Goal: Task Accomplishment & Management: Manage account settings

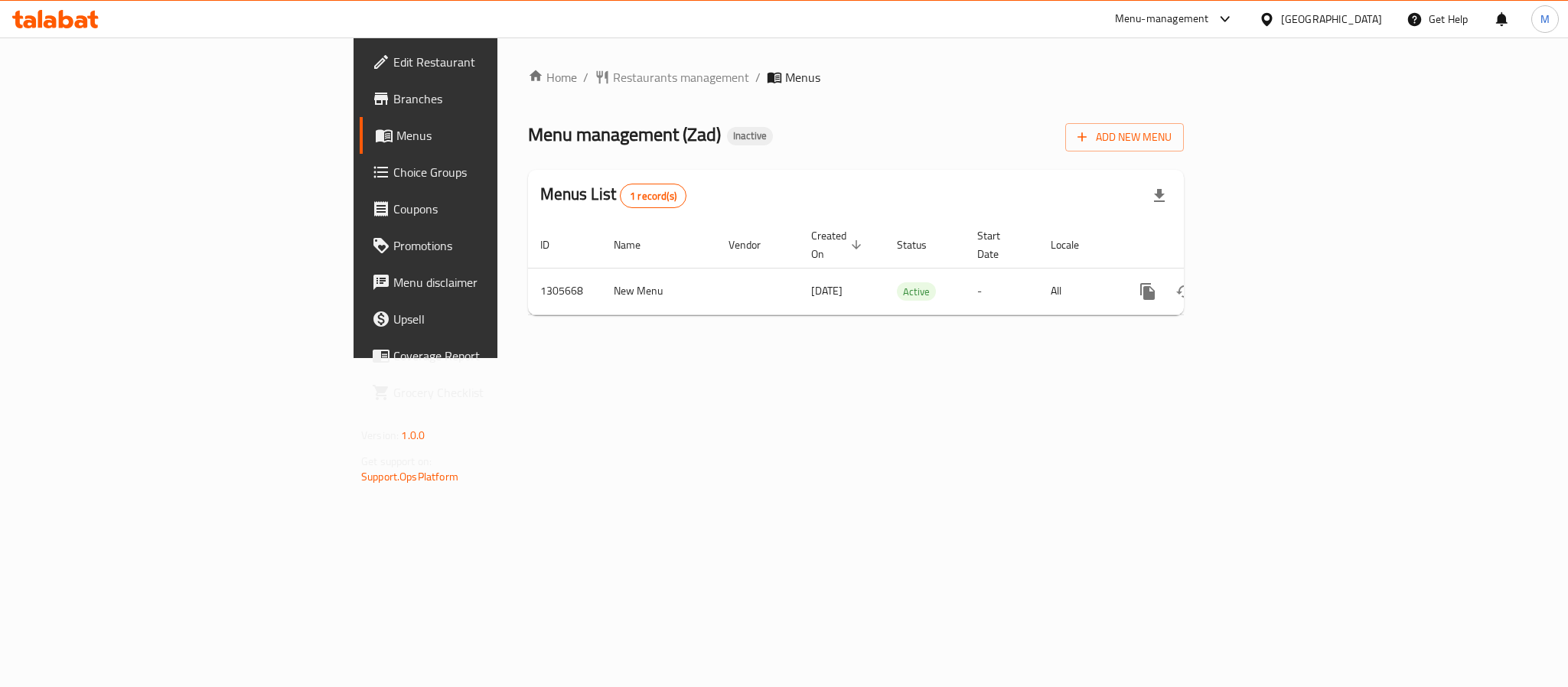
drag, startPoint x: 1077, startPoint y: 416, endPoint x: 1088, endPoint y: 411, distance: 12.1
click at [1077, 358] on div "Home / Restaurants management / Menus Menu management ( Zad ) Inactive Add New …" at bounding box center [855, 197] width 717 height 320
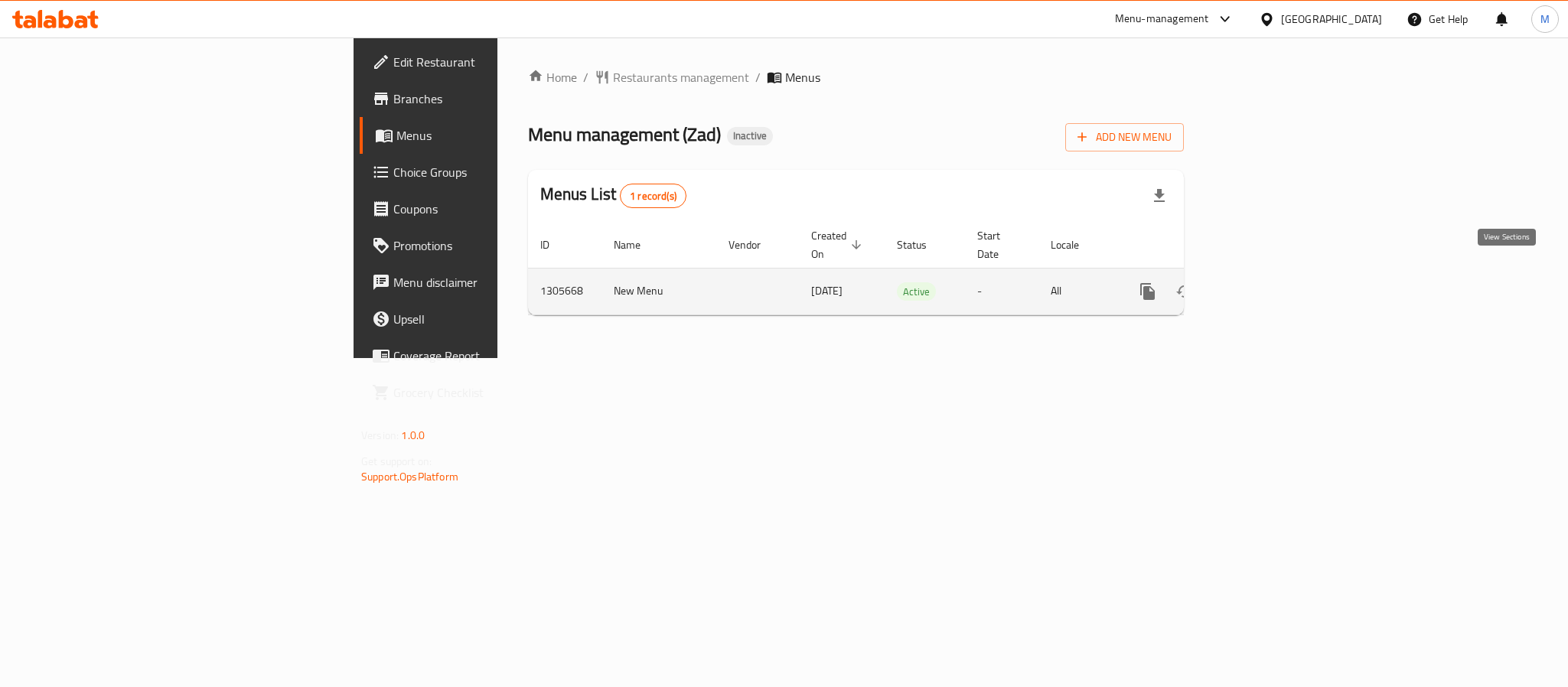
click at [1277, 284] on link "enhanced table" at bounding box center [1258, 291] width 37 height 37
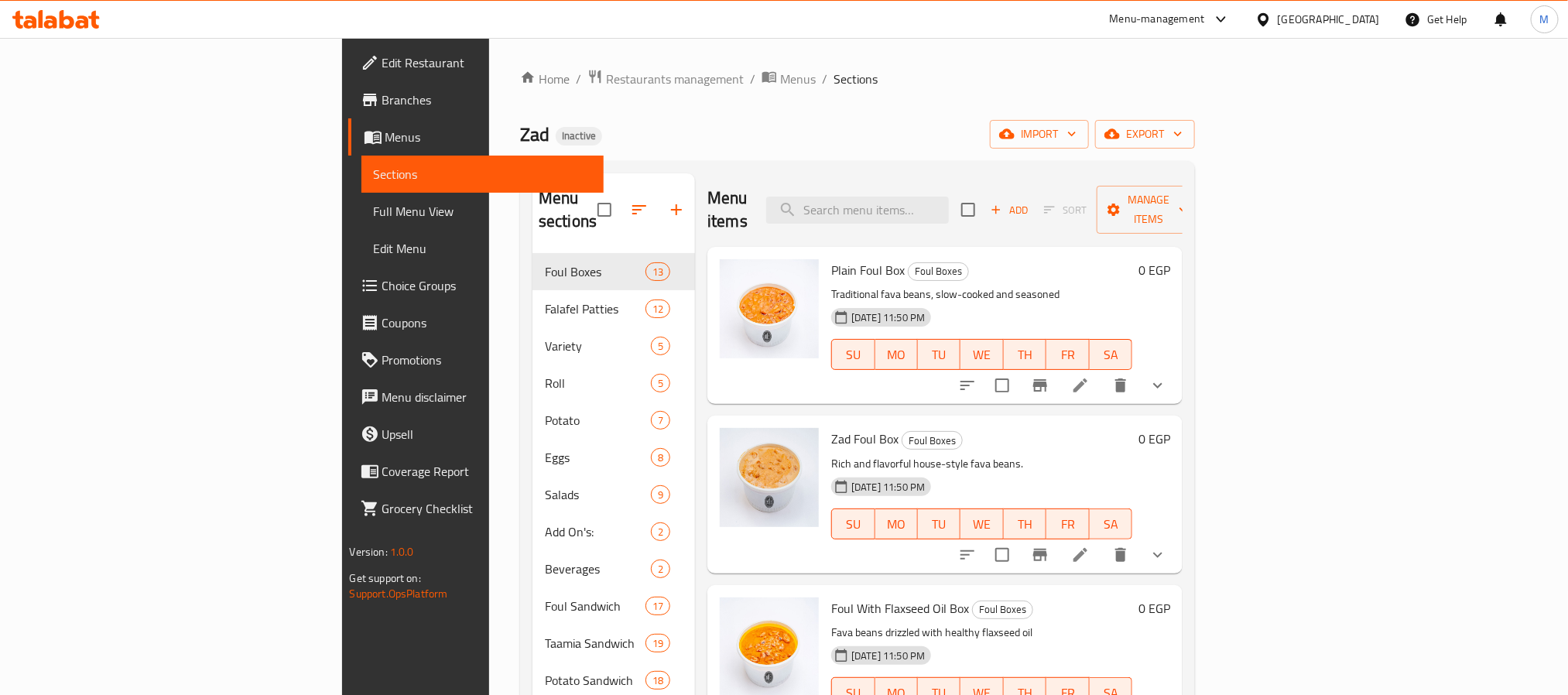
click at [374, 205] on span "Full Menu View" at bounding box center [482, 210] width 218 height 19
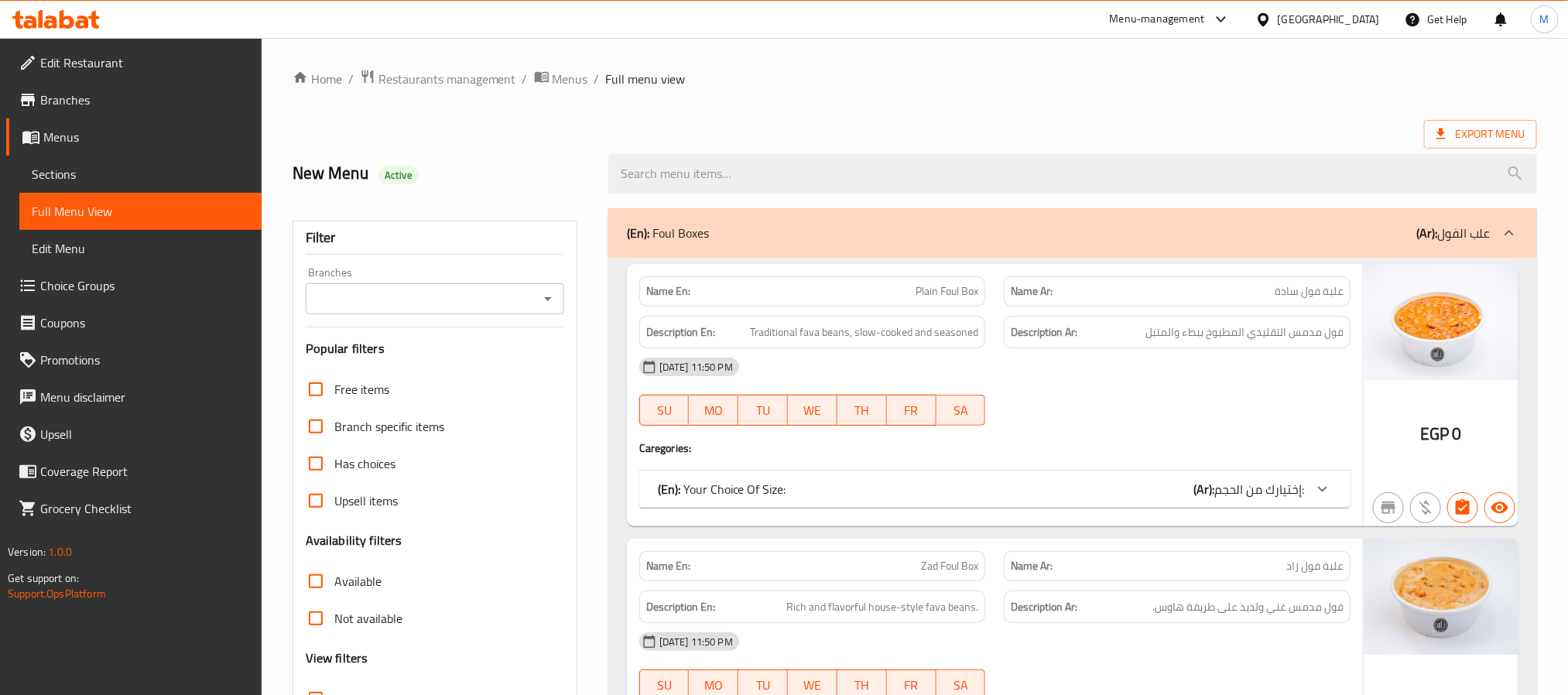
click at [917, 139] on div "New Menu Active" at bounding box center [915, 174] width 1263 height 69
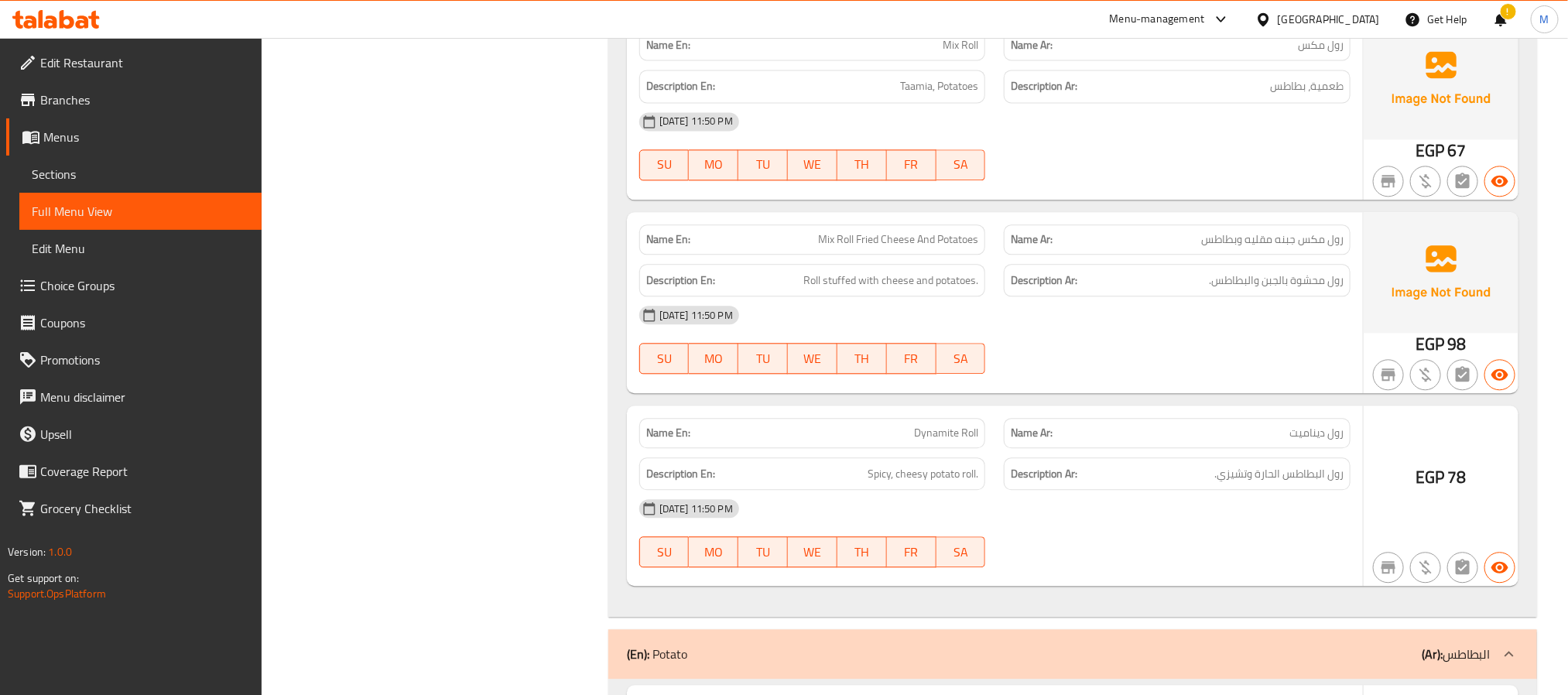
scroll to position [8122, 0]
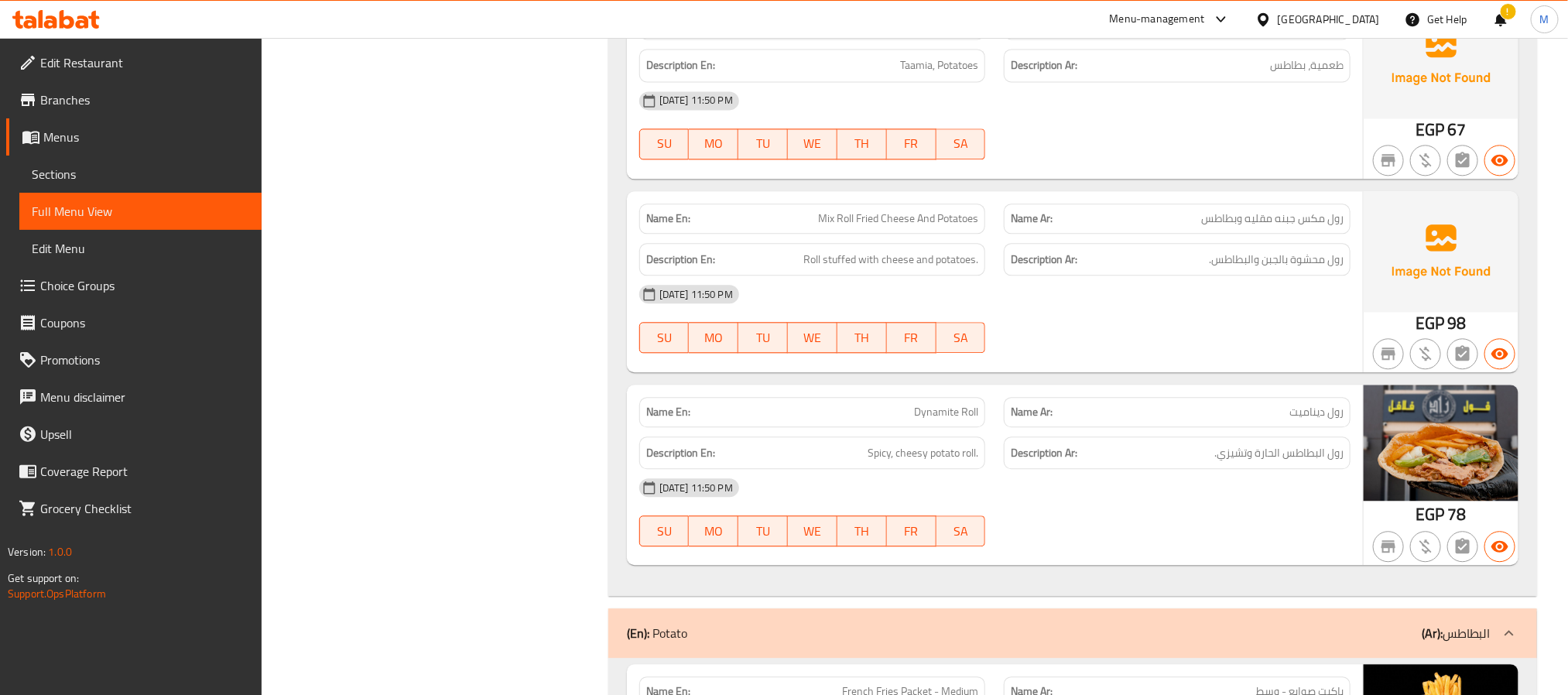
copy span "Mix Roll Fried Cheese And Potatoes"
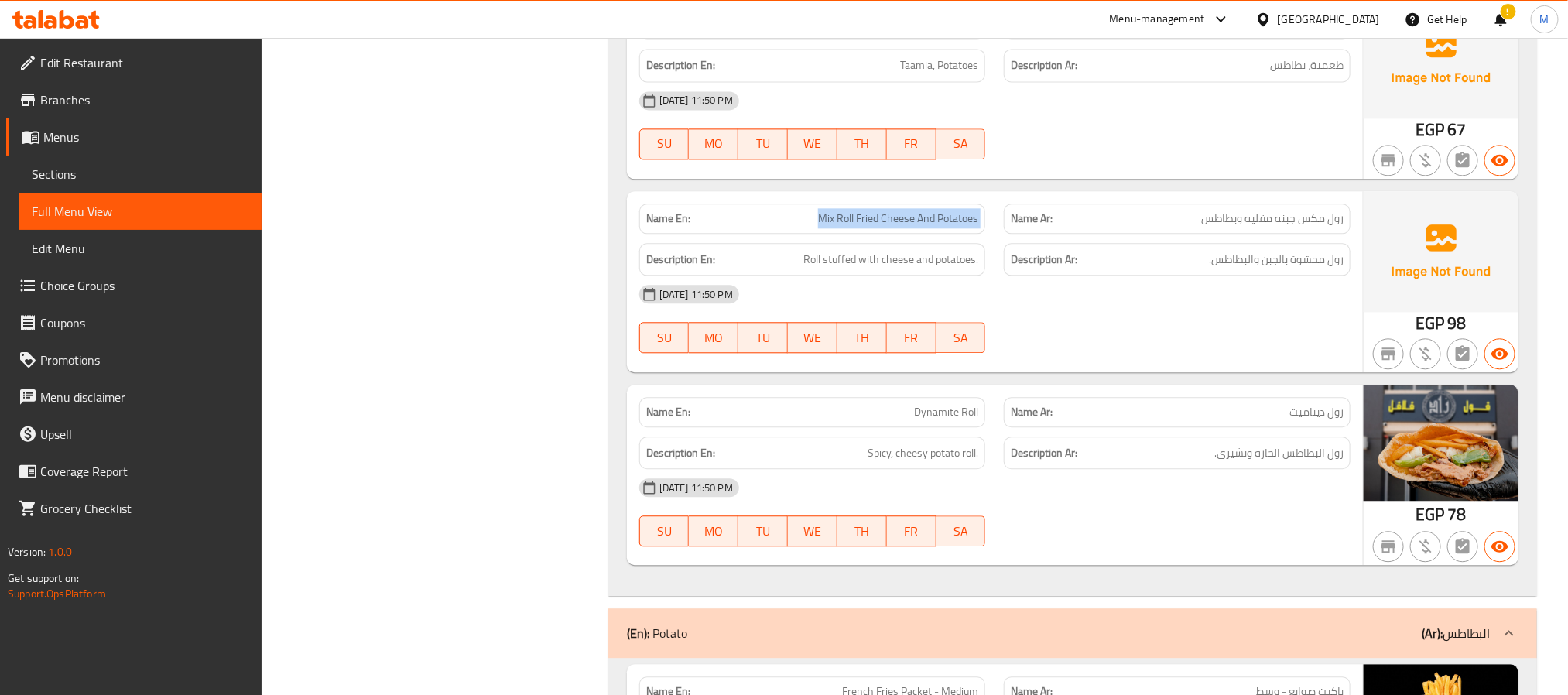
copy span "Mix Roll Fried Cheese And Potatoes"
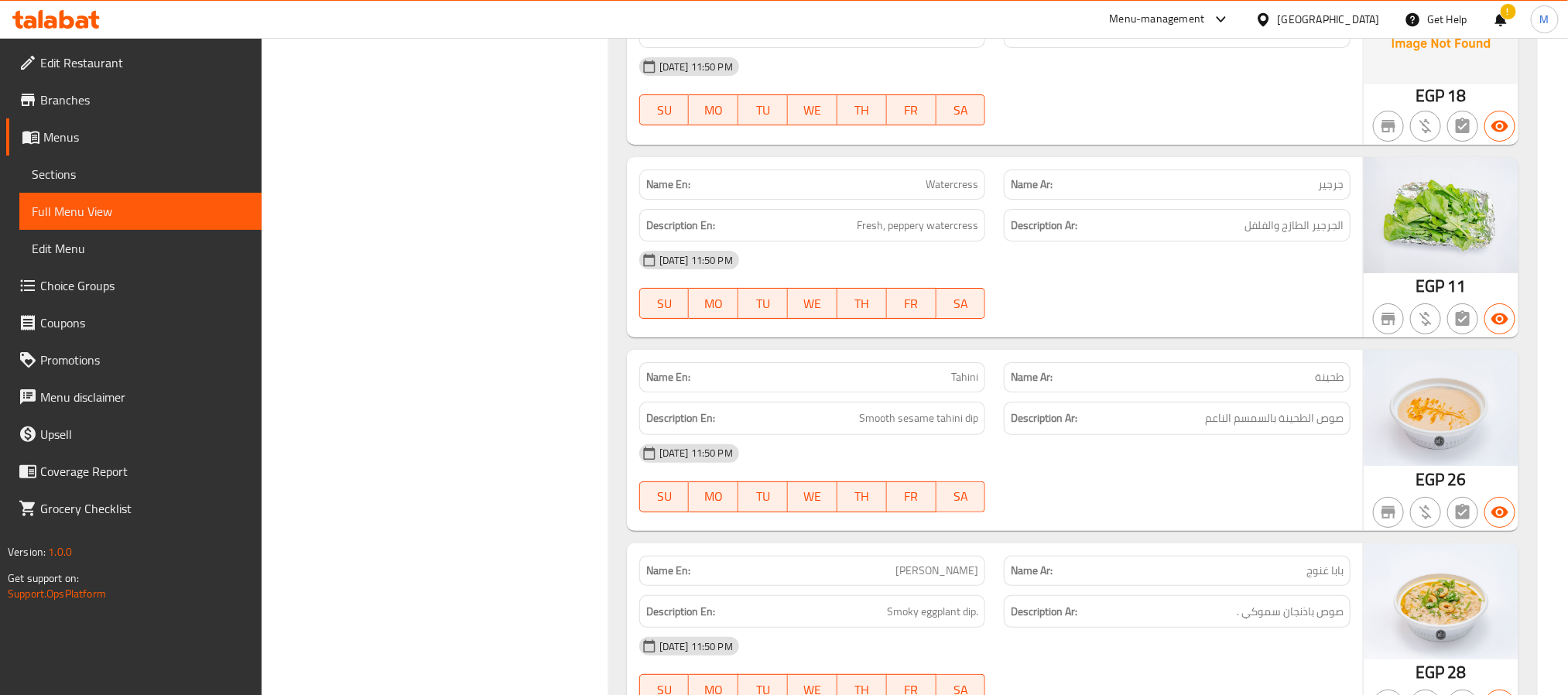
scroll to position [12530, 0]
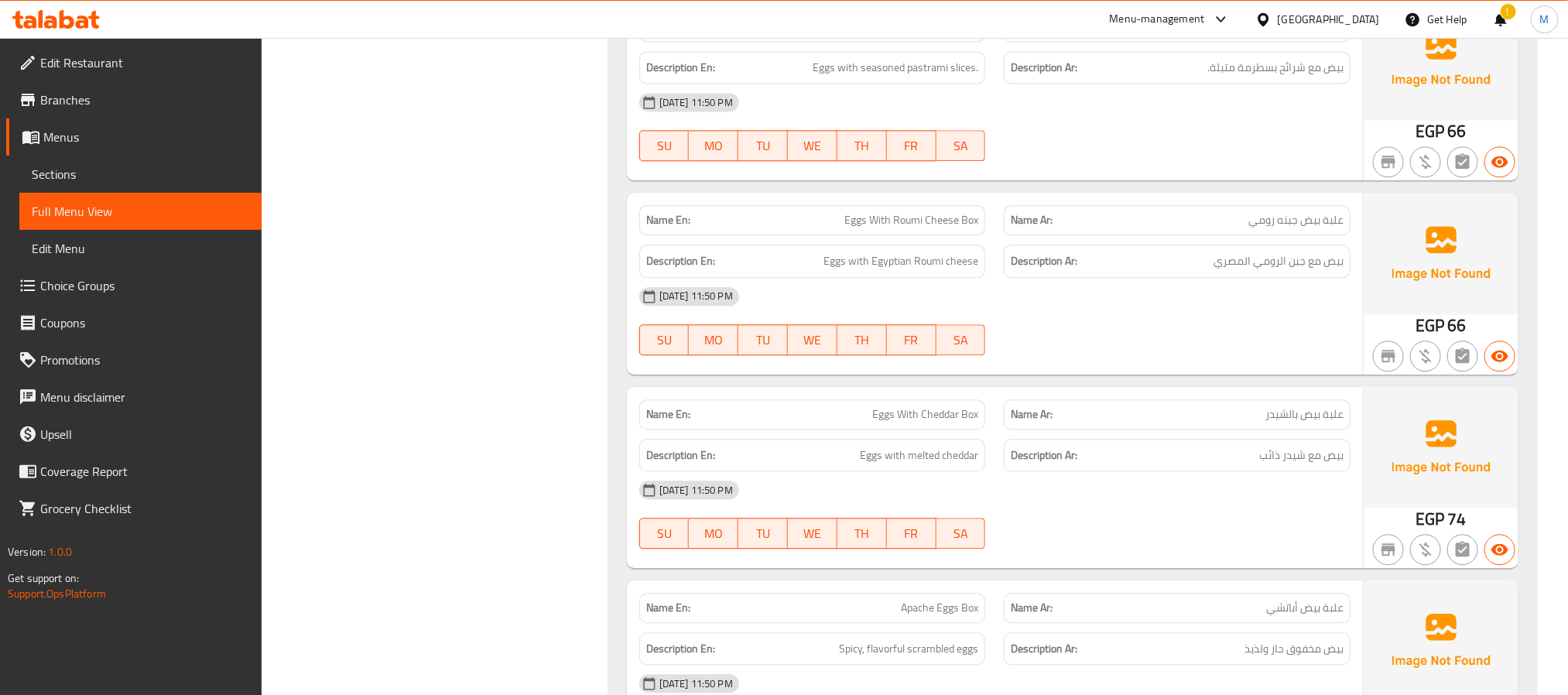
scroll to position [11394, 0]
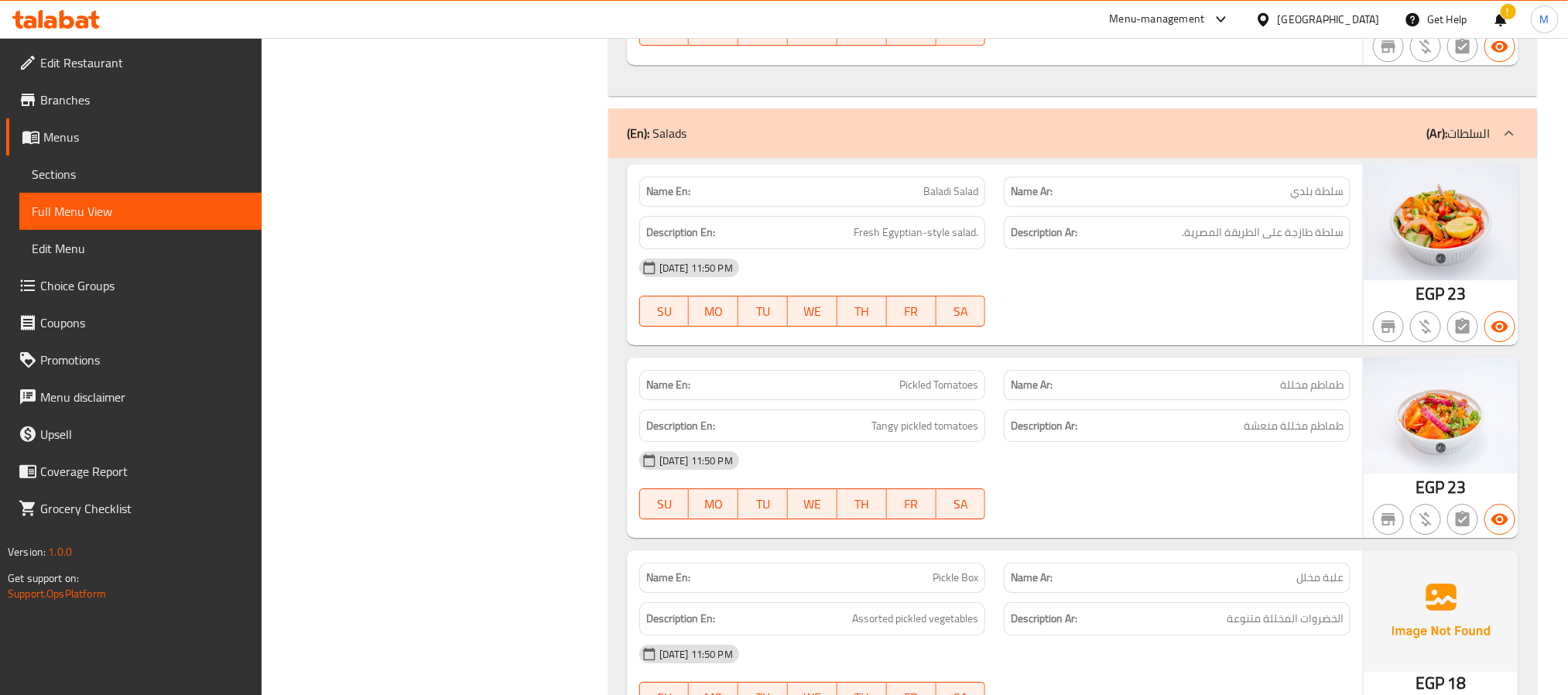
scroll to position [11975, 0]
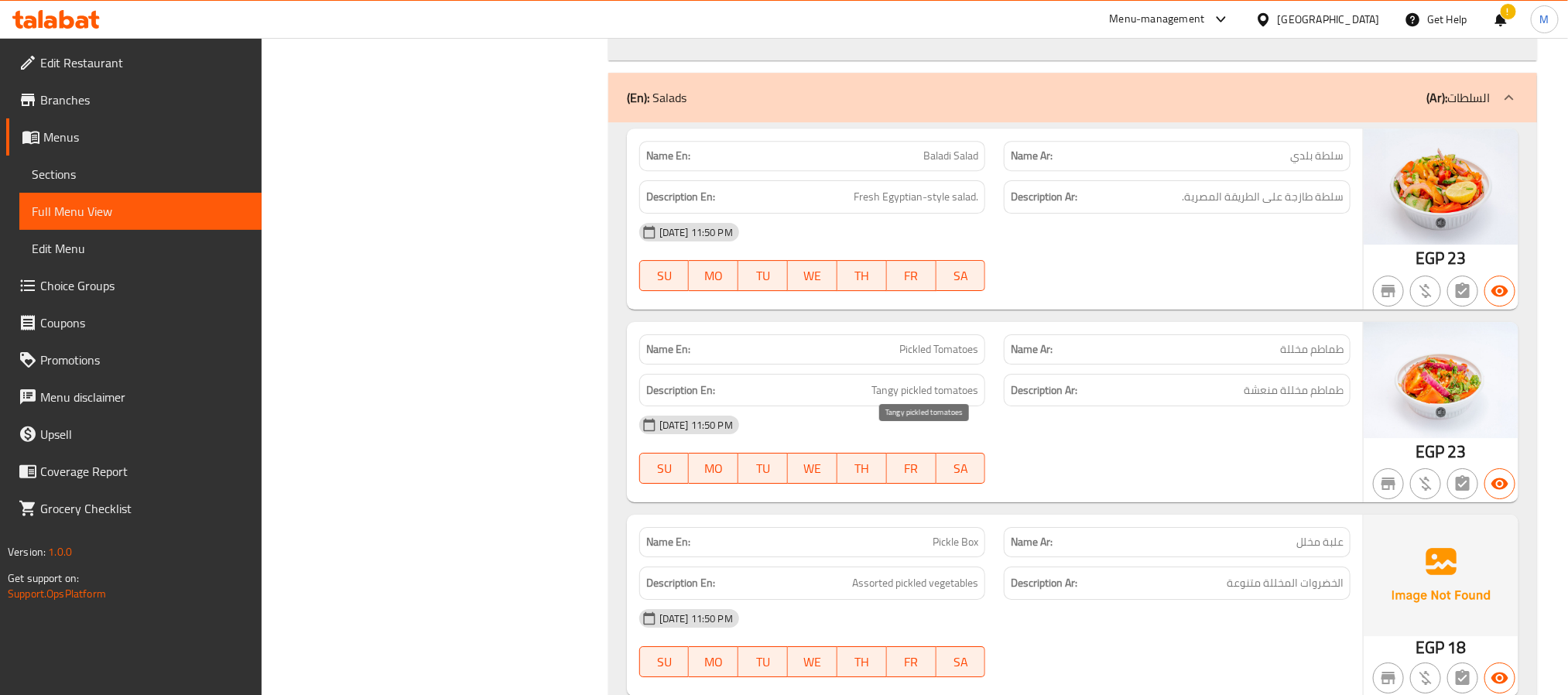
click at [878, 400] on span "Tangy pickled tomatoes" at bounding box center [924, 391] width 107 height 20
copy span "Tangy"
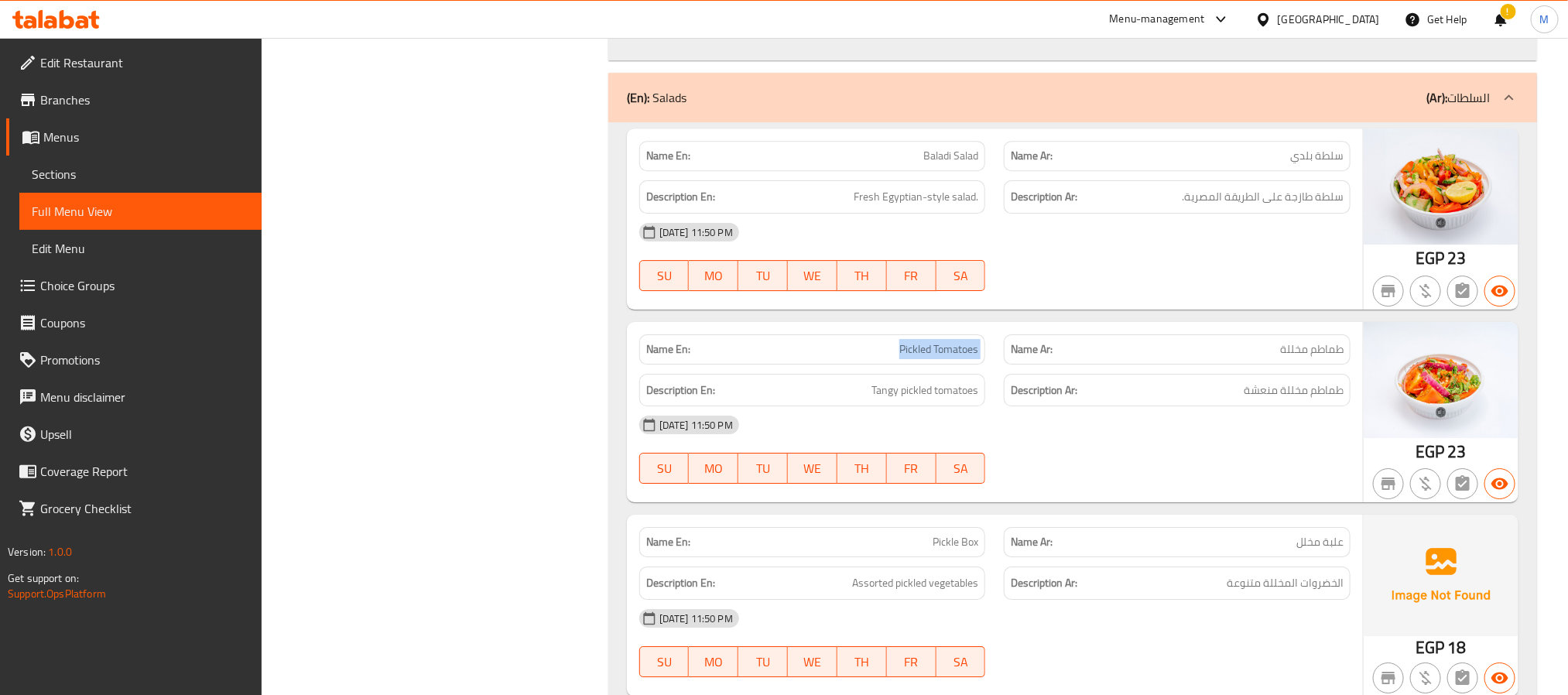
copy span "Pickled Tomatoes"
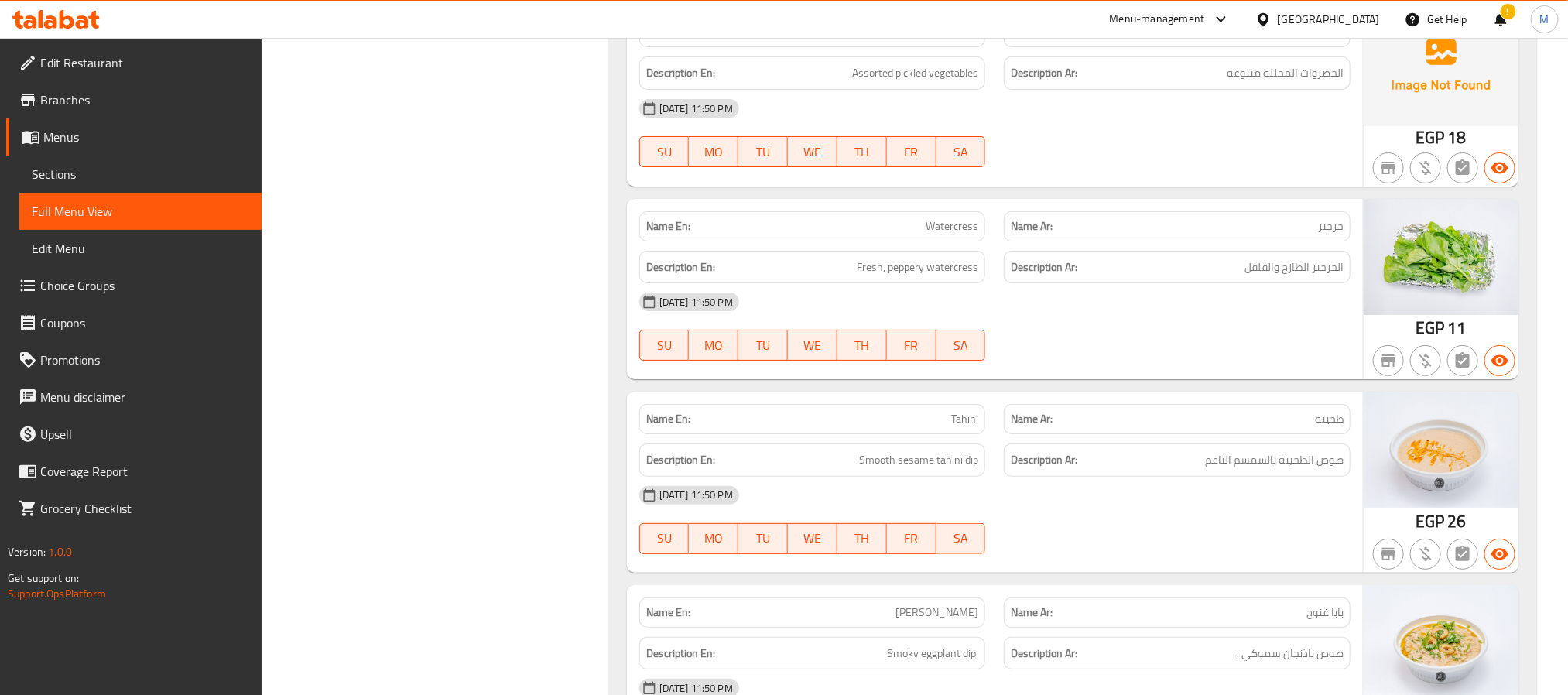
scroll to position [12554, 0]
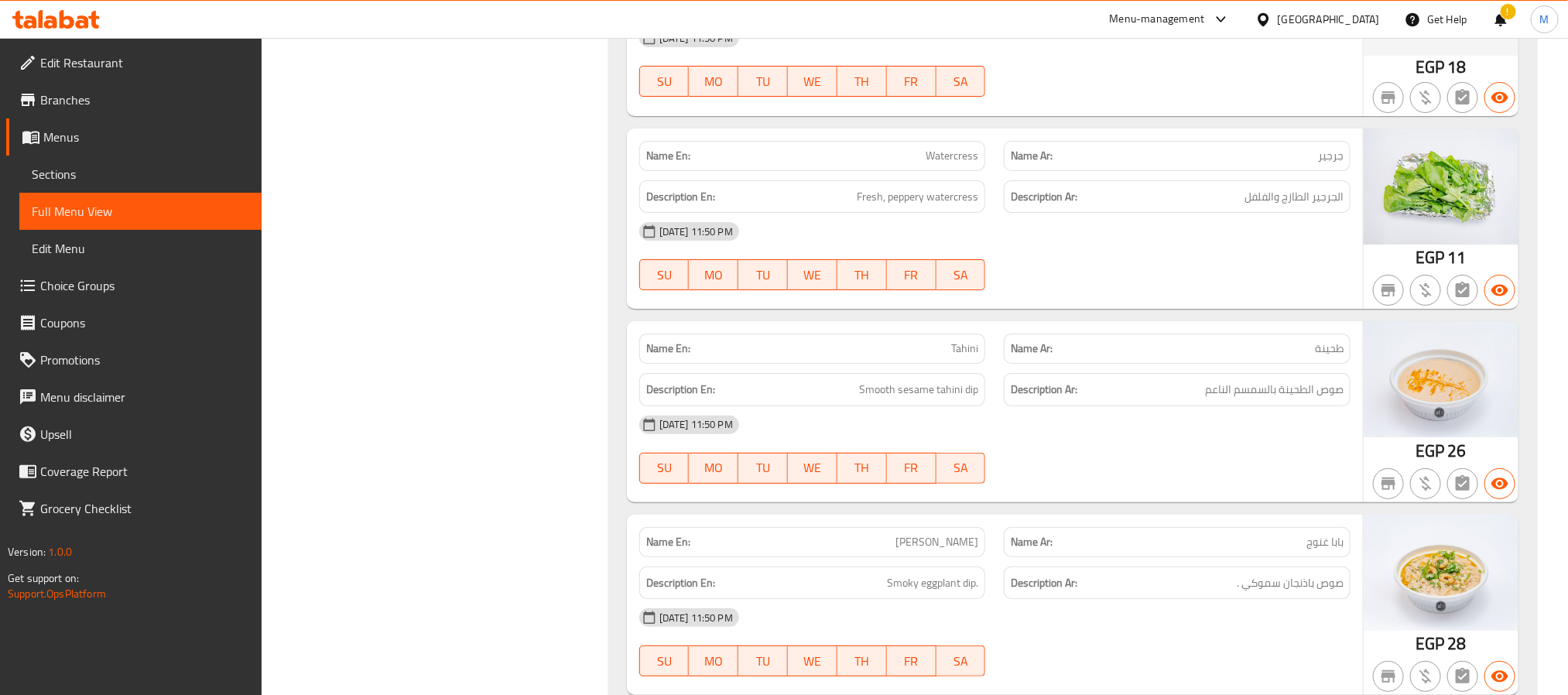
copy span "Watercress"
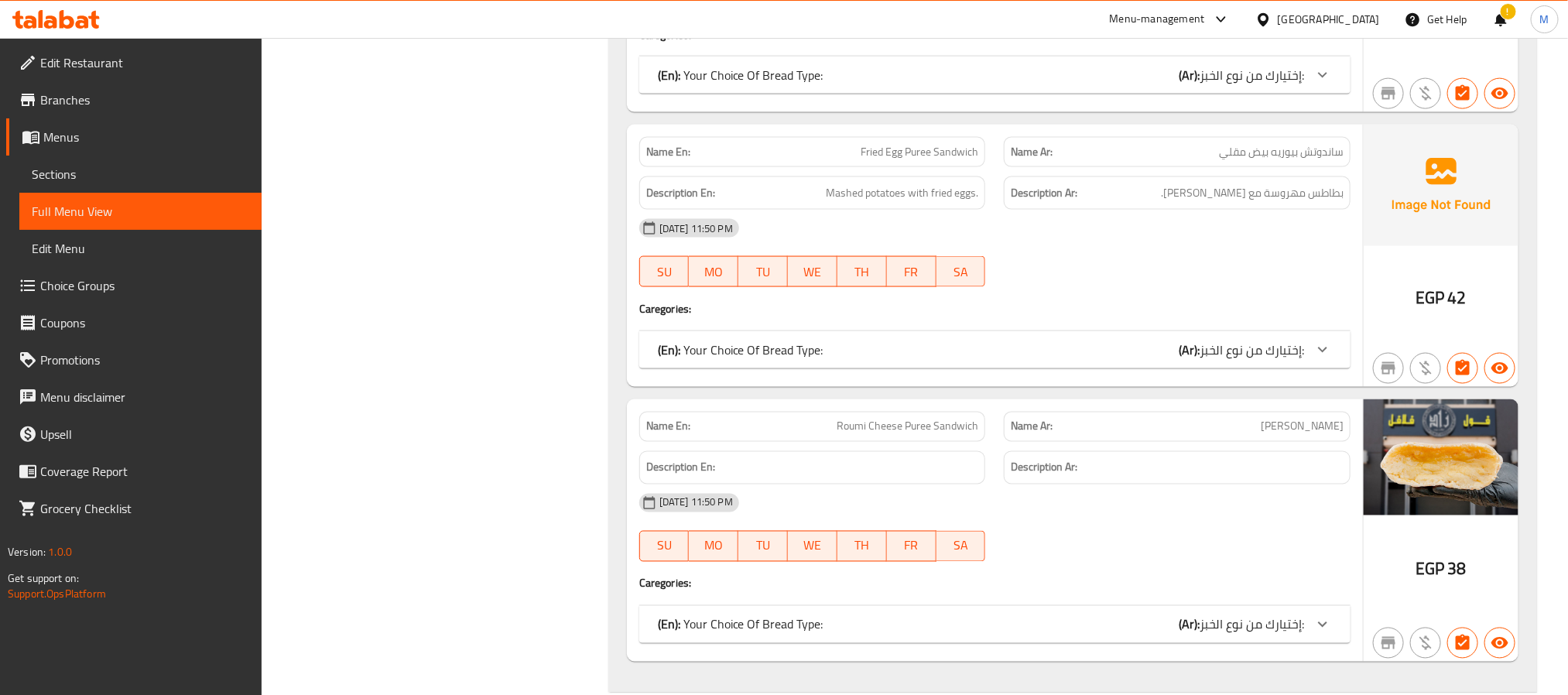
scroll to position [30308, 0]
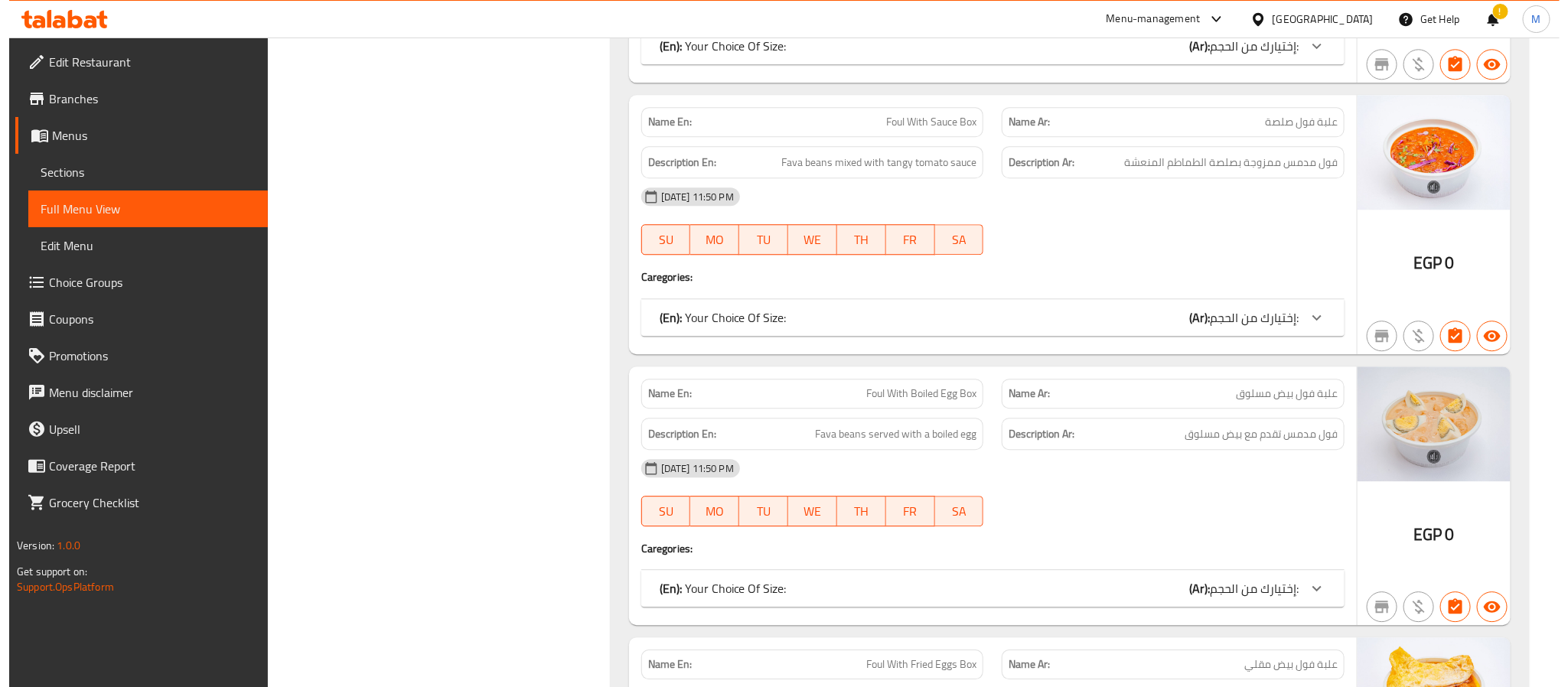
scroll to position [0, 0]
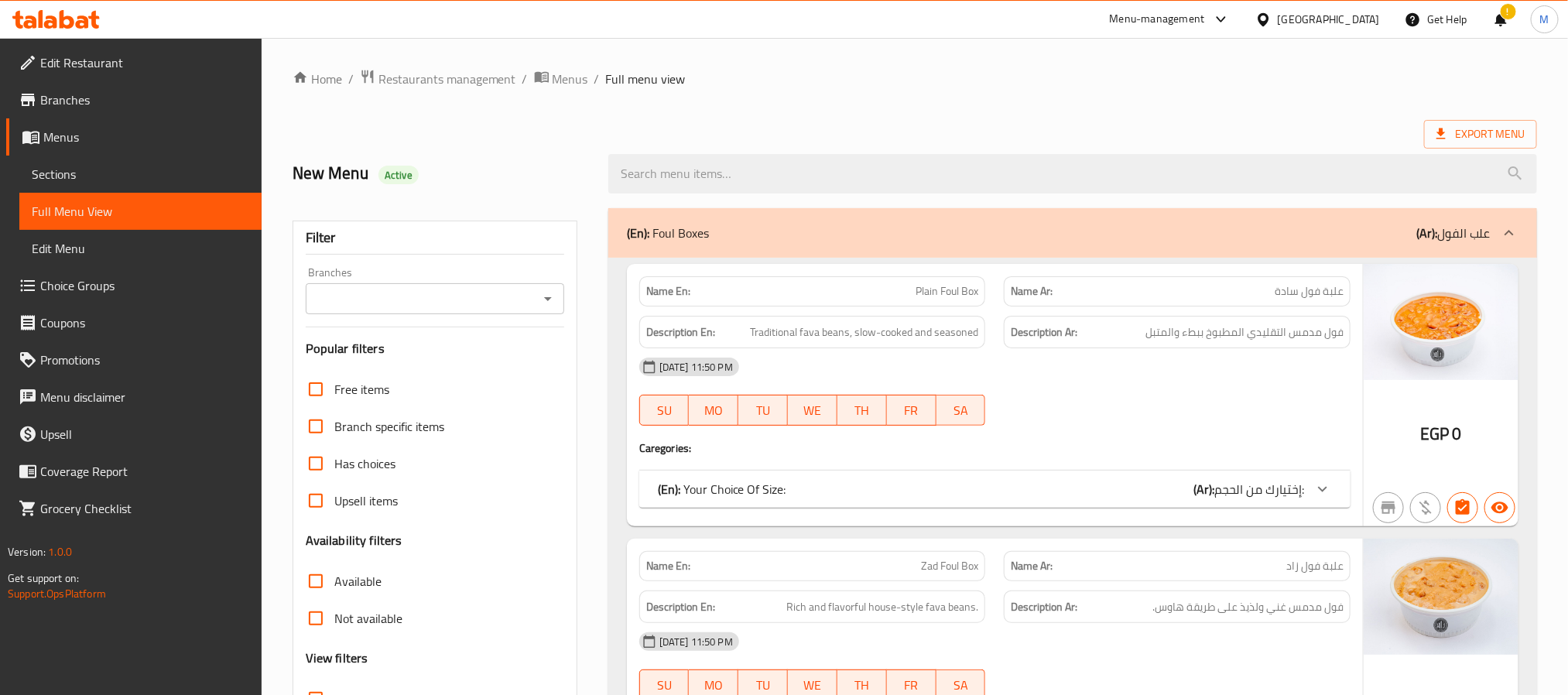
click at [1482, 142] on span "Export Menu" at bounding box center [1479, 134] width 88 height 20
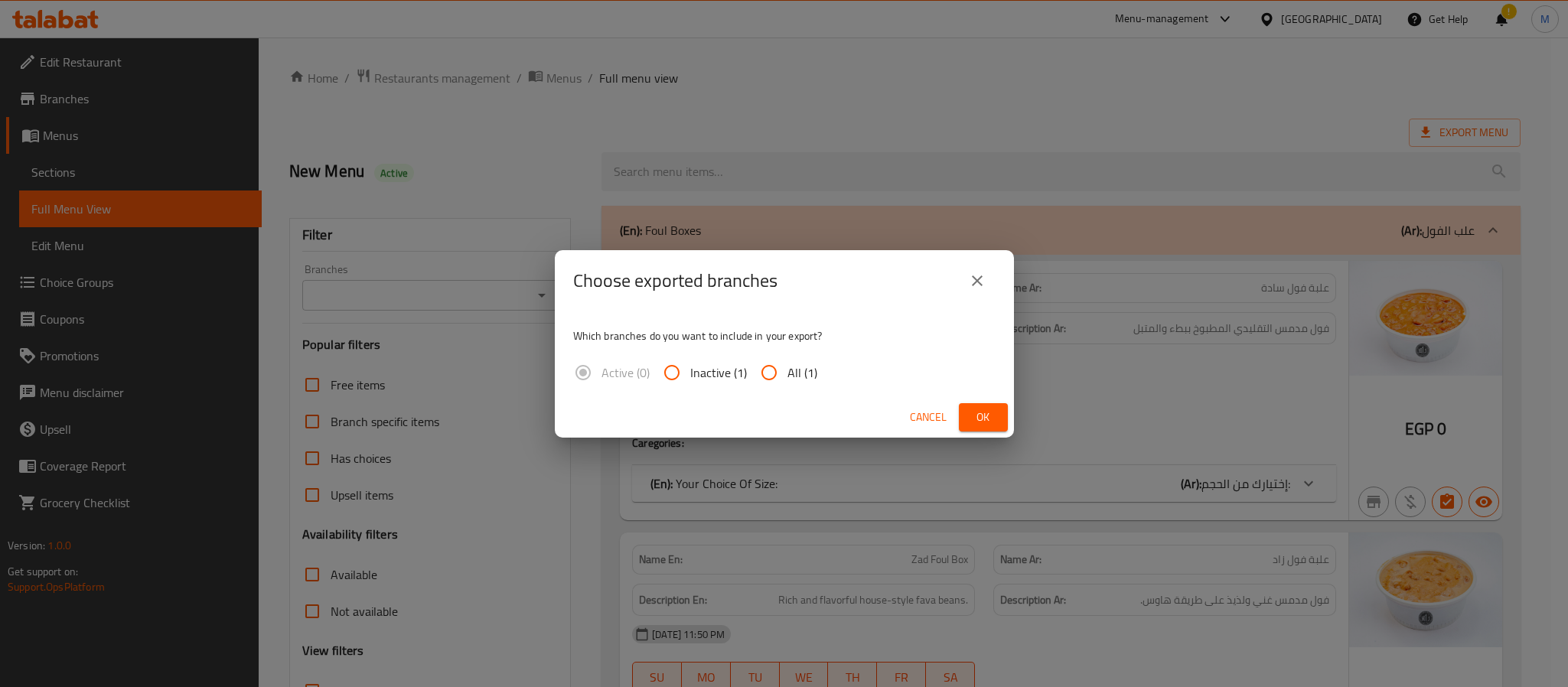
click at [808, 372] on span "All (1)" at bounding box center [802, 372] width 30 height 18
click at [788, 372] on input "All (1)" at bounding box center [769, 372] width 37 height 37
radio input "true"
click at [980, 404] on button "Ok" at bounding box center [983, 417] width 49 height 28
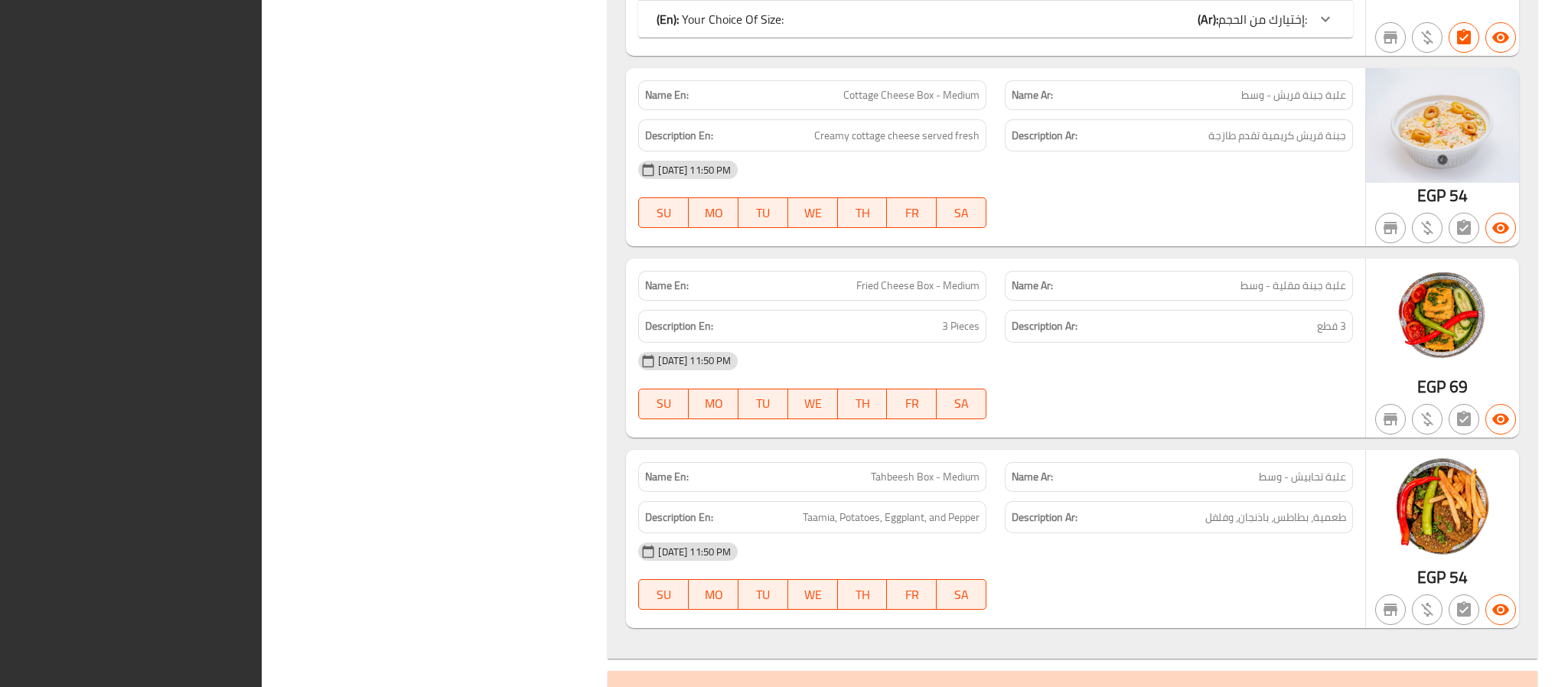
drag, startPoint x: 574, startPoint y: 92, endPoint x: 681, endPoint y: 11, distance: 134.2
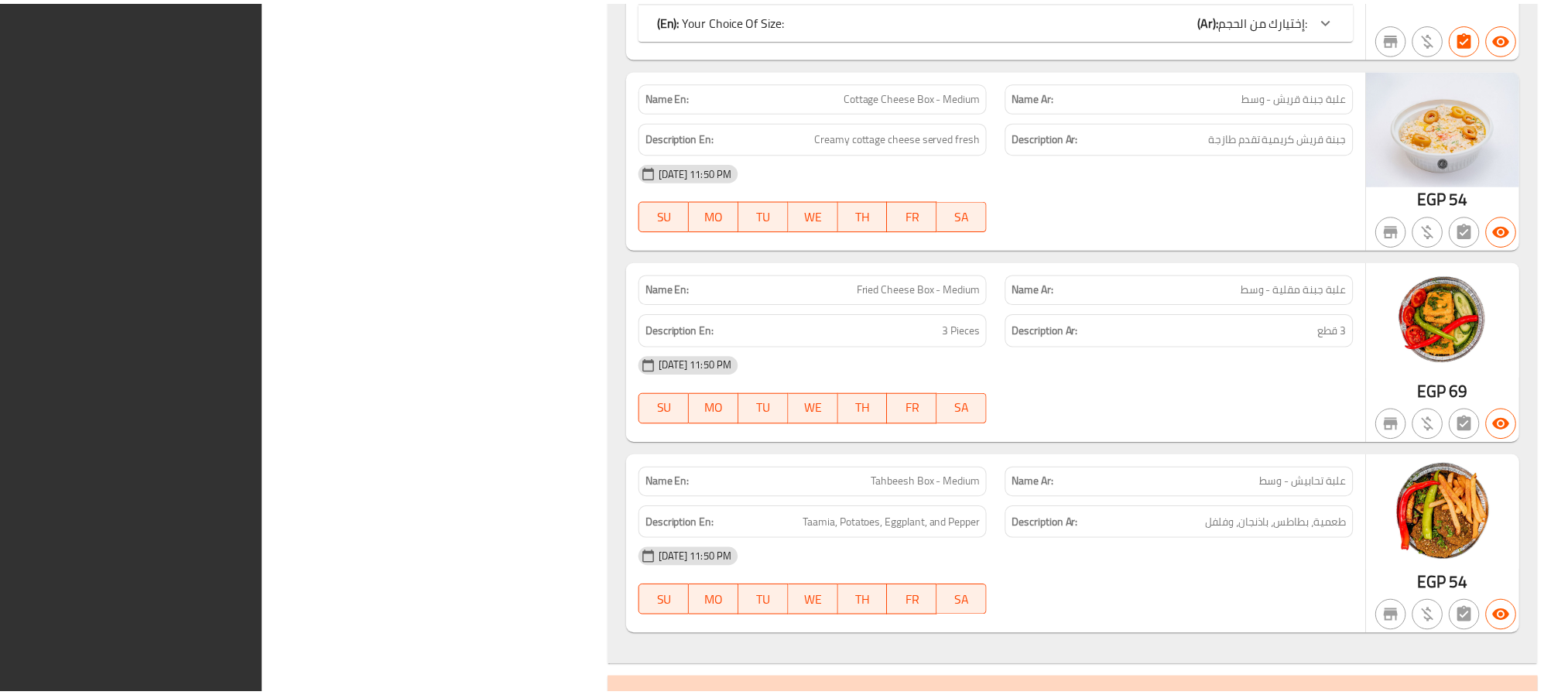
scroll to position [7537, 0]
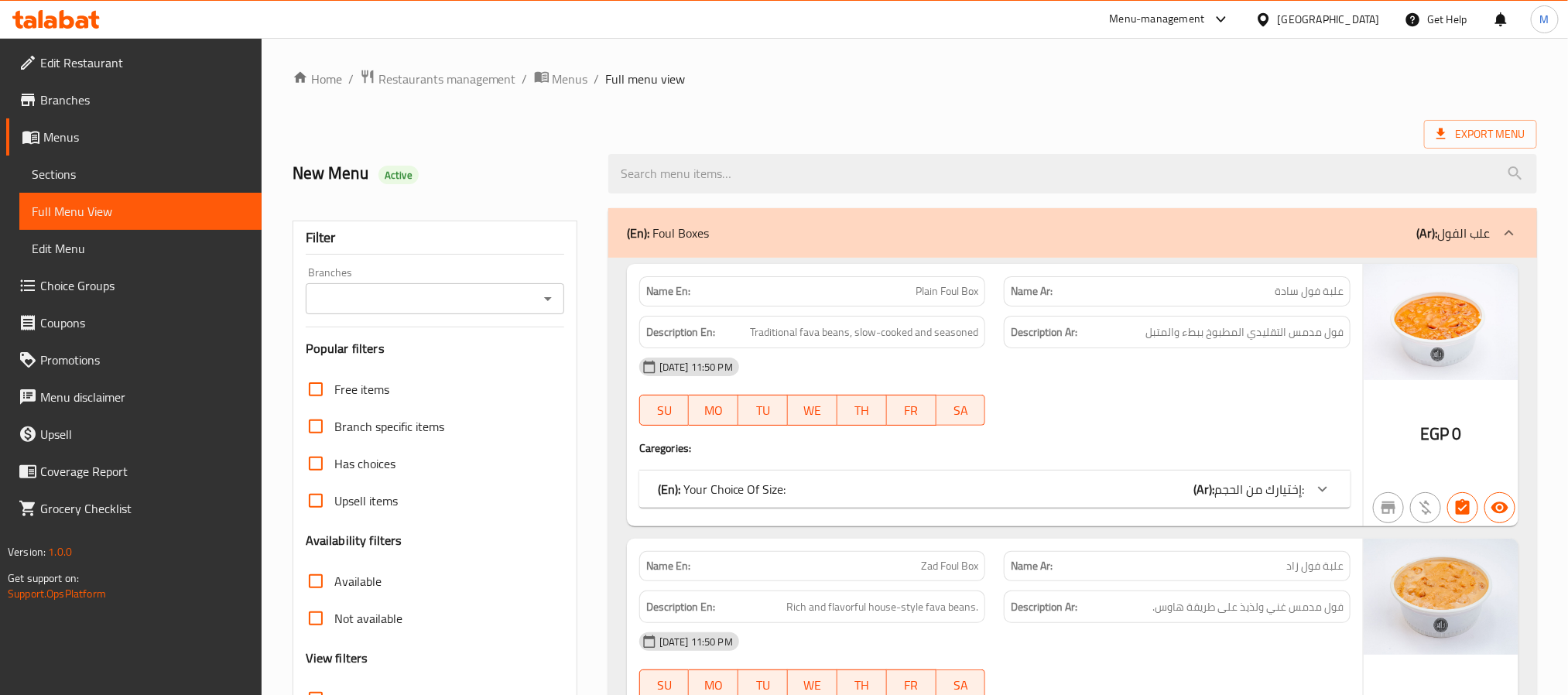
click at [63, 165] on span "Sections" at bounding box center [140, 174] width 218 height 19
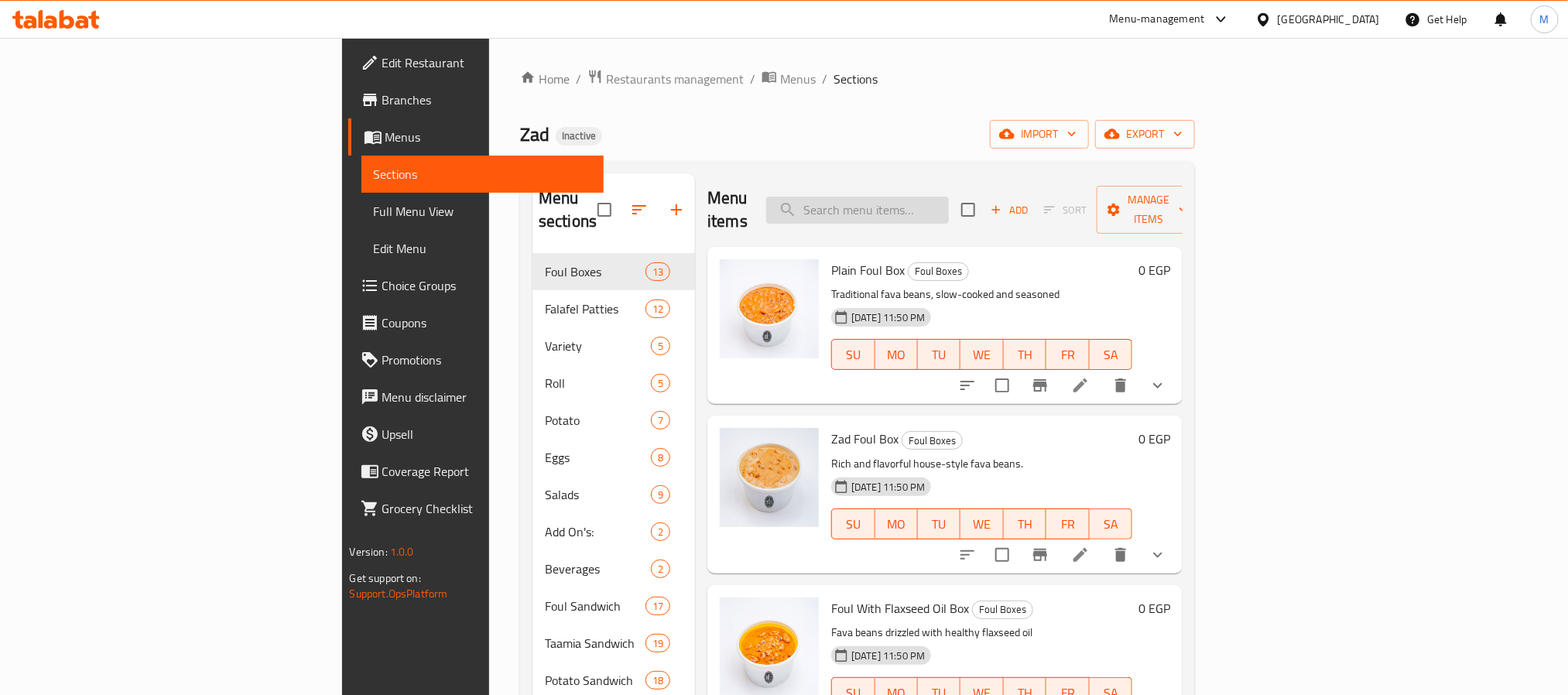
click at [948, 196] on input "search" at bounding box center [858, 209] width 183 height 28
paste input "Mix Roll Fried Cheese And Potatoes"
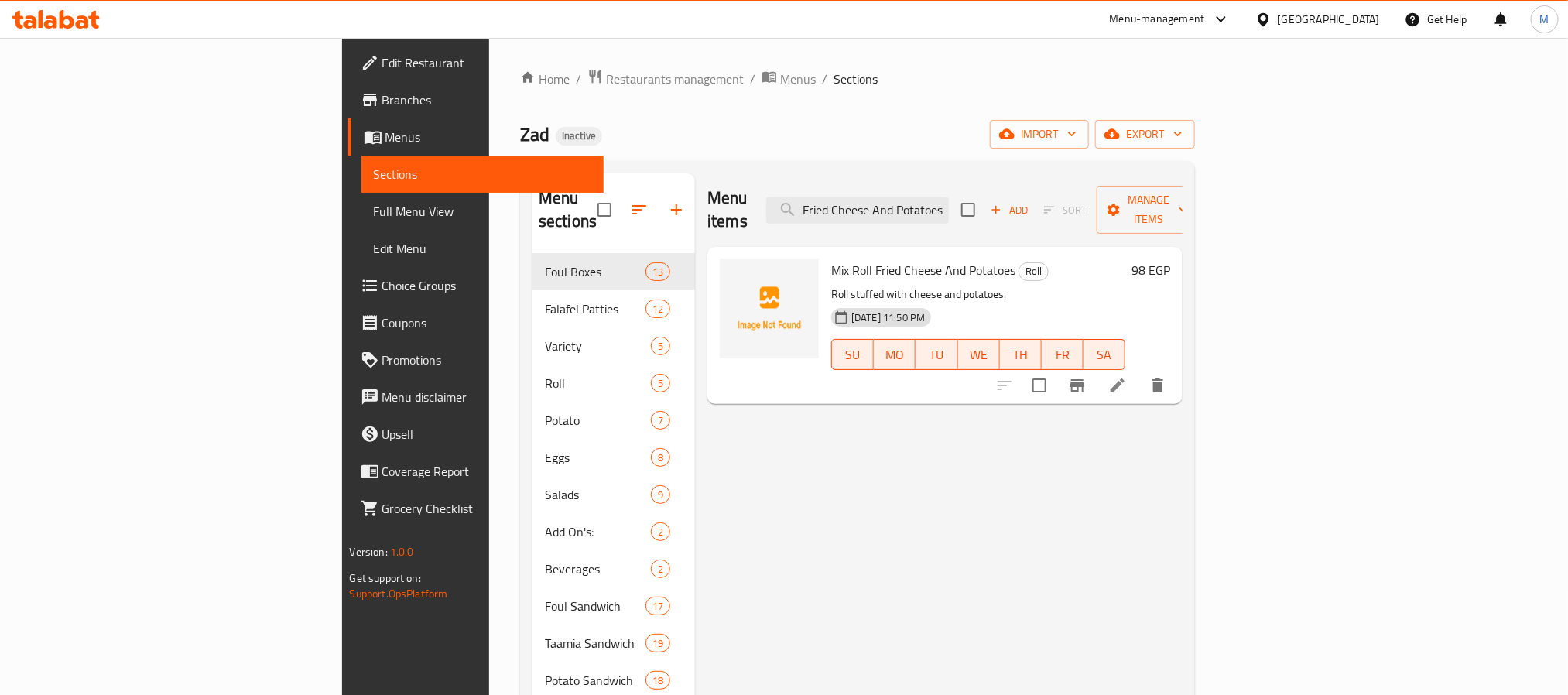
type input "Mix Roll Fried Cheese And Potatoes"
click at [1127, 376] on icon at bounding box center [1117, 385] width 19 height 19
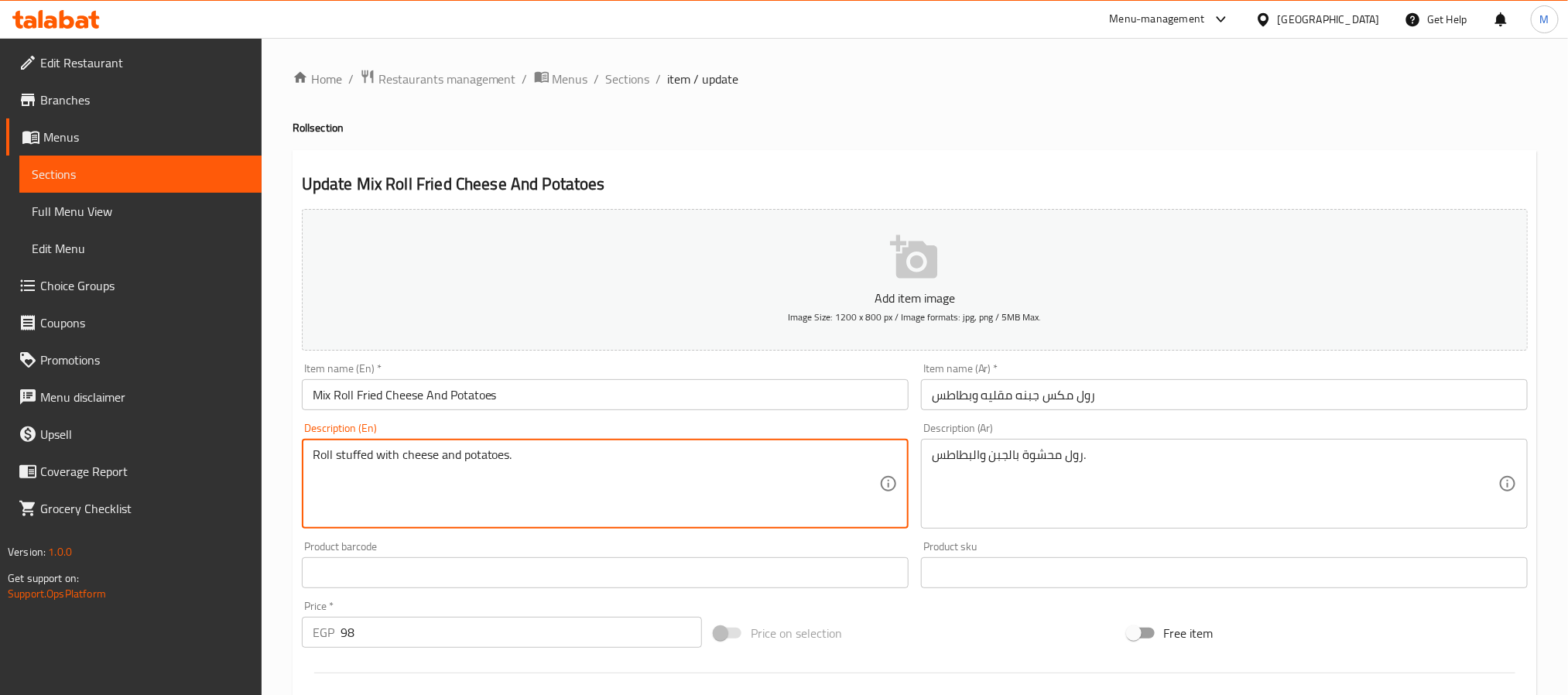
drag, startPoint x: 569, startPoint y: 465, endPoint x: 204, endPoint y: 466, distance: 365.0
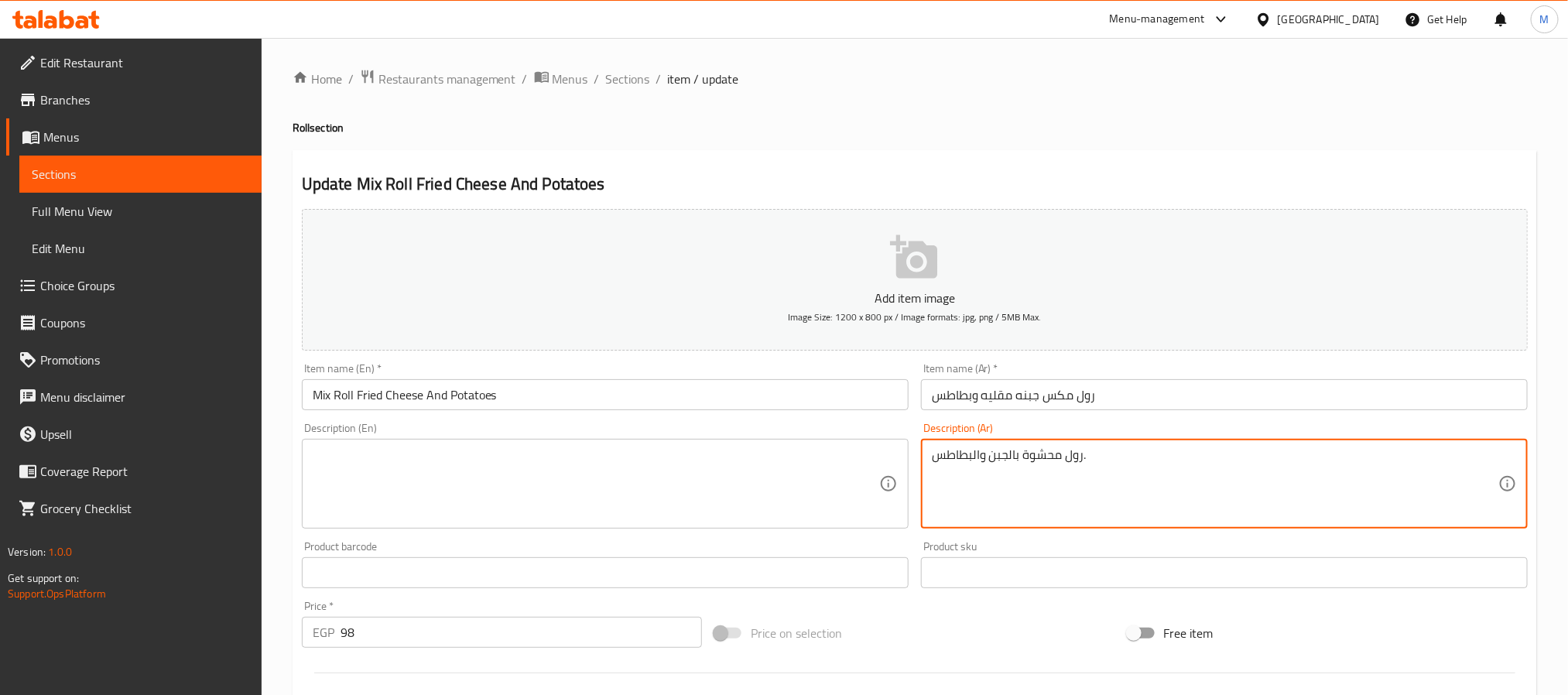
click at [987, 467] on textarea "رول محشوة بالجبن والبطاطس." at bounding box center [1215, 484] width 566 height 74
drag, startPoint x: 990, startPoint y: 462, endPoint x: 878, endPoint y: 439, distance: 114.3
click at [991, 462] on textarea "رول محشوة بالجبن والبطاطس." at bounding box center [1215, 484] width 566 height 74
type textarea "رول محشوة بالجبنوالبطاطس."
click at [1035, 473] on textarea "رول محشوة بالجبنوالبطاطس." at bounding box center [1215, 484] width 566 height 74
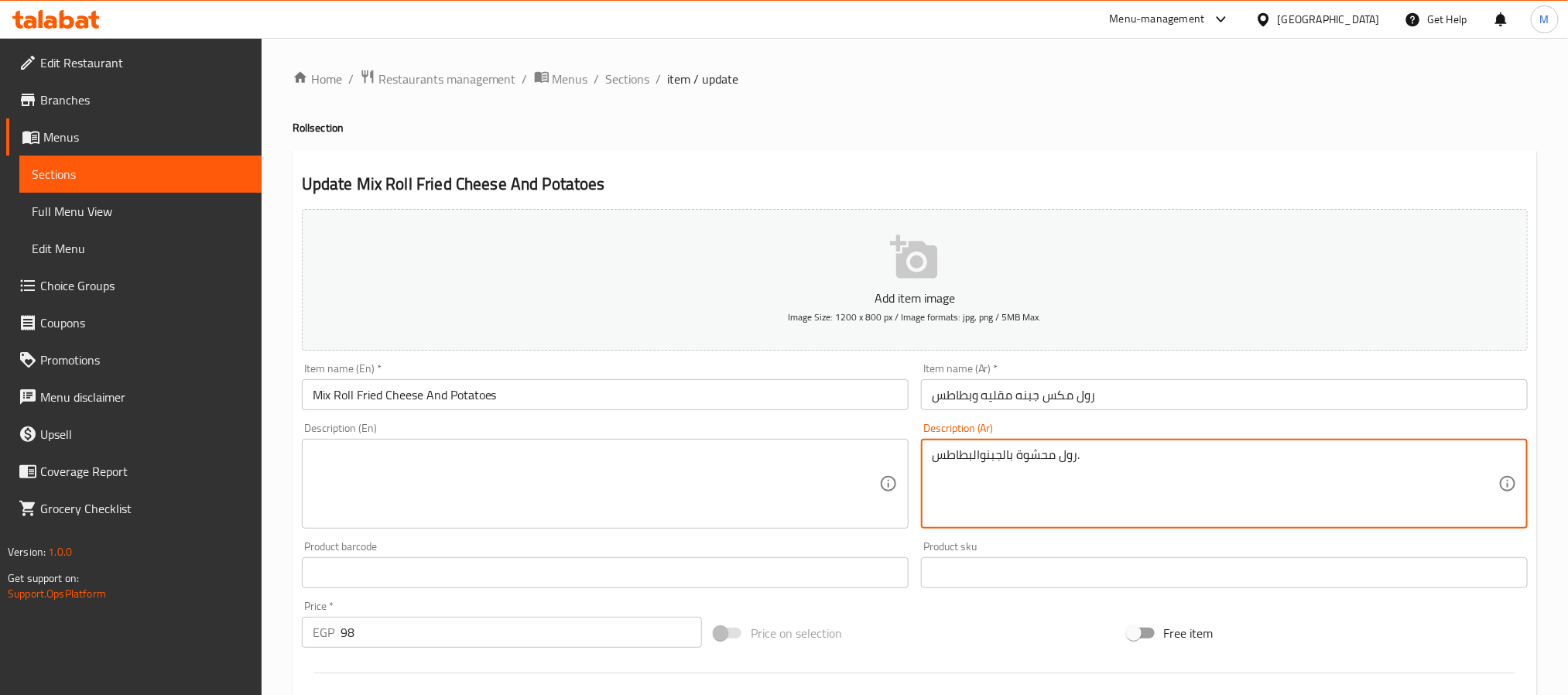
click at [1035, 473] on textarea "رول محشوة بالجبنوالبطاطس." at bounding box center [1215, 484] width 566 height 74
click at [798, 405] on input "Mix Roll Fried Cheese And Potatoes" at bounding box center [605, 394] width 606 height 31
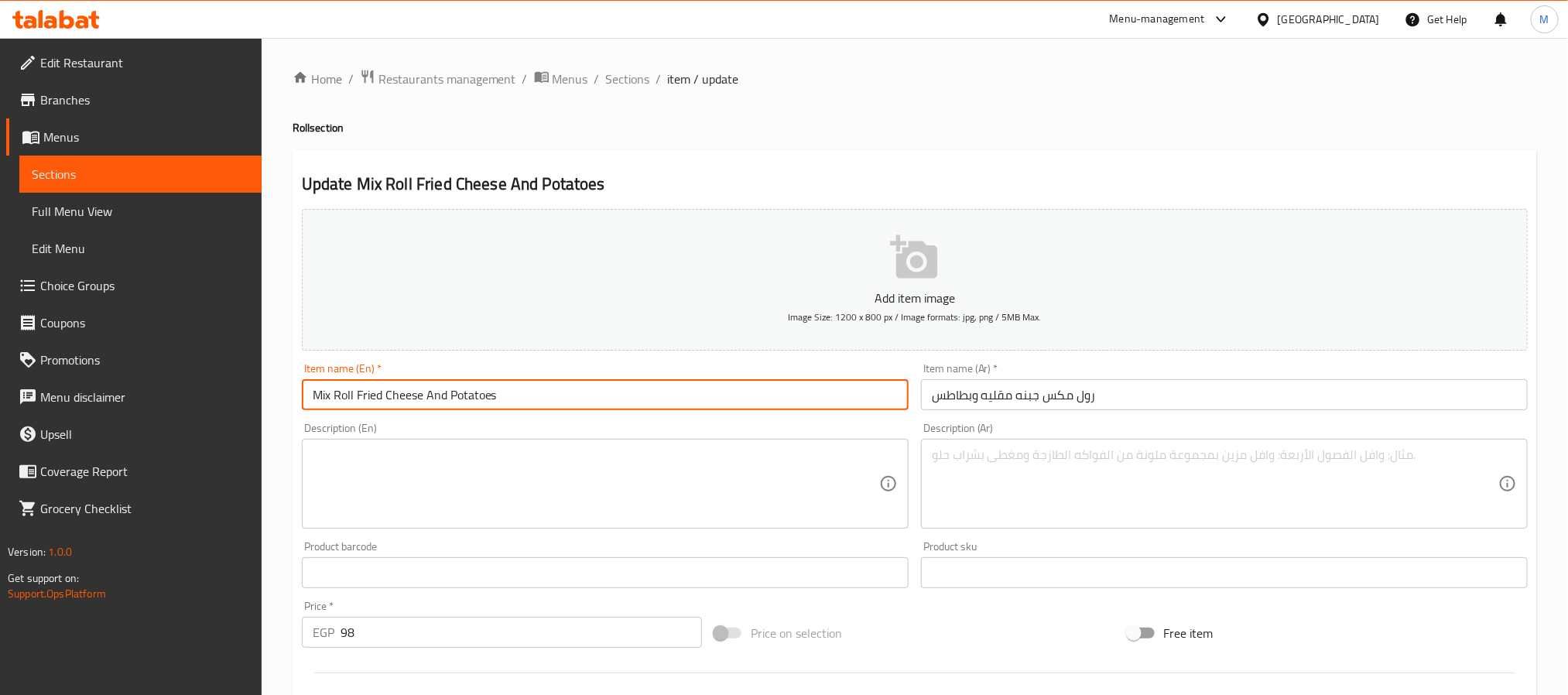
click at [646, 86] on span "Sections" at bounding box center [628, 78] width 44 height 19
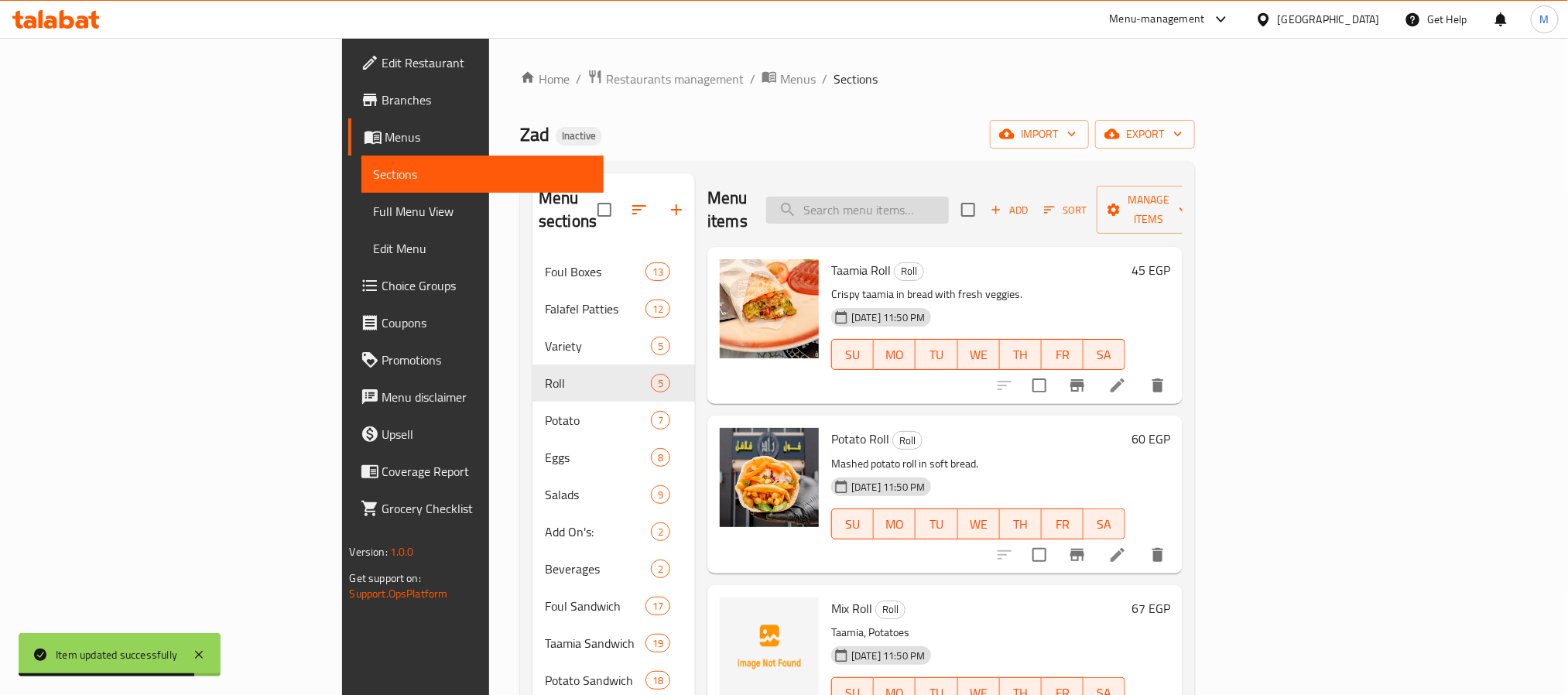
click at [948, 196] on input "search" at bounding box center [858, 209] width 183 height 28
paste input "Pickled Tomatoes"
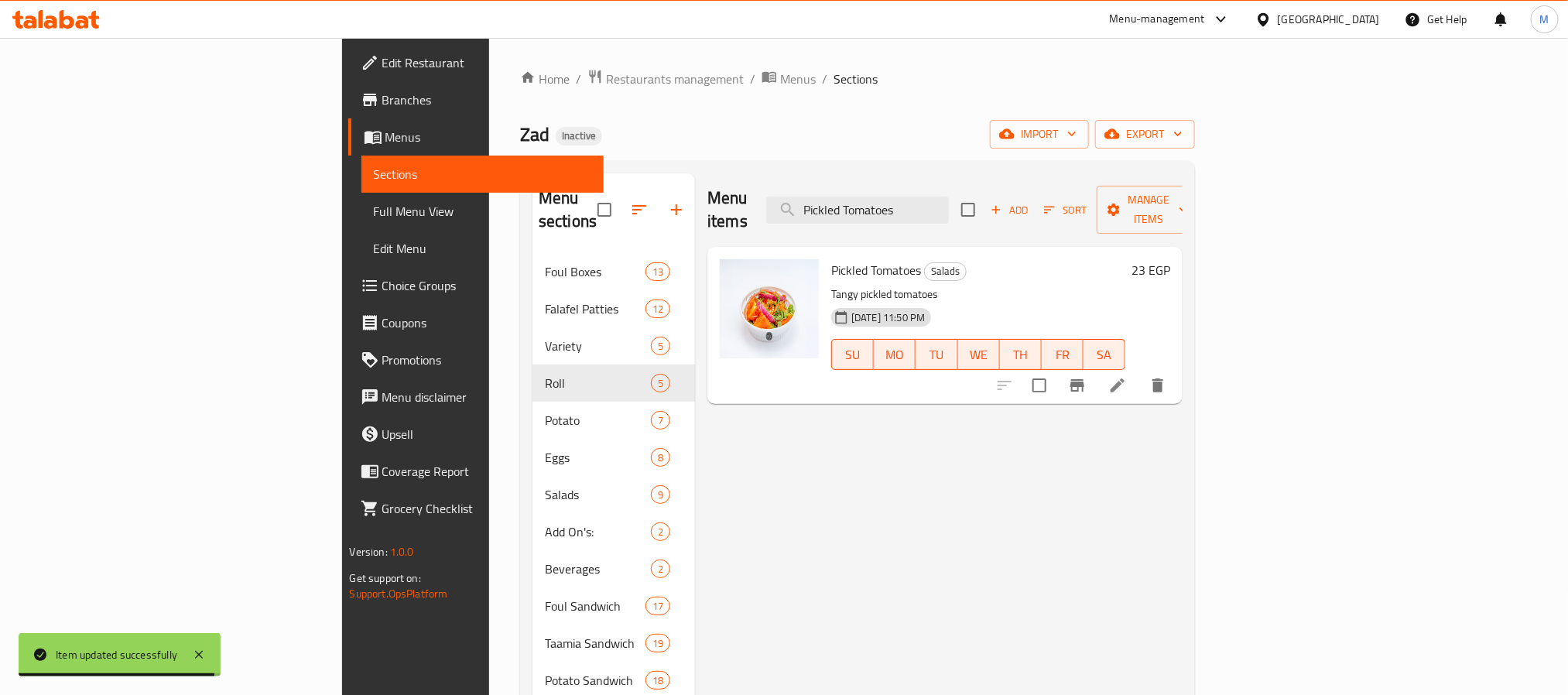
type input "Pickled Tomatoes"
click at [1139, 375] on li at bounding box center [1117, 384] width 44 height 28
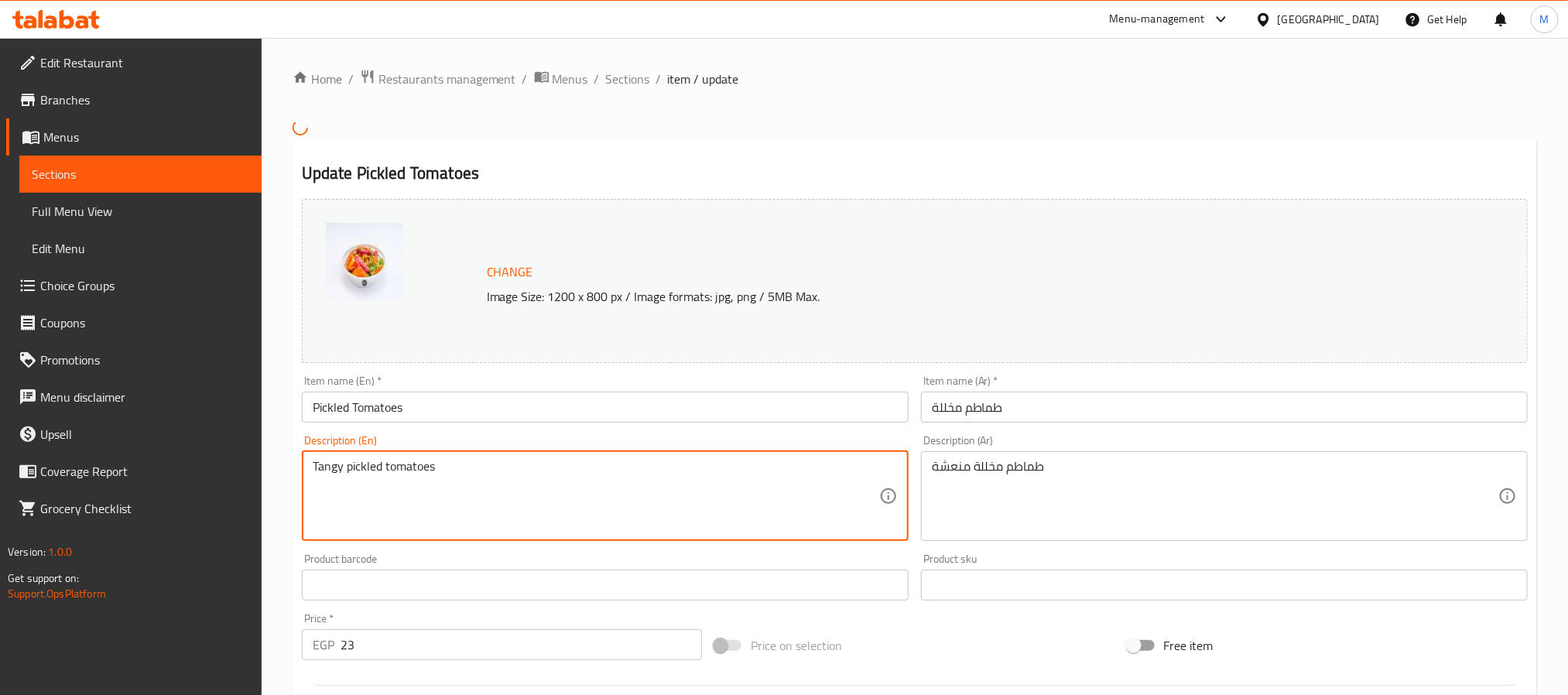
click at [514, 514] on textarea "Tangy pickled tomatoes" at bounding box center [596, 495] width 566 height 74
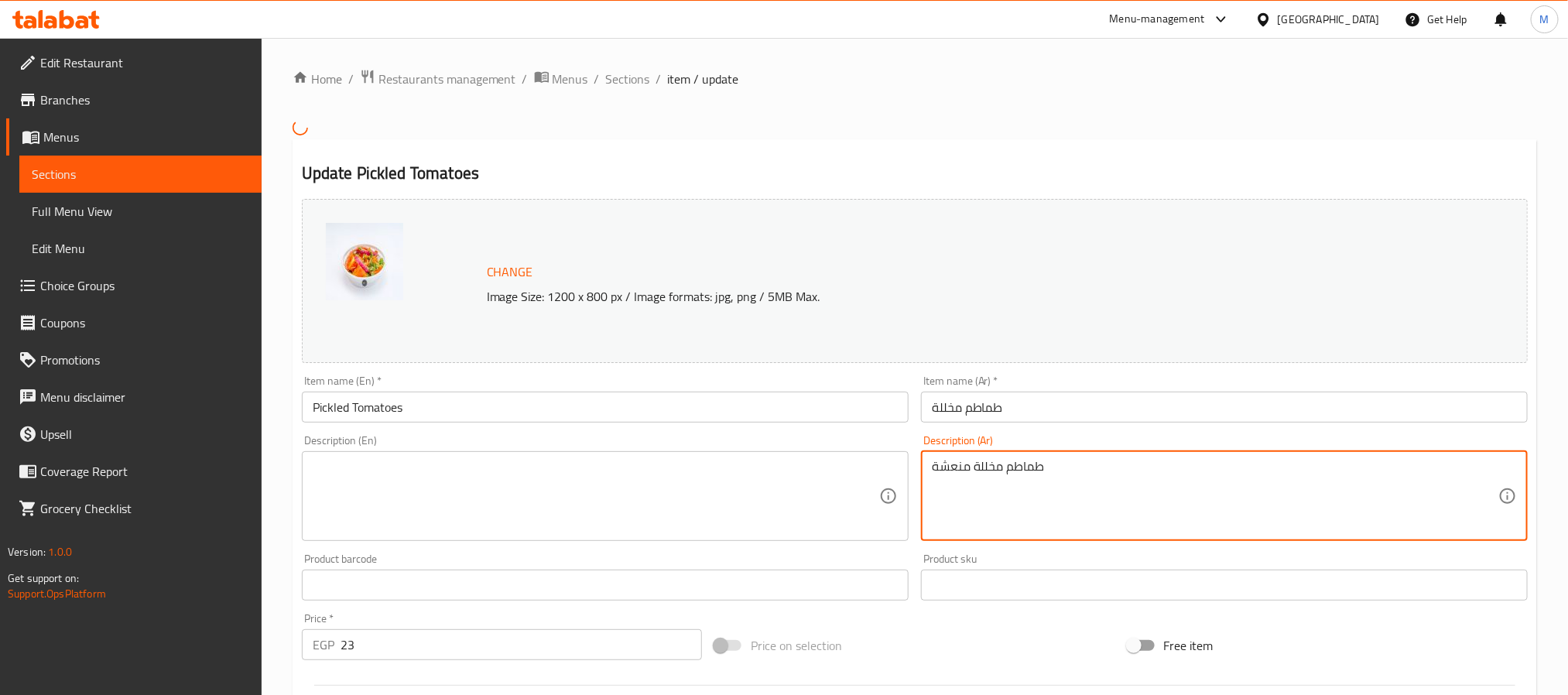
click at [992, 490] on textarea "طماطم مخللة منعشة" at bounding box center [1215, 495] width 566 height 74
click at [806, 421] on input "Pickled Tomatoes" at bounding box center [605, 407] width 606 height 31
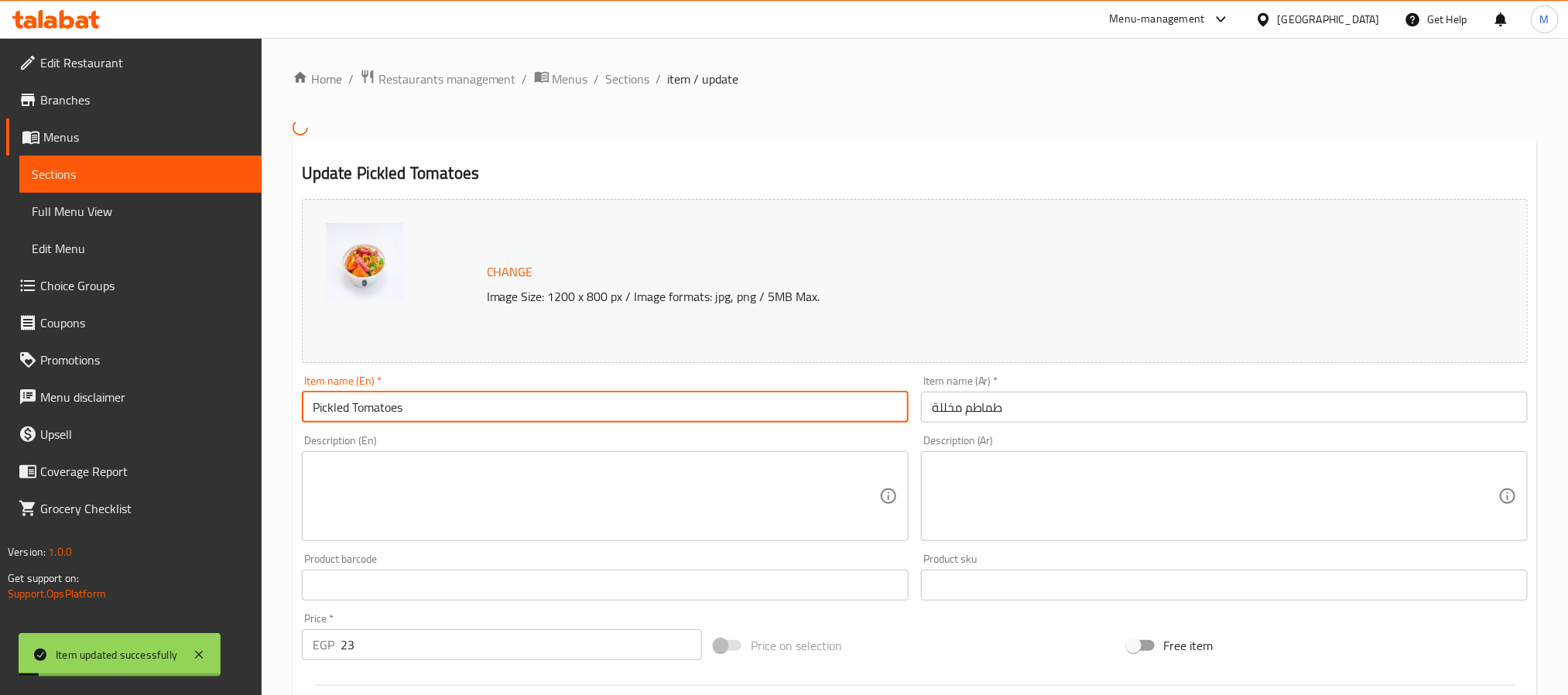
click at [462, 409] on input "Pickled Tomatoes" at bounding box center [605, 407] width 606 height 31
click at [634, 76] on span "Sections" at bounding box center [628, 78] width 44 height 19
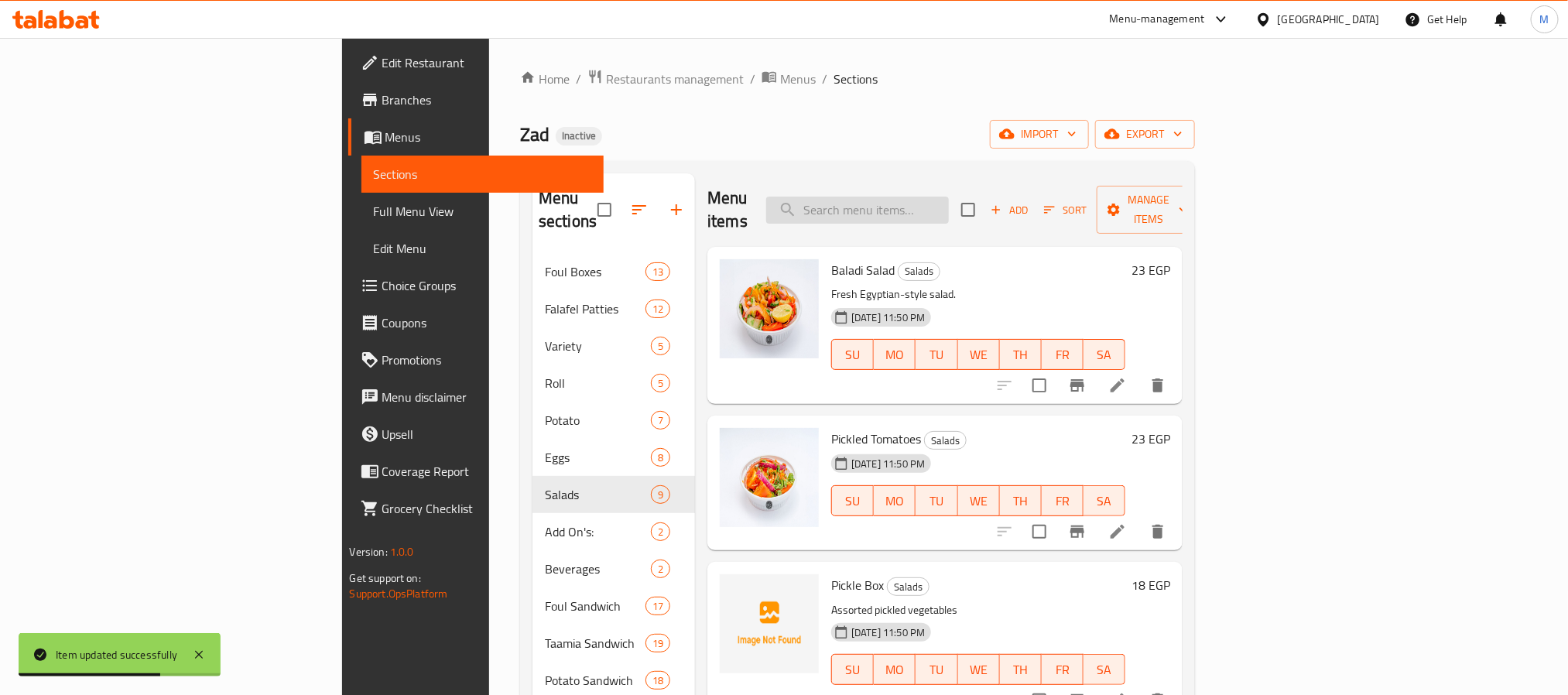
click at [948, 196] on input "search" at bounding box center [858, 209] width 183 height 28
paste input "Watercress"
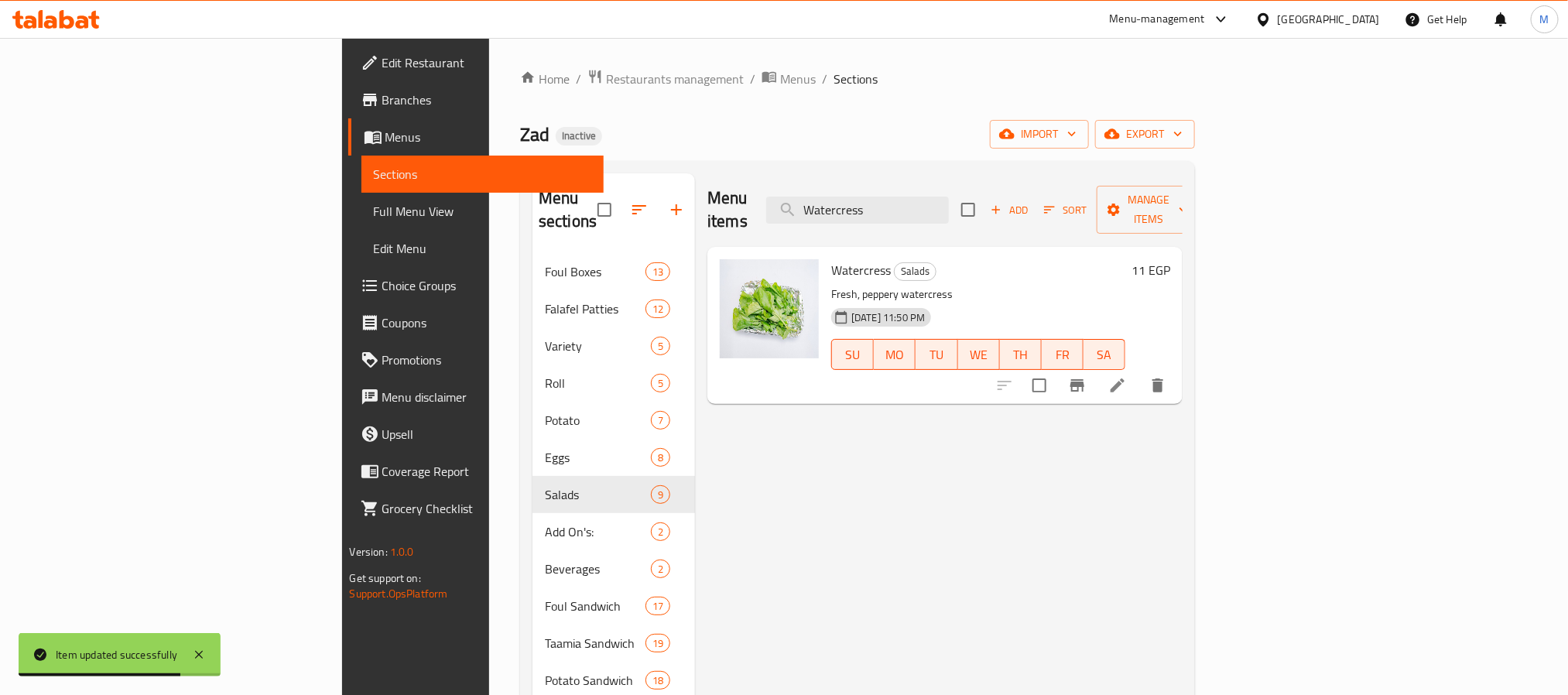
type input "Watercress"
click at [1139, 372] on li at bounding box center [1117, 384] width 44 height 28
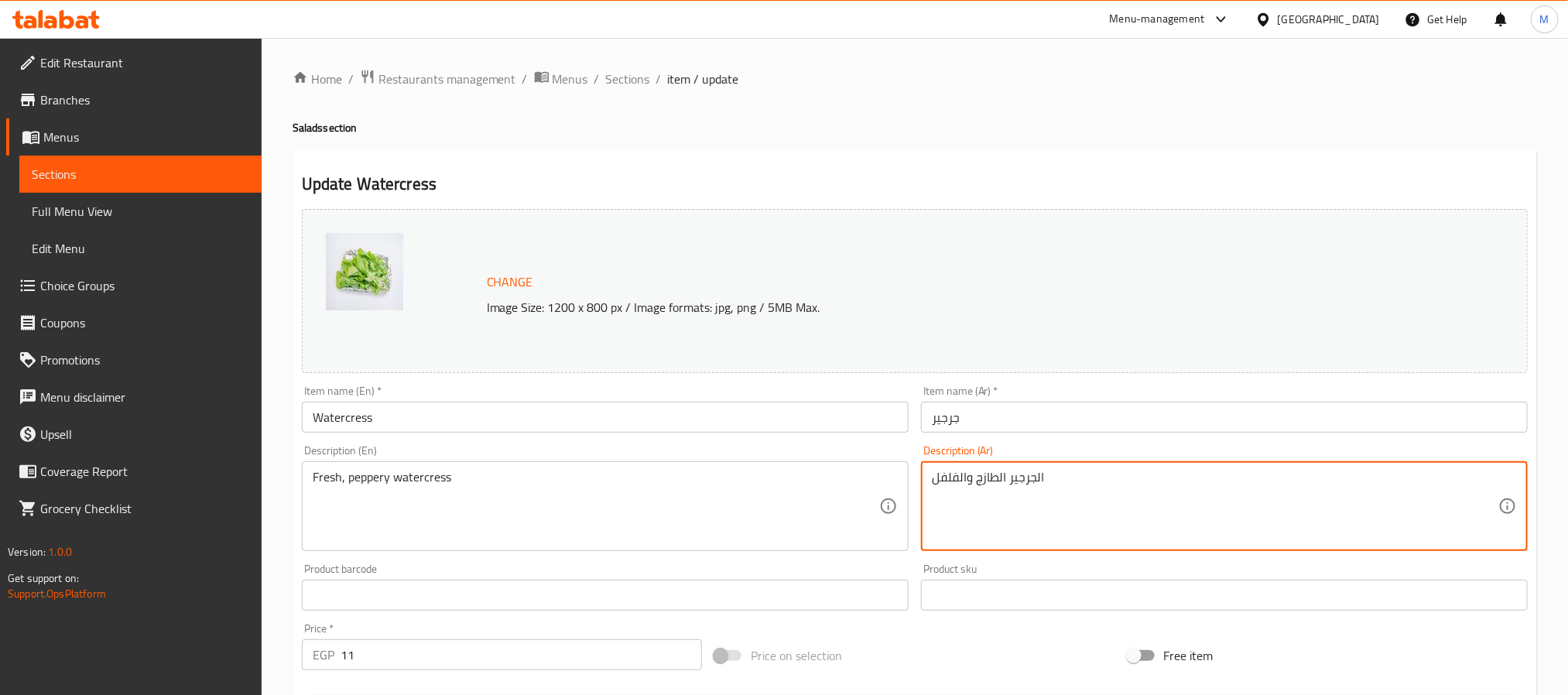
drag, startPoint x: 966, startPoint y: 478, endPoint x: 899, endPoint y: 481, distance: 67.1
click at [953, 478] on textarea "الجرجير الطازج والفلفل" at bounding box center [1215, 506] width 566 height 74
drag, startPoint x: 959, startPoint y: 478, endPoint x: 917, endPoint y: 478, distance: 42.0
click at [917, 478] on div "Description (Ar) الجرجير الطازج والفلفل Description (Ar)" at bounding box center [1224, 497] width 619 height 118
click at [956, 424] on input "جرجير" at bounding box center [1224, 416] width 606 height 31
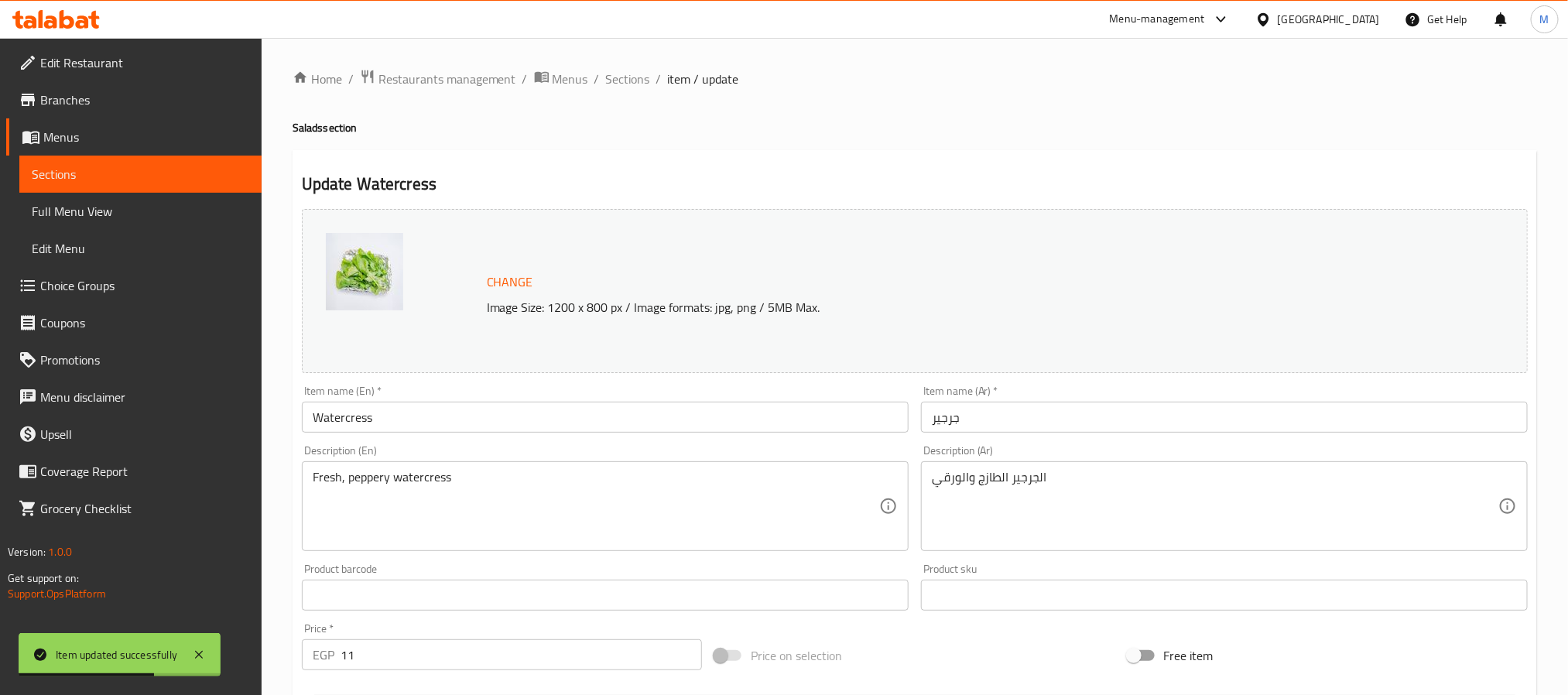
drag, startPoint x: 1096, startPoint y: 249, endPoint x: 1111, endPoint y: 249, distance: 15.0
click at [1096, 249] on div "Change Image Size: 1200 x 800 px / Image formats: jpg, png / 5MB Max." at bounding box center [915, 290] width 1225 height 164
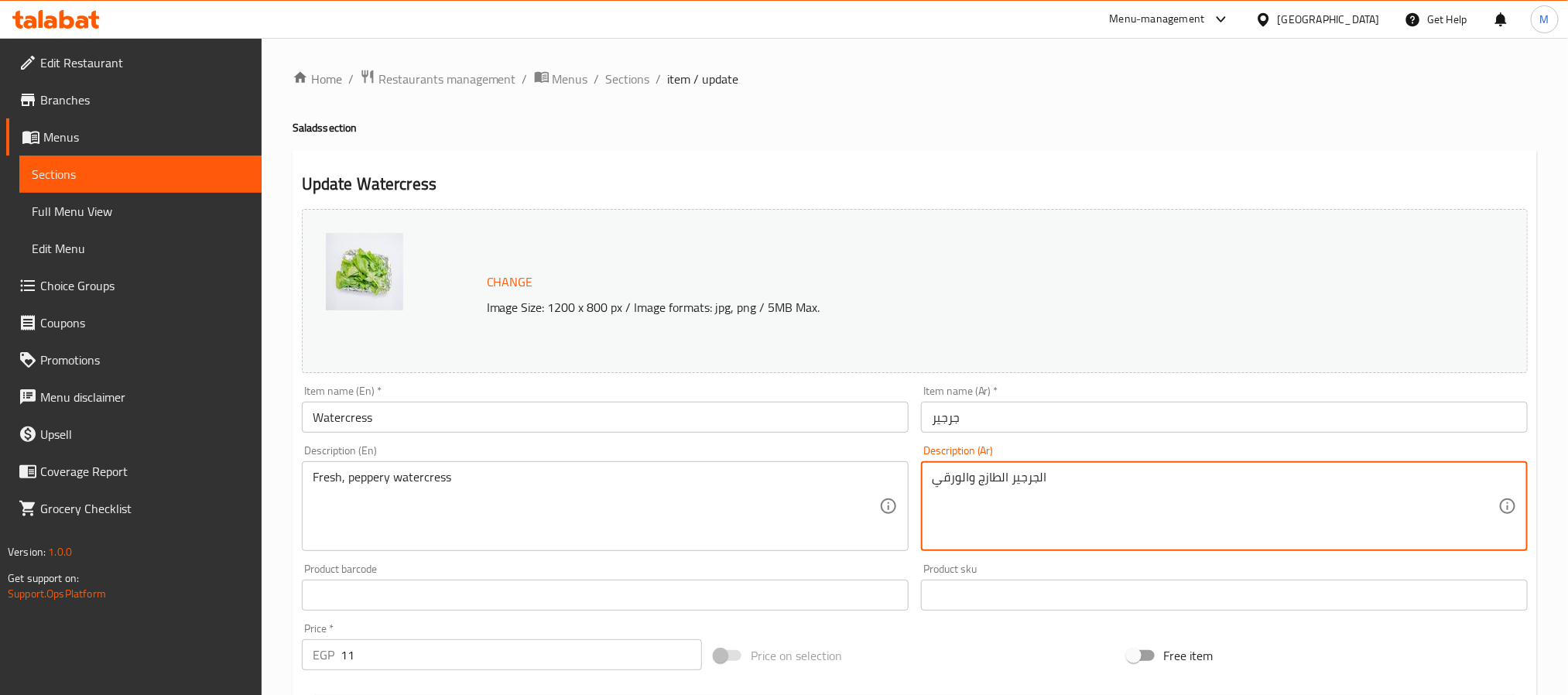
drag, startPoint x: 970, startPoint y: 478, endPoint x: 908, endPoint y: 478, distance: 62.0
click at [966, 477] on textarea "الجرجير الطازج والورقي" at bounding box center [1215, 506] width 566 height 74
drag, startPoint x: 960, startPoint y: 480, endPoint x: 906, endPoint y: 480, distance: 54.0
click at [906, 480] on div "Change Image Size: 1200 x 800 px / Image formats: jpg, png / 5MB Max. Item name…" at bounding box center [915, 547] width 1238 height 689
paste textarea "اذع"
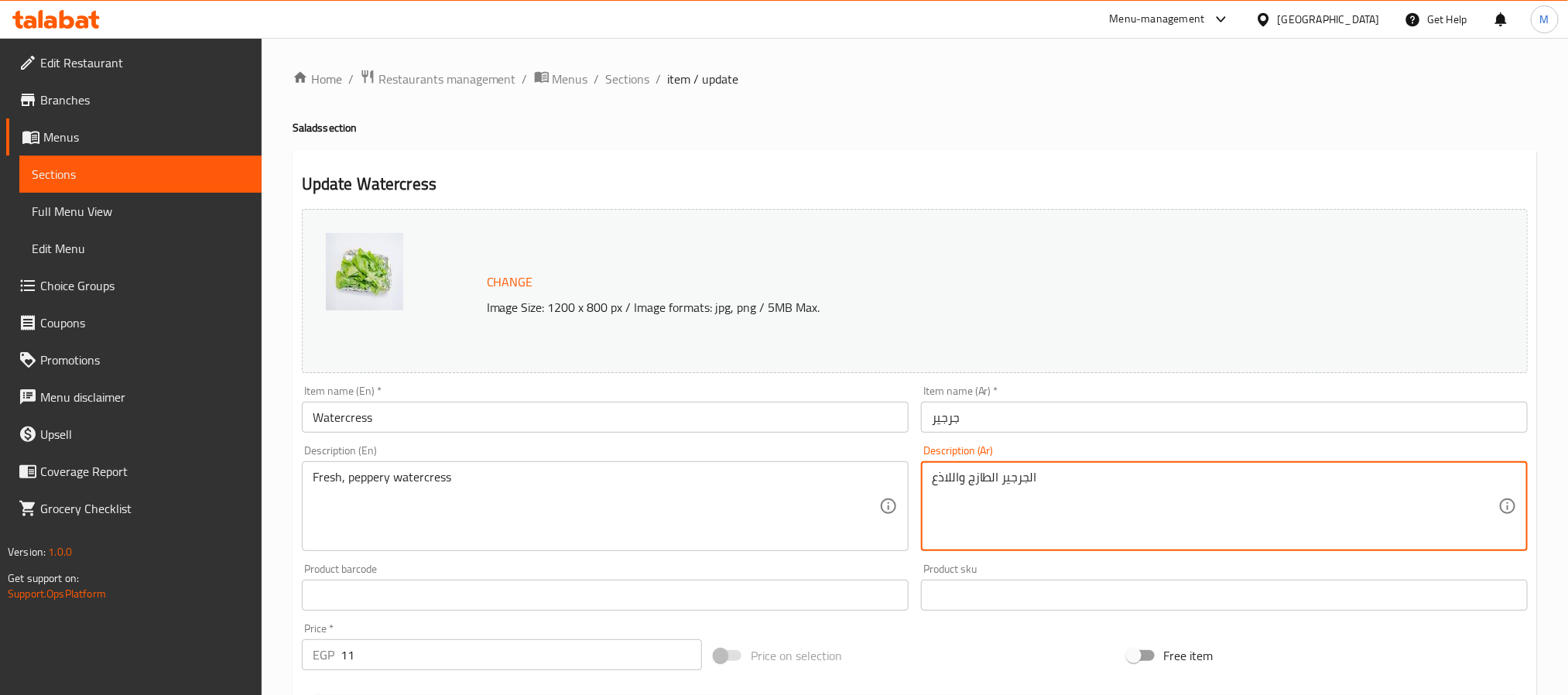
type textarea "الجرجير الطازج واللاذع"
drag, startPoint x: 845, startPoint y: 423, endPoint x: 838, endPoint y: 421, distance: 7.3
click at [845, 423] on input "Watercress" at bounding box center [605, 416] width 606 height 31
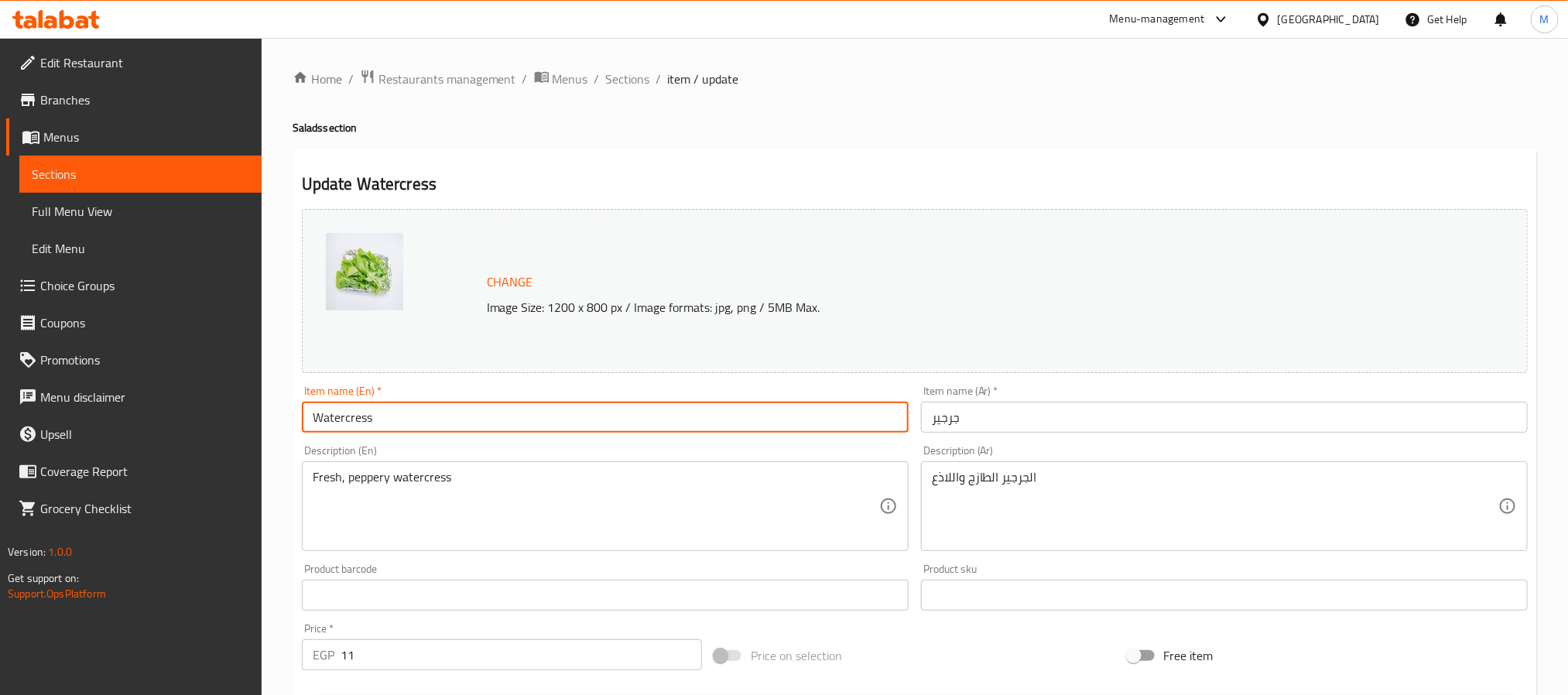
click at [631, 86] on span "Sections" at bounding box center [628, 78] width 44 height 19
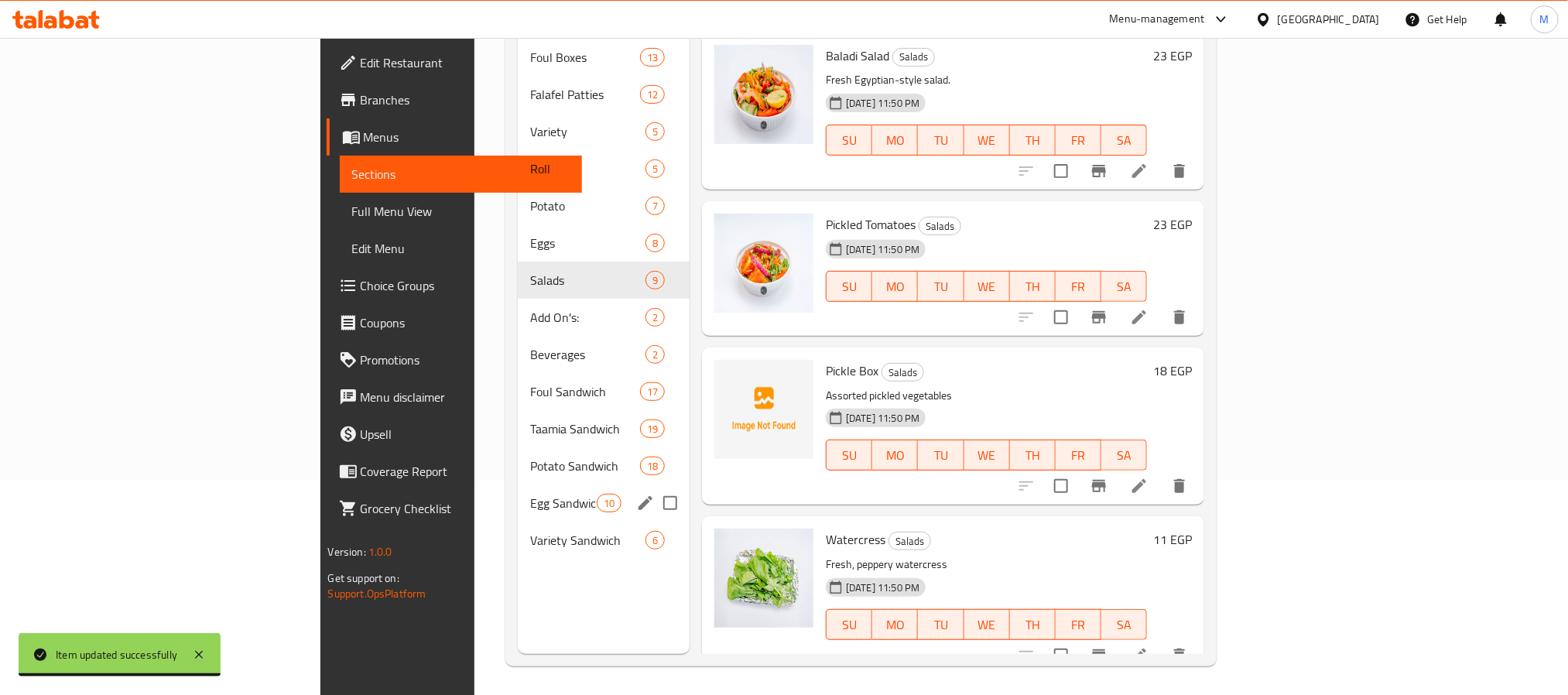
scroll to position [217, 0]
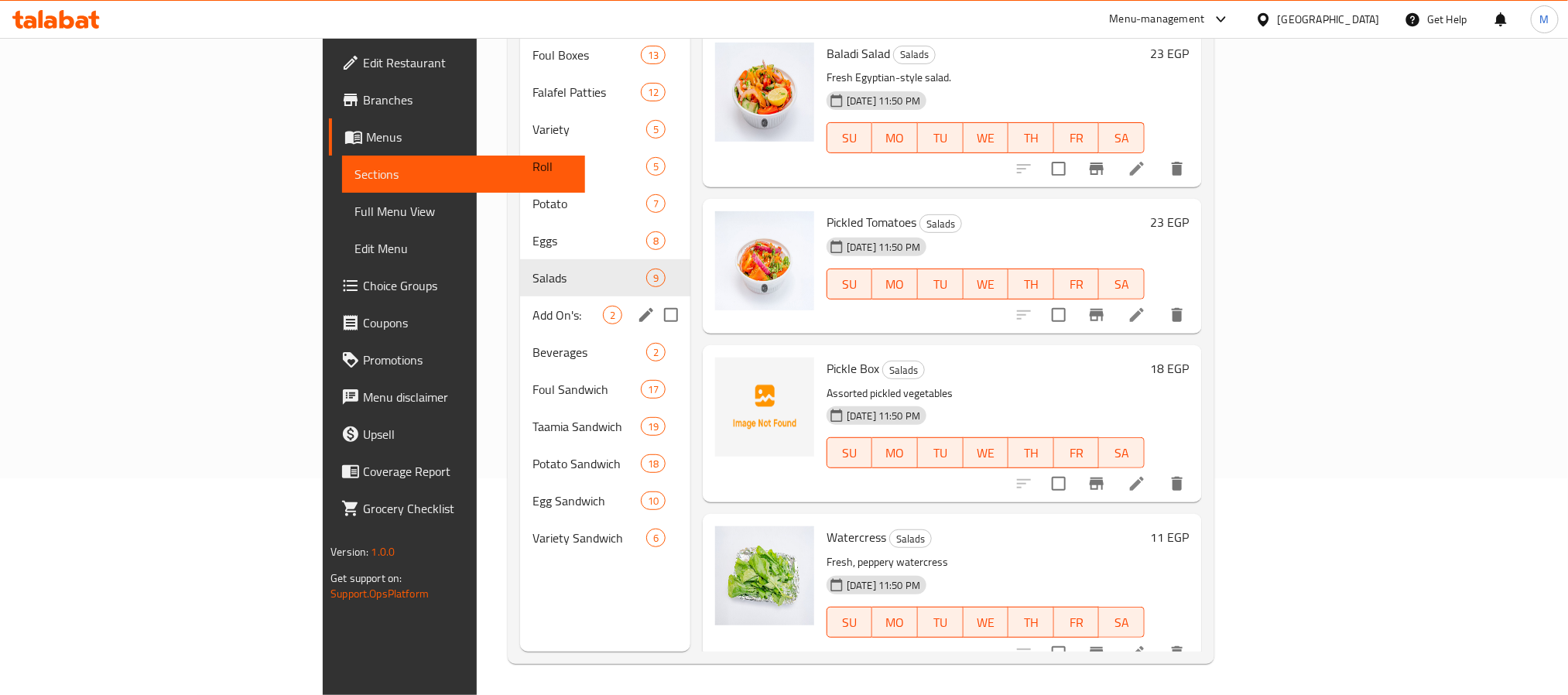
click at [533, 305] on span "Add On's:" at bounding box center [567, 314] width 70 height 19
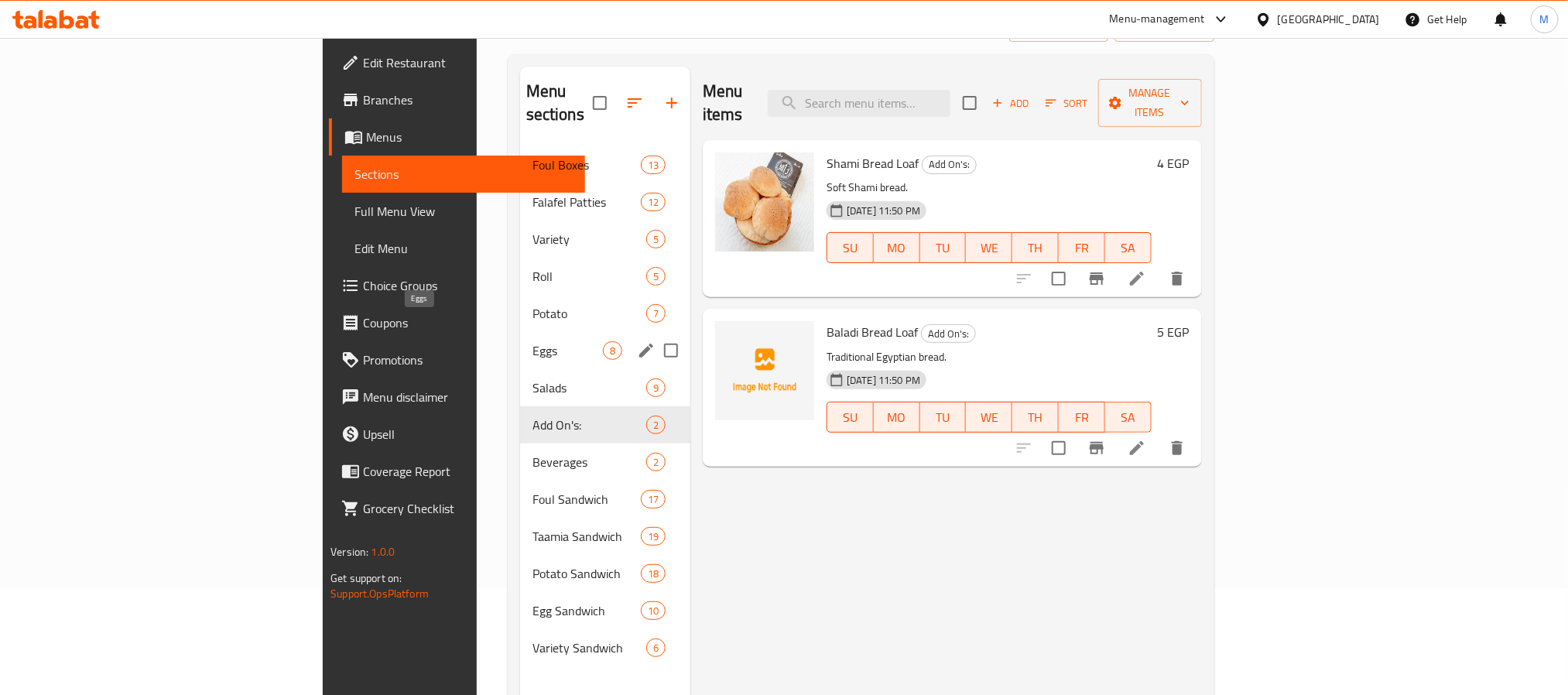
scroll to position [100, 0]
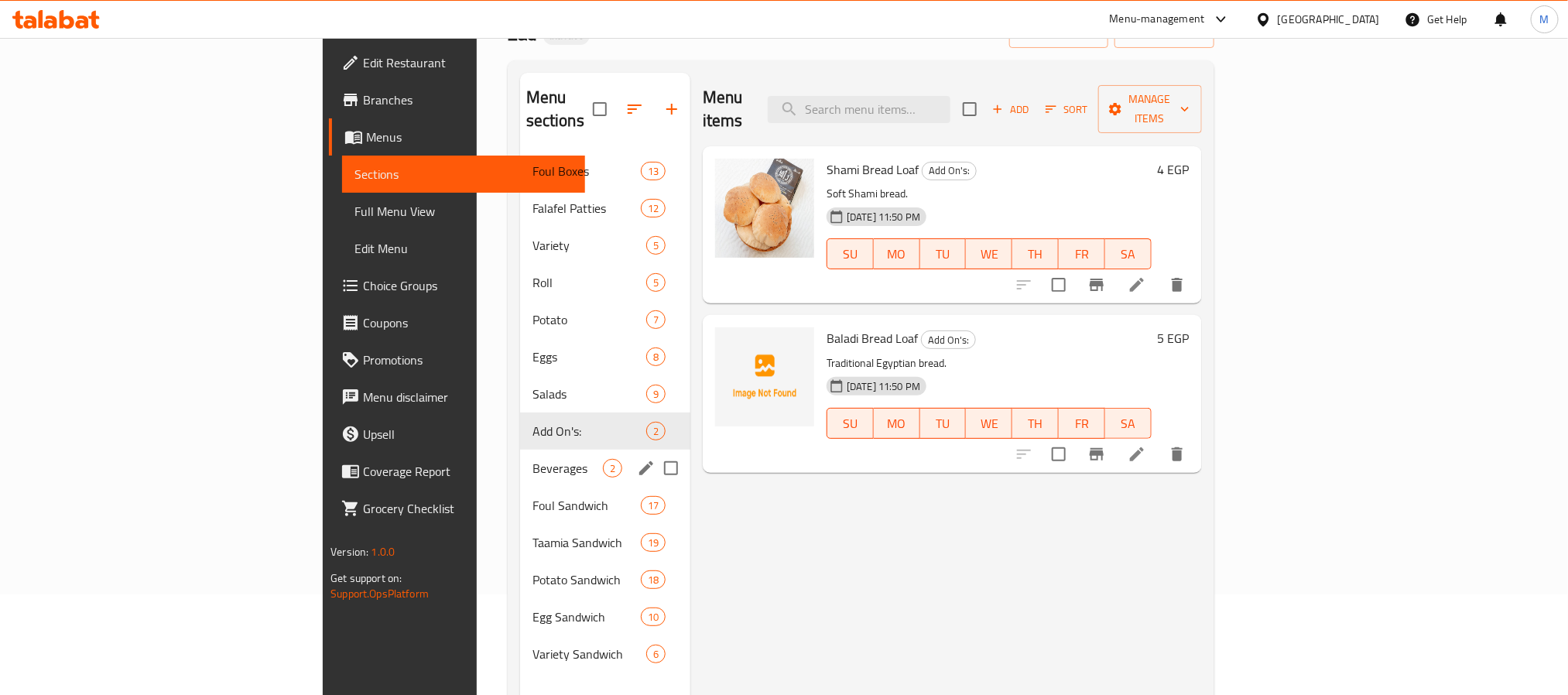
click at [520, 454] on div "Beverages 2" at bounding box center [606, 468] width 170 height 37
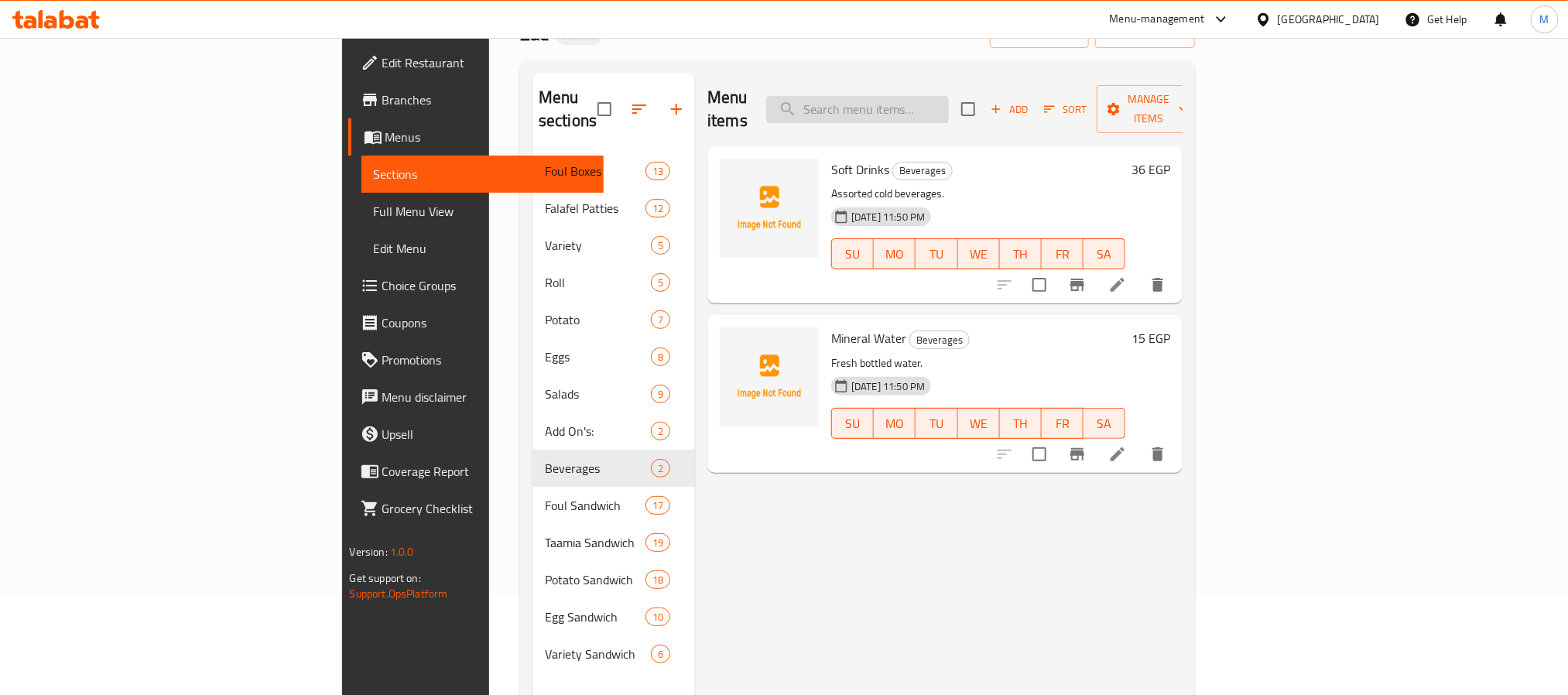
click at [948, 99] on input "search" at bounding box center [858, 109] width 183 height 28
paste input "Pickled Tomatoes"
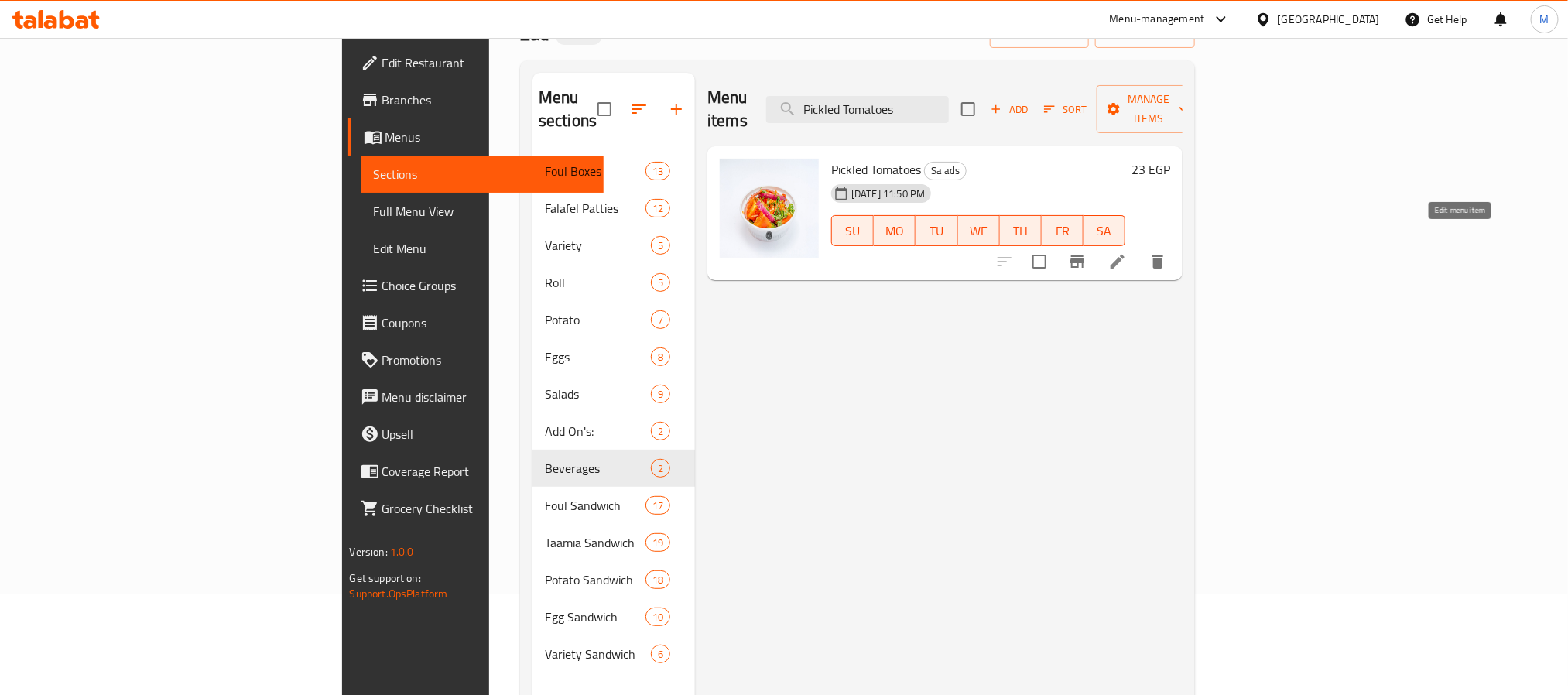
type input "Pickled Tomatoes"
click at [1139, 248] on li at bounding box center [1117, 261] width 44 height 28
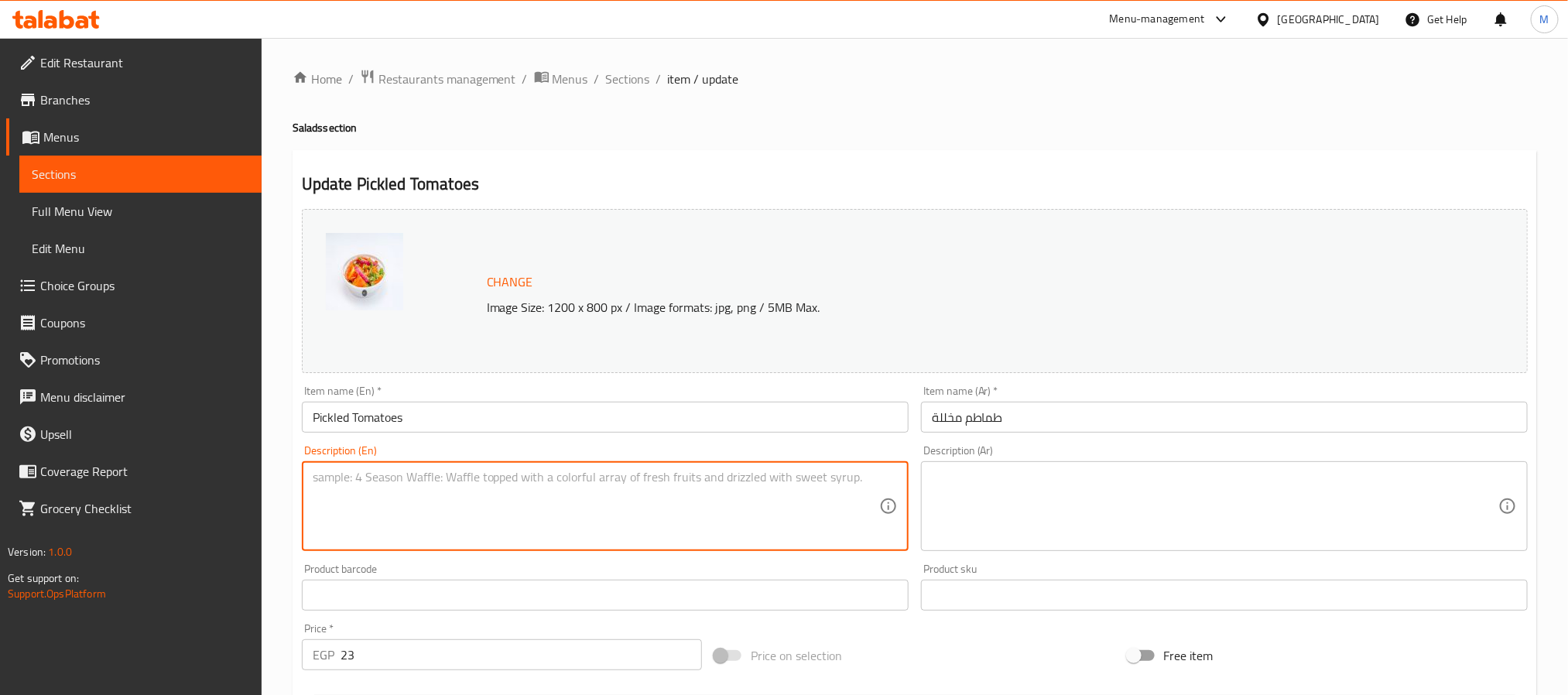
click at [697, 477] on textarea at bounding box center [596, 506] width 566 height 74
paste textarea "Plump, vine-ripened tomatoes preserved in a brine of aromatic herbs and spices.…"
drag, startPoint x: 638, startPoint y: 493, endPoint x: 870, endPoint y: 480, distance: 232.4
click at [870, 480] on textarea "Plump, vine-ripened tomatoes preserved in a brine of aromatic herbs and spices.…" at bounding box center [596, 506] width 566 height 74
type textarea "Plump, vine-ripened tomatoes preserved in a brine of aromatic herbs and spices."
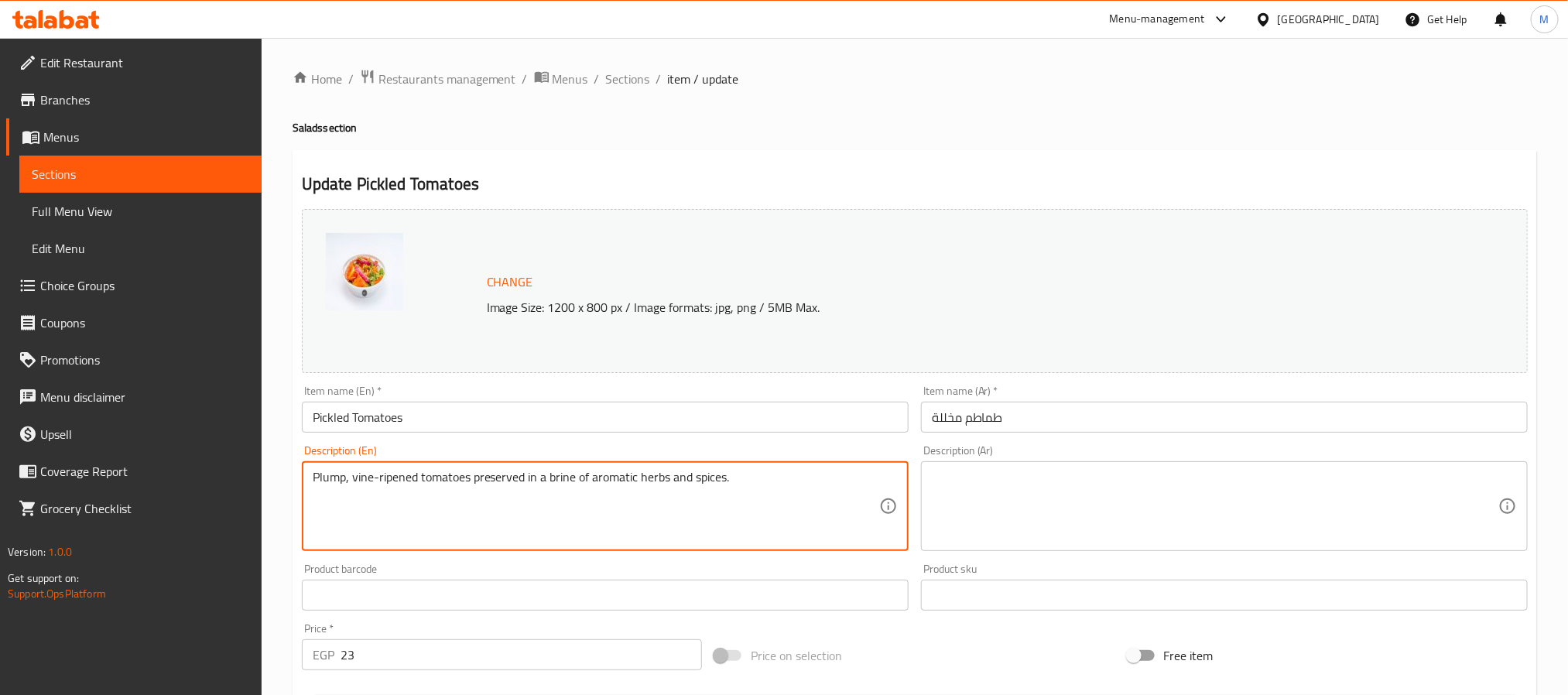
click at [1028, 509] on textarea at bounding box center [1215, 506] width 566 height 74
paste textarea "طماطم ناضجة محفوظة في محلول ملحي معطر بالأعشاب العطرية والتوابل."
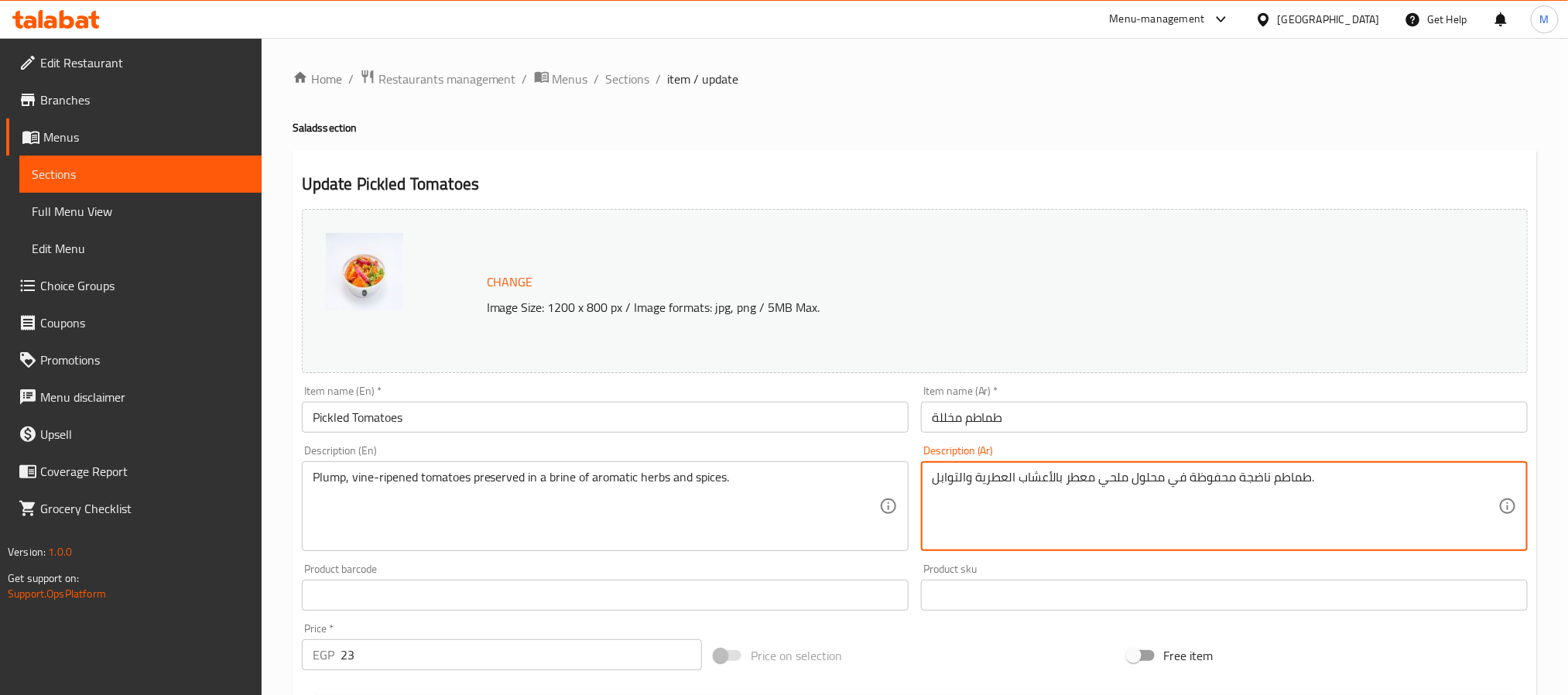
type textarea "طماطم ناضجة محفوظة في محلول ملحي معطر بالأعشاب العطرية والتوابل."
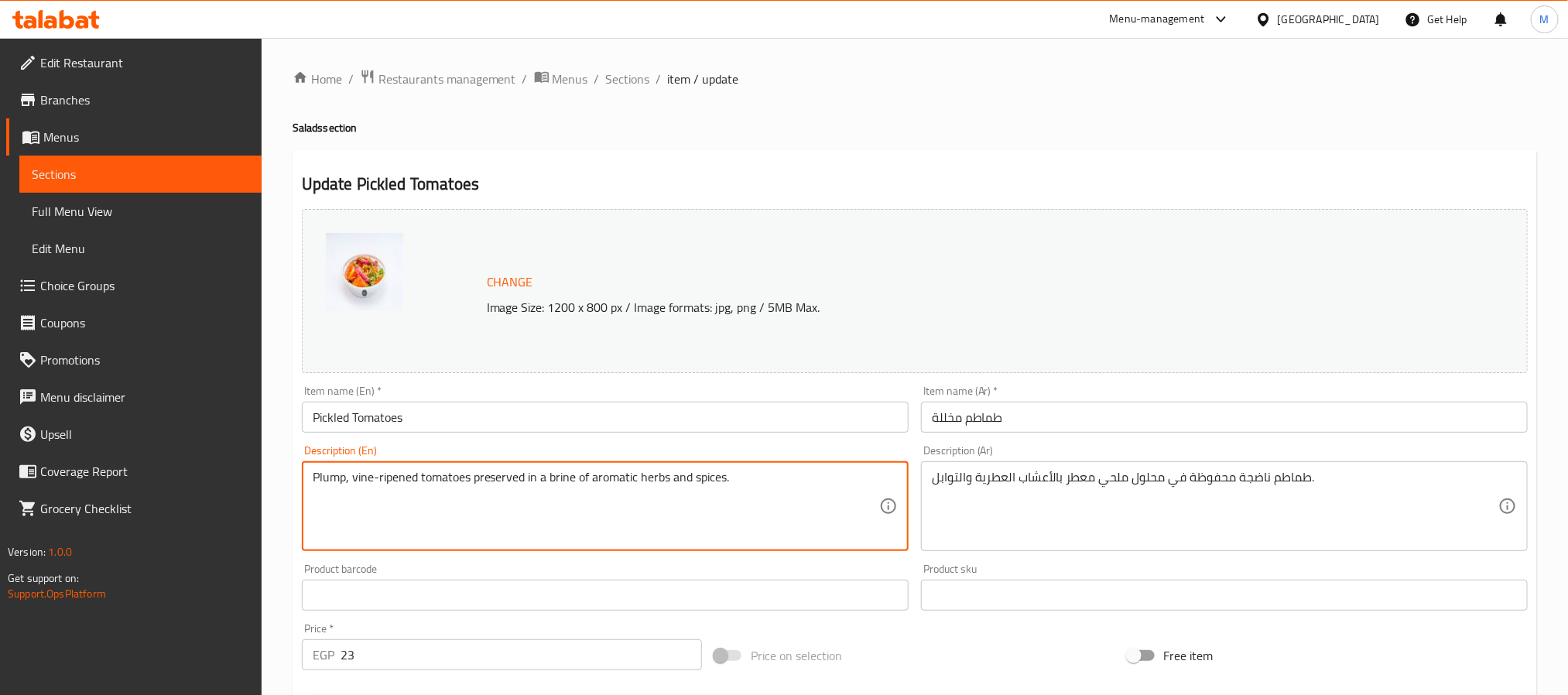
type textarea "Plump, vine-ripened tomatoes preserved in a brine of aromatic herbs and spices."
click at [983, 421] on input "طماطم مخللة" at bounding box center [1224, 416] width 606 height 31
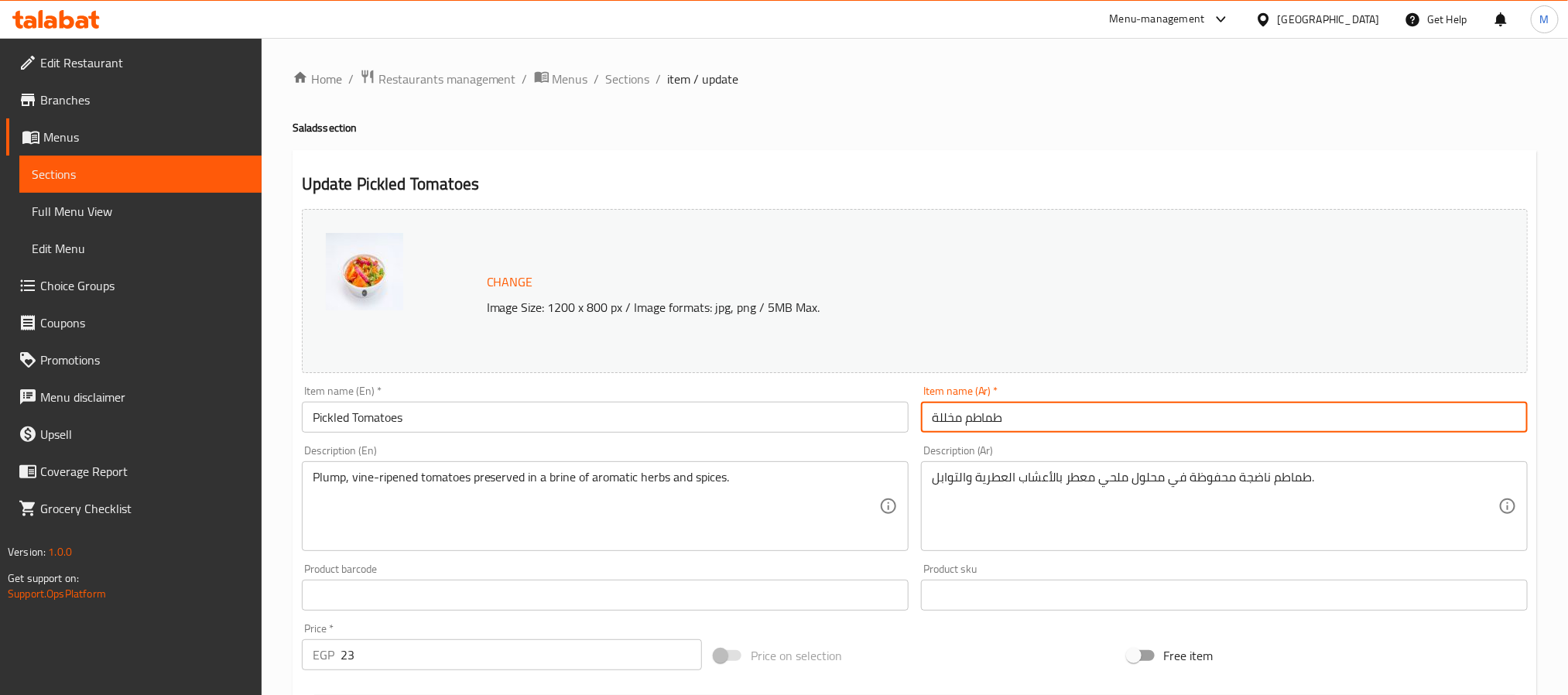
click at [625, 79] on span "Sections" at bounding box center [628, 78] width 44 height 19
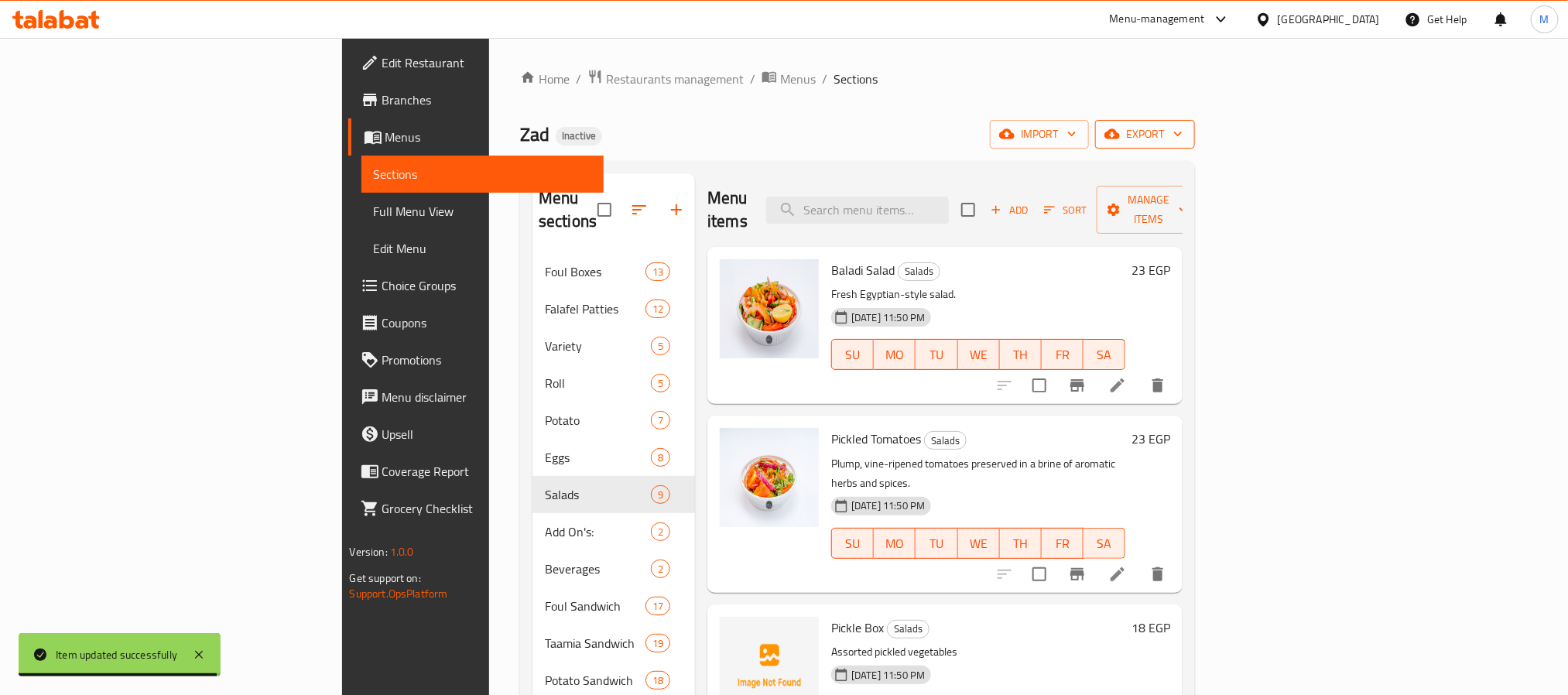
click at [1183, 140] on span "export" at bounding box center [1144, 134] width 75 height 20
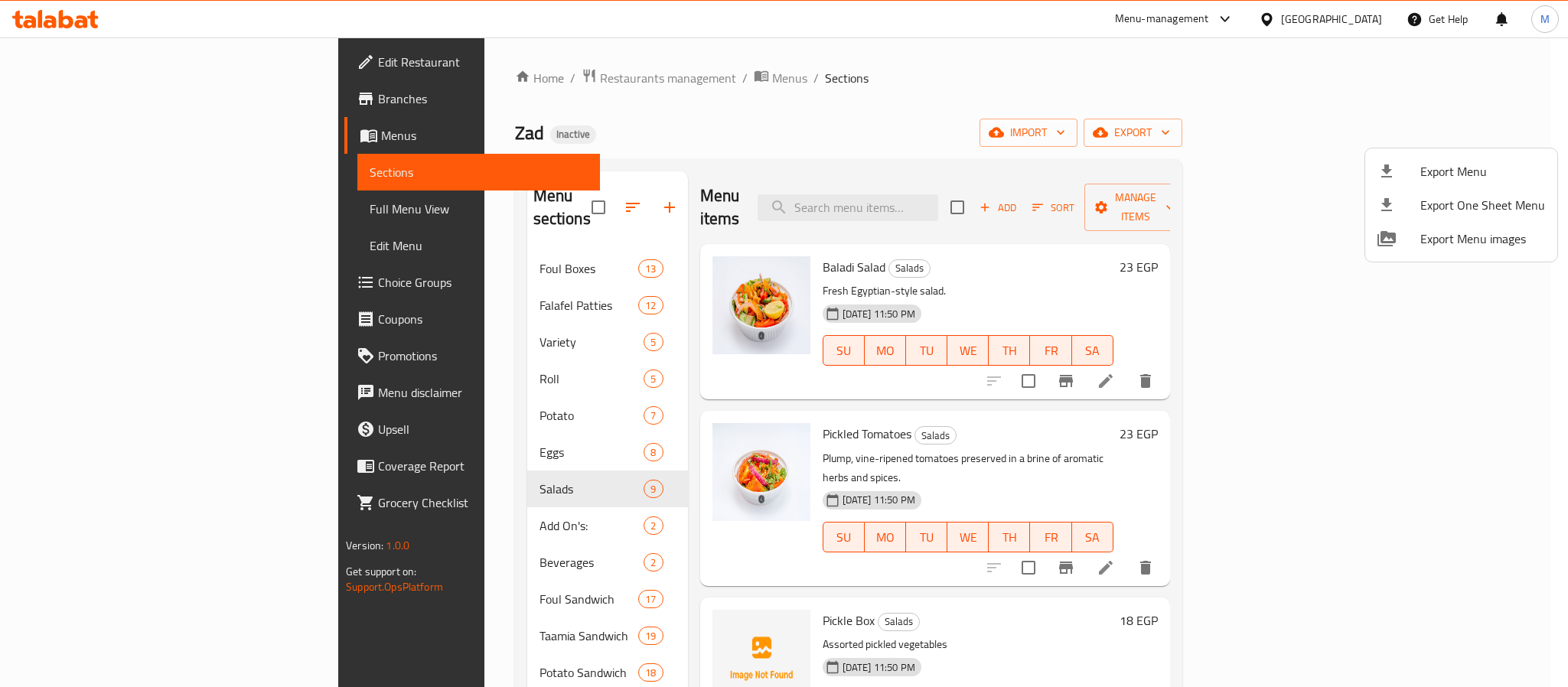
click at [1472, 154] on li "Export Menu" at bounding box center [1461, 171] width 192 height 33
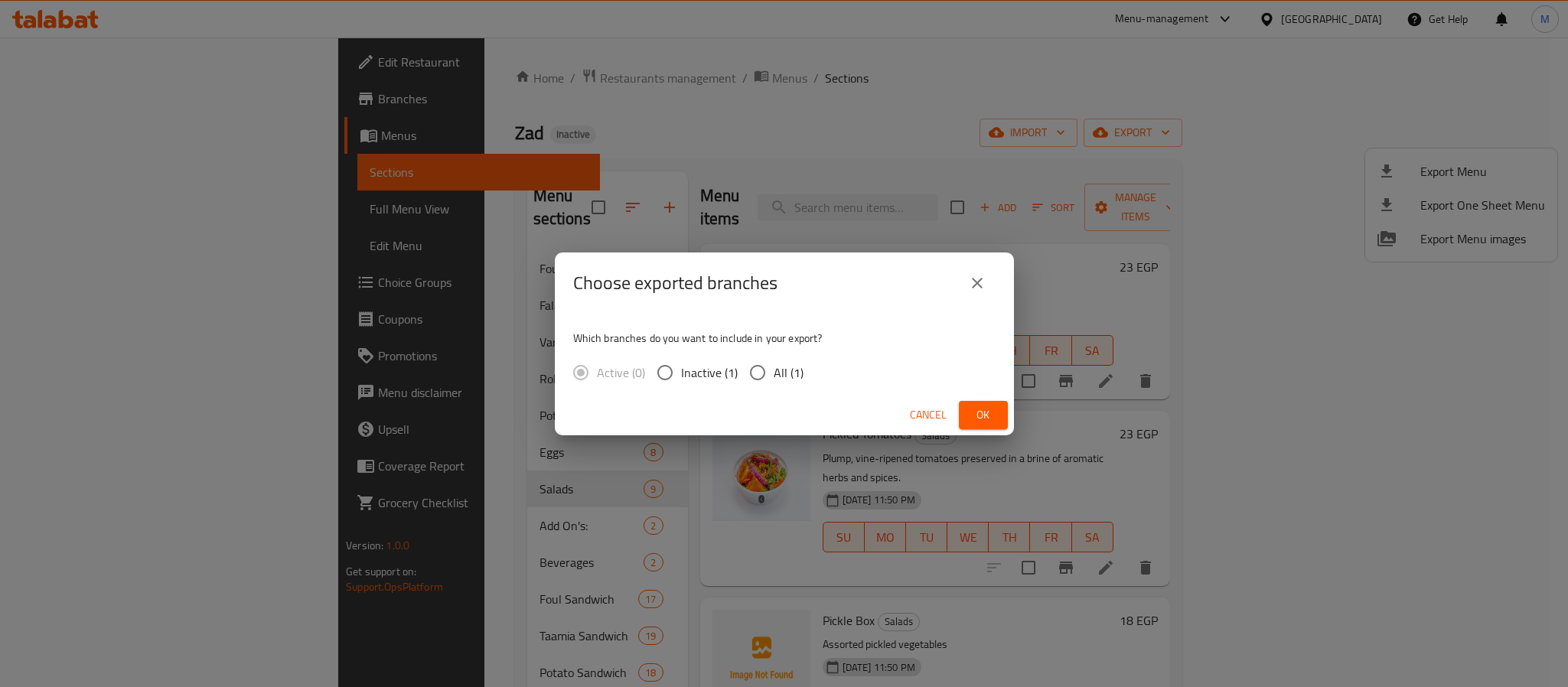
click at [780, 368] on span "All (1)" at bounding box center [788, 372] width 30 height 18
click at [773, 368] on input "All (1)" at bounding box center [757, 372] width 32 height 32
radio input "true"
click at [1003, 413] on button "Ok" at bounding box center [983, 415] width 49 height 28
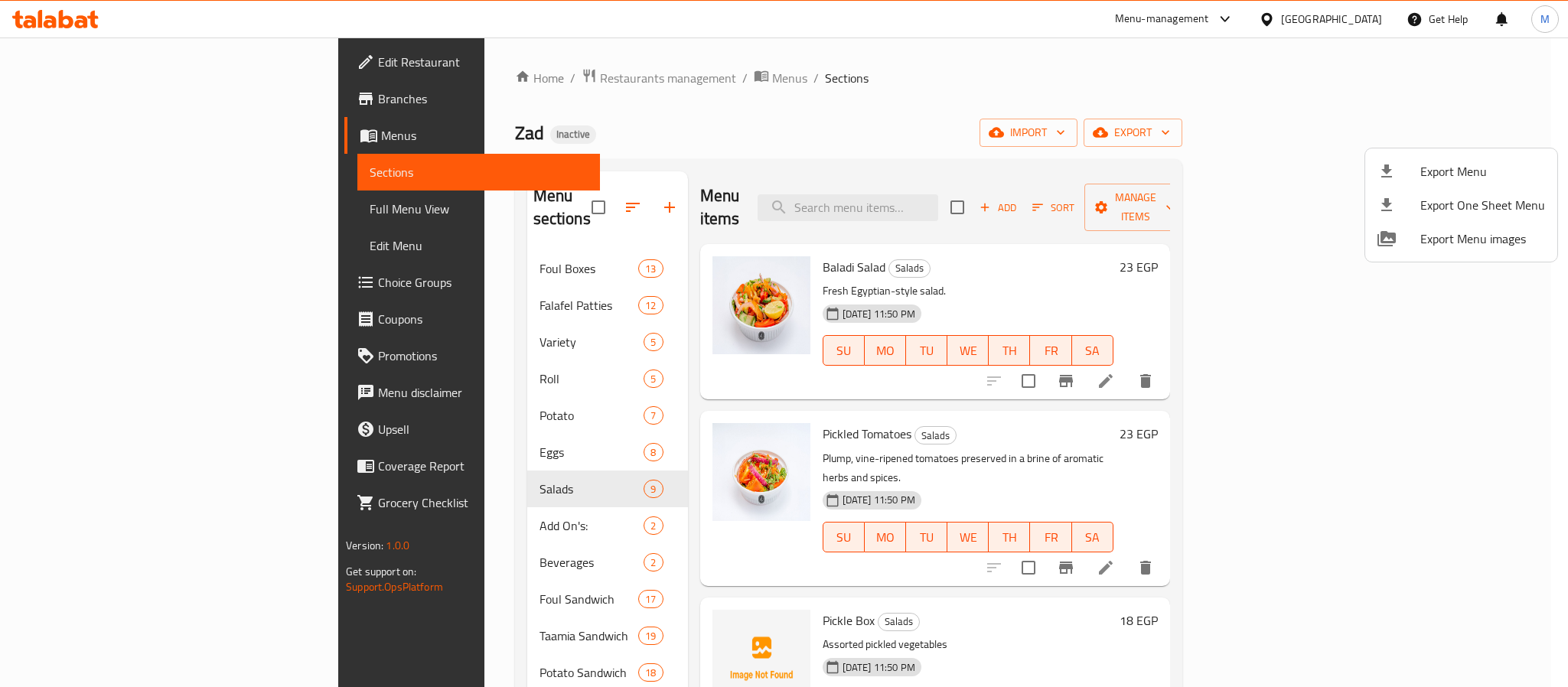
click at [1349, 24] on div at bounding box center [784, 343] width 1568 height 687
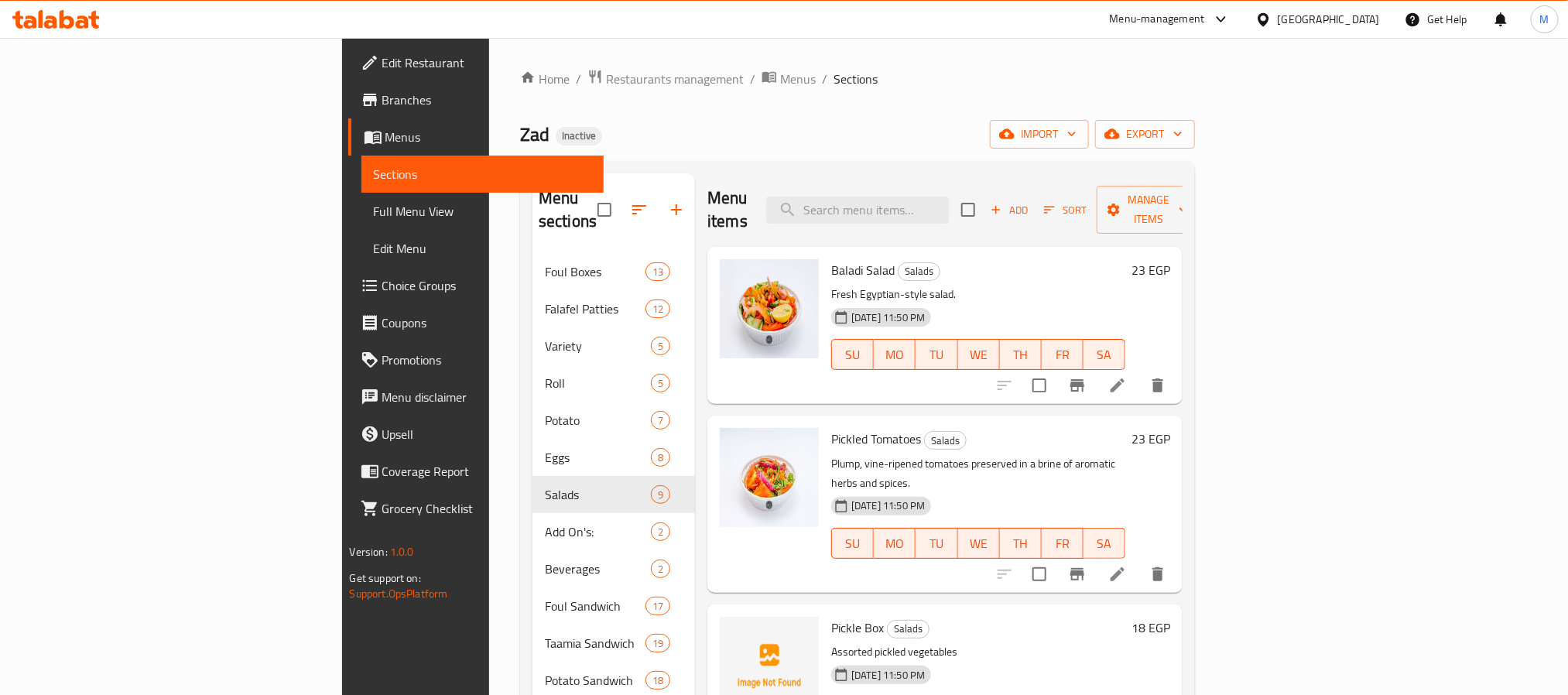
click at [1360, 12] on div "Egypt" at bounding box center [1328, 19] width 102 height 17
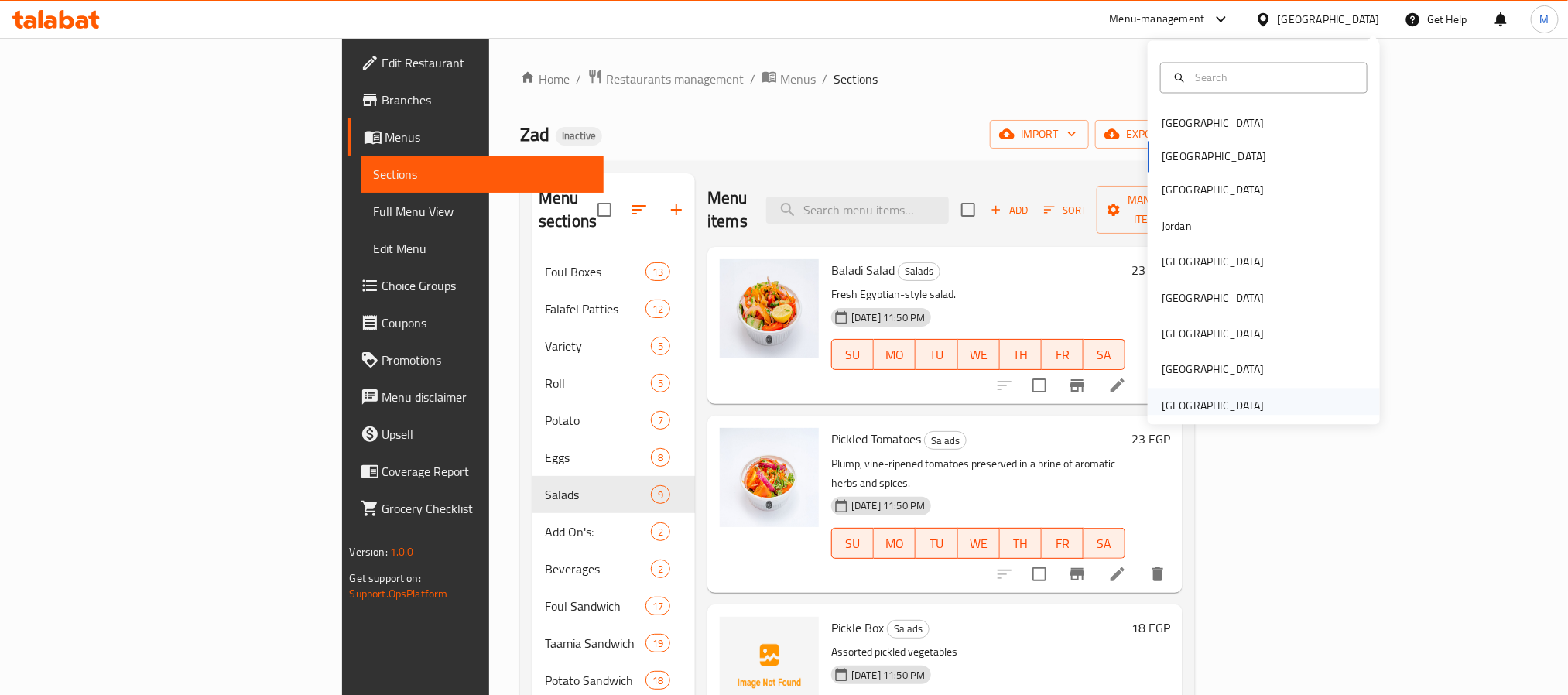
click at [1184, 407] on div "United Arab Emirates" at bounding box center [1212, 405] width 102 height 17
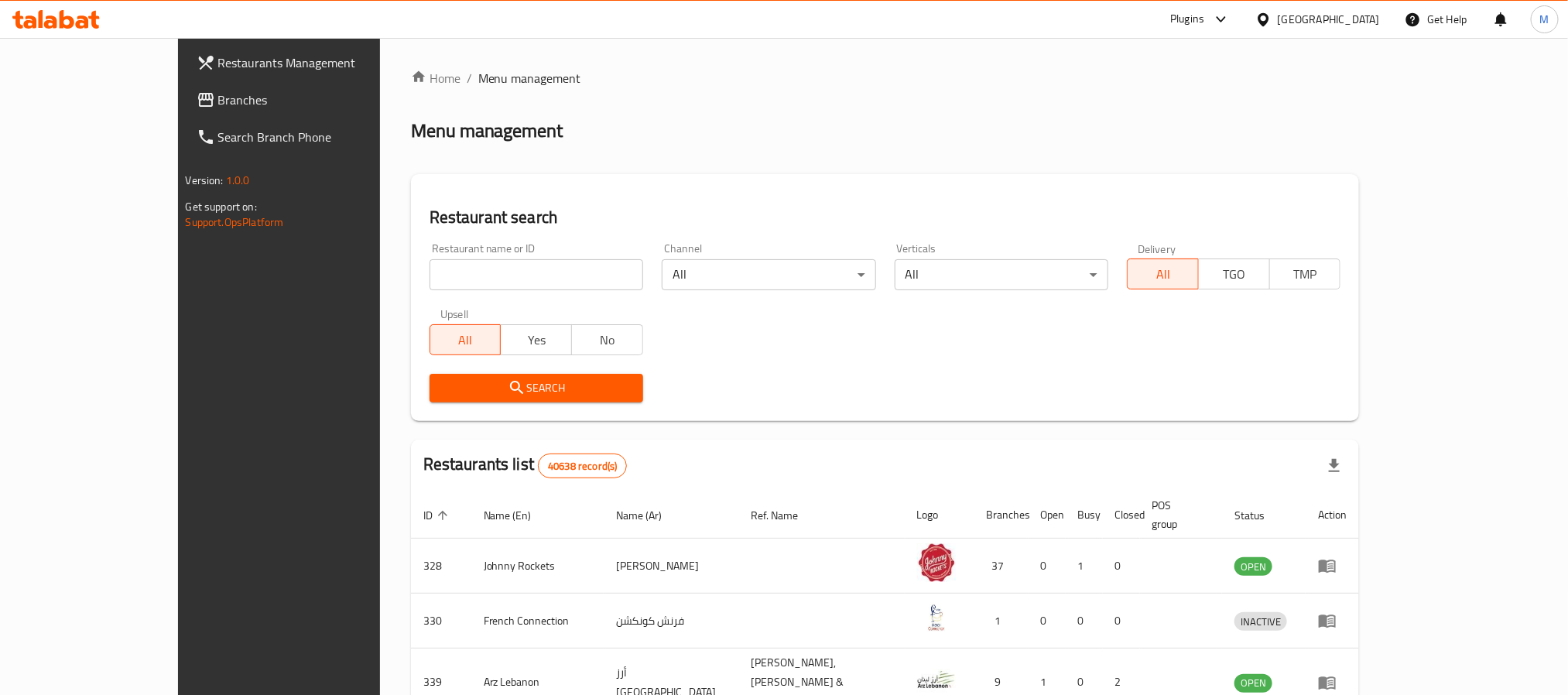
drag, startPoint x: 141, startPoint y: 95, endPoint x: 240, endPoint y: 105, distance: 99.5
click at [218, 95] on span "Branches" at bounding box center [322, 99] width 209 height 19
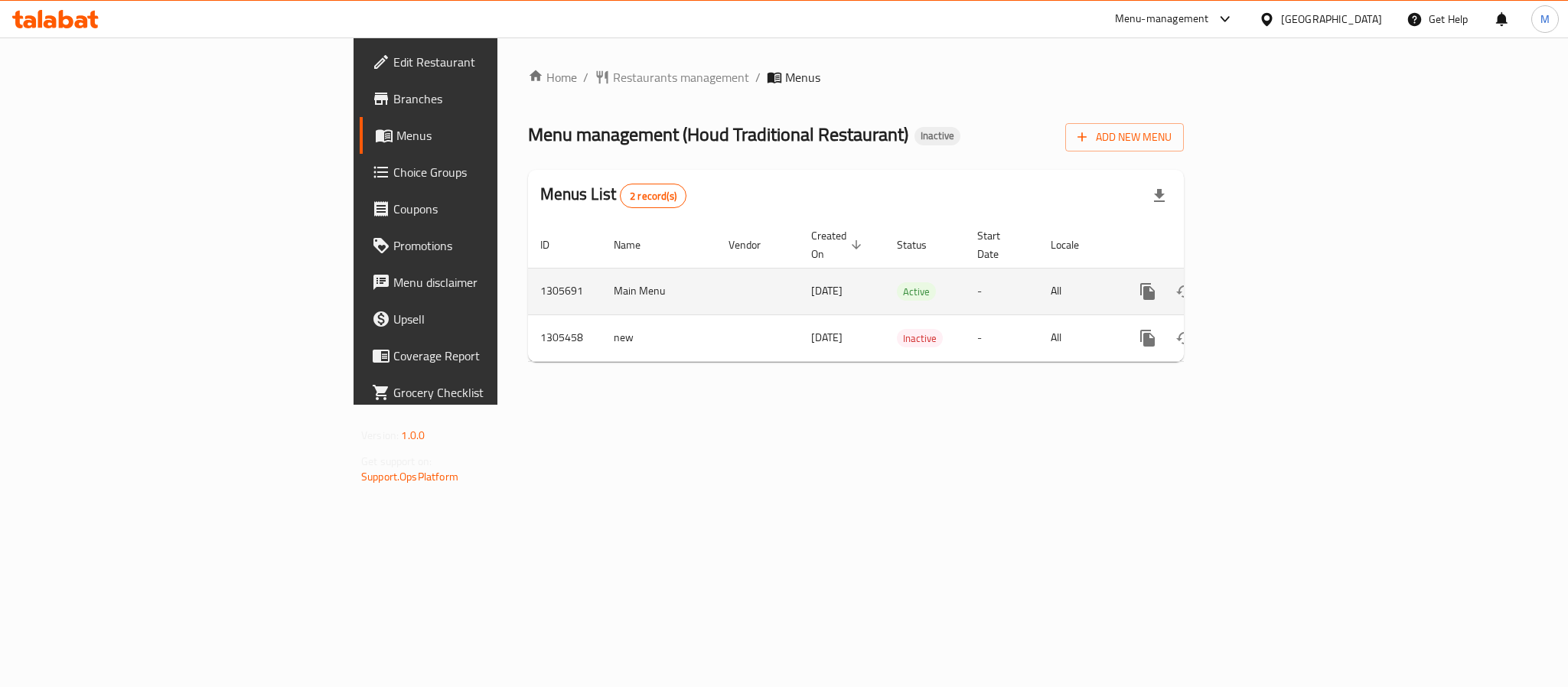
click at [1277, 284] on div "enhanced table" at bounding box center [1202, 291] width 147 height 37
click at [1277, 283] on link "enhanced table" at bounding box center [1258, 291] width 37 height 37
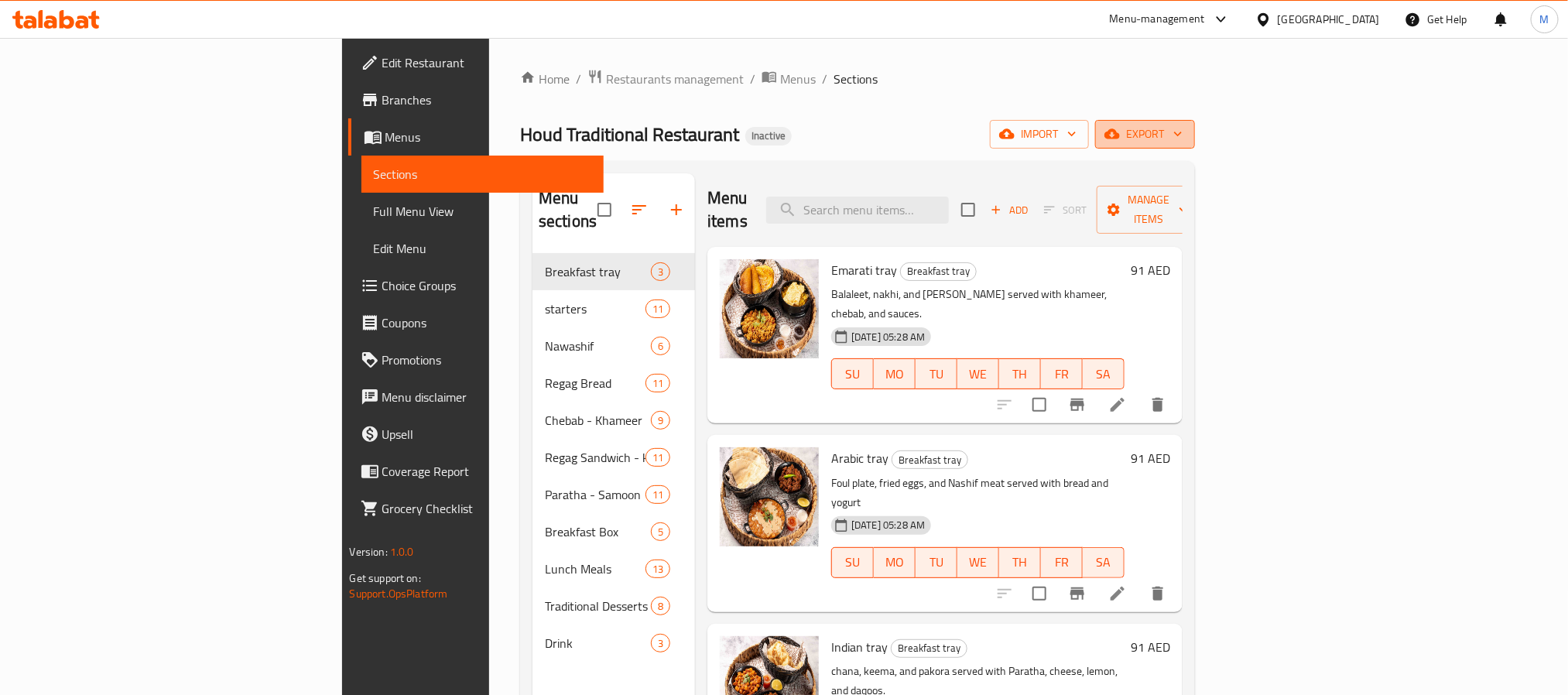
click at [1185, 138] on icon "button" at bounding box center [1177, 133] width 15 height 15
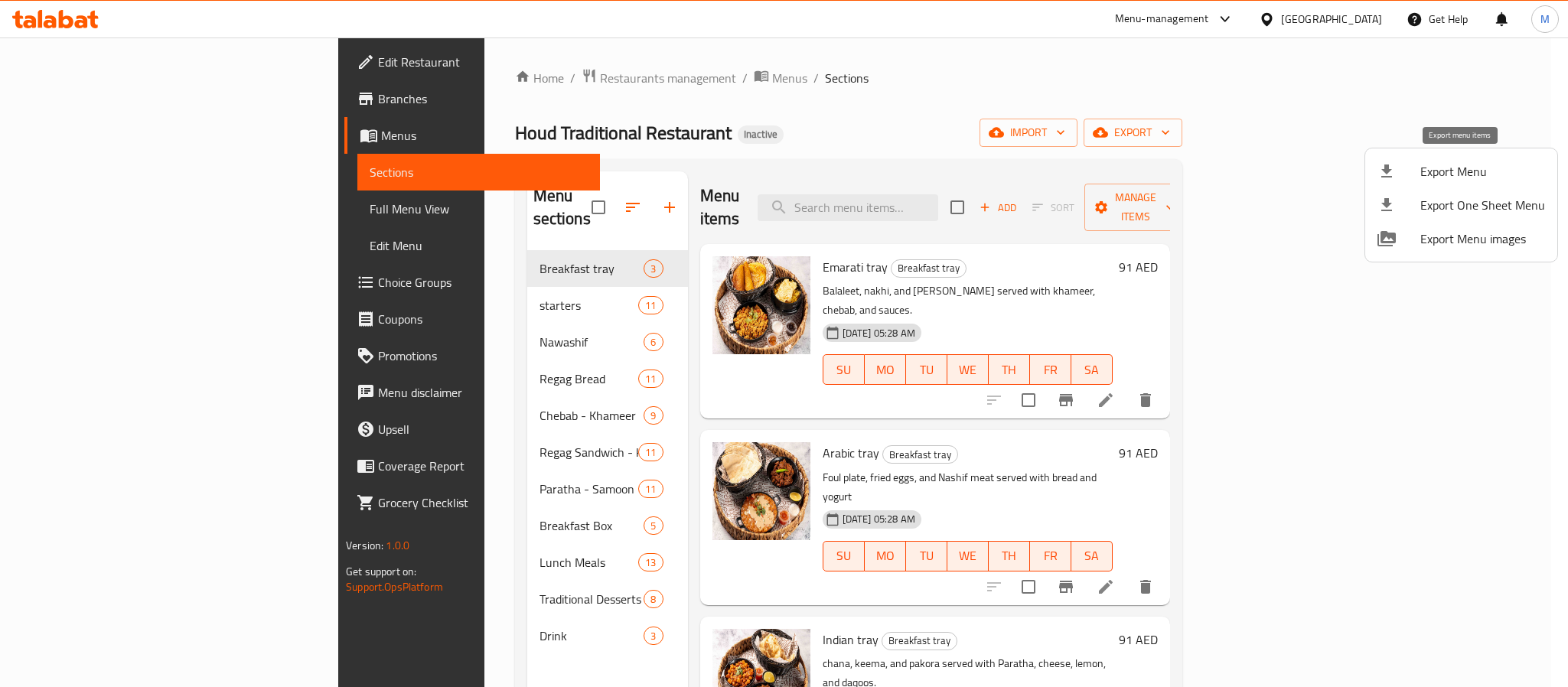
click at [1457, 176] on span "Export Menu" at bounding box center [1482, 171] width 125 height 18
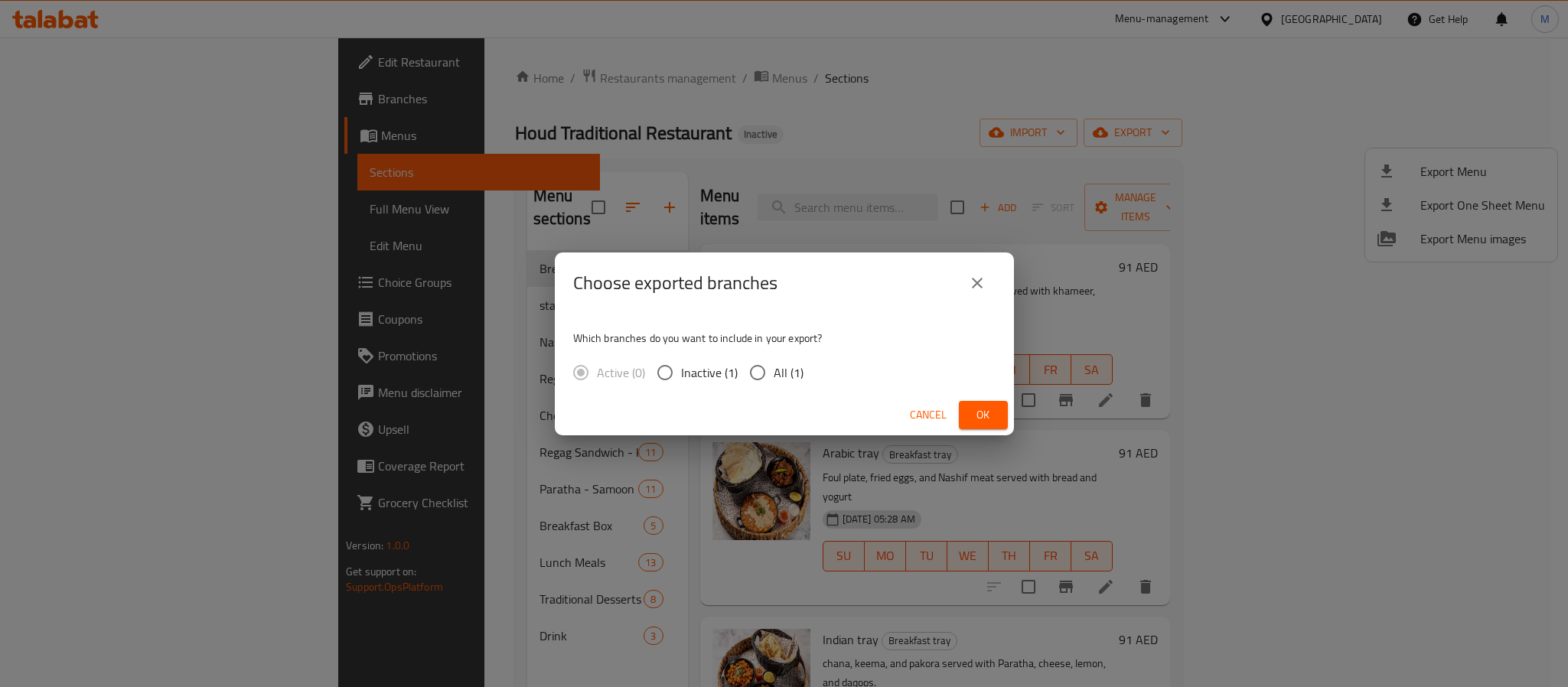
click at [793, 370] on span "All (1)" at bounding box center [788, 372] width 30 height 18
click at [773, 370] on input "All (1)" at bounding box center [757, 372] width 32 height 32
radio input "true"
click at [980, 415] on span "Ok" at bounding box center [983, 415] width 25 height 19
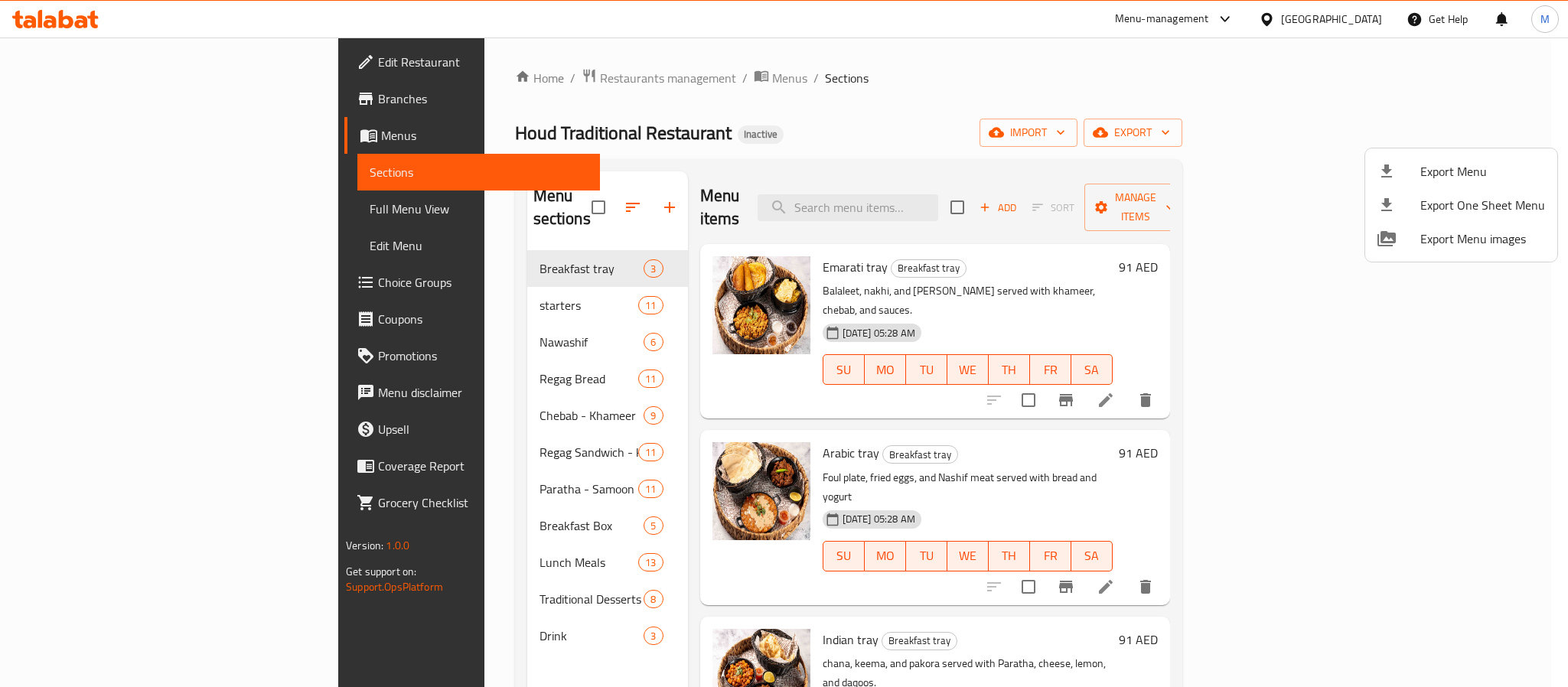
click at [1311, 25] on div at bounding box center [784, 343] width 1568 height 687
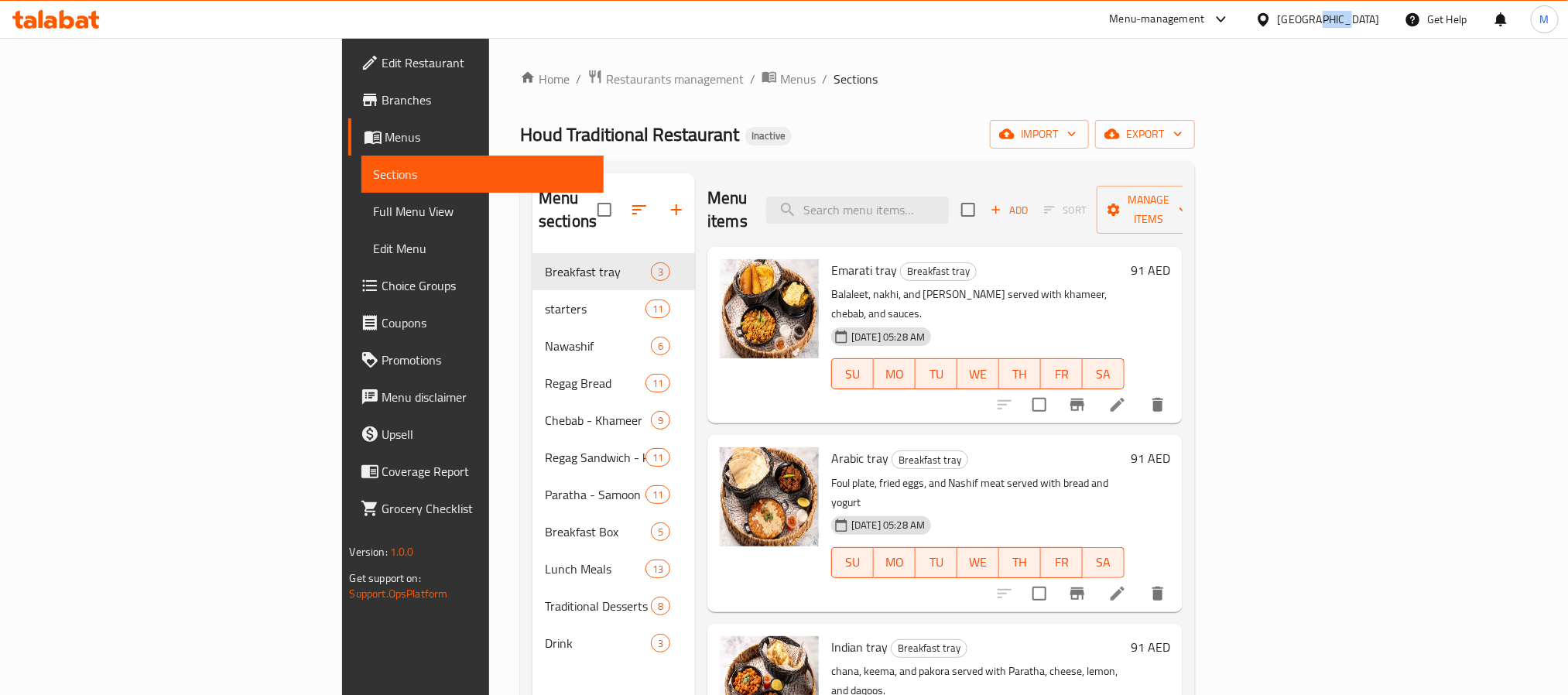
click at [1326, 26] on div "[GEOGRAPHIC_DATA]" at bounding box center [1328, 19] width 102 height 17
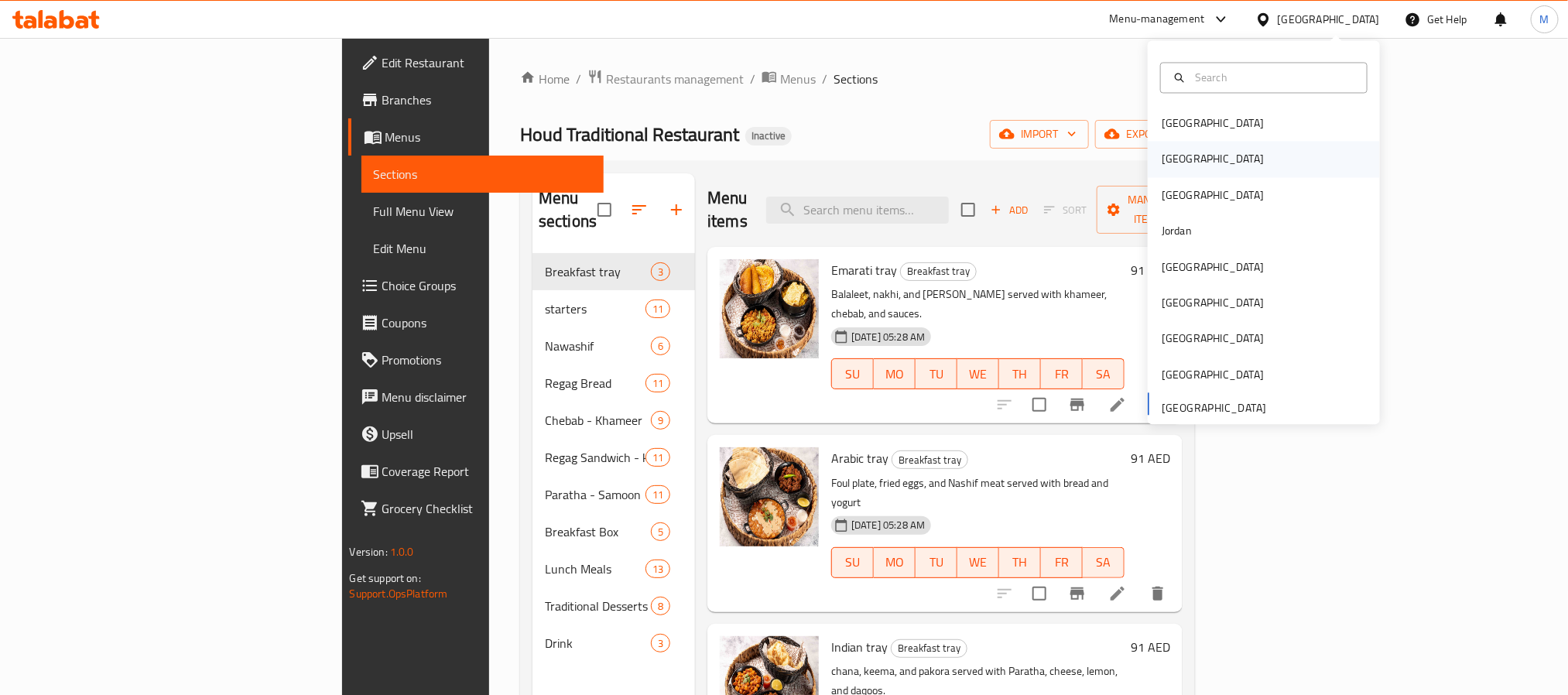
click at [1214, 162] on div "[GEOGRAPHIC_DATA]" at bounding box center [1263, 159] width 232 height 36
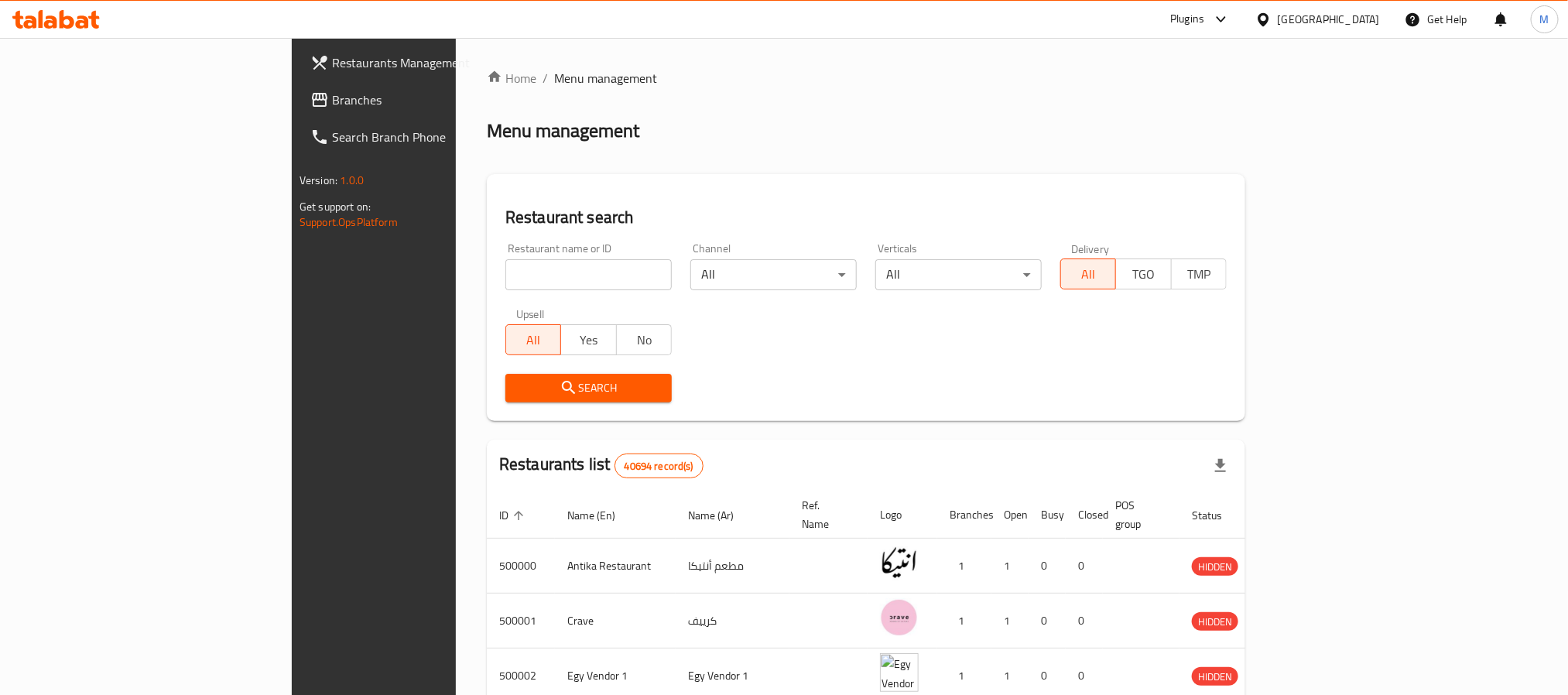
drag, startPoint x: 107, startPoint y: 100, endPoint x: 119, endPoint y: 99, distance: 12.0
click at [332, 100] on span "Branches" at bounding box center [436, 99] width 209 height 19
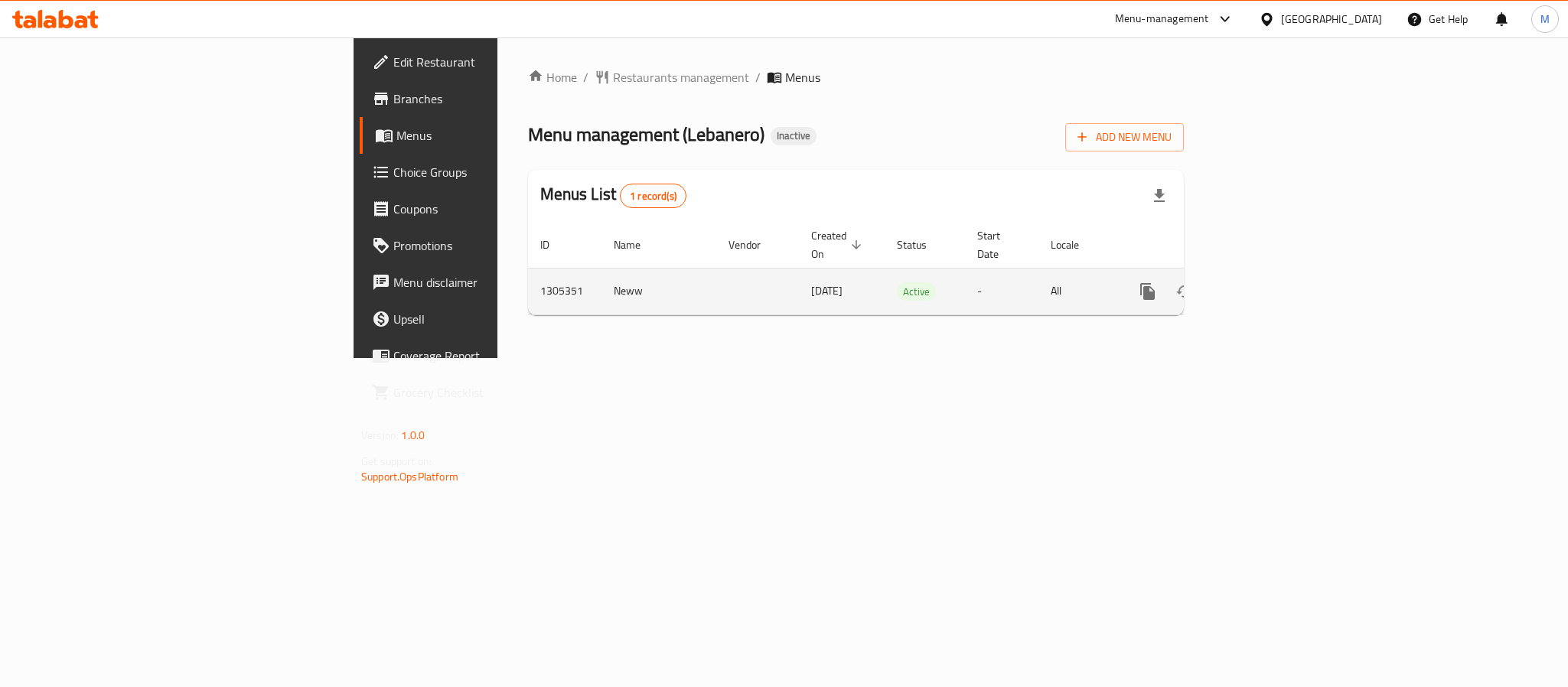
click at [1277, 273] on link "enhanced table" at bounding box center [1258, 291] width 37 height 37
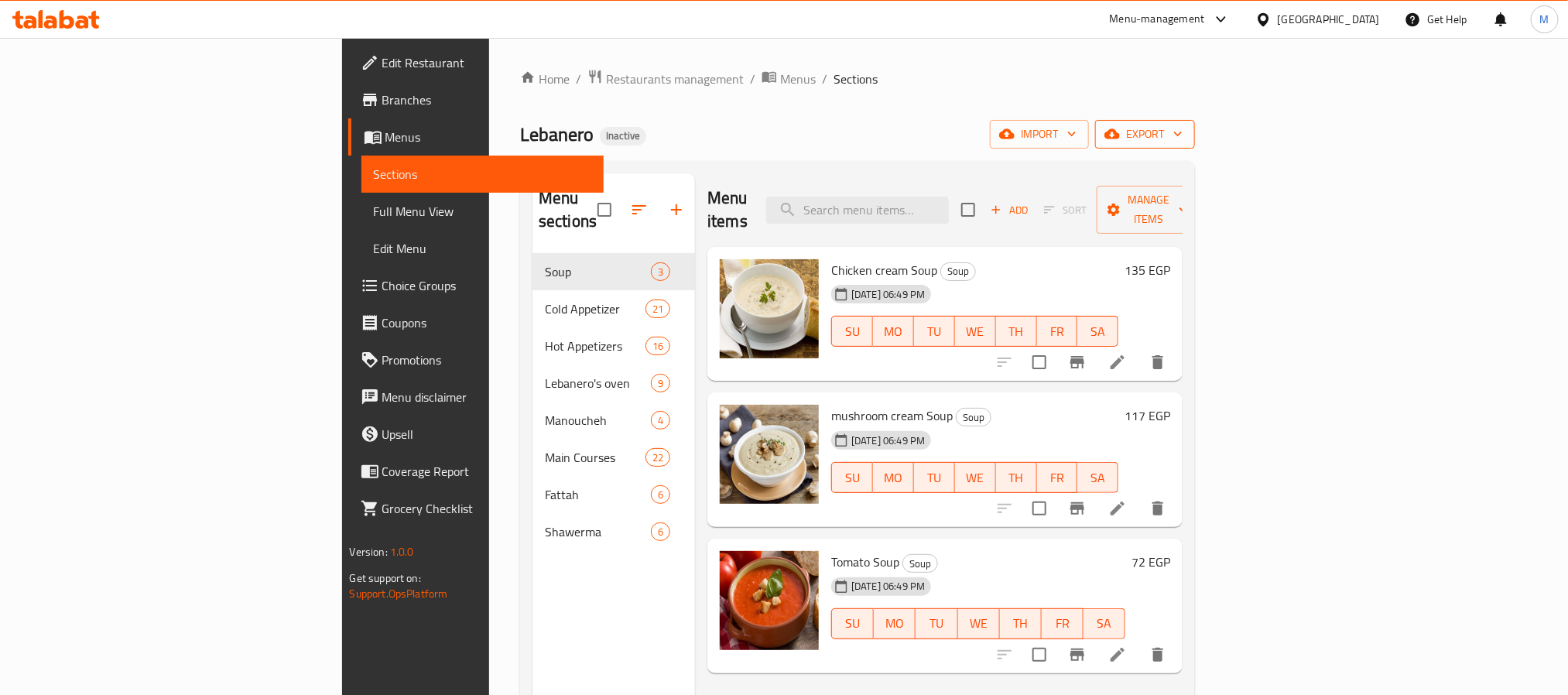
click at [1183, 142] on span "export" at bounding box center [1144, 134] width 75 height 20
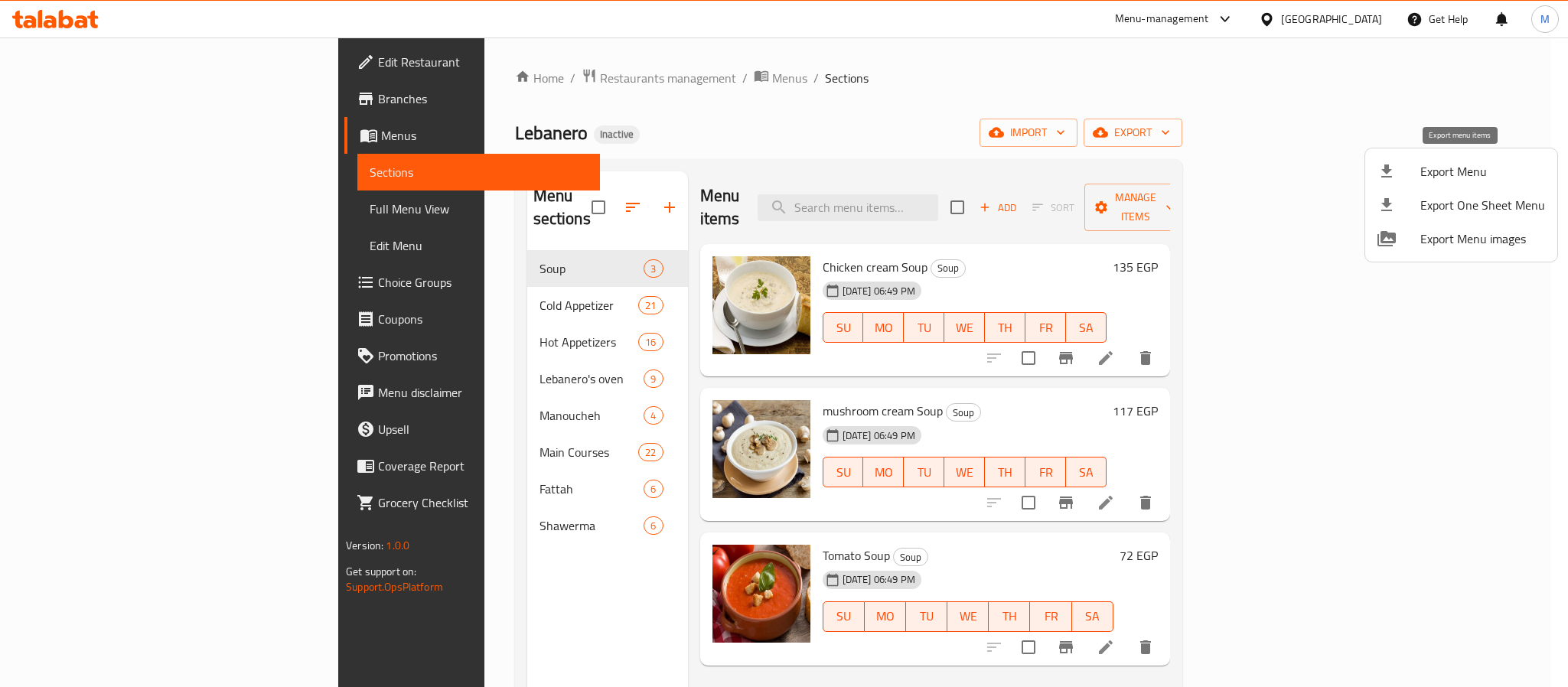
click at [1437, 186] on li "Export Menu" at bounding box center [1461, 171] width 192 height 33
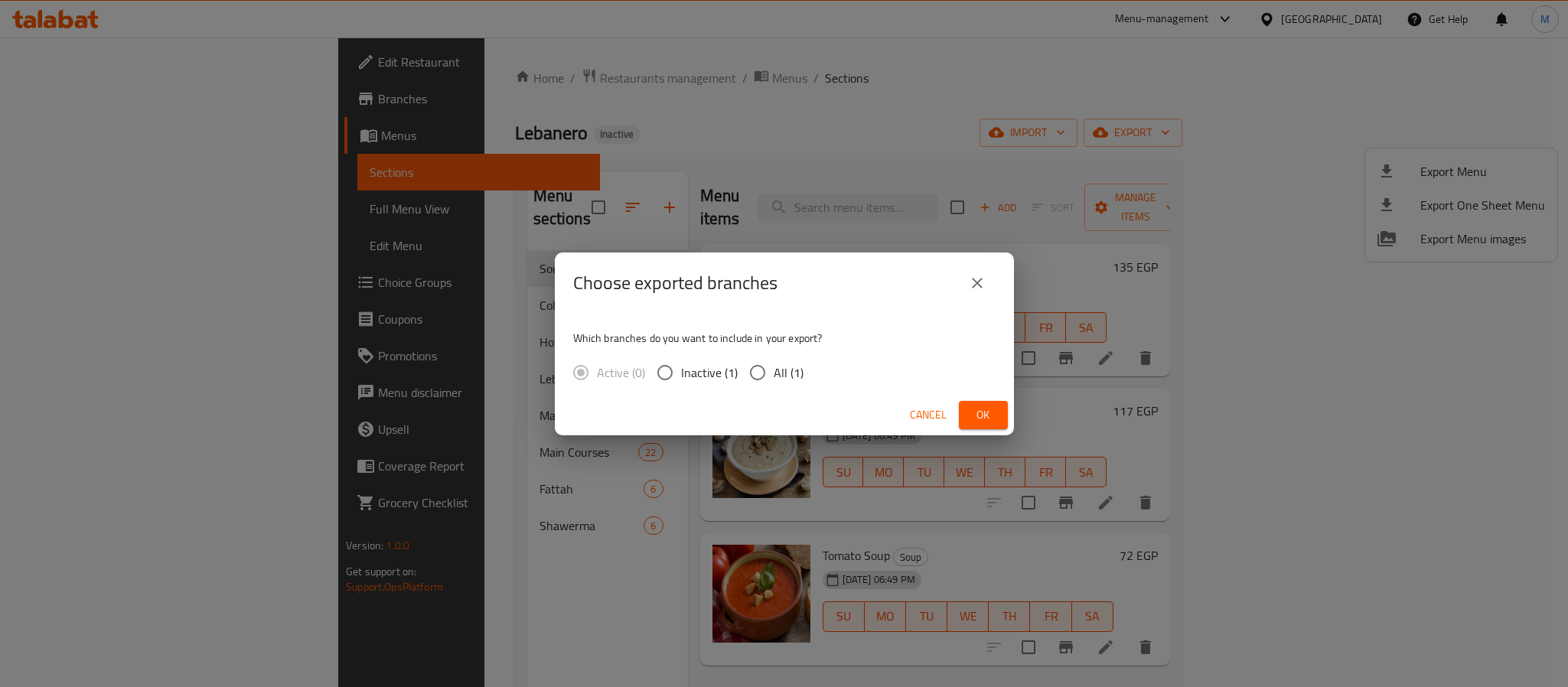
click at [755, 359] on input "All (1)" at bounding box center [757, 372] width 32 height 32
radio input "true"
click at [979, 418] on span "Ok" at bounding box center [983, 415] width 25 height 19
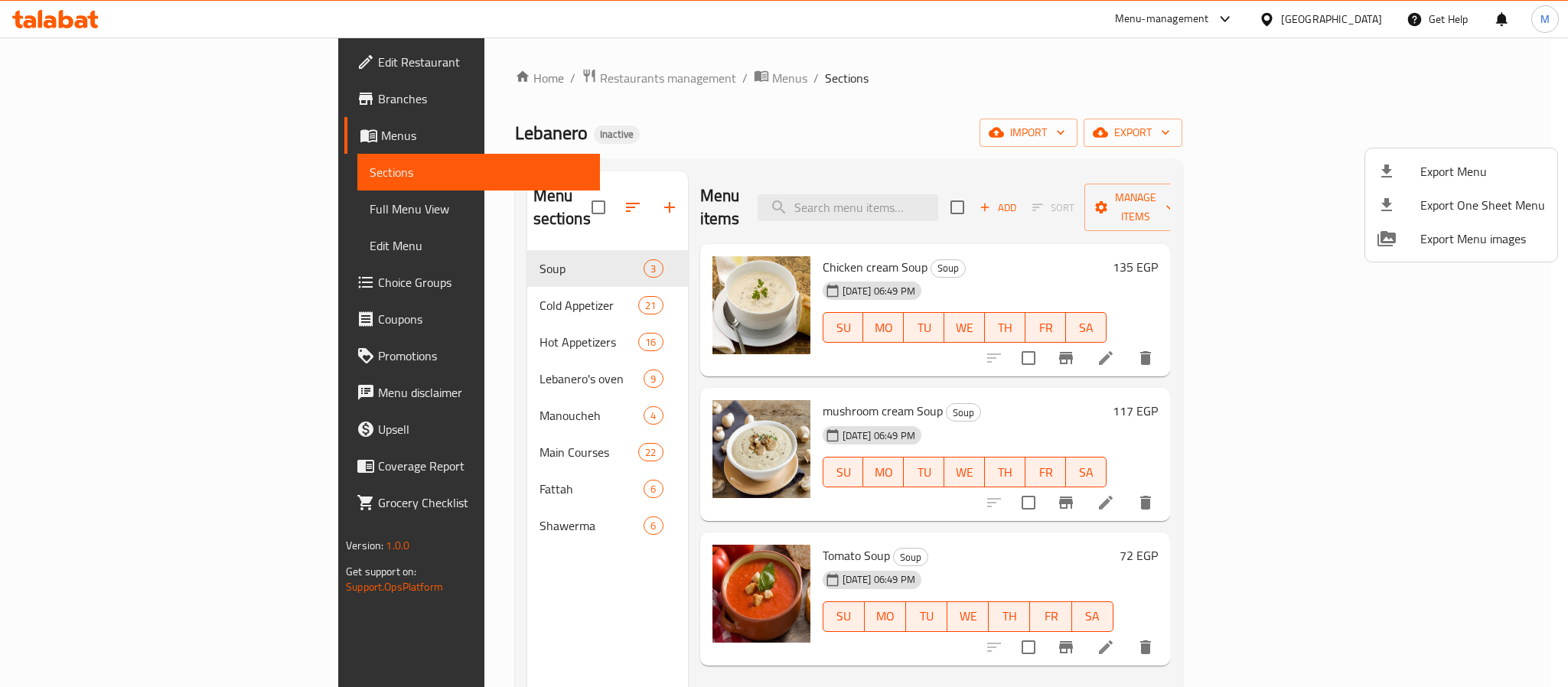
click at [1360, 17] on div at bounding box center [784, 343] width 1568 height 687
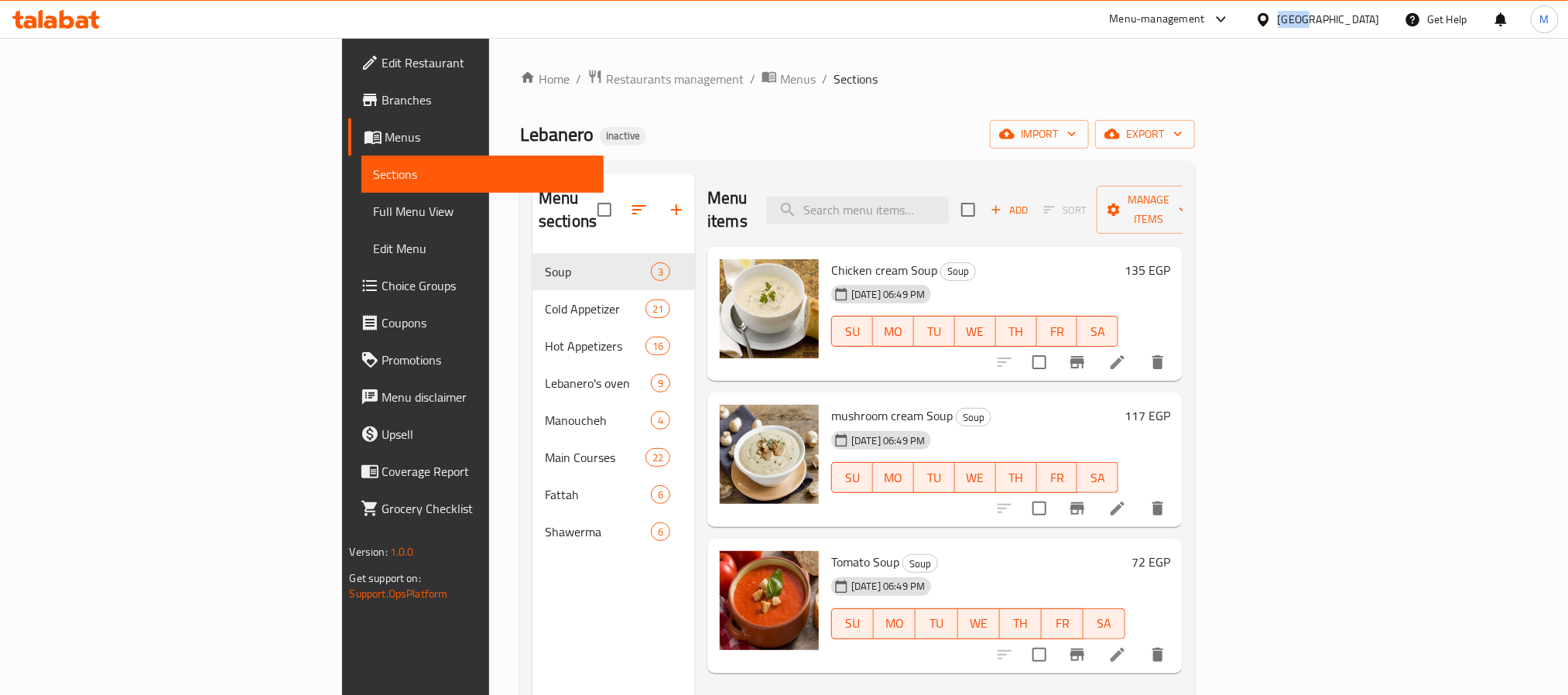
click at [1375, 17] on div "[GEOGRAPHIC_DATA]" at bounding box center [1328, 19] width 102 height 17
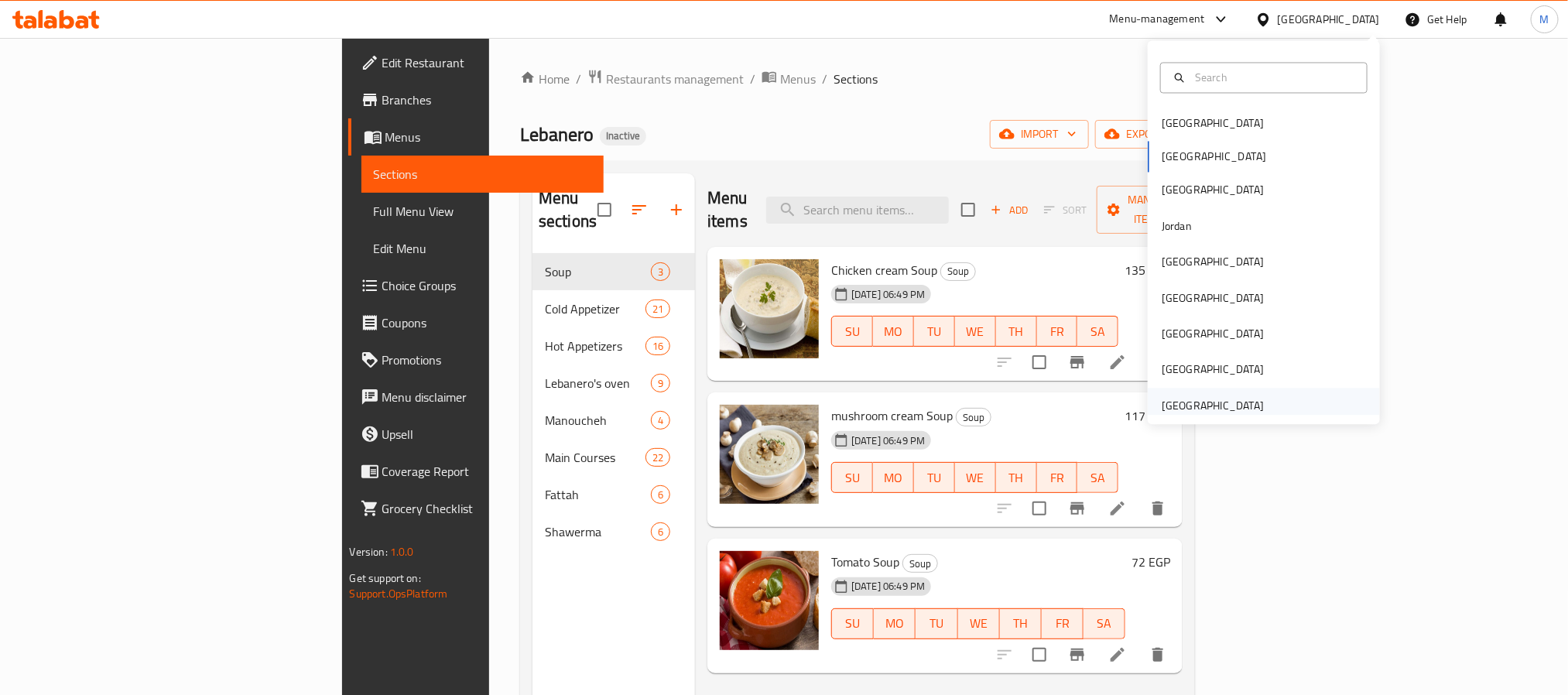
click at [1213, 402] on div "[GEOGRAPHIC_DATA]" at bounding box center [1212, 405] width 102 height 17
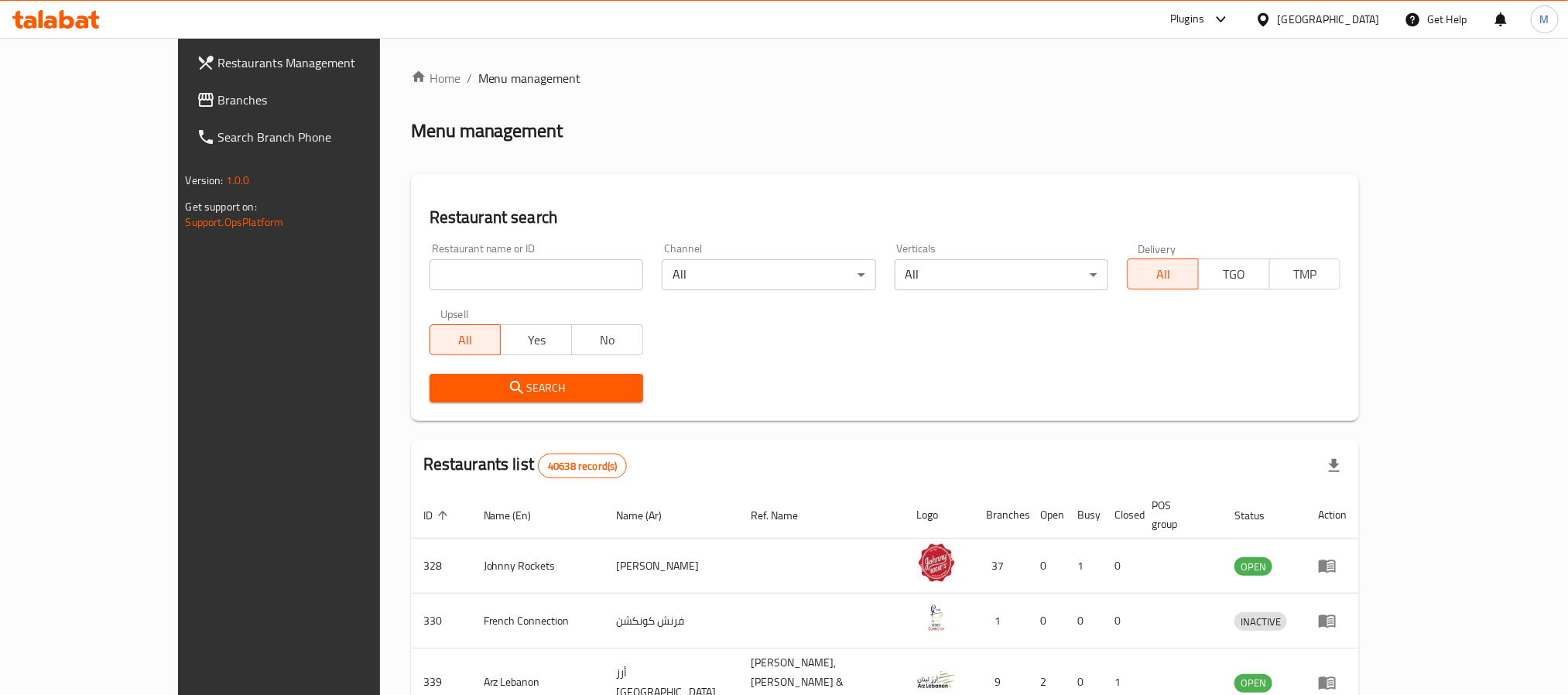
click at [218, 99] on span "Branches" at bounding box center [322, 99] width 209 height 19
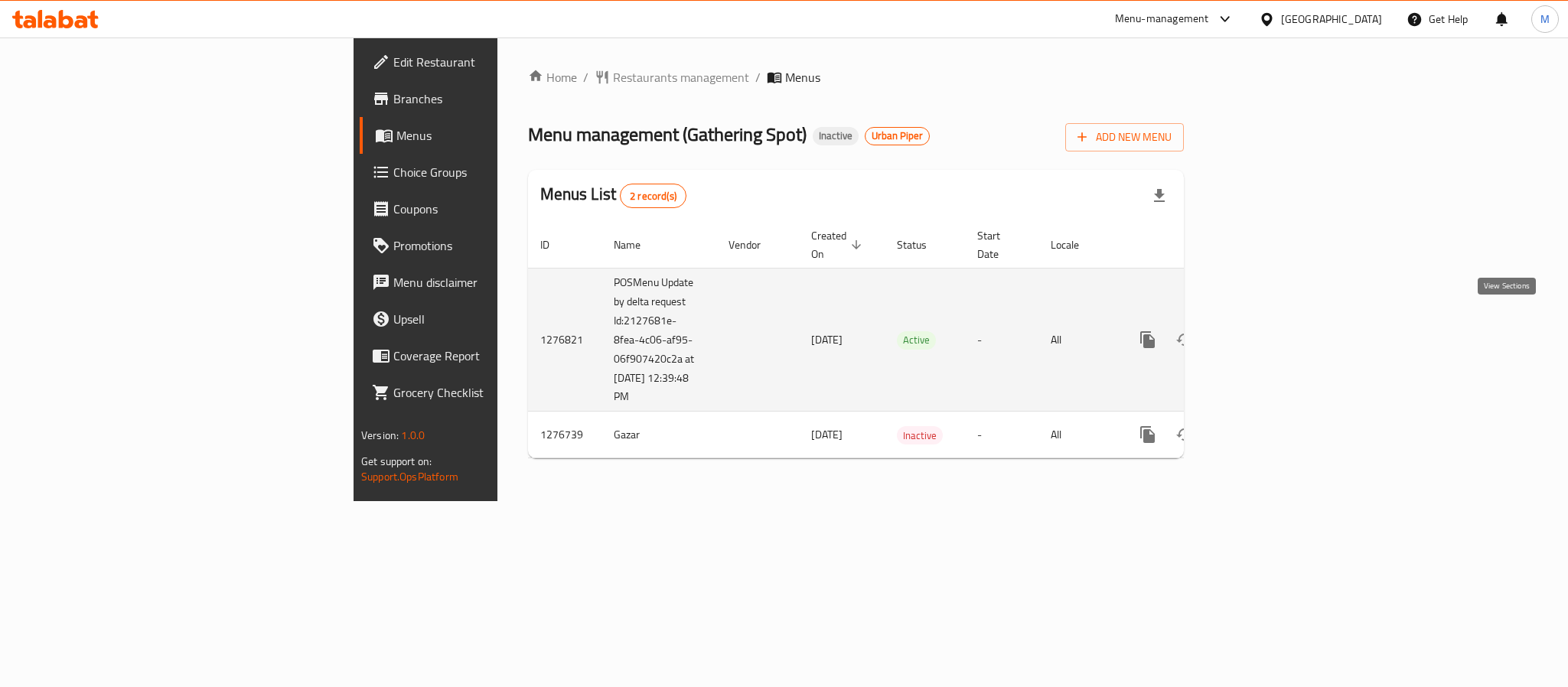
click at [1264, 333] on icon "enhanced table" at bounding box center [1258, 340] width 14 height 14
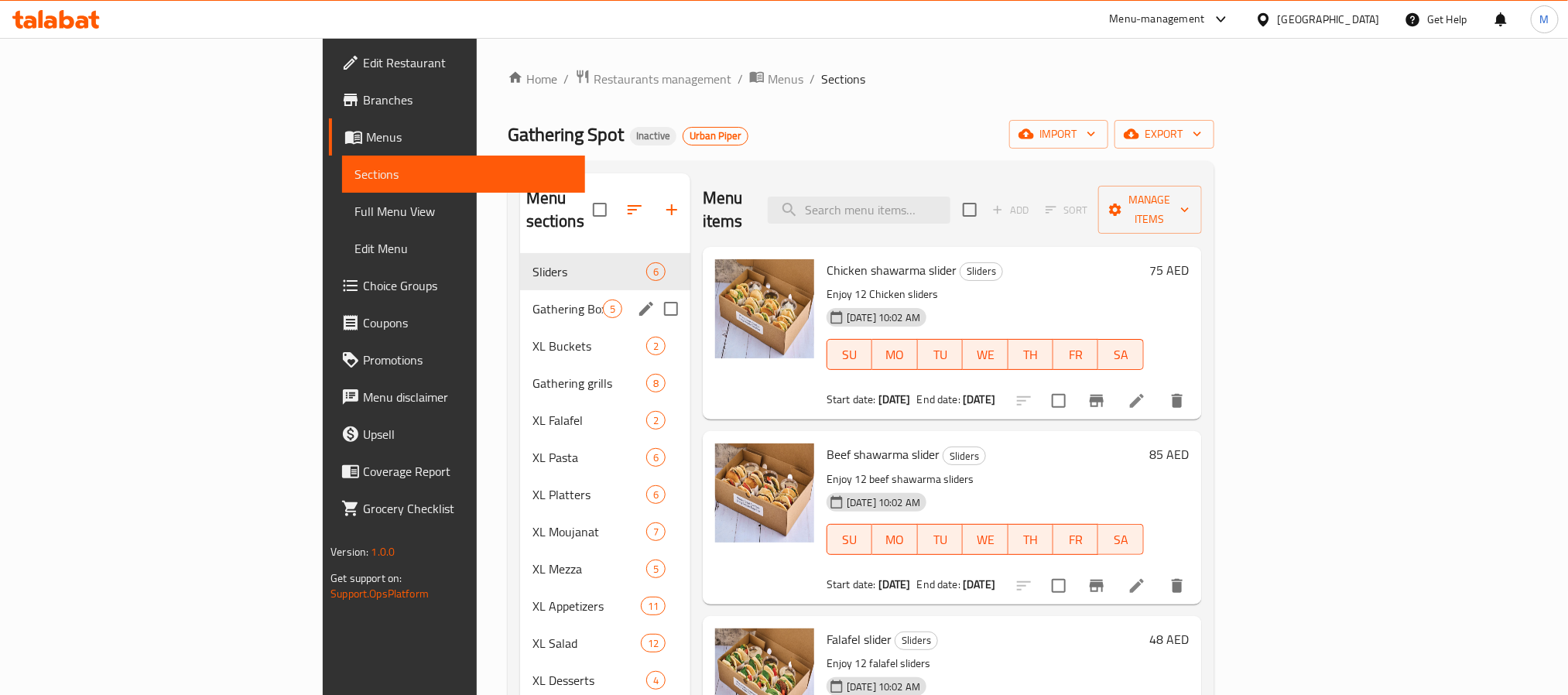
click at [533, 299] on span "Gathering Boxes" at bounding box center [567, 308] width 70 height 19
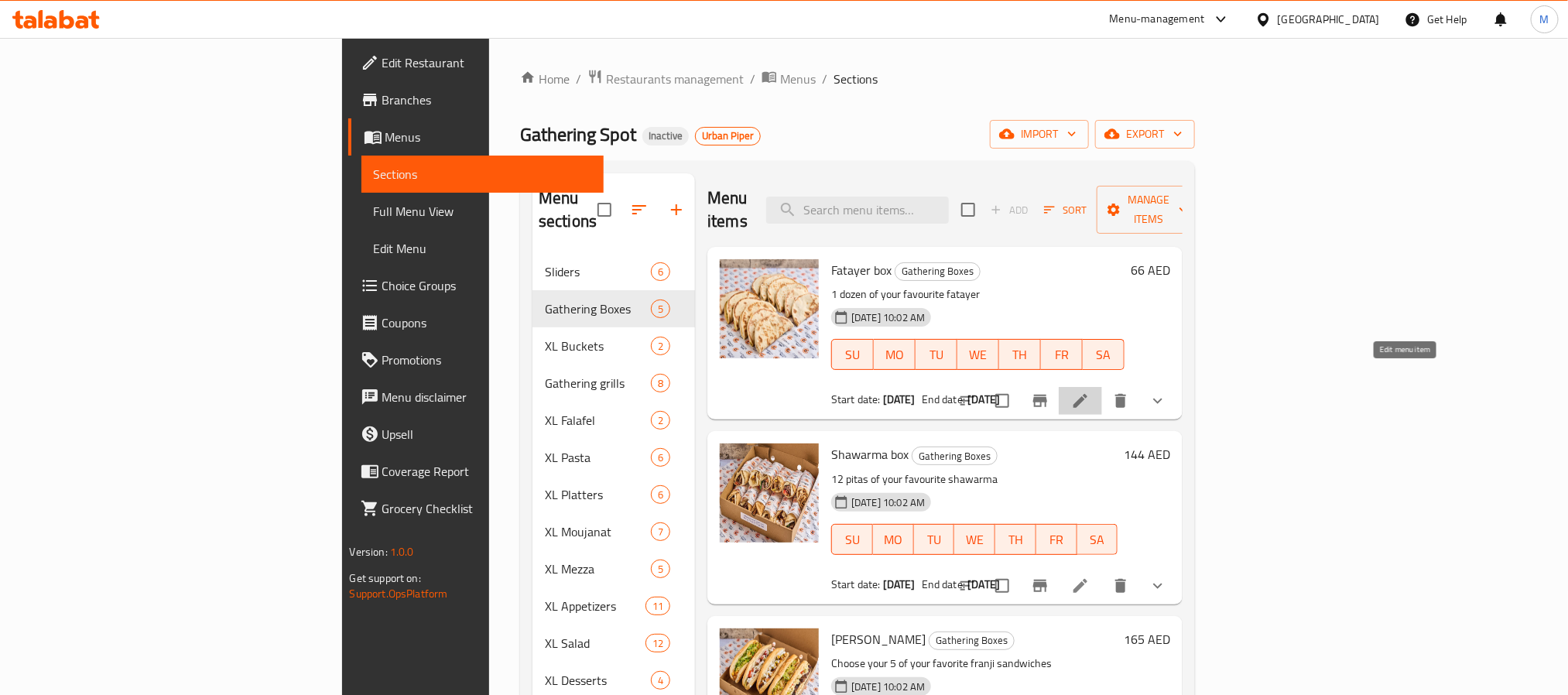
click at [1087, 394] on icon at bounding box center [1081, 401] width 14 height 14
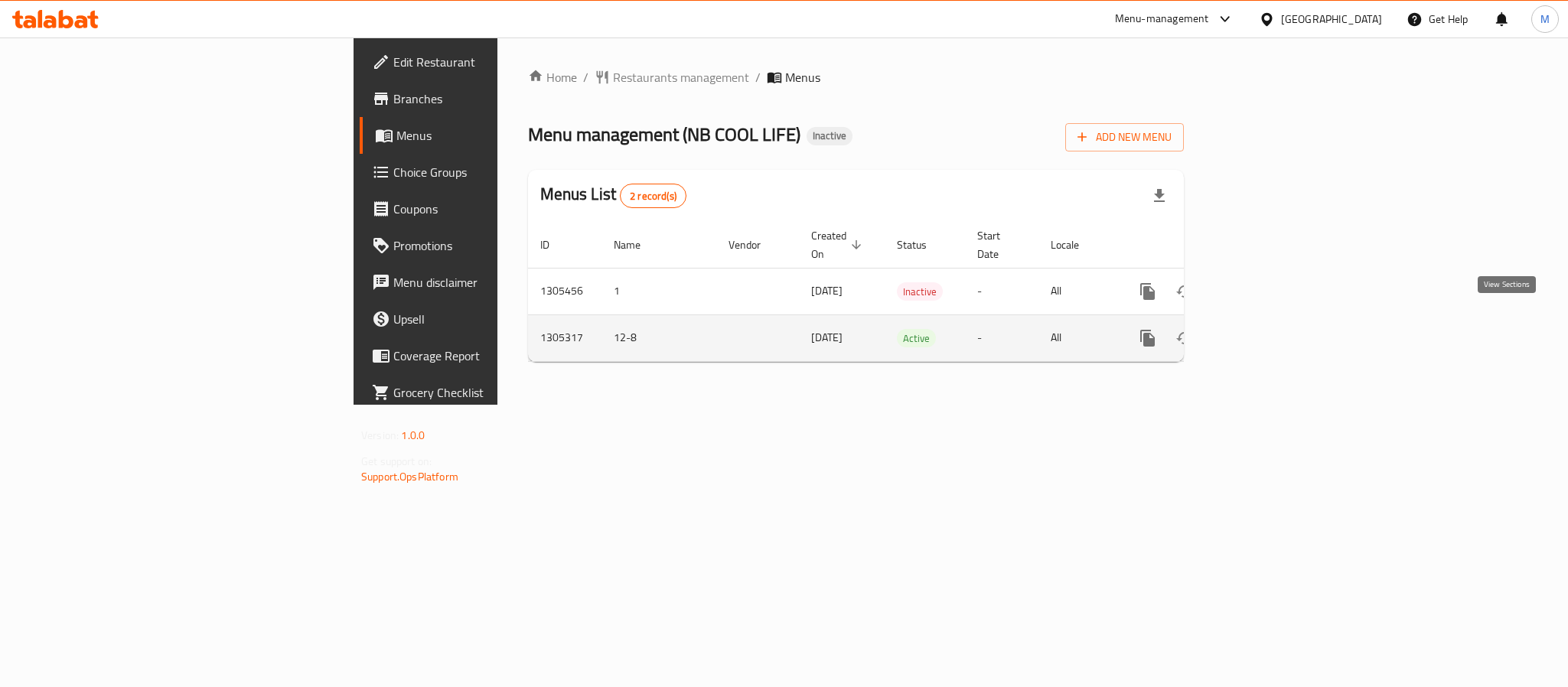
click at [1267, 329] on icon "enhanced table" at bounding box center [1257, 338] width 18 height 18
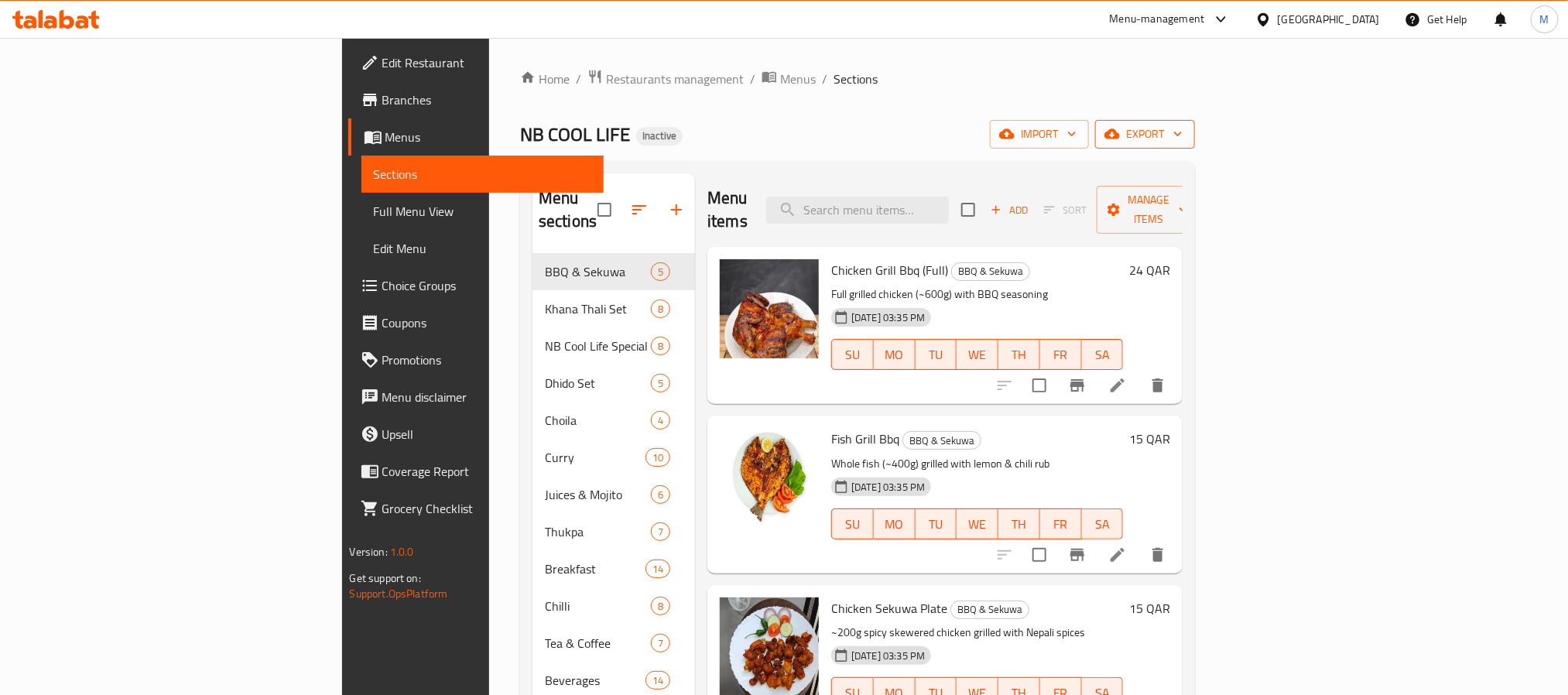
click at [1185, 139] on icon "button" at bounding box center [1177, 133] width 15 height 15
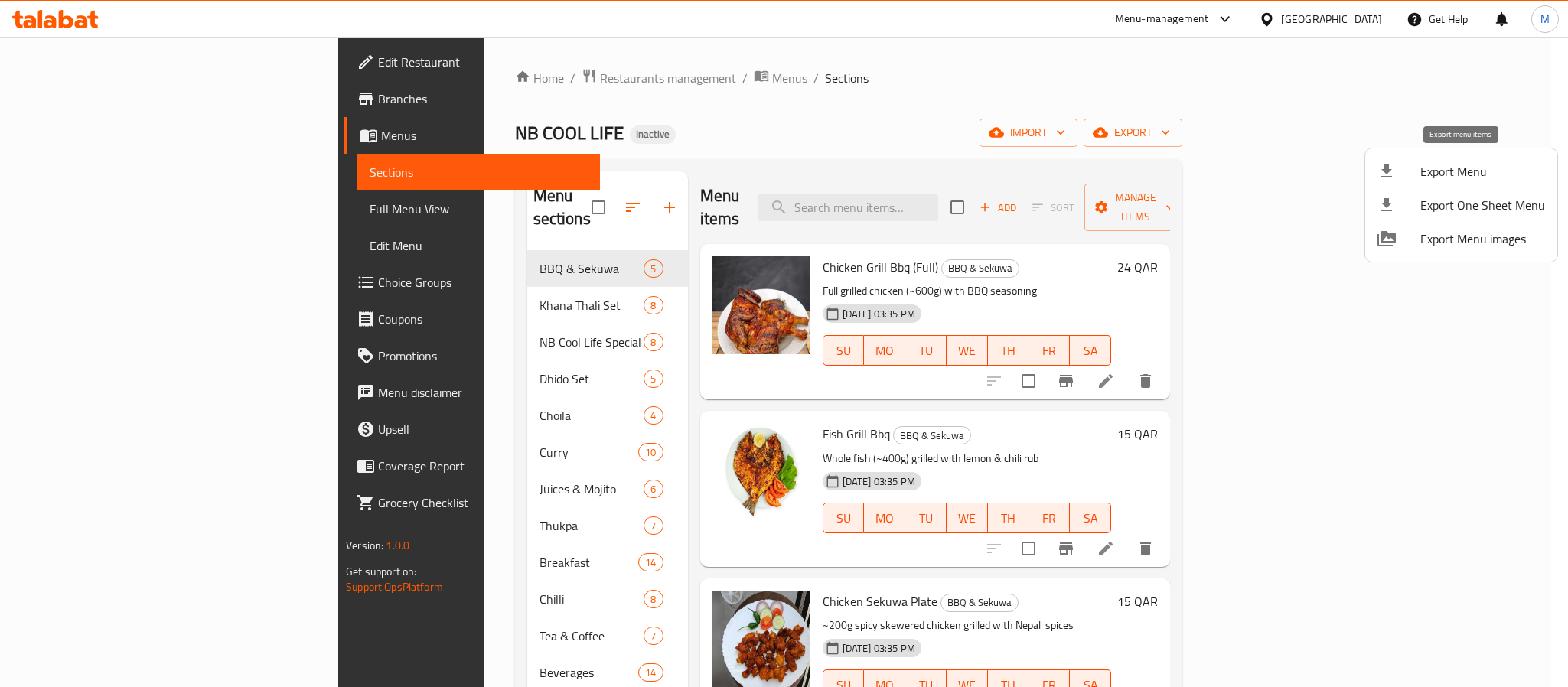
click at [1454, 173] on span "Export Menu" at bounding box center [1482, 171] width 125 height 18
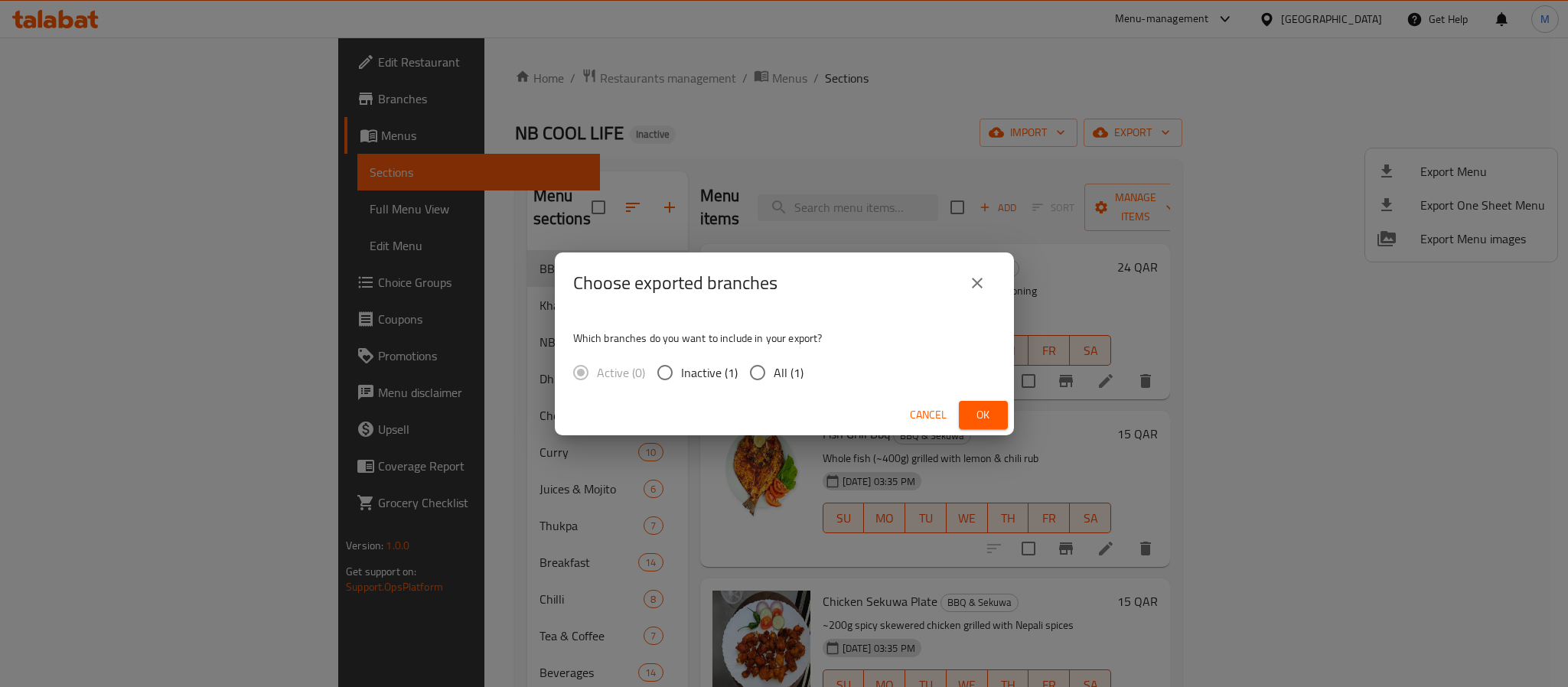
click at [782, 381] on span "All (1)" at bounding box center [788, 372] width 30 height 18
click at [773, 381] on input "All (1)" at bounding box center [757, 372] width 32 height 32
radio input "true"
click at [996, 422] on button "Ok" at bounding box center [983, 415] width 49 height 28
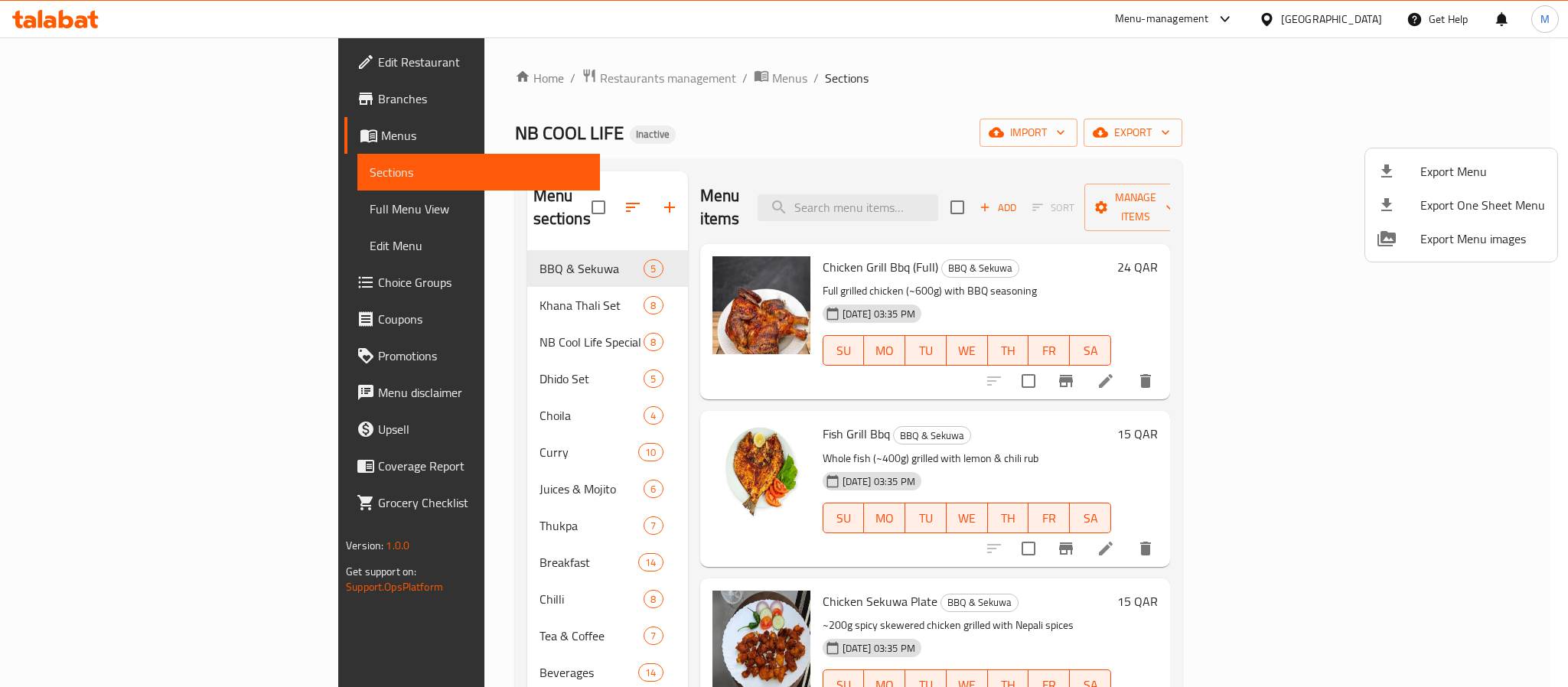
click at [1362, 17] on div at bounding box center [784, 343] width 1568 height 687
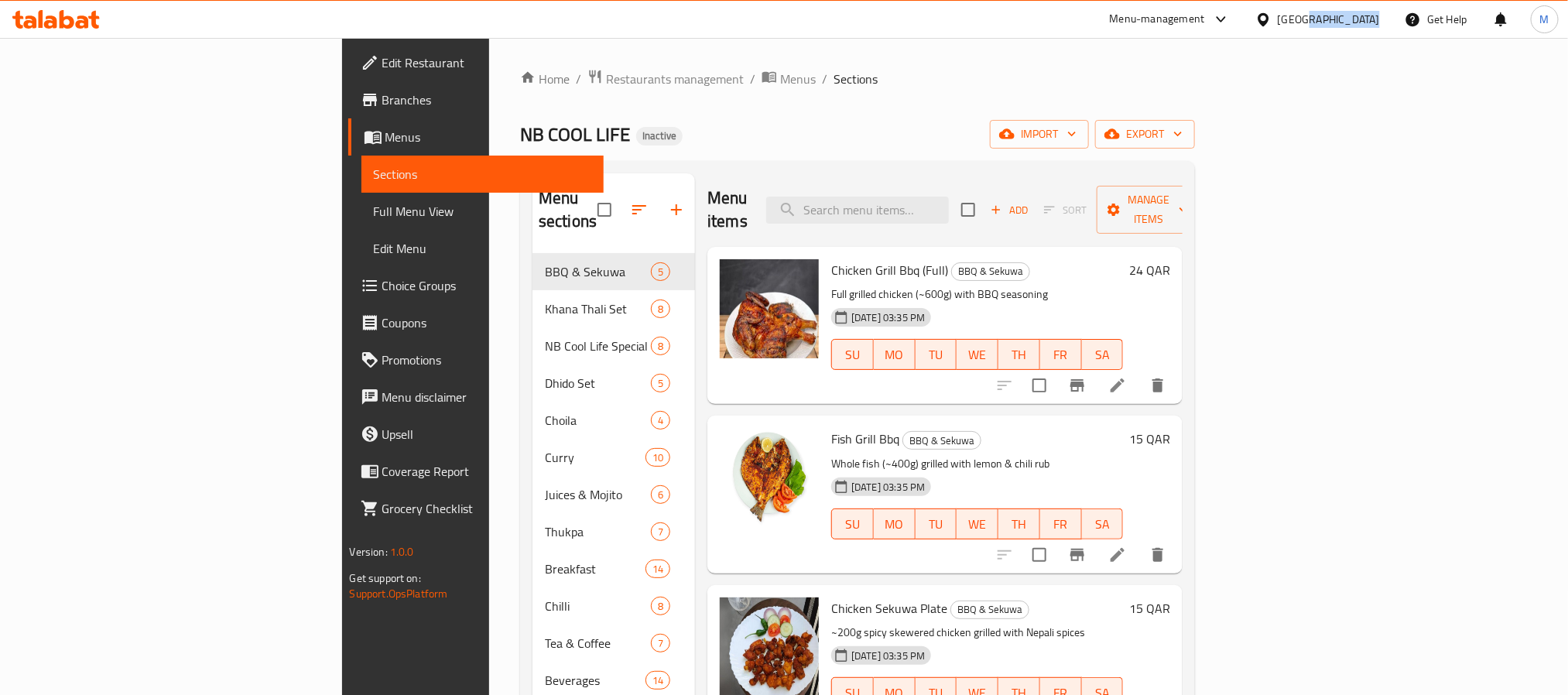
click at [1377, 17] on div "[GEOGRAPHIC_DATA]" at bounding box center [1328, 19] width 102 height 17
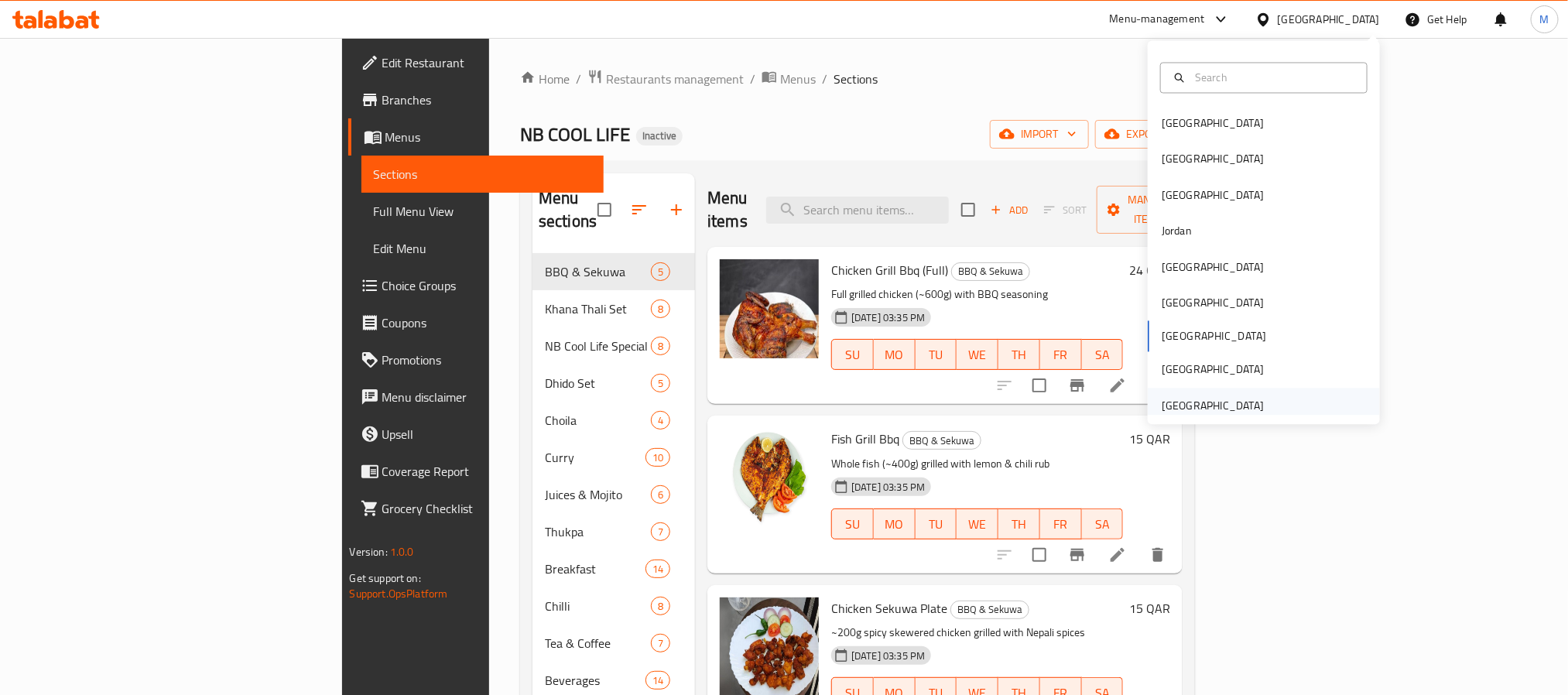
click at [1231, 398] on div "[GEOGRAPHIC_DATA]" at bounding box center [1212, 405] width 102 height 17
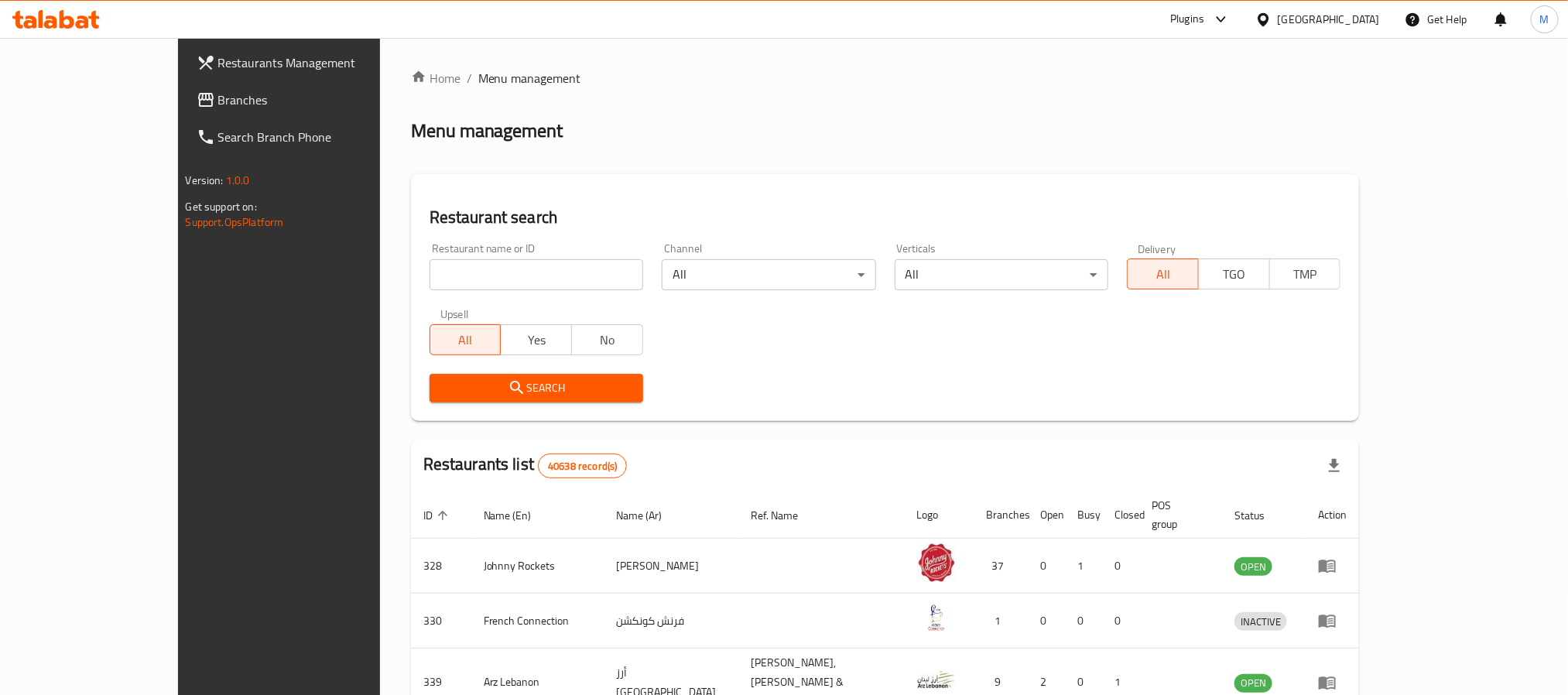
click at [218, 100] on span "Branches" at bounding box center [322, 99] width 209 height 19
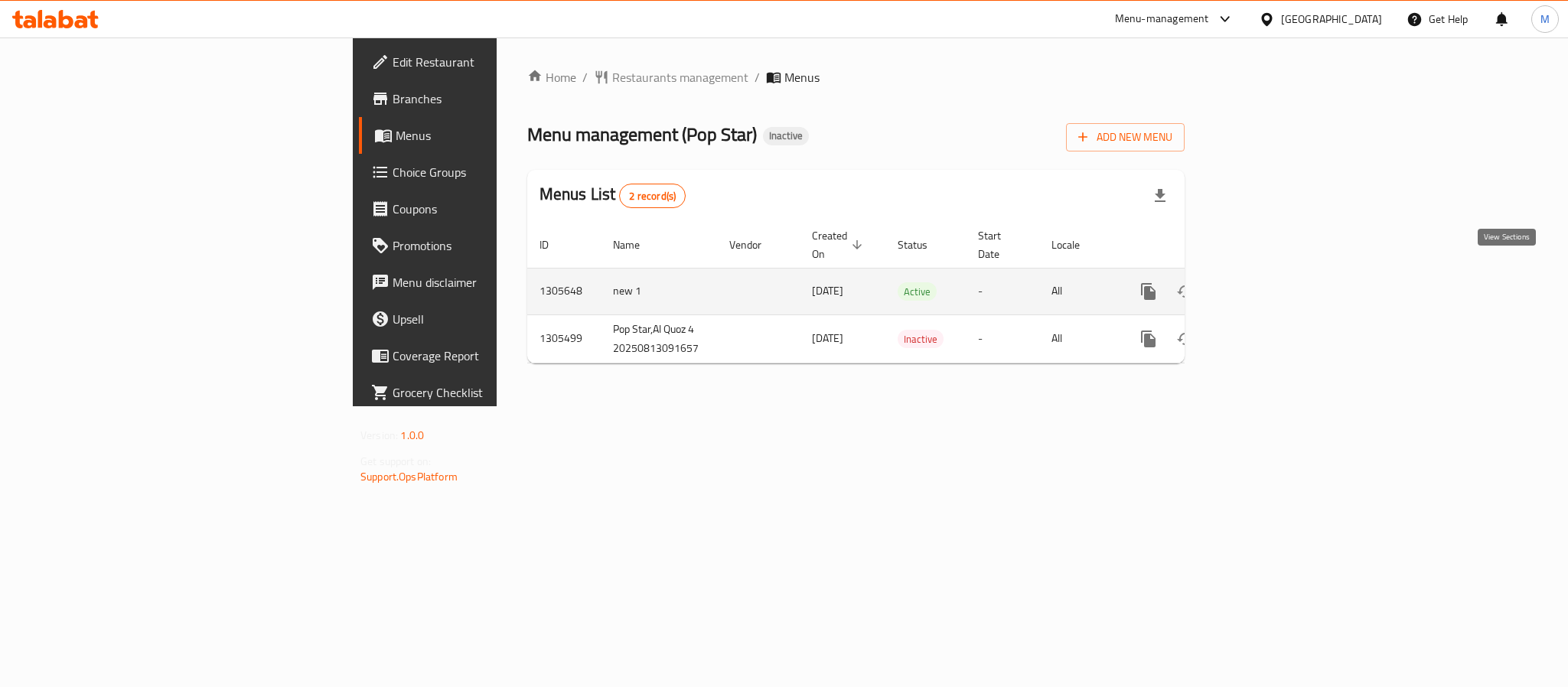
click at [1277, 273] on link "enhanced table" at bounding box center [1259, 291] width 37 height 37
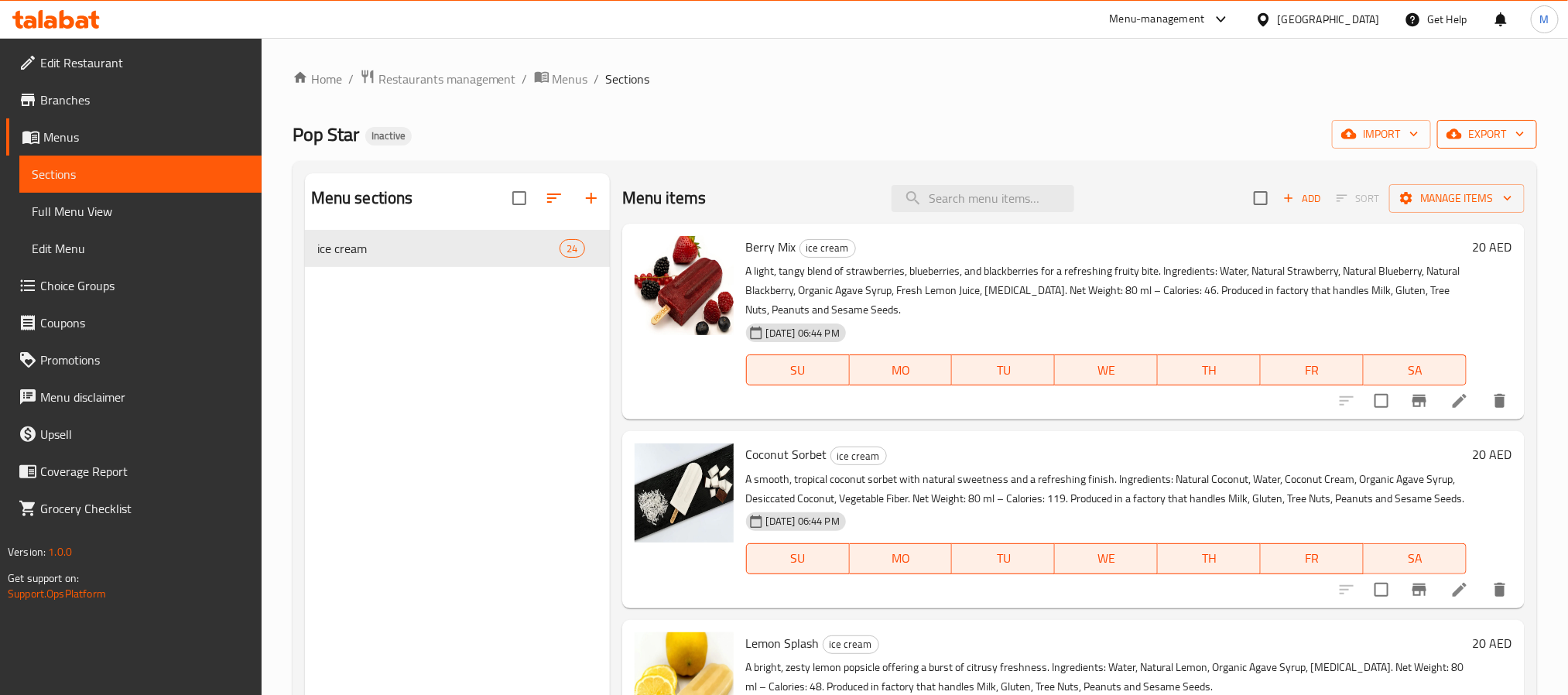
click at [1486, 136] on span "export" at bounding box center [1486, 134] width 75 height 20
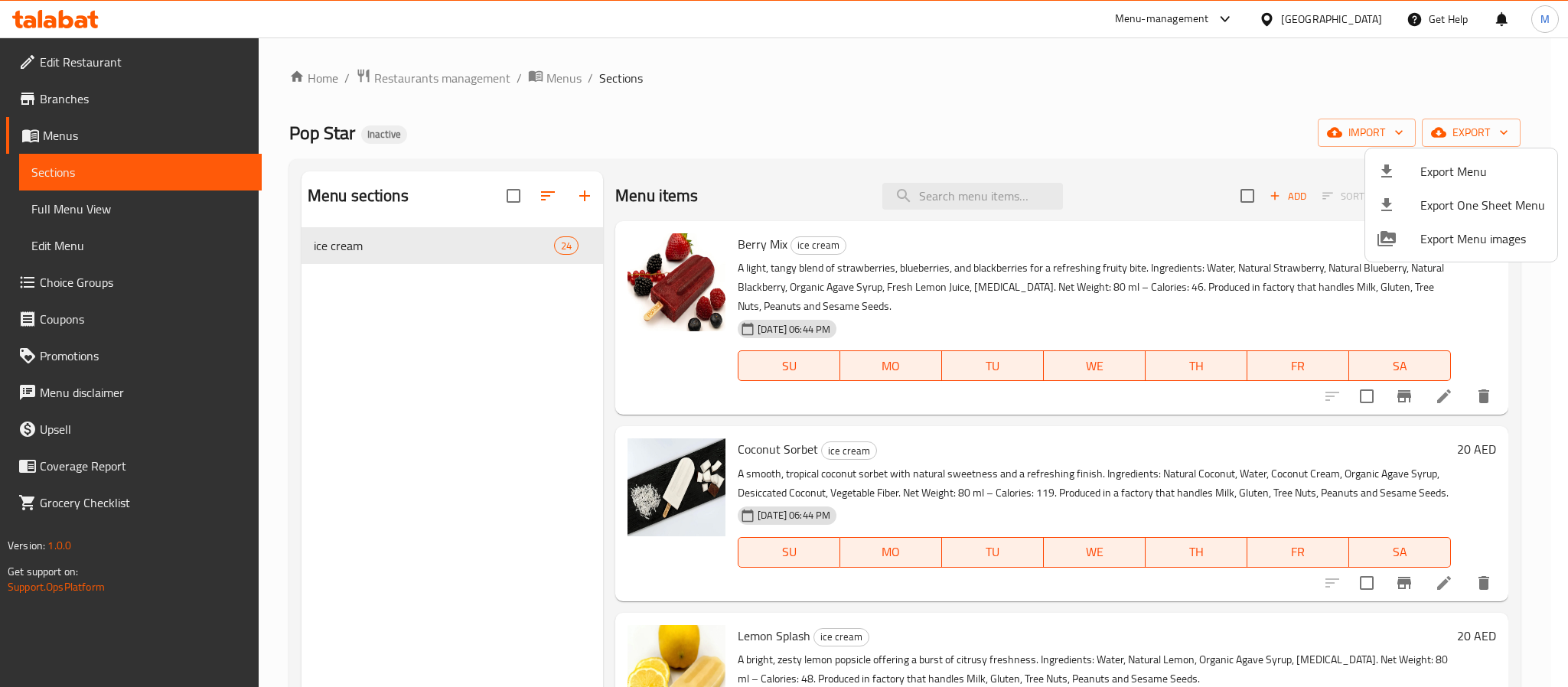
click at [1140, 92] on div at bounding box center [784, 343] width 1568 height 687
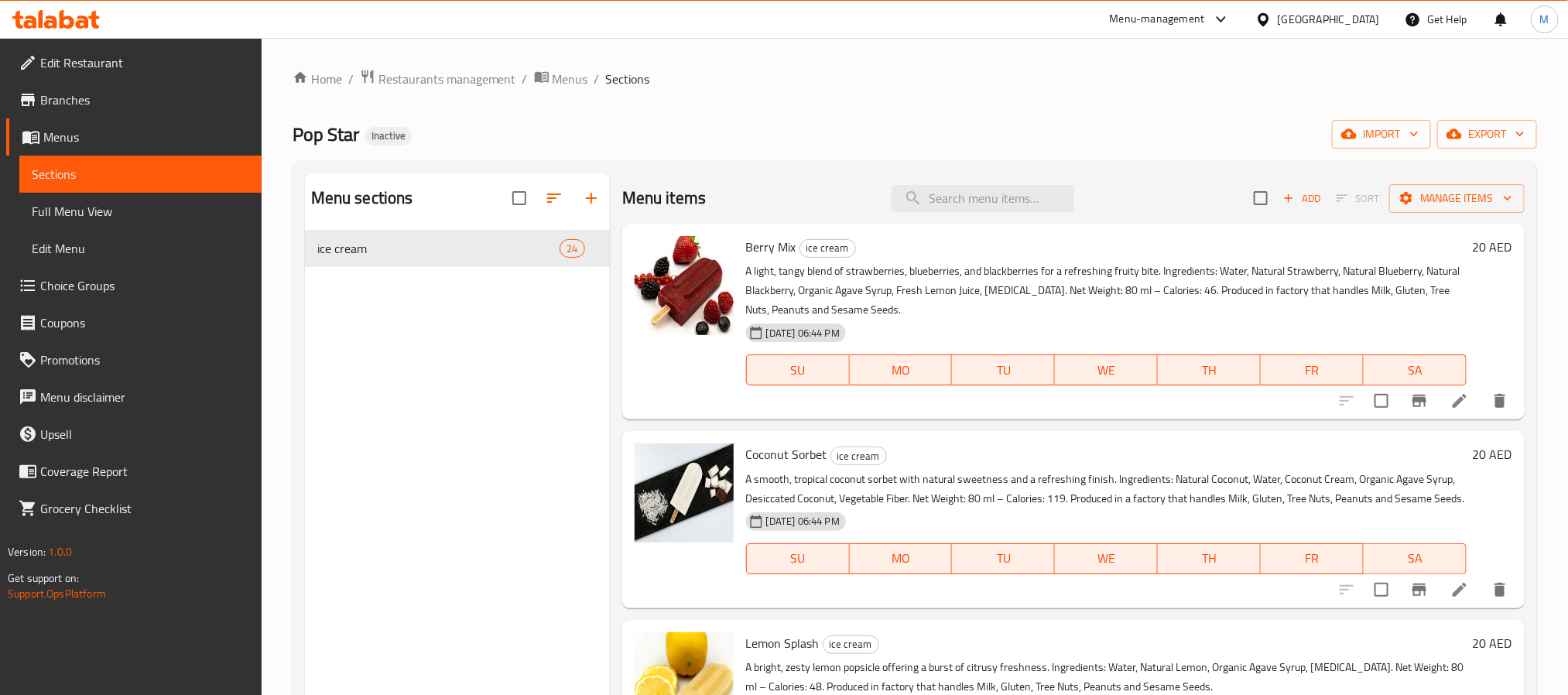
click at [147, 216] on span "Full Menu View" at bounding box center [140, 210] width 218 height 19
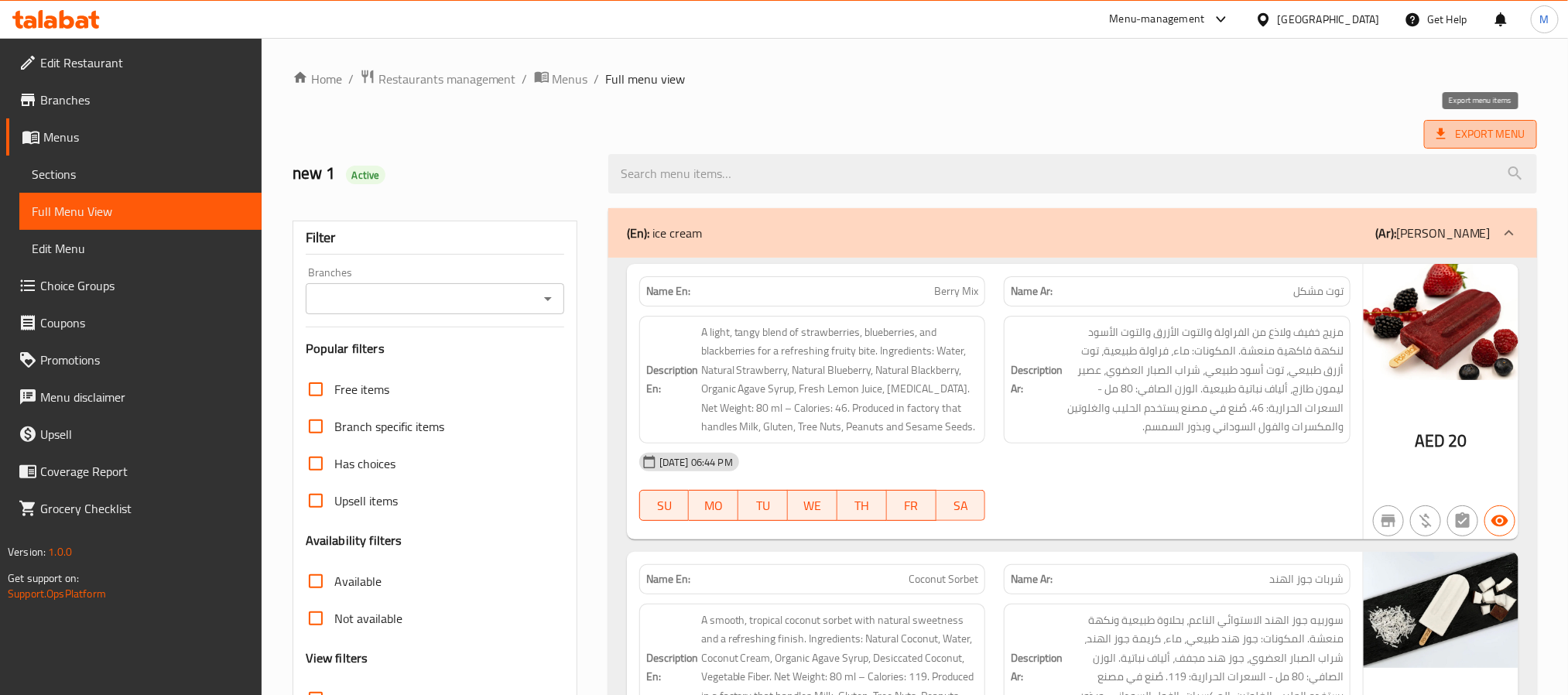
click at [1495, 123] on span "Export Menu" at bounding box center [1479, 134] width 113 height 28
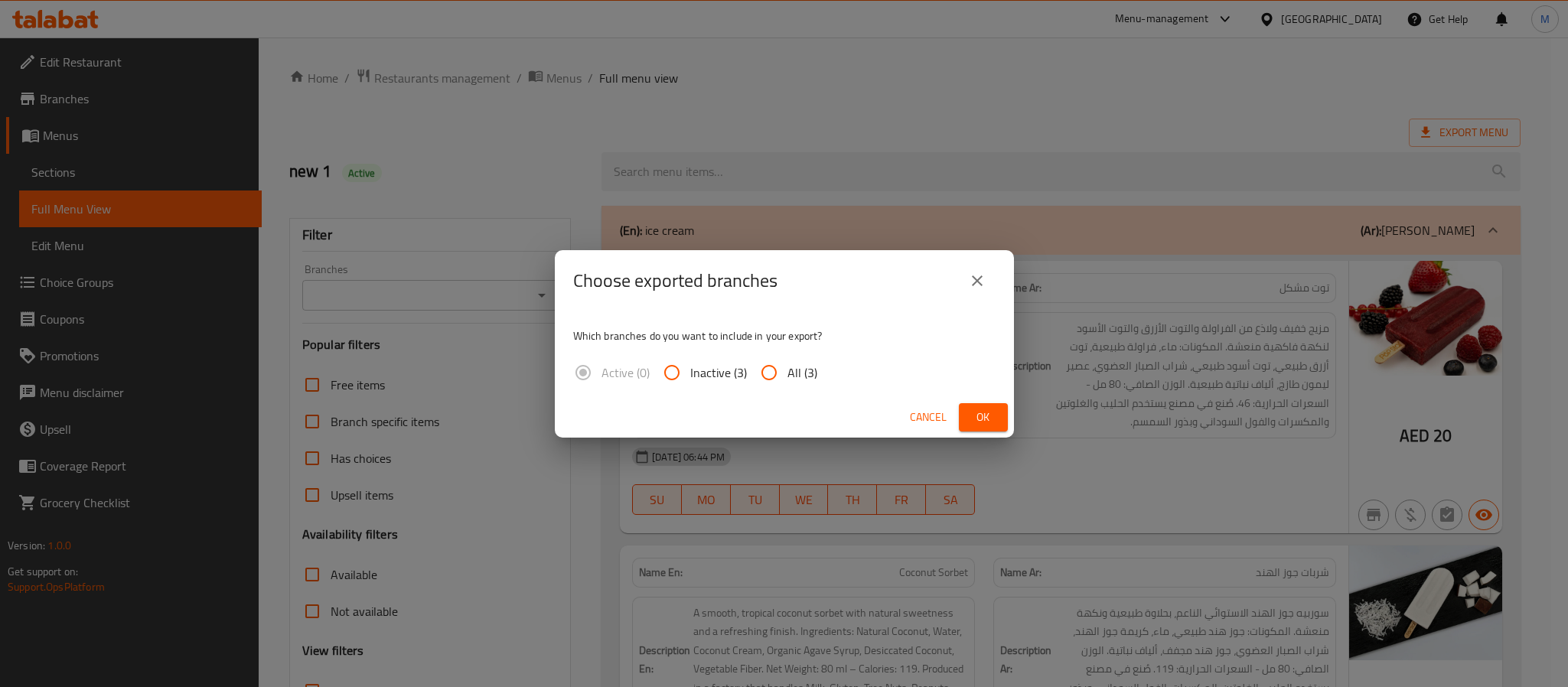
click at [799, 366] on span "All (3)" at bounding box center [802, 372] width 30 height 18
click at [788, 366] on input "All (3)" at bounding box center [769, 372] width 37 height 37
radio input "true"
click at [967, 413] on button "Ok" at bounding box center [983, 417] width 49 height 28
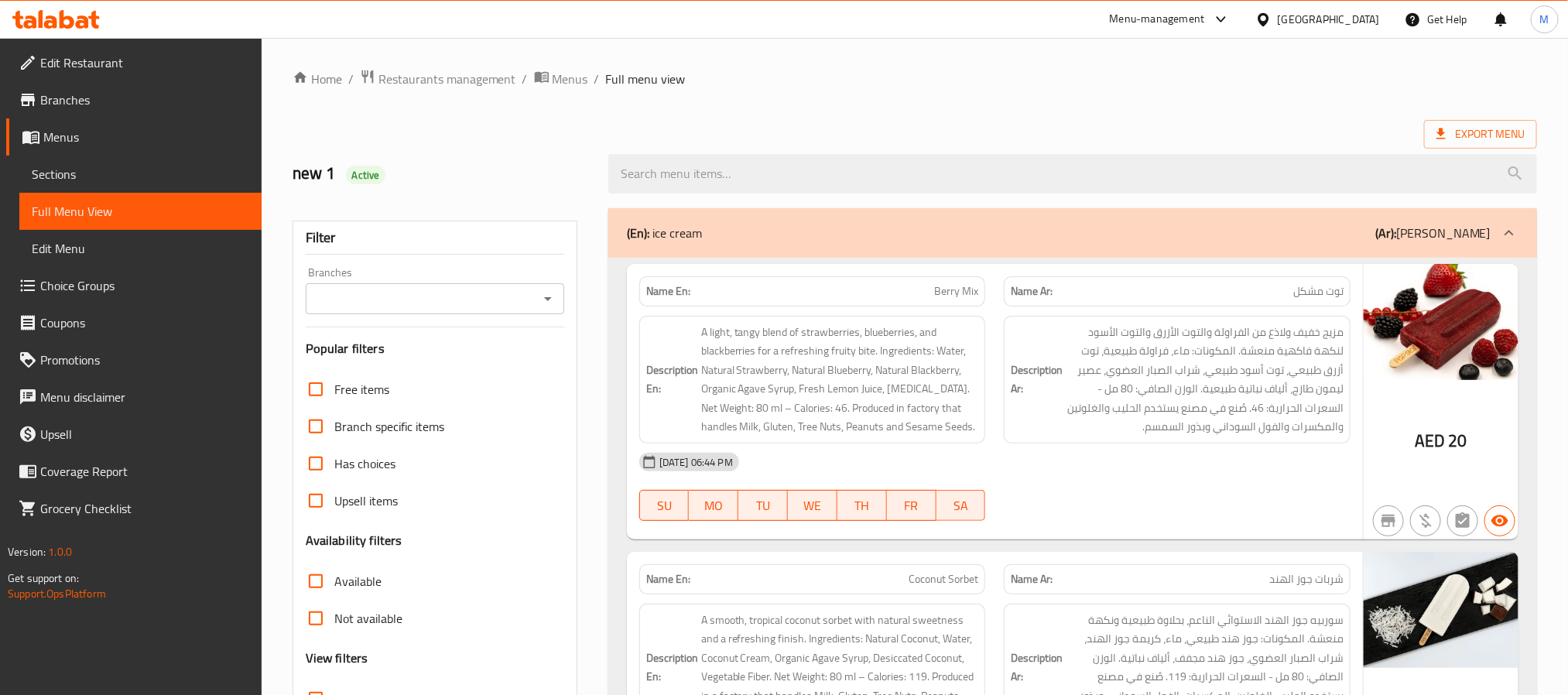
drag, startPoint x: 1317, startPoint y: 14, endPoint x: 1307, endPoint y: 33, distance: 21.5
click at [1317, 14] on div "[GEOGRAPHIC_DATA]" at bounding box center [1328, 19] width 102 height 17
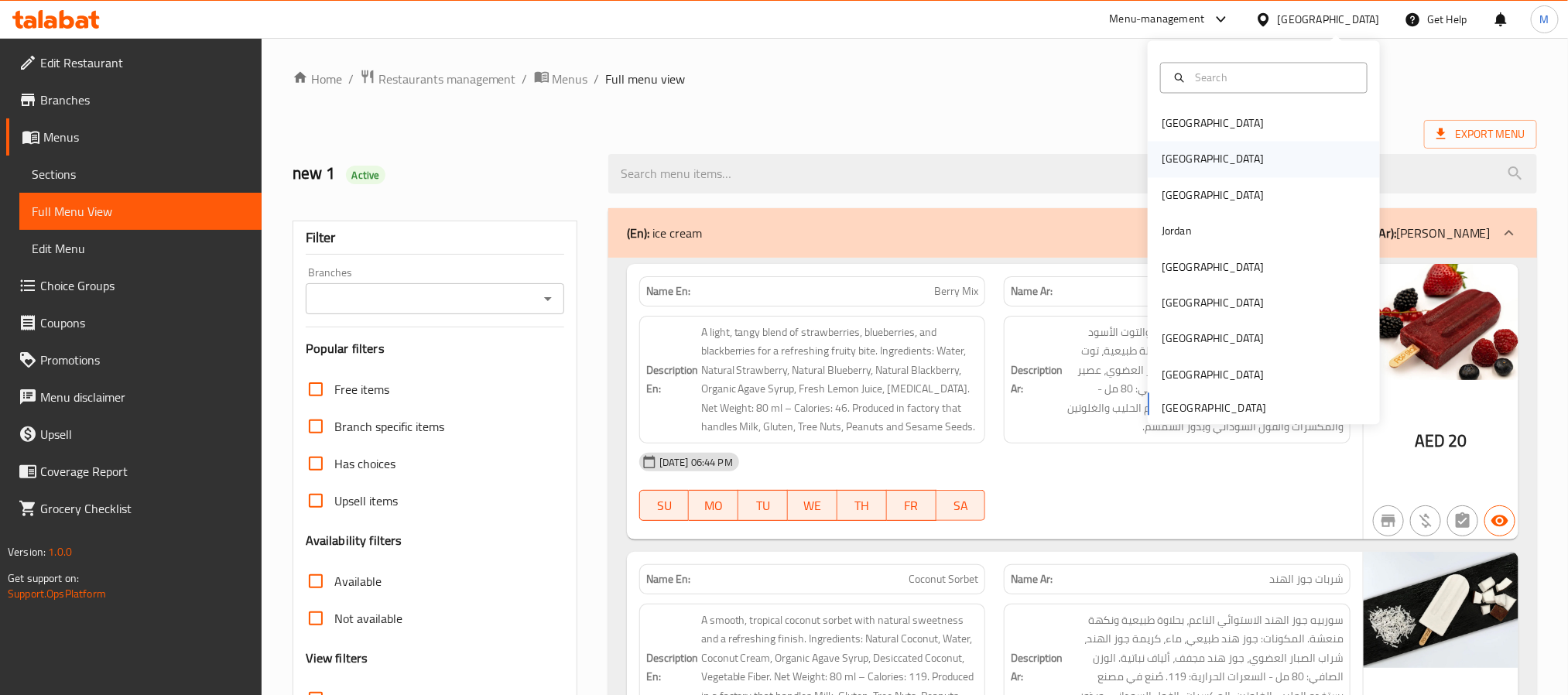
click at [1189, 155] on div "[GEOGRAPHIC_DATA]" at bounding box center [1263, 159] width 232 height 36
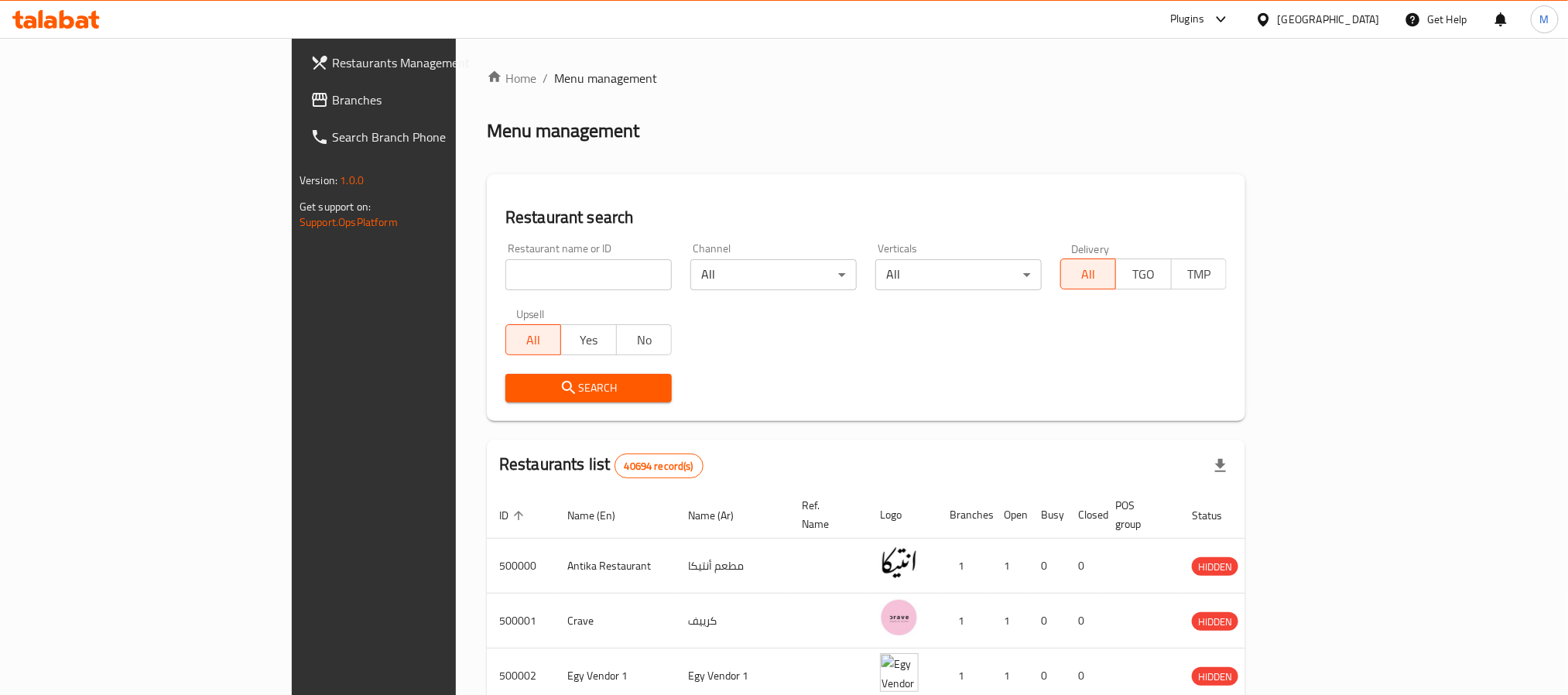
drag, startPoint x: 159, startPoint y: 111, endPoint x: 208, endPoint y: 123, distance: 50.4
click at [298, 111] on link "Branches" at bounding box center [426, 100] width 256 height 37
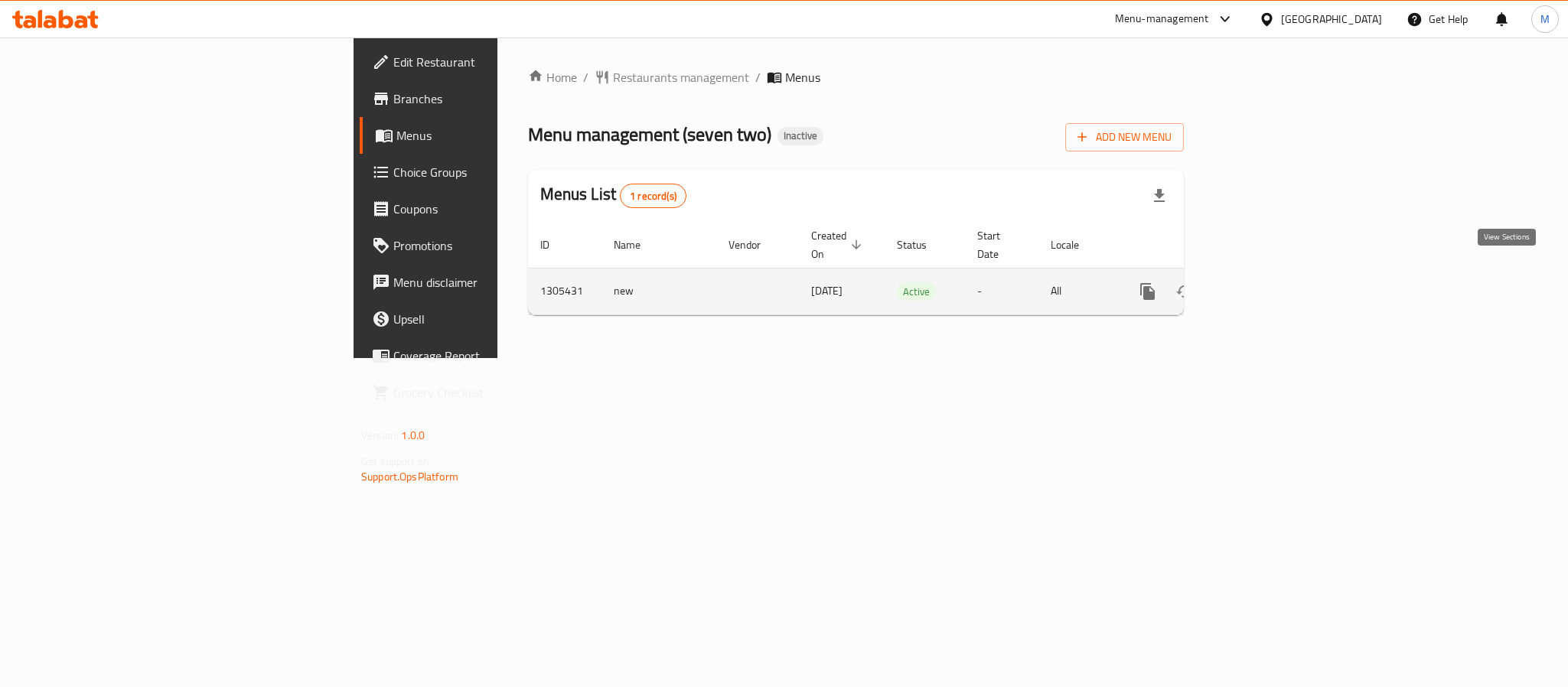
click at [1264, 284] on icon "enhanced table" at bounding box center [1258, 291] width 14 height 14
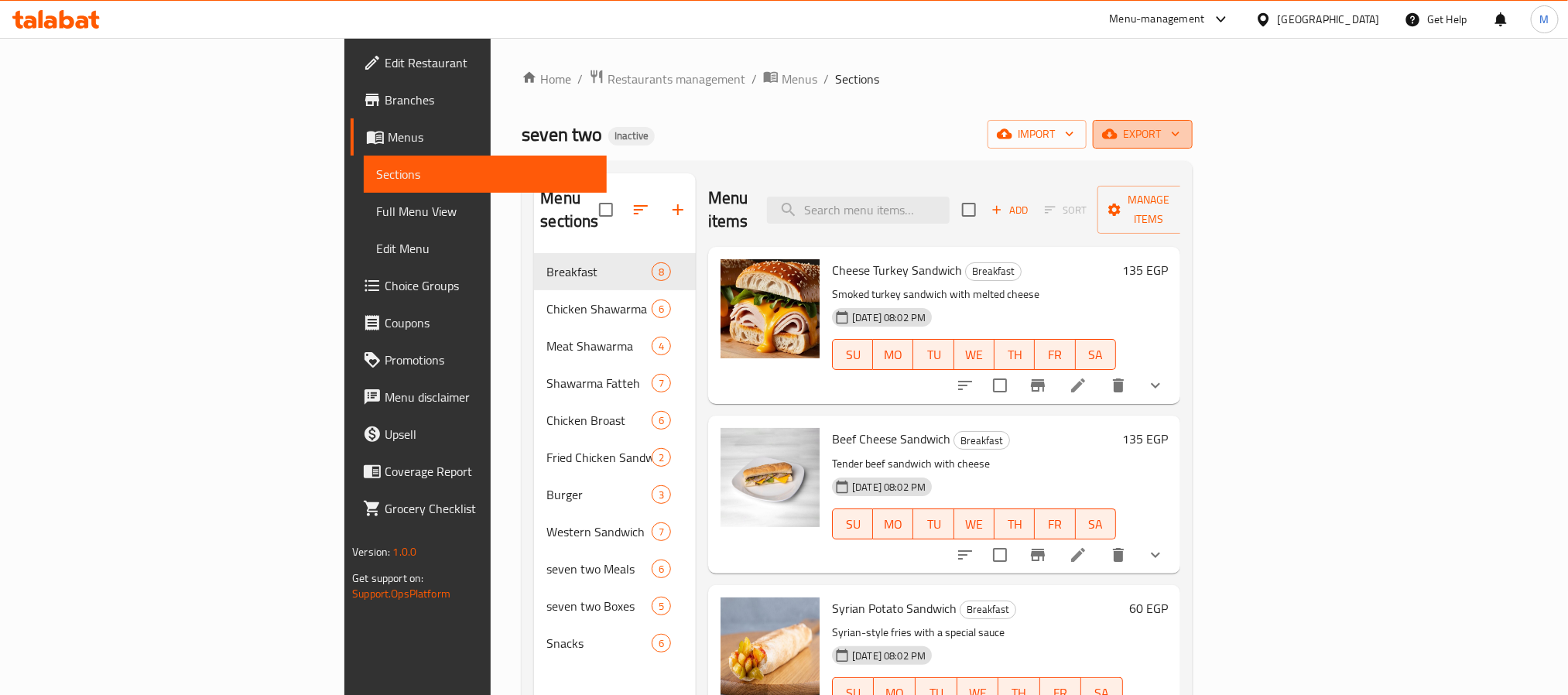
click at [1183, 130] on icon "button" at bounding box center [1175, 133] width 15 height 15
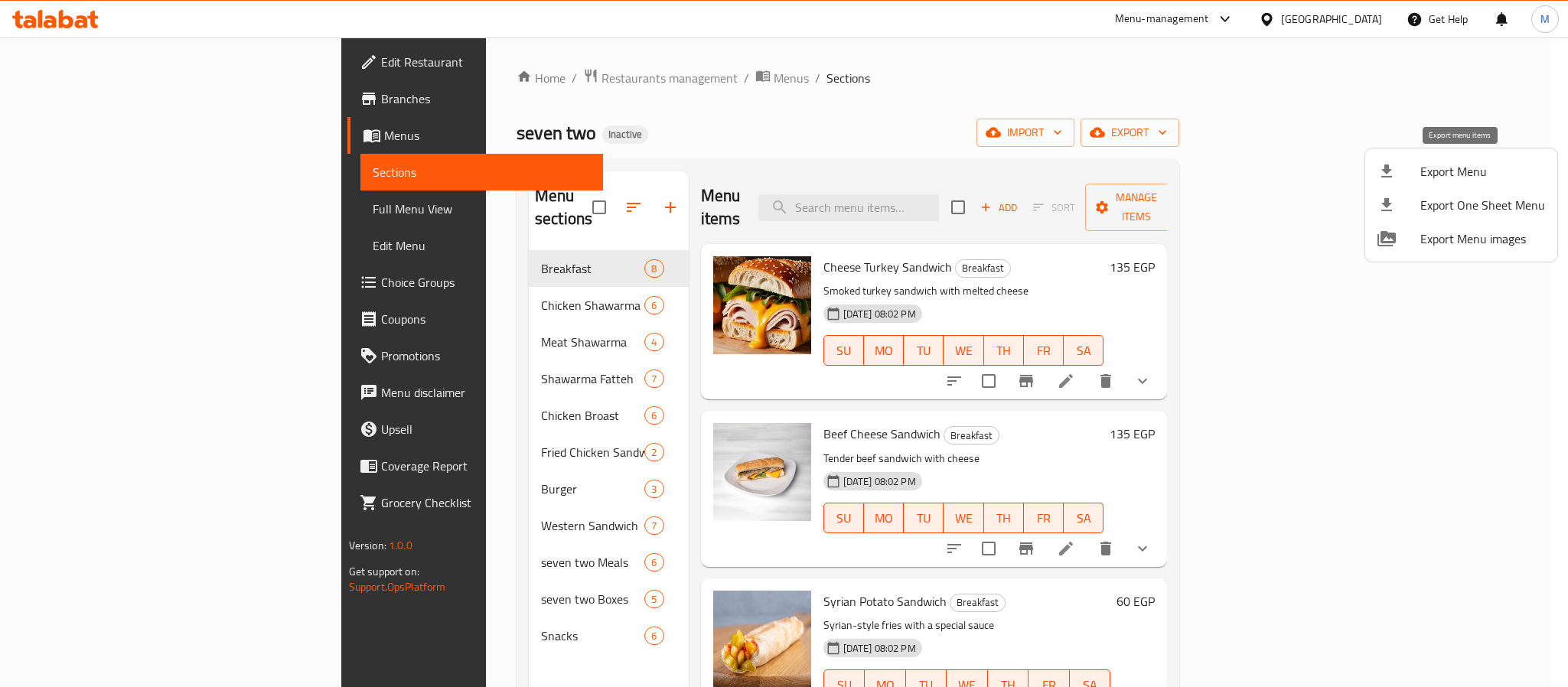
click at [1469, 175] on span "Export Menu" at bounding box center [1482, 171] width 125 height 18
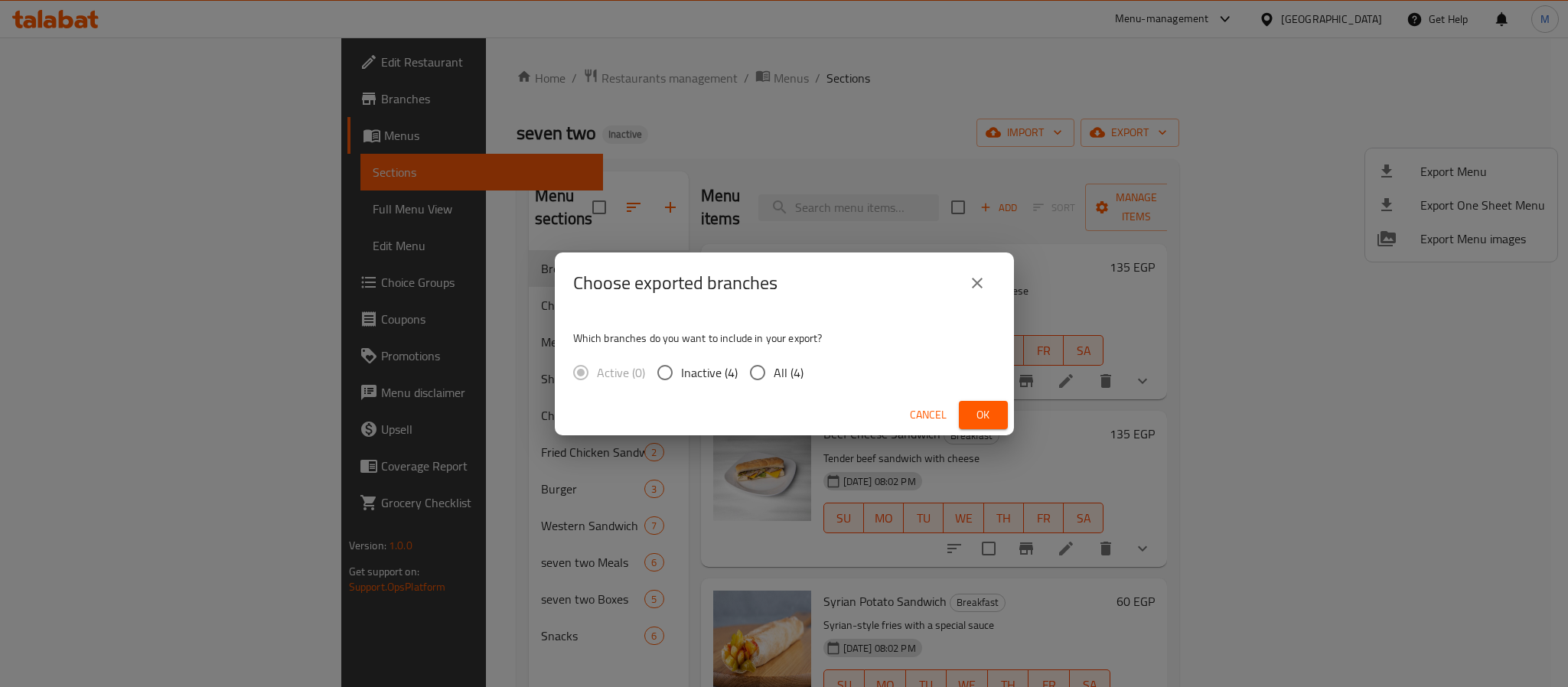
click at [762, 369] on input "All (4)" at bounding box center [757, 372] width 32 height 32
radio input "true"
click at [981, 406] on span "Ok" at bounding box center [983, 415] width 25 height 19
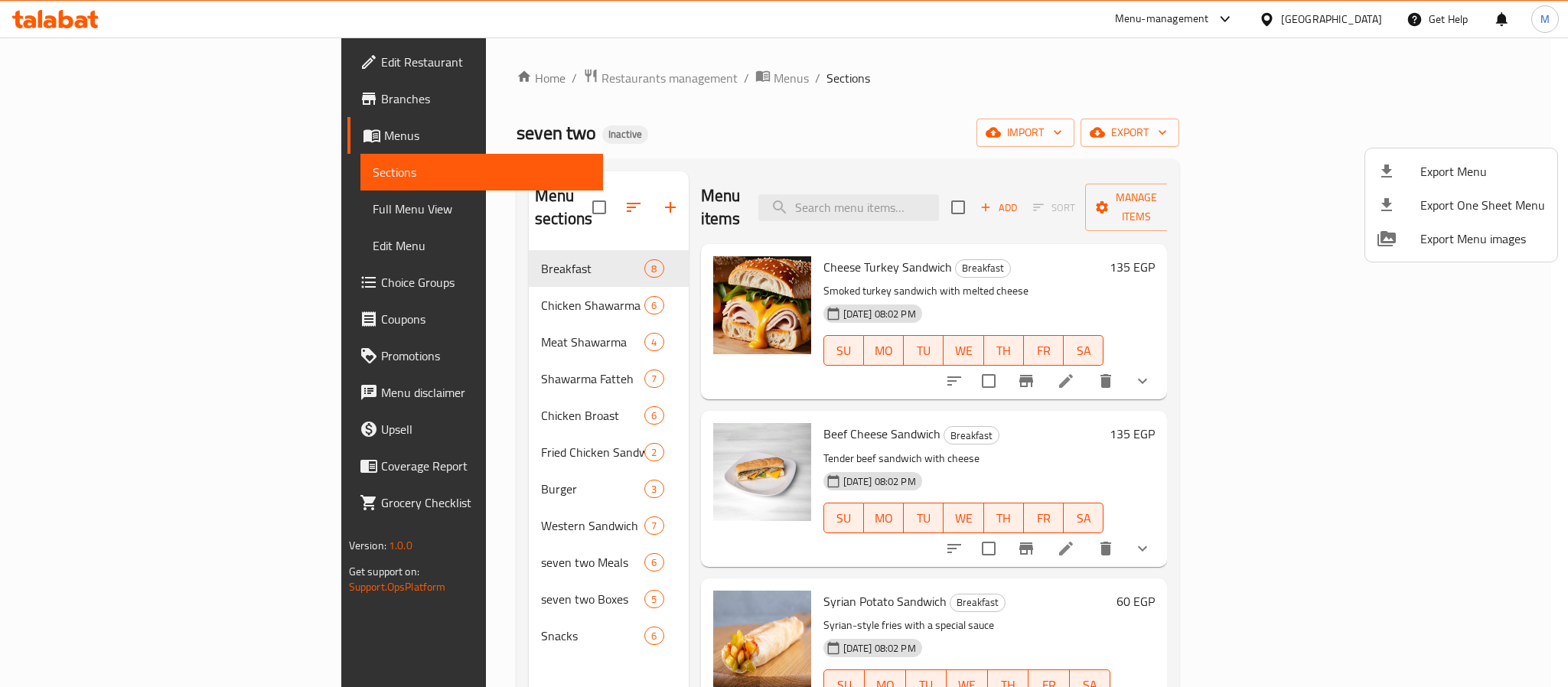
click at [1343, 21] on div at bounding box center [784, 343] width 1568 height 687
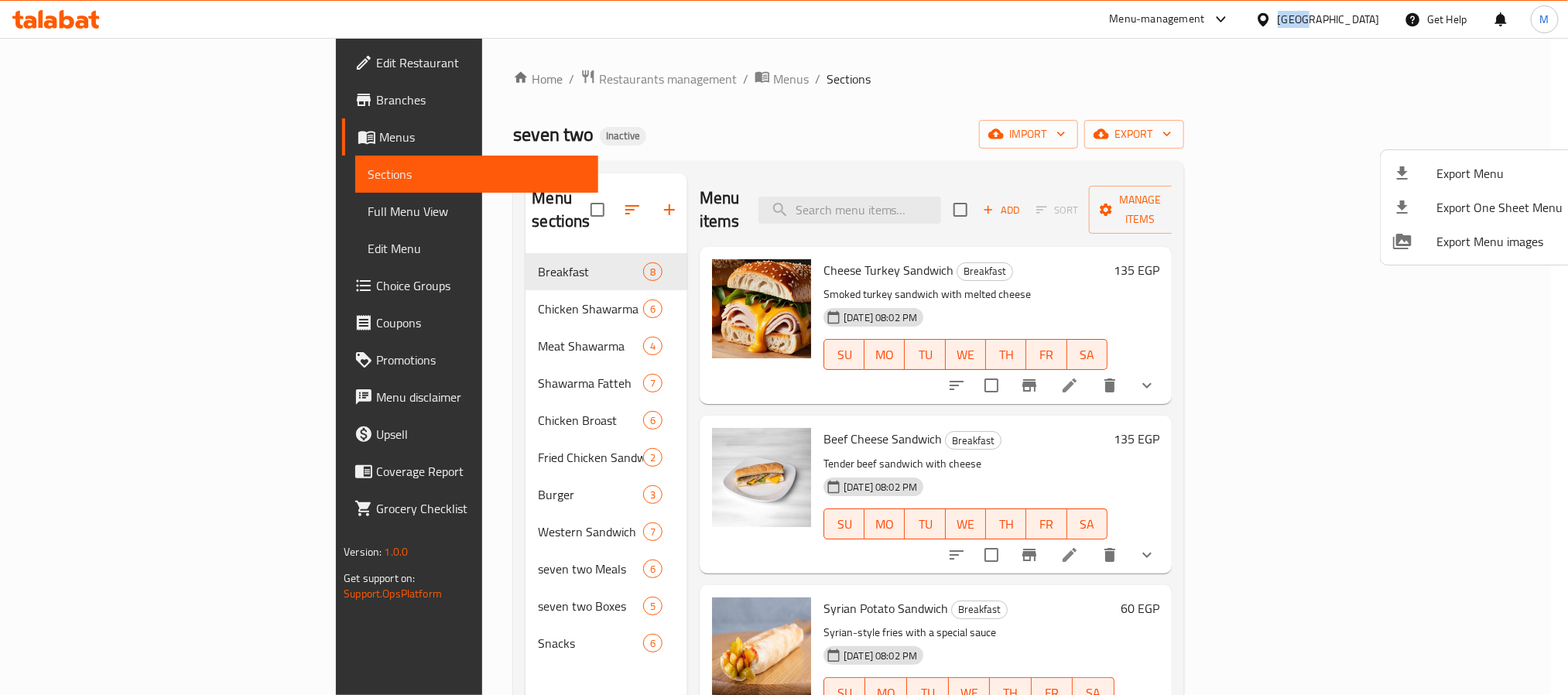
click at [1358, 21] on div "[GEOGRAPHIC_DATA]" at bounding box center [1328, 19] width 102 height 17
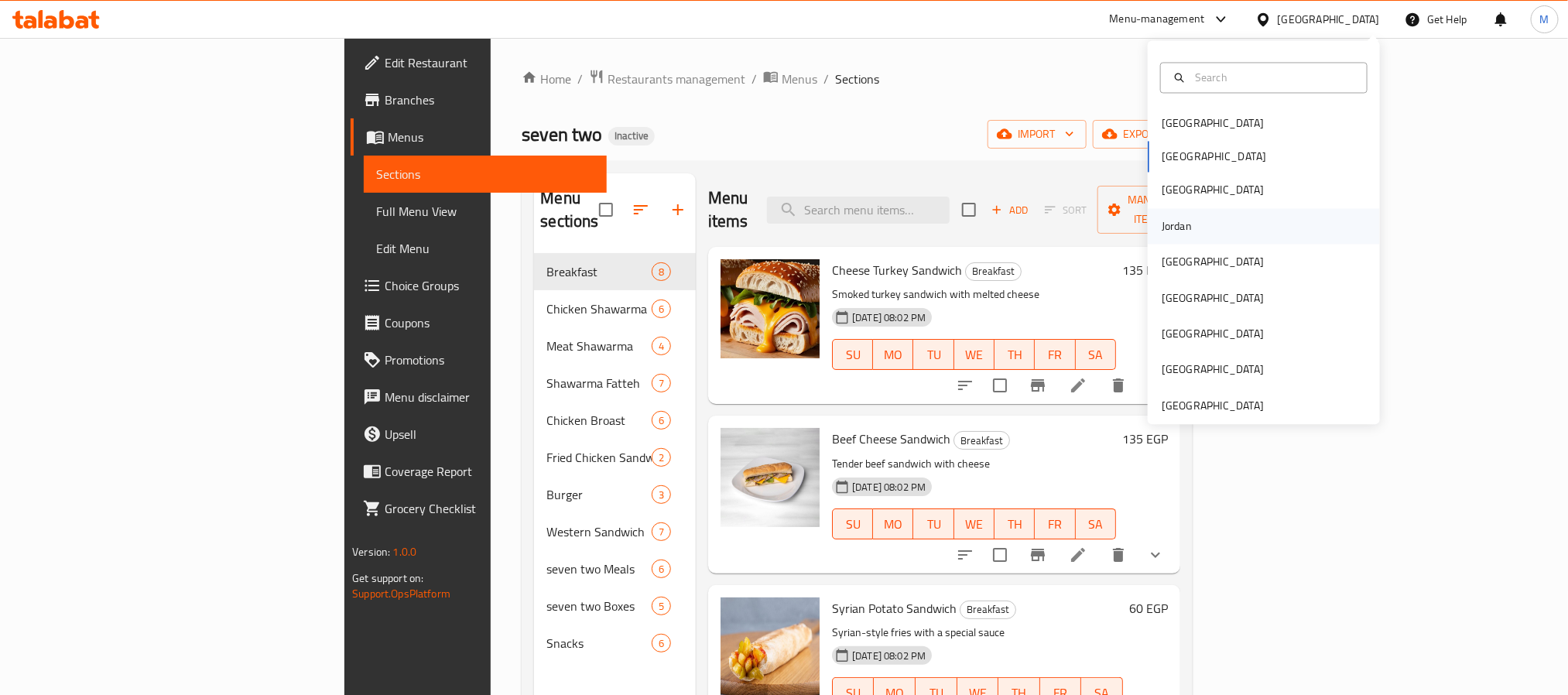
click at [1183, 214] on div "Jordan" at bounding box center [1176, 225] width 55 height 36
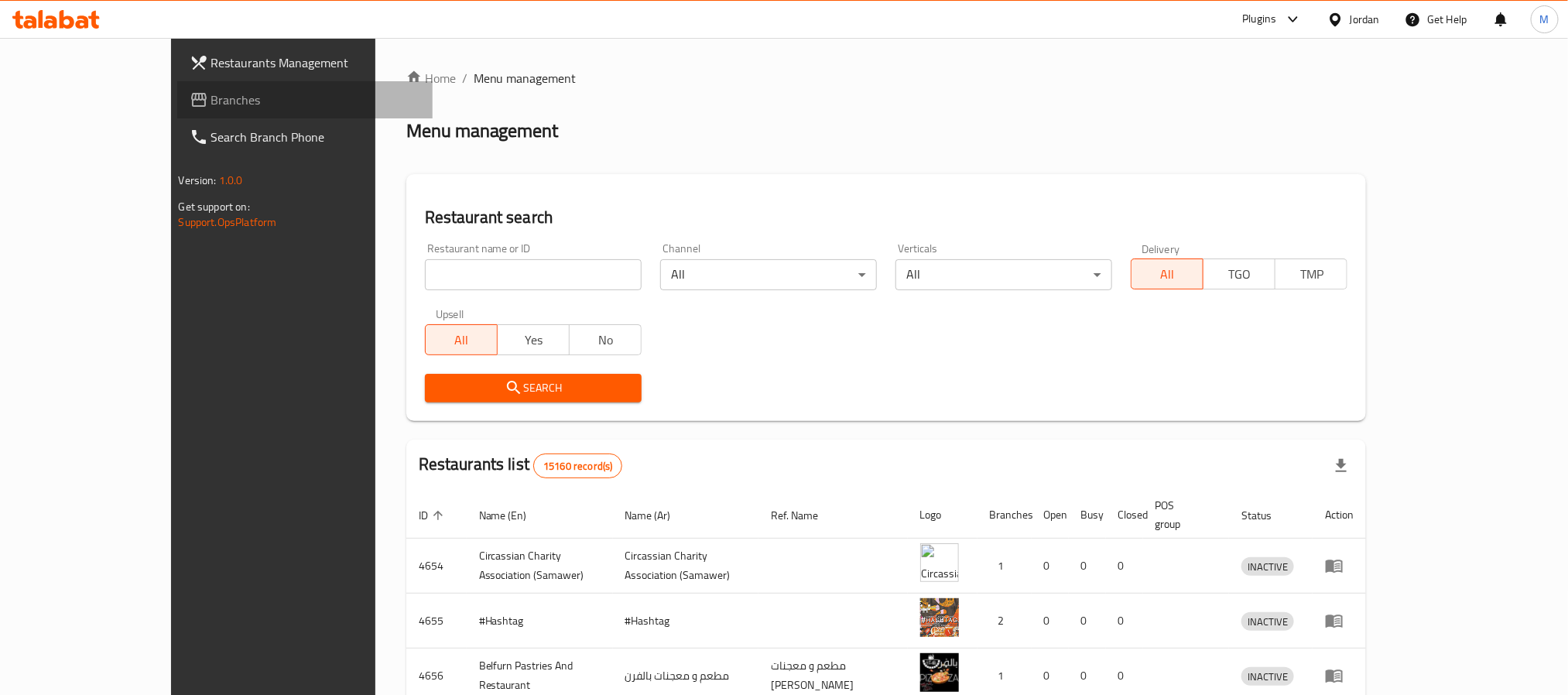
click at [211, 91] on span "Branches" at bounding box center [315, 99] width 209 height 19
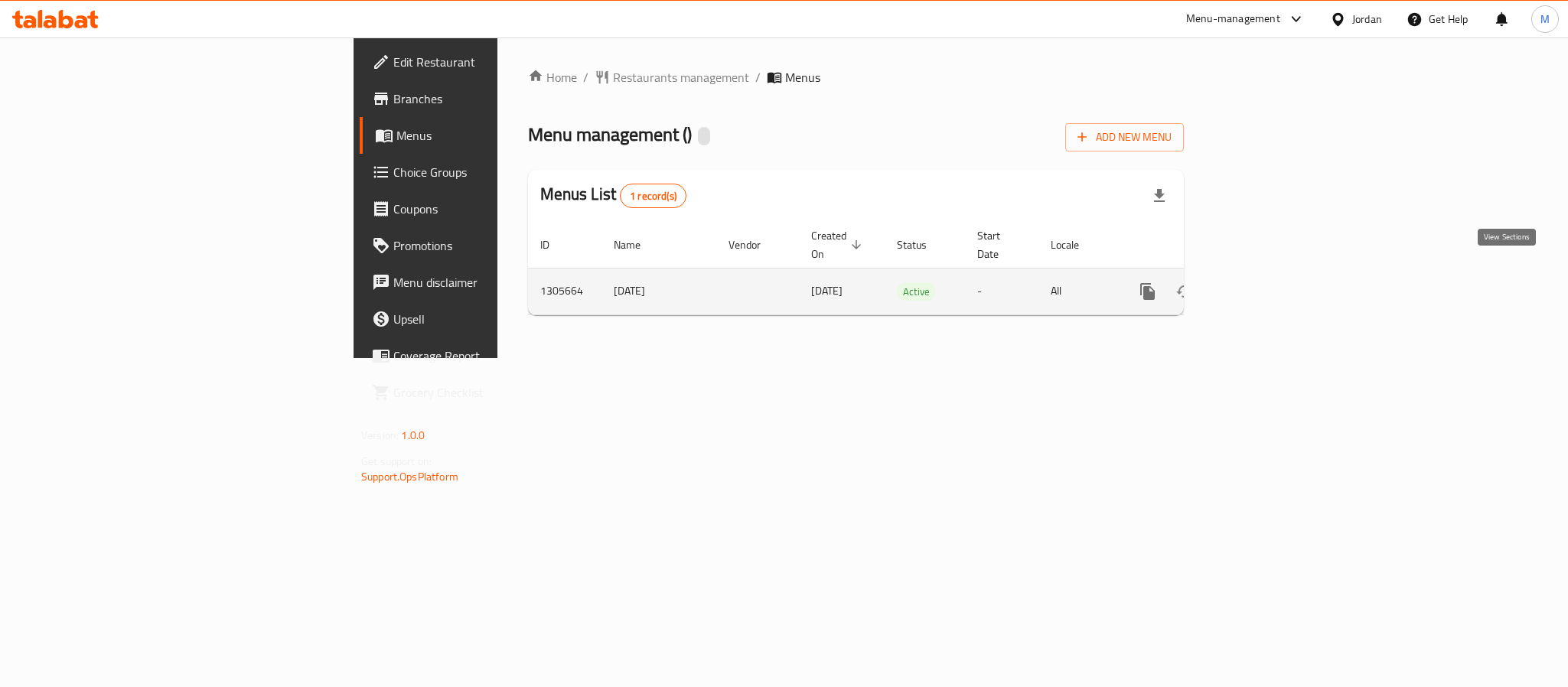
click at [1277, 273] on link "enhanced table" at bounding box center [1258, 291] width 37 height 37
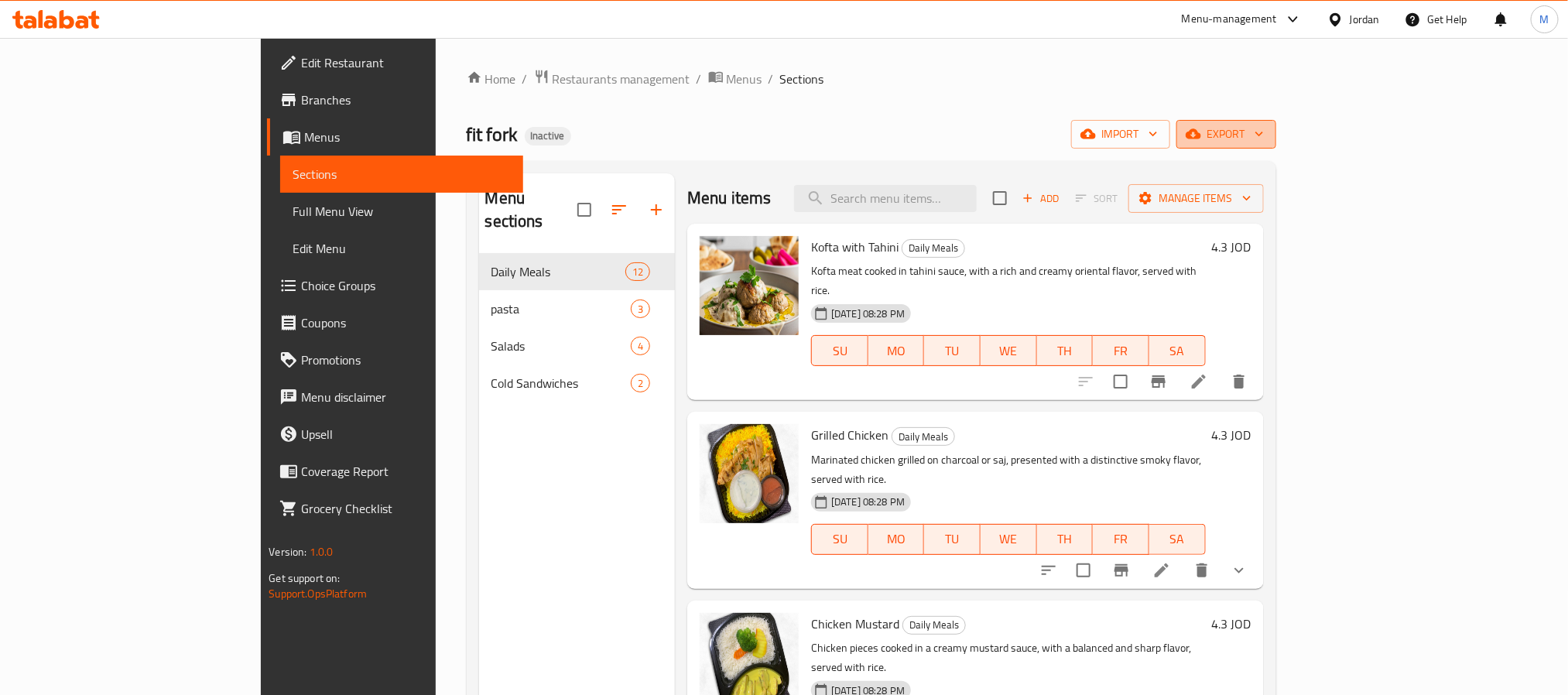
click at [1263, 139] on span "export" at bounding box center [1226, 134] width 75 height 20
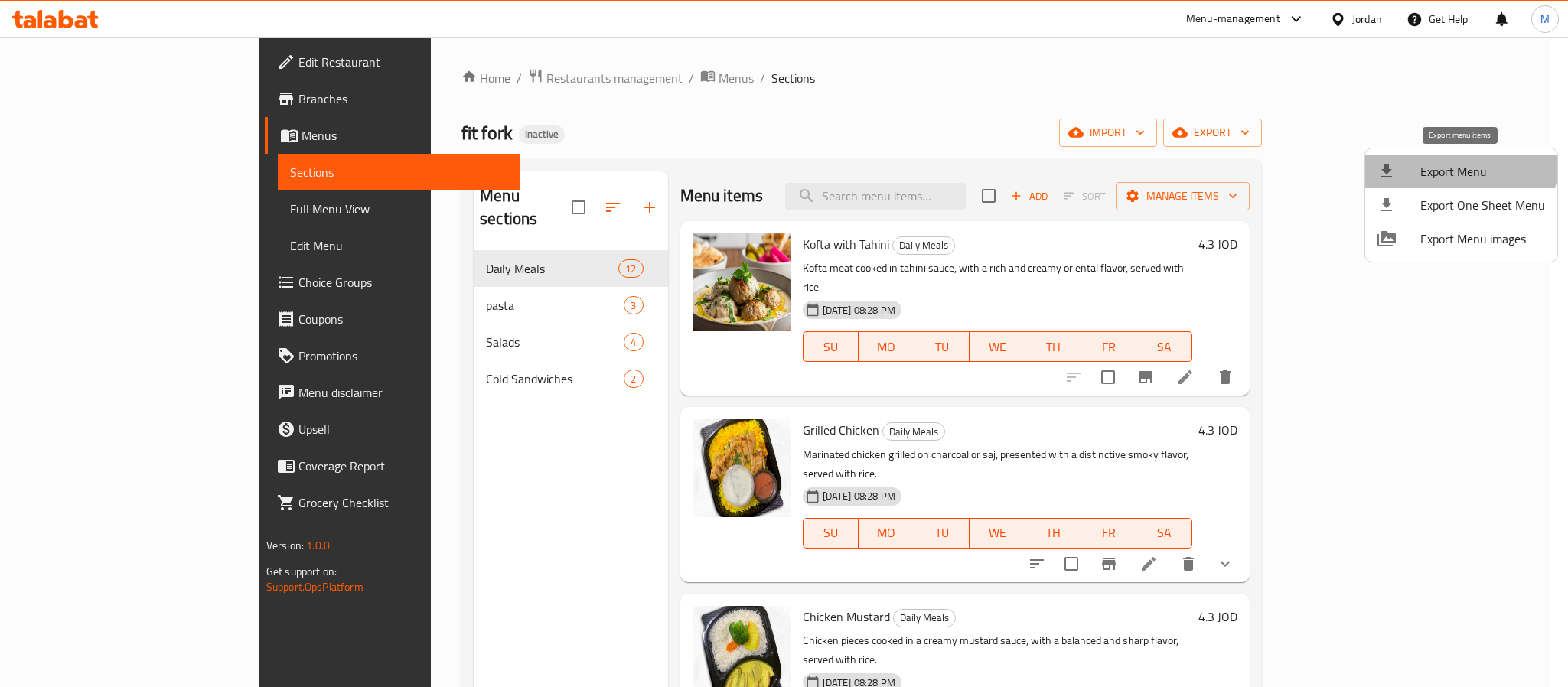
click at [1447, 157] on li "Export Menu" at bounding box center [1461, 171] width 192 height 33
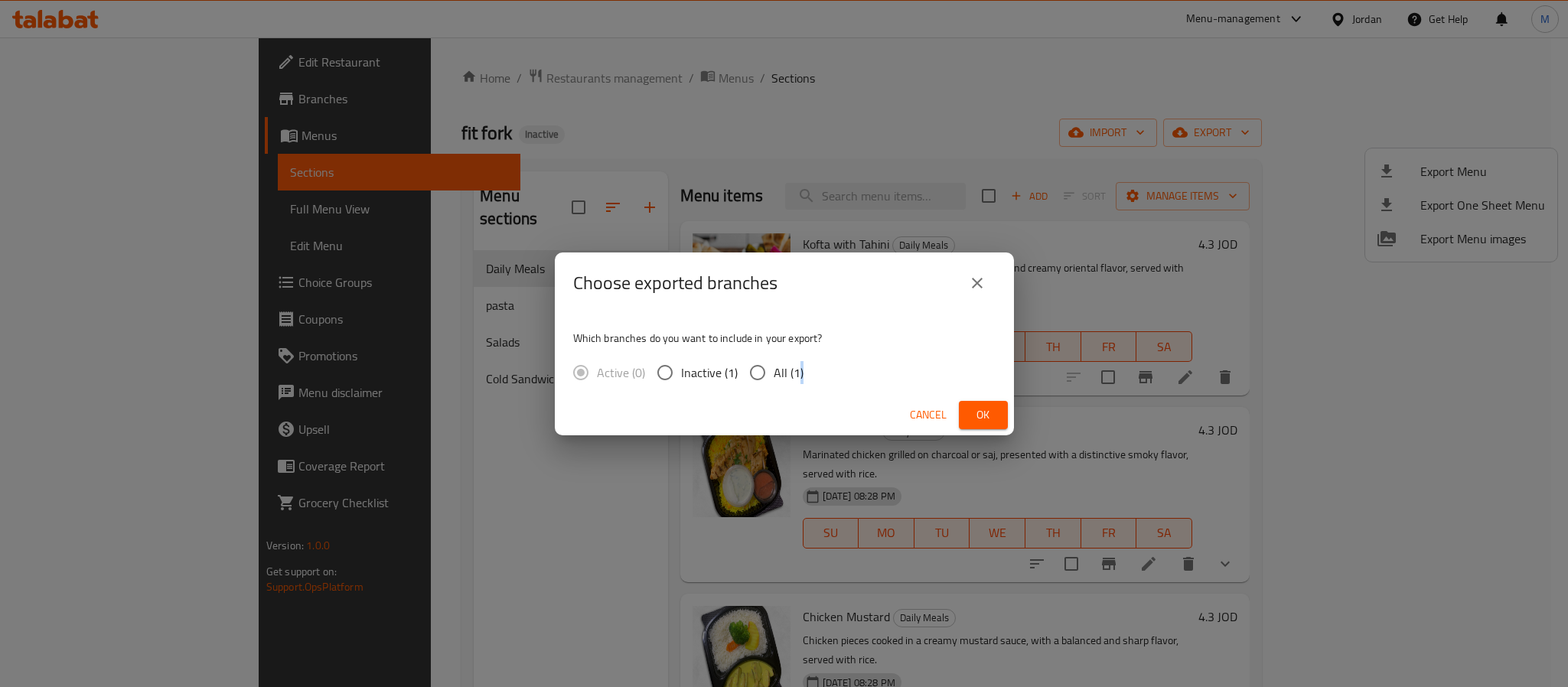
click at [799, 374] on span "All (1)" at bounding box center [788, 372] width 30 height 18
click at [762, 376] on input "All (1)" at bounding box center [757, 372] width 32 height 32
radio input "true"
click at [996, 419] on button "Ok" at bounding box center [983, 415] width 49 height 28
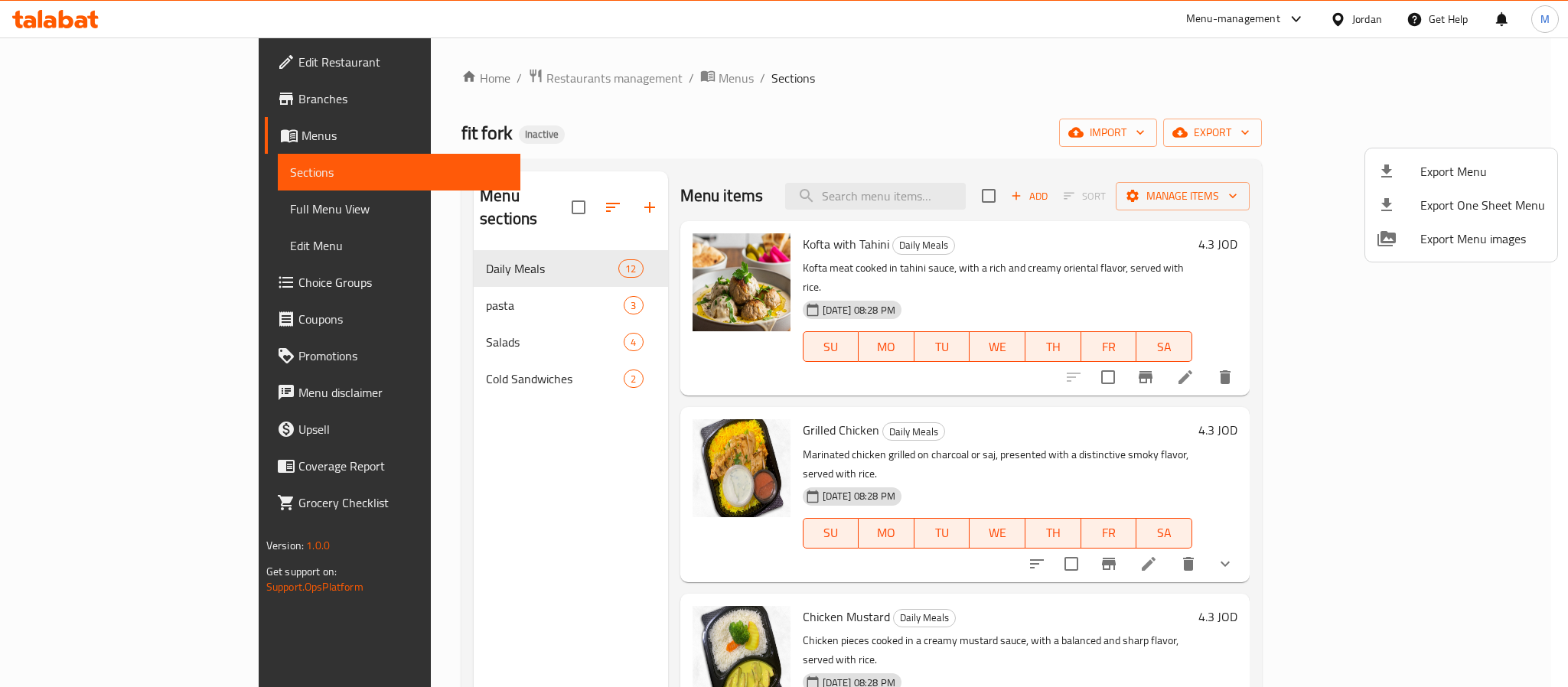
click at [1336, 17] on div at bounding box center [784, 343] width 1568 height 687
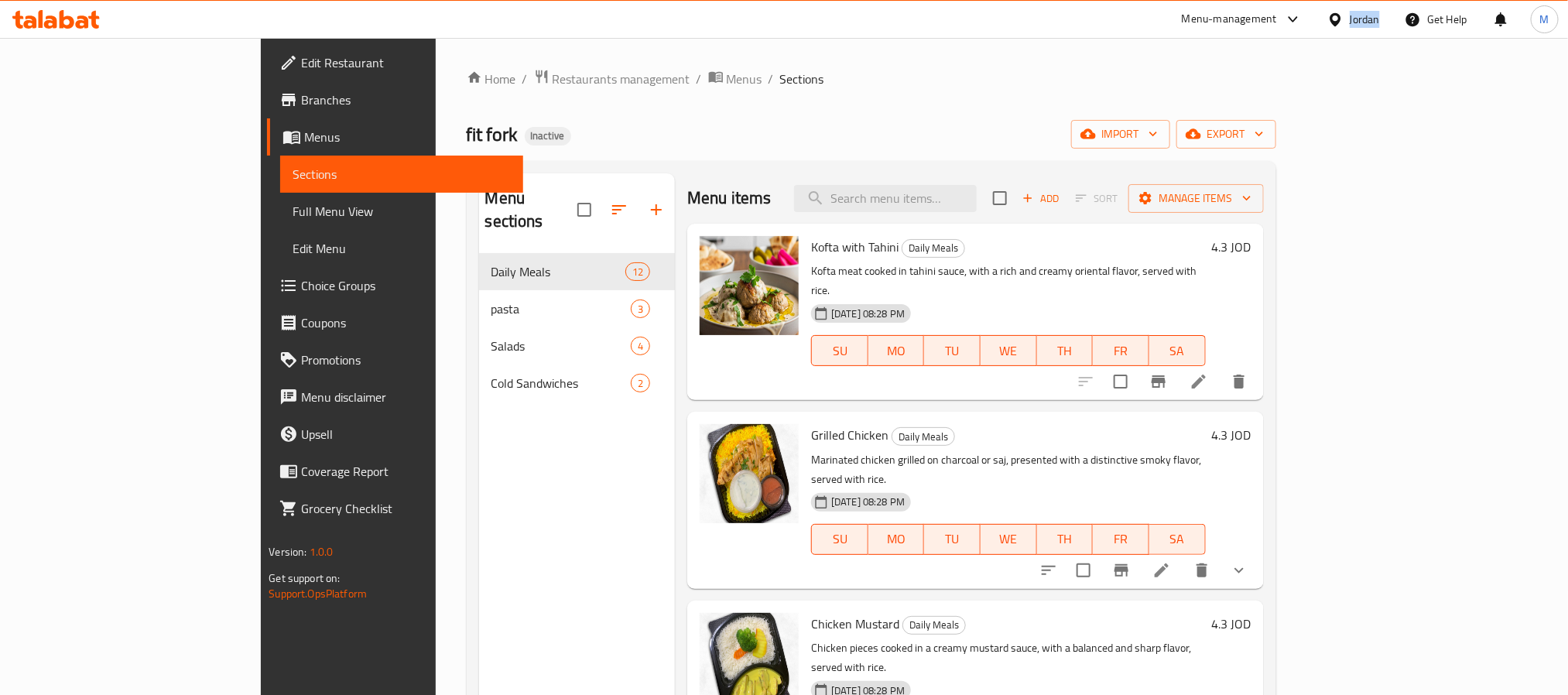
click at [1351, 17] on div "Jordan" at bounding box center [1365, 19] width 30 height 17
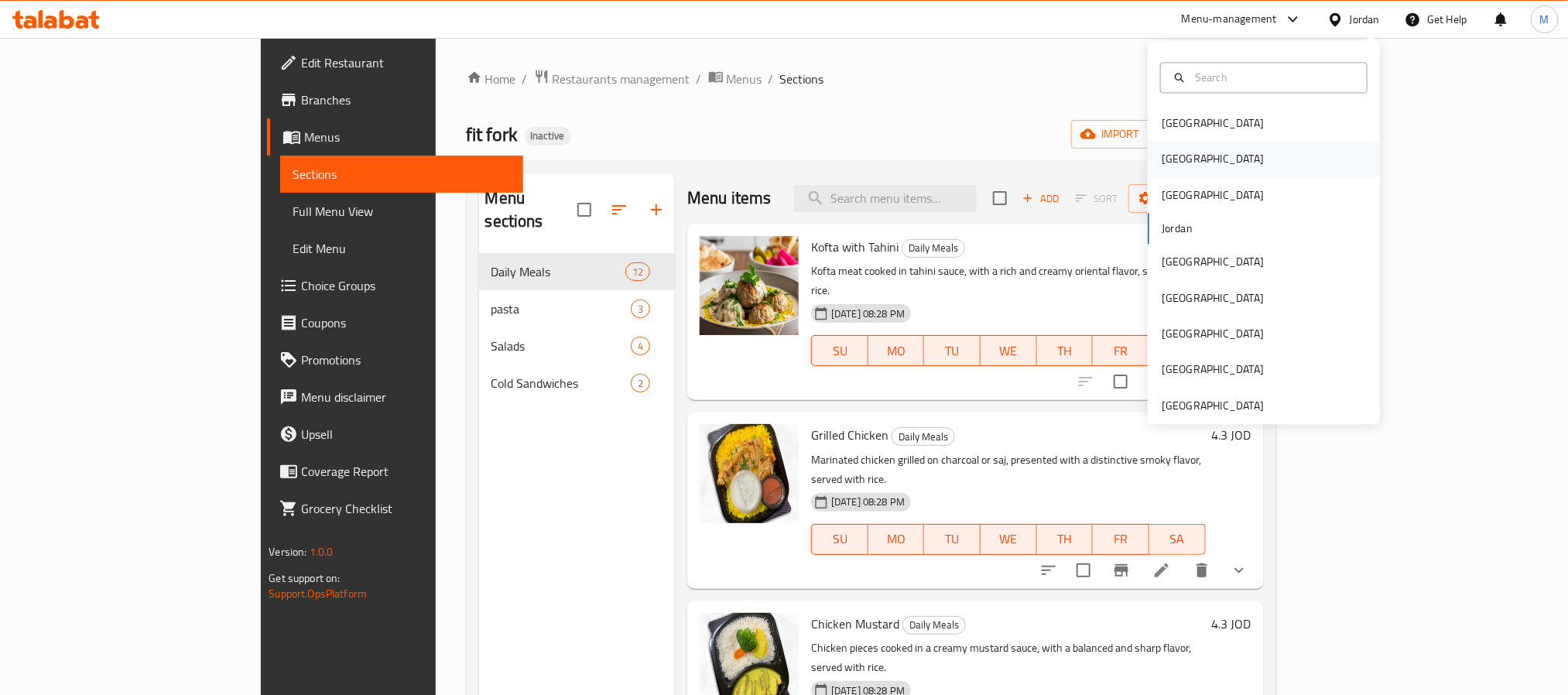
click at [1182, 154] on div "[GEOGRAPHIC_DATA]" at bounding box center [1212, 159] width 127 height 36
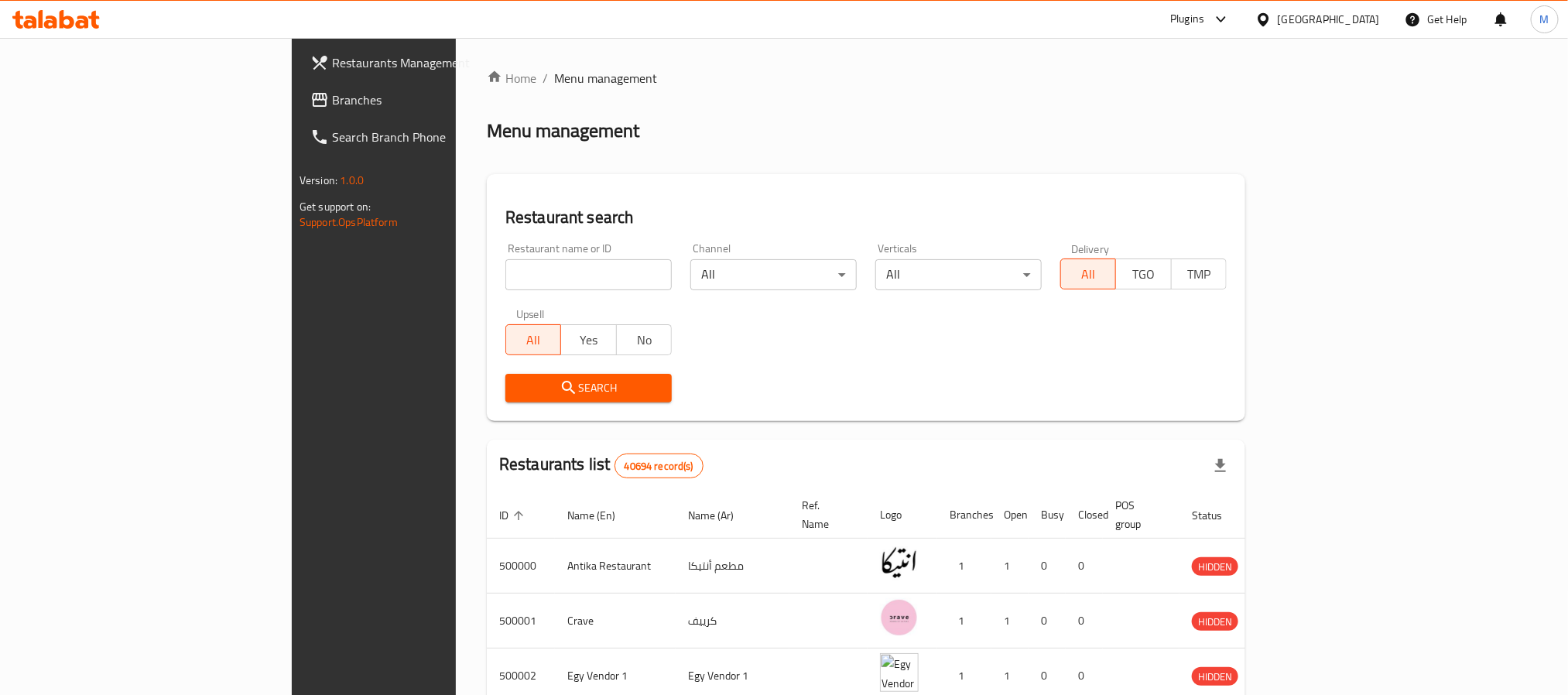
click at [332, 95] on span "Branches" at bounding box center [436, 99] width 209 height 19
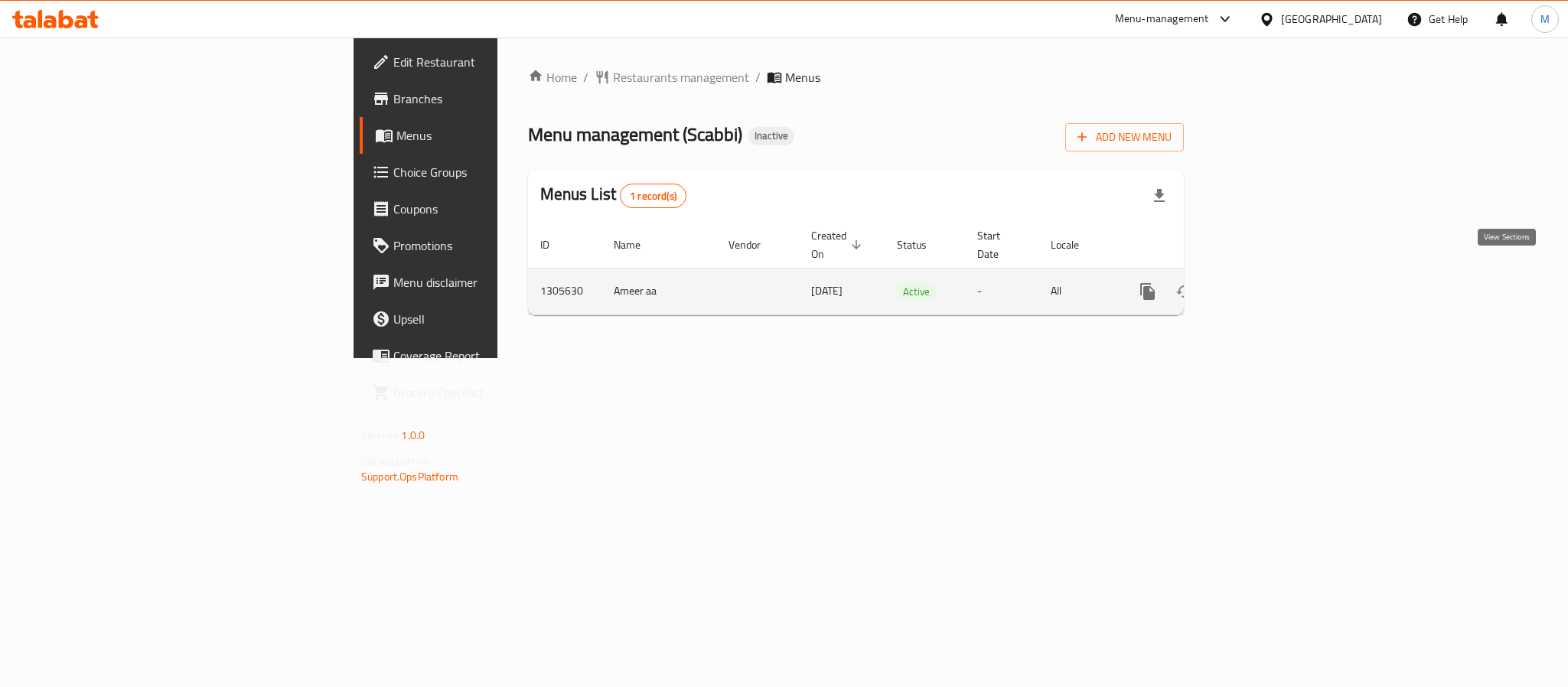
click at [1264, 284] on icon "enhanced table" at bounding box center [1258, 291] width 14 height 14
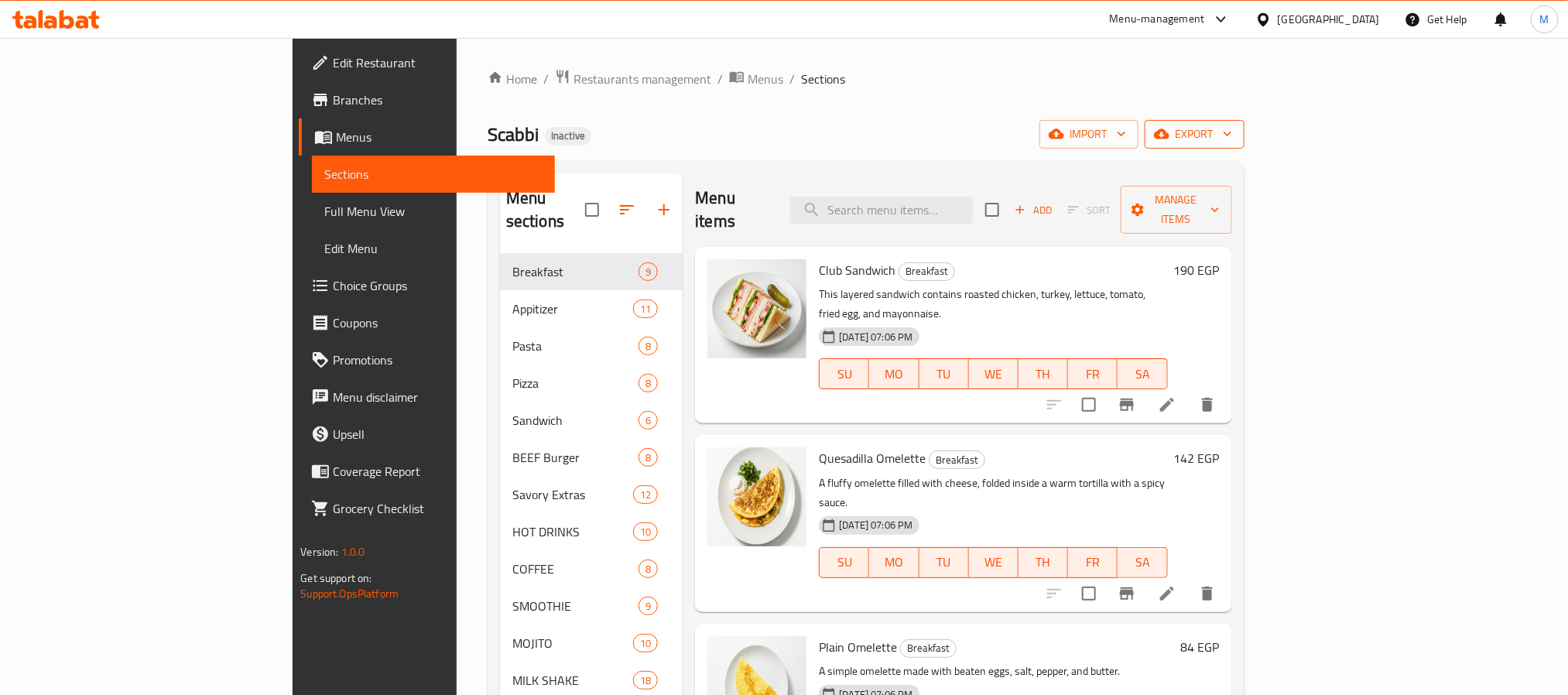
click at [1169, 141] on icon "button" at bounding box center [1160, 133] width 15 height 15
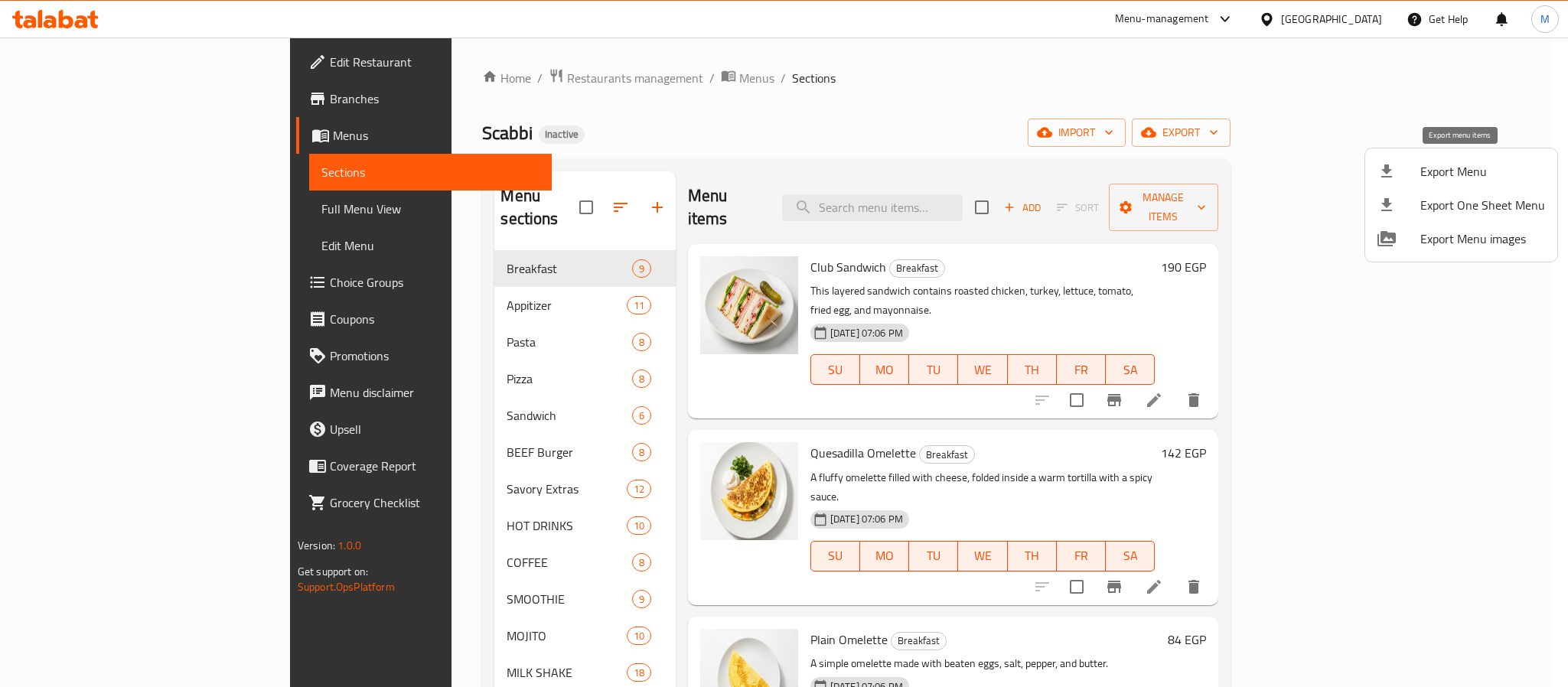
click at [1421, 173] on span "Export Menu" at bounding box center [1482, 171] width 125 height 18
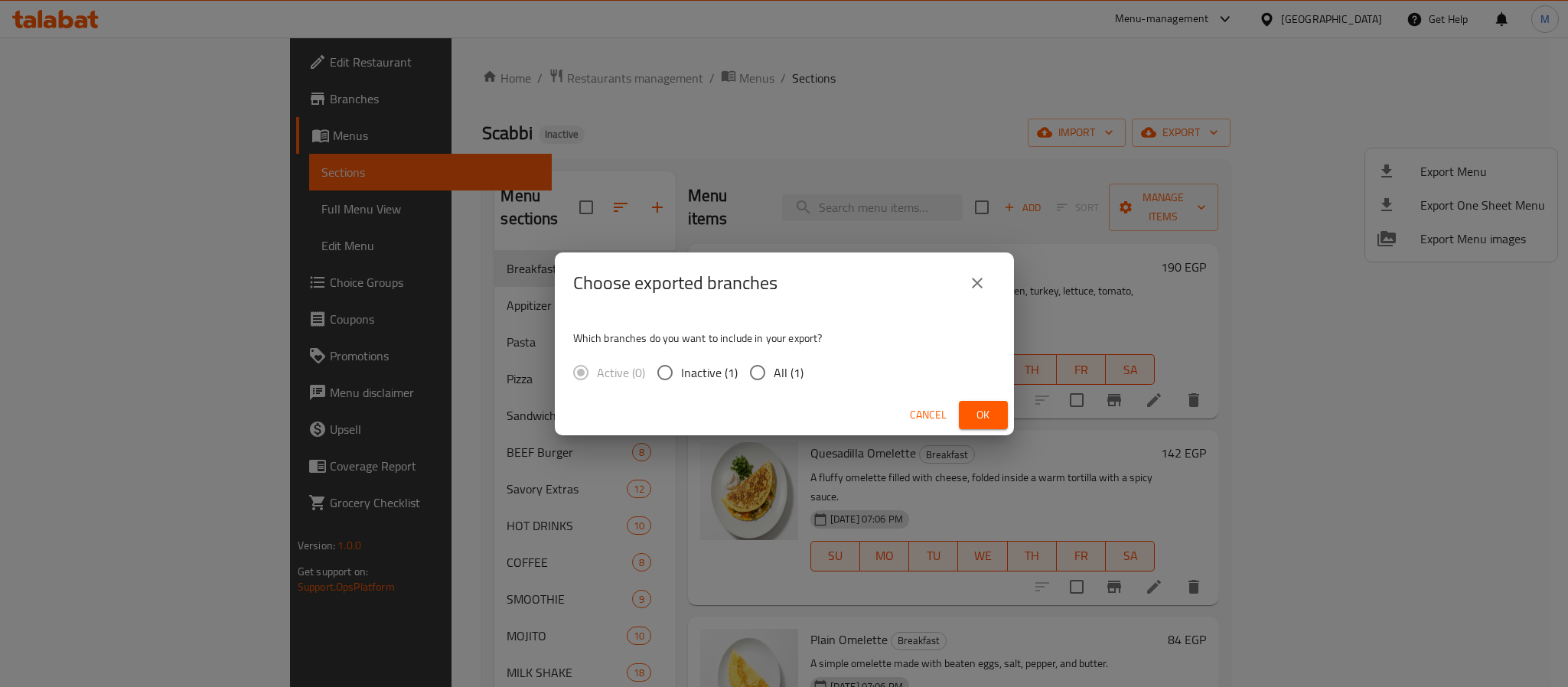
click at [780, 351] on div "Which branches do you want to include in your export? Active (0) Inactive (1) A…" at bounding box center [784, 354] width 459 height 81
click at [782, 365] on span "All (1)" at bounding box center [788, 372] width 30 height 18
click at [773, 365] on input "All (1)" at bounding box center [757, 372] width 32 height 32
radio input "true"
click at [980, 411] on span "Ok" at bounding box center [983, 415] width 25 height 19
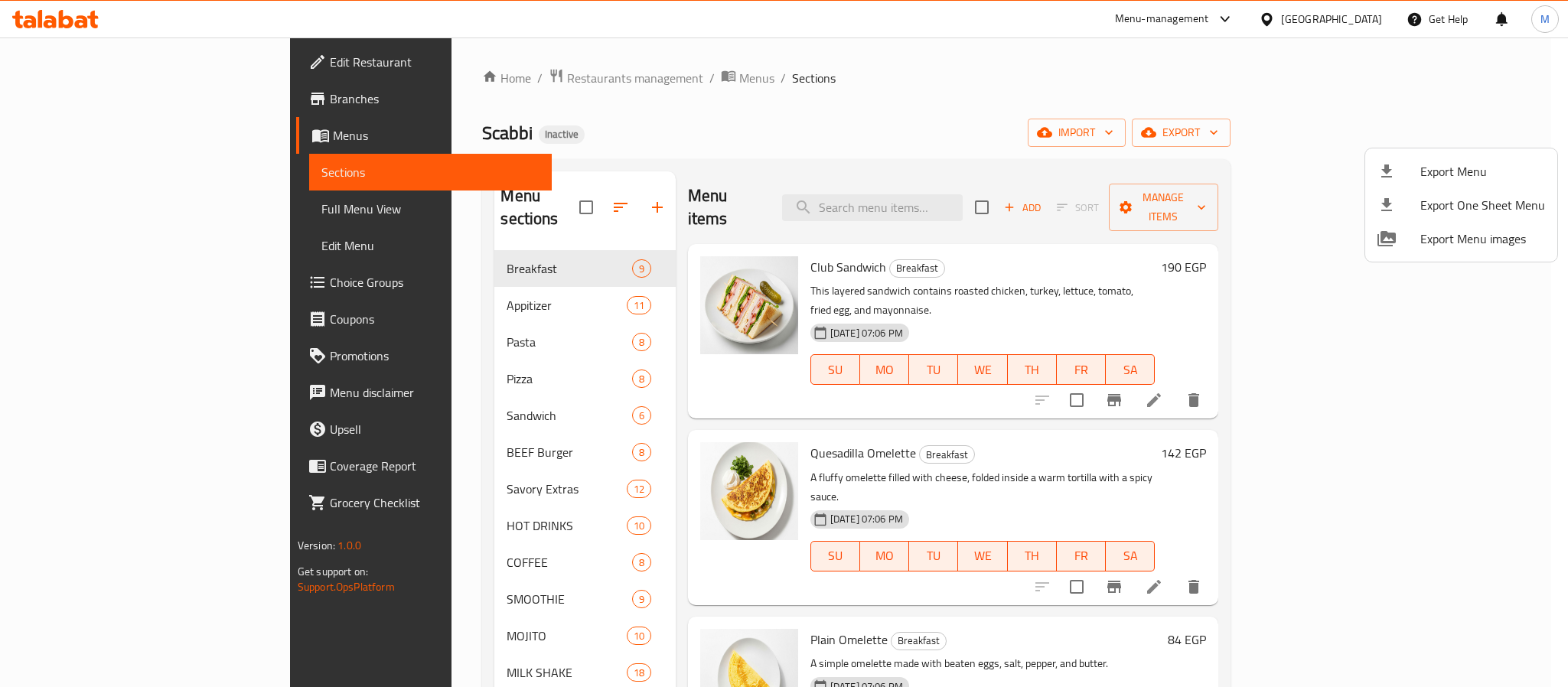
click at [140, 65] on div at bounding box center [784, 343] width 1568 height 687
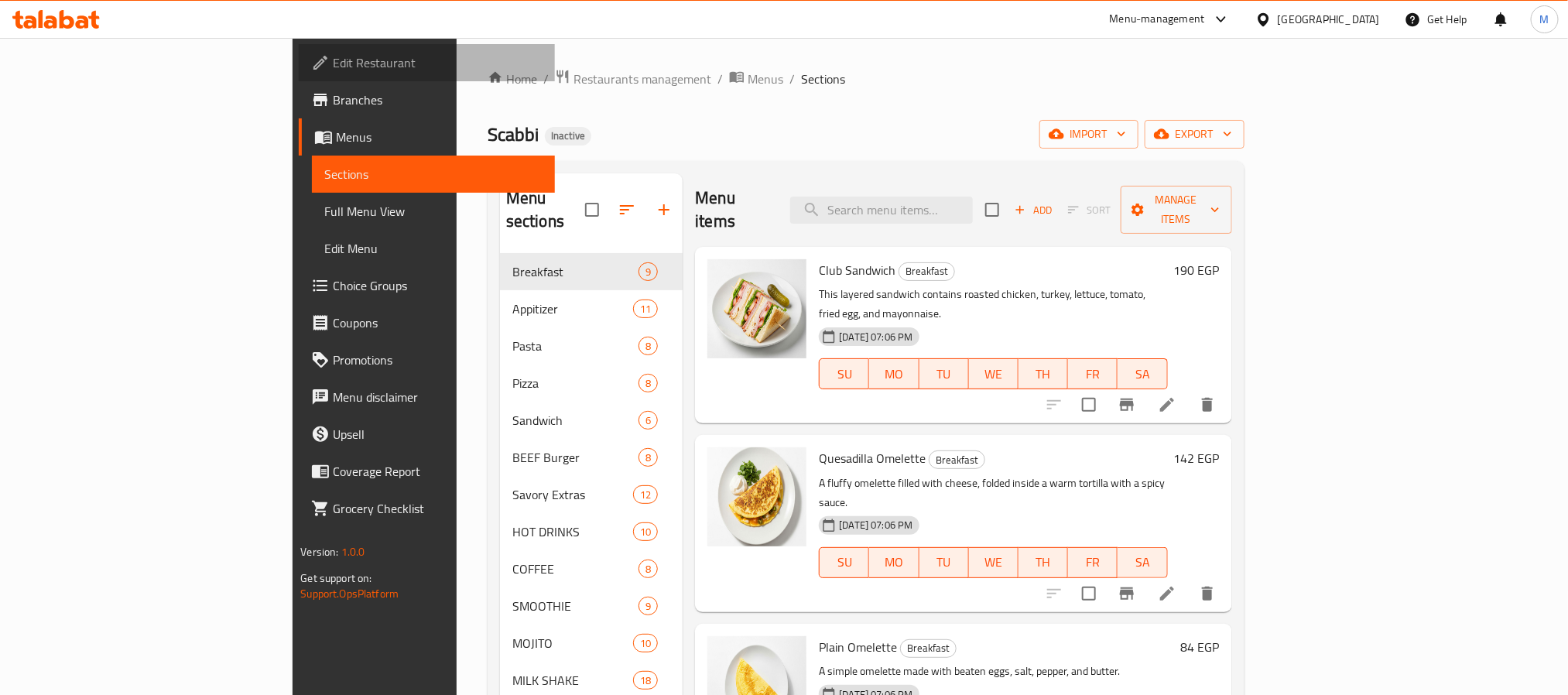
click at [333, 66] on span "Edit Restaurant" at bounding box center [437, 62] width 209 height 19
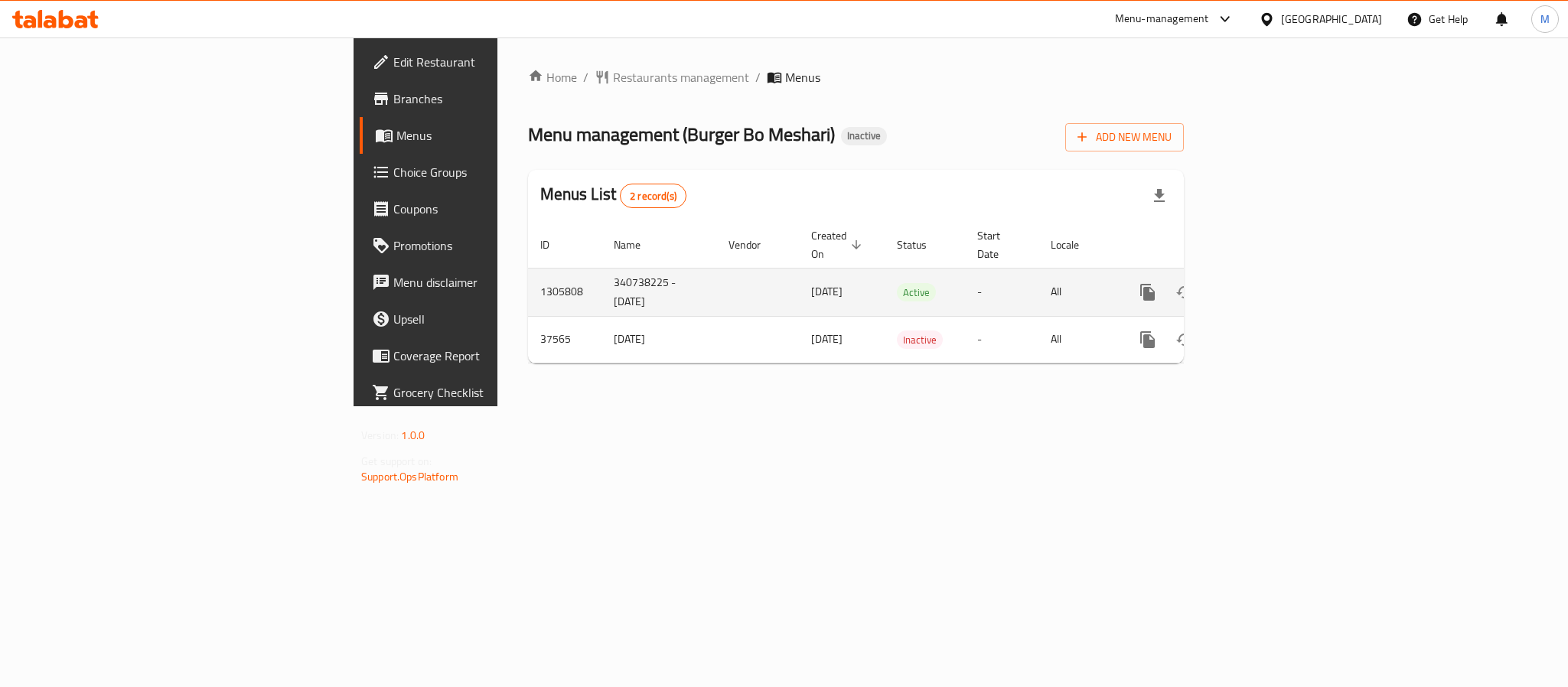
click at [1267, 283] on icon "enhanced table" at bounding box center [1257, 291] width 18 height 18
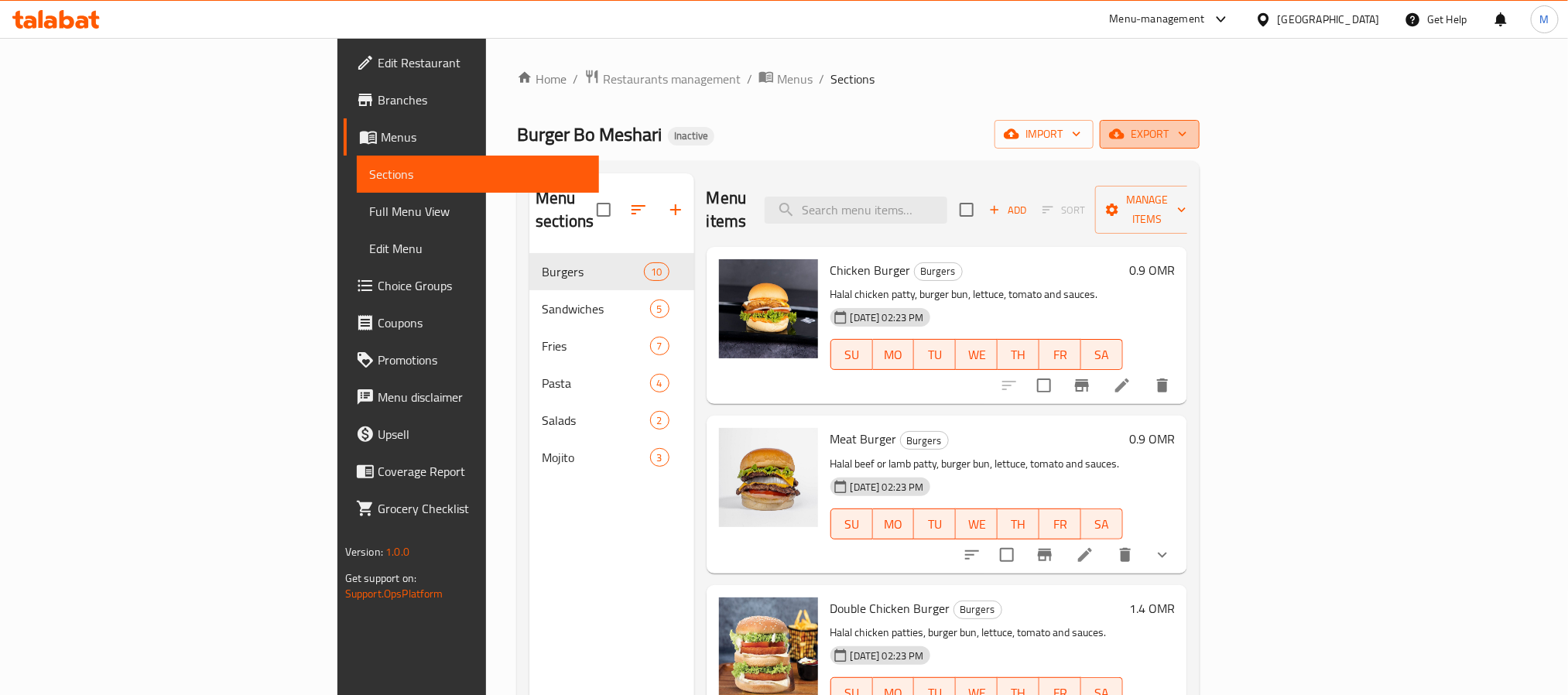
click at [1200, 122] on button "export" at bounding box center [1149, 134] width 99 height 28
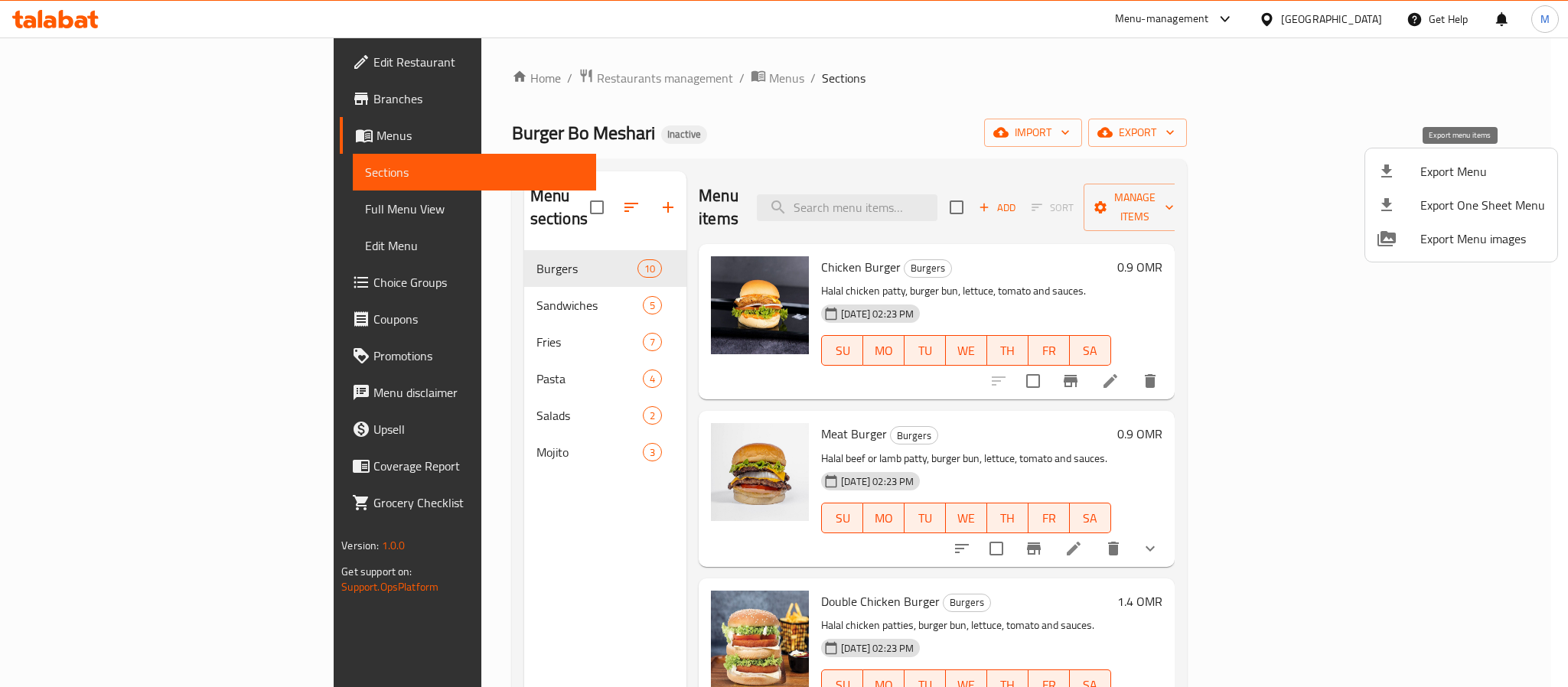
click at [1413, 163] on div at bounding box center [1399, 171] width 43 height 18
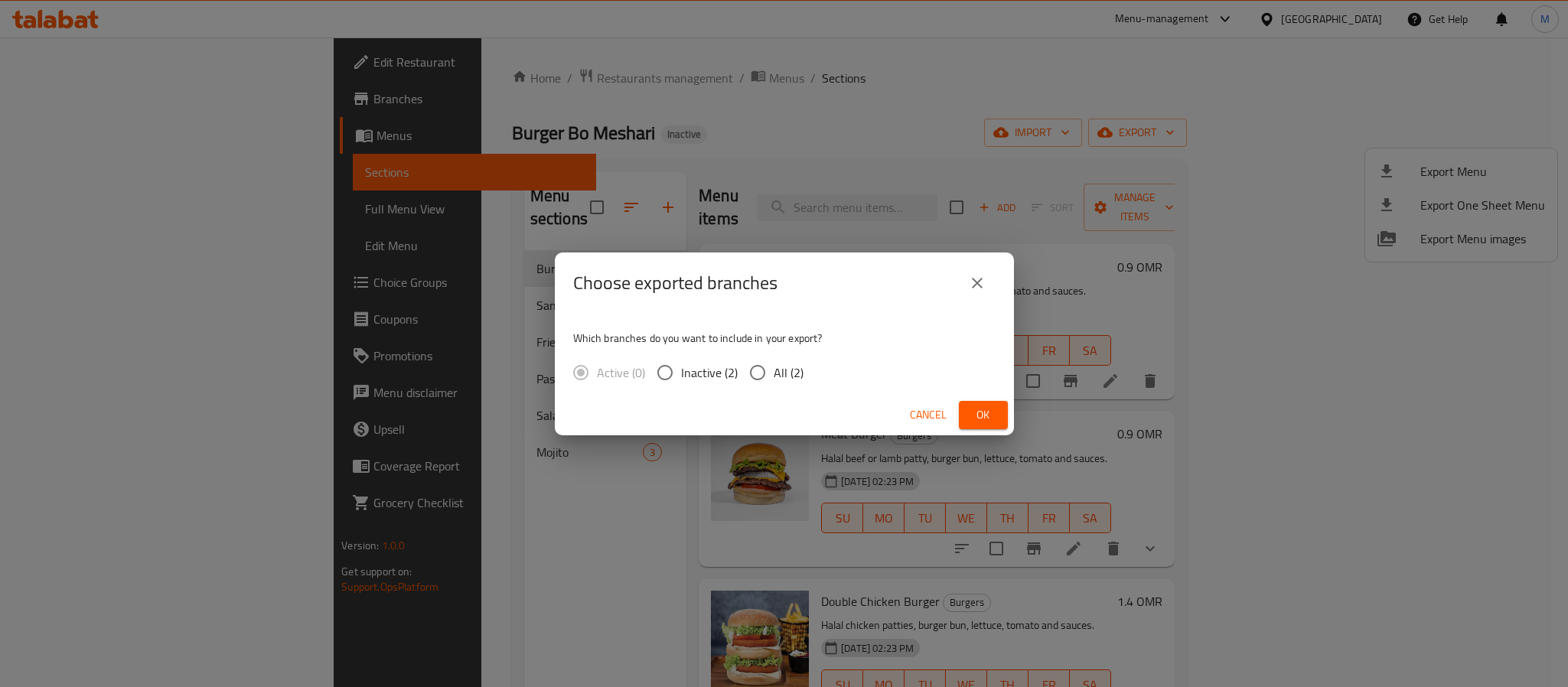
click at [773, 370] on span "All (2)" at bounding box center [788, 372] width 30 height 18
click at [772, 370] on input "All (2)" at bounding box center [757, 372] width 32 height 32
radio input "true"
click at [998, 416] on button "Ok" at bounding box center [983, 415] width 49 height 28
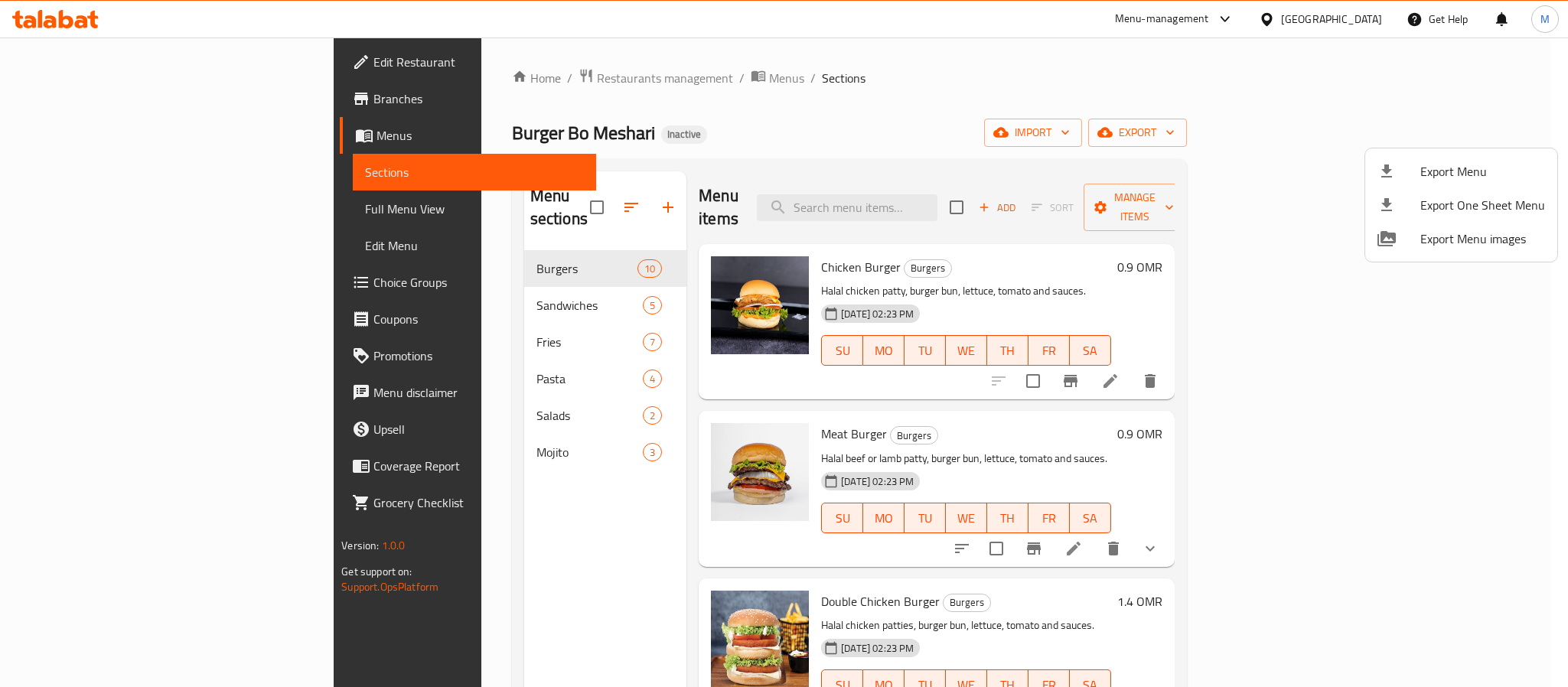
click at [386, 78] on div at bounding box center [784, 343] width 1568 height 687
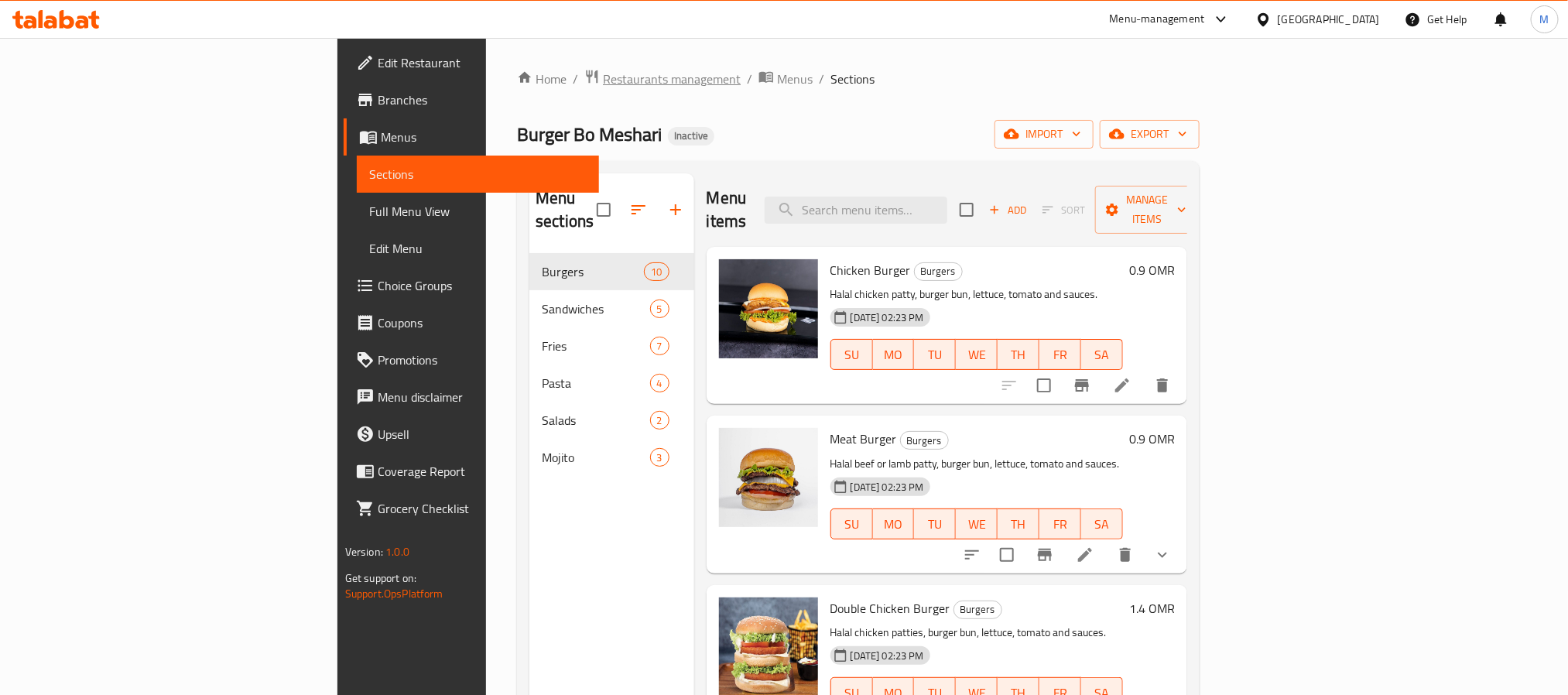
click at [603, 79] on span "Restaurants management" at bounding box center [671, 78] width 138 height 19
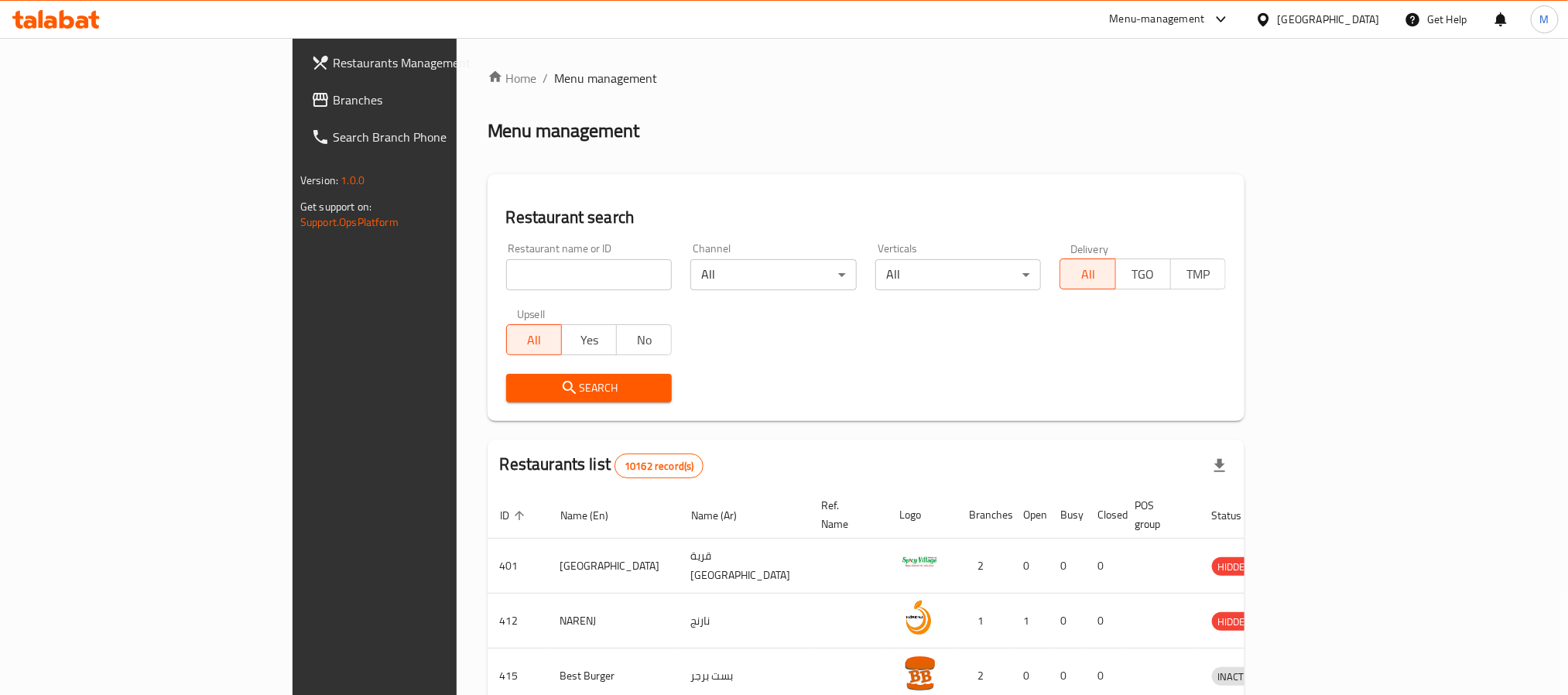
click at [333, 107] on span "Branches" at bounding box center [437, 99] width 209 height 19
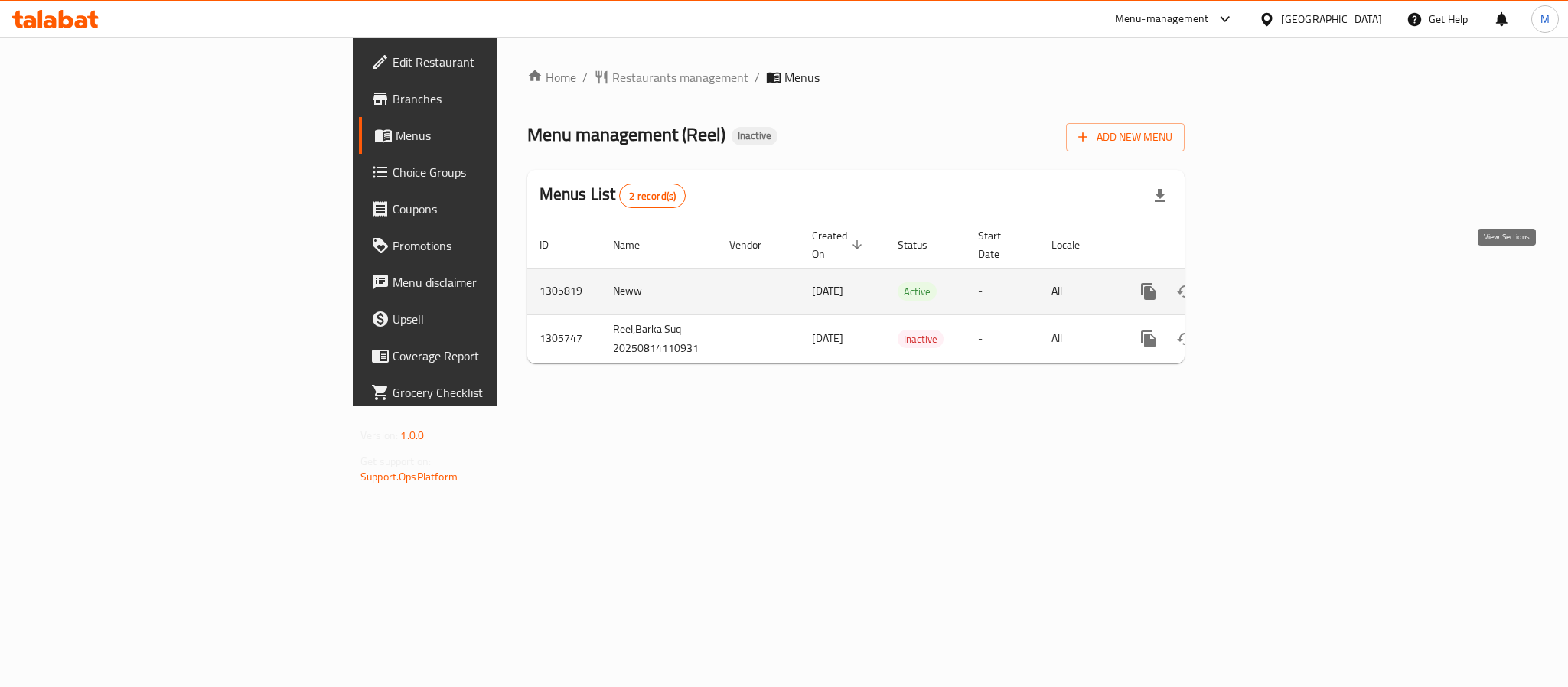
click at [1268, 283] on icon "enhanced table" at bounding box center [1258, 291] width 18 height 18
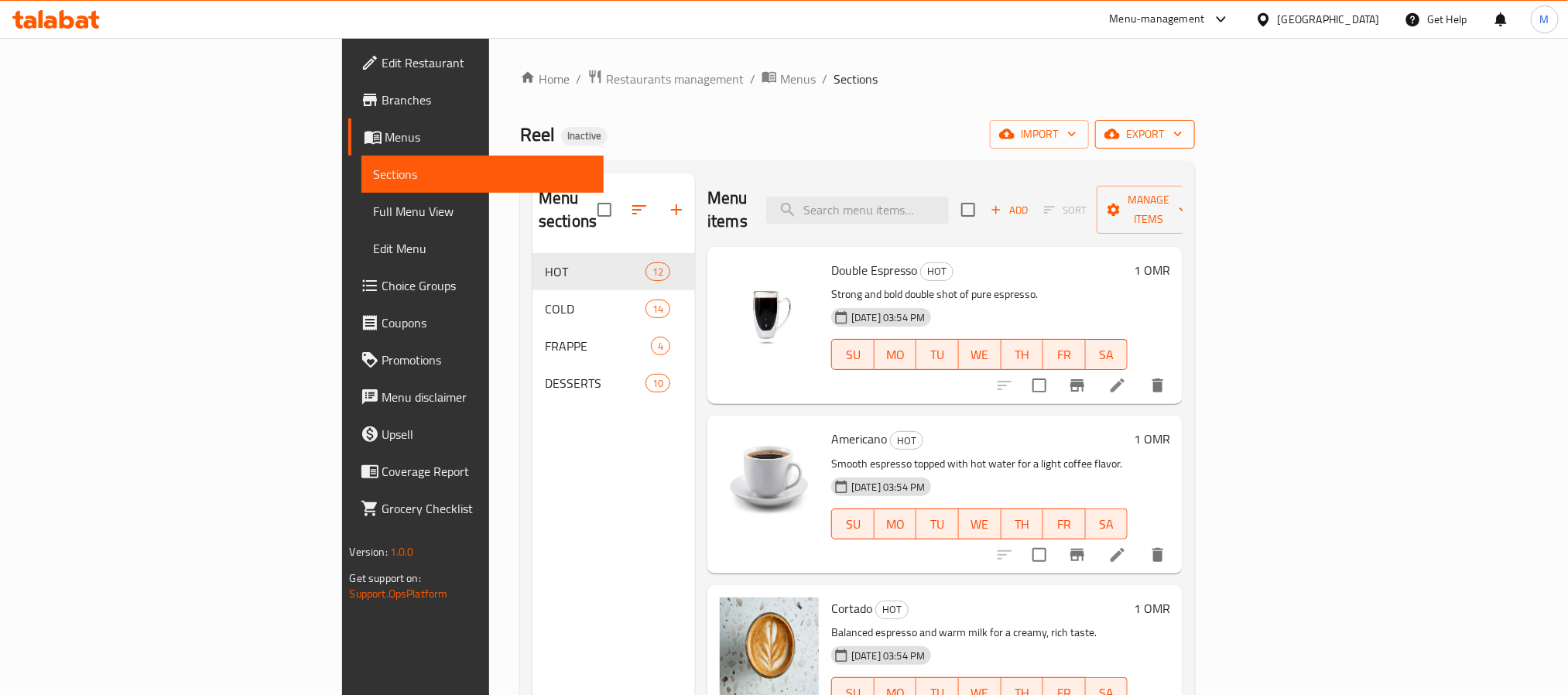
click at [1185, 137] on icon "button" at bounding box center [1177, 133] width 15 height 15
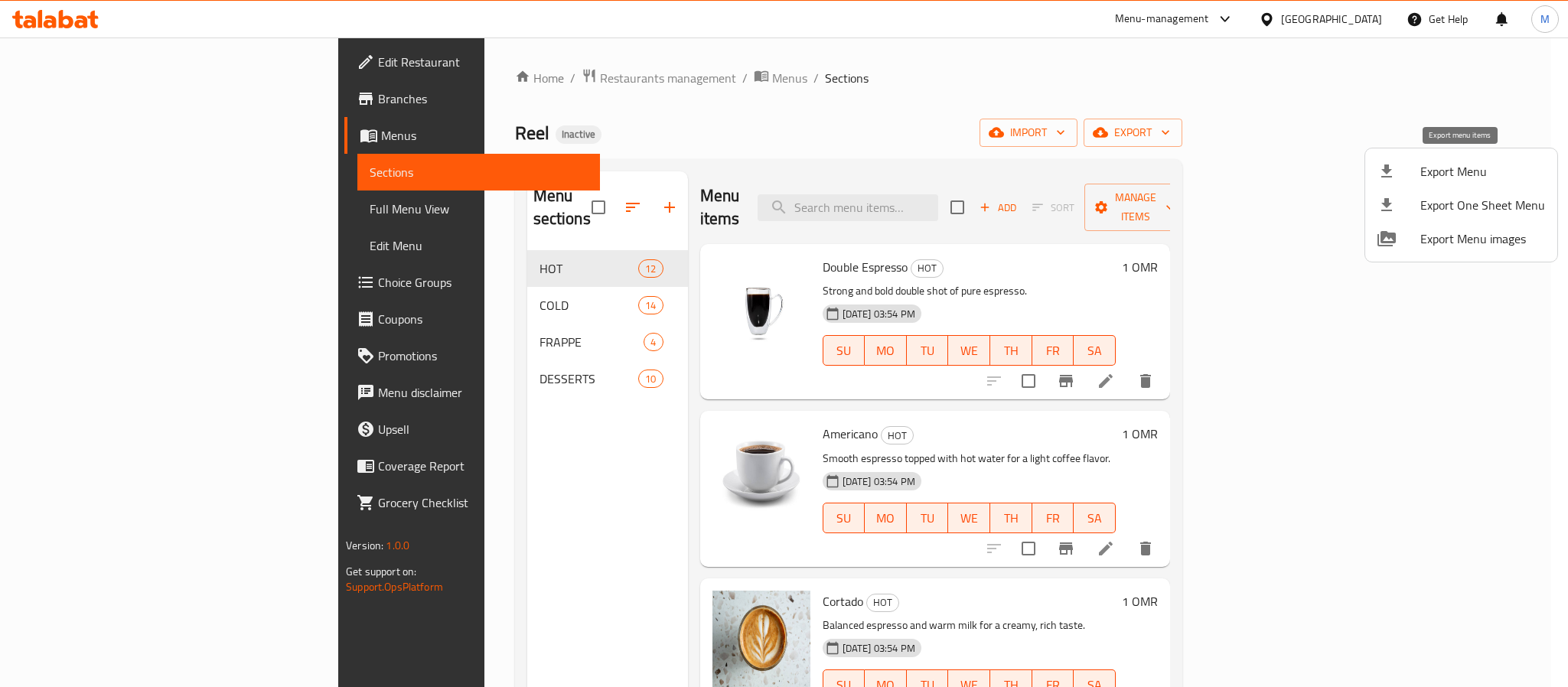
click at [1424, 169] on span "Export Menu" at bounding box center [1482, 171] width 125 height 18
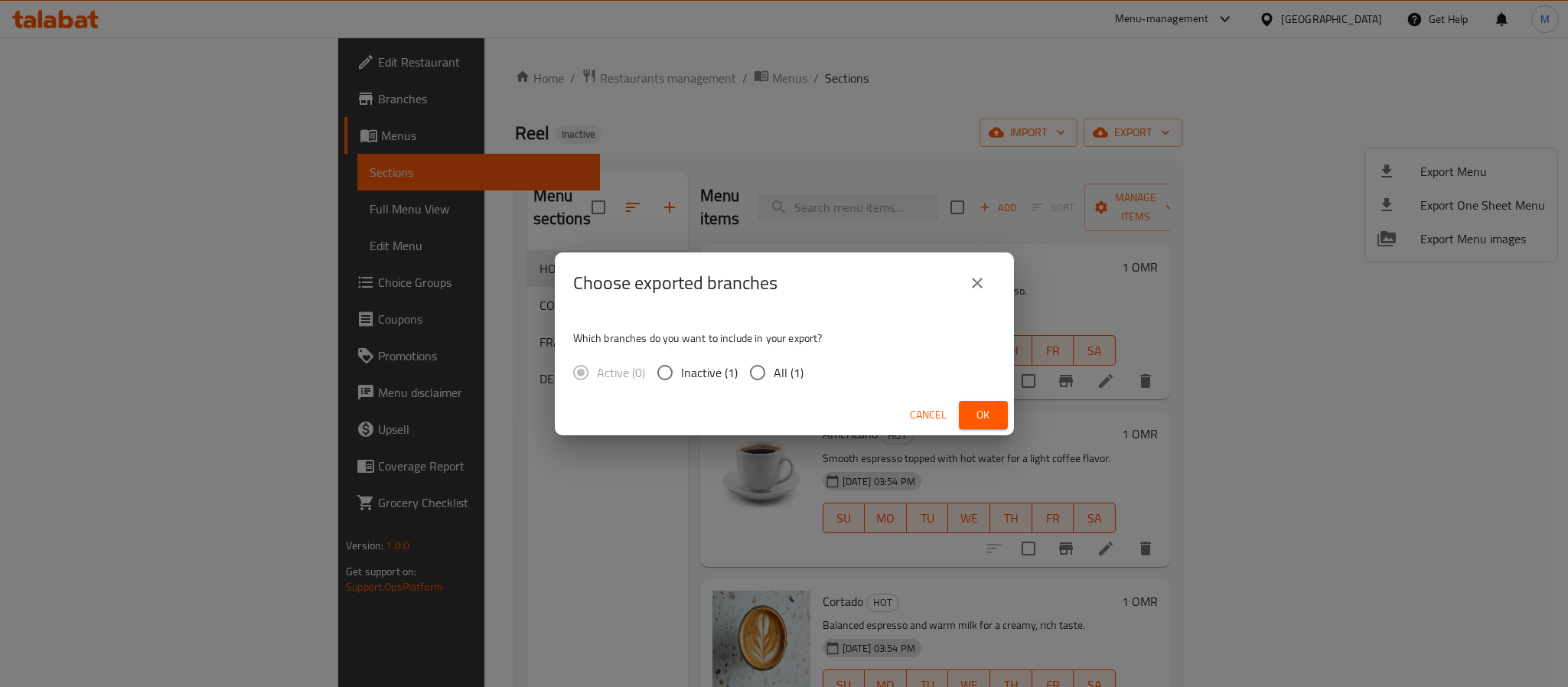
click at [789, 375] on span "All (1)" at bounding box center [788, 372] width 30 height 18
click at [773, 375] on input "All (1)" at bounding box center [757, 372] width 32 height 32
radio input "true"
click at [973, 411] on span "Ok" at bounding box center [983, 415] width 25 height 19
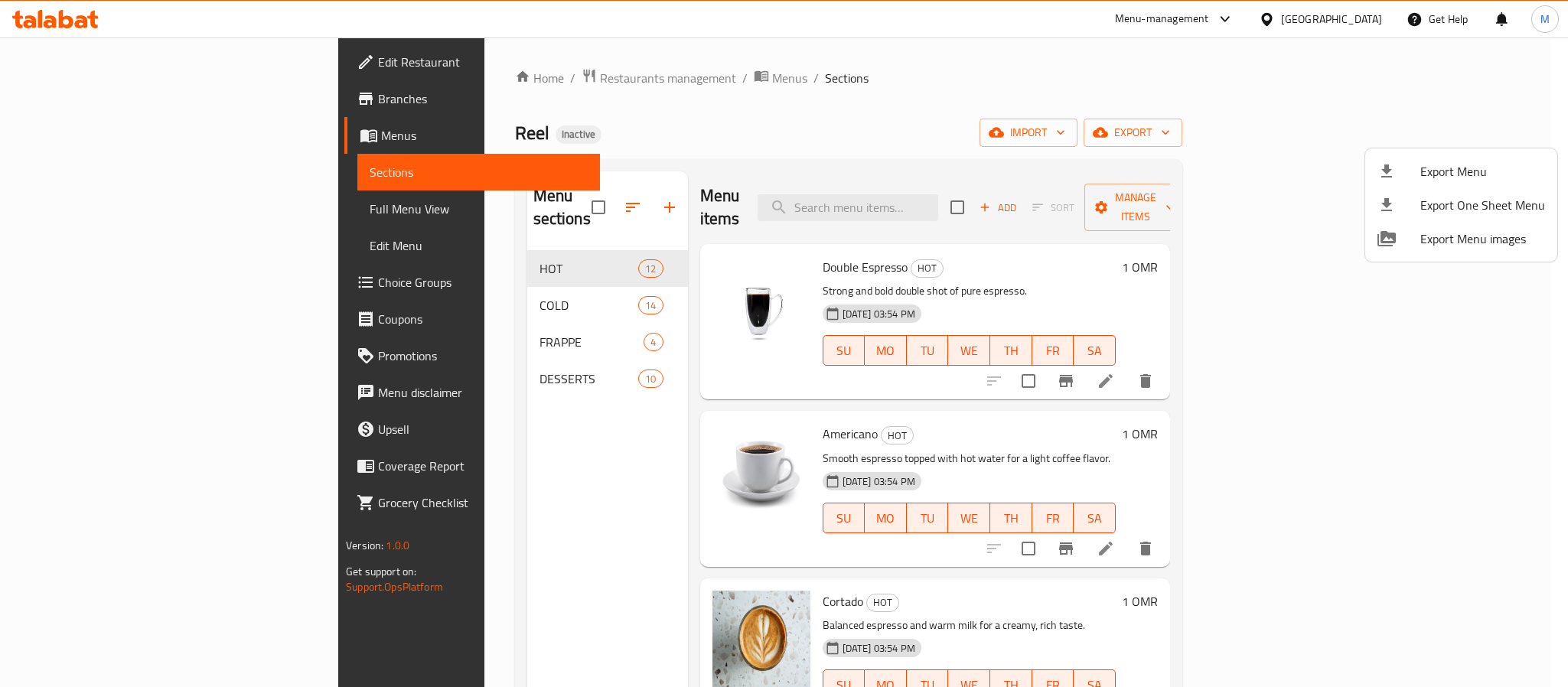
click at [475, 355] on div at bounding box center [784, 343] width 1568 height 687
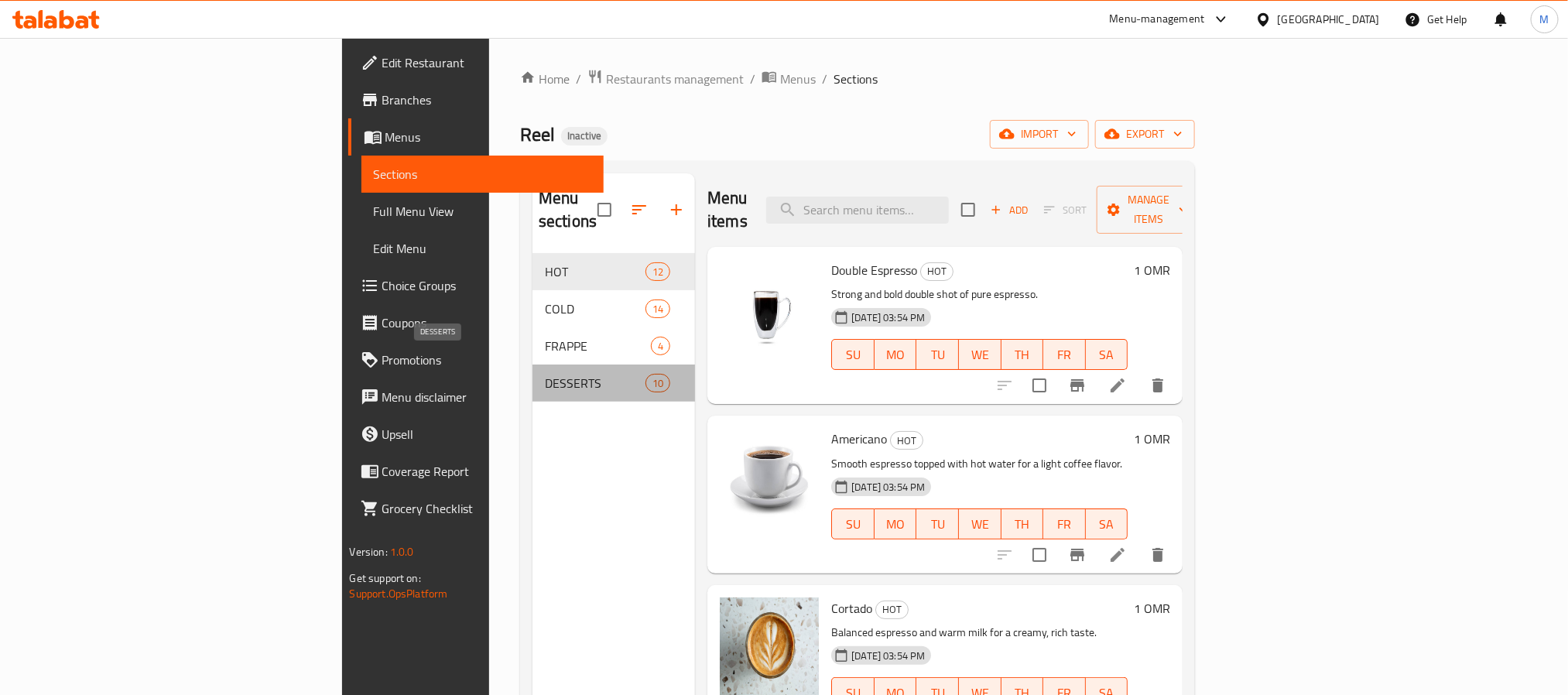
click at [544, 374] on span "DESSERTS" at bounding box center [594, 383] width 100 height 19
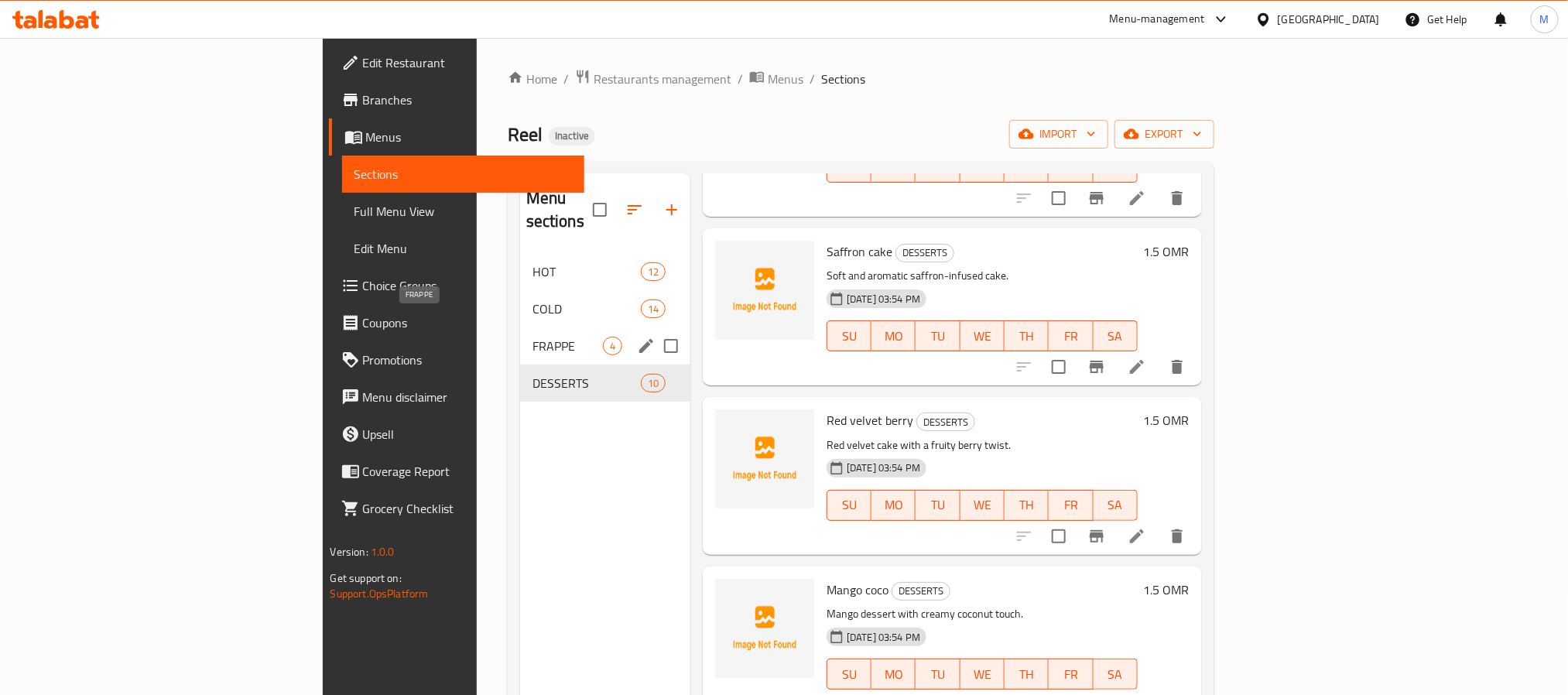
click at [533, 336] on span "FRAPPE" at bounding box center [567, 345] width 70 height 19
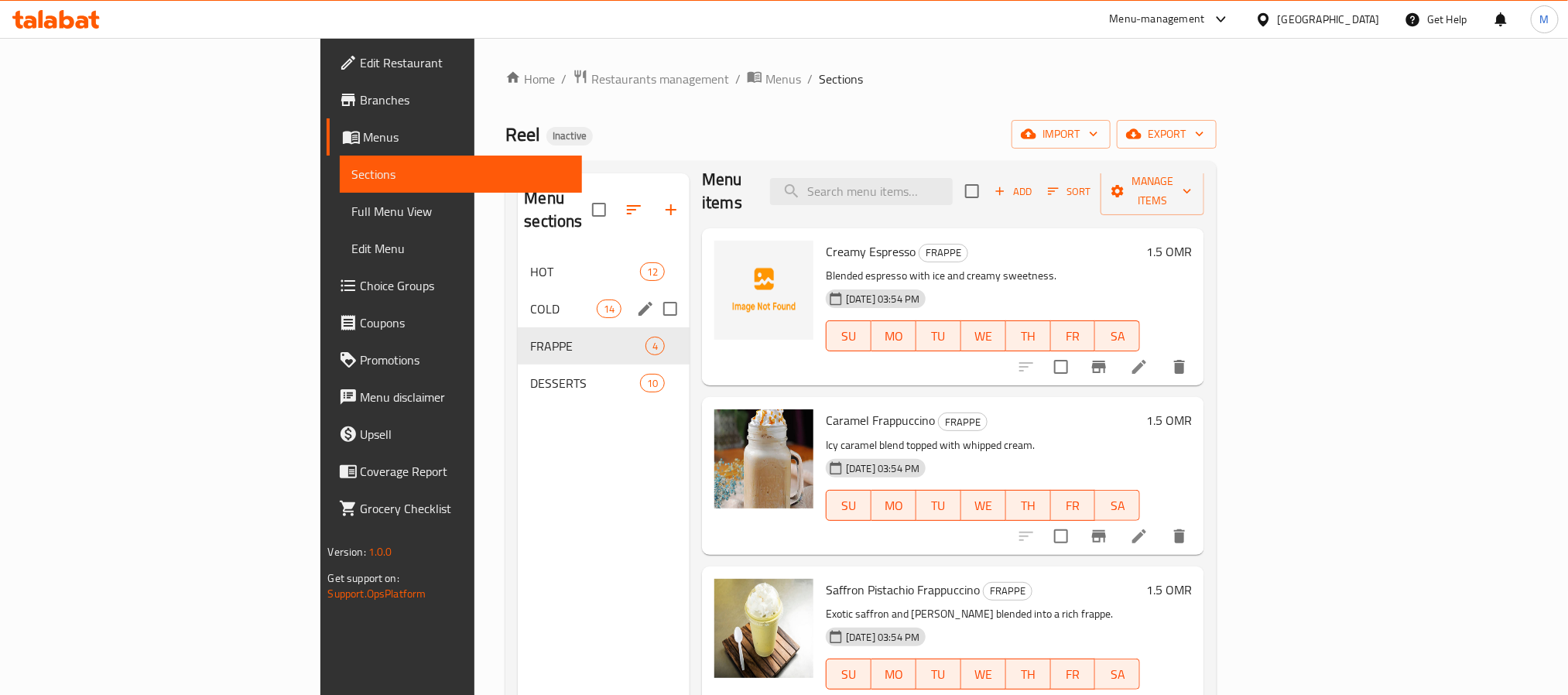
click at [518, 298] on div "COLD 14" at bounding box center [603, 309] width 171 height 37
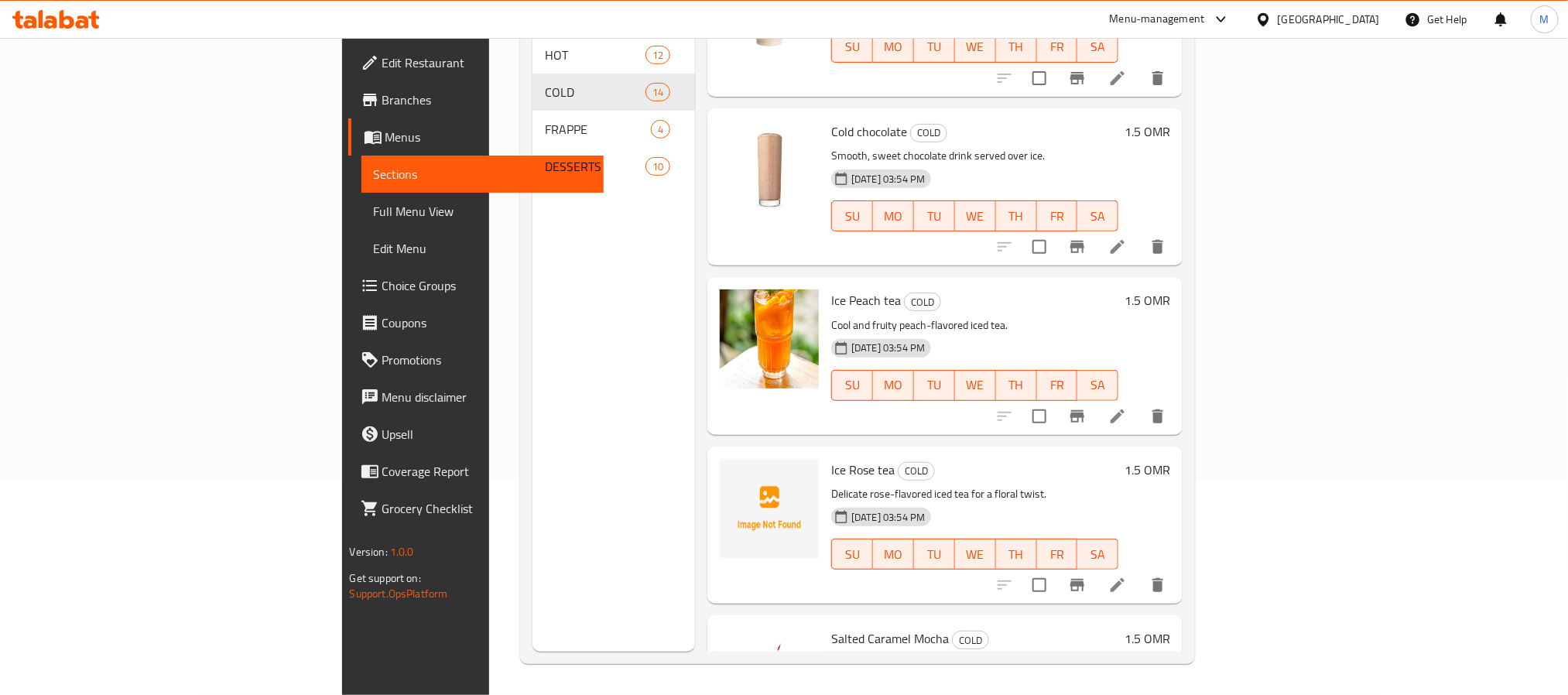
scroll to position [896, 0]
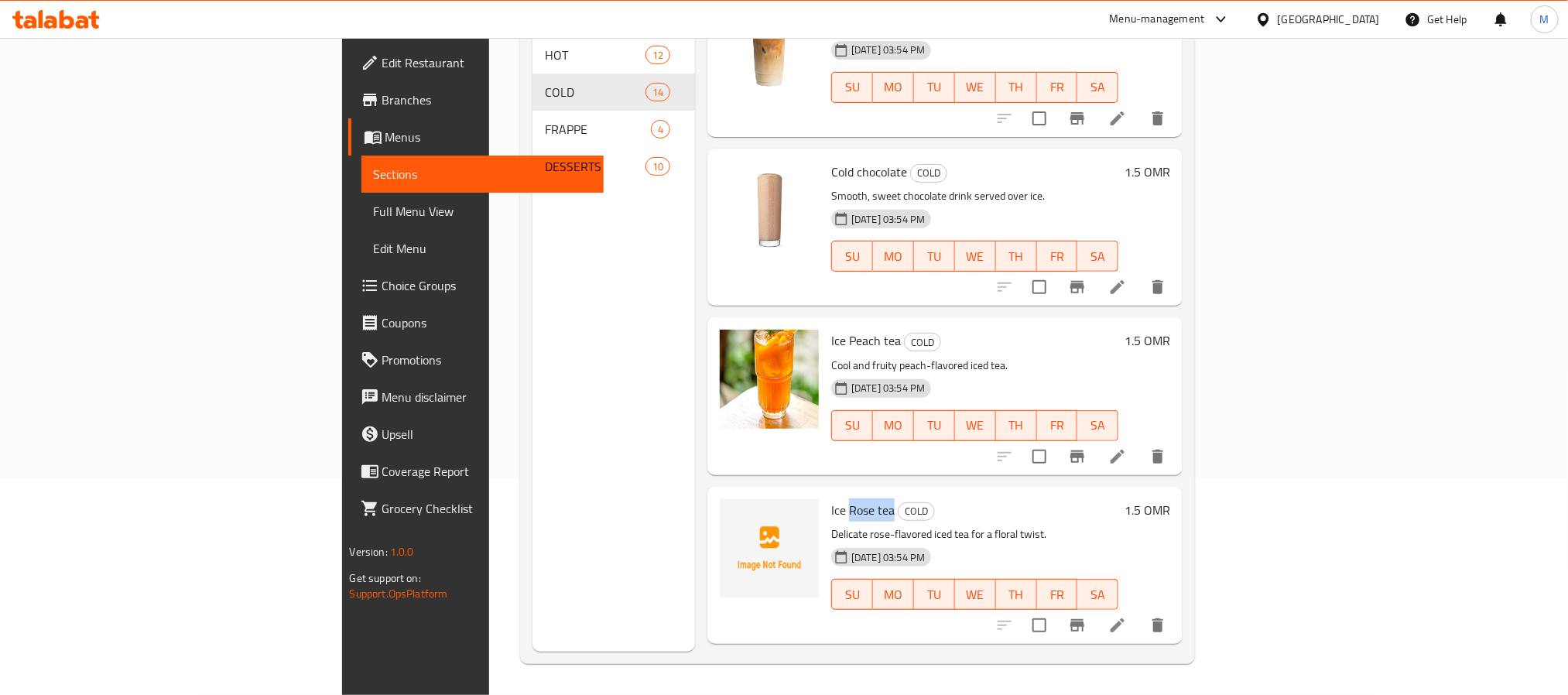
drag, startPoint x: 809, startPoint y: 485, endPoint x: 764, endPoint y: 488, distance: 45.1
click at [831, 499] on h6 "Ice Rose tea COLD" at bounding box center [974, 509] width 287 height 21
copy span "Rose tea"
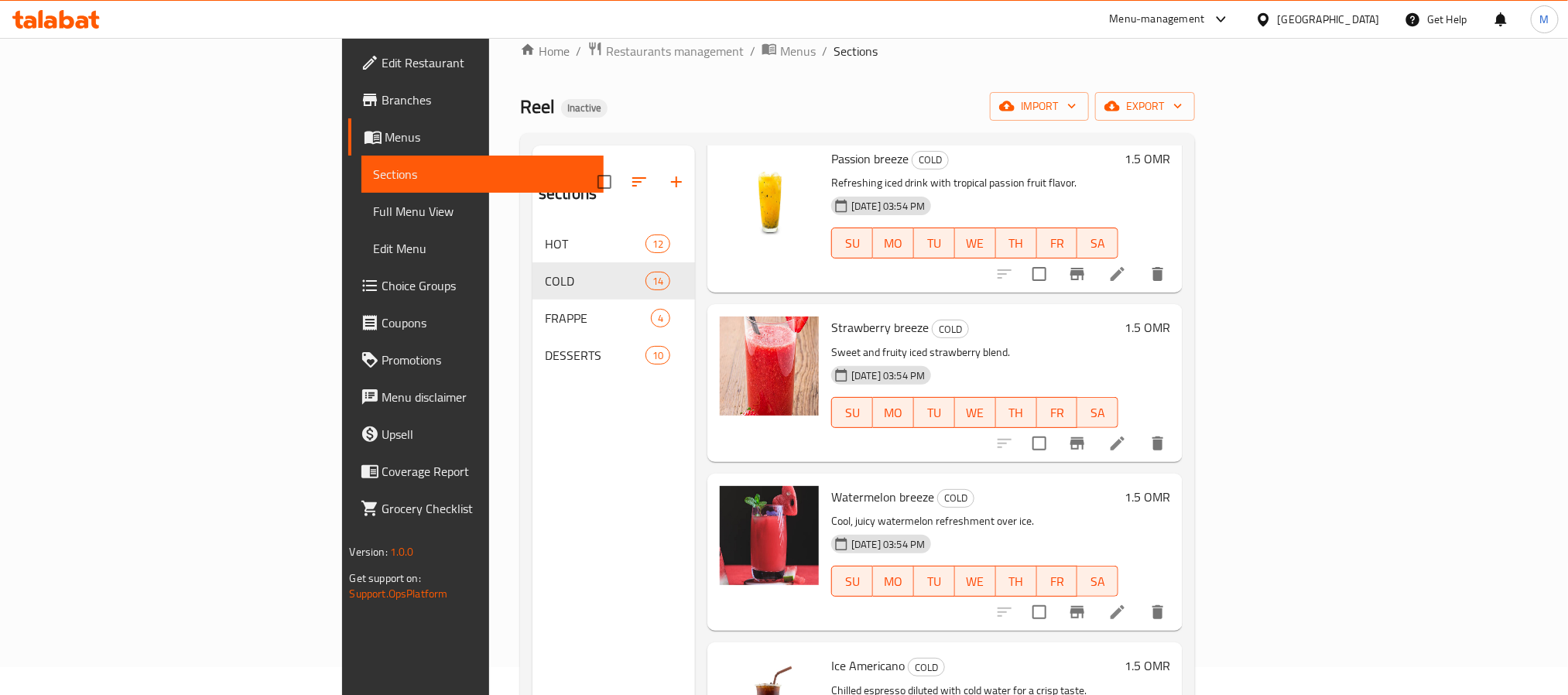
scroll to position [0, 0]
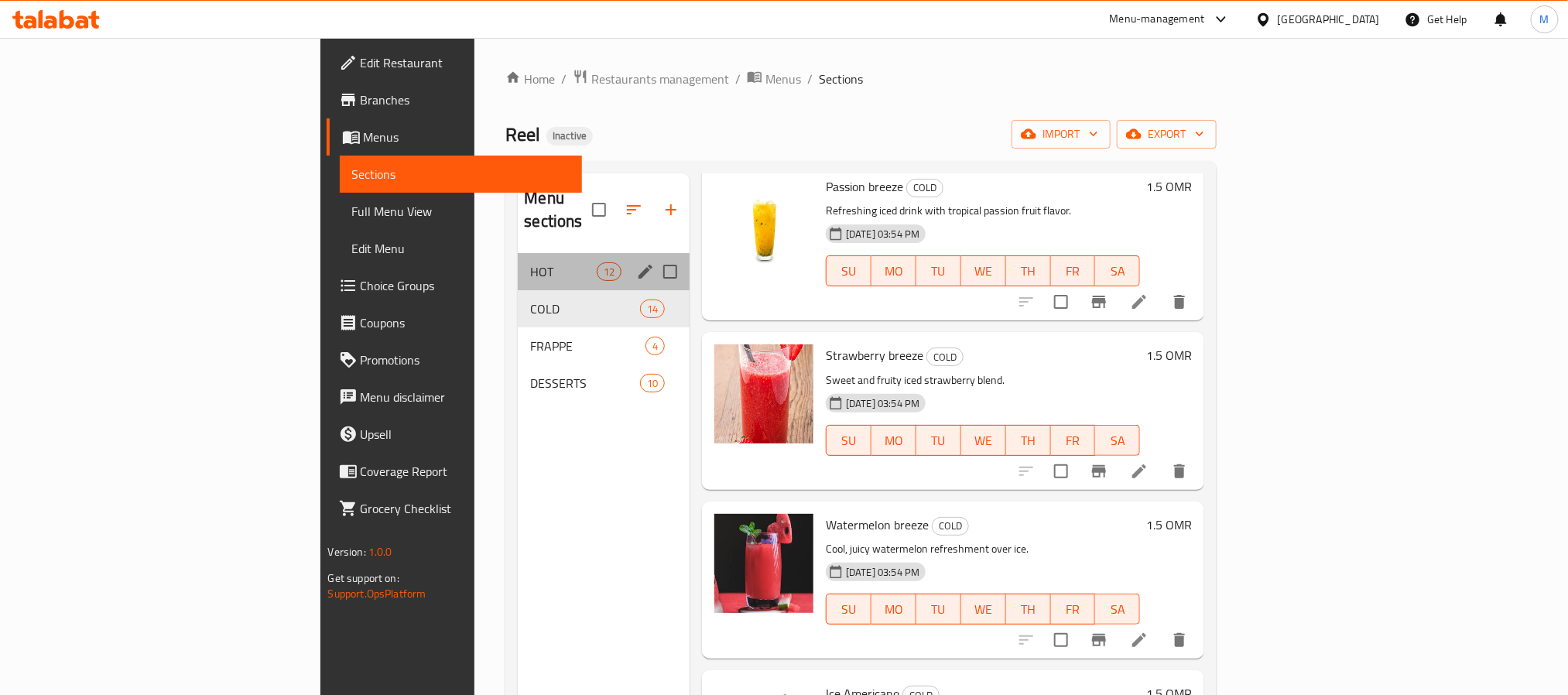
click at [518, 260] on div "HOT 12" at bounding box center [603, 272] width 171 height 37
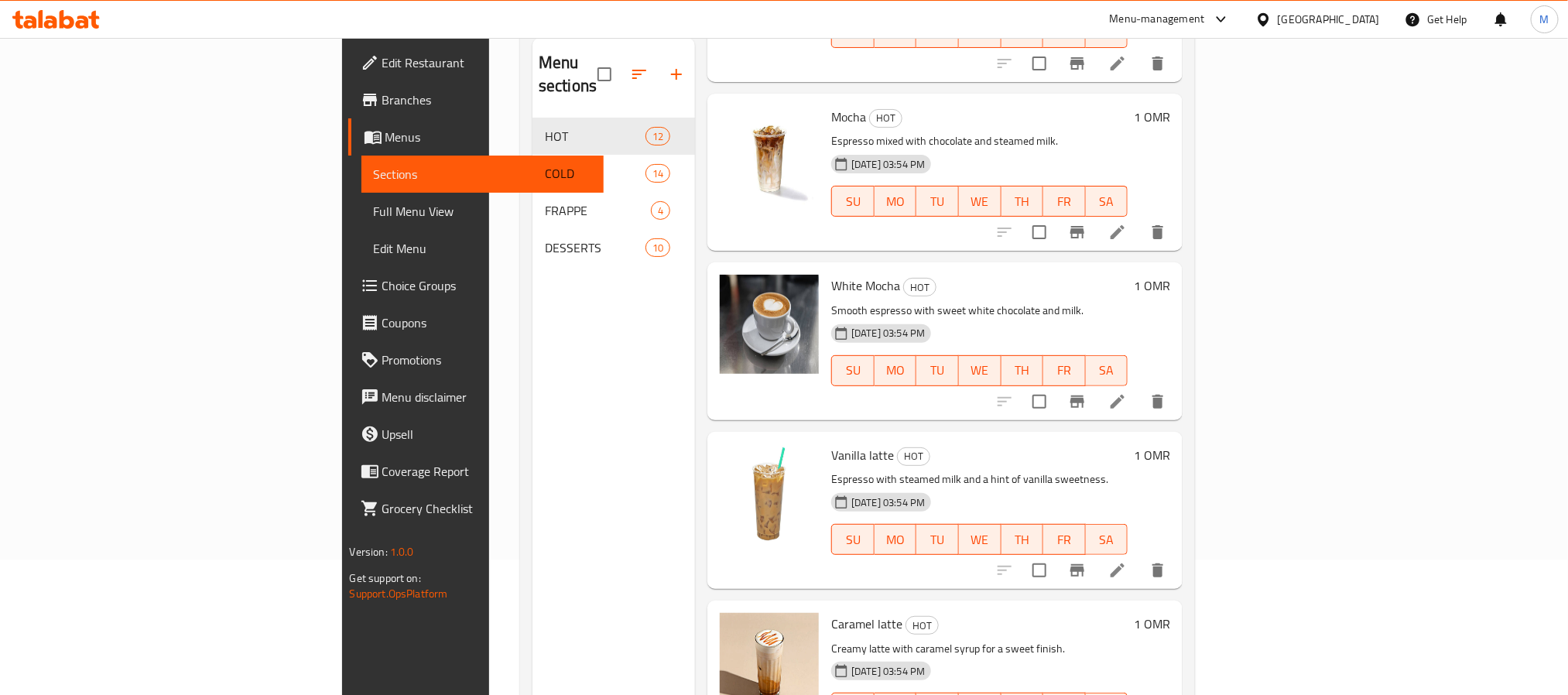
scroll to position [217, 0]
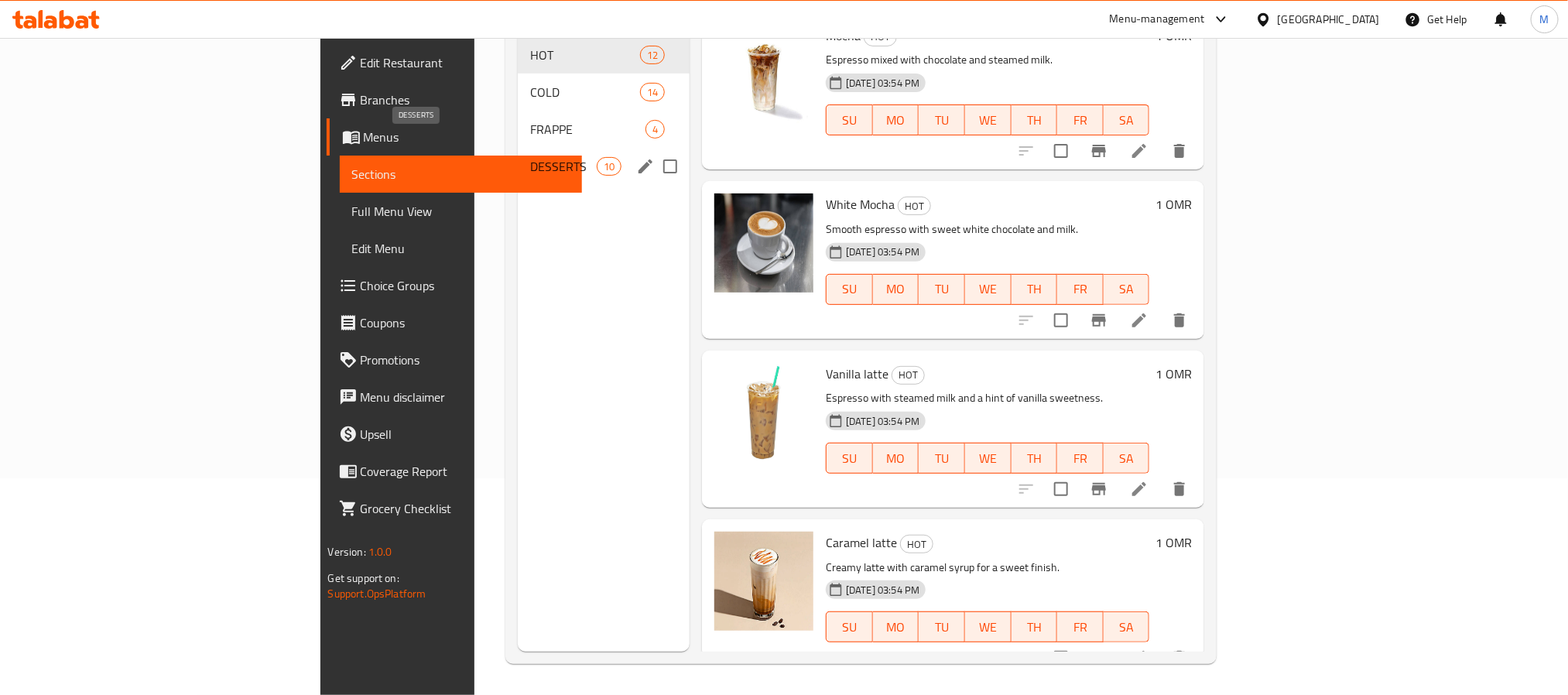
click at [530, 157] on span "DESSERTS" at bounding box center [563, 166] width 66 height 19
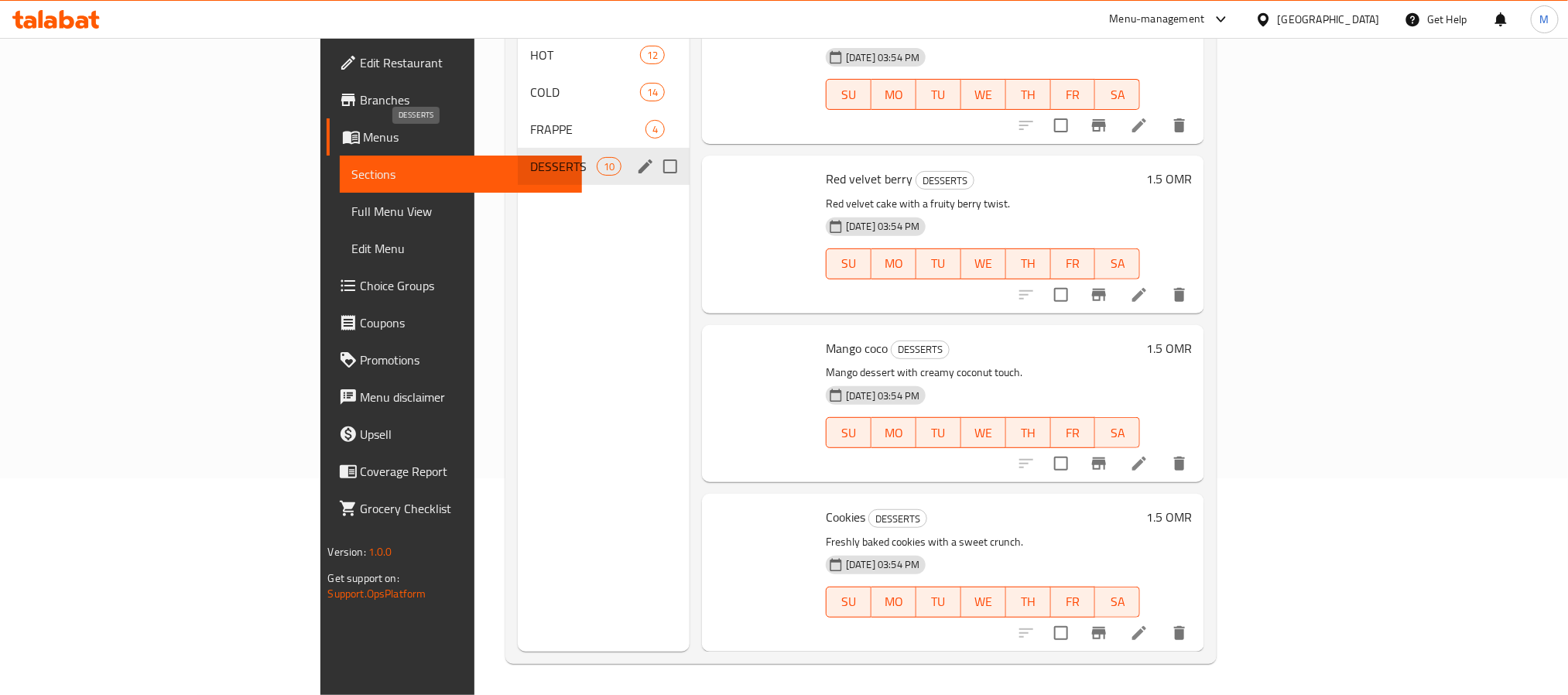
scroll to position [1032, 0]
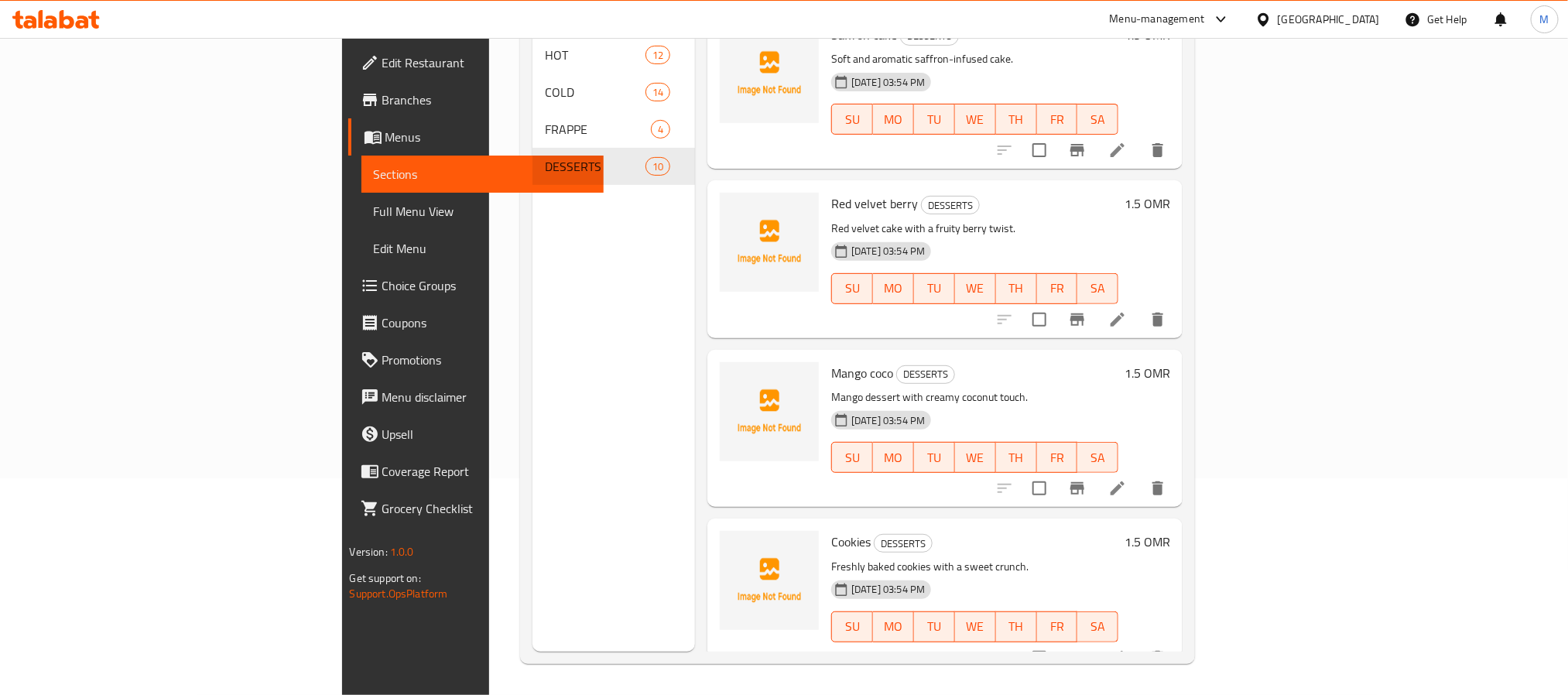
click at [831, 530] on span "Cookies" at bounding box center [851, 541] width 39 height 23
copy h6 "Cookies"
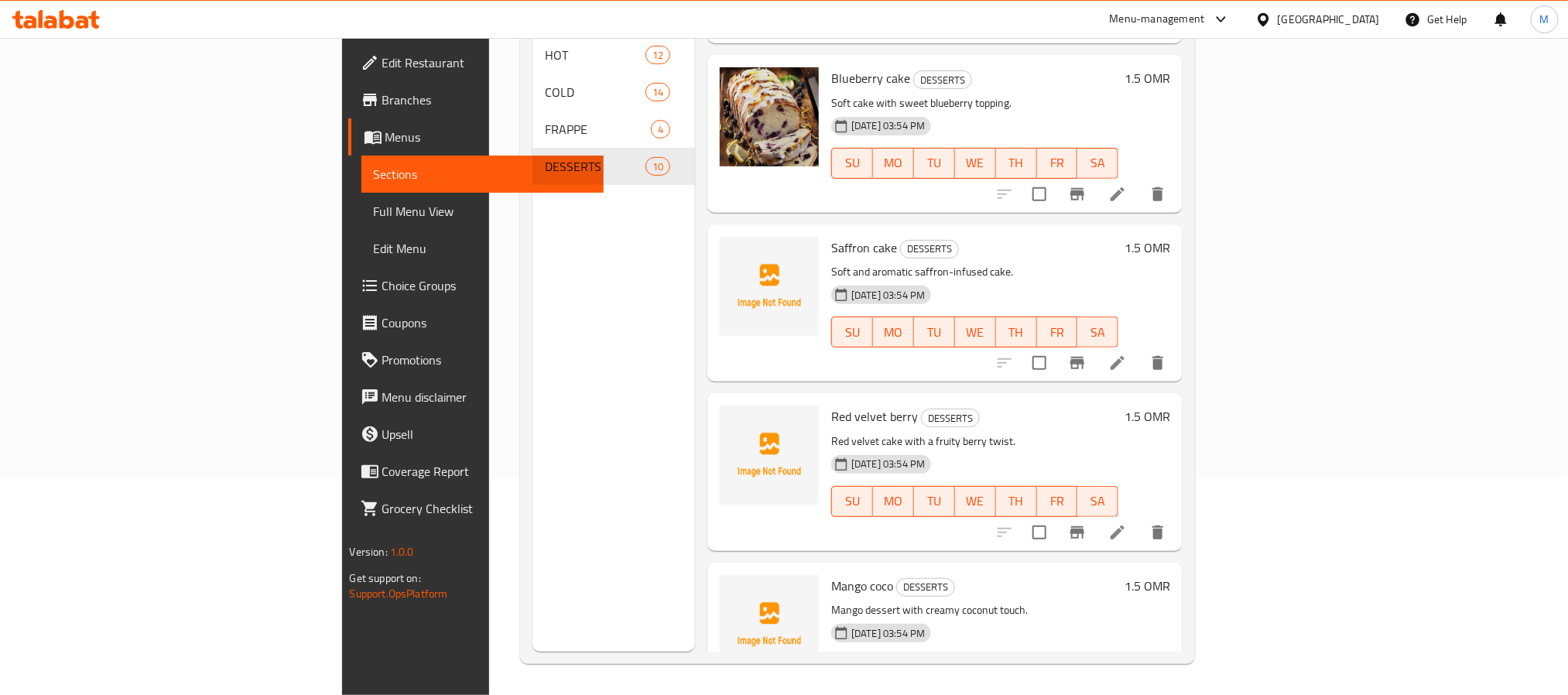
scroll to position [801, 0]
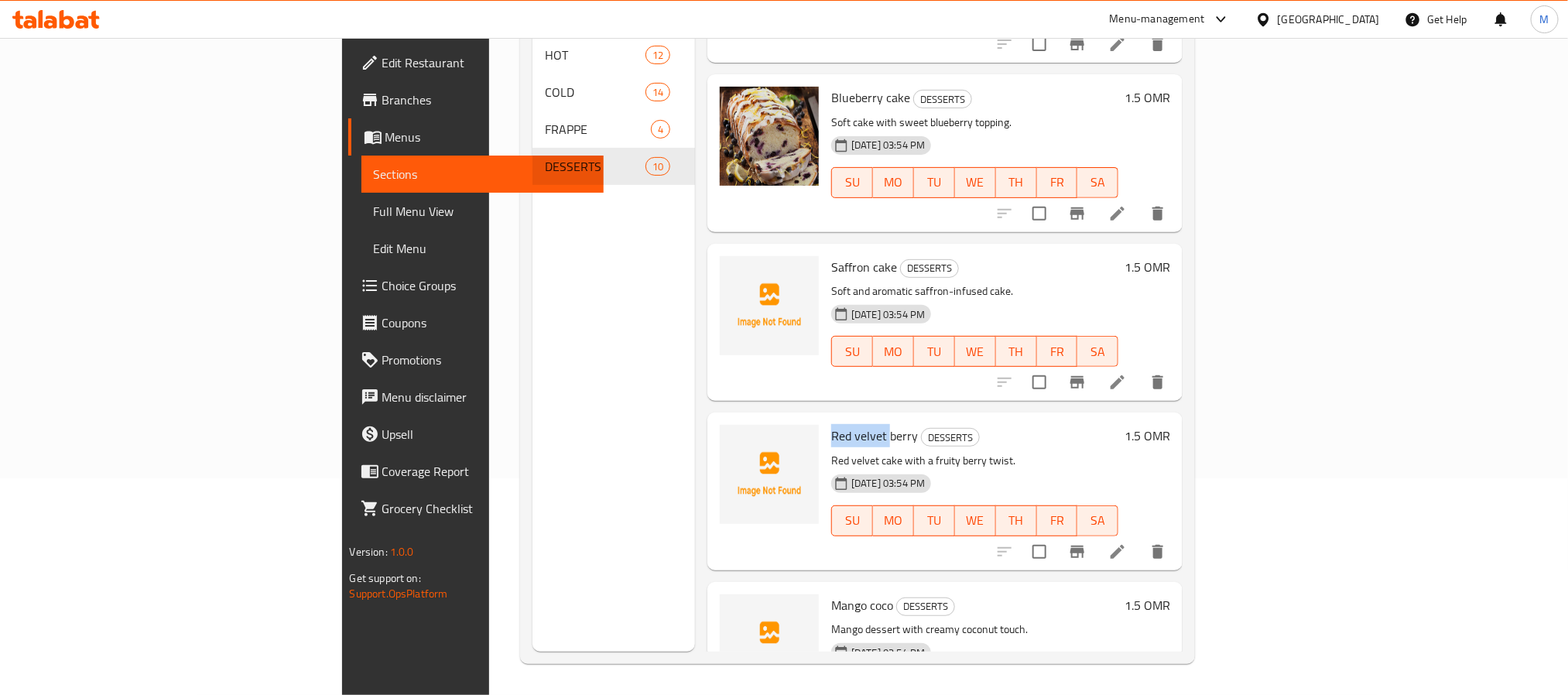
drag, startPoint x: 802, startPoint y: 412, endPoint x: 740, endPoint y: 423, distance: 63.0
click at [825, 423] on div "Red velvet berry DESSERTS Red velvet cake with a fruity berry twist. 14-08-2025…" at bounding box center [974, 490] width 299 height 145
copy span "Red velvet"
click at [831, 424] on span "Red velvet berry" at bounding box center [875, 436] width 87 height 23
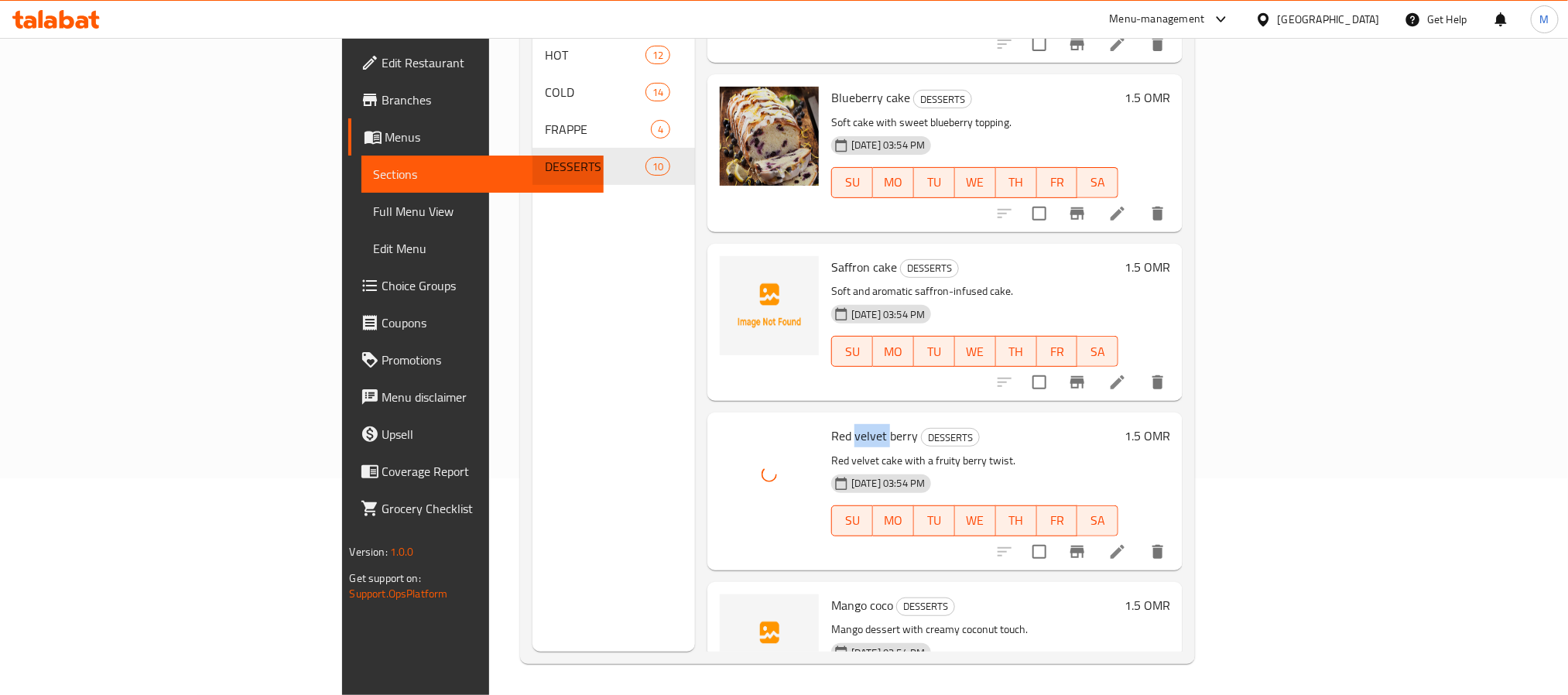
click at [831, 424] on span "Red velvet berry" at bounding box center [875, 436] width 87 height 23
click at [533, 402] on div "Menu sections HOT 12 COLD 14 FRAPPE 4 DESSERTS 10" at bounding box center [614, 304] width 162 height 695
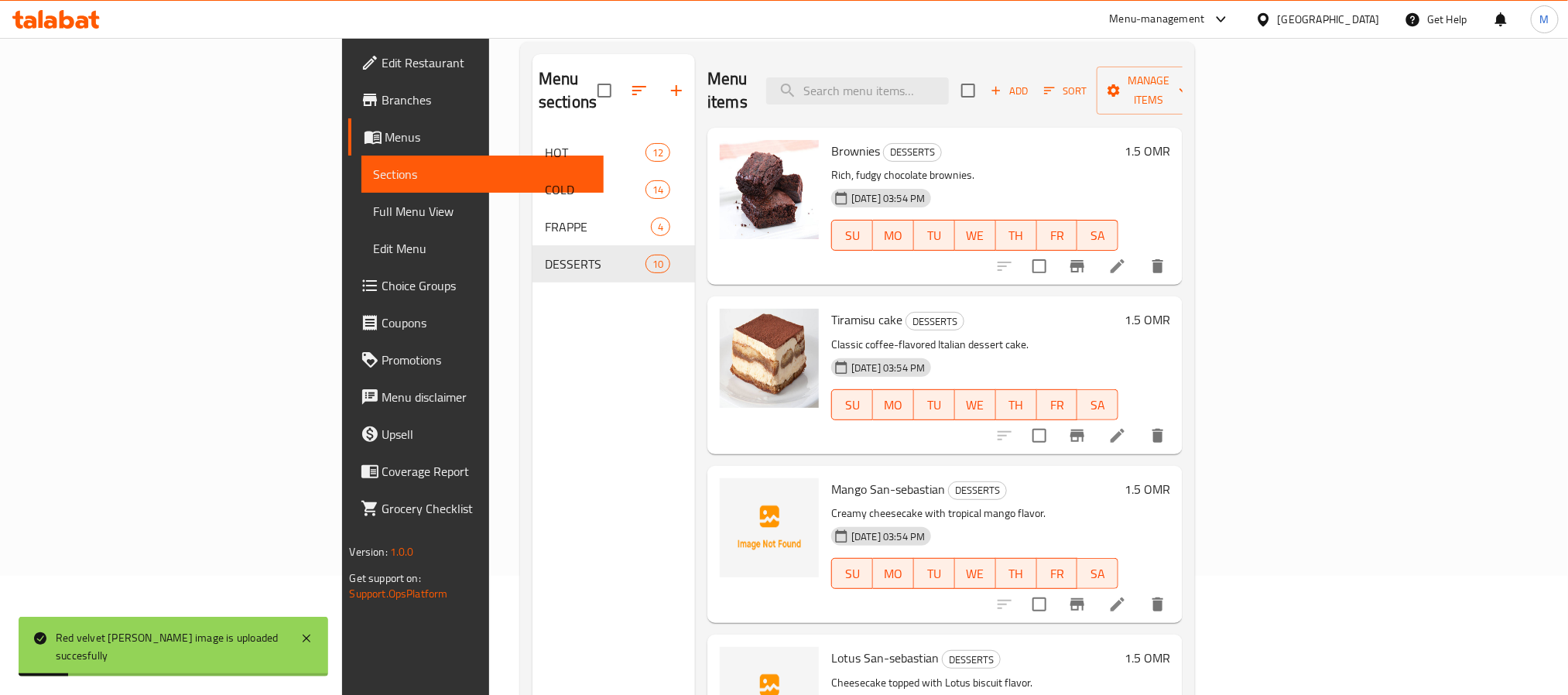
scroll to position [0, 0]
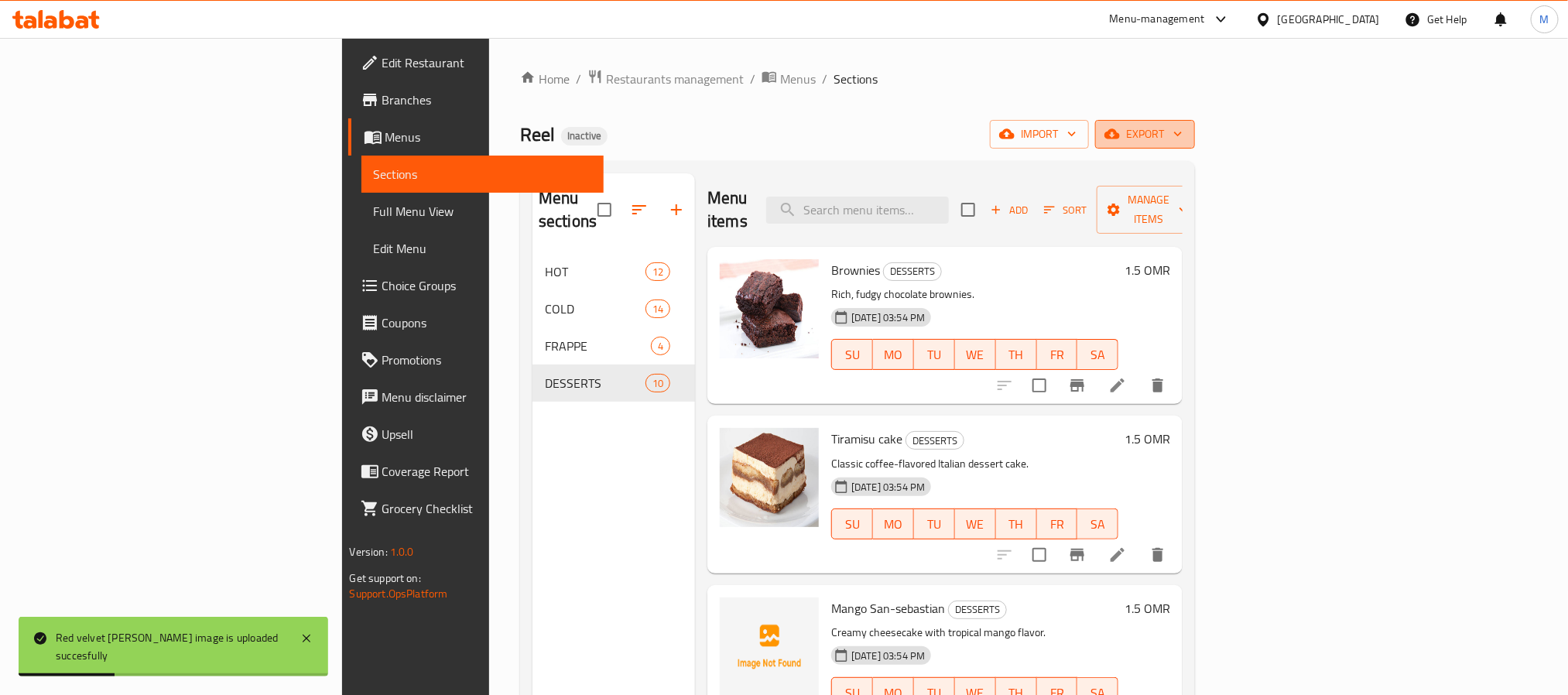
click at [1183, 129] on span "export" at bounding box center [1144, 134] width 75 height 20
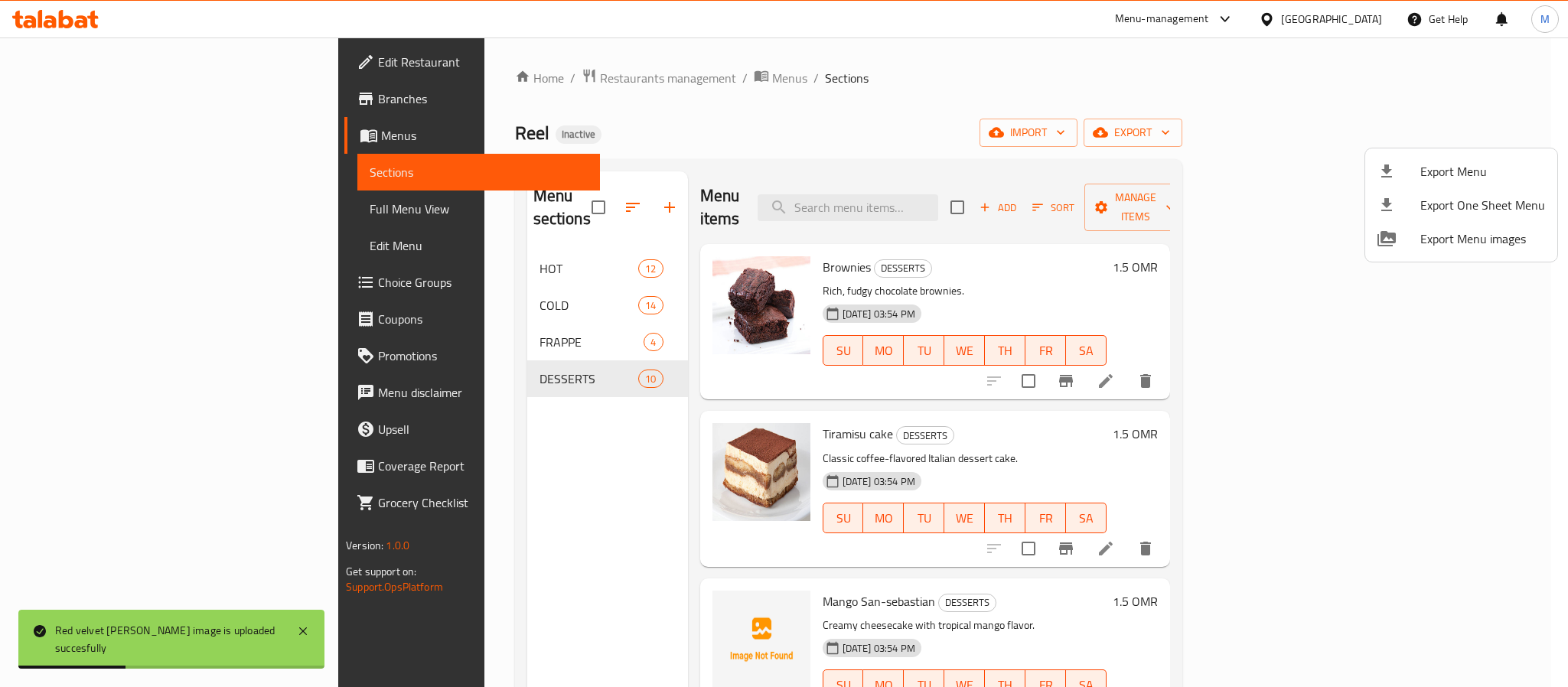
click at [1454, 163] on span "Export Menu" at bounding box center [1482, 171] width 125 height 18
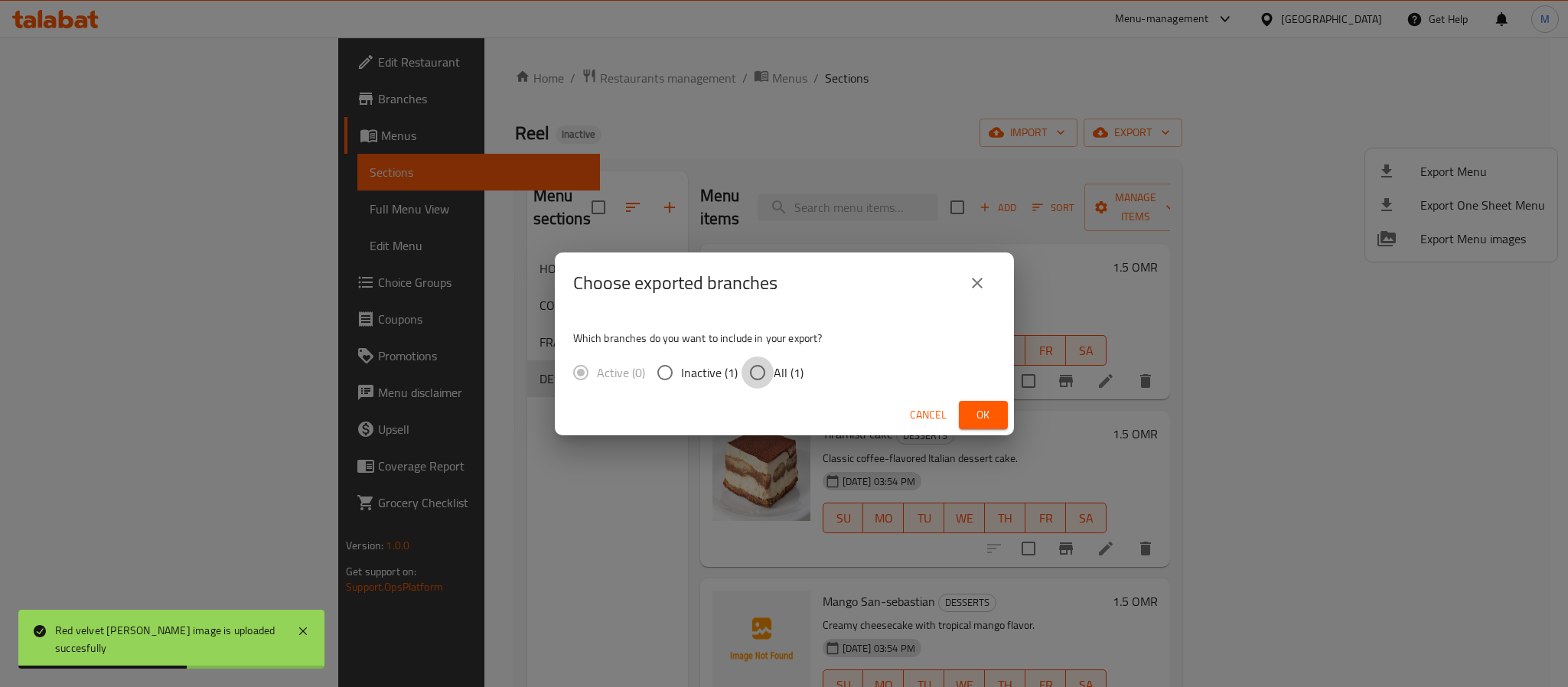
click at [756, 362] on input "All (1)" at bounding box center [757, 372] width 32 height 32
radio input "true"
drag, startPoint x: 985, startPoint y: 404, endPoint x: 820, endPoint y: 300, distance: 195.0
click at [985, 405] on span "Ok" at bounding box center [983, 415] width 25 height 19
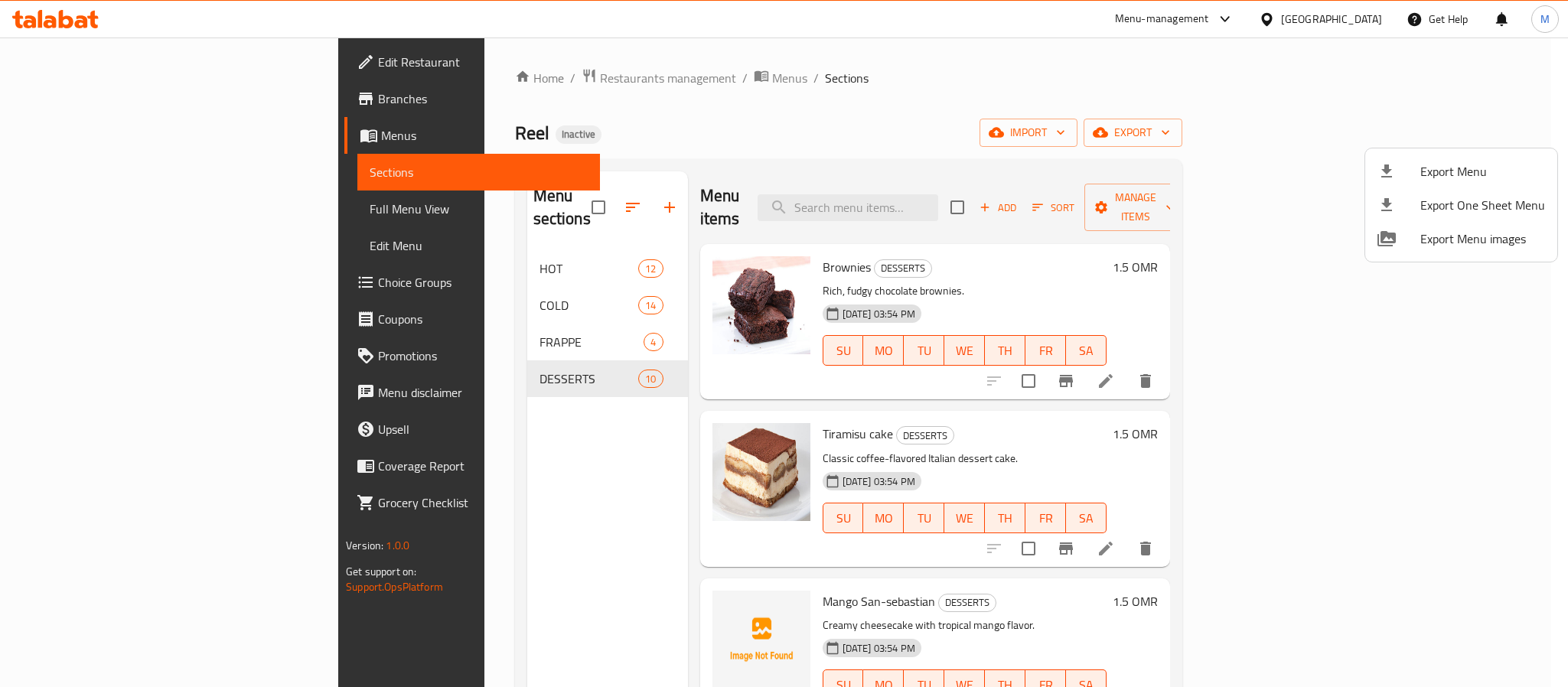
click at [1348, 21] on div at bounding box center [784, 343] width 1568 height 687
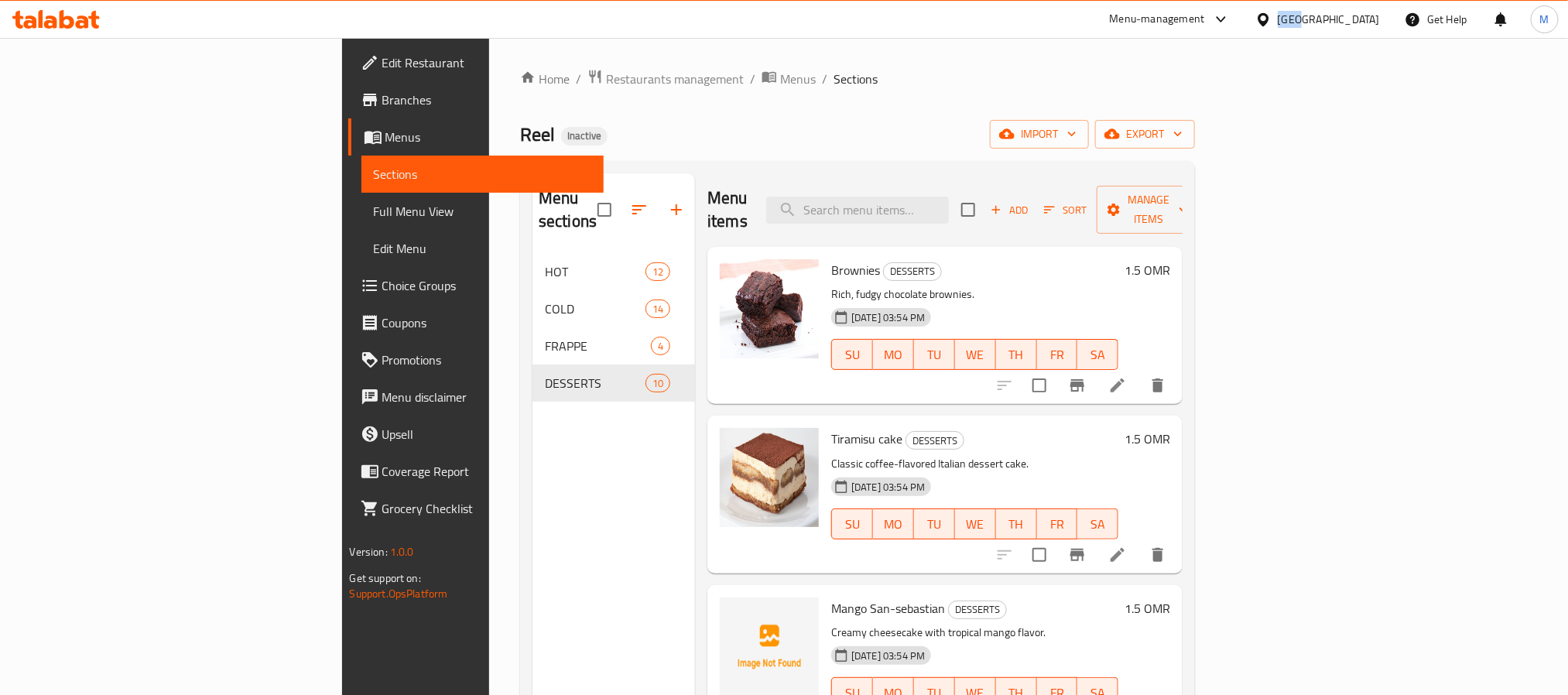
click at [1363, 21] on div "[GEOGRAPHIC_DATA]" at bounding box center [1328, 19] width 102 height 17
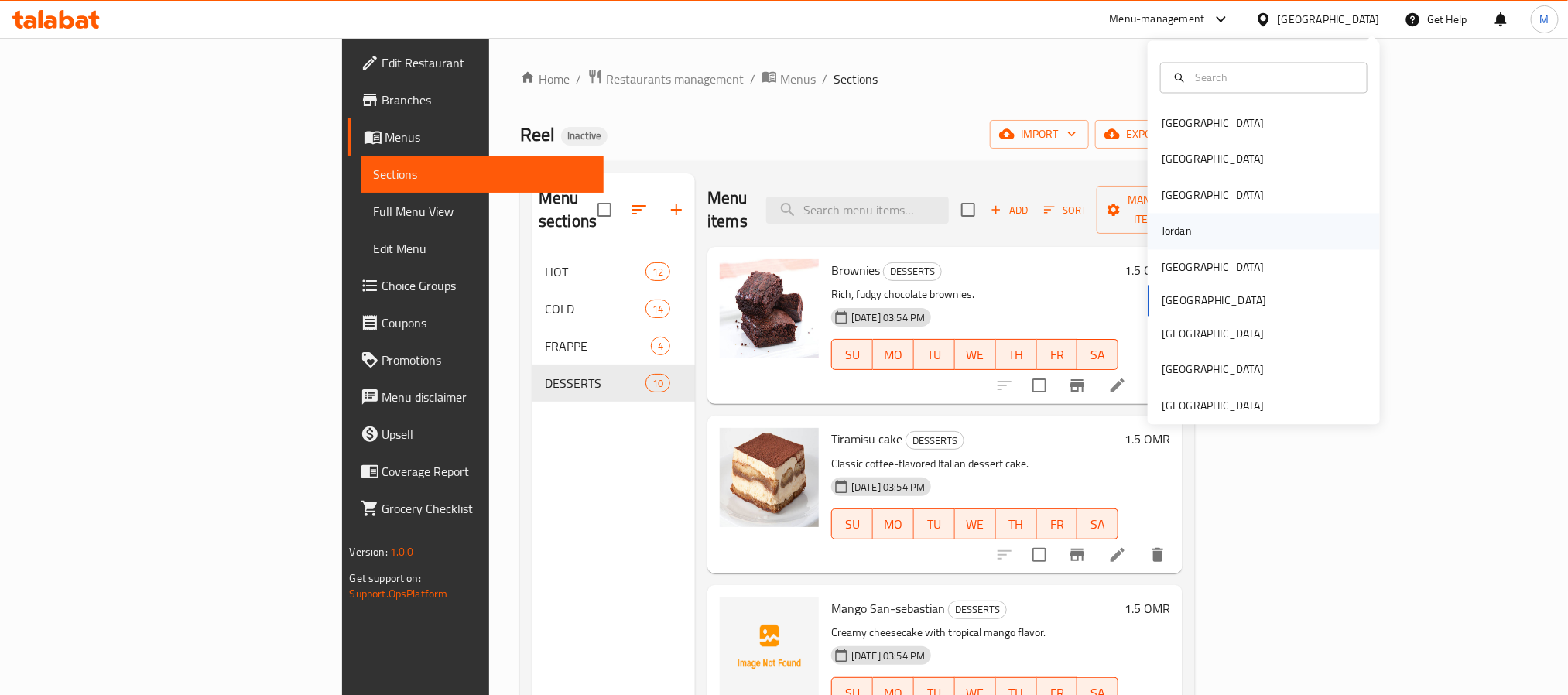
click at [1161, 228] on div "Jordan" at bounding box center [1176, 231] width 30 height 17
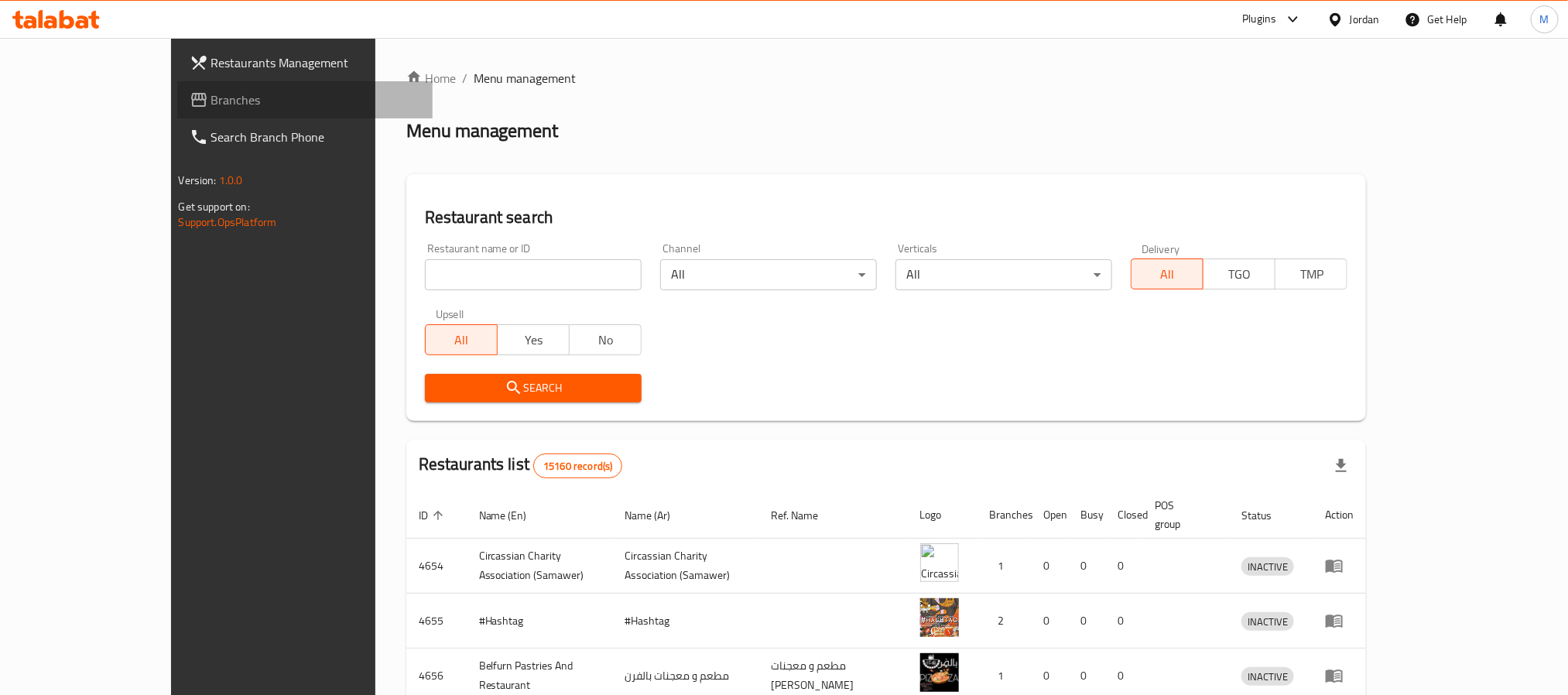
drag, startPoint x: 96, startPoint y: 100, endPoint x: 114, endPoint y: 40, distance: 62.6
click at [211, 100] on span "Branches" at bounding box center [315, 99] width 209 height 19
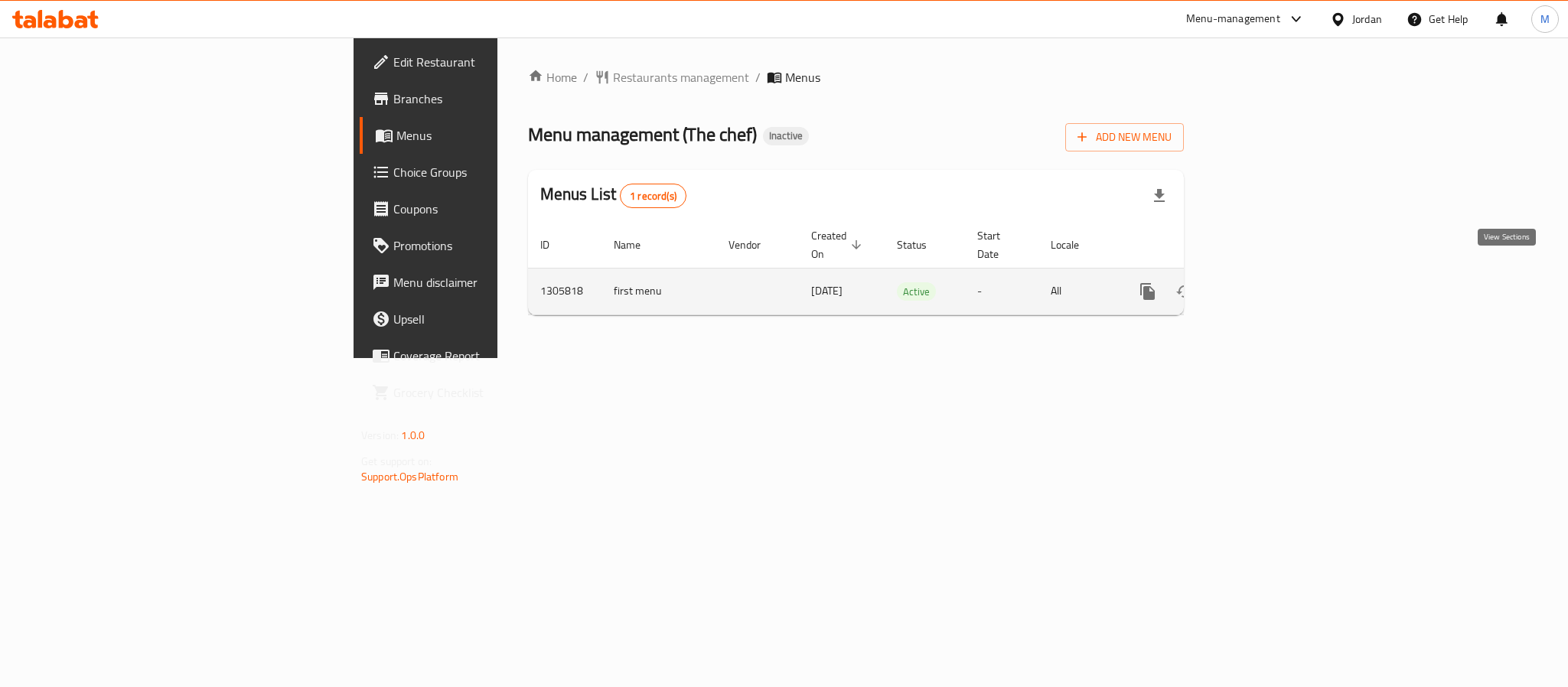
click at [1267, 283] on icon "enhanced table" at bounding box center [1257, 291] width 18 height 18
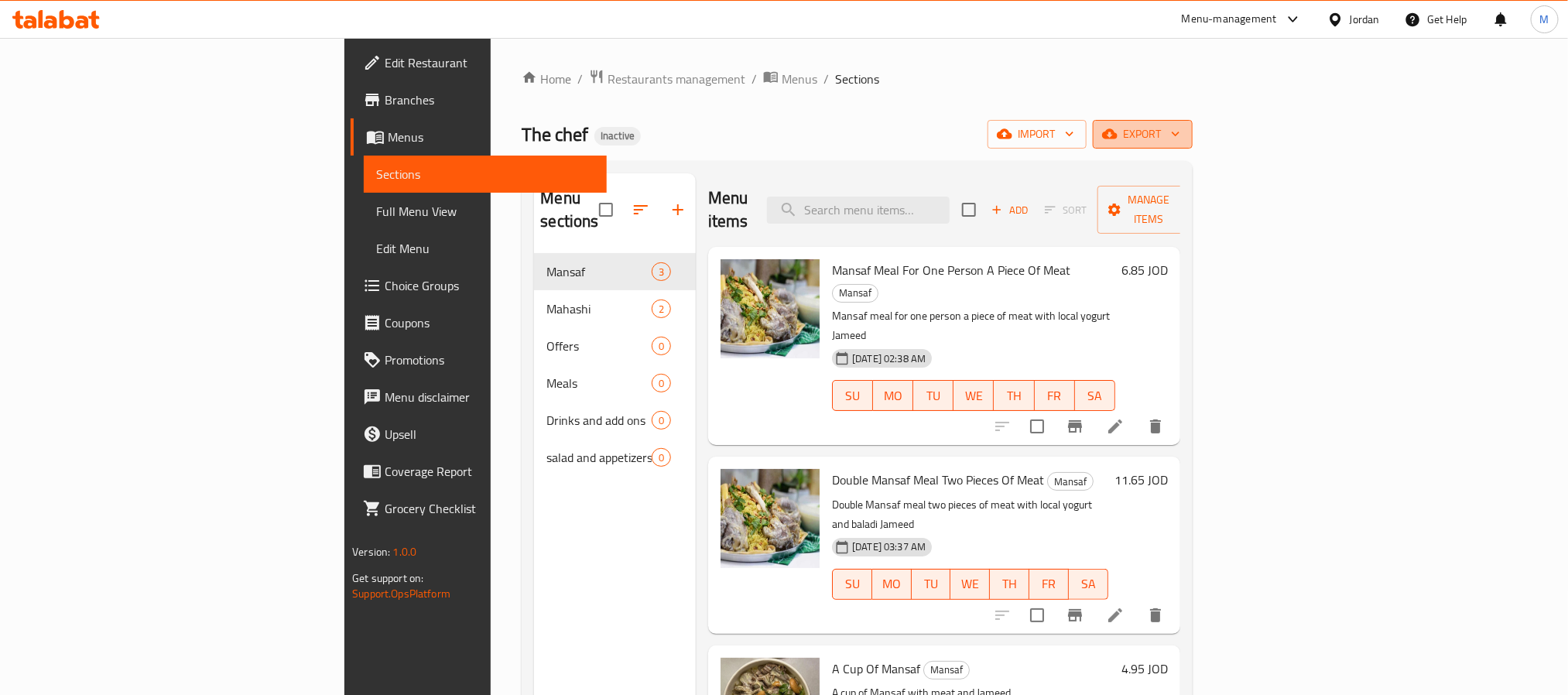
click at [1180, 124] on span "export" at bounding box center [1142, 134] width 75 height 20
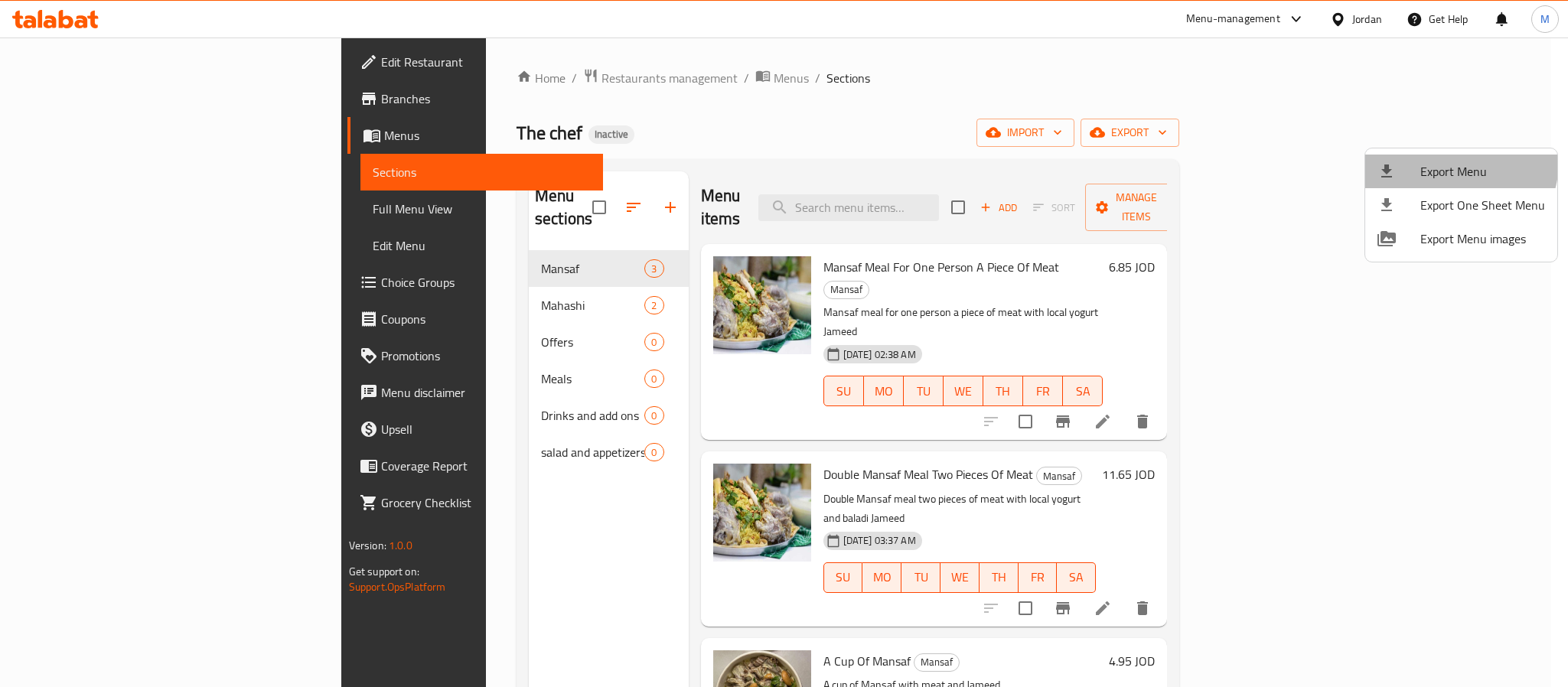
click at [1446, 162] on span "Export Menu" at bounding box center [1482, 171] width 125 height 18
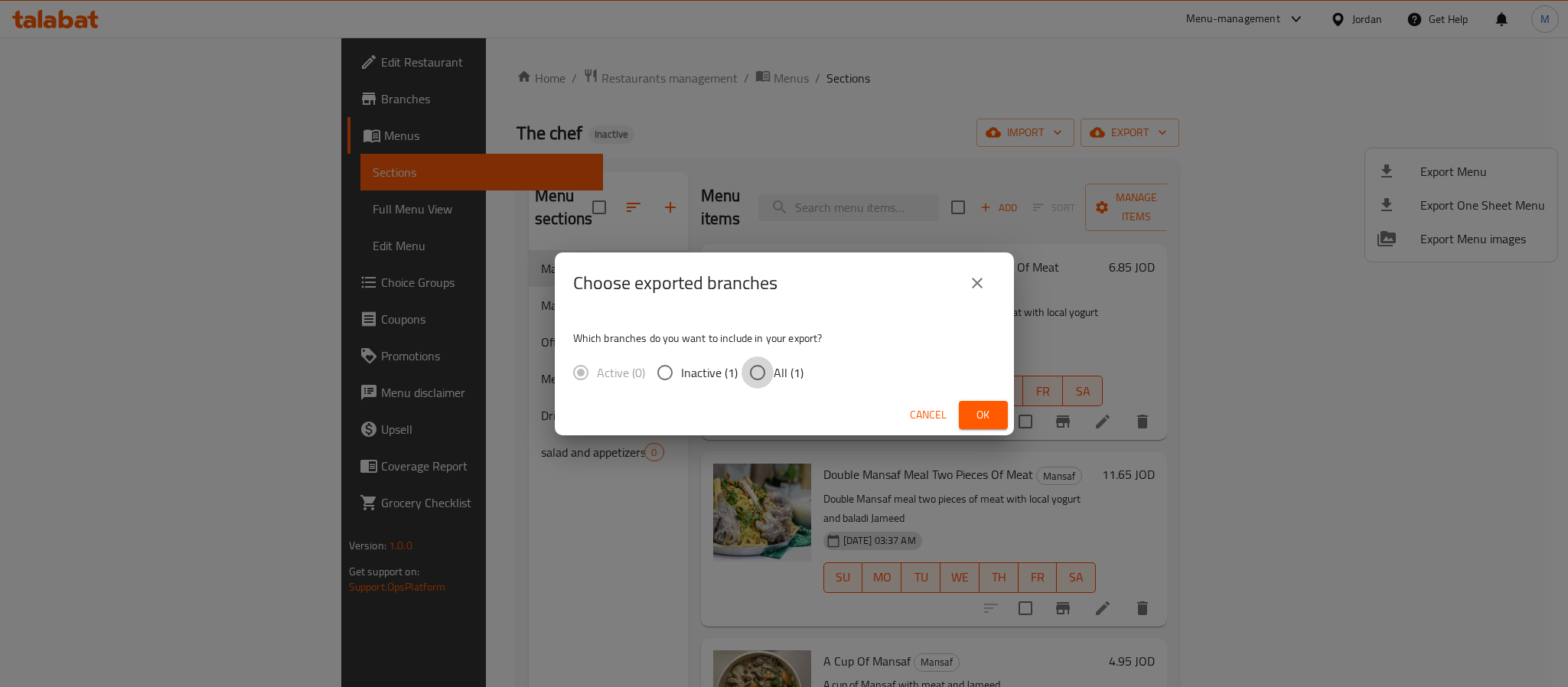
click at [758, 377] on input "All (1)" at bounding box center [757, 372] width 32 height 32
radio input "true"
click at [975, 413] on span "Ok" at bounding box center [983, 415] width 25 height 19
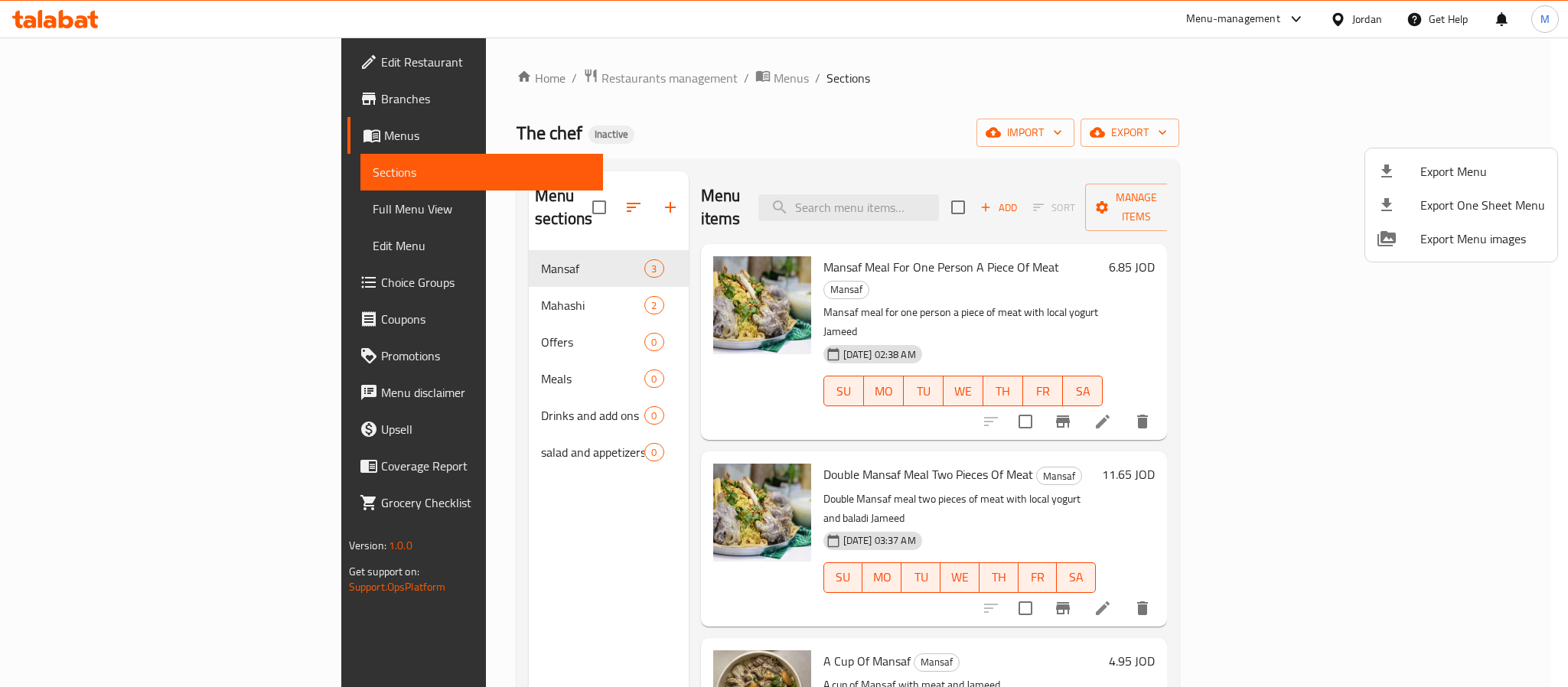
click at [751, 126] on div at bounding box center [784, 343] width 1568 height 687
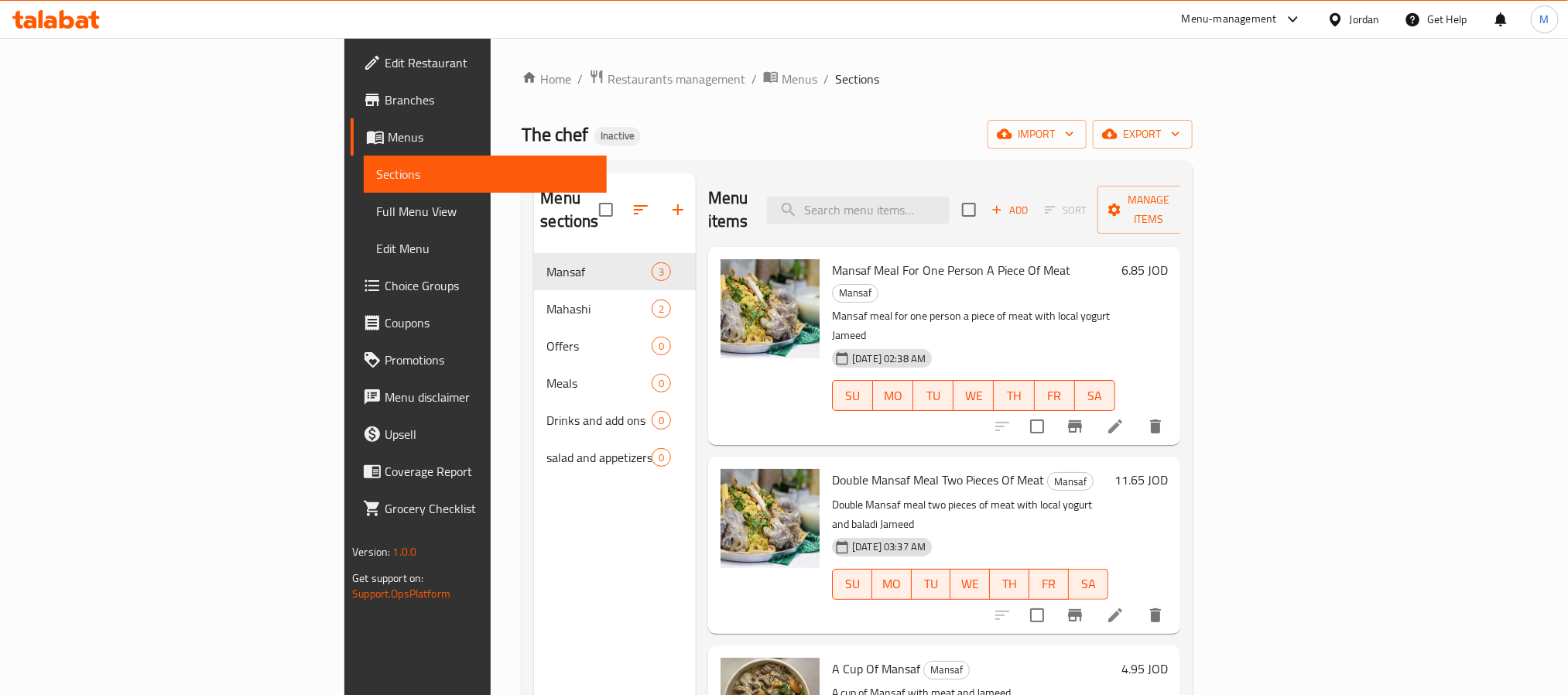
click at [376, 211] on span "Full Menu View" at bounding box center [485, 210] width 218 height 19
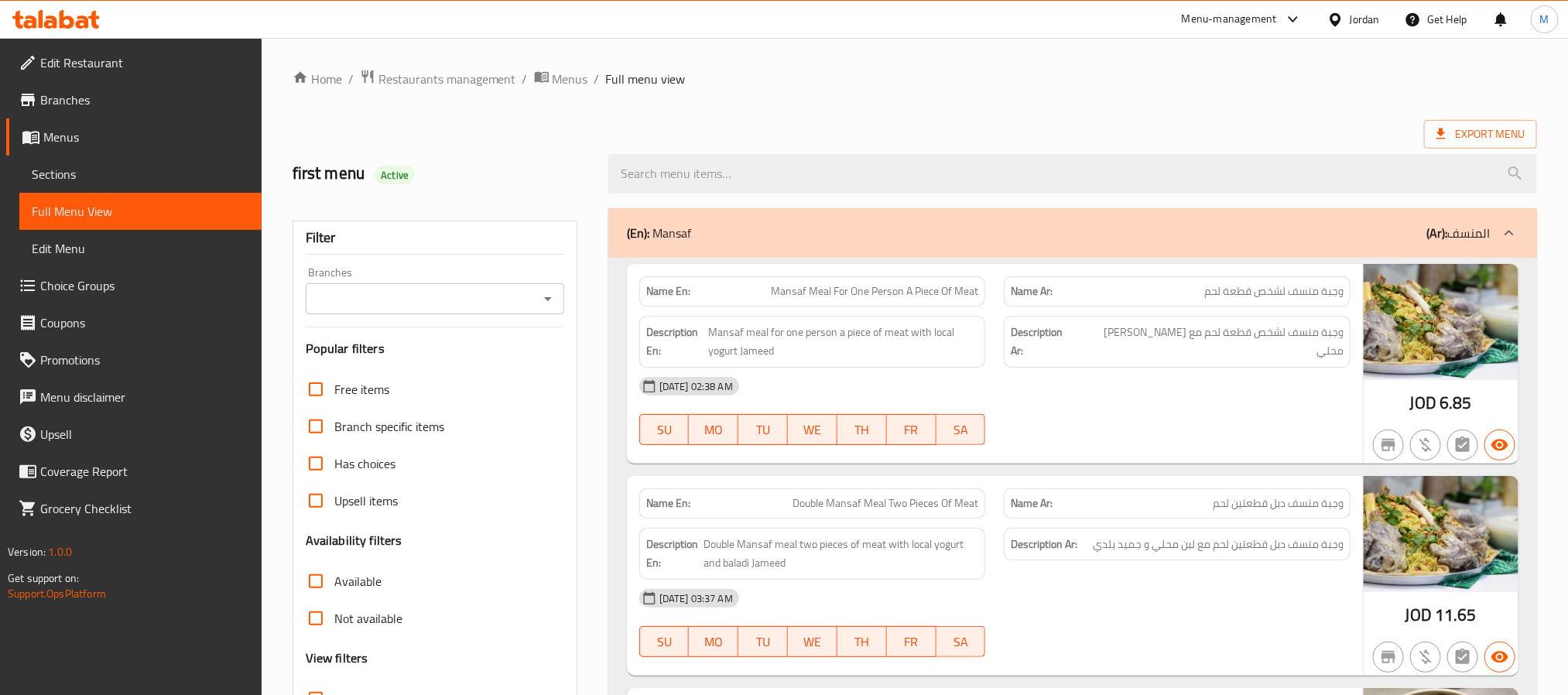
click at [1360, 21] on div "Jordan" at bounding box center [1365, 19] width 30 height 17
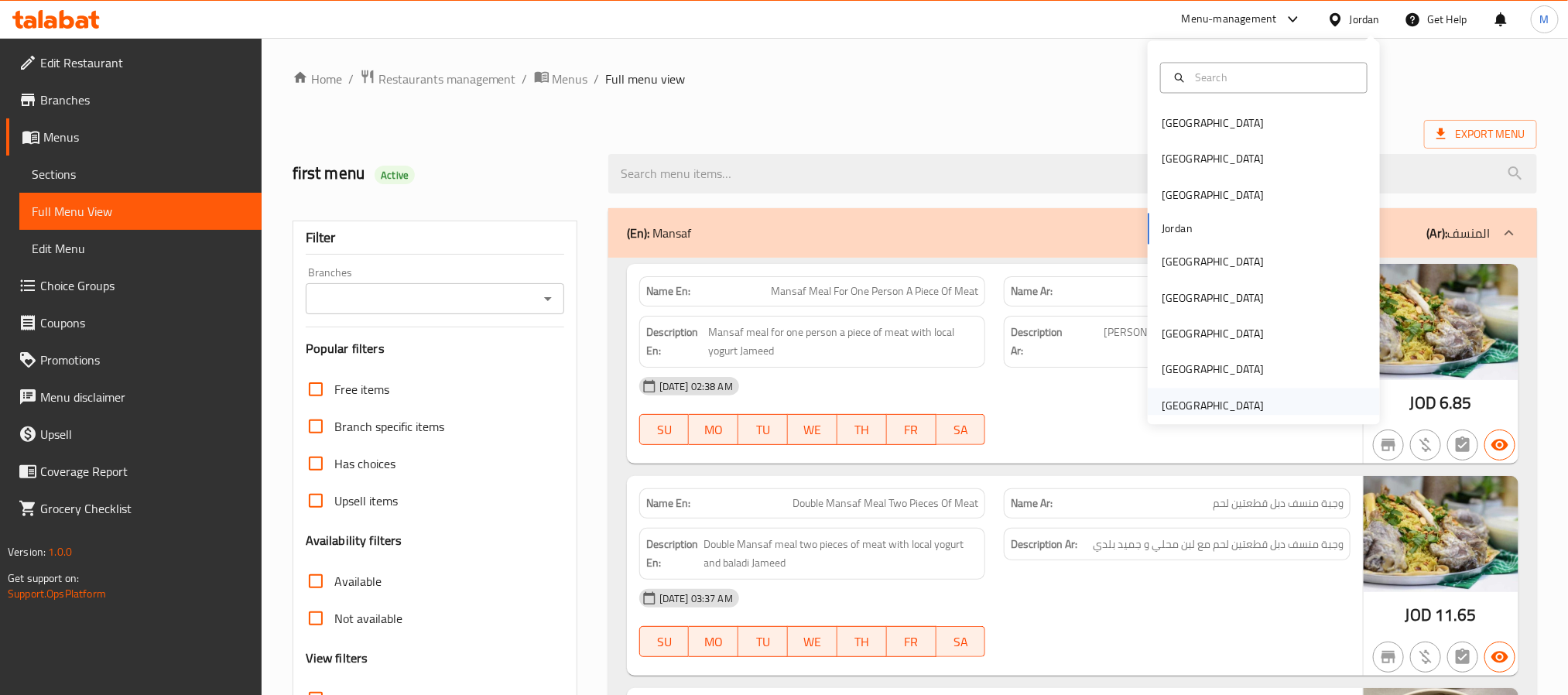
click at [1202, 398] on div "[GEOGRAPHIC_DATA]" at bounding box center [1212, 405] width 102 height 17
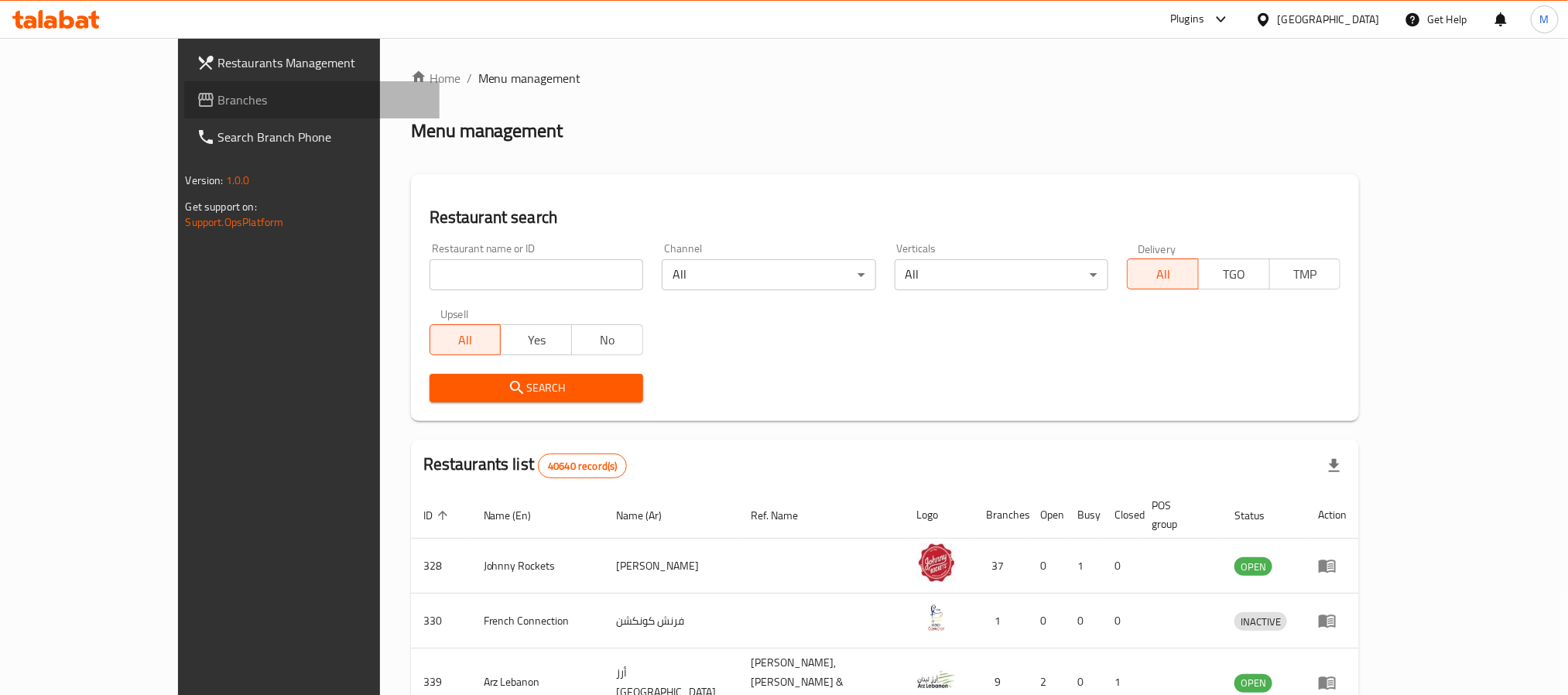
click at [184, 82] on link "Branches" at bounding box center [312, 100] width 256 height 37
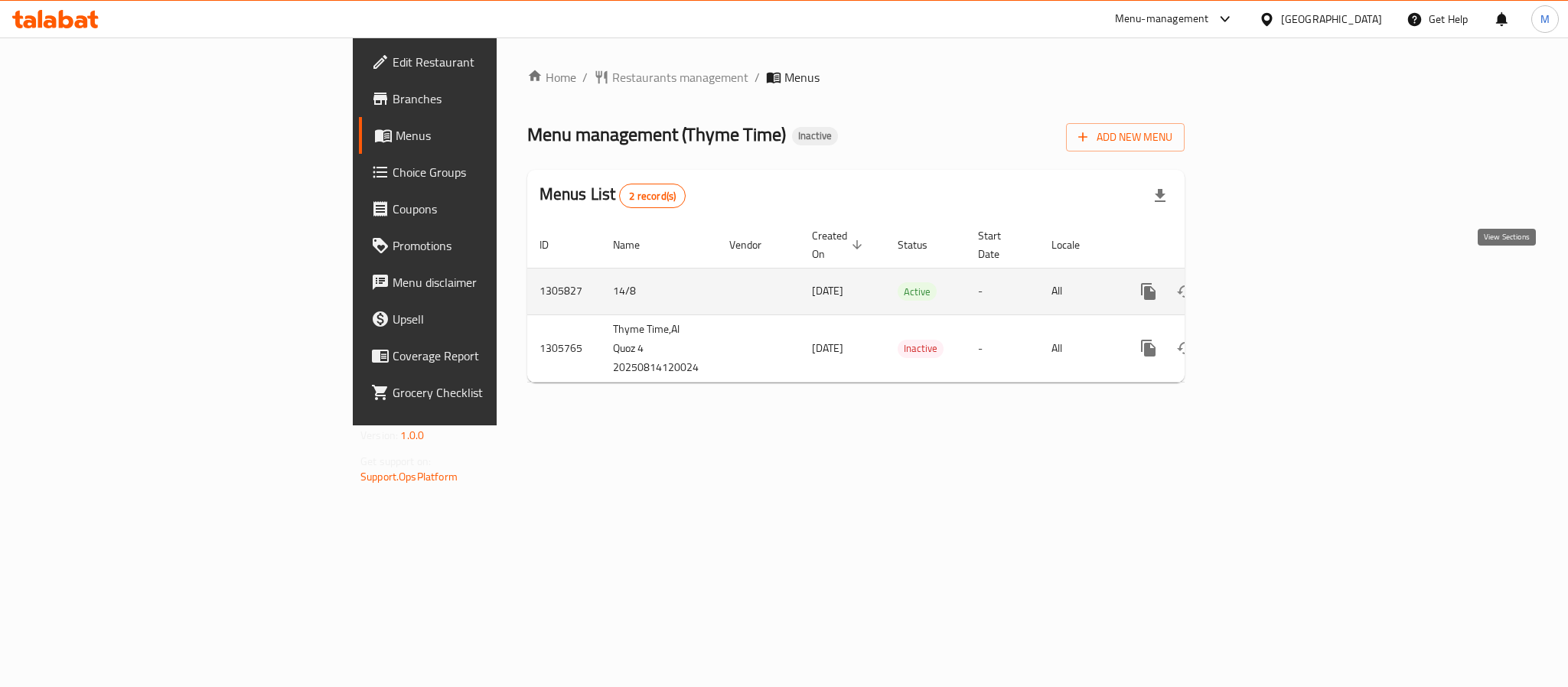
click at [1268, 283] on icon "enhanced table" at bounding box center [1258, 291] width 18 height 18
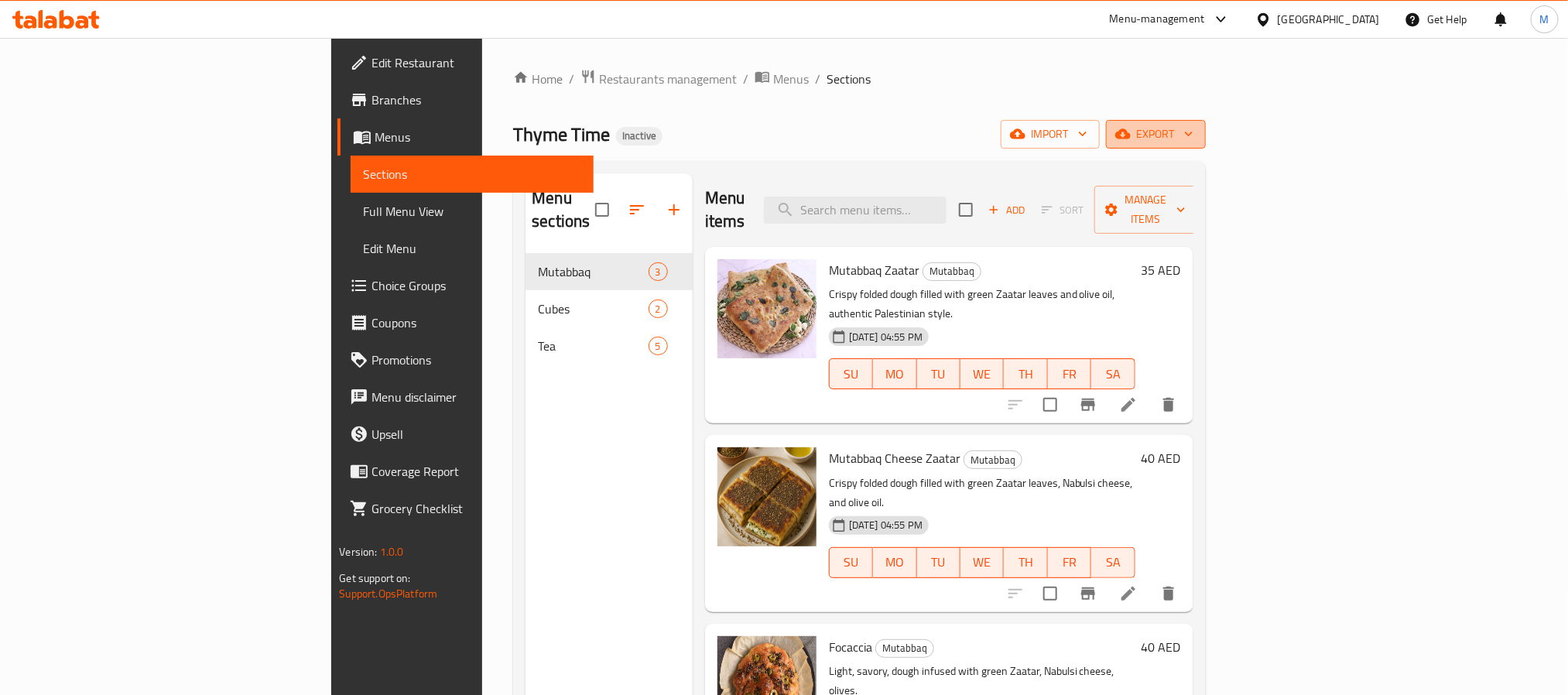
click at [1206, 145] on button "export" at bounding box center [1155, 134] width 99 height 28
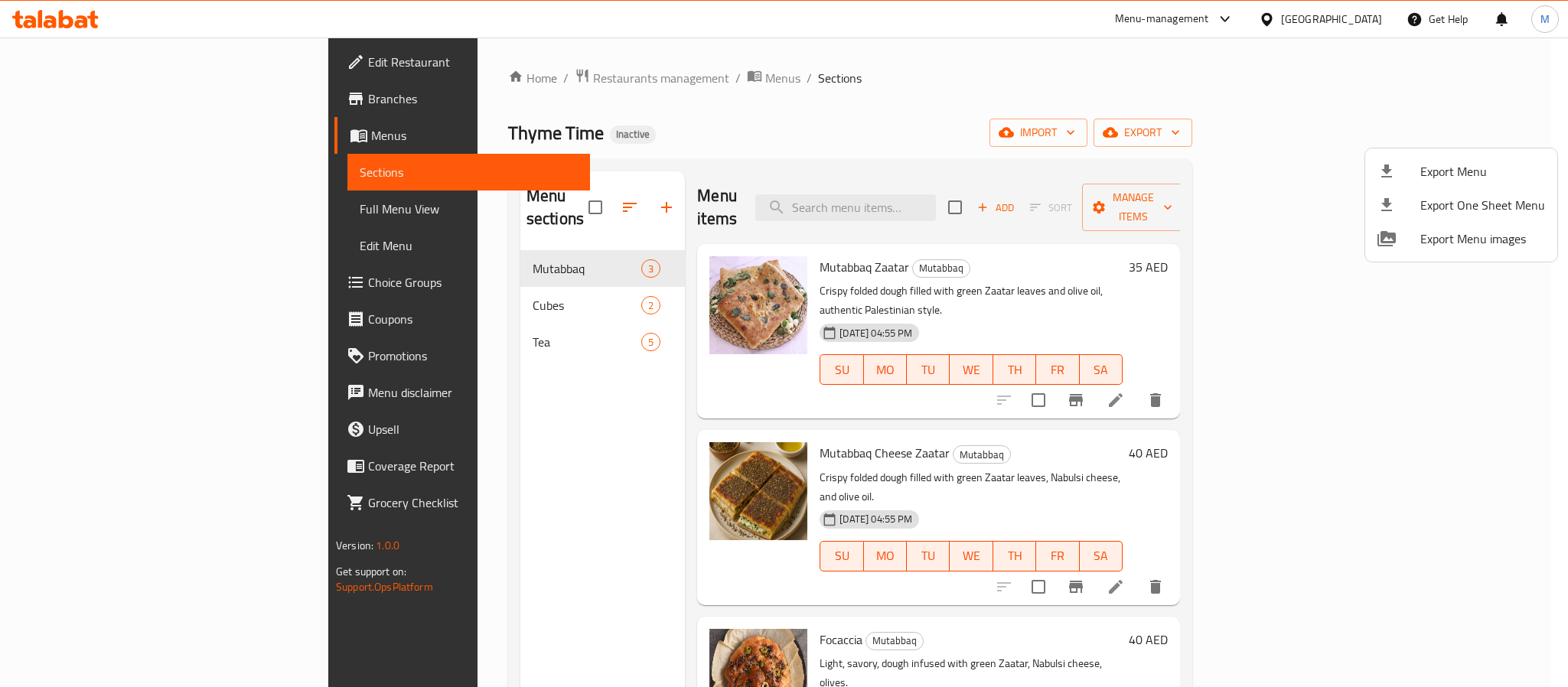
click at [1171, 145] on div at bounding box center [784, 343] width 1568 height 687
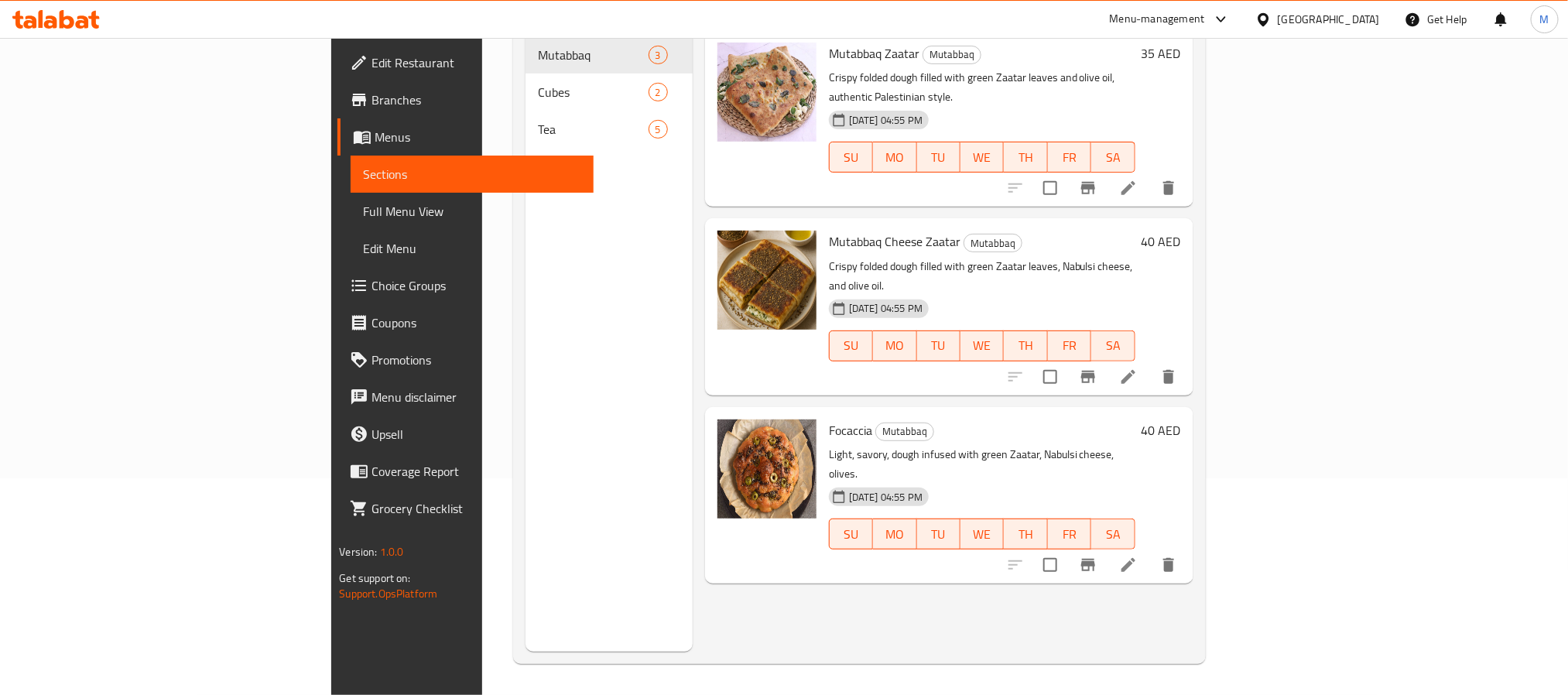
scroll to position [100, 0]
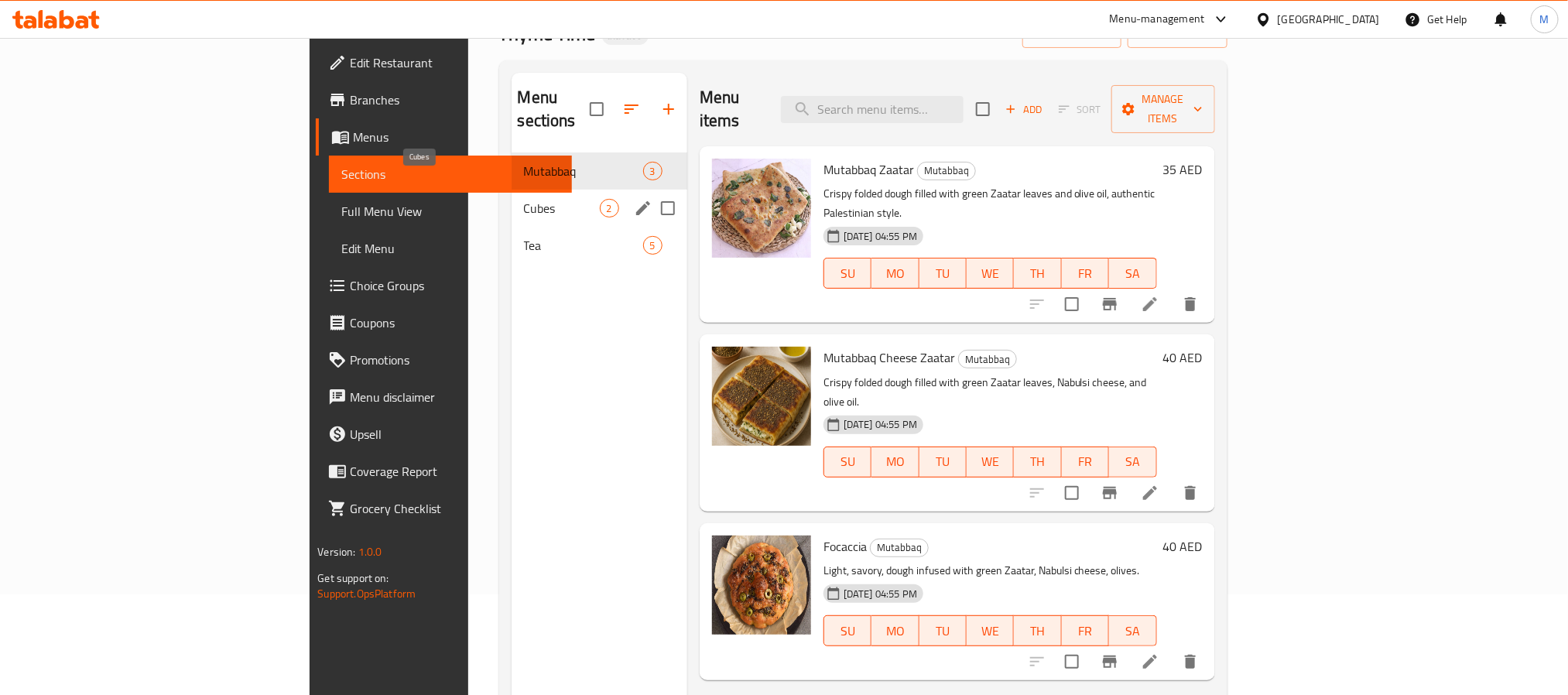
click at [524, 199] on span "Cubes" at bounding box center [561, 208] width 75 height 19
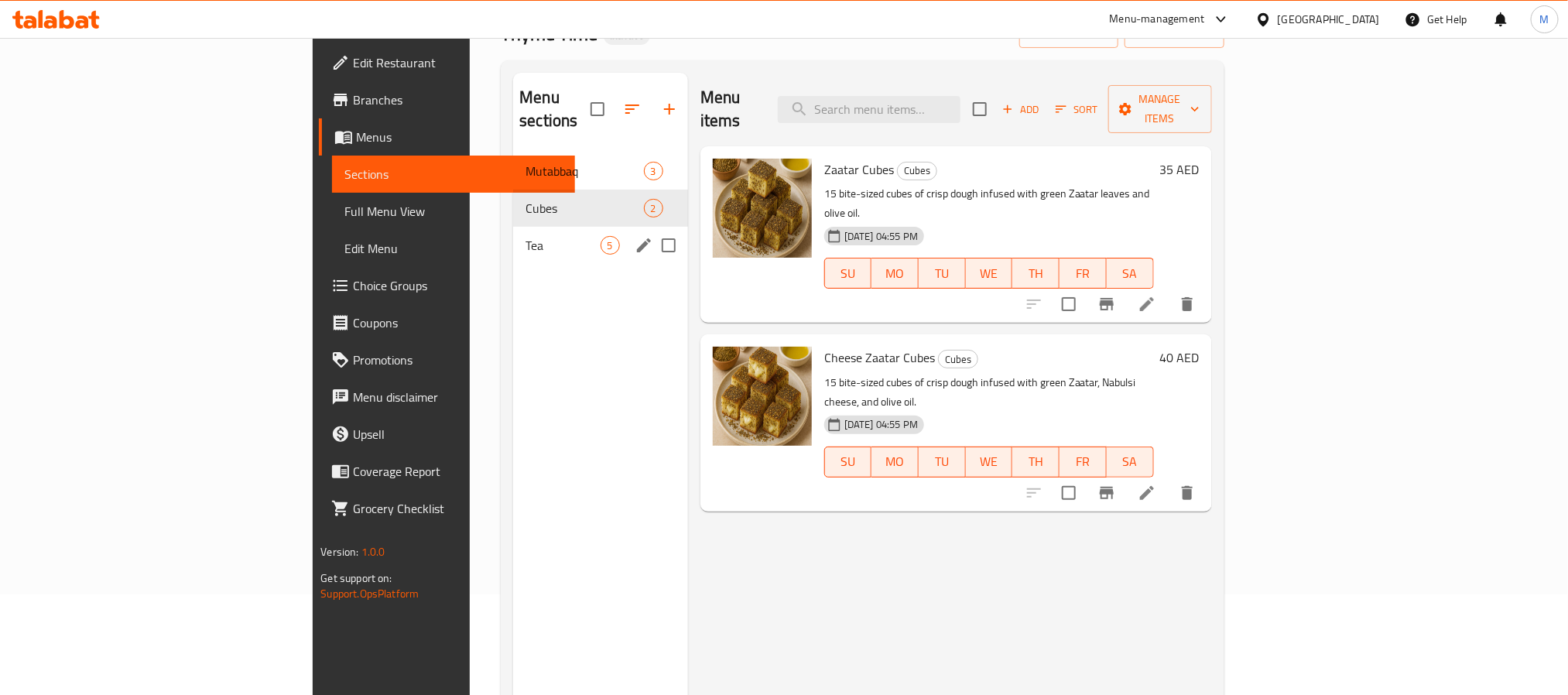
click at [513, 226] on div "Tea 5" at bounding box center [600, 245] width 175 height 37
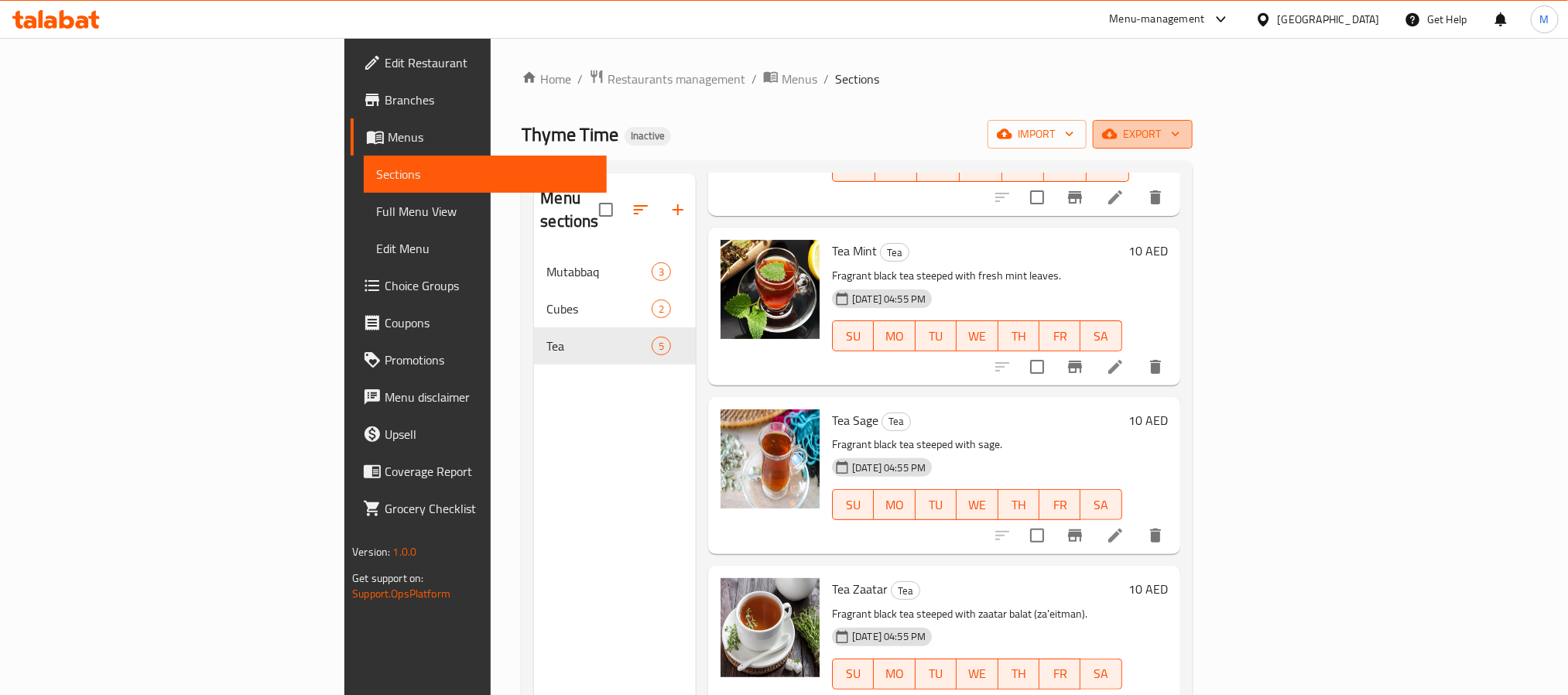
click at [1180, 142] on span "export" at bounding box center [1142, 134] width 75 height 20
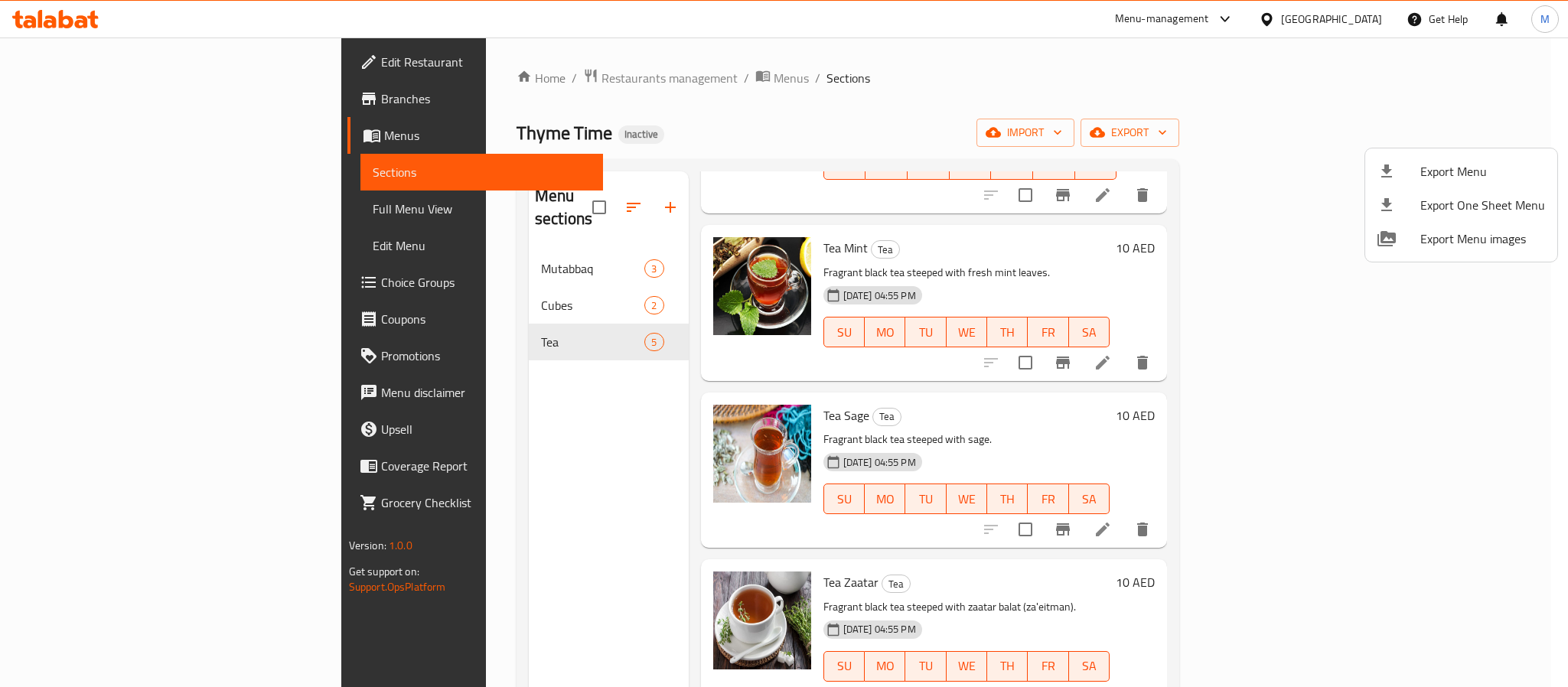
click at [1450, 165] on span "Export Menu" at bounding box center [1482, 171] width 125 height 18
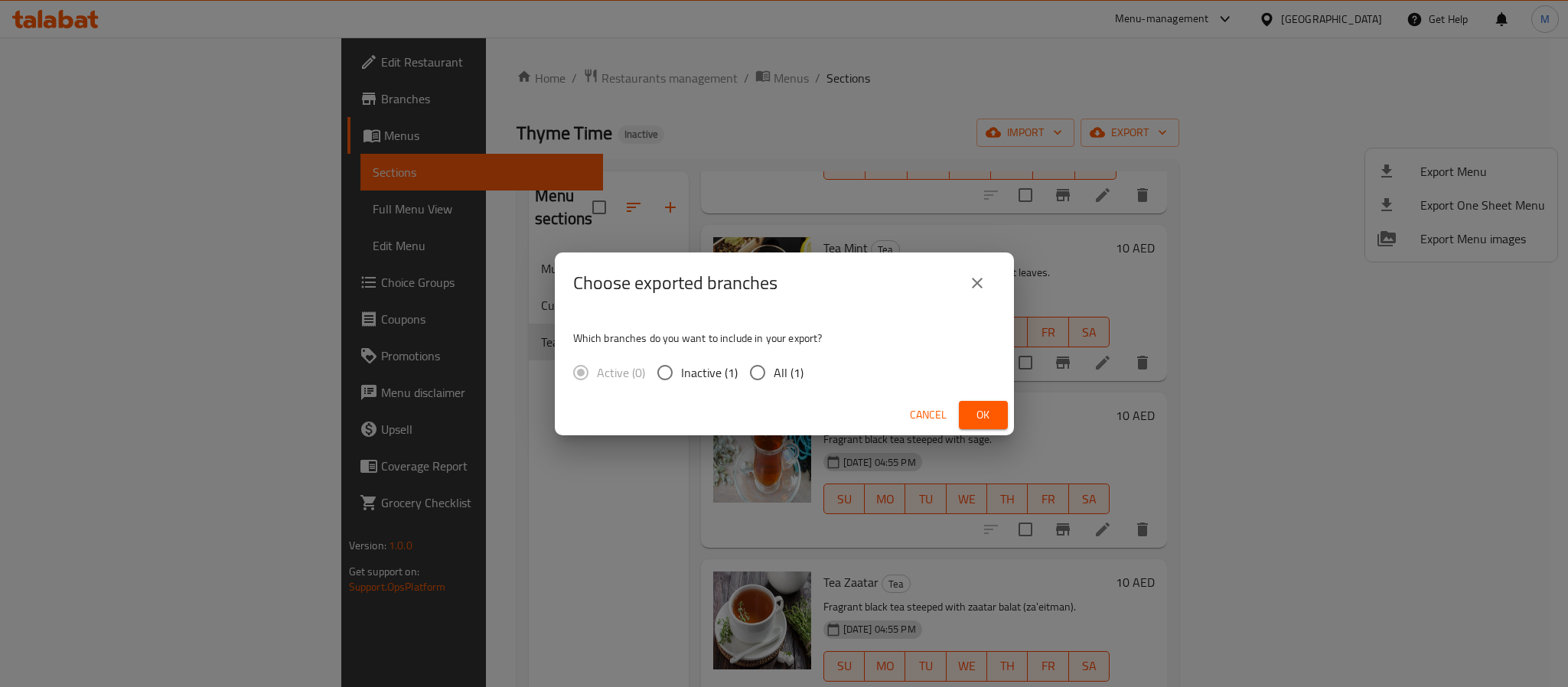
click at [774, 379] on span "All (1)" at bounding box center [788, 372] width 30 height 18
click at [773, 379] on input "All (1)" at bounding box center [757, 372] width 32 height 32
radio input "true"
click at [976, 408] on span "Ok" at bounding box center [983, 415] width 25 height 19
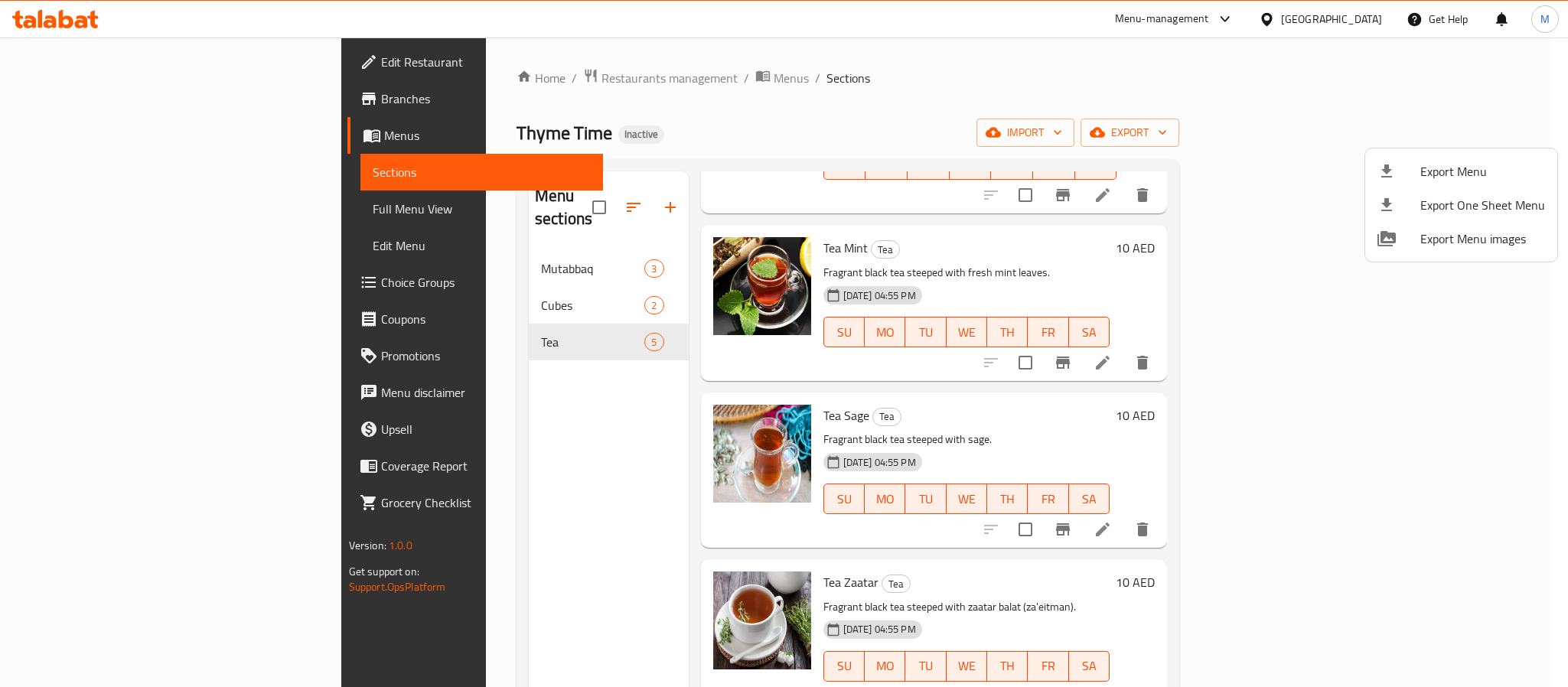
click at [407, 75] on div at bounding box center [784, 343] width 1568 height 687
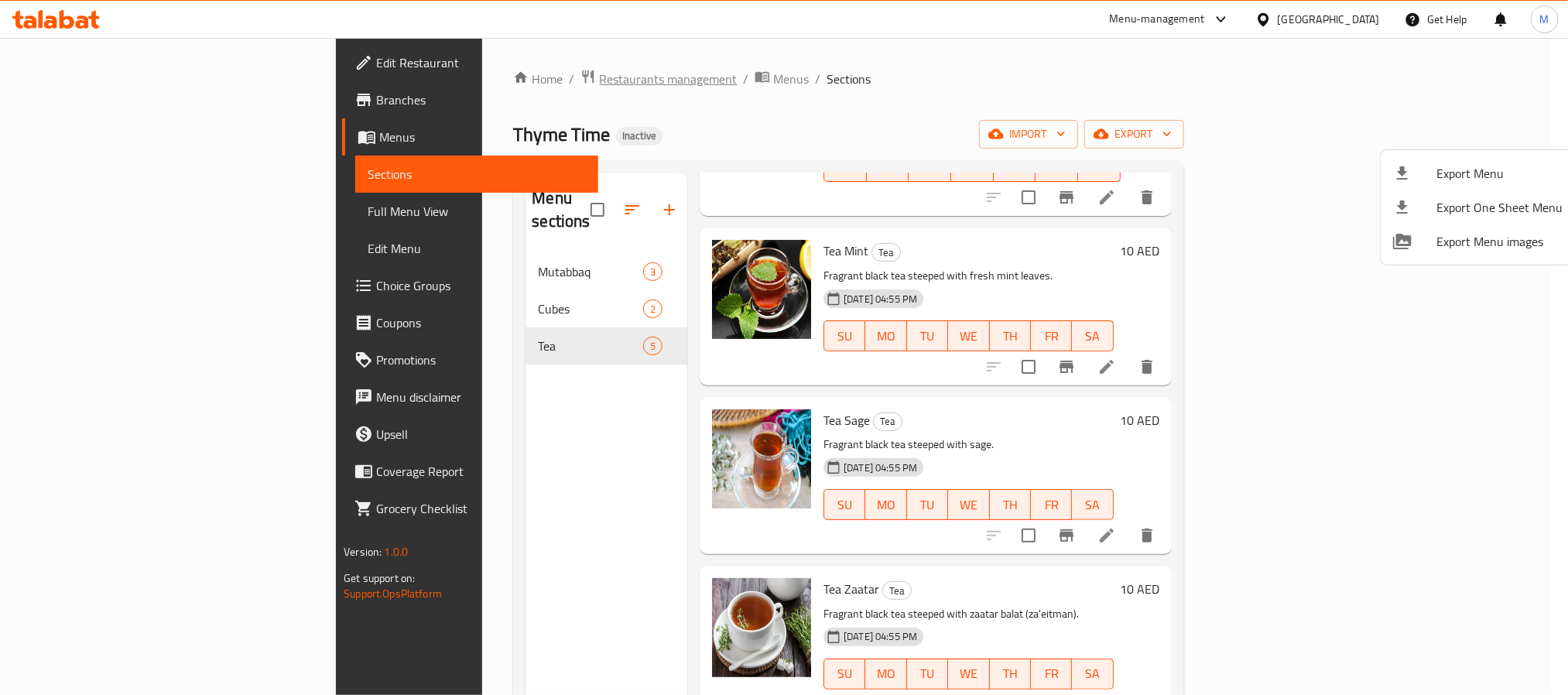
click at [598, 76] on span "Restaurants management" at bounding box center [667, 78] width 138 height 19
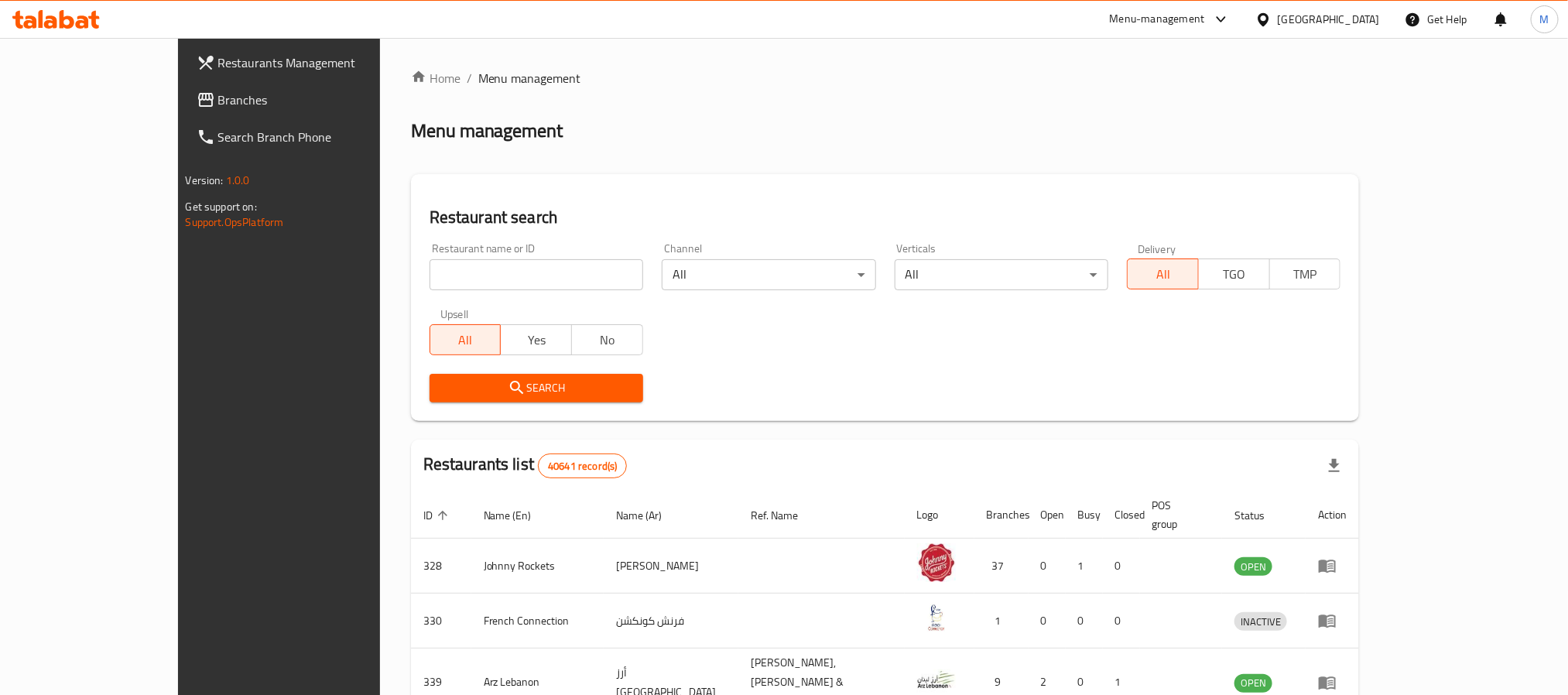
click at [218, 95] on span "Branches" at bounding box center [322, 99] width 209 height 19
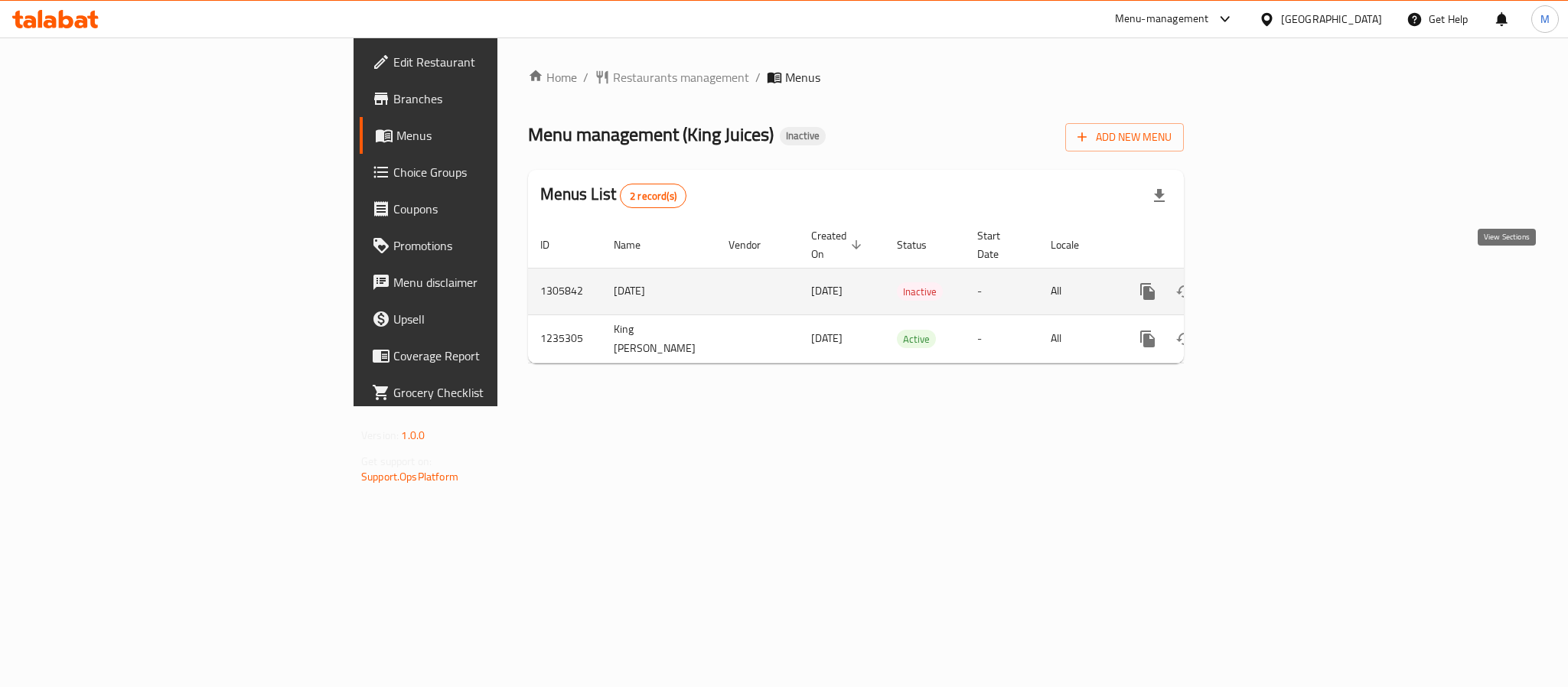
click at [1267, 283] on icon "enhanced table" at bounding box center [1257, 291] width 18 height 18
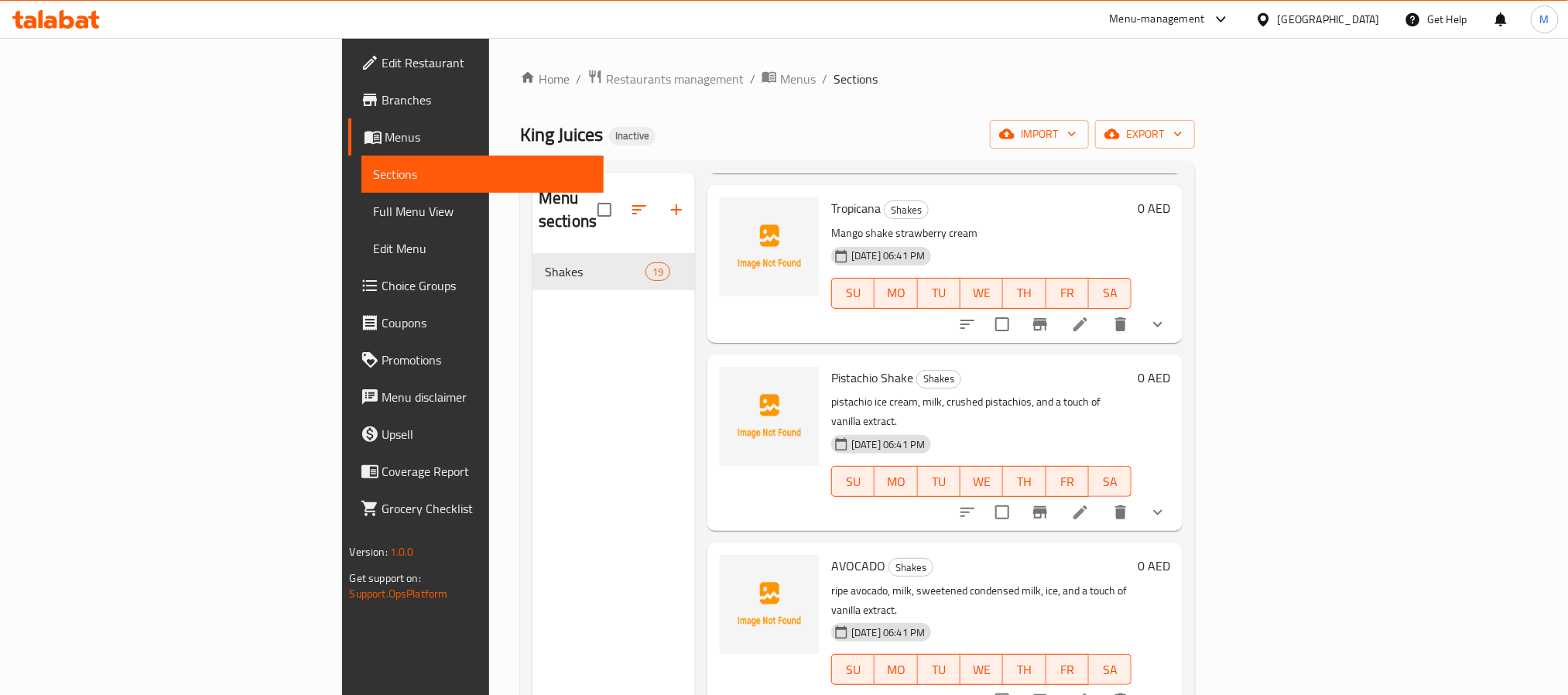
scroll to position [1741, 0]
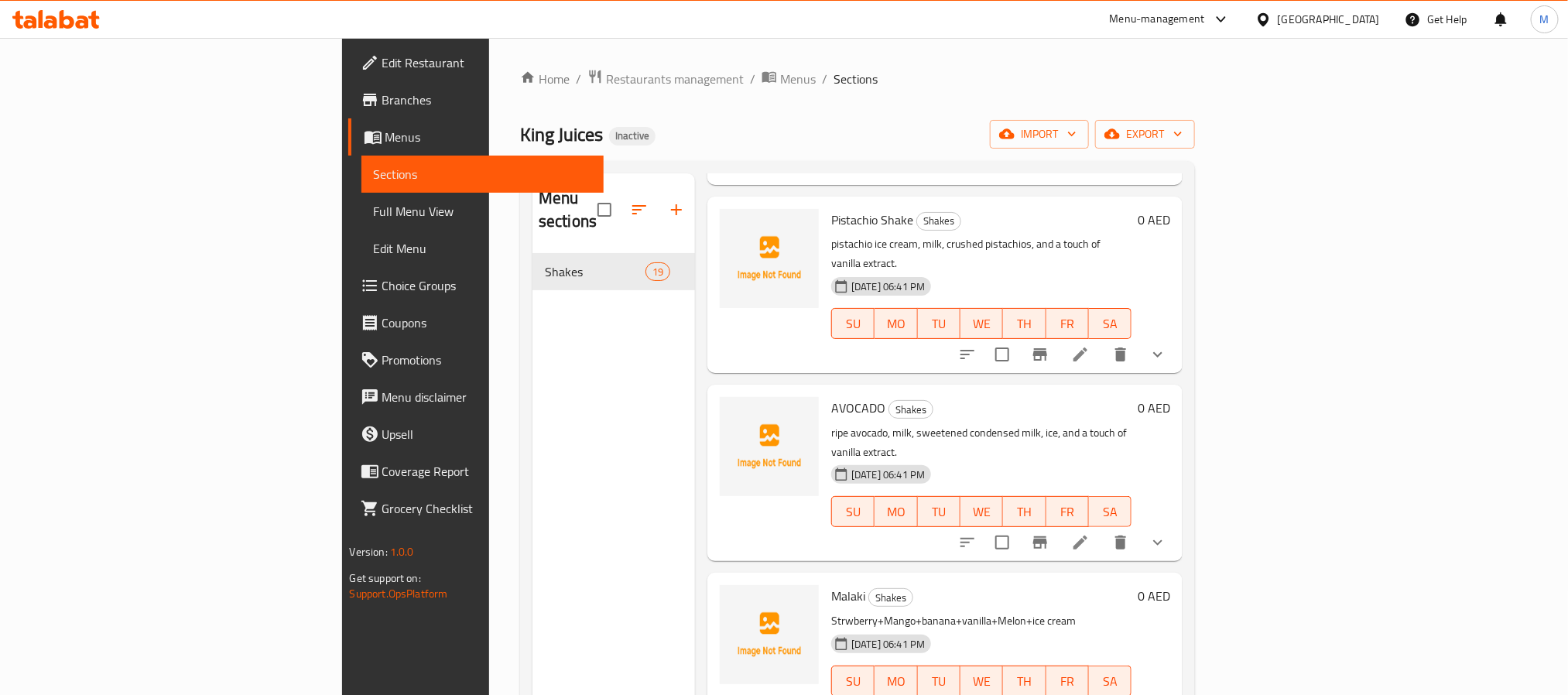
click at [385, 133] on span "Menus" at bounding box center [488, 137] width 206 height 19
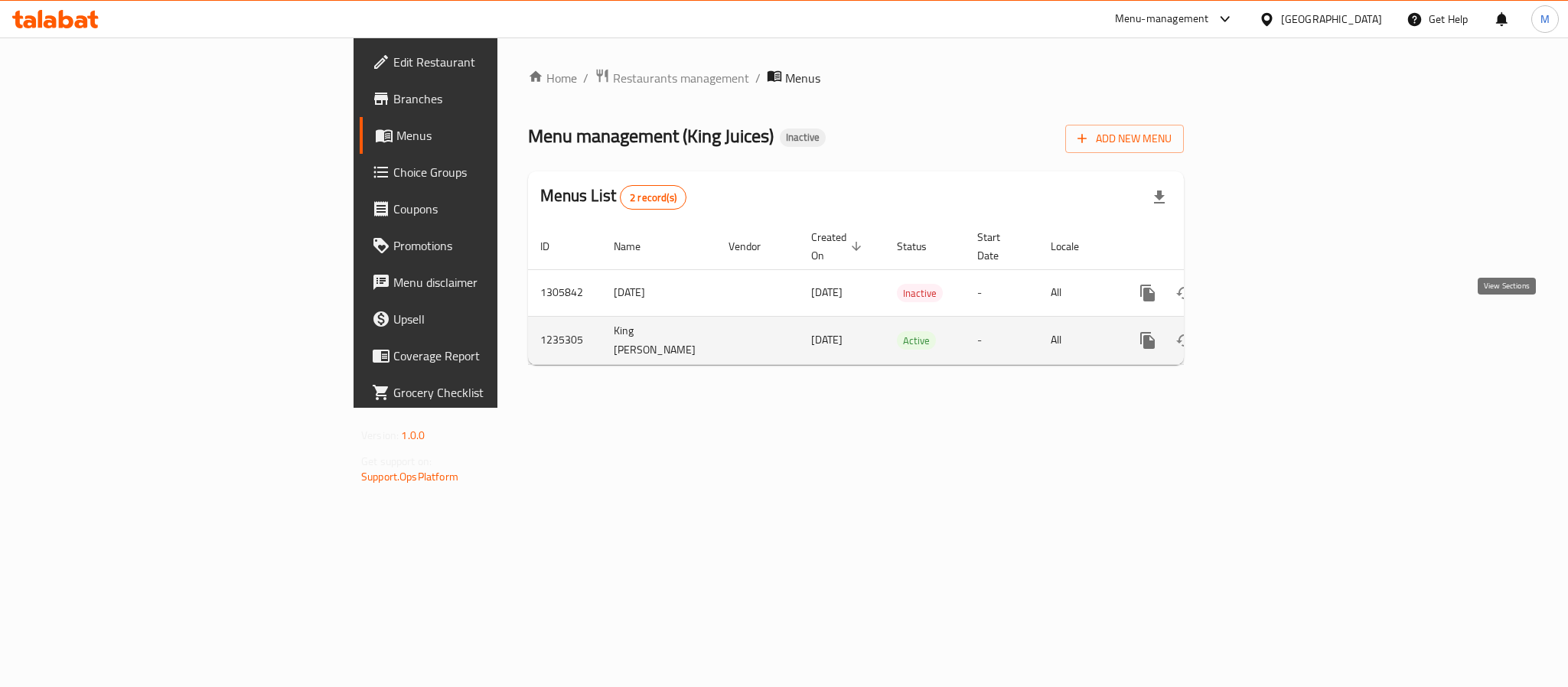
click at [1264, 333] on icon "enhanced table" at bounding box center [1258, 340] width 14 height 14
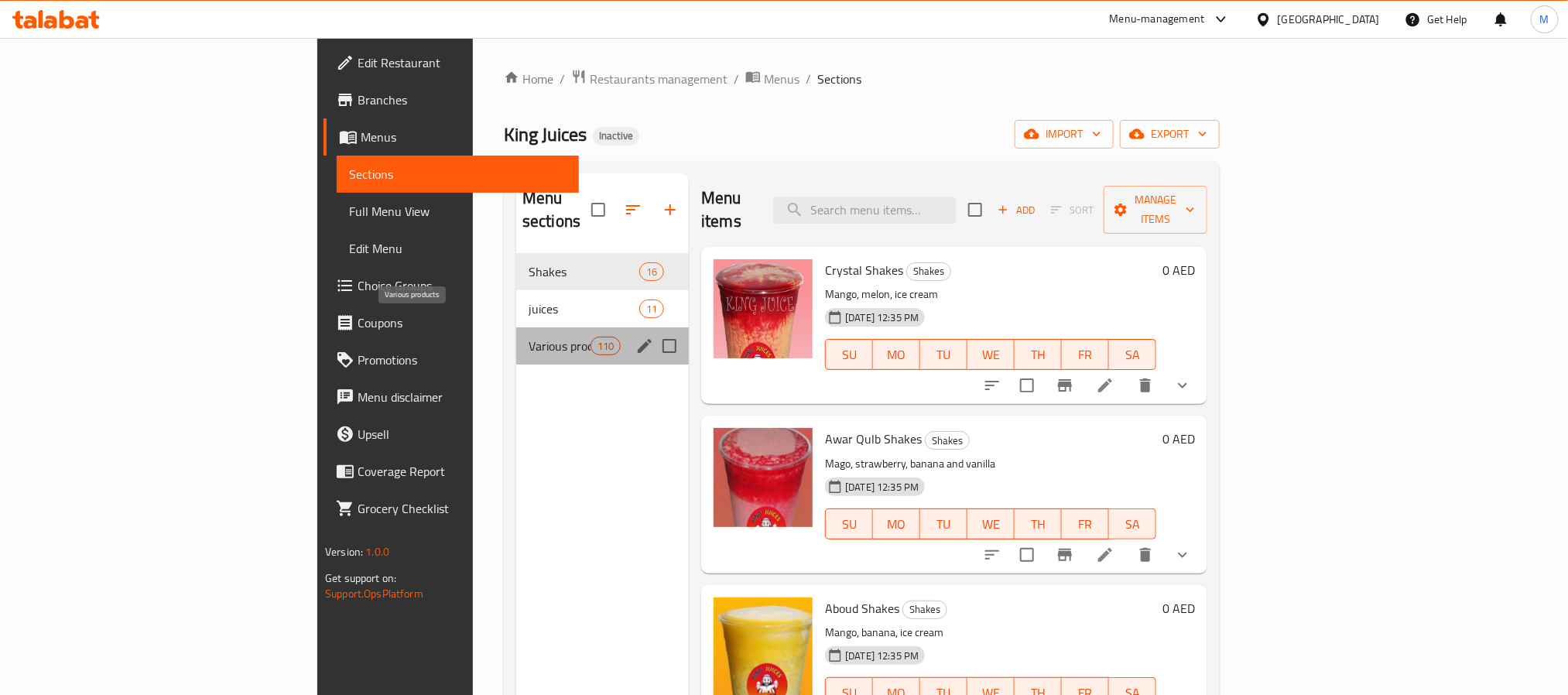
click at [528, 336] on span "Various products" at bounding box center [559, 345] width 62 height 19
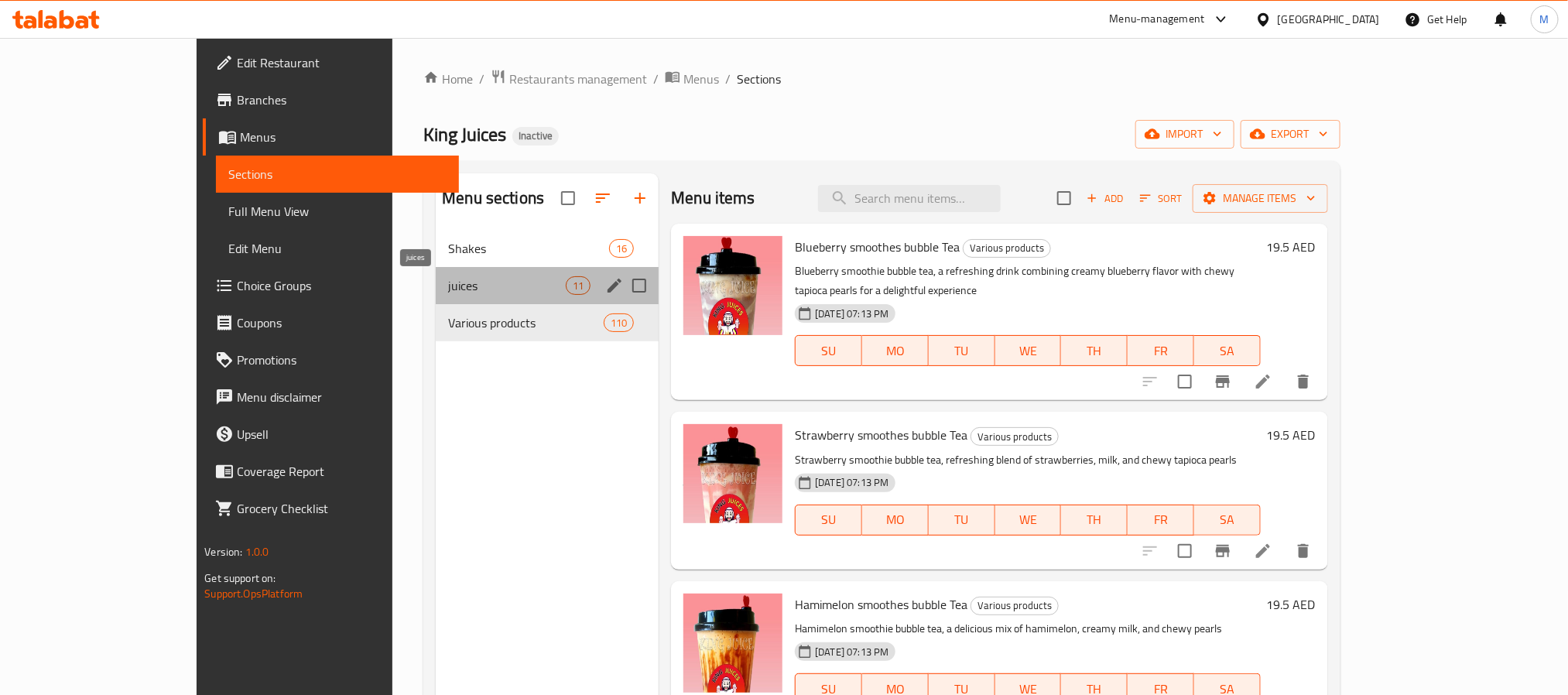
click at [448, 281] on span "juices" at bounding box center [507, 285] width 117 height 19
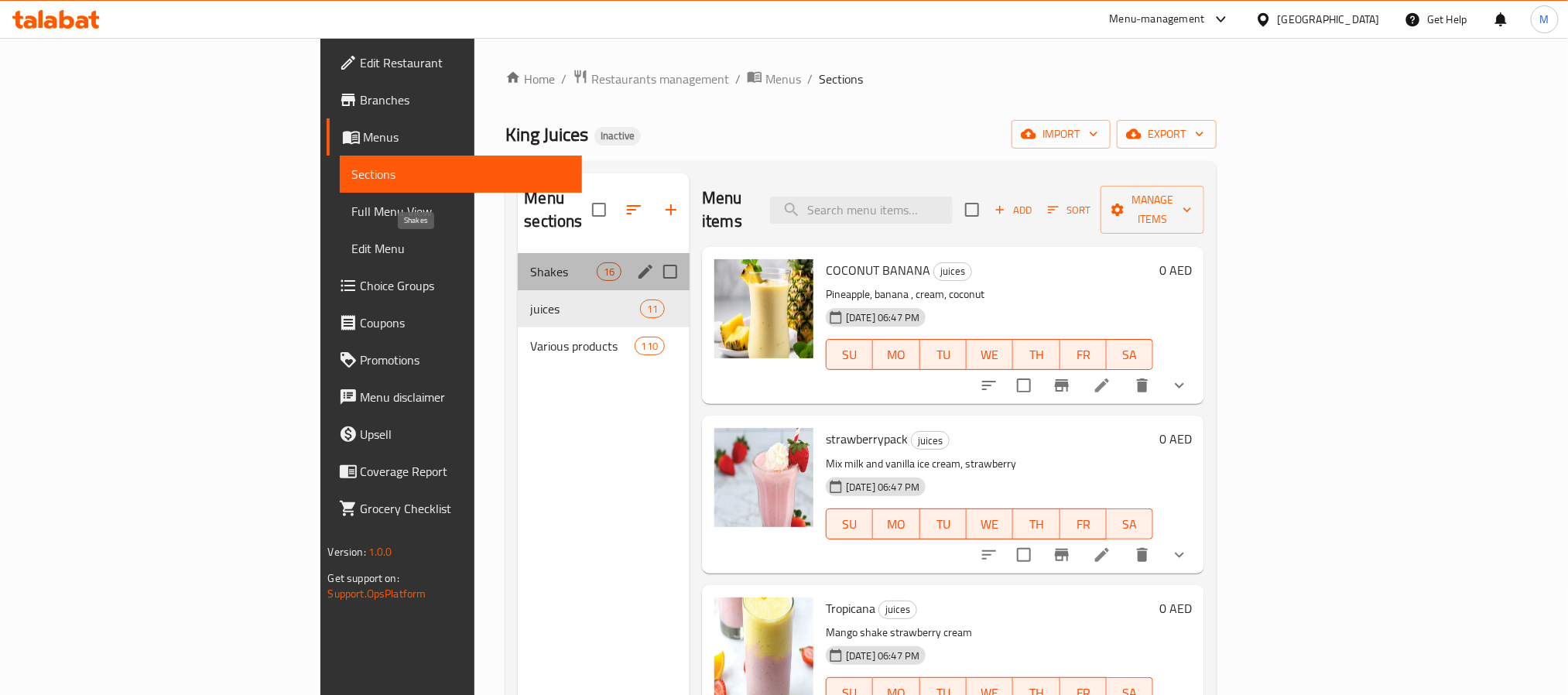
click at [530, 262] on span "Shakes" at bounding box center [563, 271] width 66 height 19
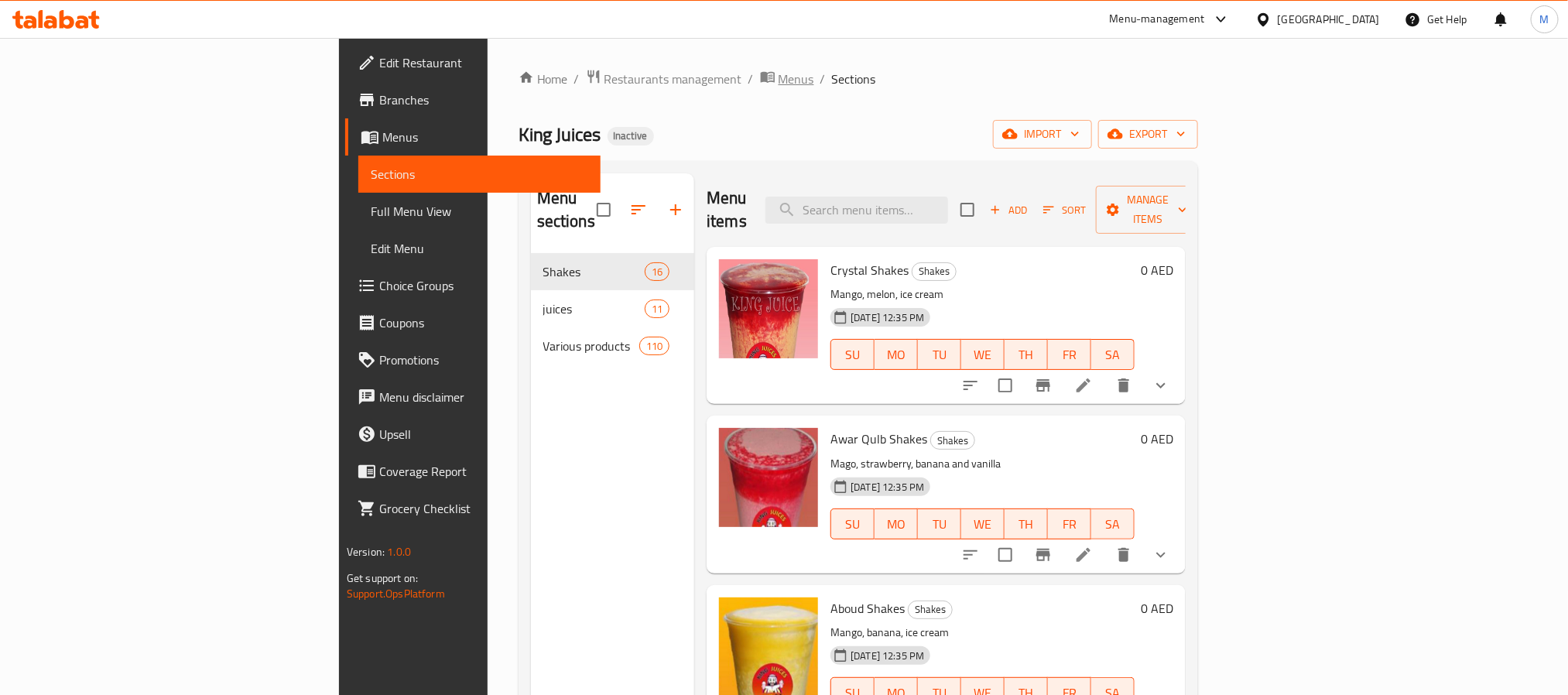
click at [779, 84] on span "Menus" at bounding box center [796, 78] width 36 height 19
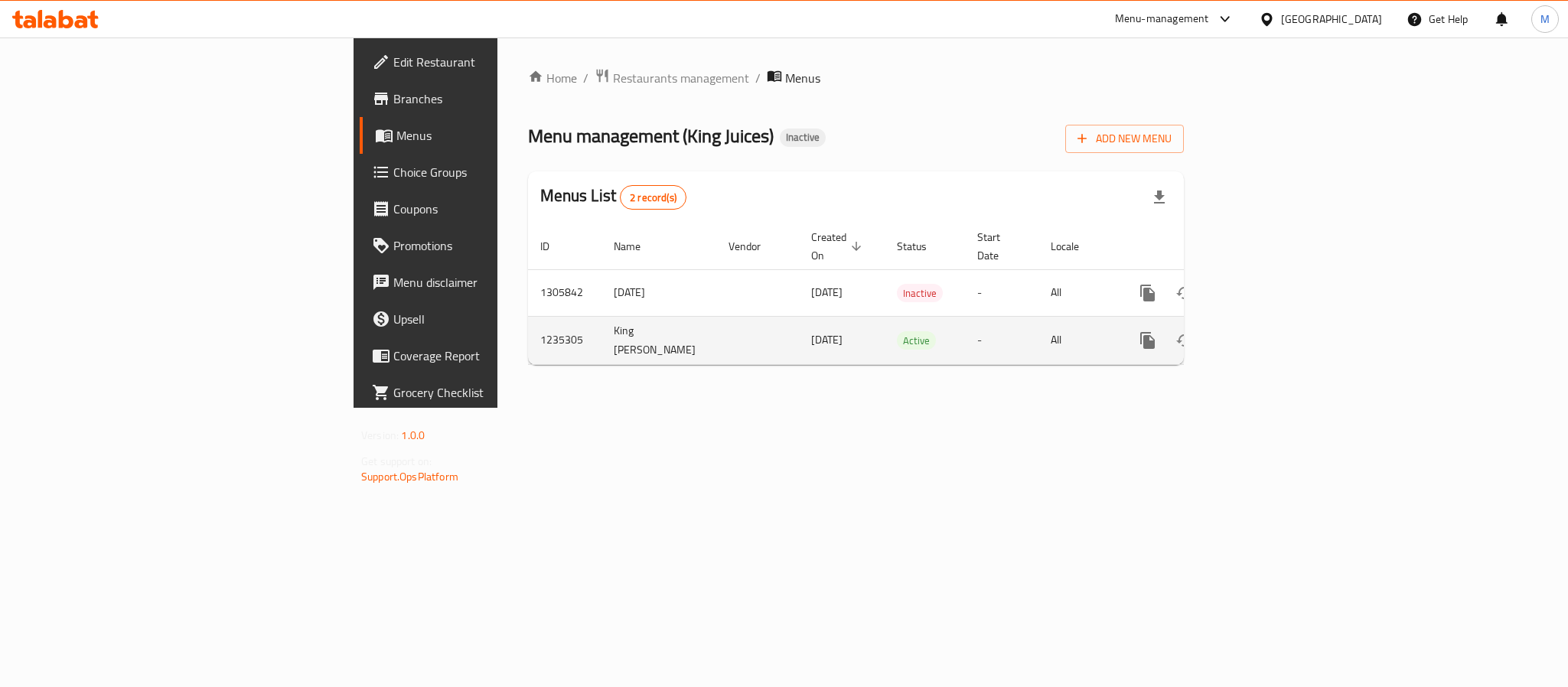
drag, startPoint x: 567, startPoint y: 321, endPoint x: 651, endPoint y: 326, distance: 84.1
click at [799, 326] on td "24/05/2024" at bounding box center [842, 340] width 86 height 48
click at [1267, 331] on icon "enhanced table" at bounding box center [1257, 340] width 18 height 18
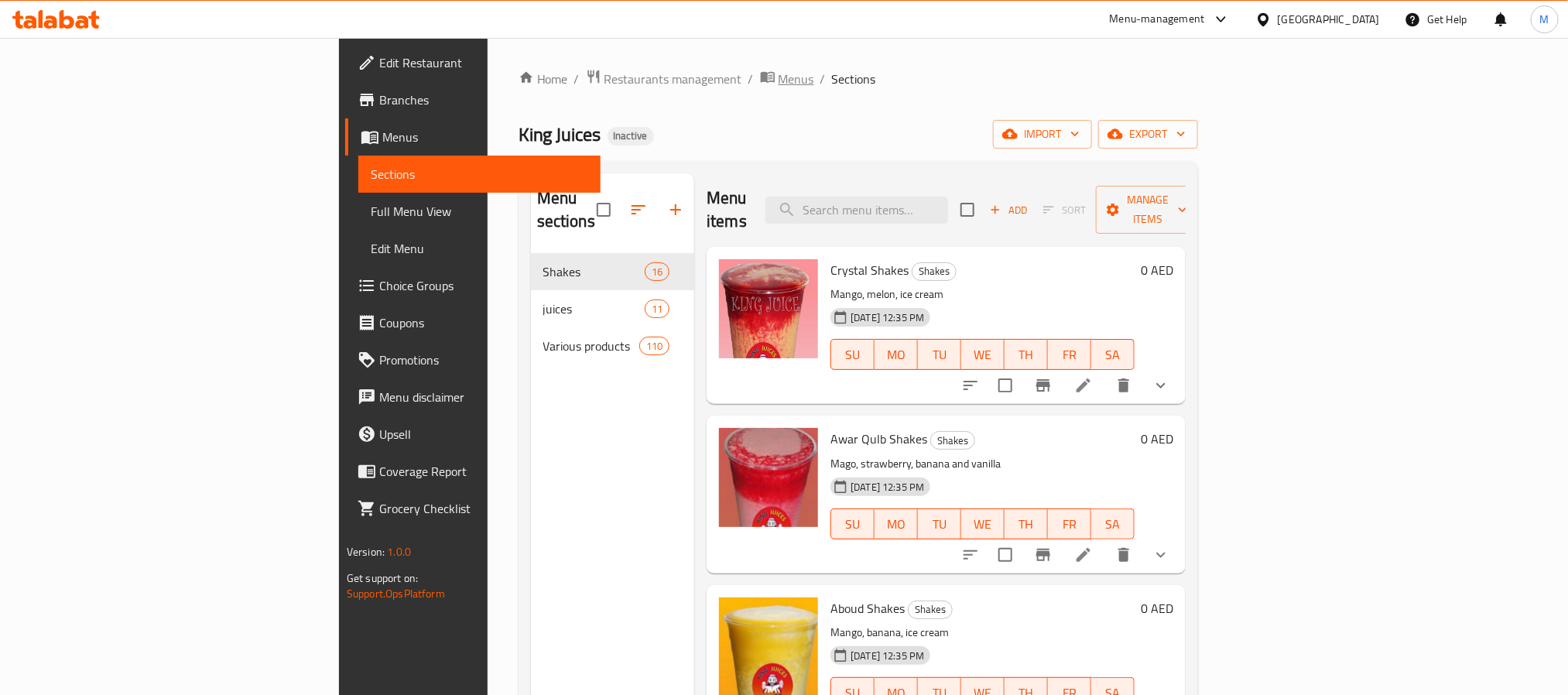
click at [779, 77] on span "Menus" at bounding box center [796, 78] width 36 height 19
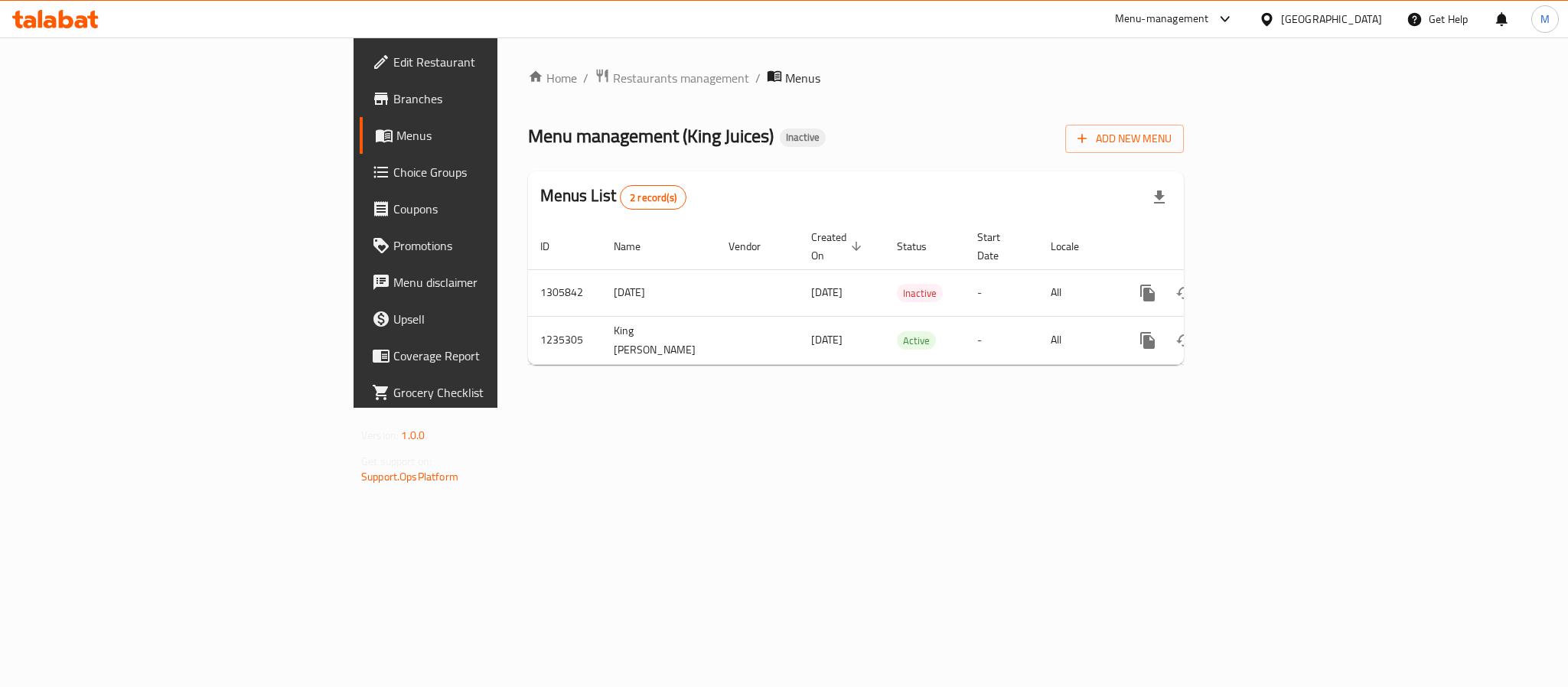
click at [1214, 407] on div "Home / Restaurants management / Menus Menu management ( King Juices ) Inactive …" at bounding box center [855, 223] width 717 height 370
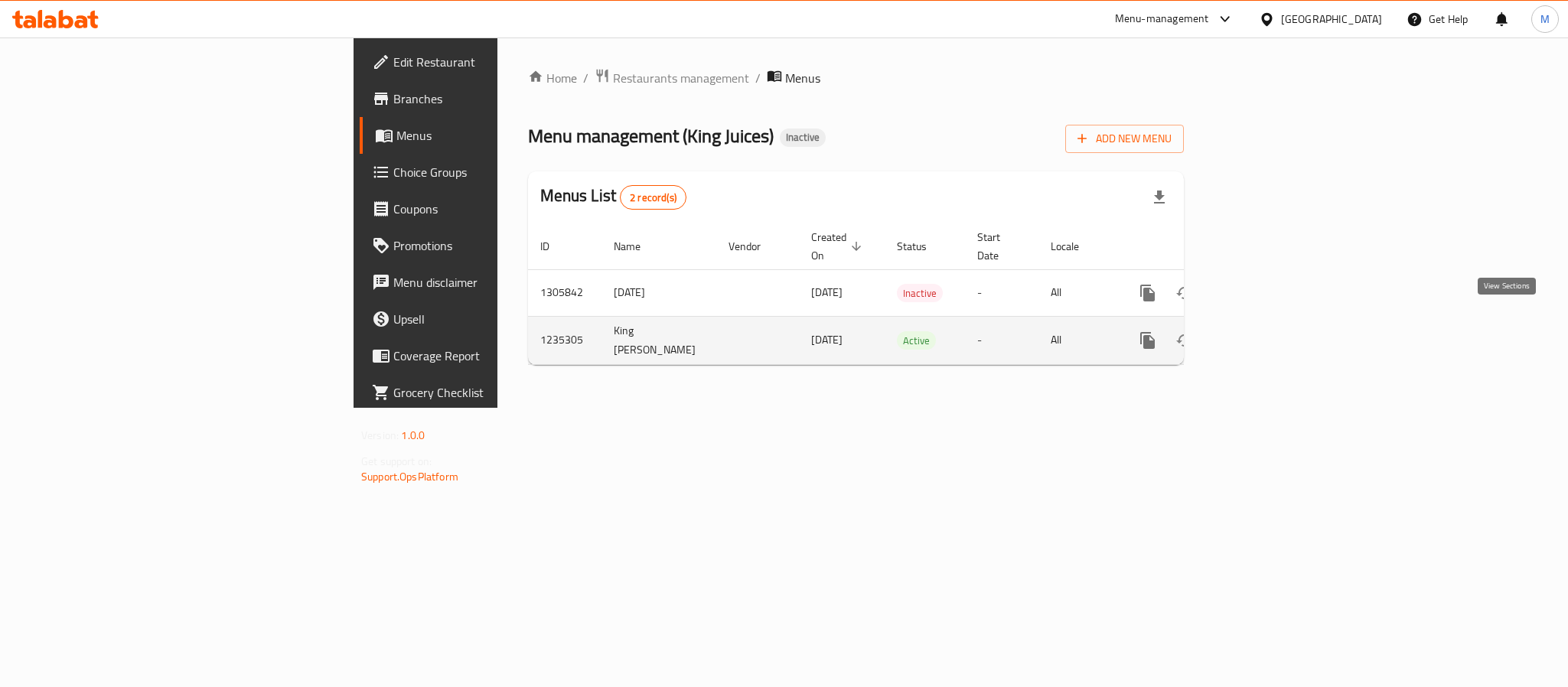
click at [1264, 333] on icon "enhanced table" at bounding box center [1258, 340] width 14 height 14
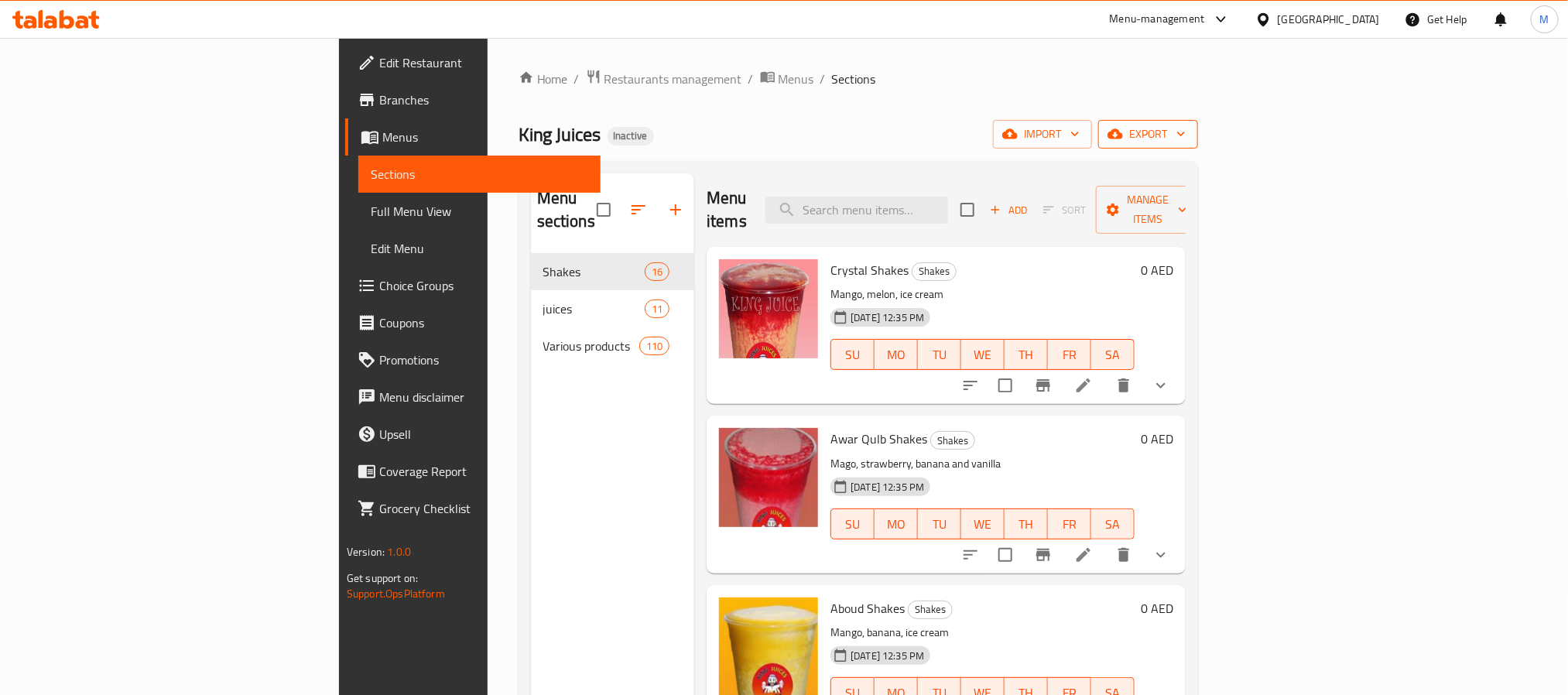
click at [1185, 139] on span "export" at bounding box center [1148, 134] width 75 height 20
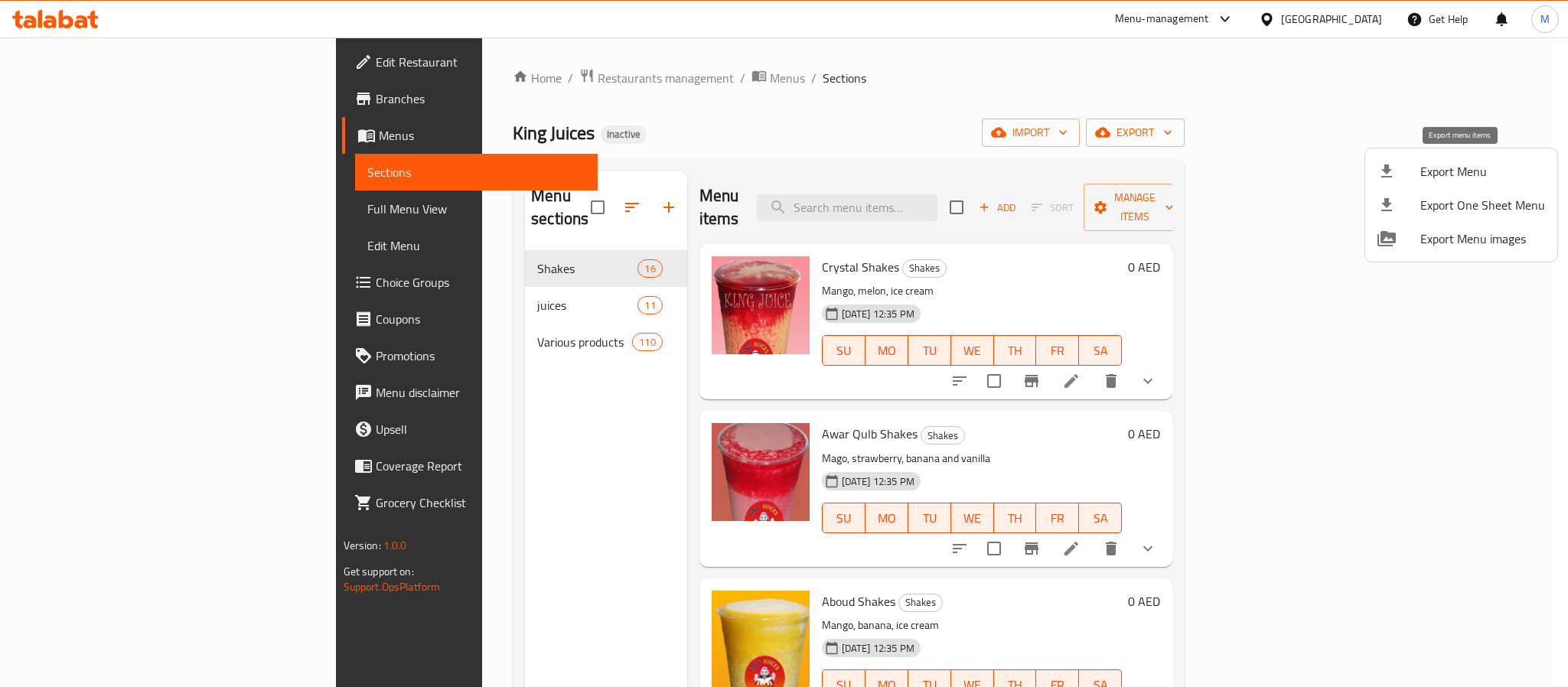
click at [1435, 166] on span "Export Menu" at bounding box center [1482, 171] width 125 height 18
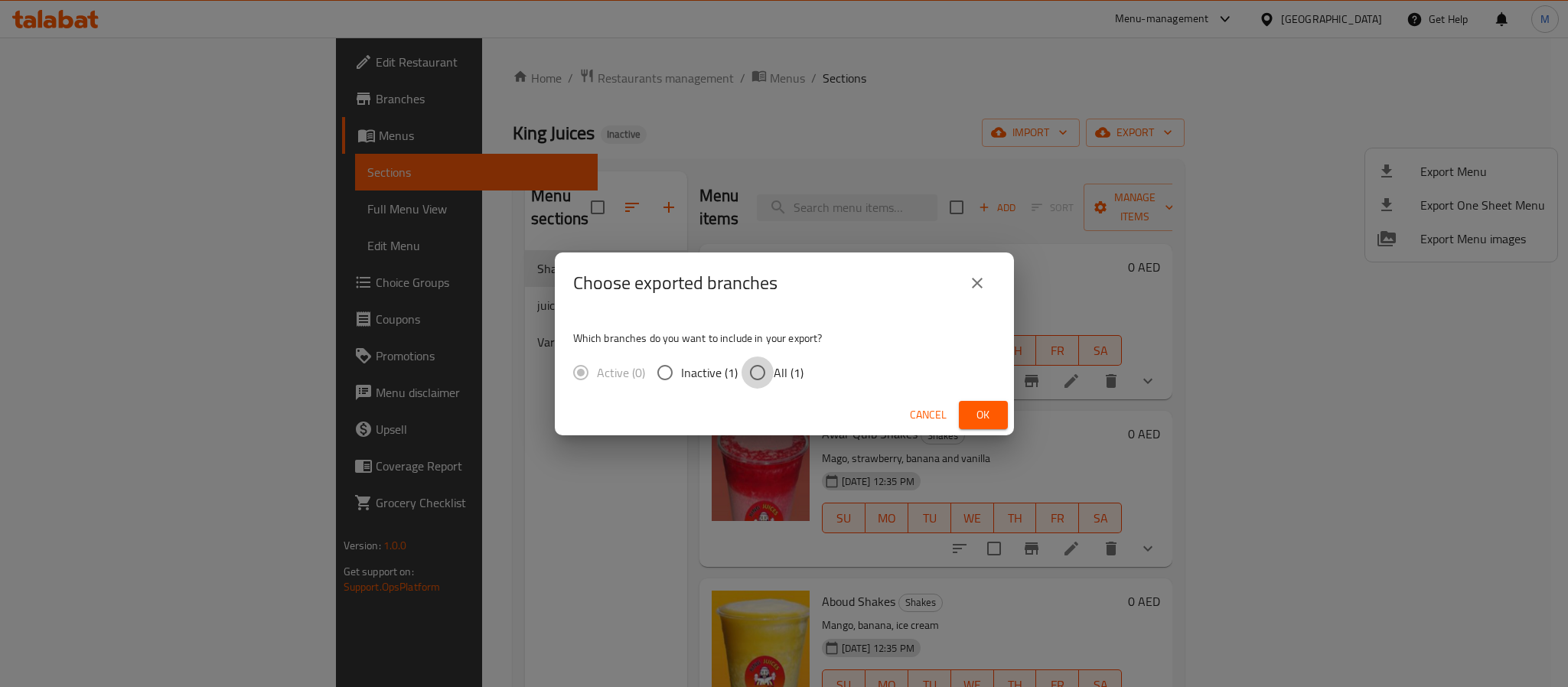
click at [753, 374] on input "All (1)" at bounding box center [757, 372] width 32 height 32
radio input "true"
click at [1012, 420] on div "Cancel Ok" at bounding box center [784, 415] width 459 height 40
click at [996, 413] on button "Ok" at bounding box center [983, 415] width 49 height 28
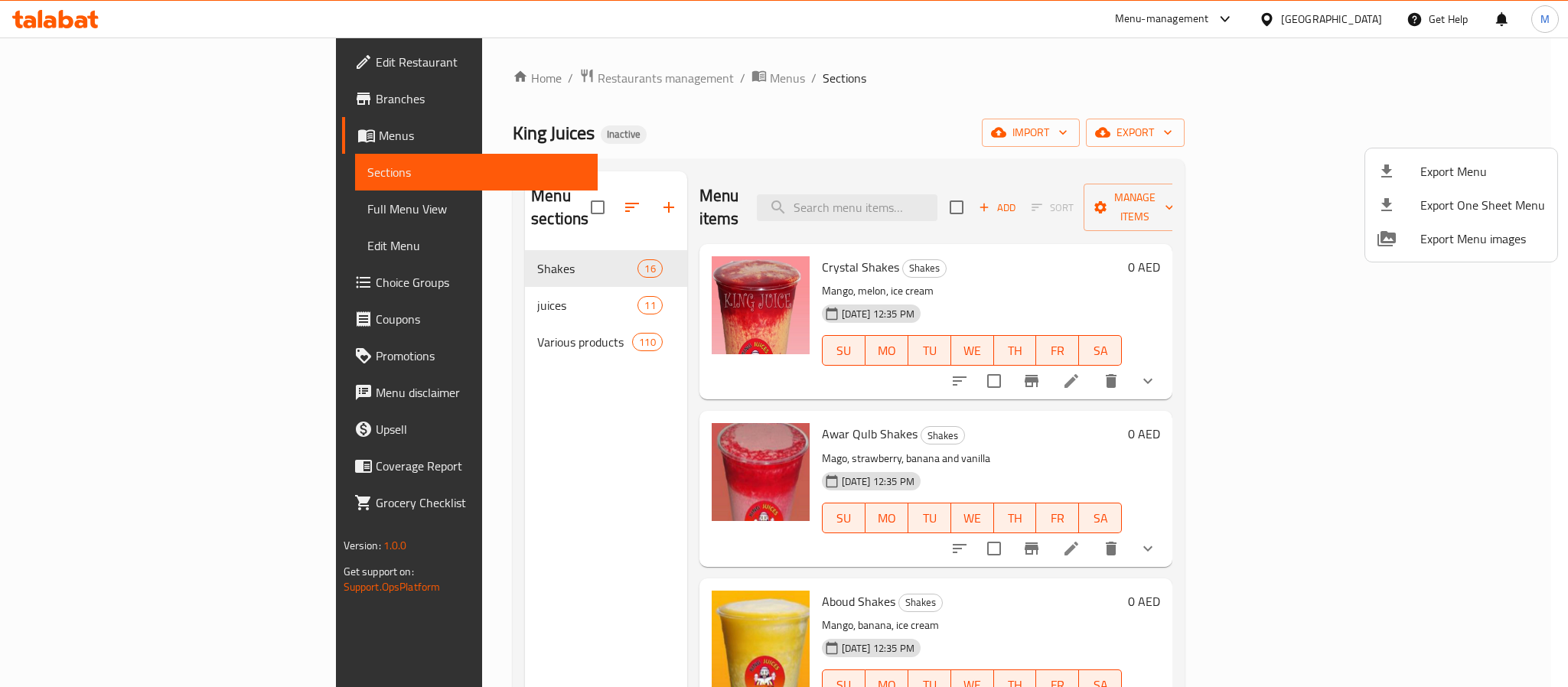
click at [156, 47] on div at bounding box center [784, 343] width 1568 height 687
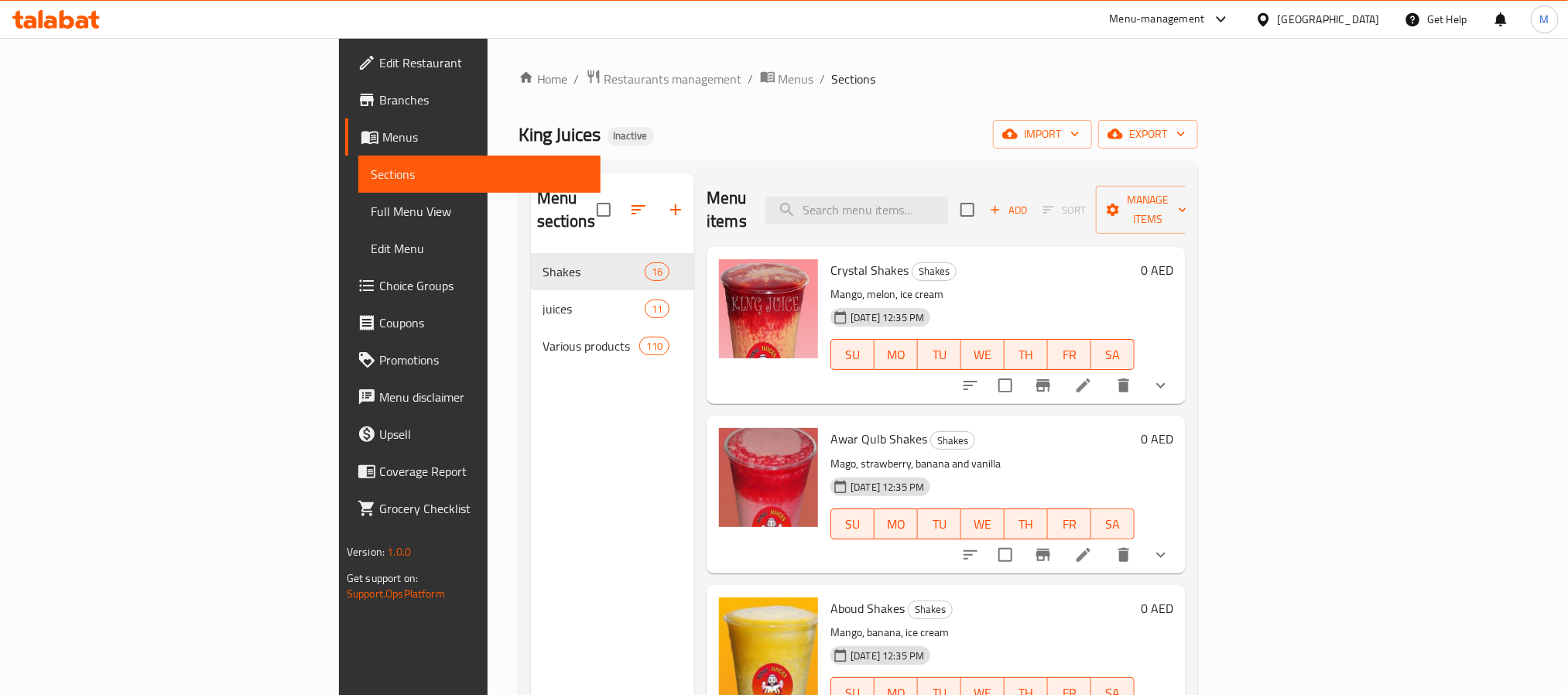
click at [379, 60] on span "Edit Restaurant" at bounding box center [483, 62] width 209 height 19
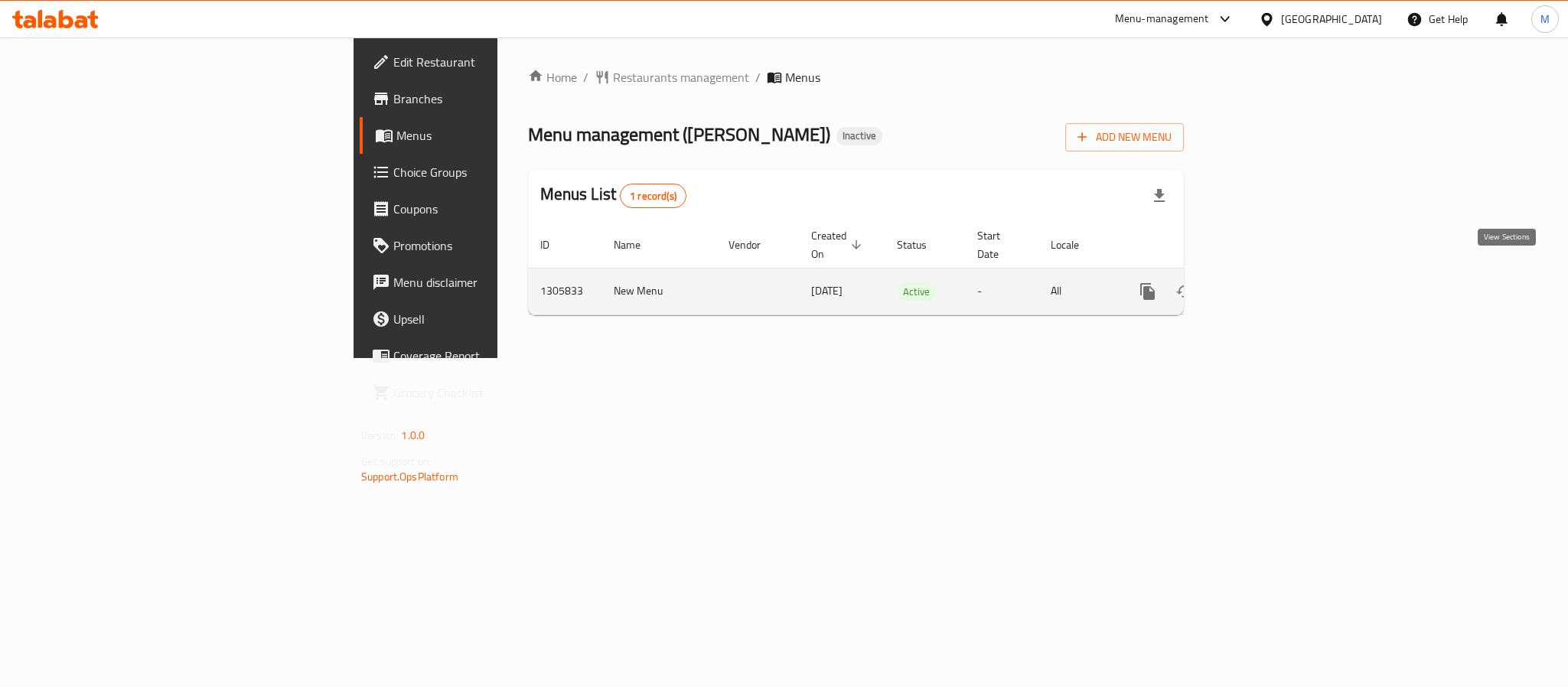
click at [1267, 283] on icon "enhanced table" at bounding box center [1257, 291] width 18 height 18
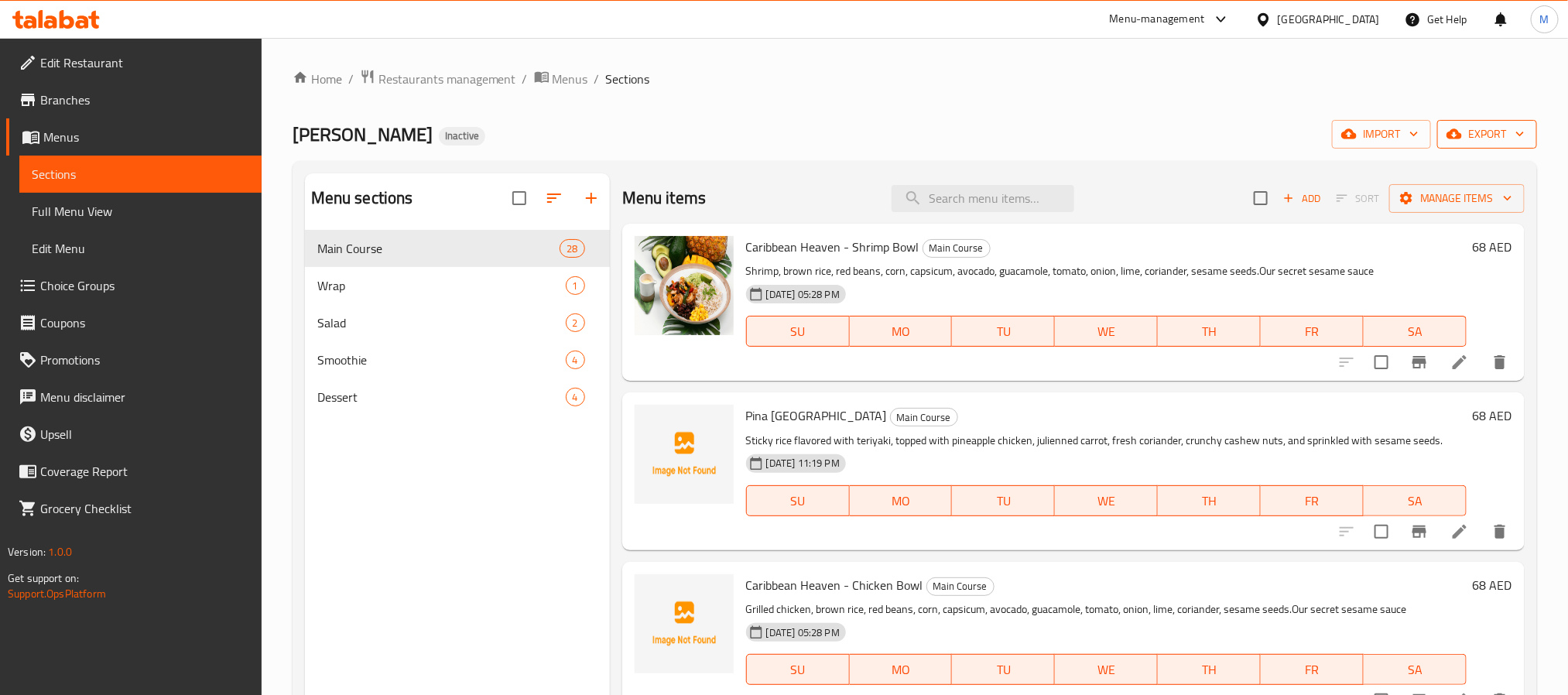
click at [1484, 132] on span "export" at bounding box center [1486, 134] width 75 height 20
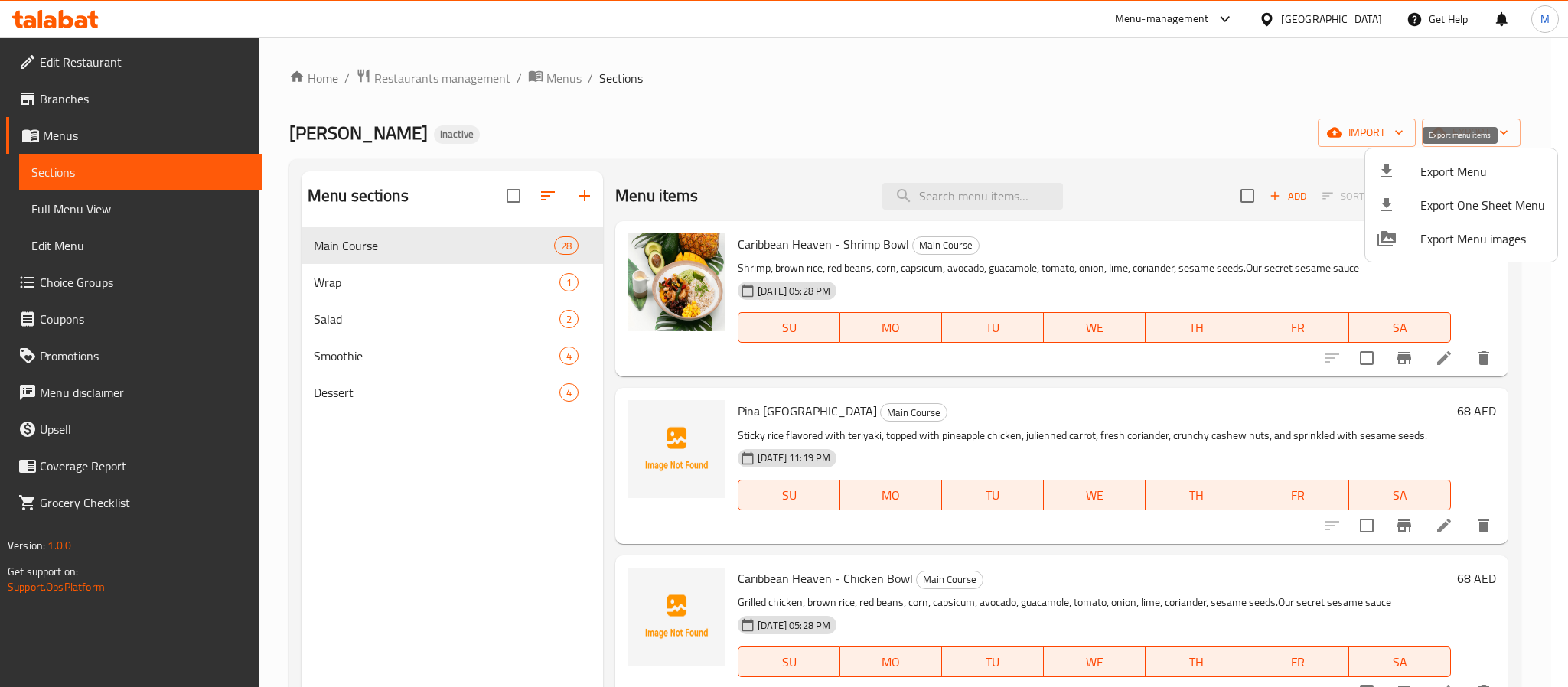
click at [1428, 162] on span "Export Menu" at bounding box center [1482, 171] width 125 height 18
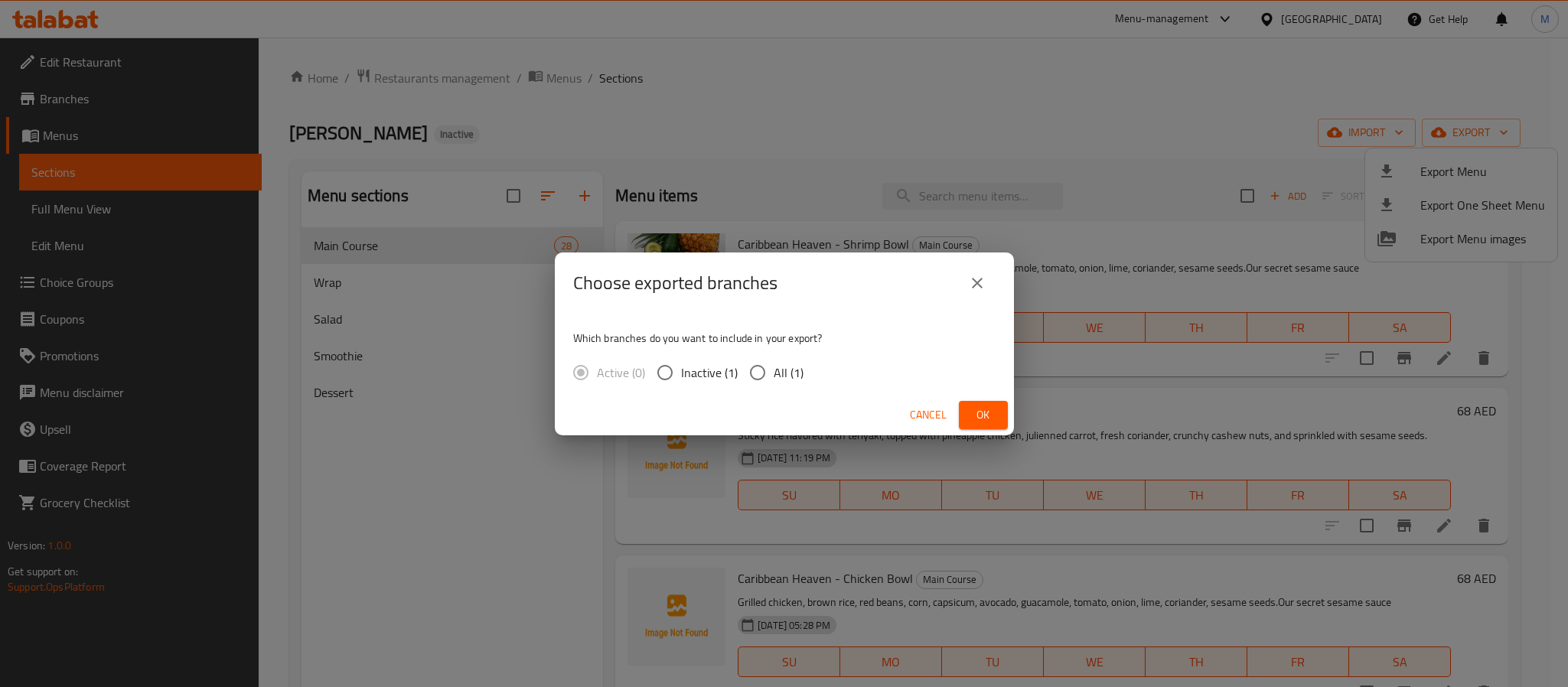
click at [779, 372] on span "All (1)" at bounding box center [788, 372] width 30 height 18
click at [773, 372] on input "All (1)" at bounding box center [757, 372] width 32 height 32
radio input "true"
click at [985, 422] on span "Ok" at bounding box center [983, 415] width 25 height 19
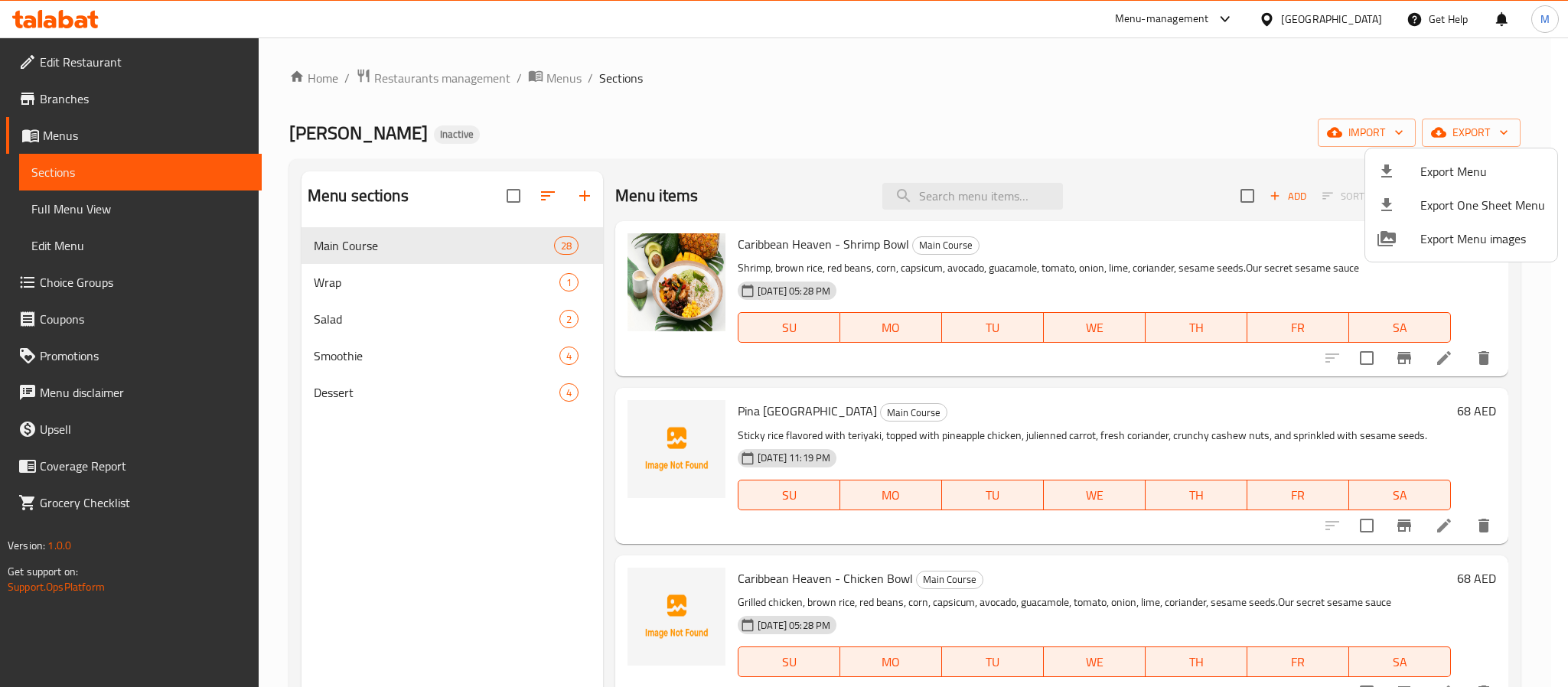
click at [456, 396] on div at bounding box center [784, 343] width 1568 height 687
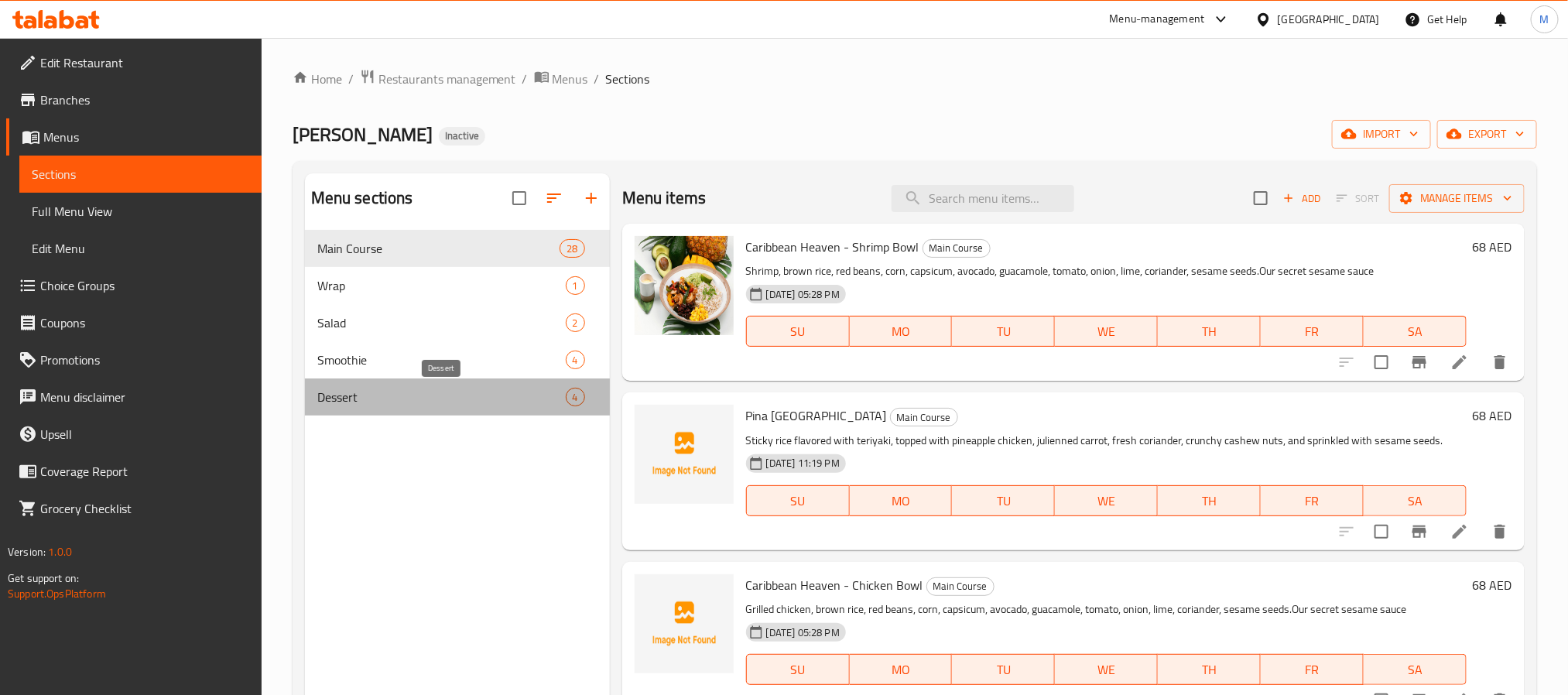
click at [461, 400] on span "Dessert" at bounding box center [441, 397] width 249 height 19
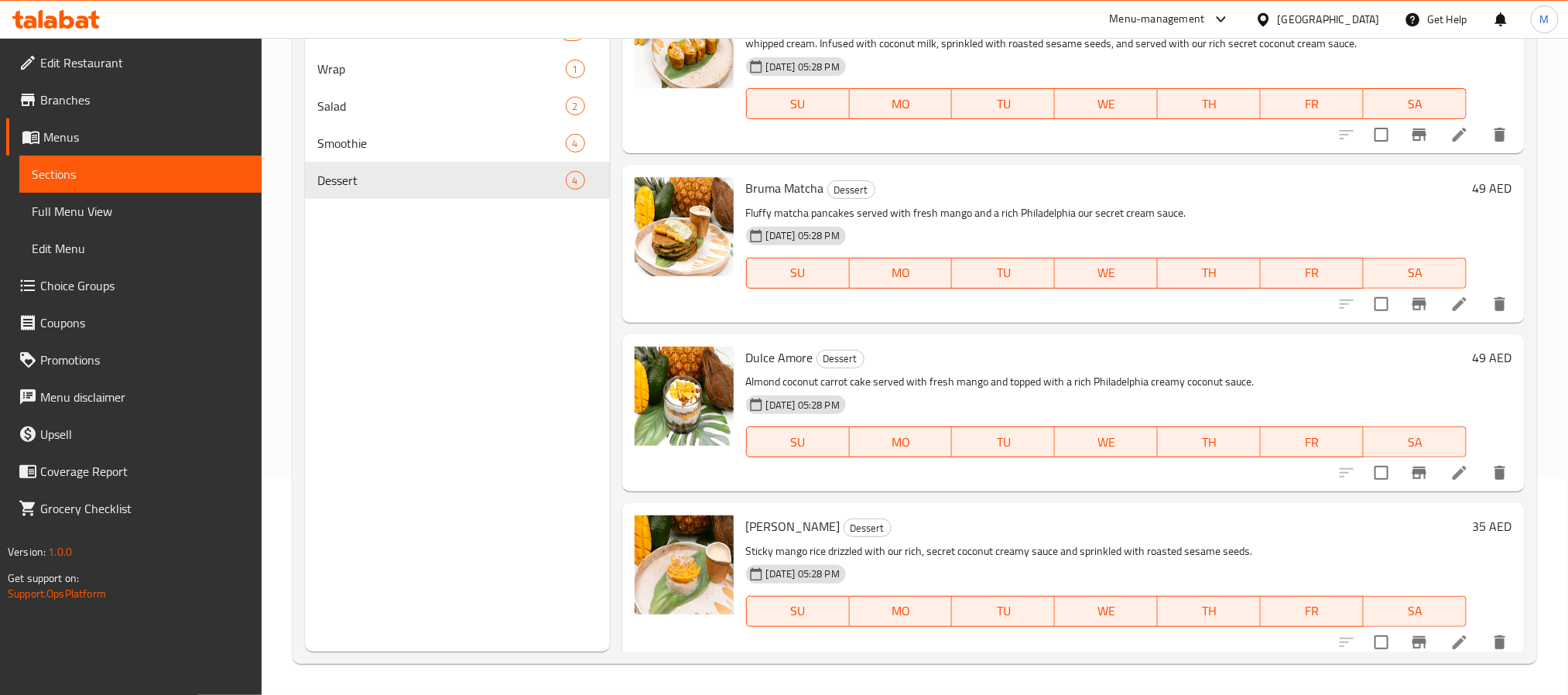
scroll to position [38, 0]
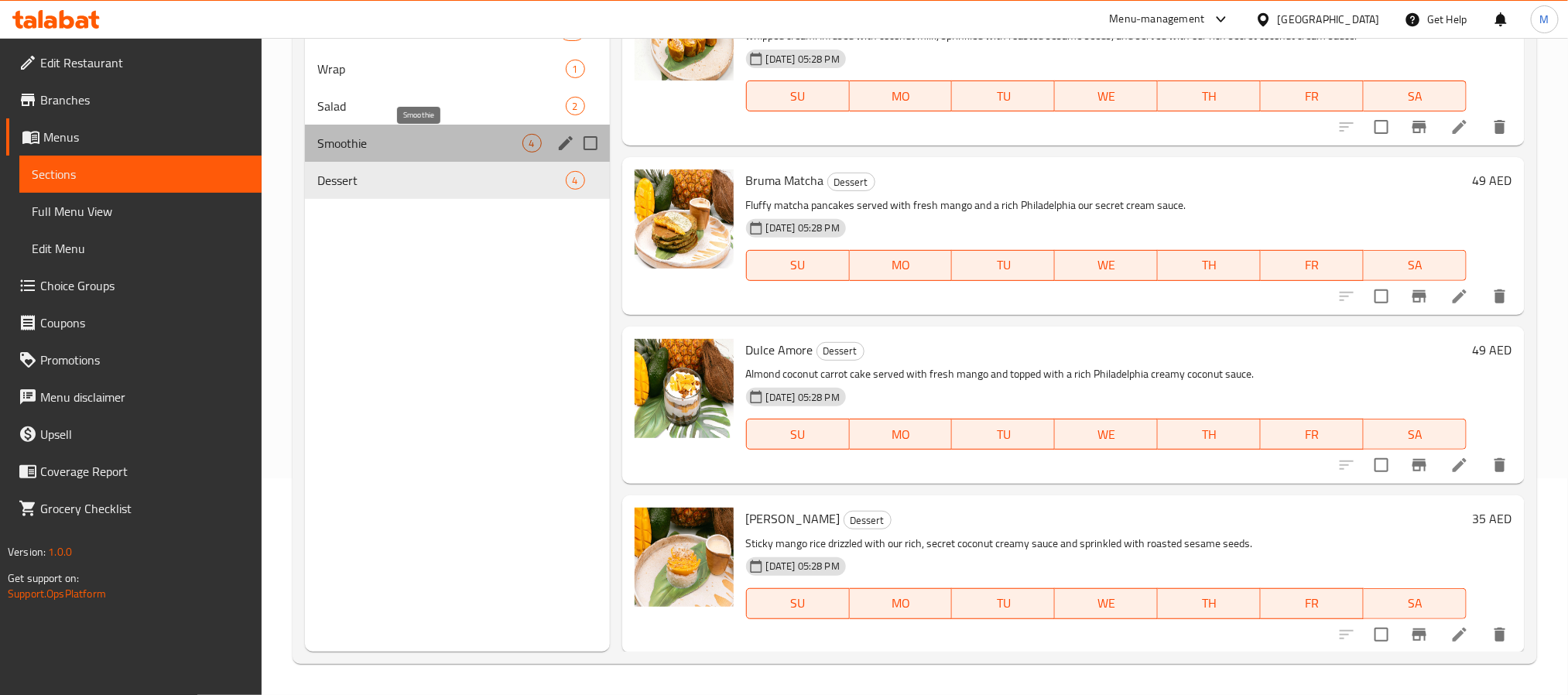
click at [358, 149] on span "Smoothie" at bounding box center [419, 143] width 205 height 19
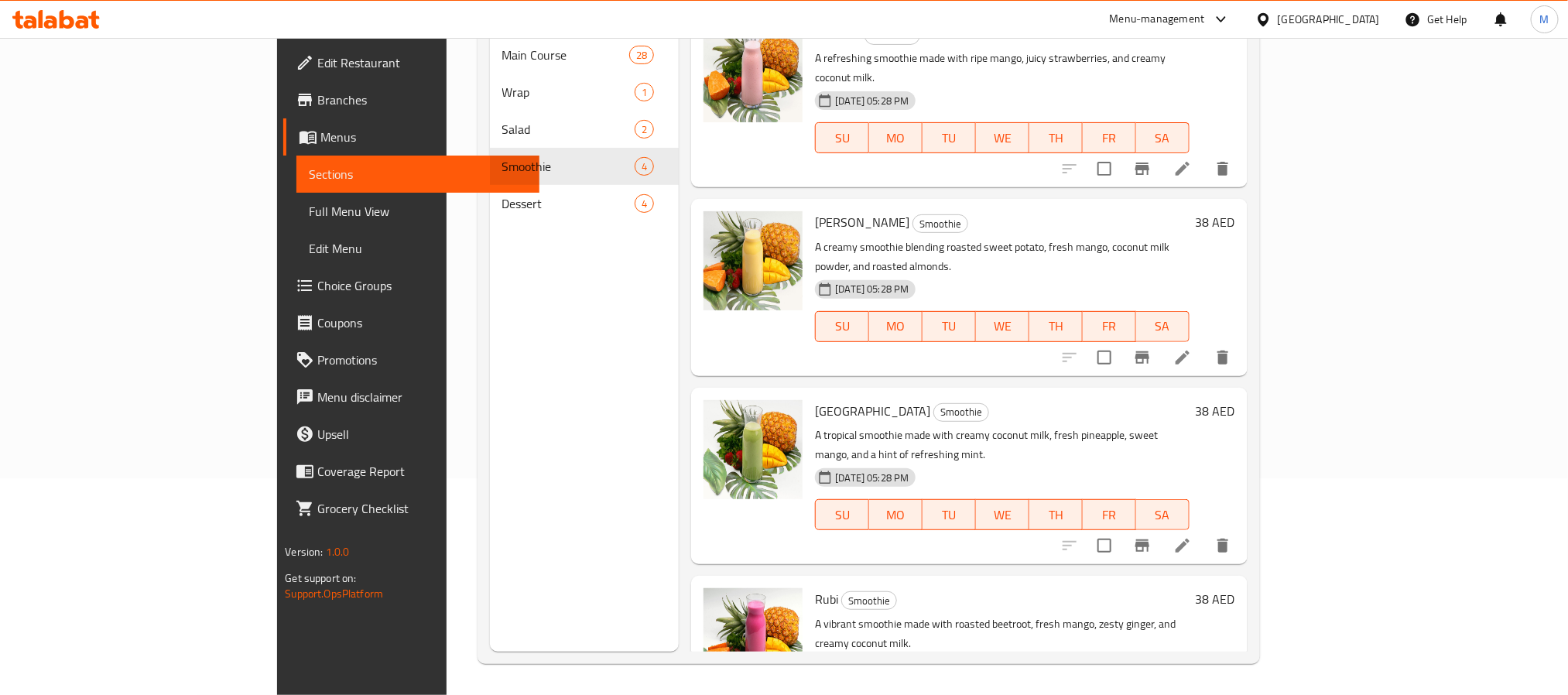
scroll to position [100, 0]
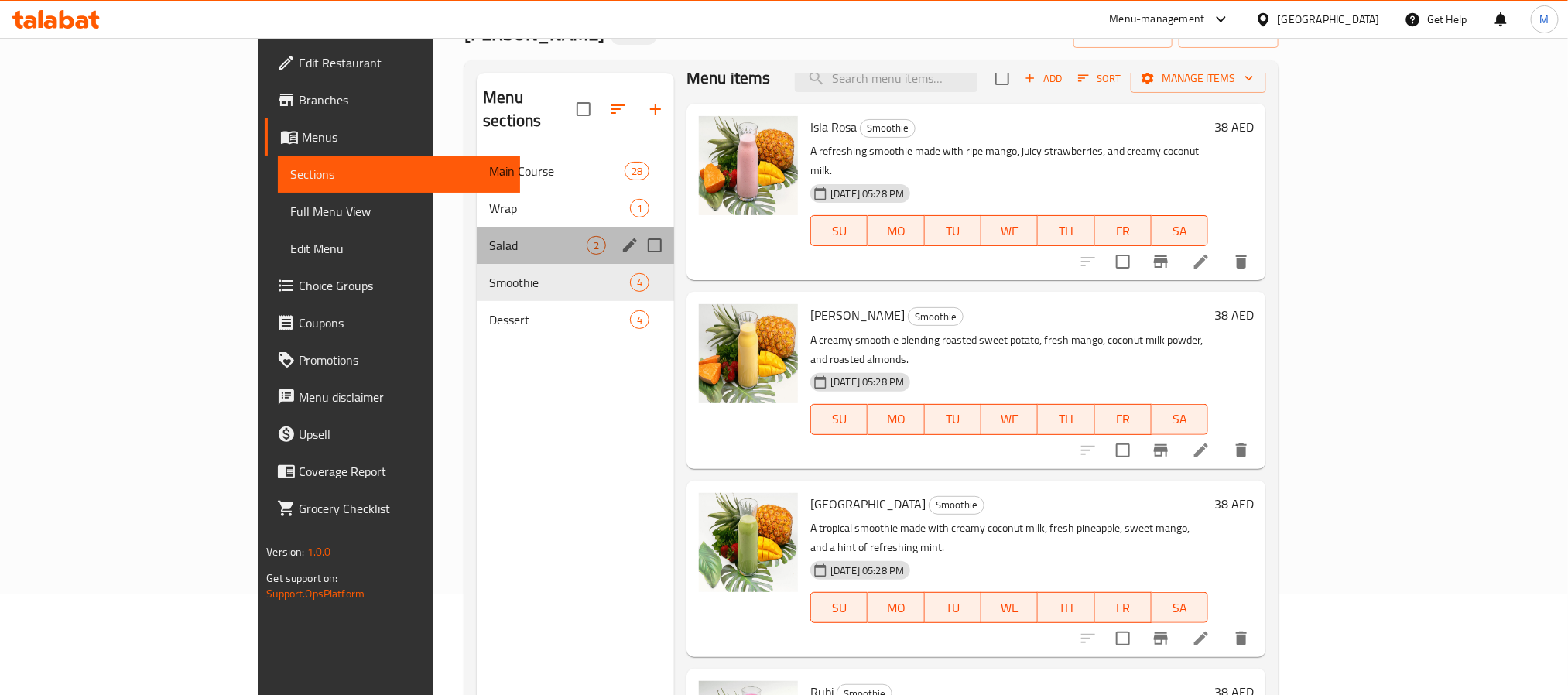
click at [477, 232] on div "Salad 2" at bounding box center [575, 245] width 197 height 37
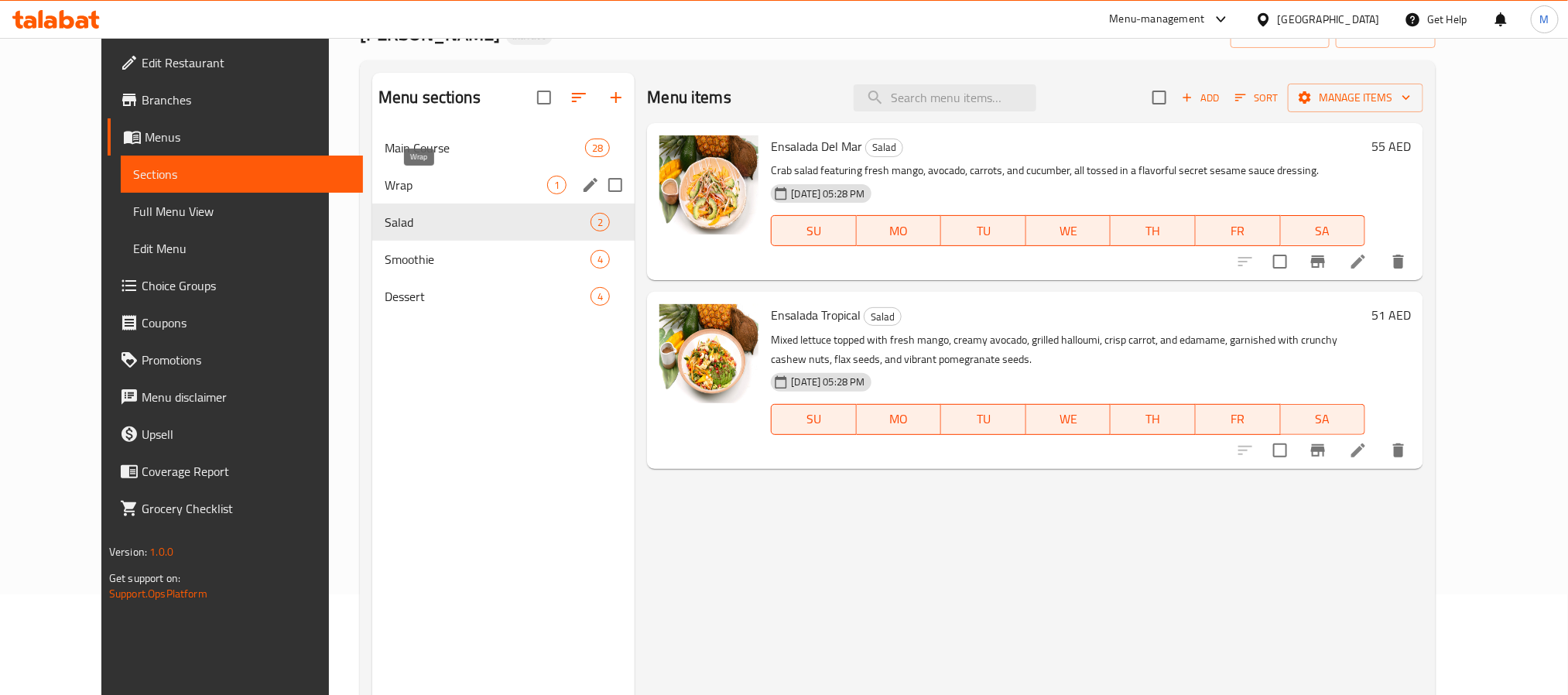
click at [407, 184] on span "Wrap" at bounding box center [465, 185] width 162 height 19
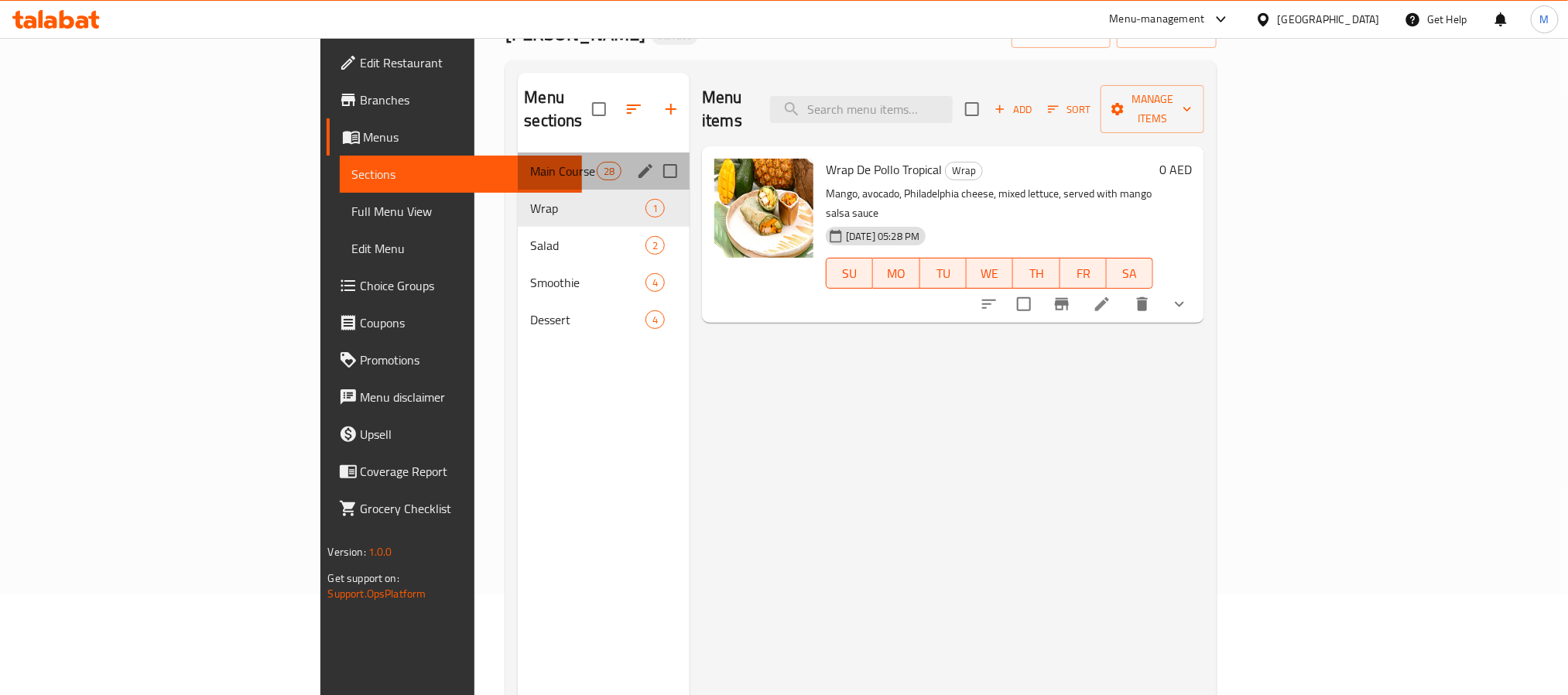
click at [518, 163] on div "Main Course 28" at bounding box center [603, 171] width 171 height 37
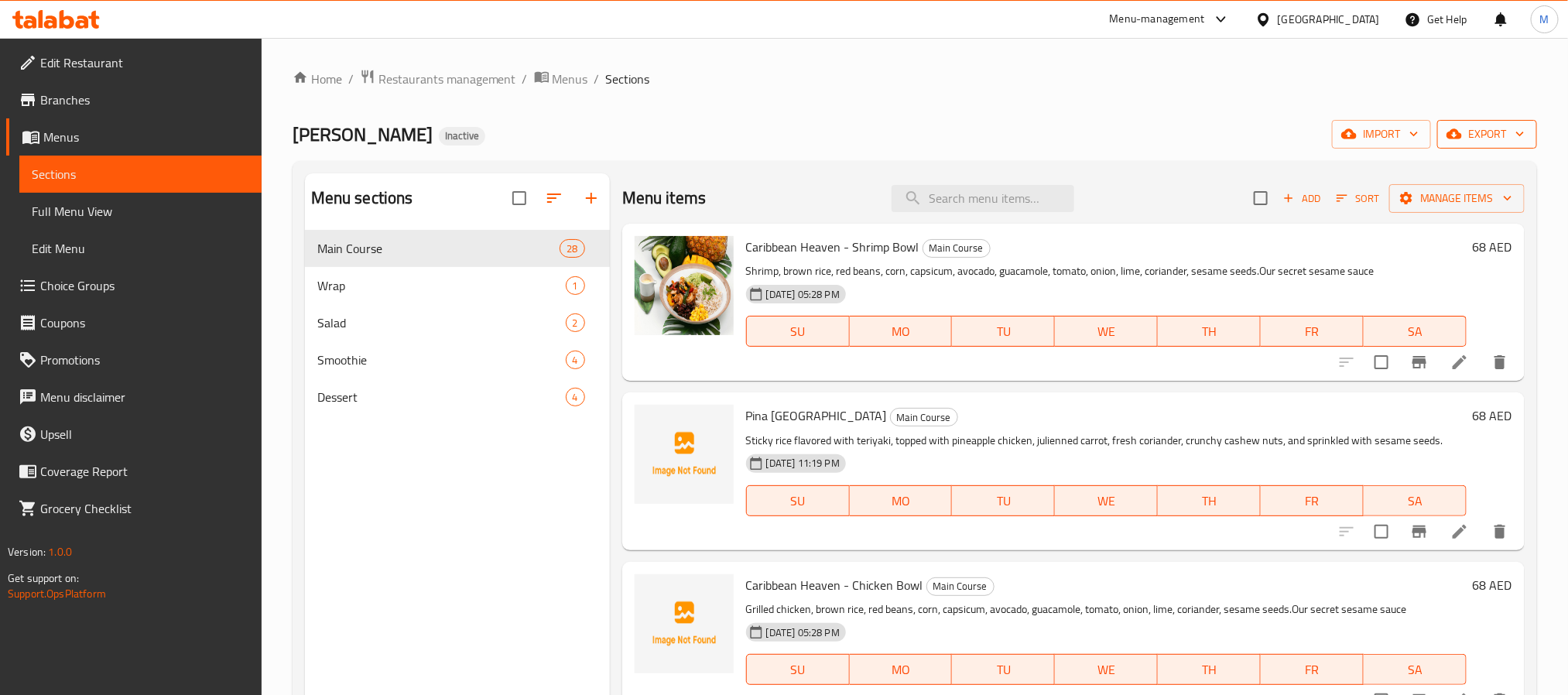
click at [1509, 135] on span "export" at bounding box center [1486, 134] width 75 height 20
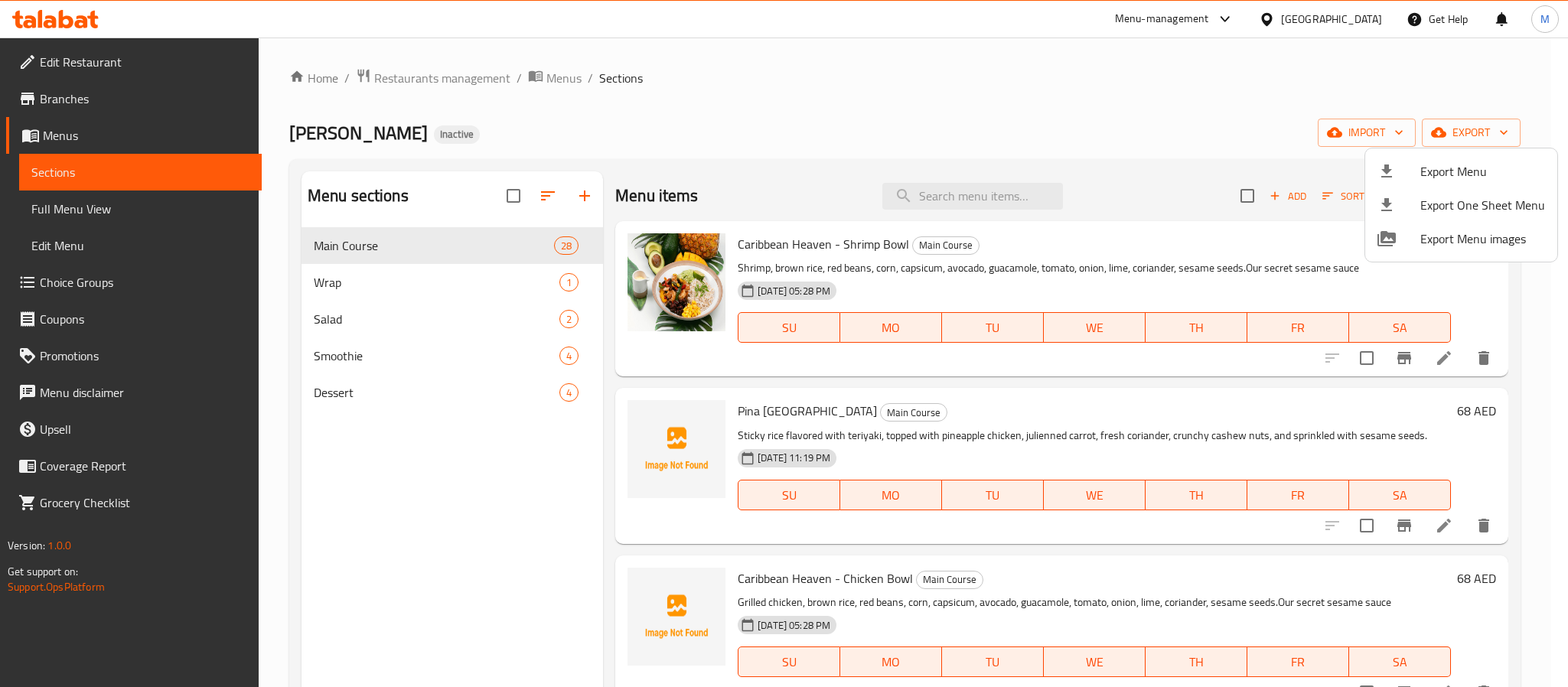
click at [1320, 10] on div at bounding box center [784, 343] width 1568 height 687
click at [1320, 11] on div "[GEOGRAPHIC_DATA]" at bounding box center [1331, 18] width 101 height 17
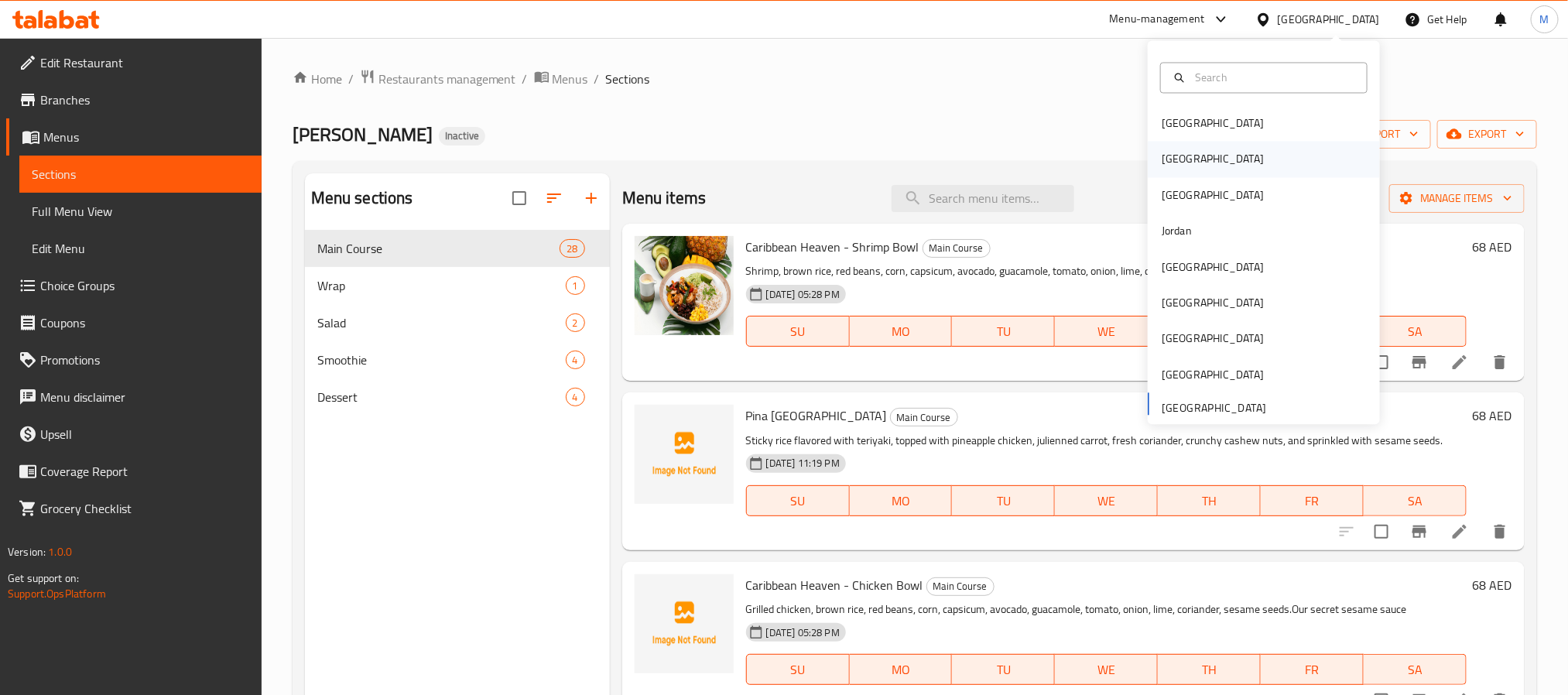
click at [1193, 165] on div "[GEOGRAPHIC_DATA]" at bounding box center [1263, 159] width 232 height 36
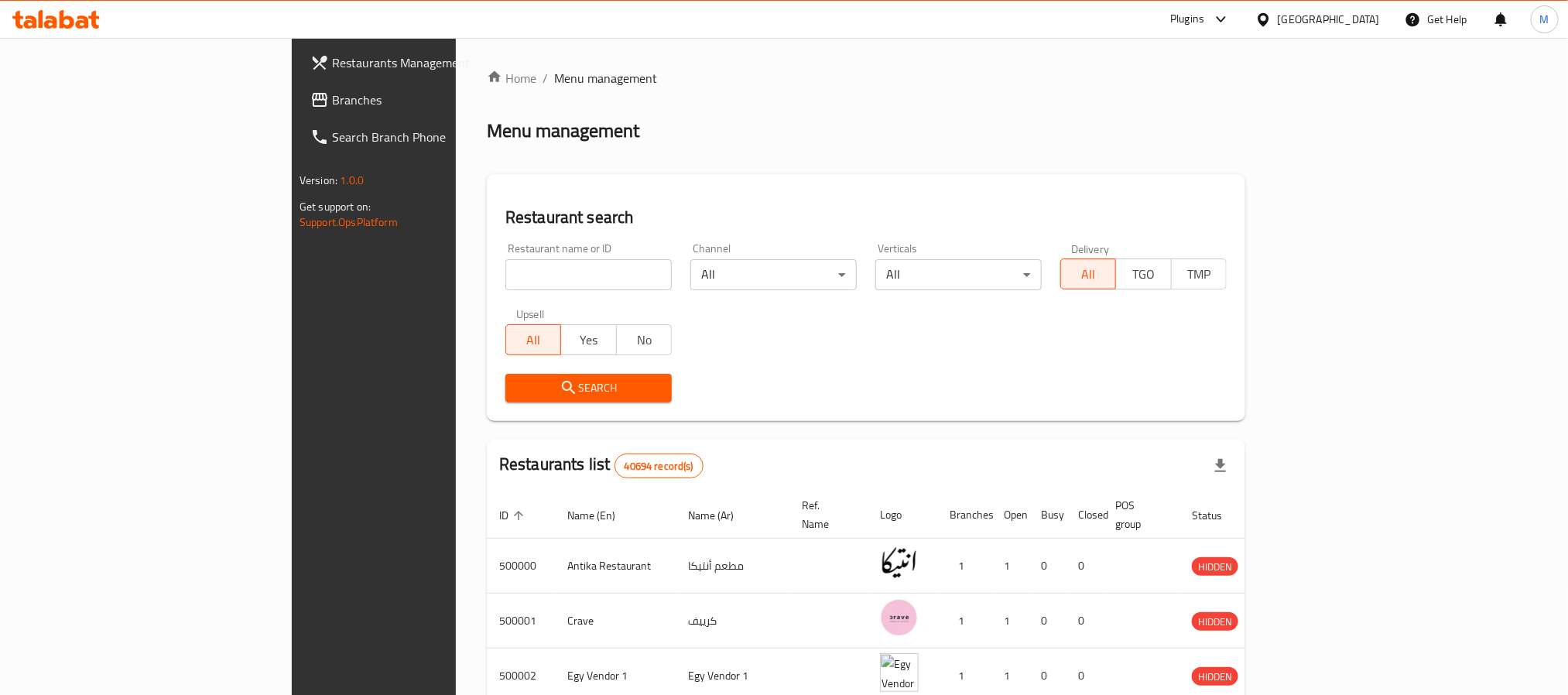
click at [332, 102] on span "Branches" at bounding box center [436, 99] width 209 height 19
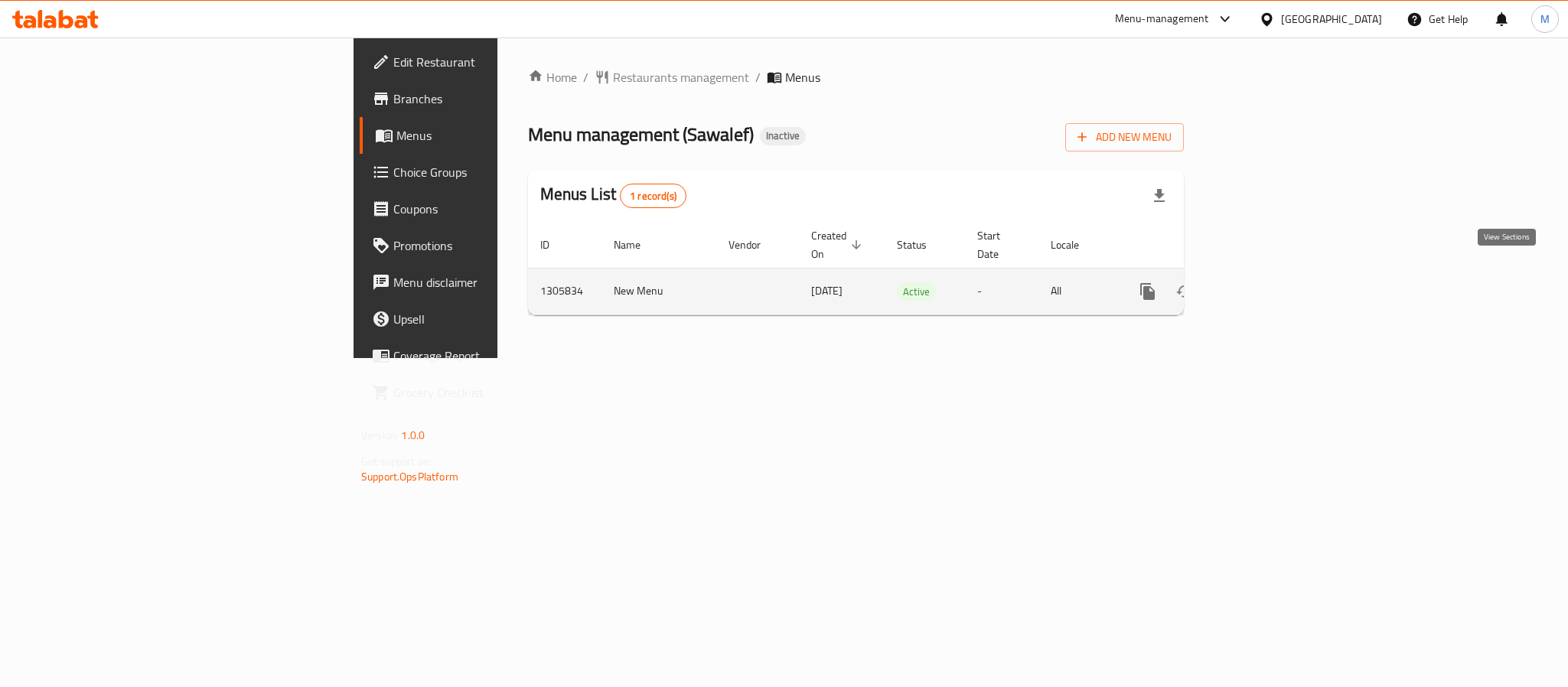
click at [1267, 283] on icon "enhanced table" at bounding box center [1257, 291] width 18 height 18
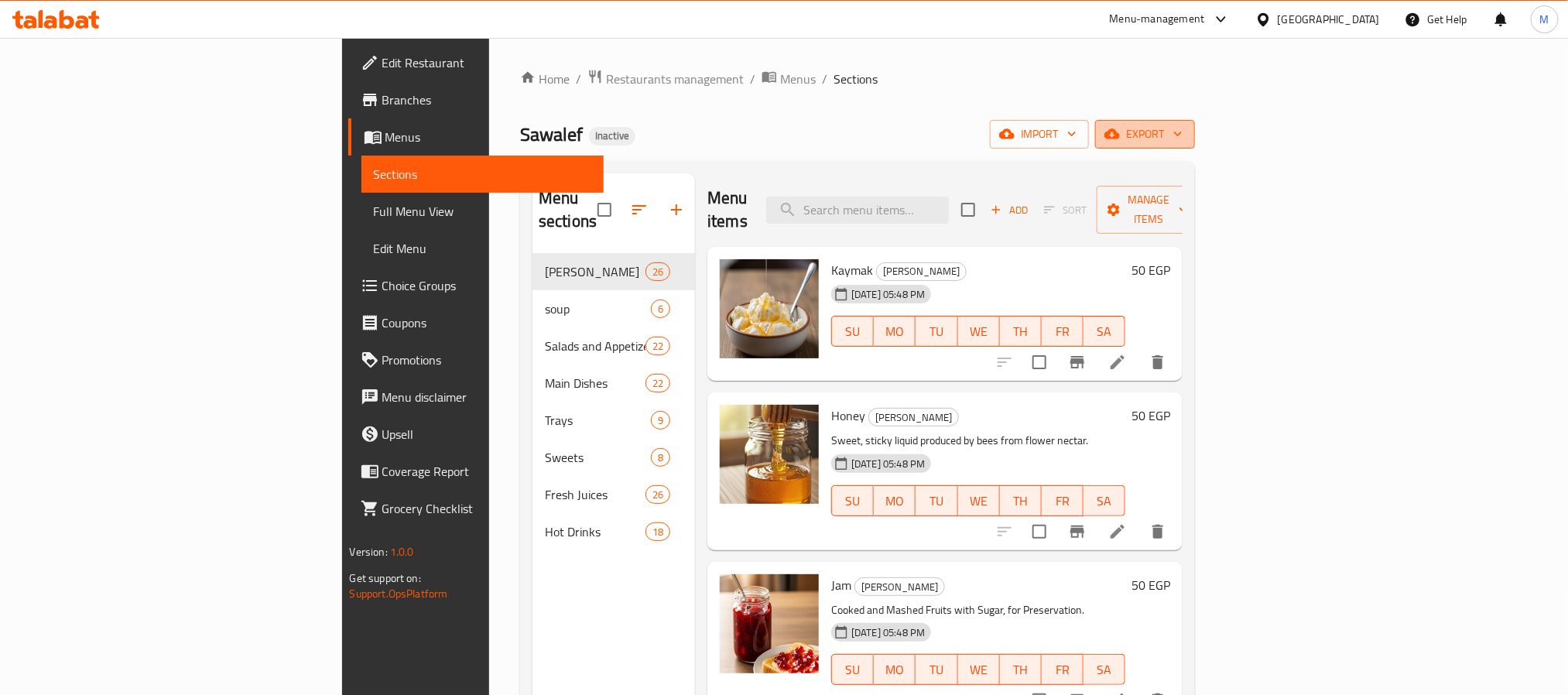
click at [1195, 147] on button "export" at bounding box center [1144, 134] width 99 height 28
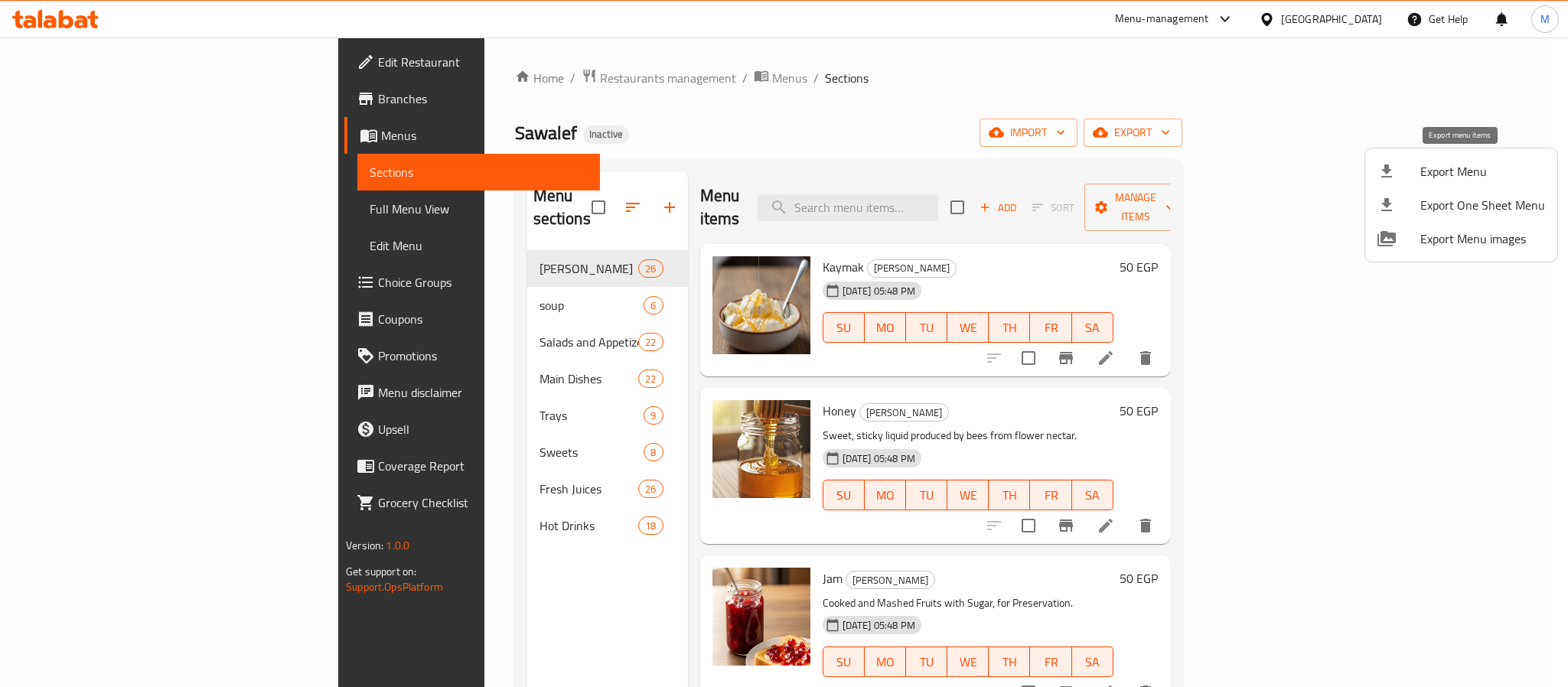
click at [1423, 181] on span "Export Menu" at bounding box center [1482, 171] width 125 height 18
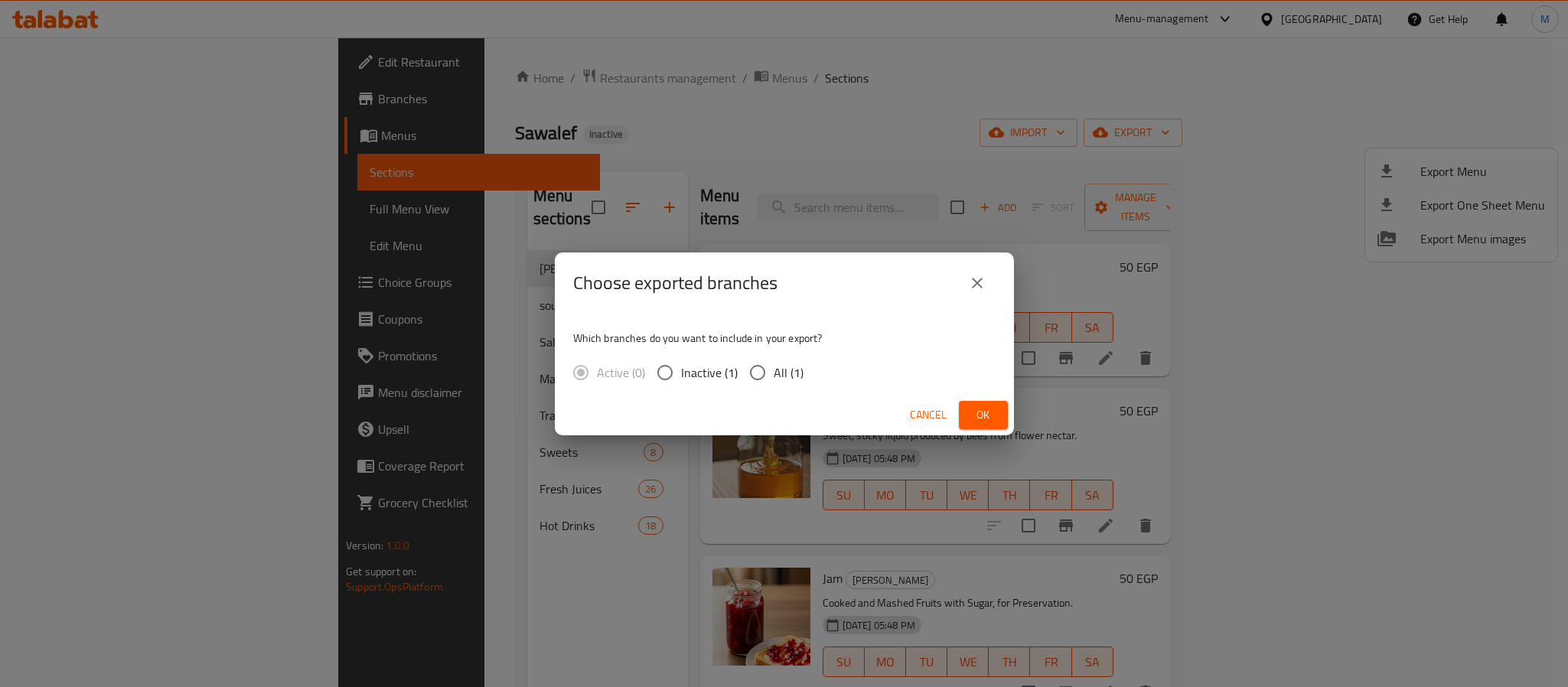
click at [780, 365] on span "All (1)" at bounding box center [788, 372] width 30 height 18
click at [773, 365] on input "All (1)" at bounding box center [757, 372] width 32 height 32
radio input "true"
click at [971, 406] on span "Ok" at bounding box center [983, 415] width 25 height 19
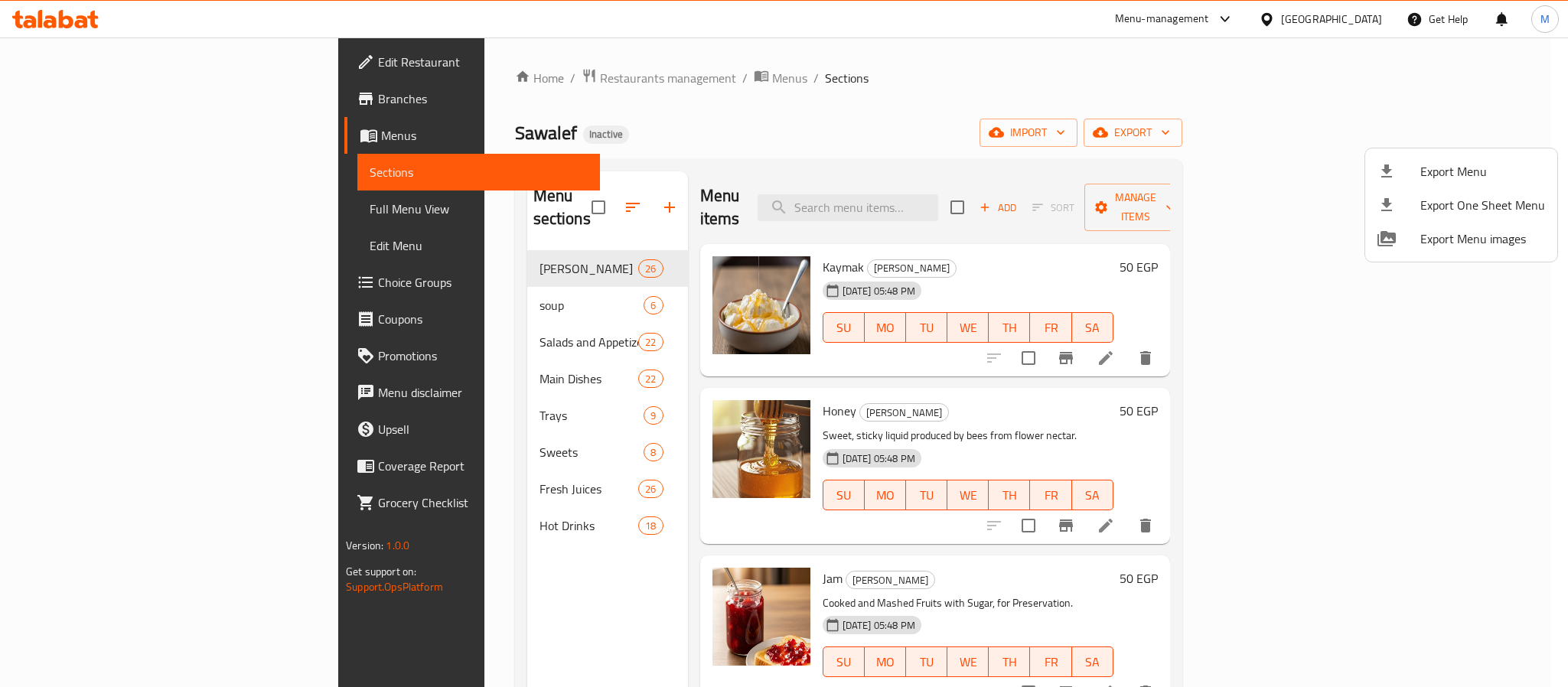
click at [1346, 30] on div at bounding box center [784, 343] width 1568 height 687
click at [1348, 27] on div "[GEOGRAPHIC_DATA]" at bounding box center [1331, 18] width 101 height 17
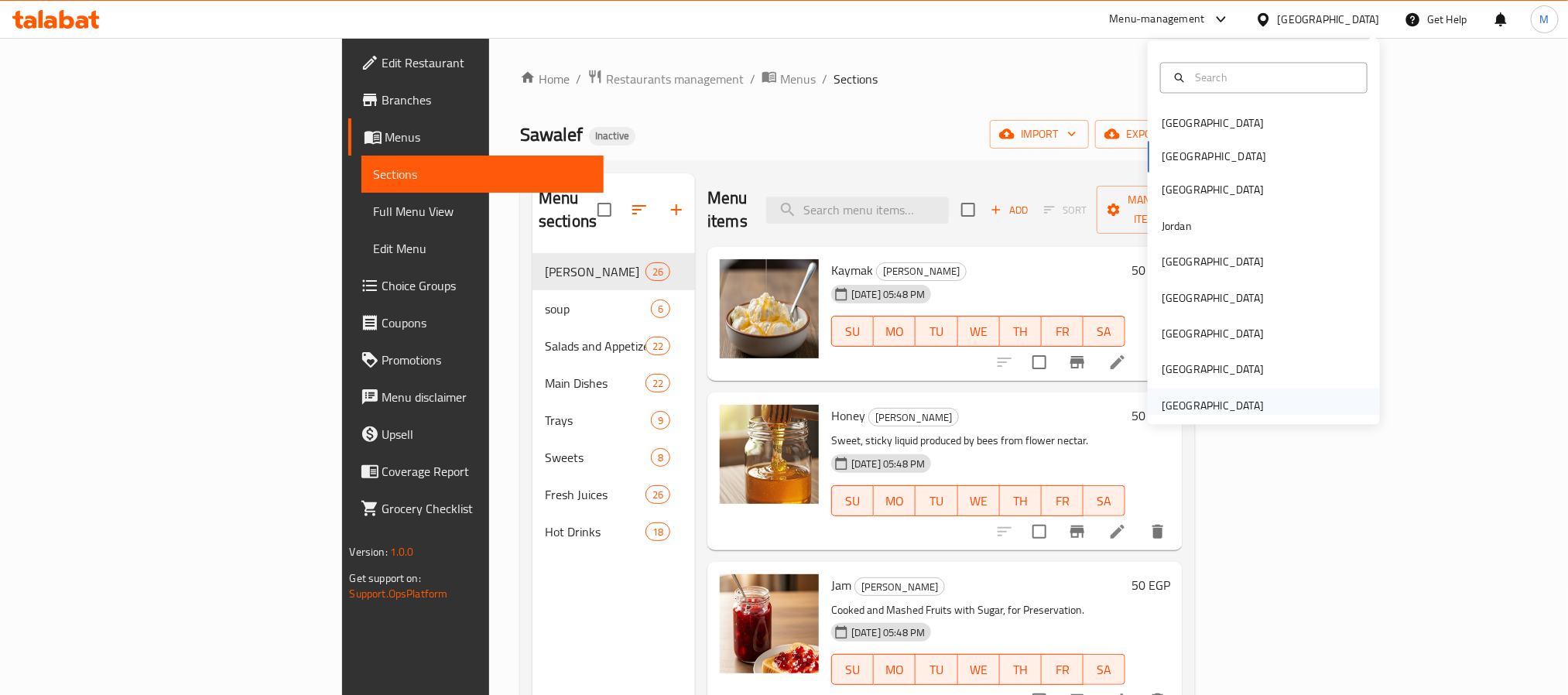
click at [1235, 398] on div "[GEOGRAPHIC_DATA]" at bounding box center [1212, 405] width 102 height 17
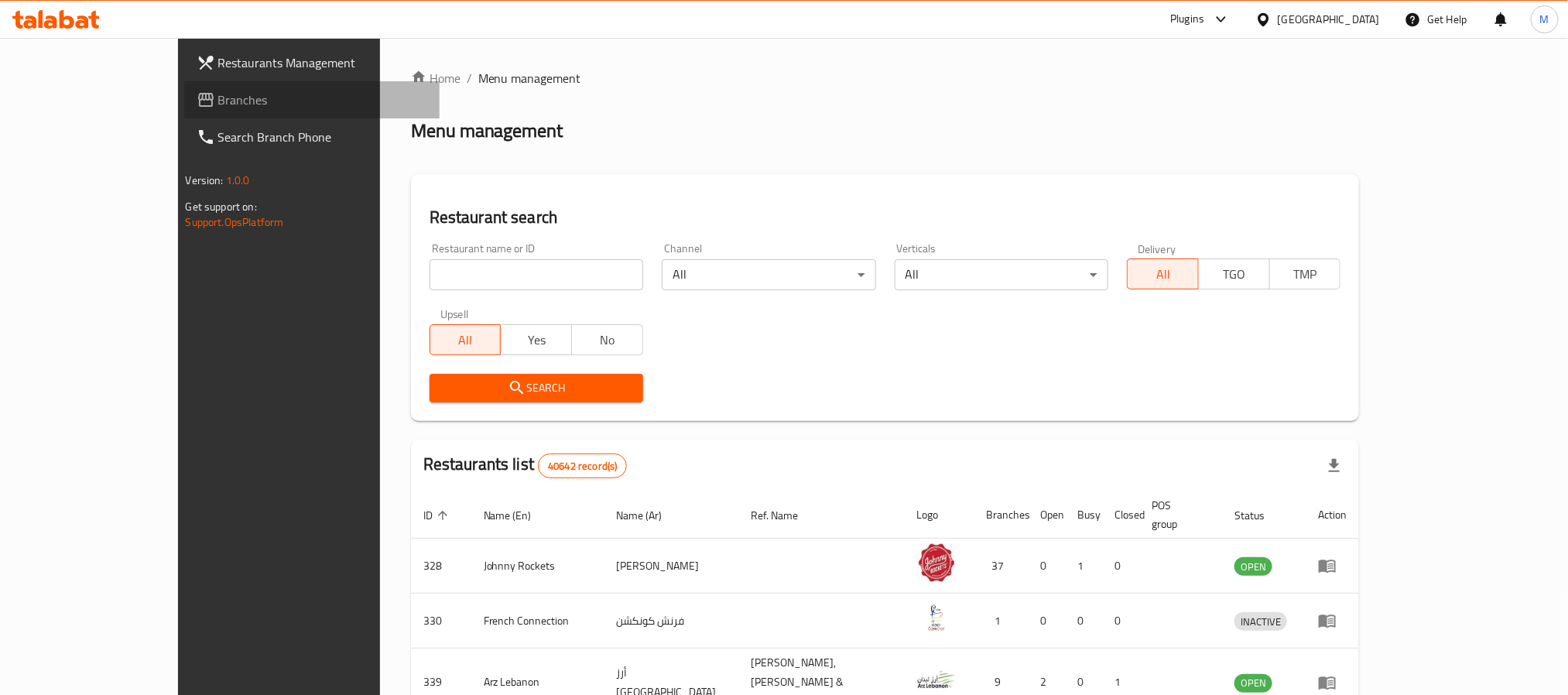
click at [218, 107] on span "Branches" at bounding box center [322, 99] width 209 height 19
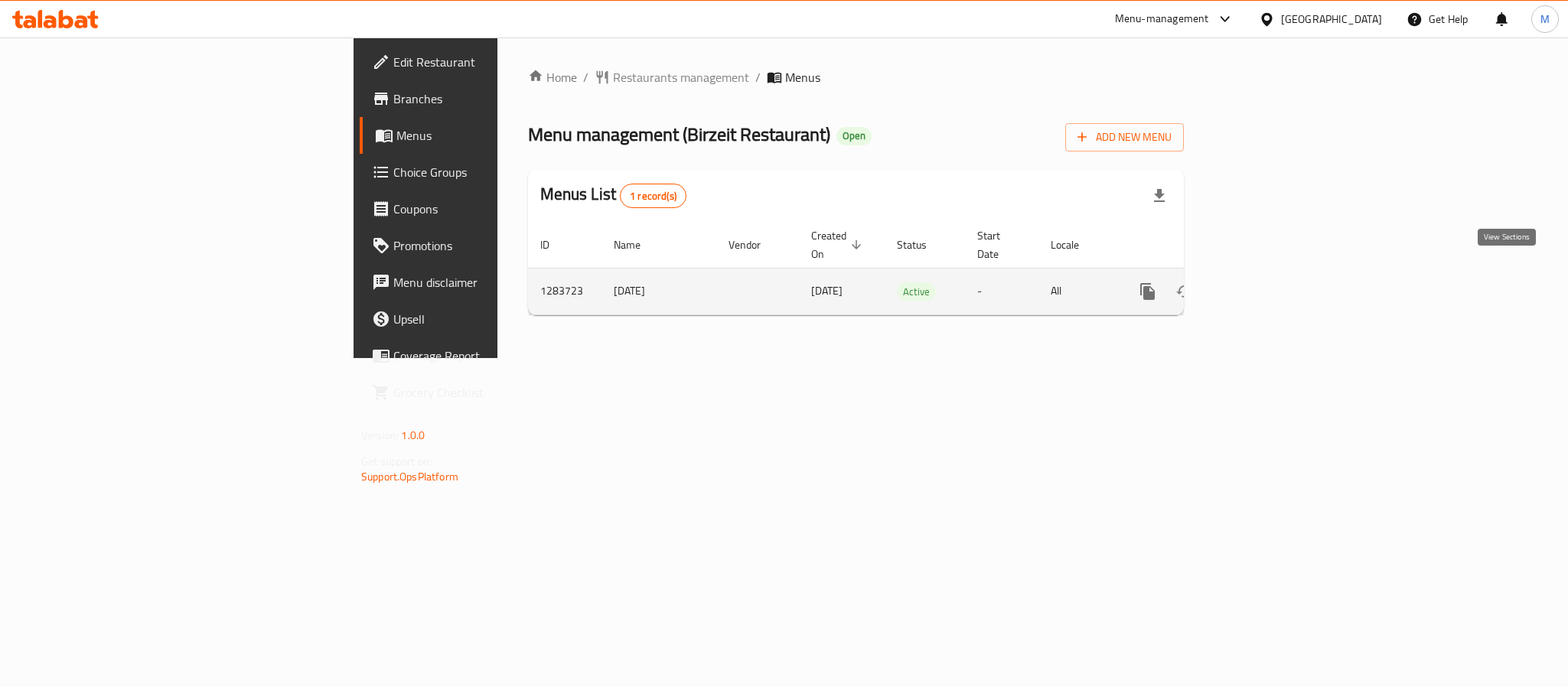
click at [1277, 277] on link "enhanced table" at bounding box center [1258, 291] width 37 height 37
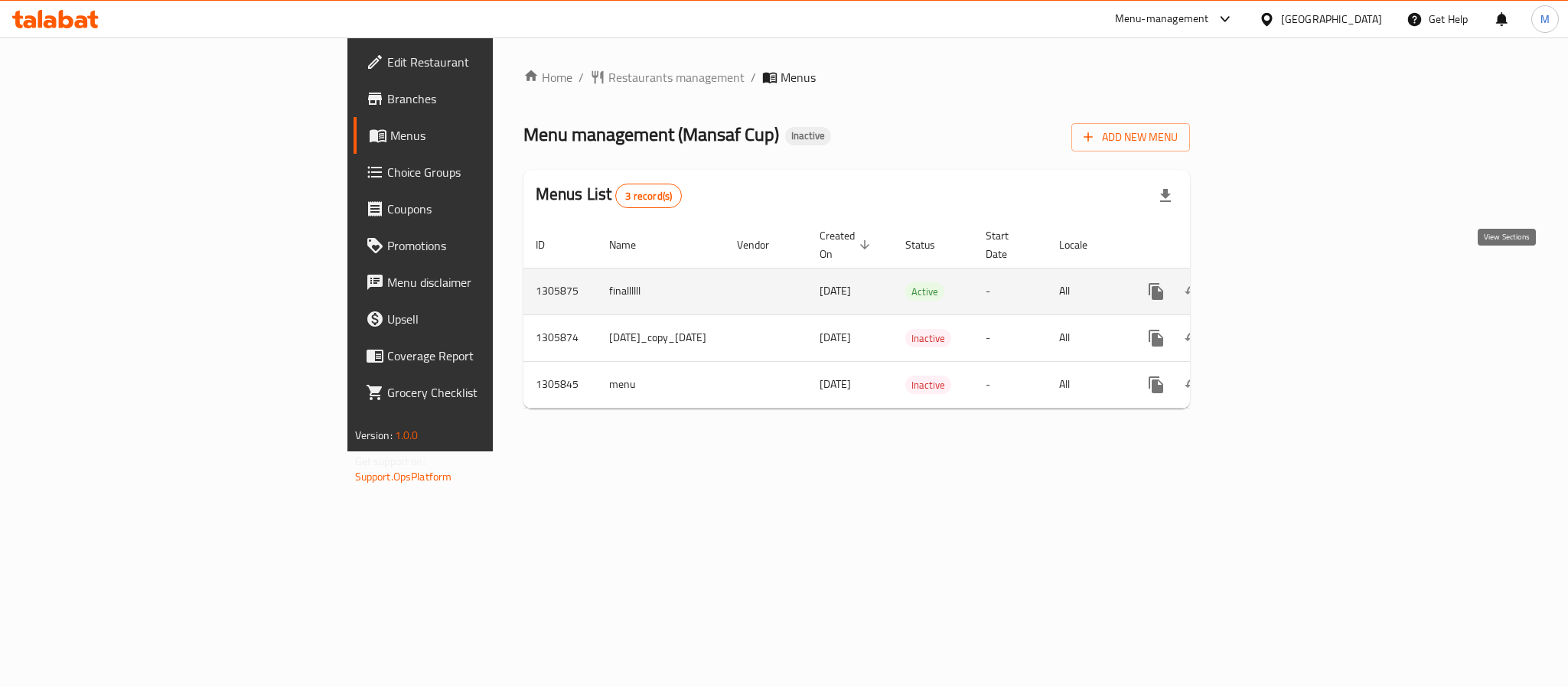
click at [1276, 283] on icon "enhanced table" at bounding box center [1266, 291] width 18 height 18
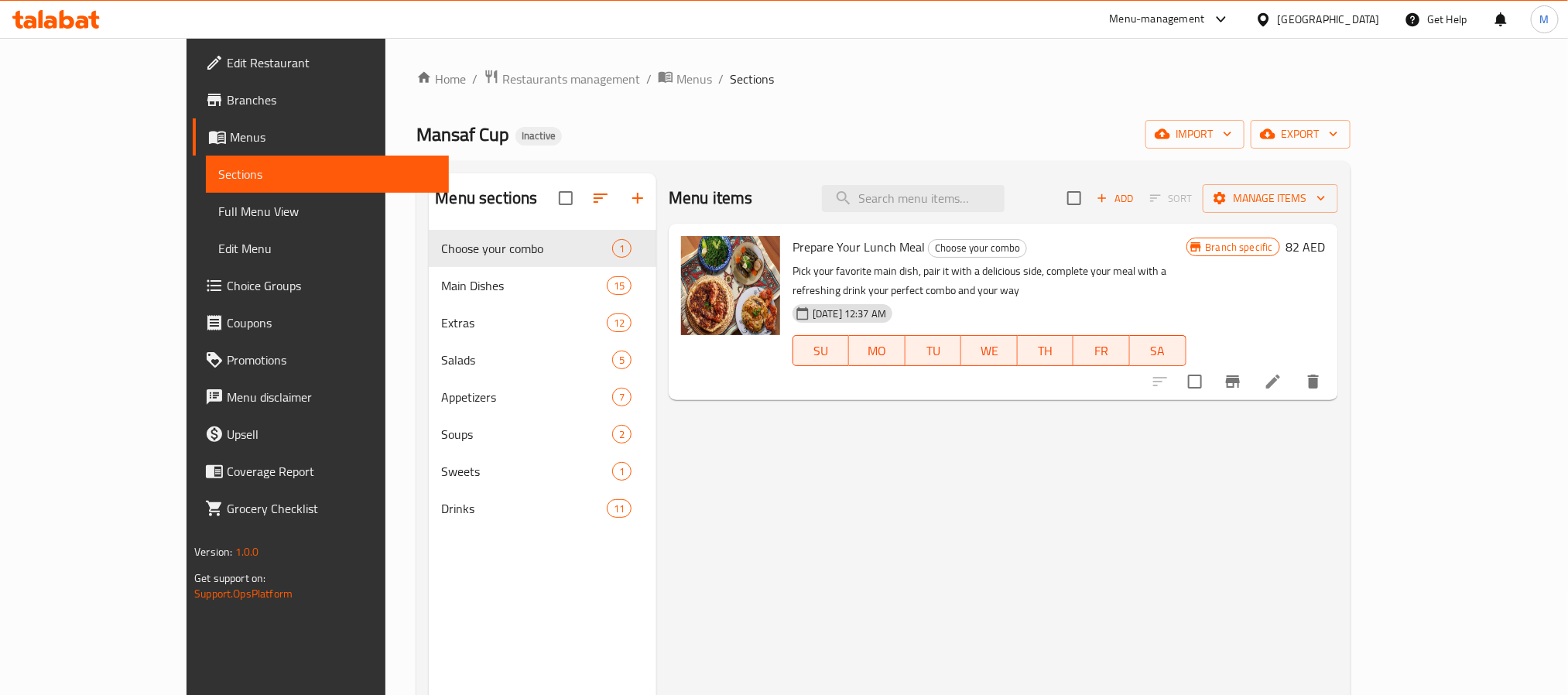
click at [218, 208] on span "Full Menu View" at bounding box center [327, 210] width 218 height 19
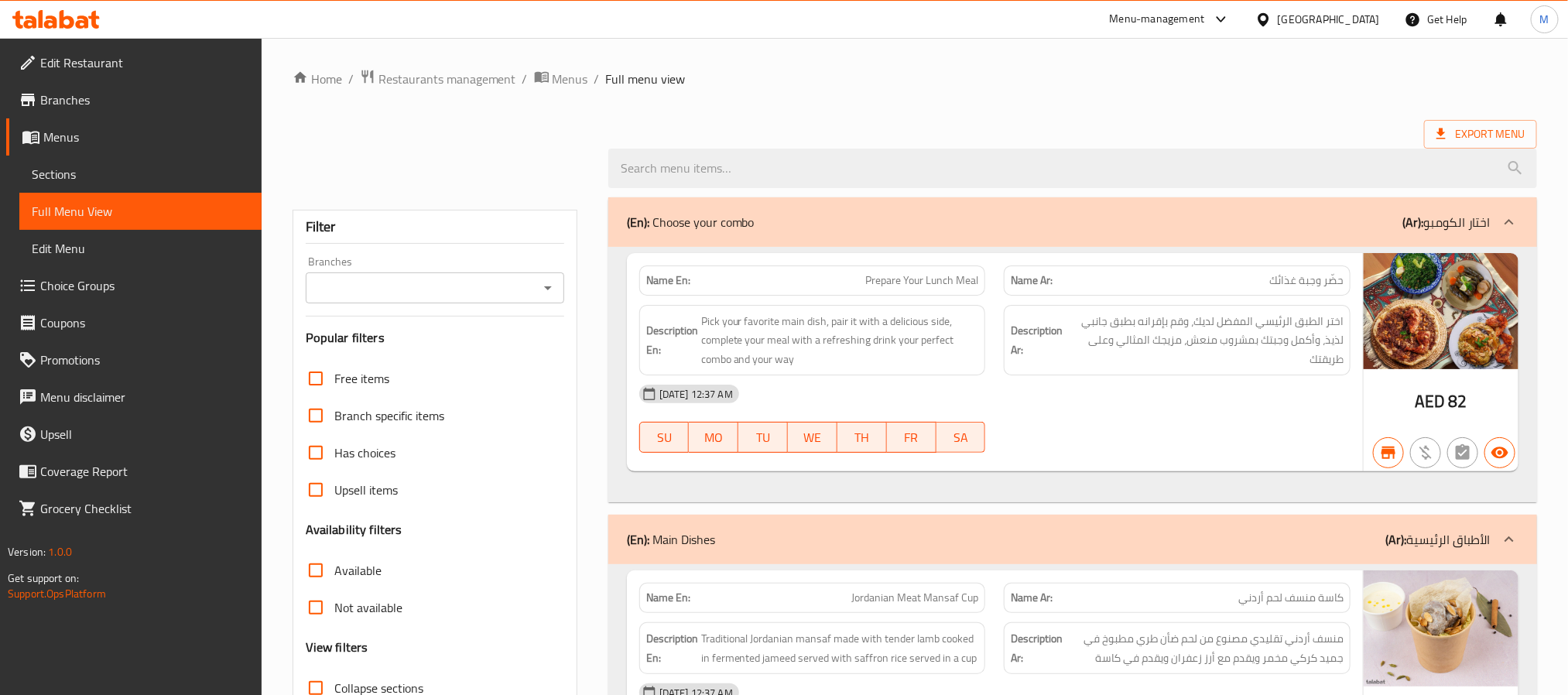
click at [545, 288] on icon "Open" at bounding box center [548, 288] width 8 height 4
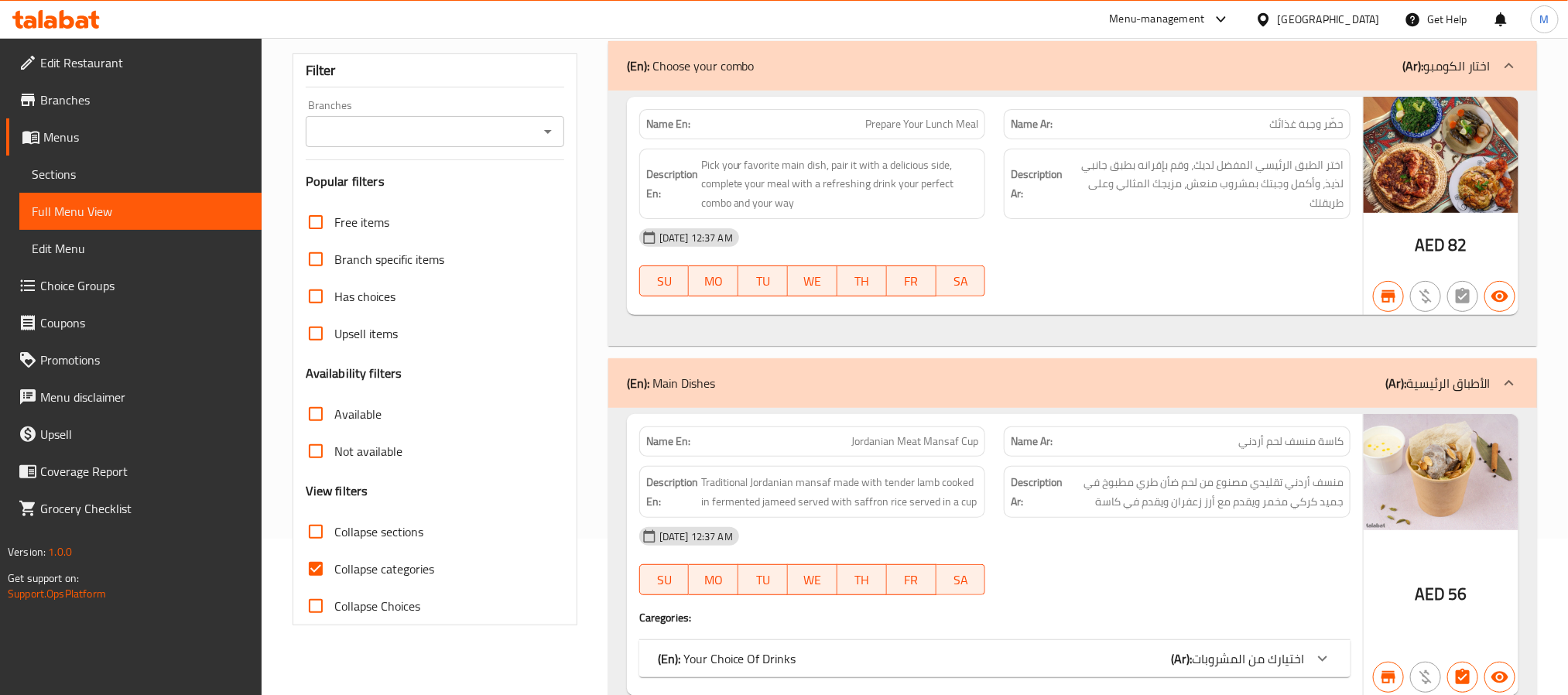
scroll to position [116, 0]
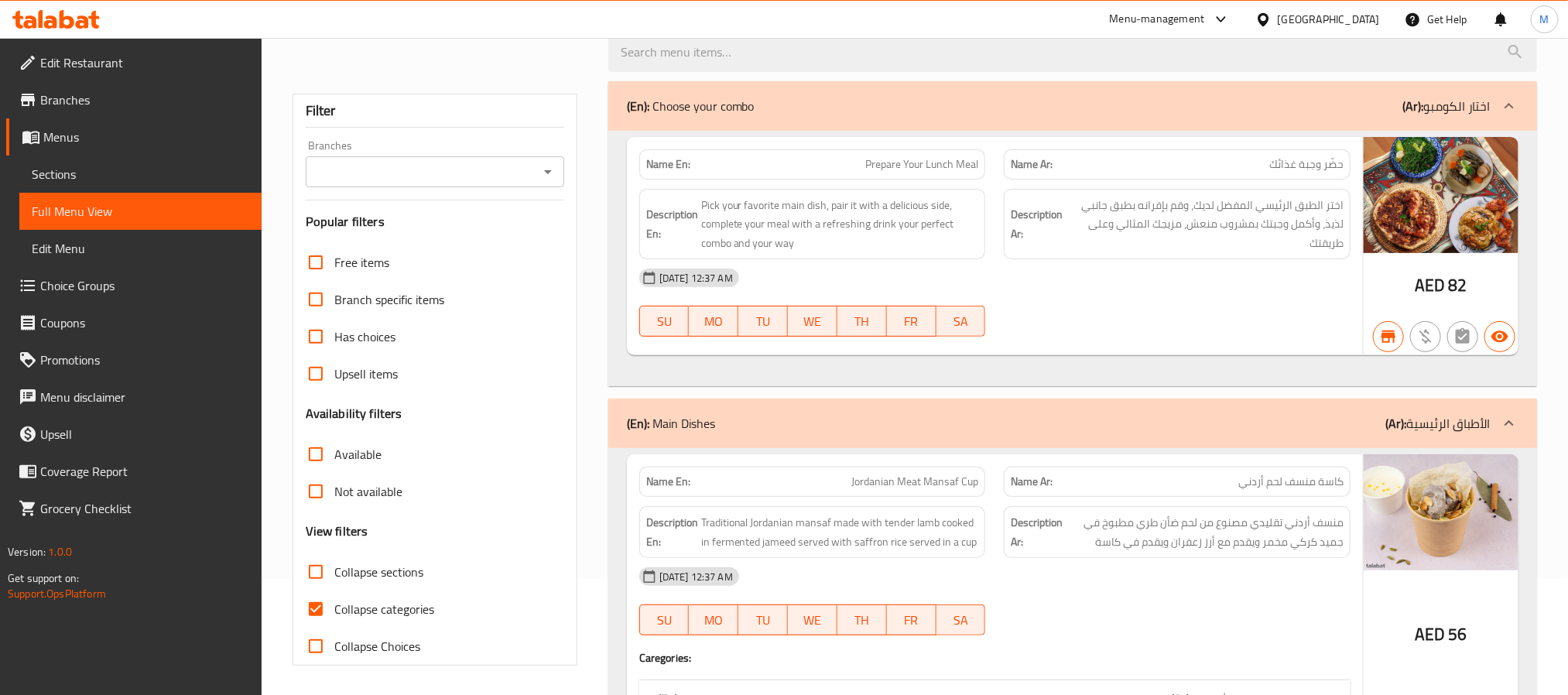
click at [545, 175] on icon "Open" at bounding box center [548, 171] width 19 height 19
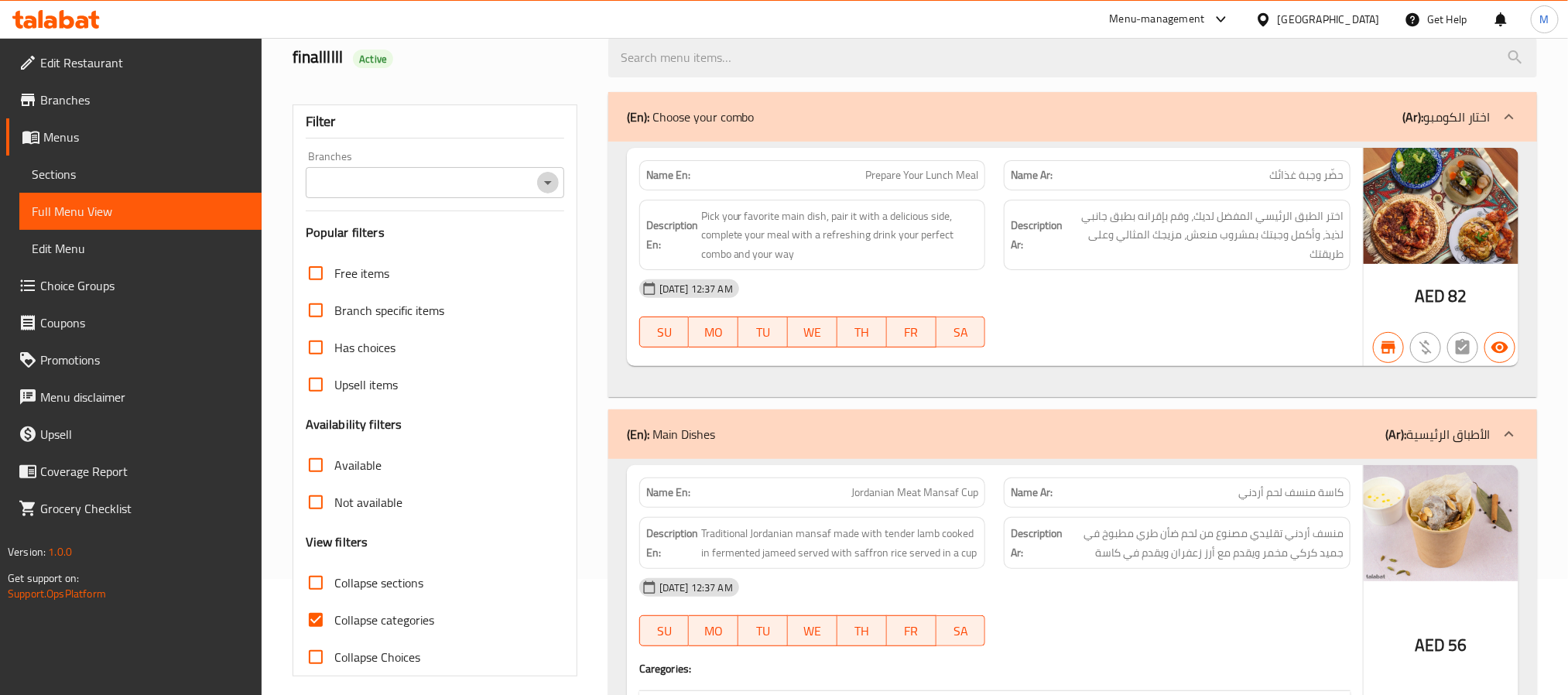
click at [552, 179] on icon "Open" at bounding box center [548, 182] width 19 height 19
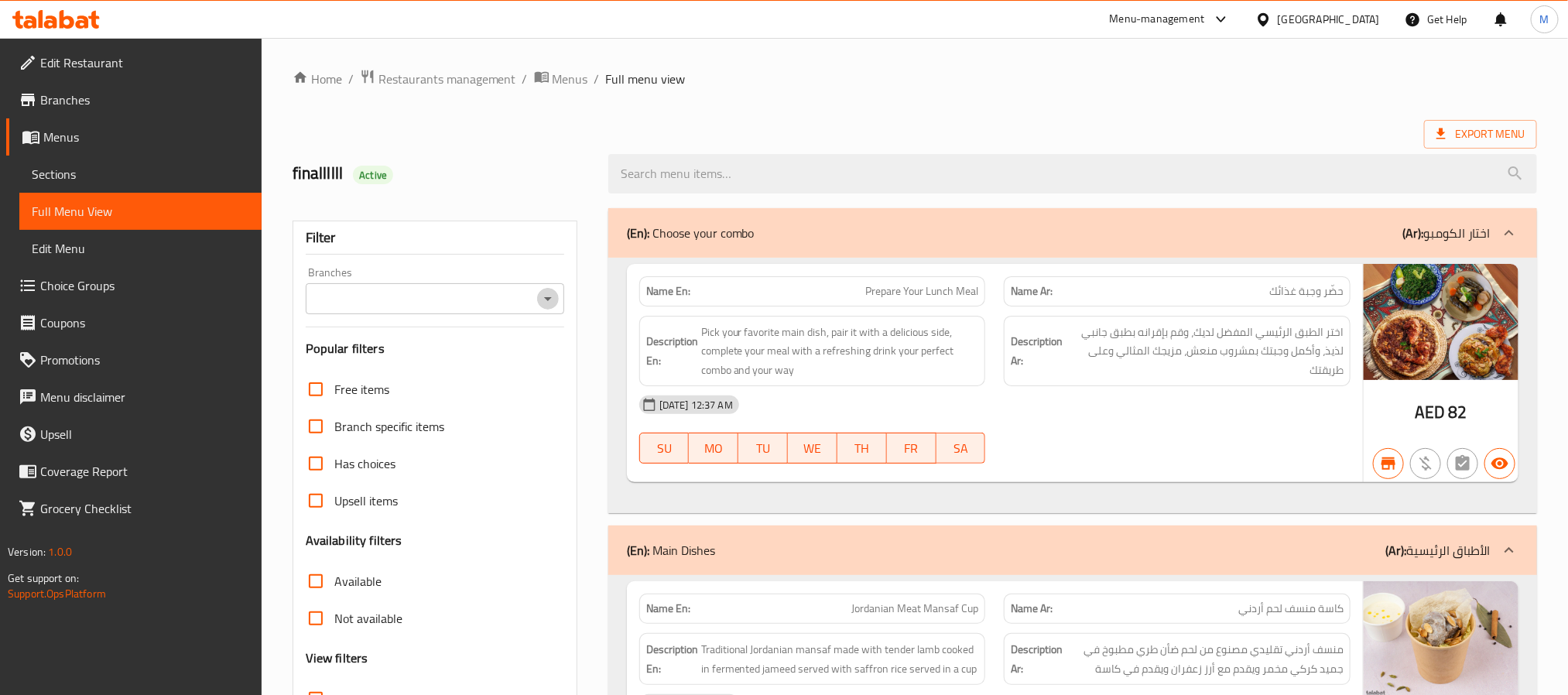
click at [544, 297] on icon "Open" at bounding box center [548, 298] width 19 height 19
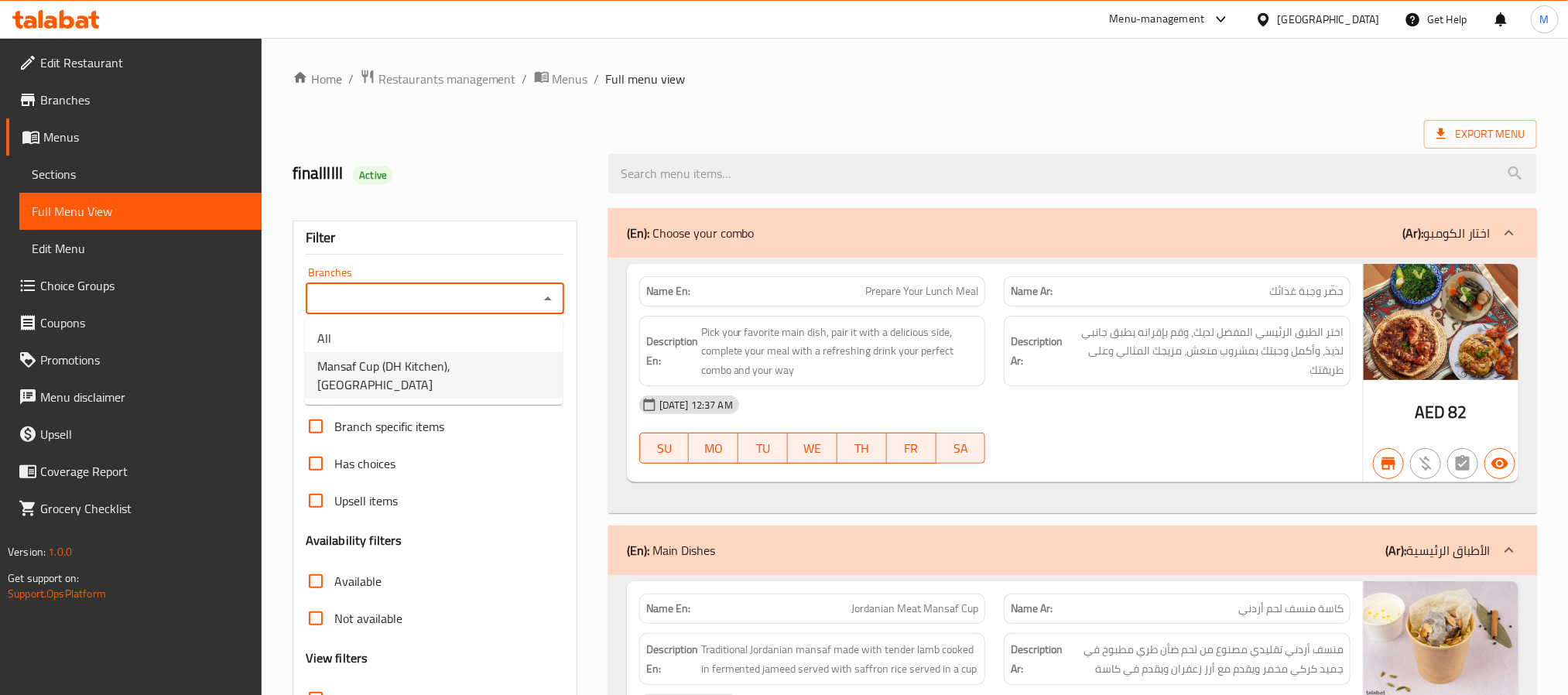
click at [541, 369] on li "Mansaf Cup (DH Kitchen), [GEOGRAPHIC_DATA]" at bounding box center [433, 375] width 257 height 46
type input "Mansaf Cup (DH Kitchen), [GEOGRAPHIC_DATA]"
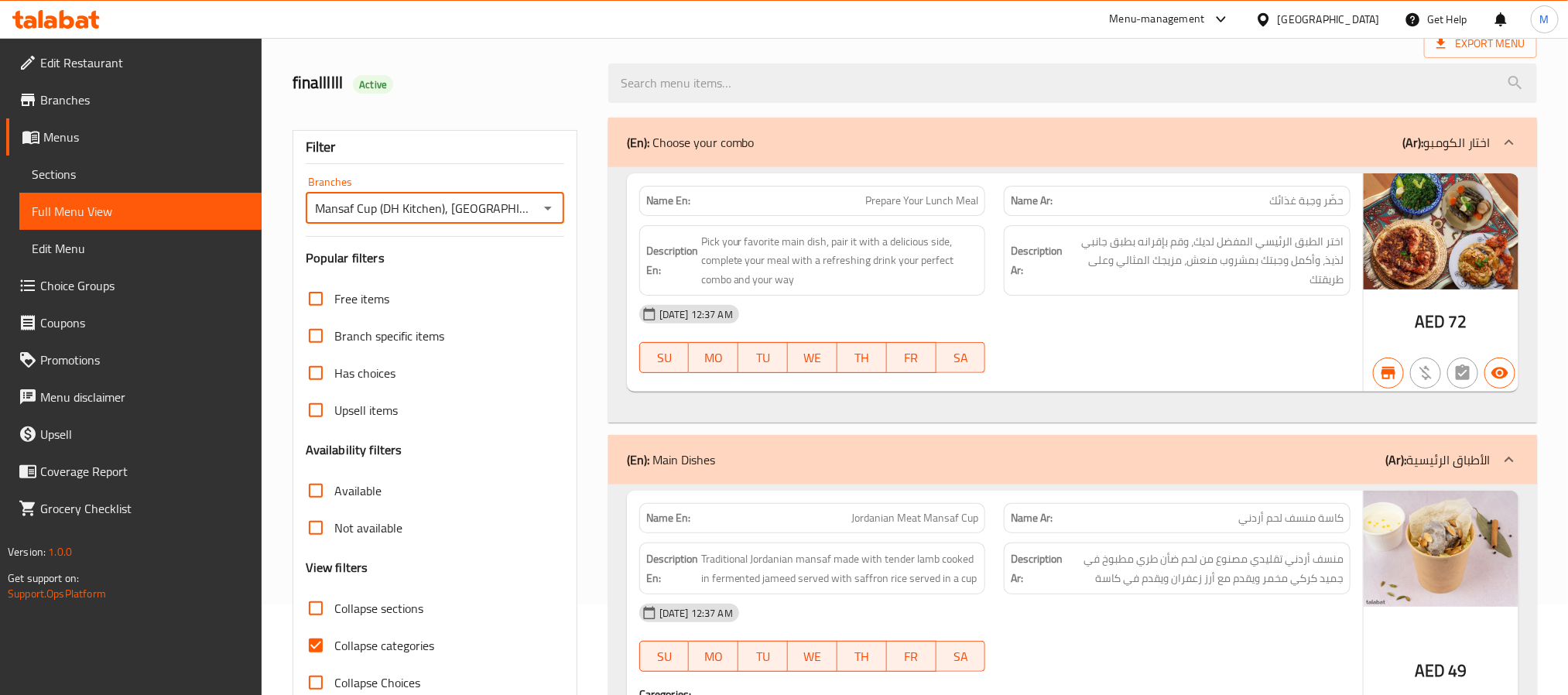
scroll to position [116, 0]
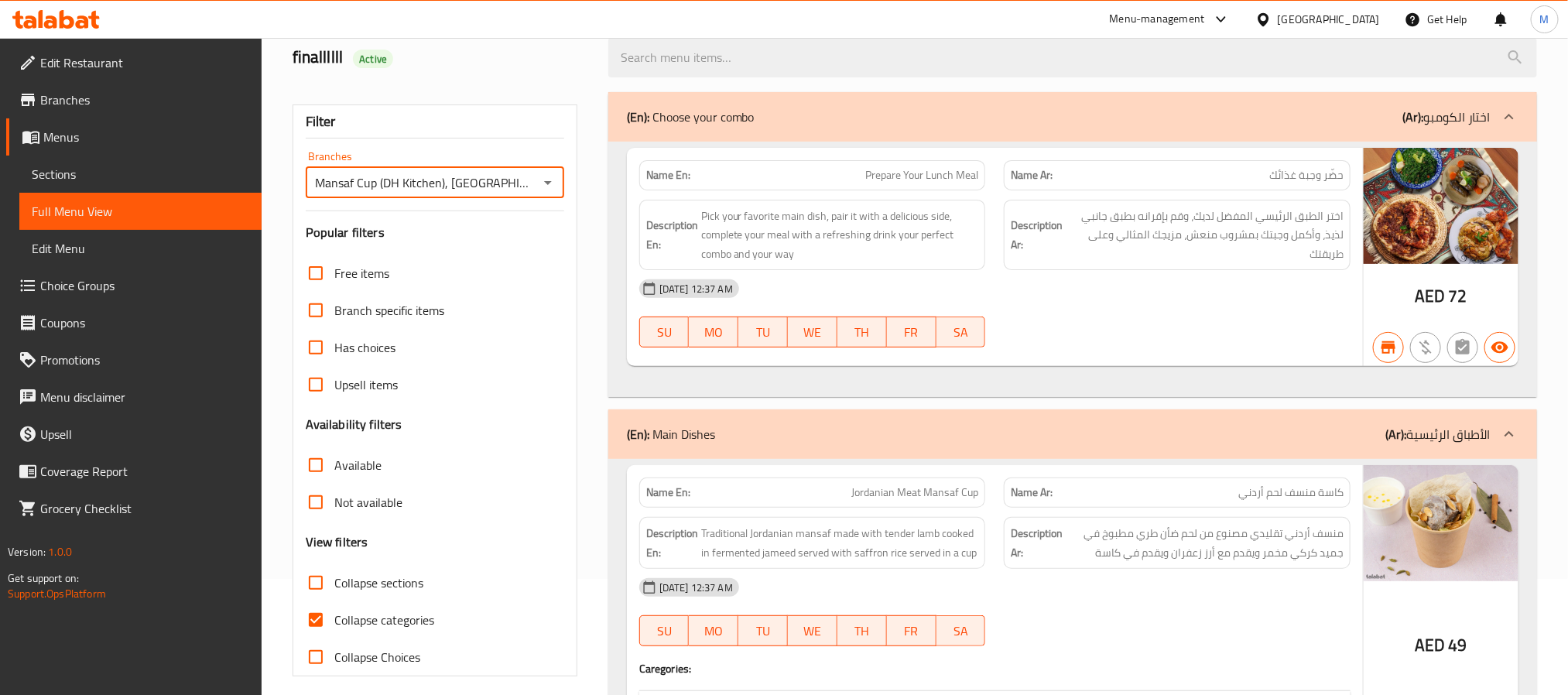
click at [376, 624] on span "Collapse categories" at bounding box center [384, 620] width 99 height 19
click at [334, 624] on input "Collapse categories" at bounding box center [316, 620] width 37 height 37
checkbox input "false"
click at [378, 493] on span "Not available" at bounding box center [368, 502] width 68 height 19
click at [334, 493] on input "Not available" at bounding box center [316, 502] width 37 height 37
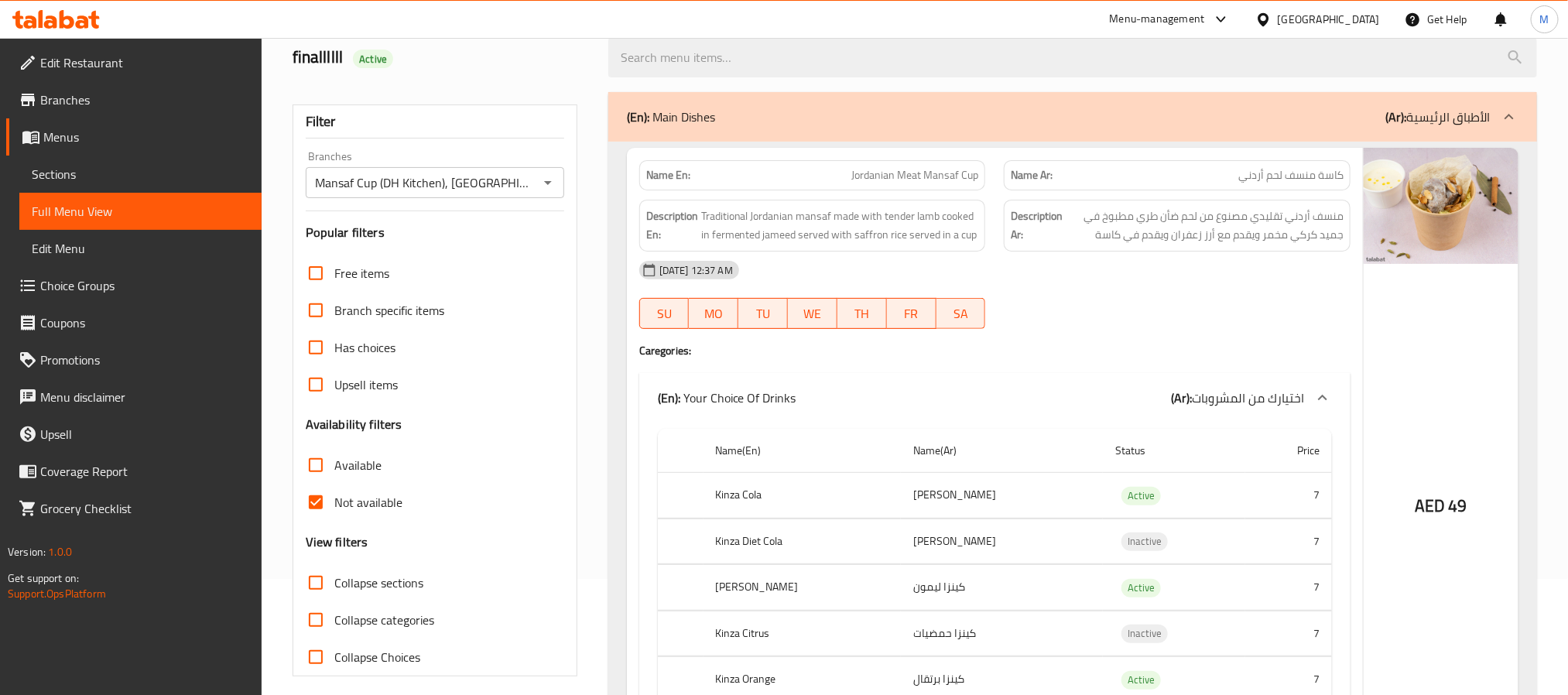
click at [378, 502] on span "Not available" at bounding box center [368, 502] width 68 height 19
click at [334, 502] on input "Not available" at bounding box center [316, 502] width 37 height 37
checkbox input "false"
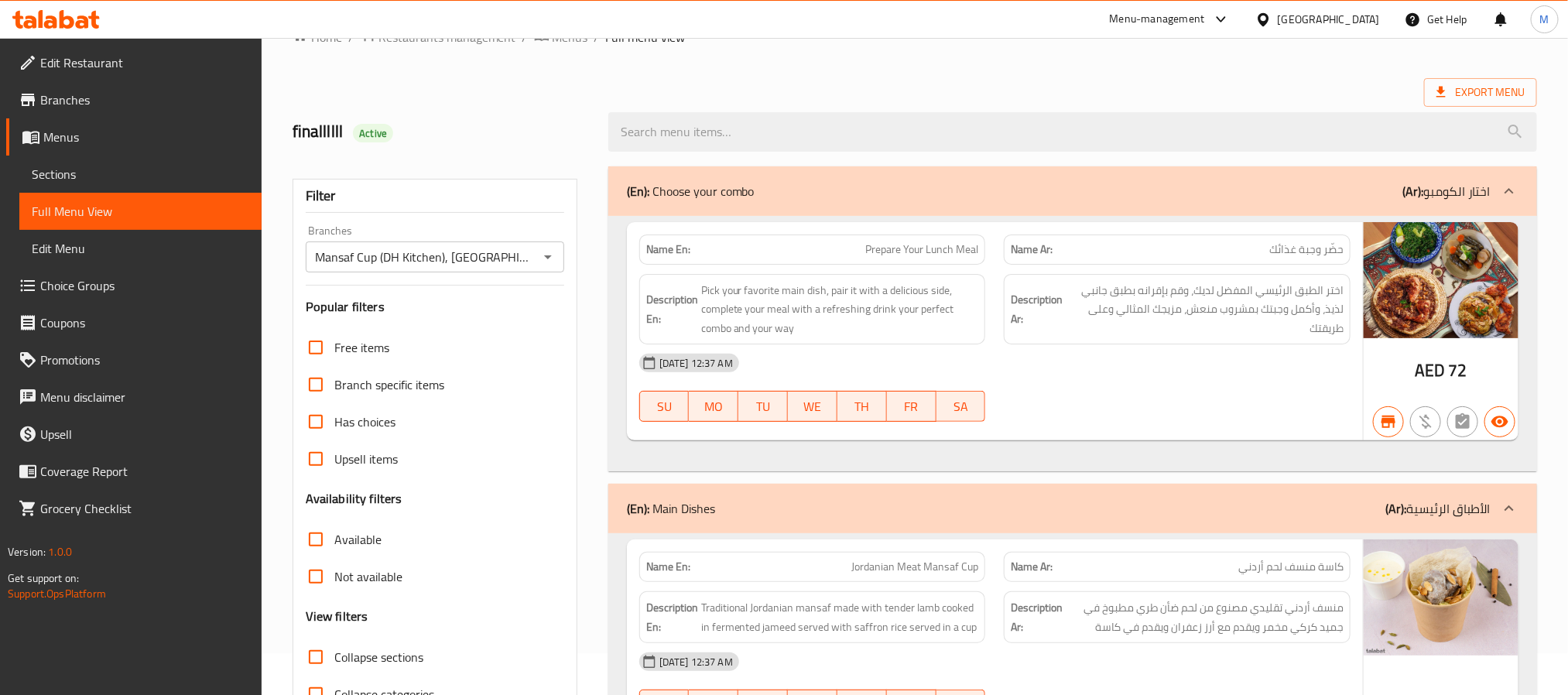
scroll to position [0, 0]
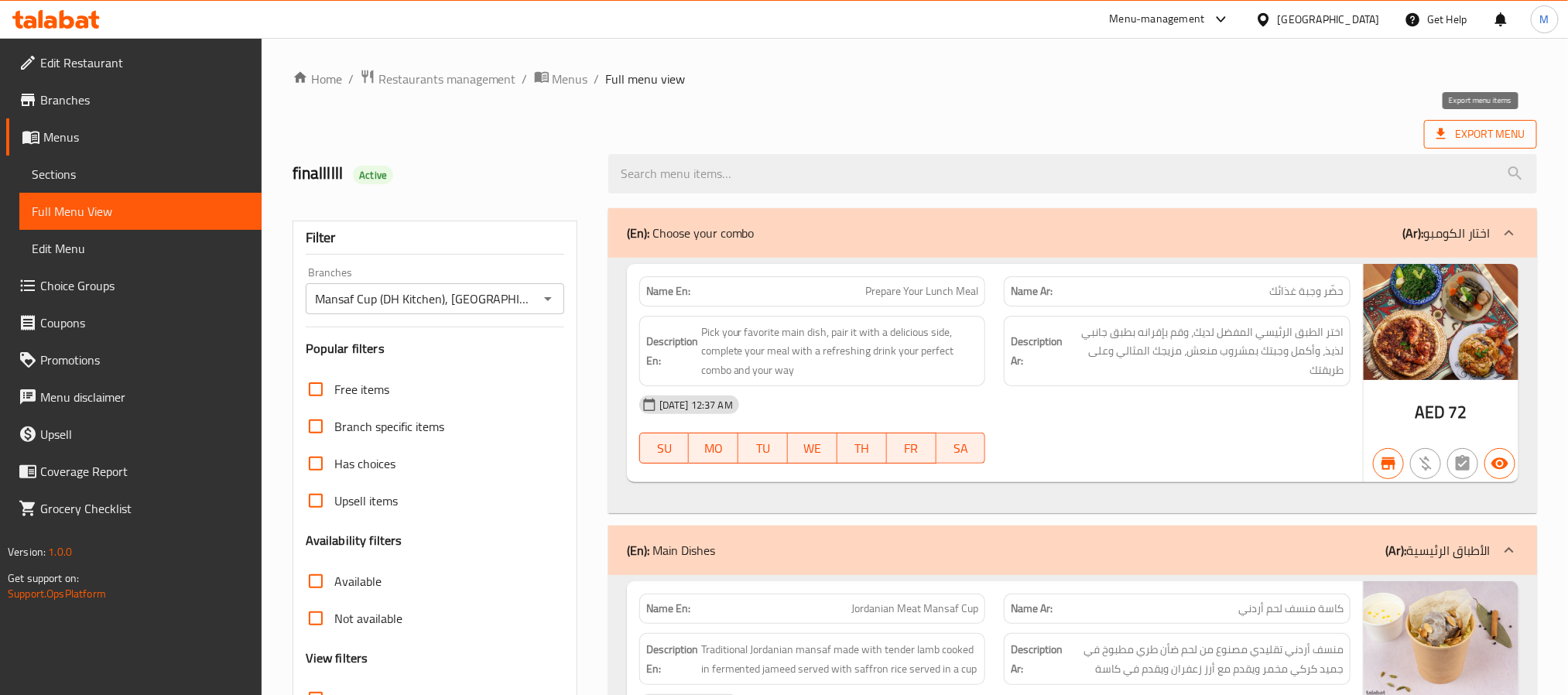
click at [1497, 137] on span "Export Menu" at bounding box center [1479, 134] width 88 height 20
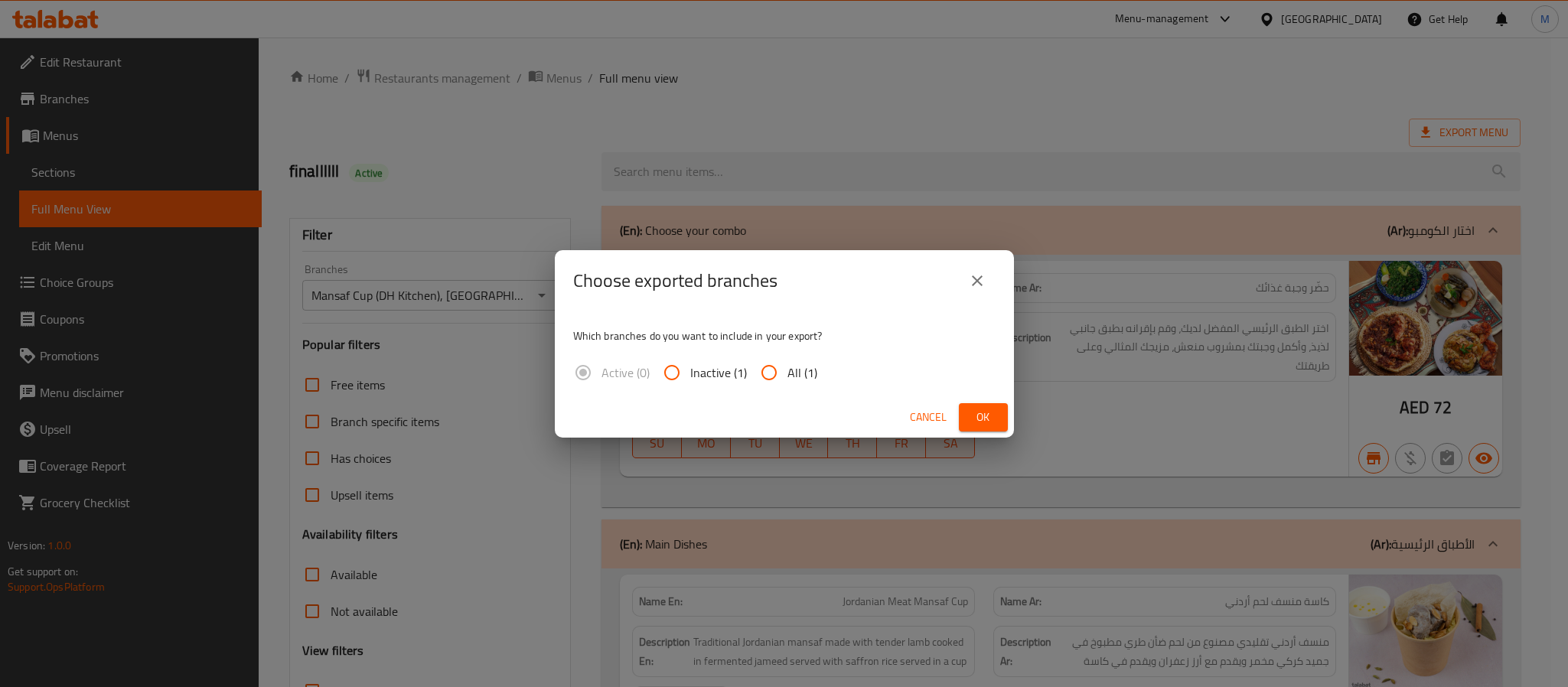
click at [785, 375] on input "All (1)" at bounding box center [769, 372] width 37 height 37
radio input "true"
click at [988, 408] on span "Ok" at bounding box center [983, 417] width 25 height 19
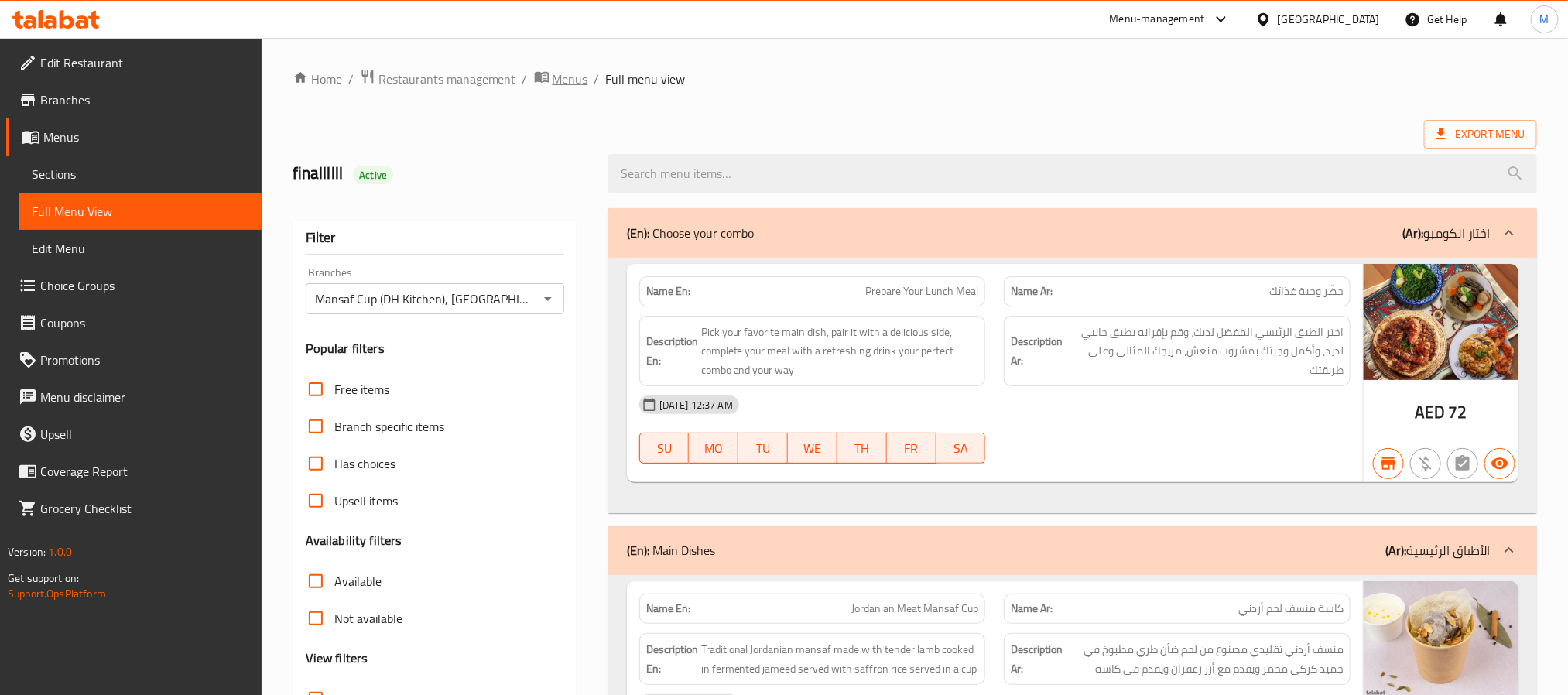
click at [569, 76] on span "Menus" at bounding box center [570, 78] width 36 height 19
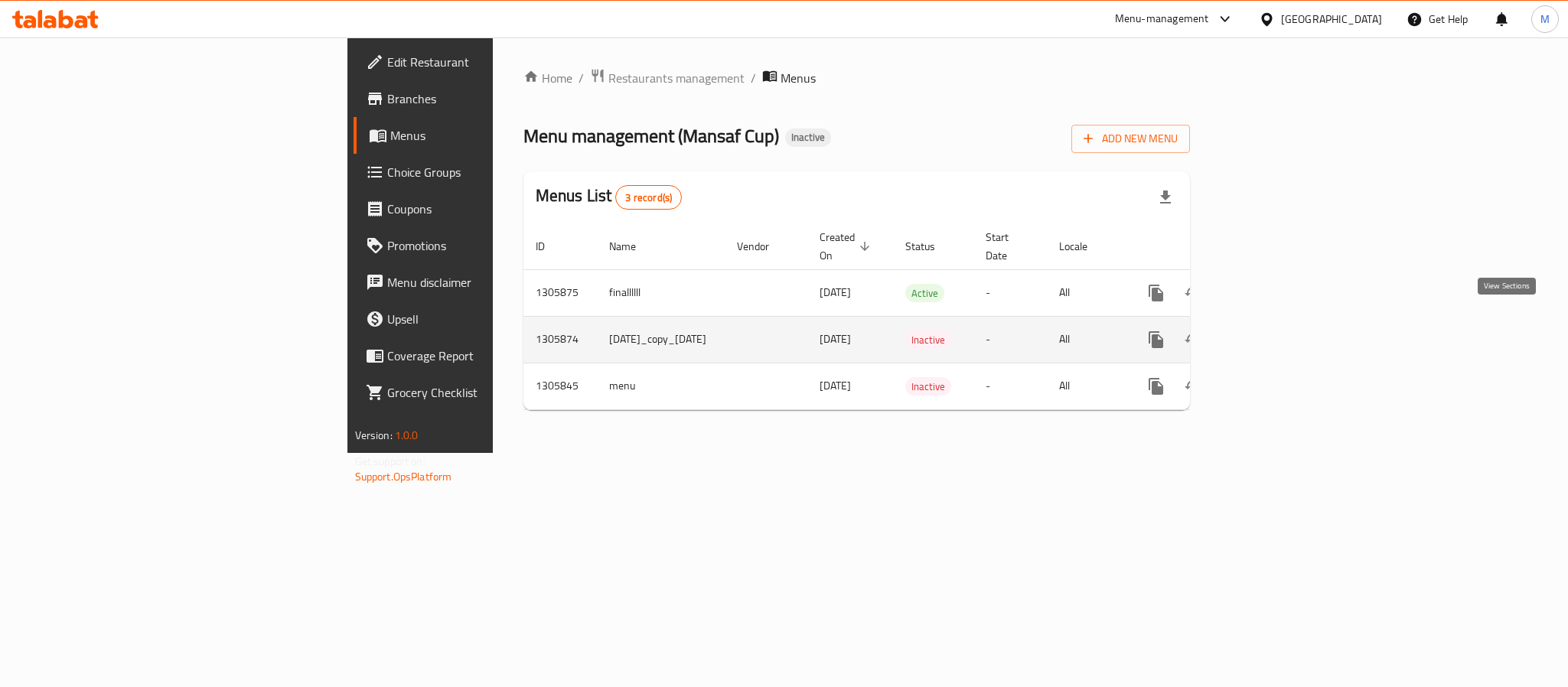
click at [1276, 330] on icon "enhanced table" at bounding box center [1266, 339] width 18 height 18
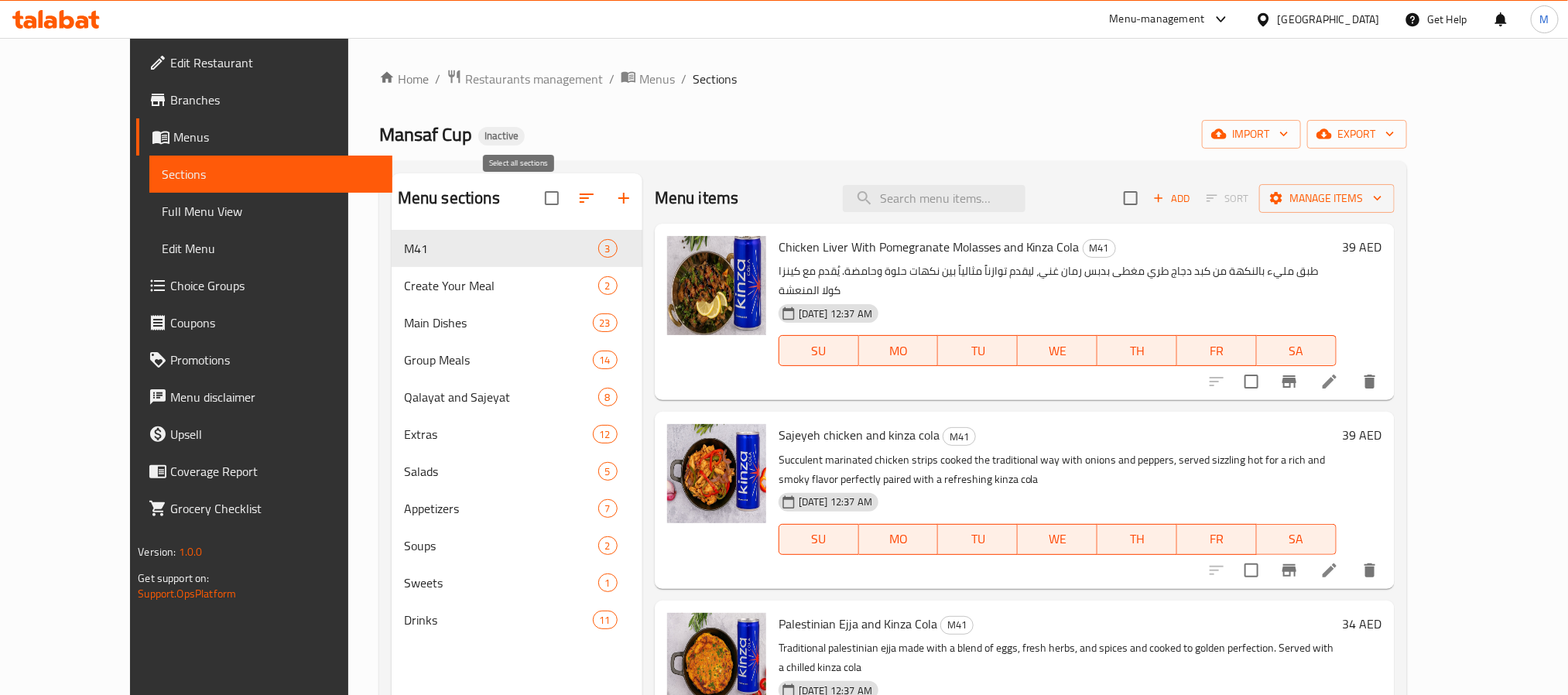
click at [535, 198] on input "checkbox" at bounding box center [551, 198] width 33 height 33
checkbox input "true"
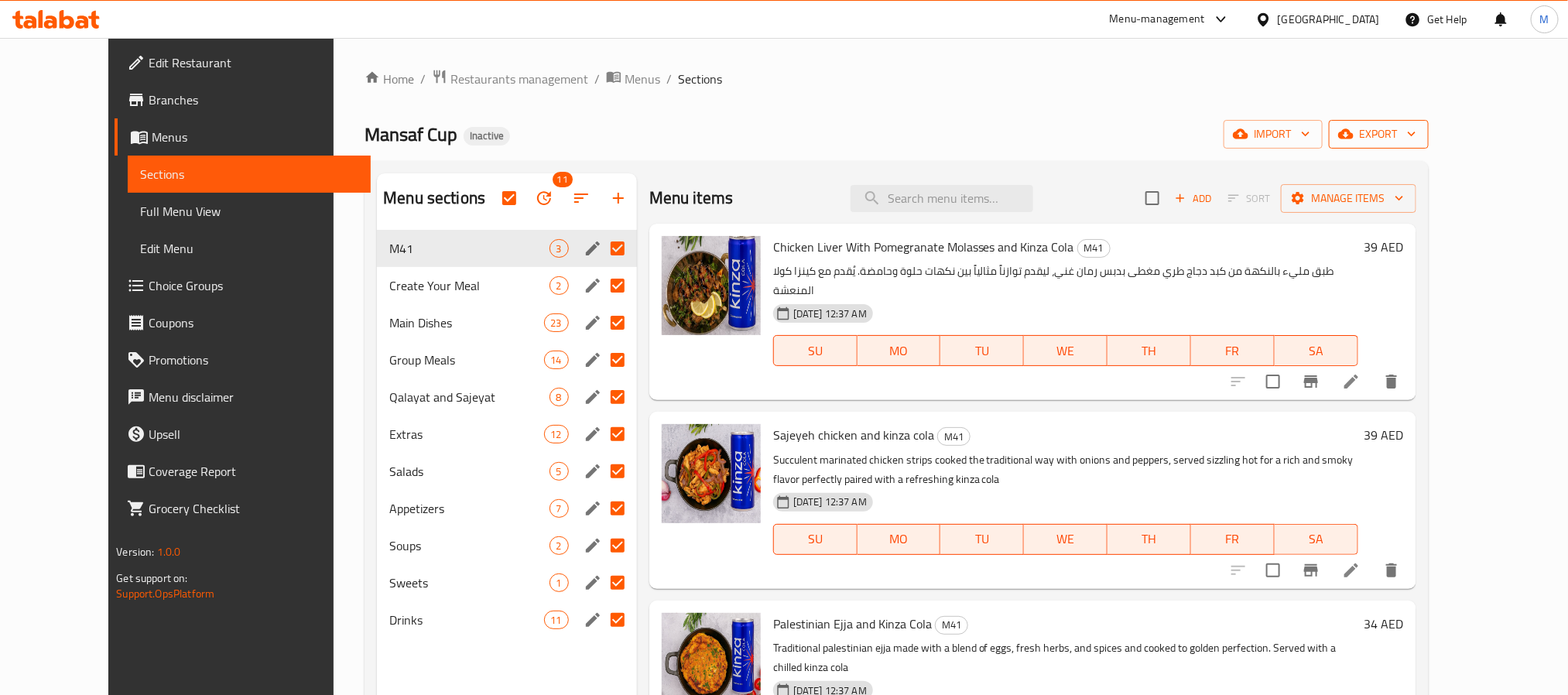
click at [1419, 130] on icon "button" at bounding box center [1411, 133] width 15 height 15
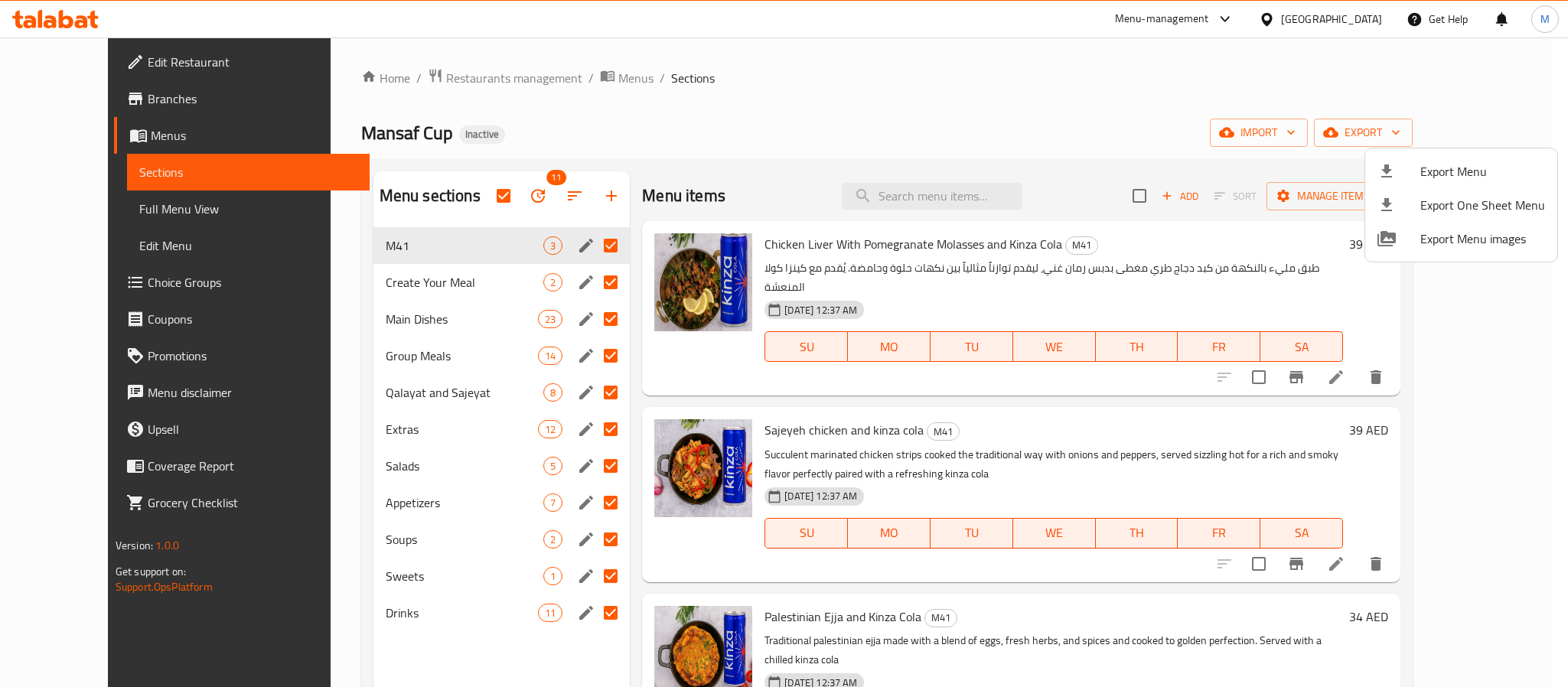
click at [1146, 150] on div at bounding box center [784, 343] width 1568 height 687
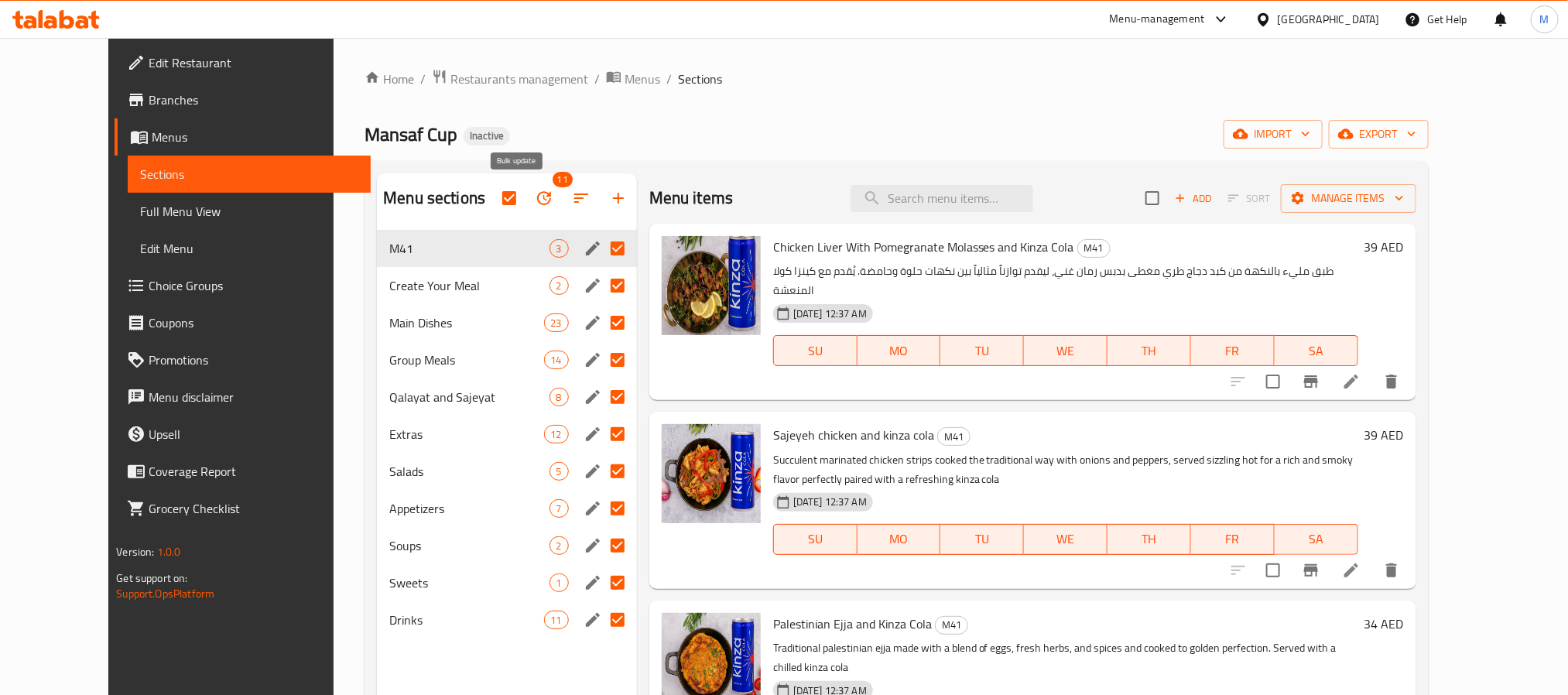
click at [537, 201] on icon "button" at bounding box center [544, 198] width 14 height 14
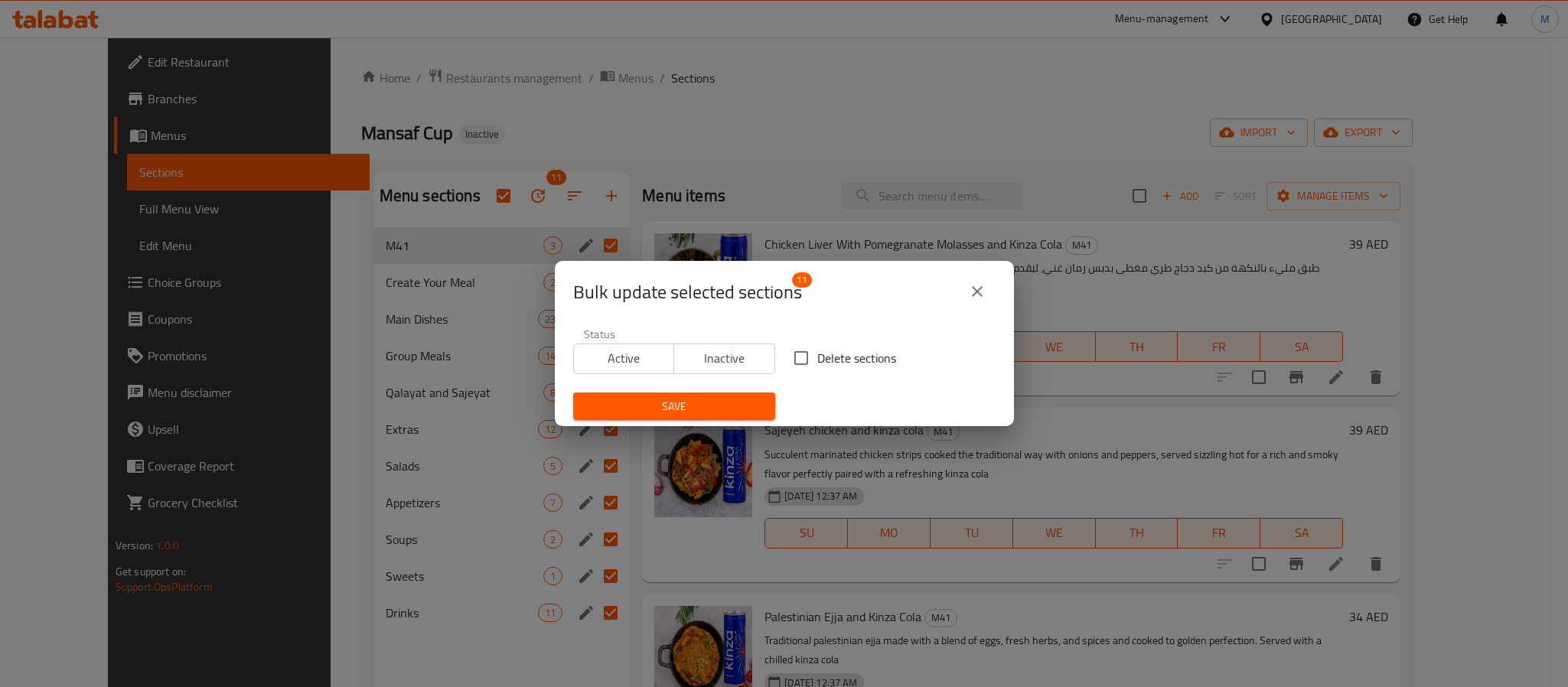
click at [879, 348] on span "Delete sections" at bounding box center [857, 357] width 79 height 18
click at [817, 348] on input "Delete sections" at bounding box center [801, 358] width 32 height 32
checkbox input "true"
click at [678, 397] on span "Save" at bounding box center [674, 406] width 177 height 19
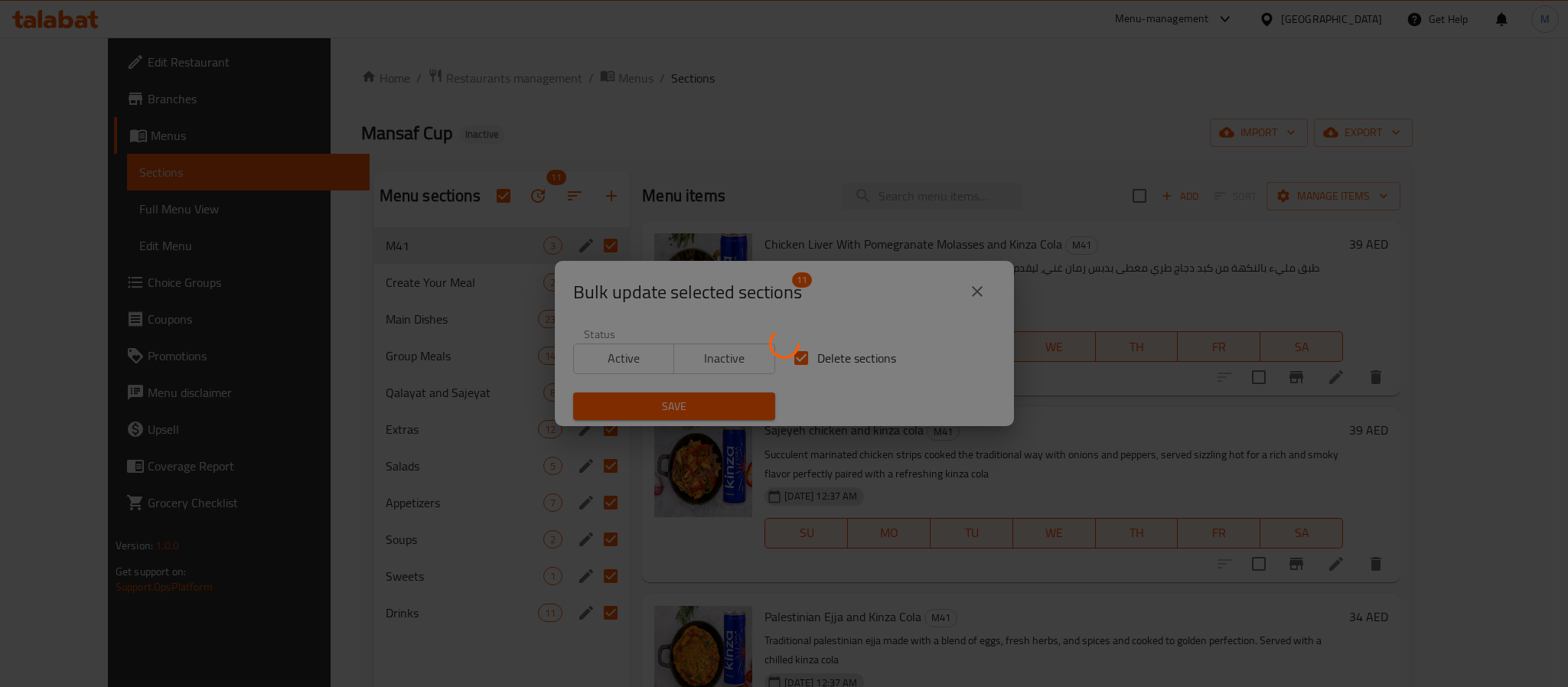
checkbox input "false"
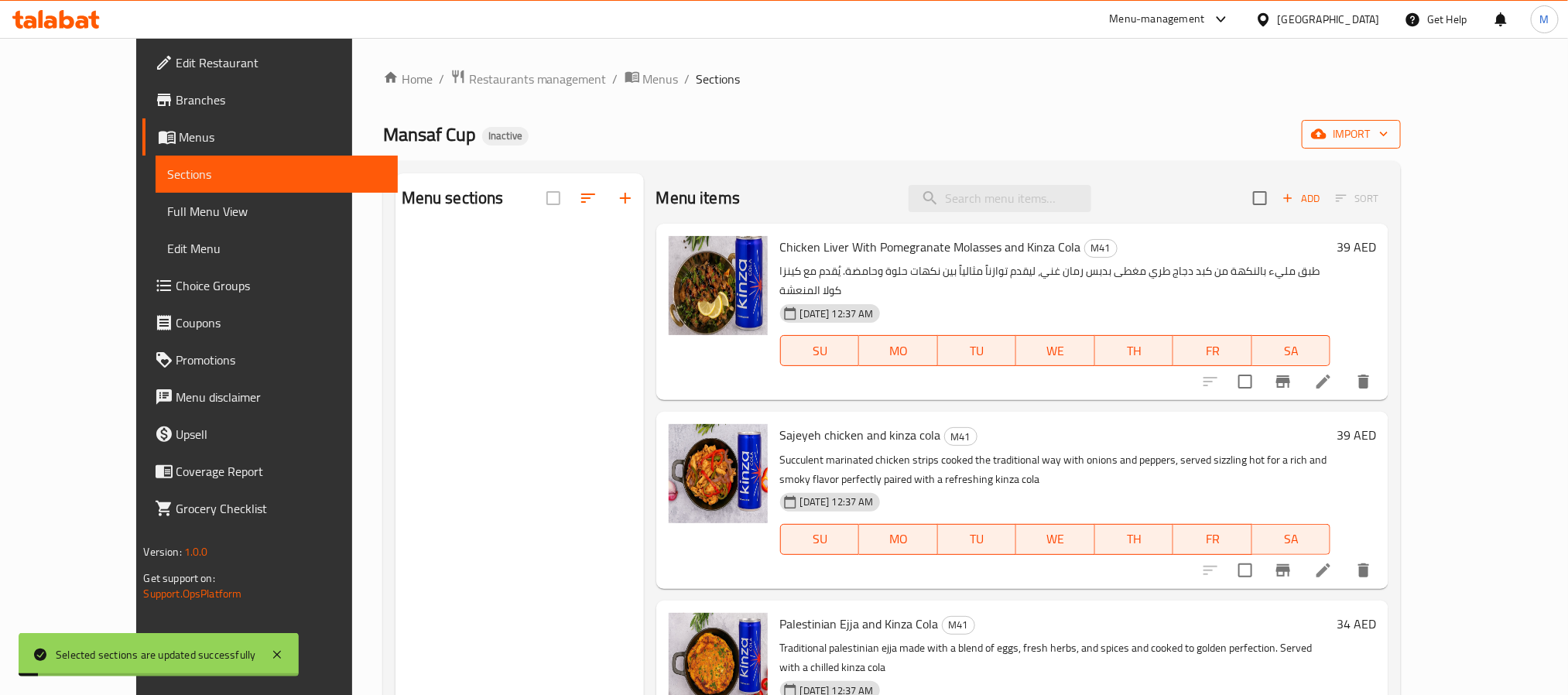
click at [1400, 148] on button "import" at bounding box center [1351, 134] width 99 height 28
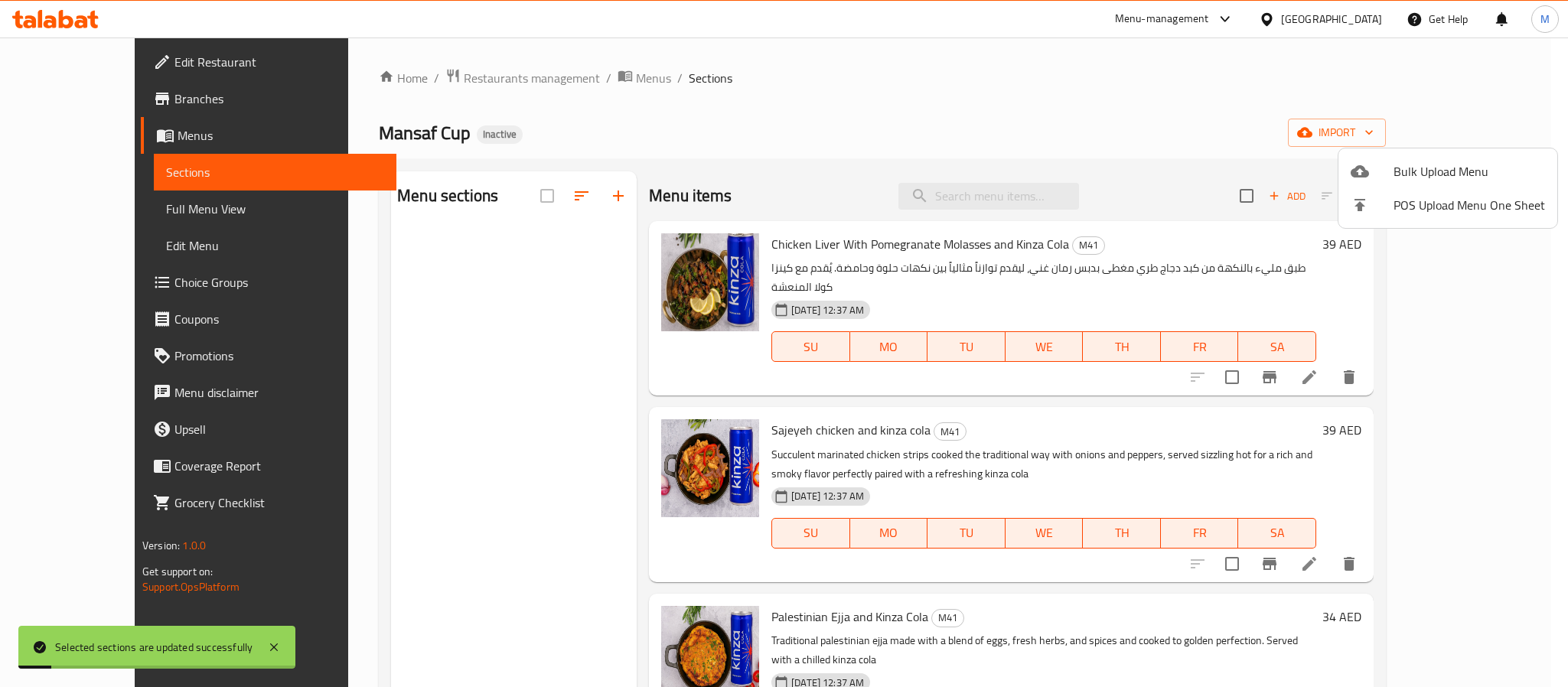
click at [1428, 162] on span "Bulk Upload Menu" at bounding box center [1469, 171] width 152 height 18
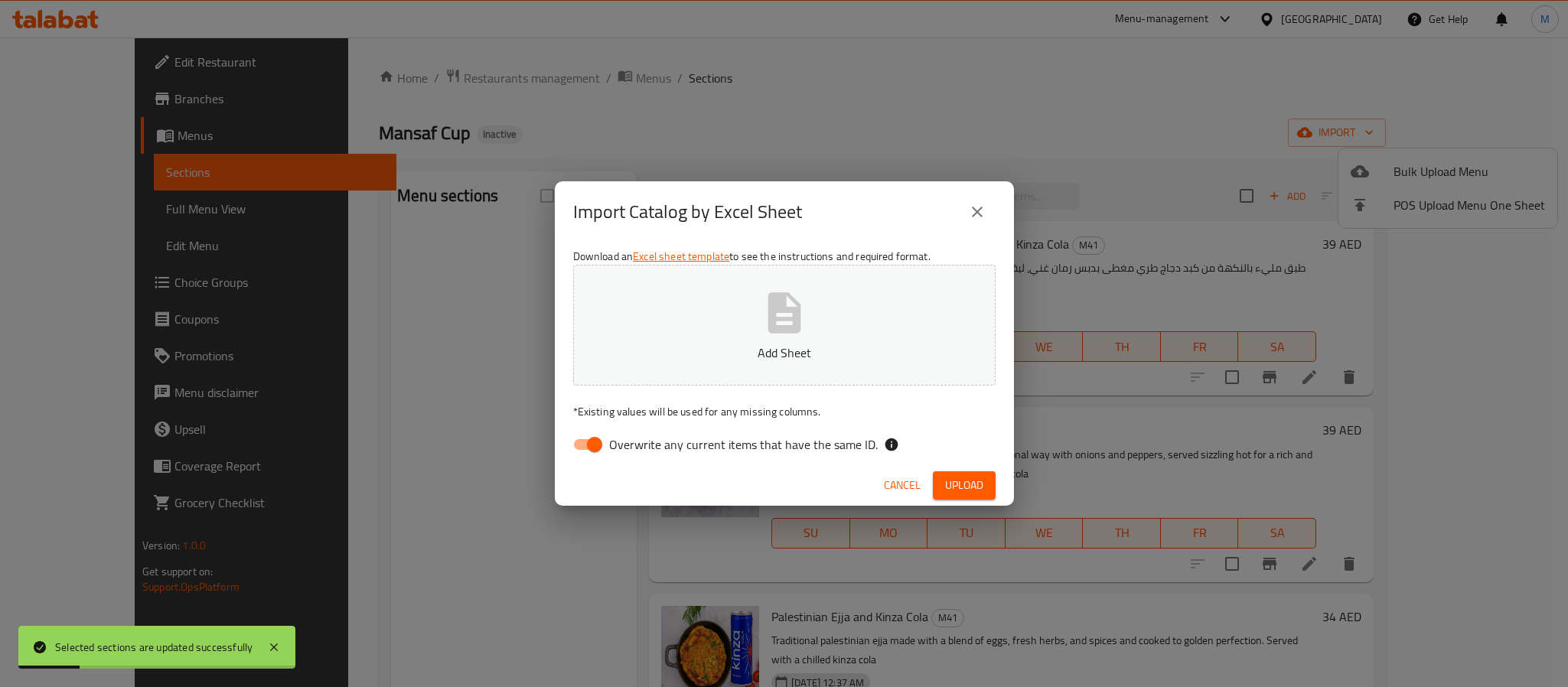
click at [797, 435] on span "Overwrite any current items that have the same ID." at bounding box center [744, 444] width 269 height 18
click at [638, 434] on input "Overwrite any current items that have the same ID." at bounding box center [593, 444] width 87 height 29
checkbox input "false"
click at [961, 482] on span "Upload" at bounding box center [964, 485] width 39 height 19
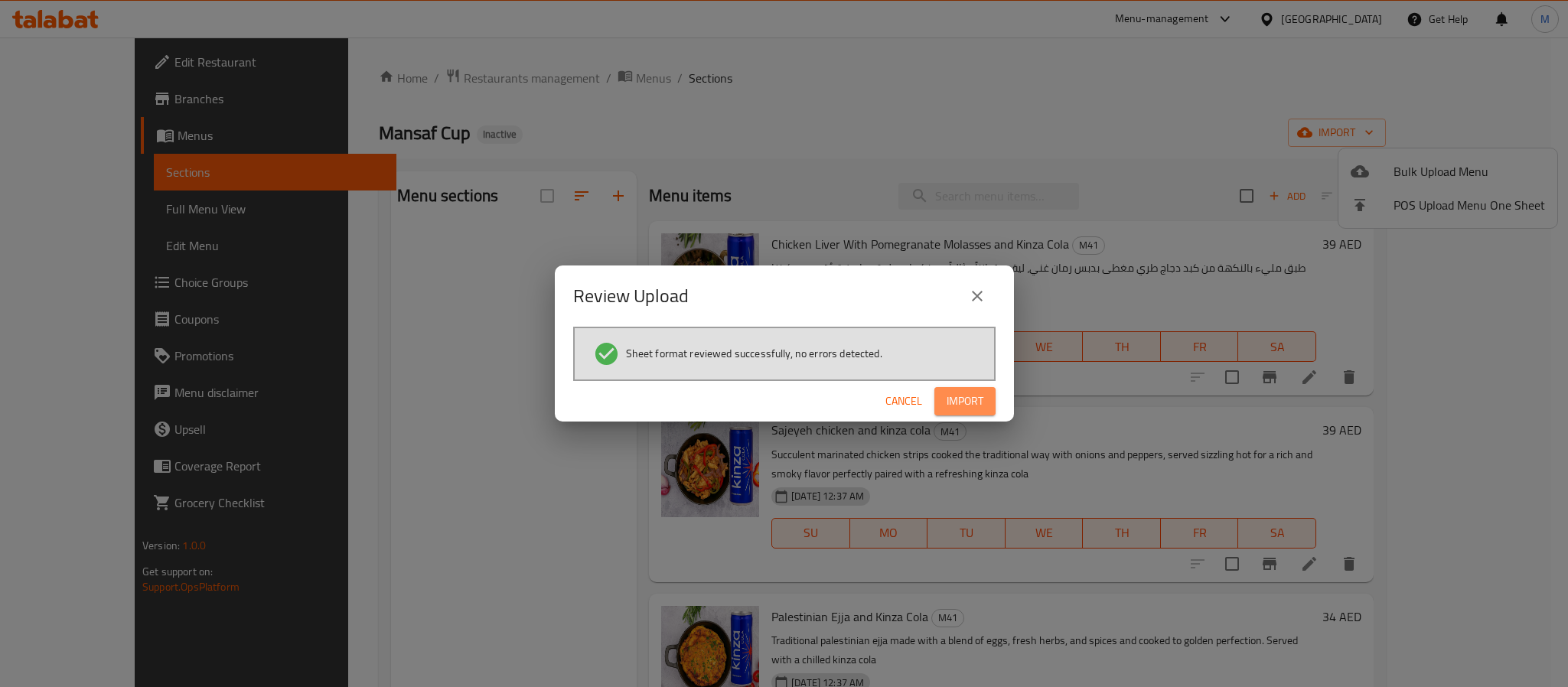
click at [950, 400] on span "Import" at bounding box center [965, 401] width 37 height 19
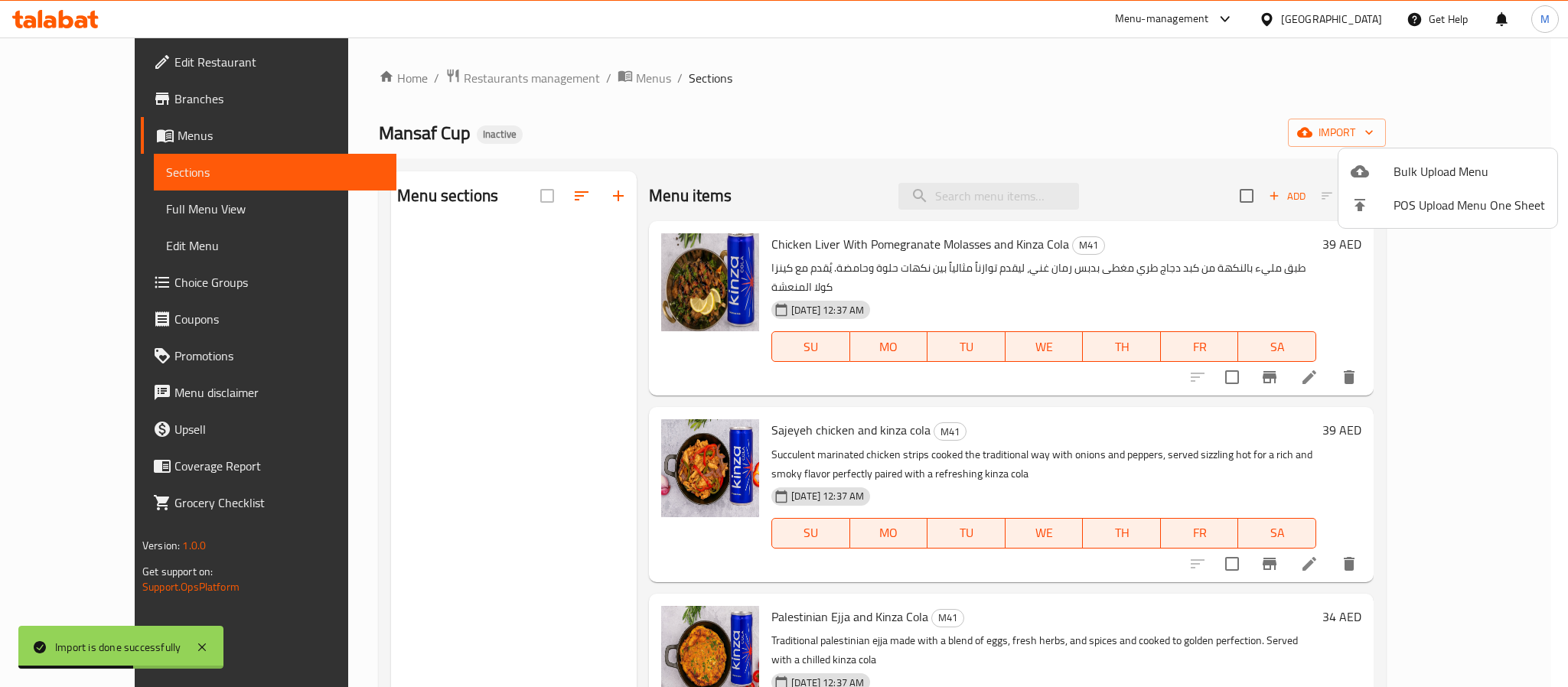
click at [880, 126] on div at bounding box center [784, 343] width 1568 height 687
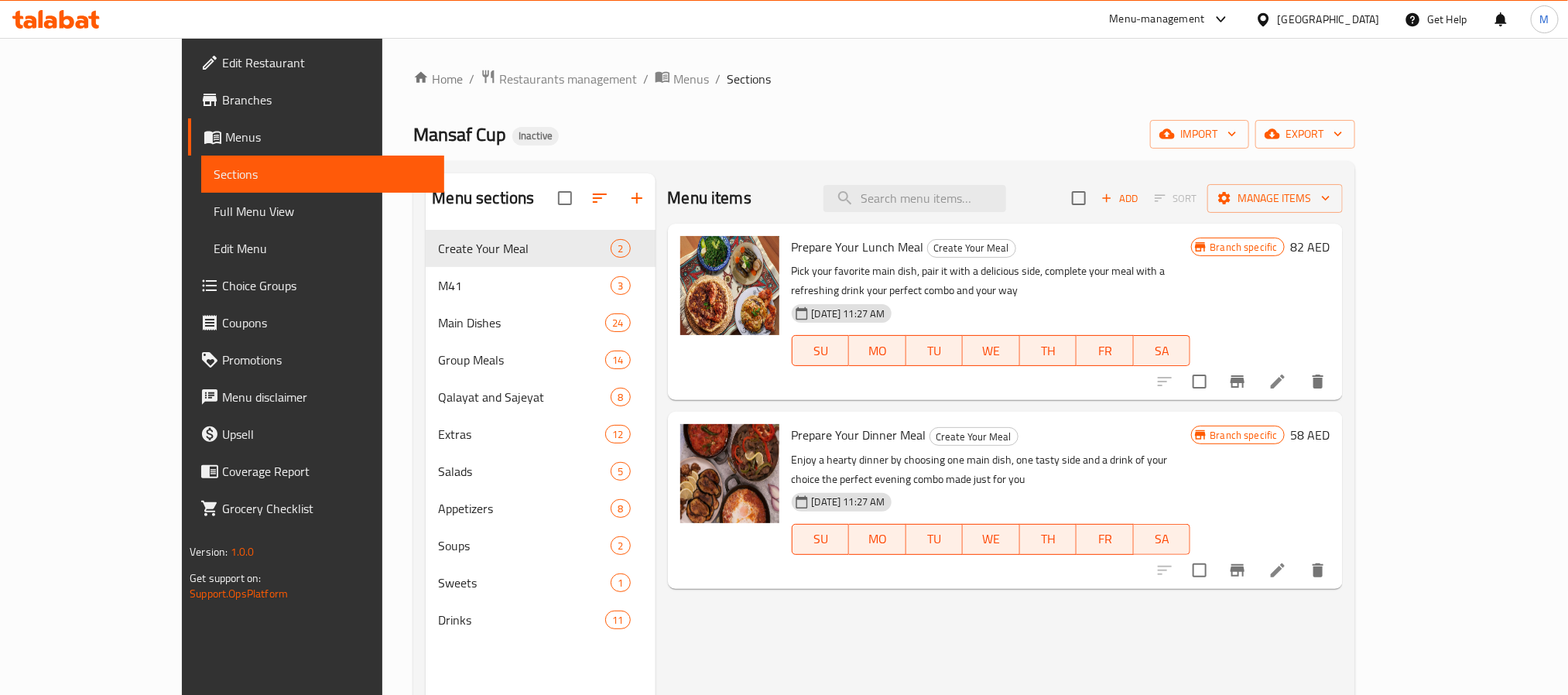
scroll to position [116, 0]
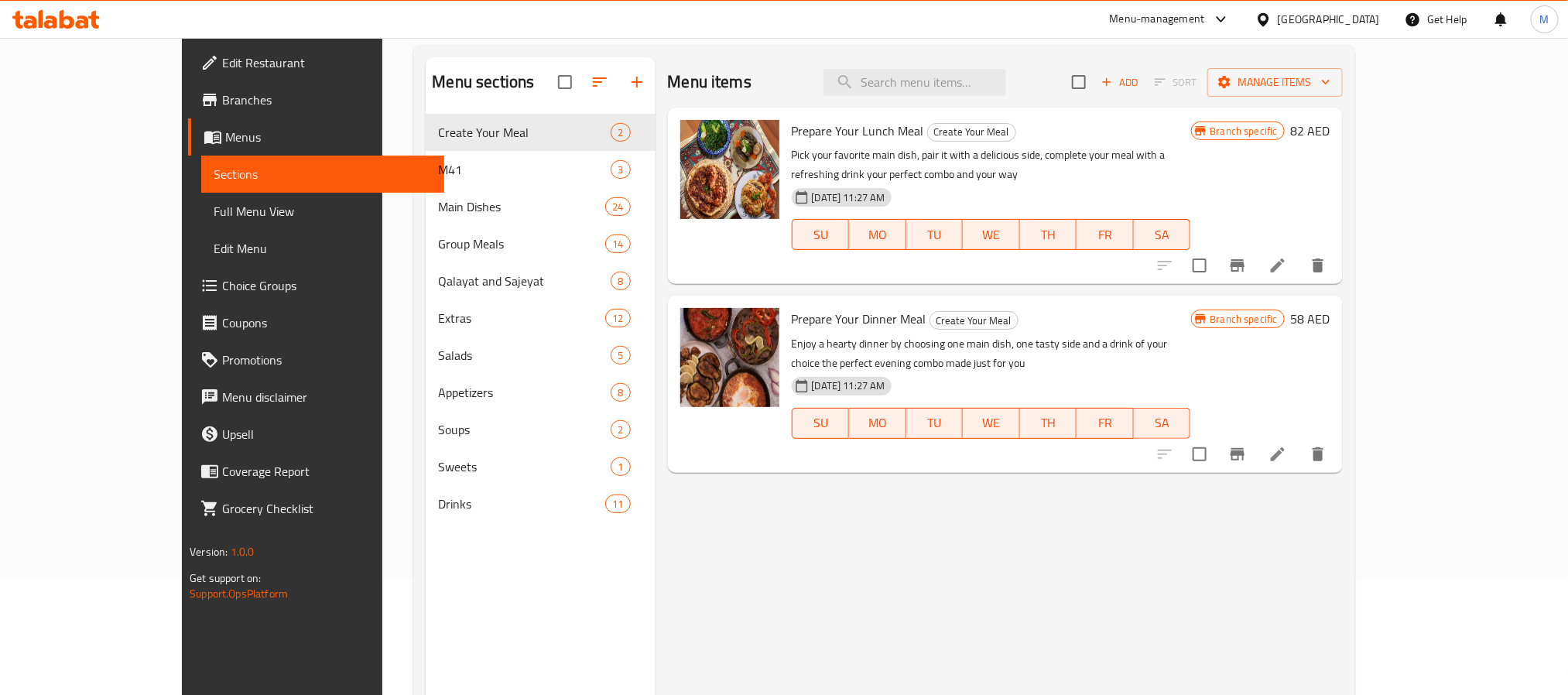
click at [214, 209] on span "Full Menu View" at bounding box center [322, 210] width 218 height 19
click at [214, 214] on span "Full Menu View" at bounding box center [322, 210] width 218 height 19
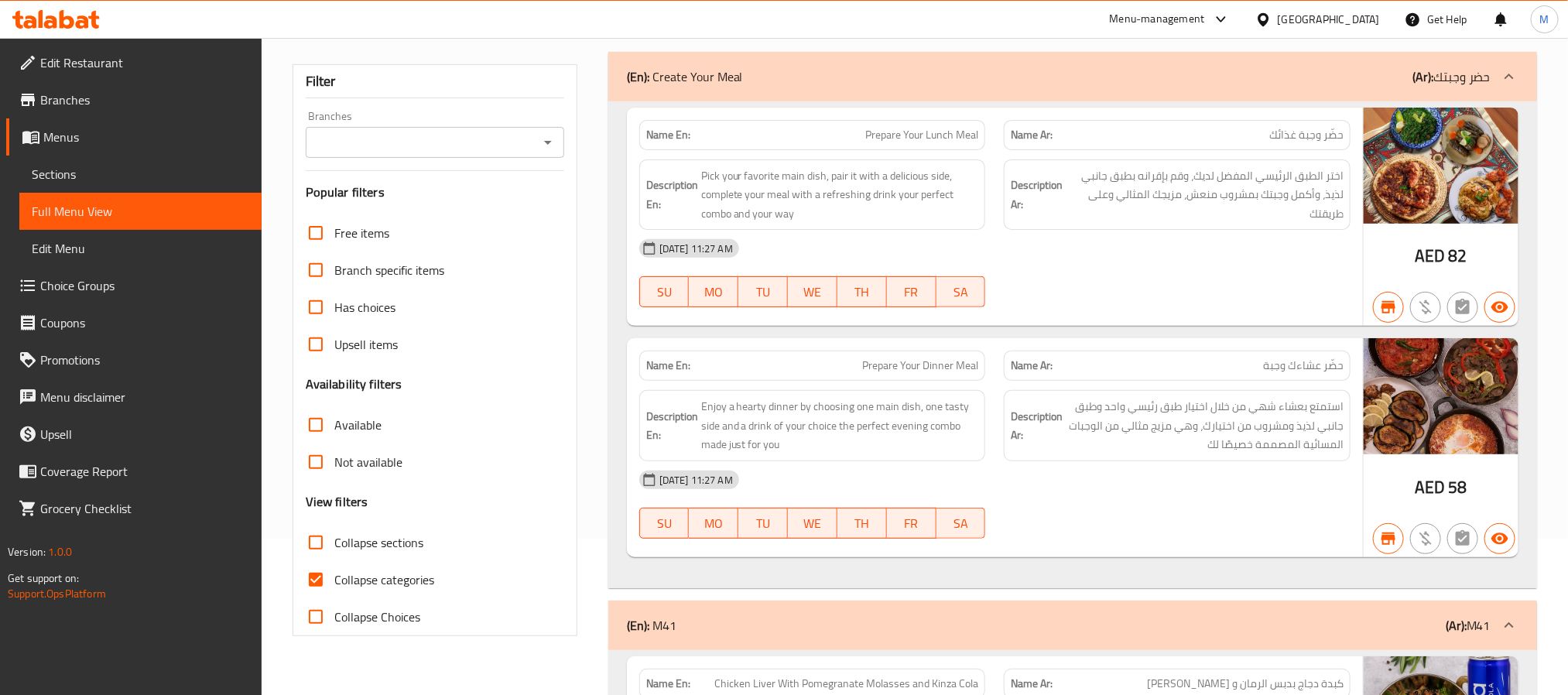
scroll to position [116, 0]
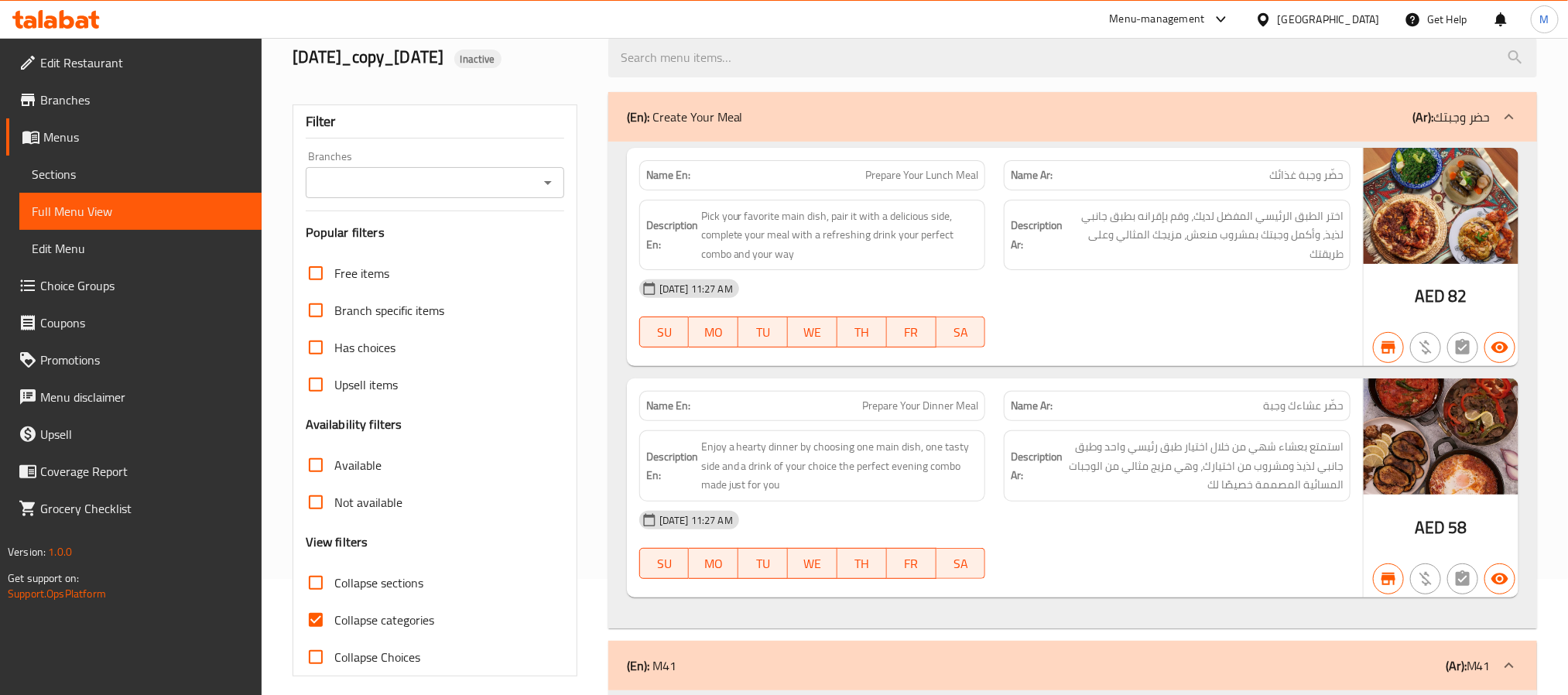
click at [548, 178] on icon "Open" at bounding box center [548, 182] width 19 height 19
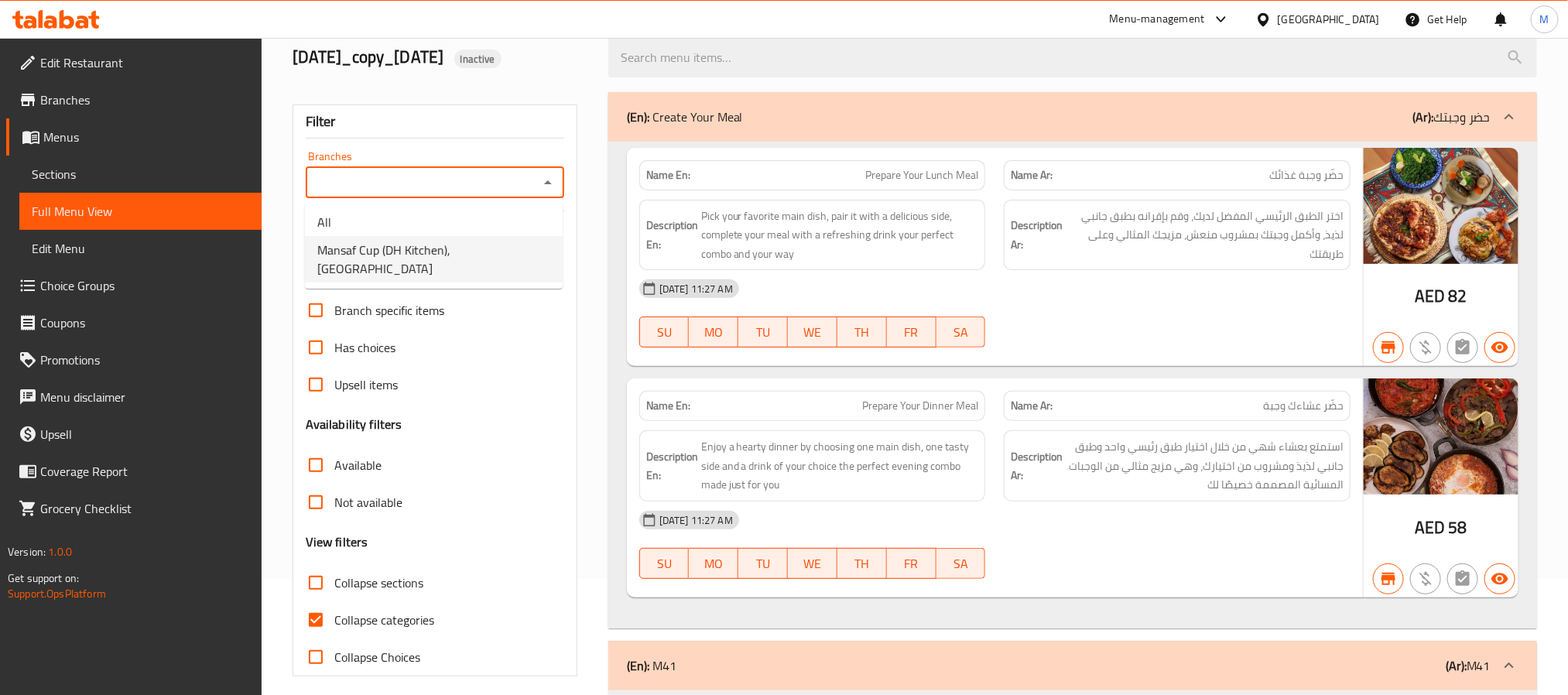
click at [466, 261] on span "Mansaf Cup (DH Kitchen), Al Forsan Village" at bounding box center [433, 259] width 233 height 37
type input "Mansaf Cup (DH Kitchen), Al Forsan Village"
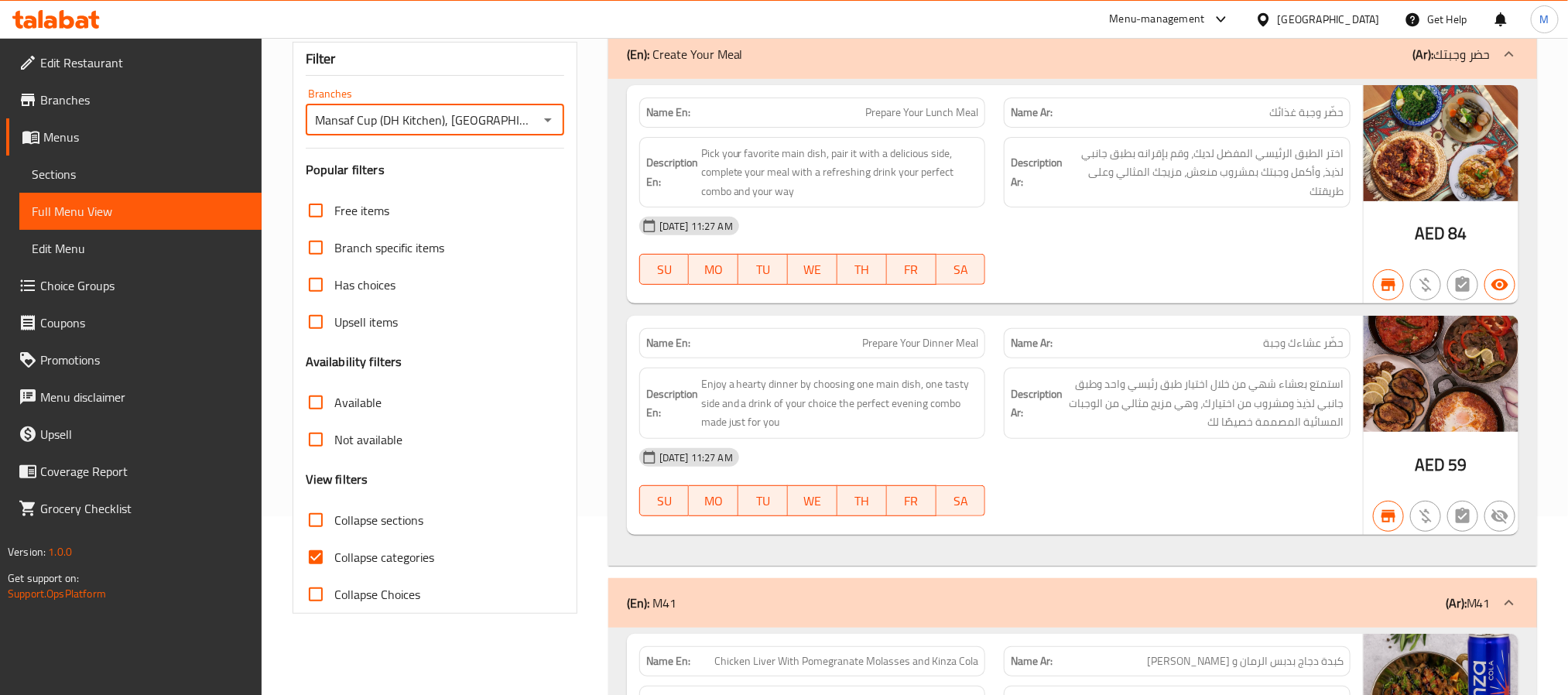
scroll to position [232, 0]
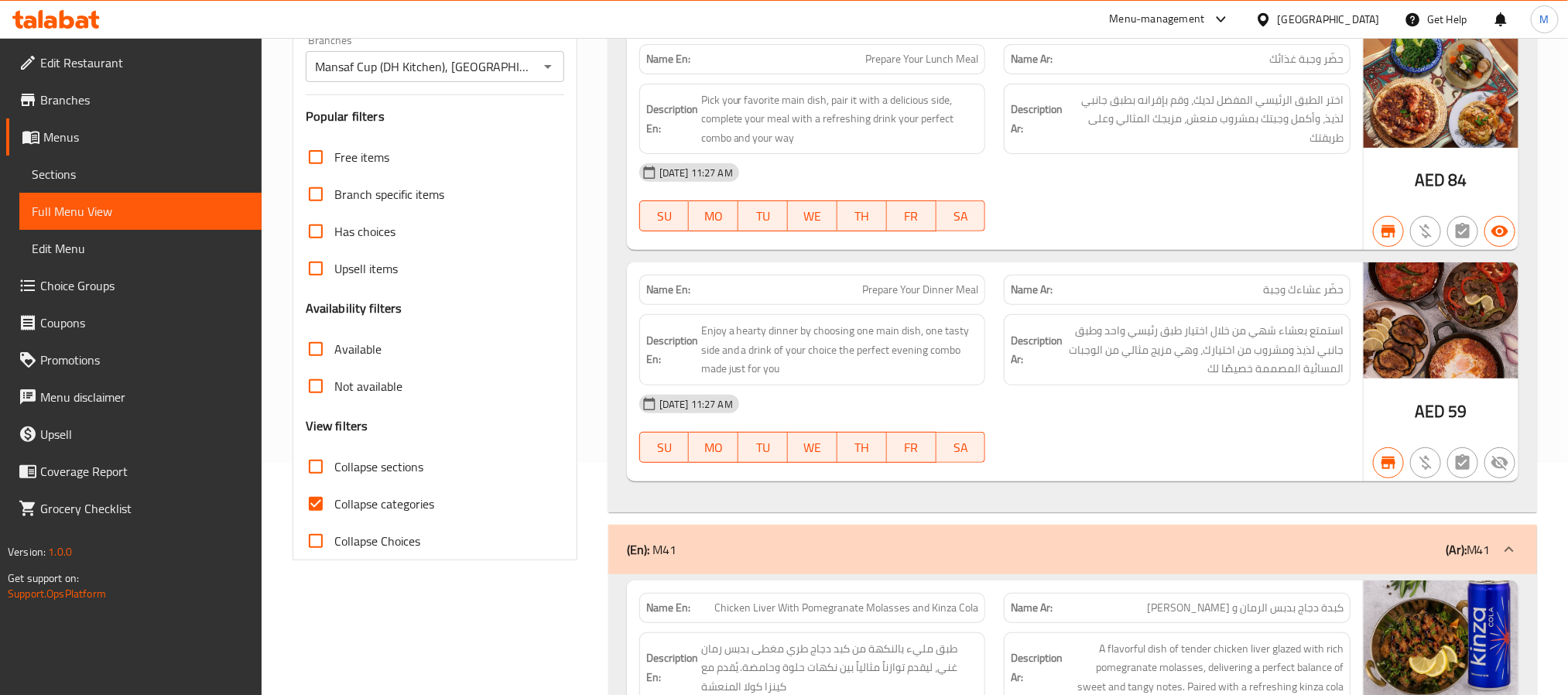
click at [397, 503] on span "Collapse categories" at bounding box center [384, 503] width 99 height 19
click at [334, 503] on input "Collapse categories" at bounding box center [316, 503] width 37 height 37
checkbox input "false"
click at [369, 386] on span "Not available" at bounding box center [368, 385] width 68 height 19
click at [334, 386] on input "Not available" at bounding box center [316, 386] width 37 height 37
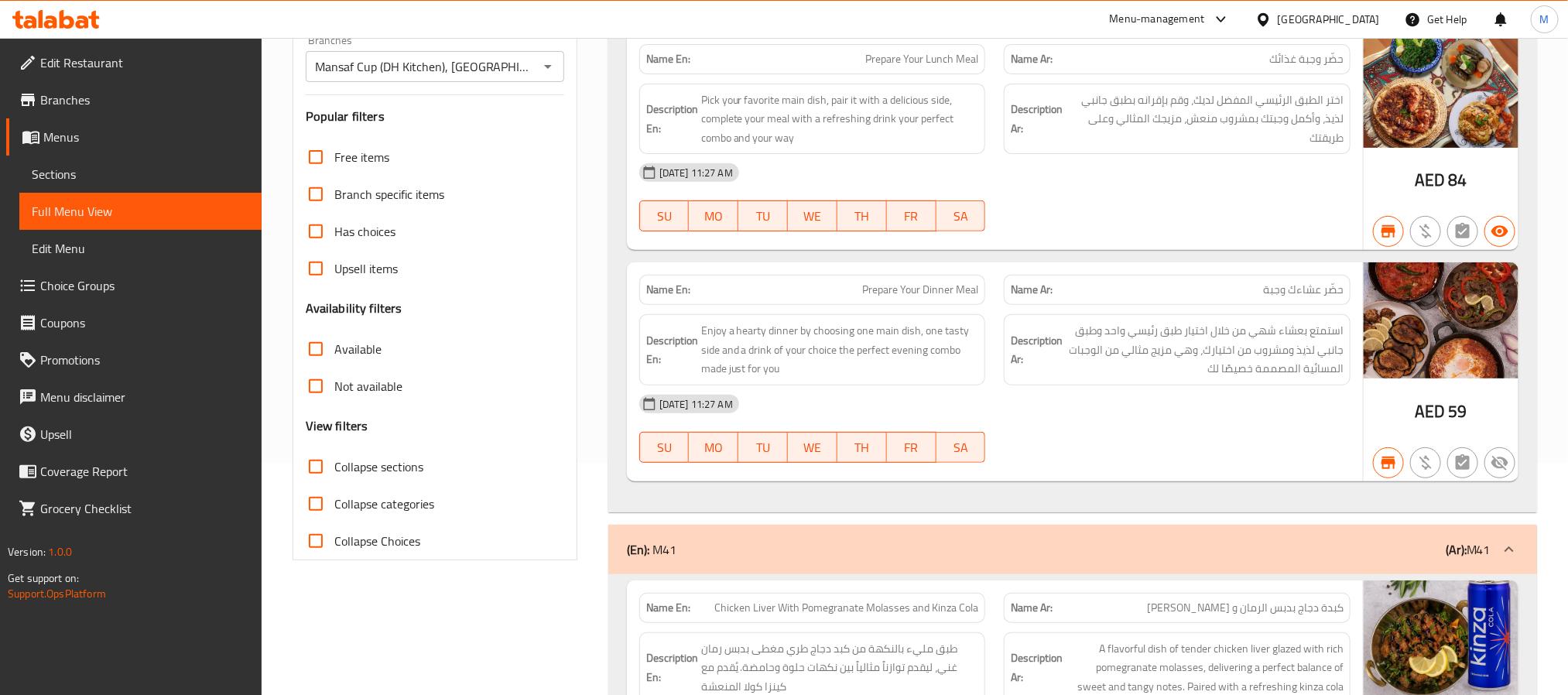
checkbox input "true"
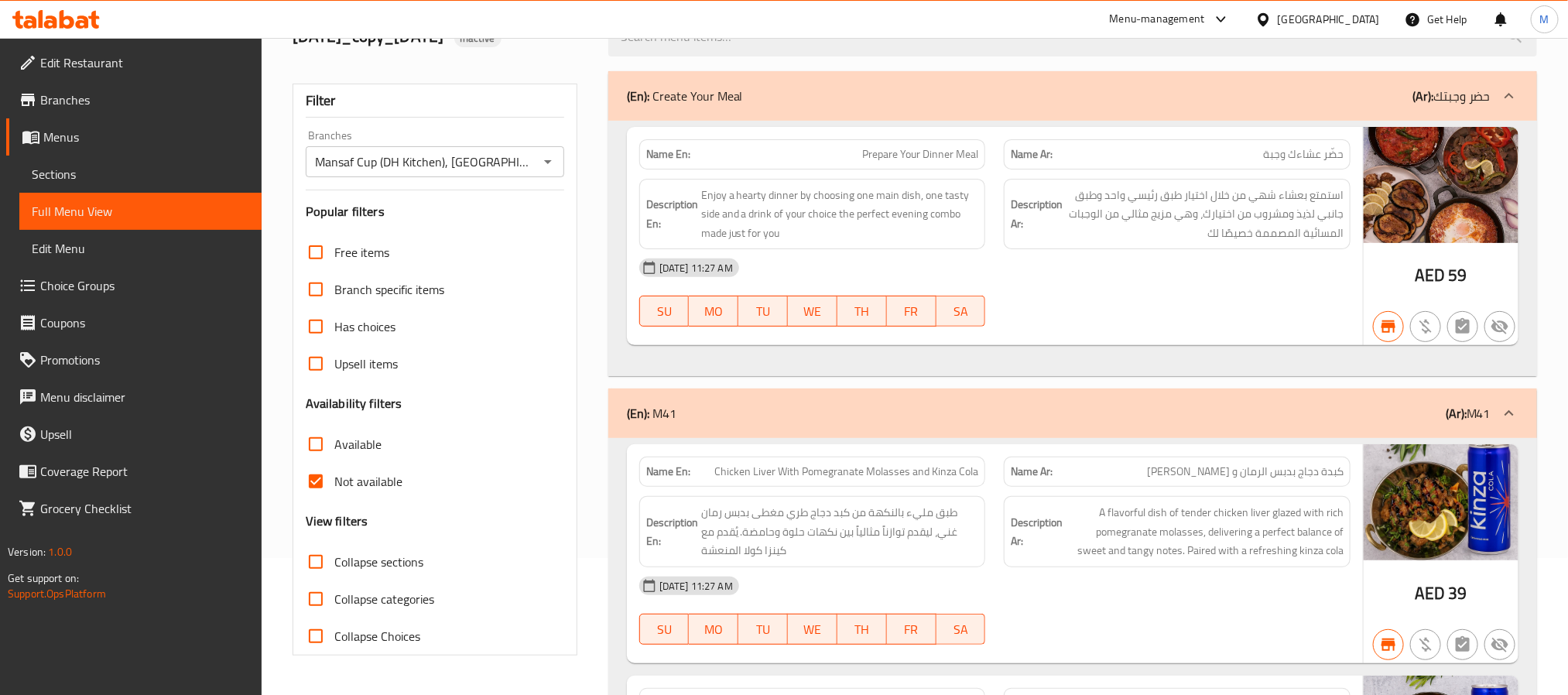
scroll to position [0, 0]
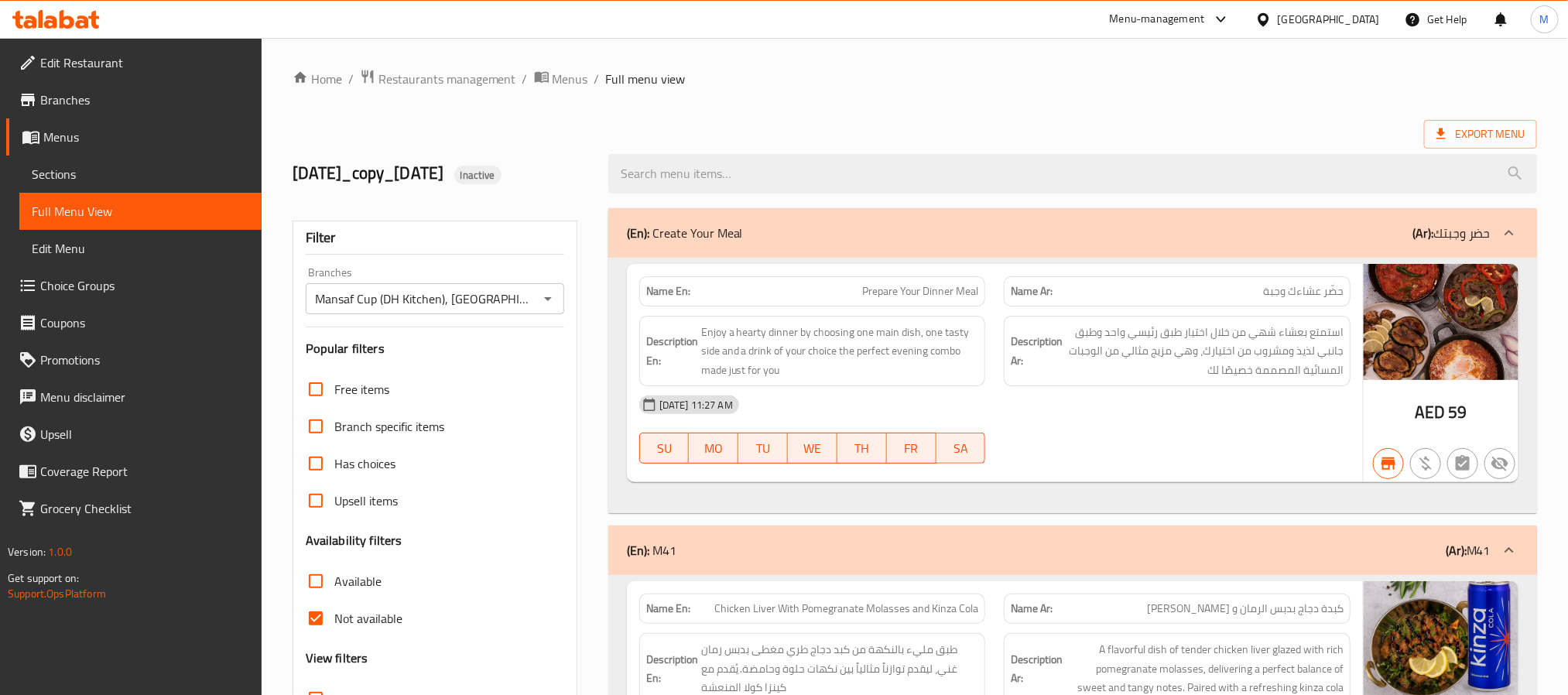
click at [651, 284] on strong "Name En:" at bounding box center [669, 291] width 44 height 16
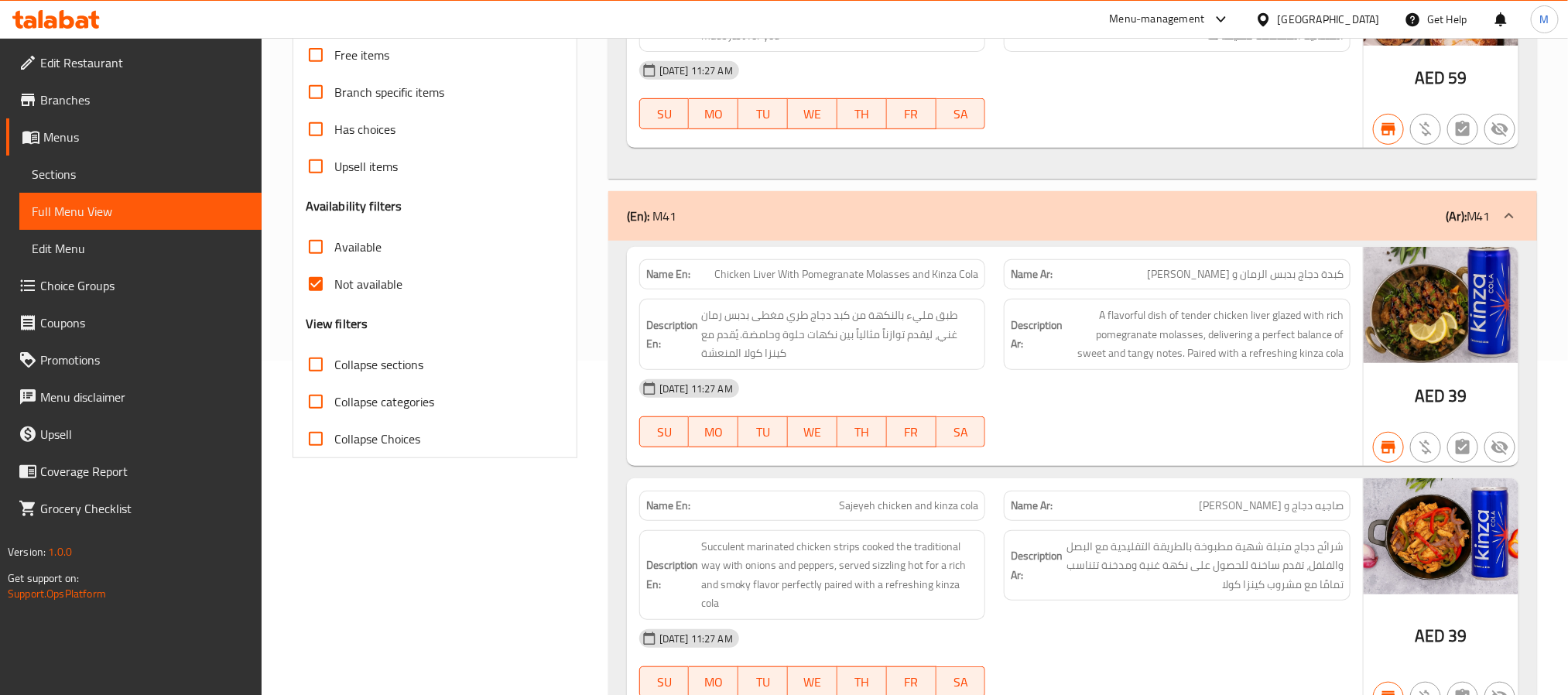
scroll to position [348, 0]
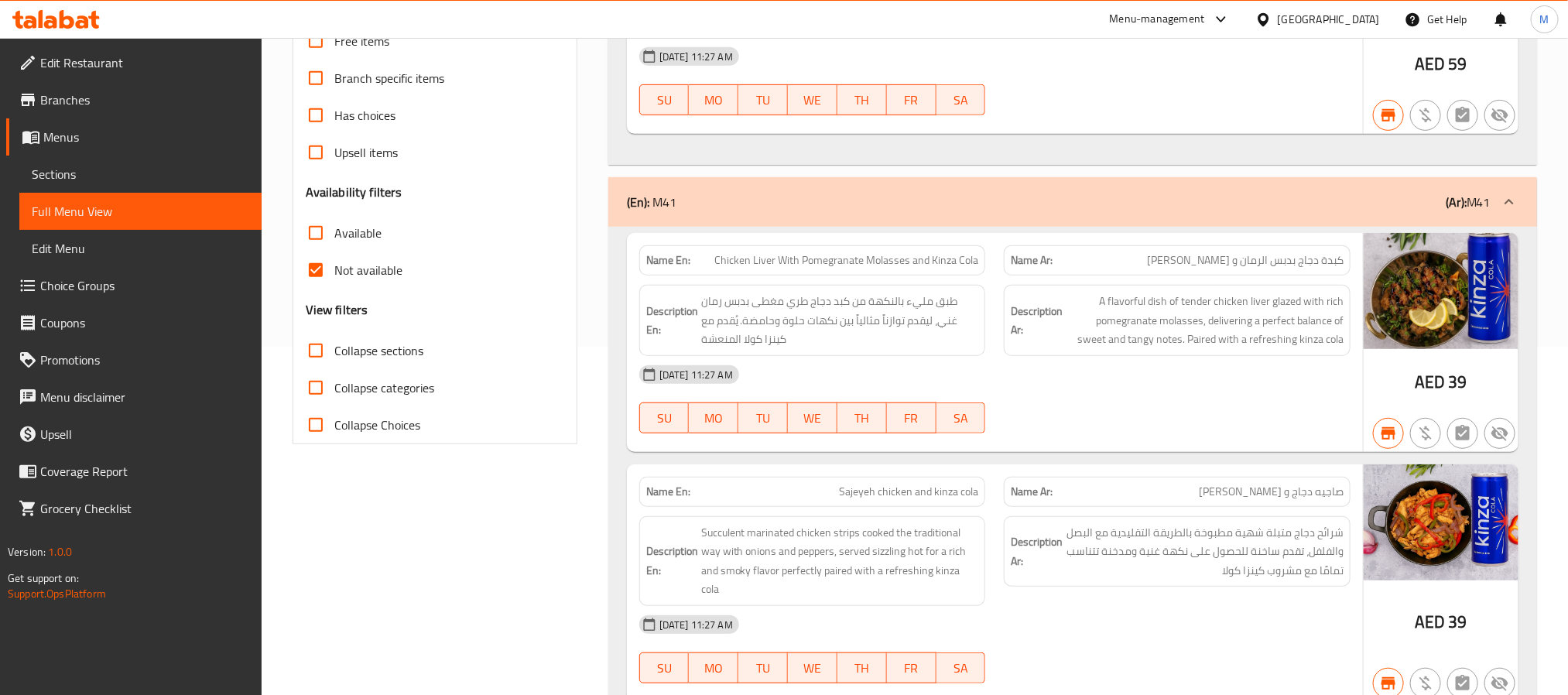
copy span "Chicken Liver With Pomegranate Molasses and Kinza Cola"
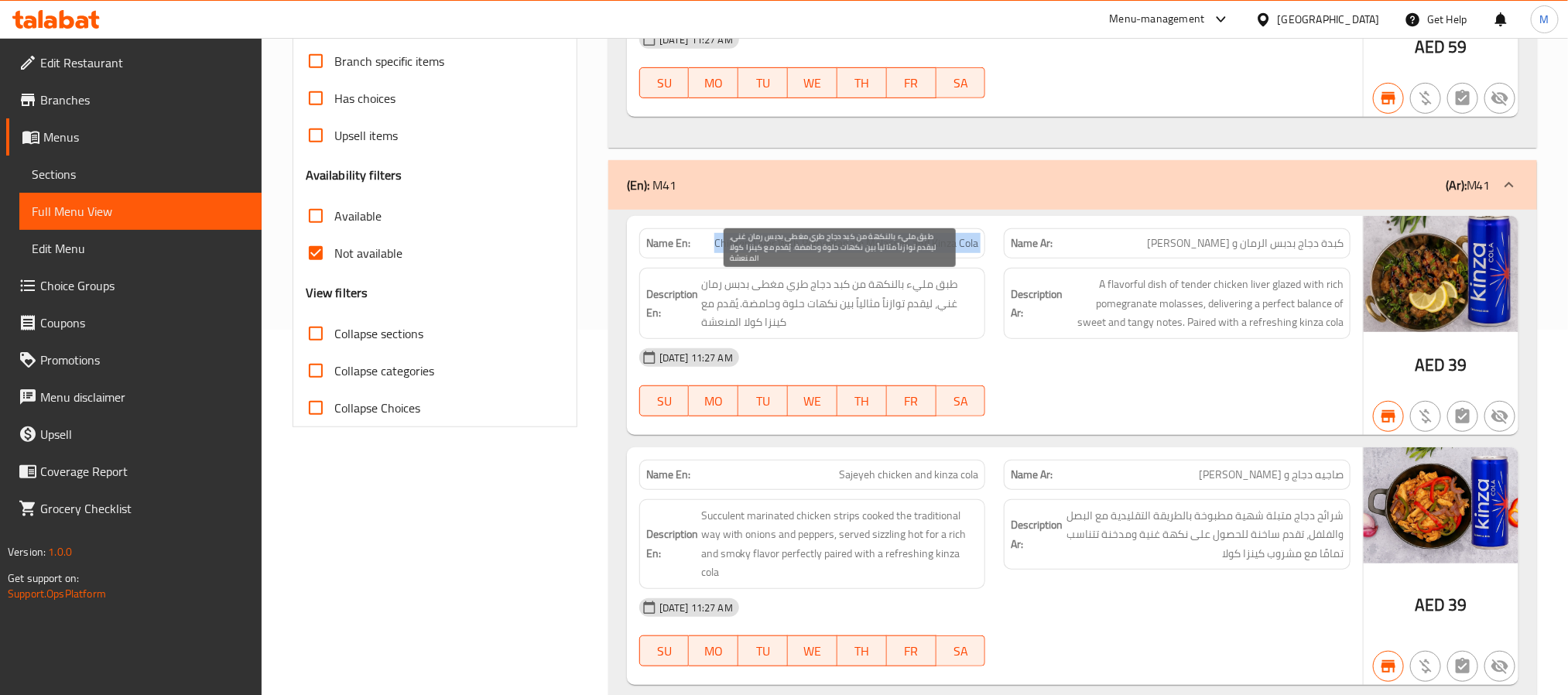
scroll to position [580, 0]
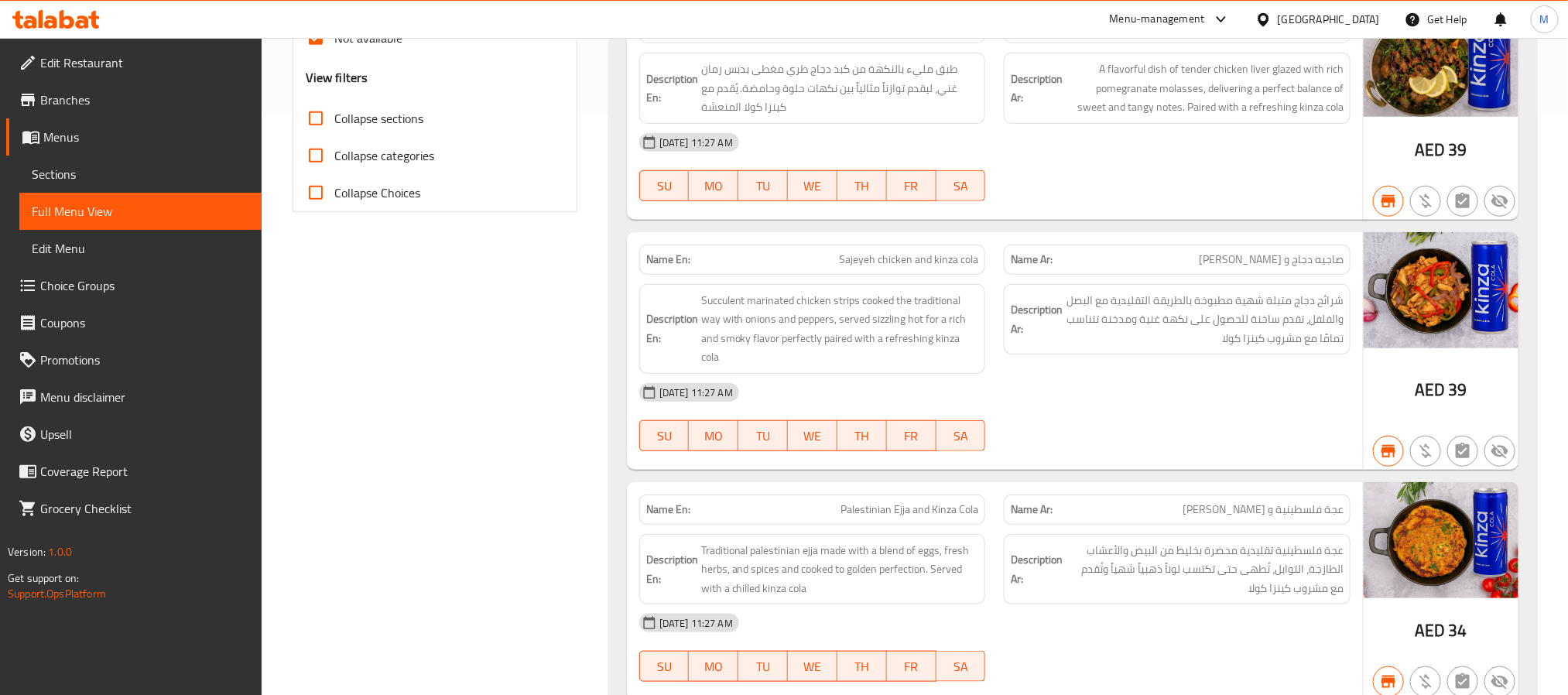
click at [901, 273] on div "Name En: Sajeyeh chicken and kinza cola" at bounding box center [812, 259] width 346 height 30
click at [901, 263] on span "Sajeyeh chicken and kinza cola" at bounding box center [908, 259] width 139 height 16
copy span "Sajeyeh chicken and kinza cola"
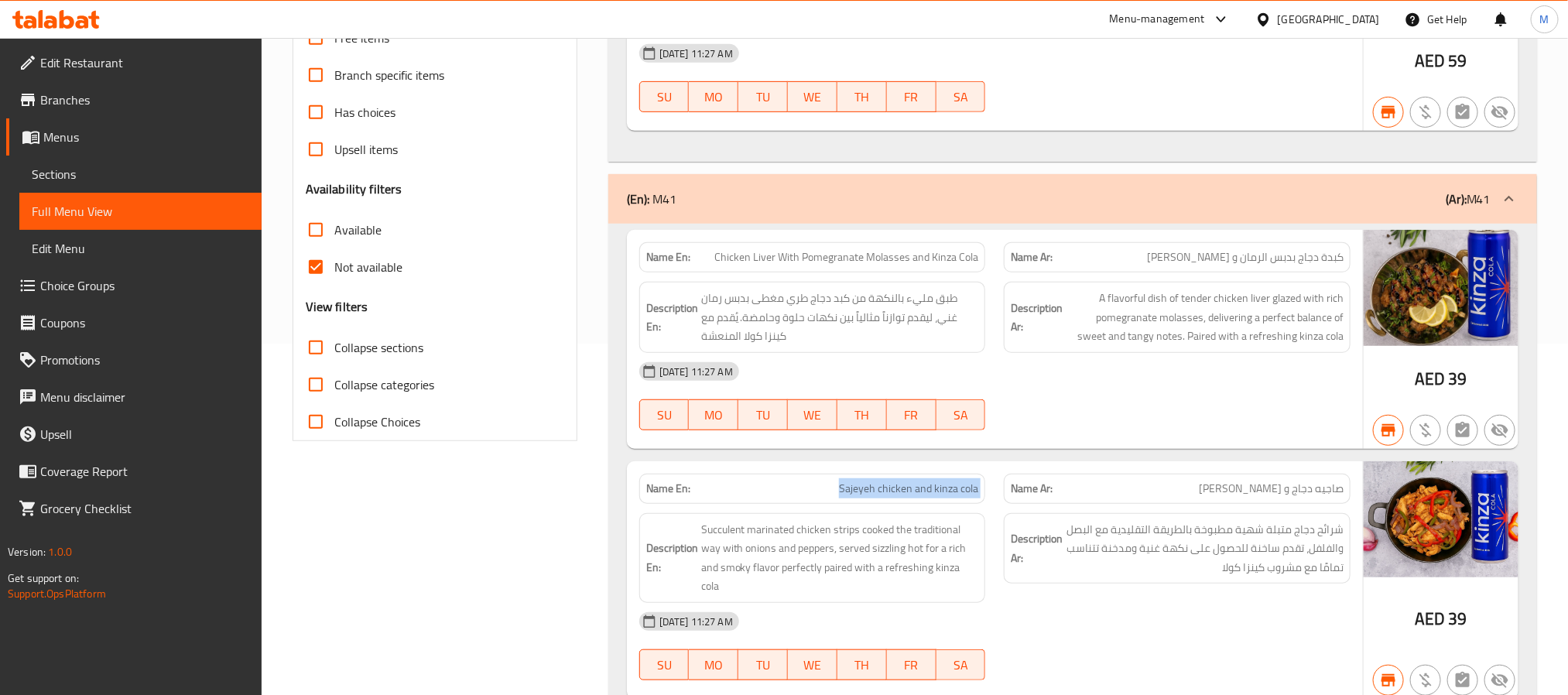
scroll to position [0, 0]
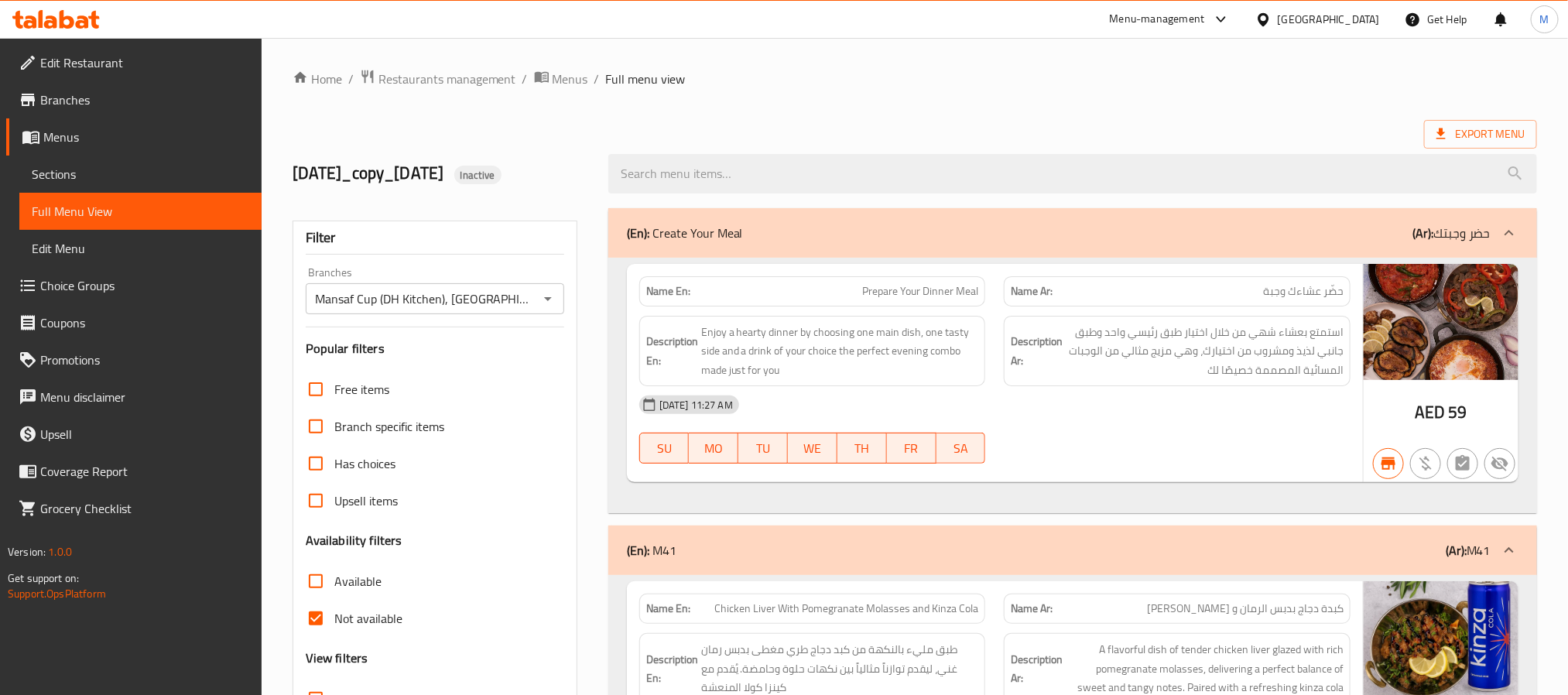
click at [1347, 11] on div "United Arab Emirates" at bounding box center [1328, 19] width 102 height 17
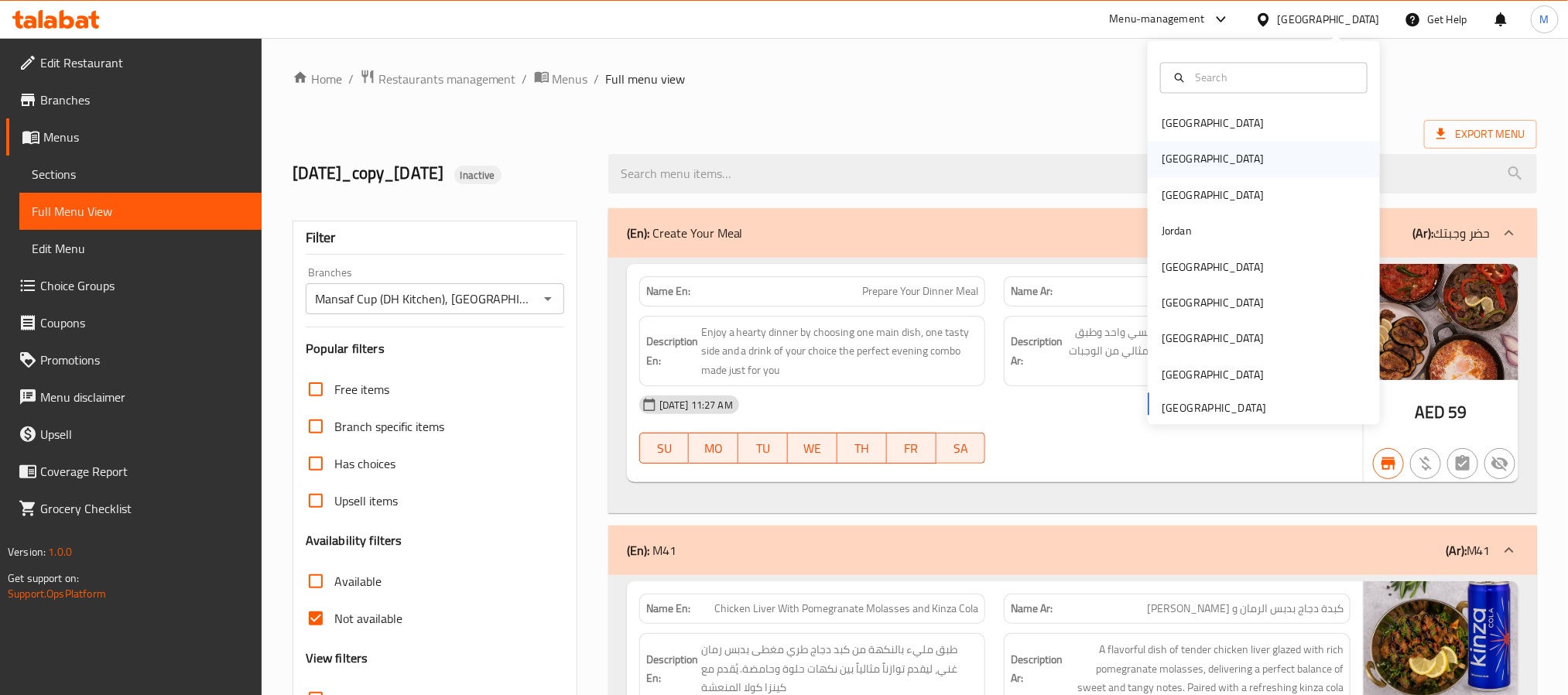
click at [1200, 156] on div "[GEOGRAPHIC_DATA]" at bounding box center [1263, 159] width 232 height 36
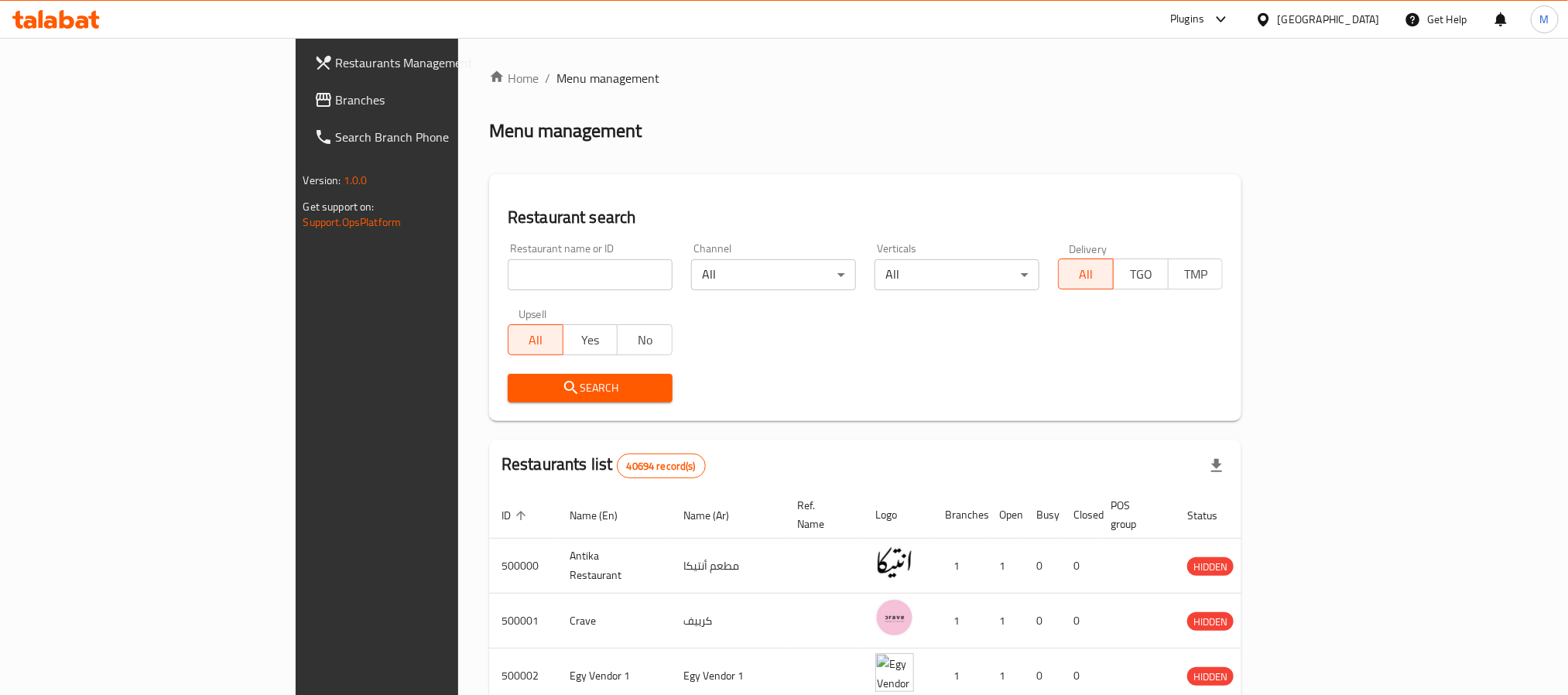
click at [336, 91] on span "Branches" at bounding box center [440, 99] width 209 height 19
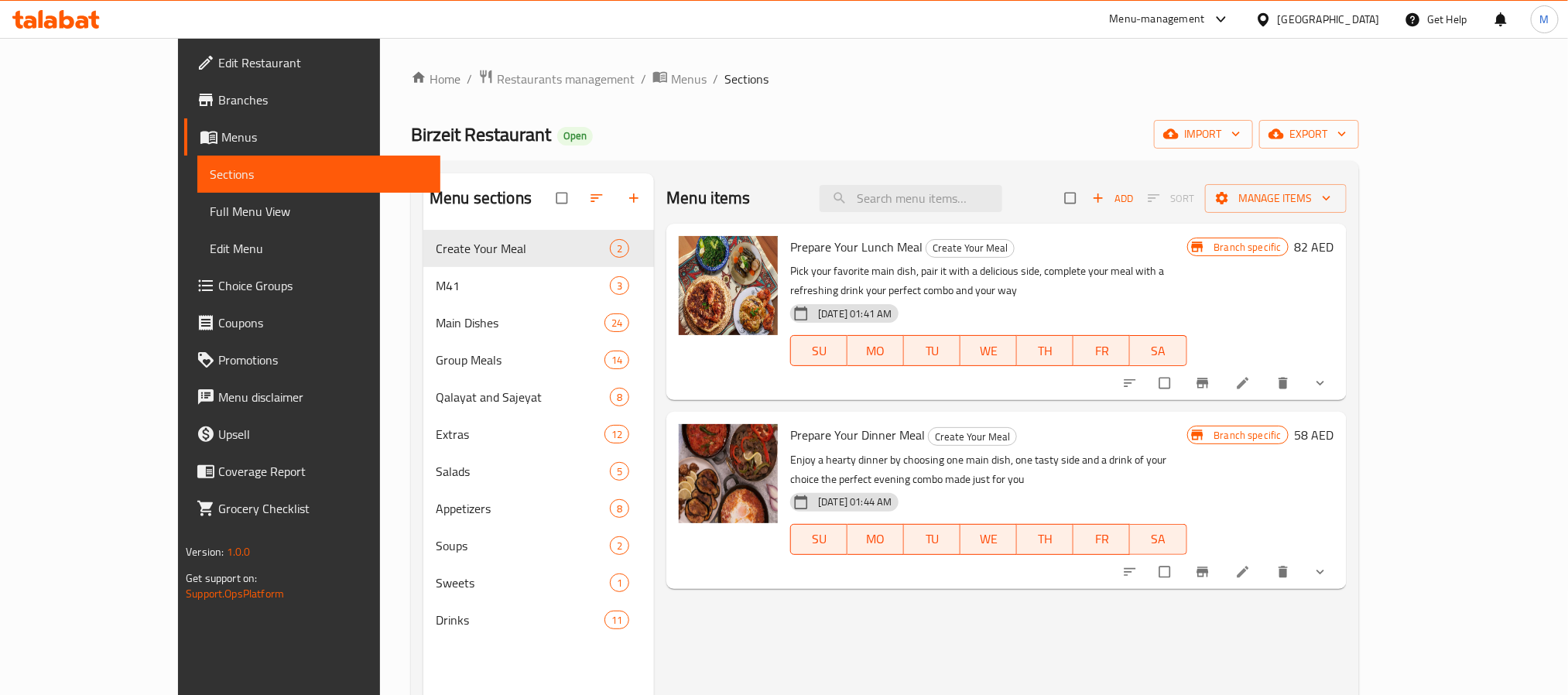
click at [210, 202] on span "Full Menu View" at bounding box center [318, 210] width 218 height 19
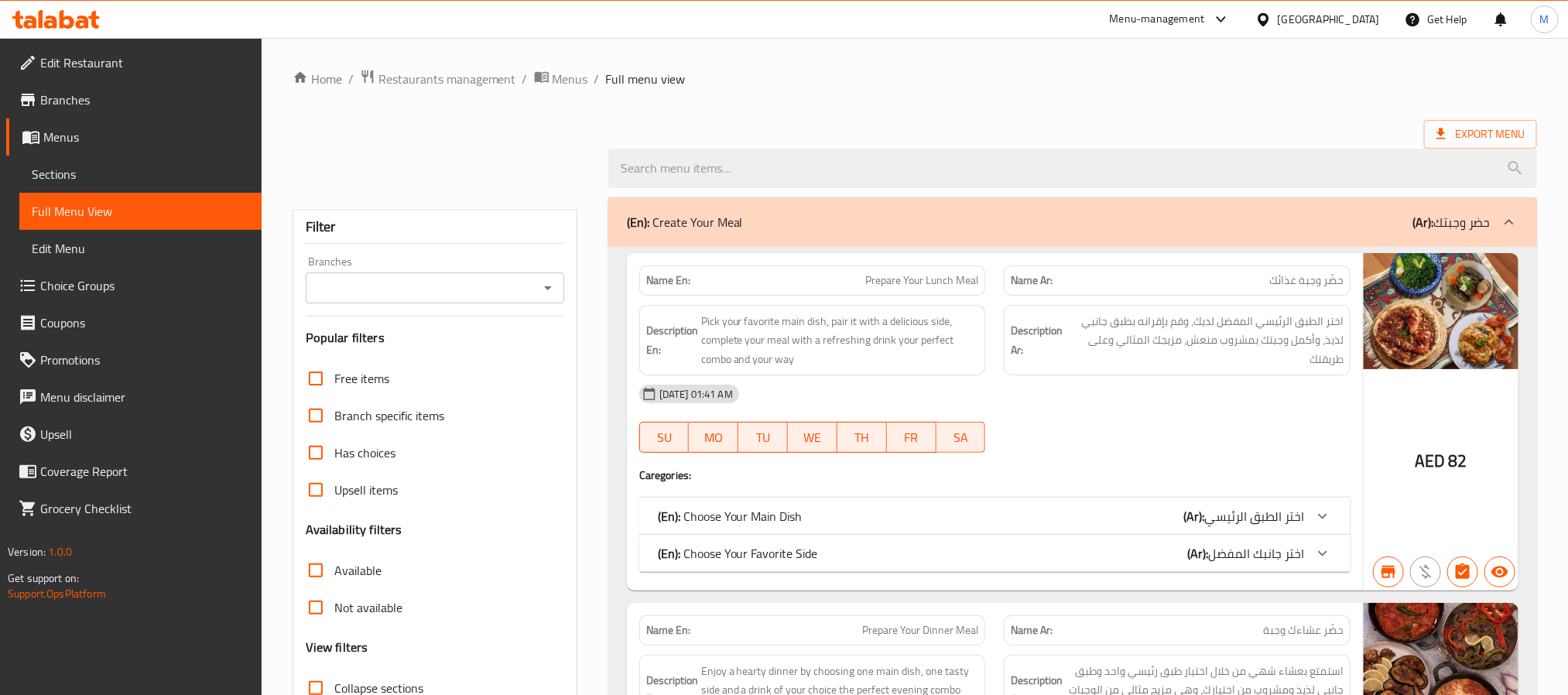
click at [543, 291] on icon "Open" at bounding box center [548, 288] width 19 height 19
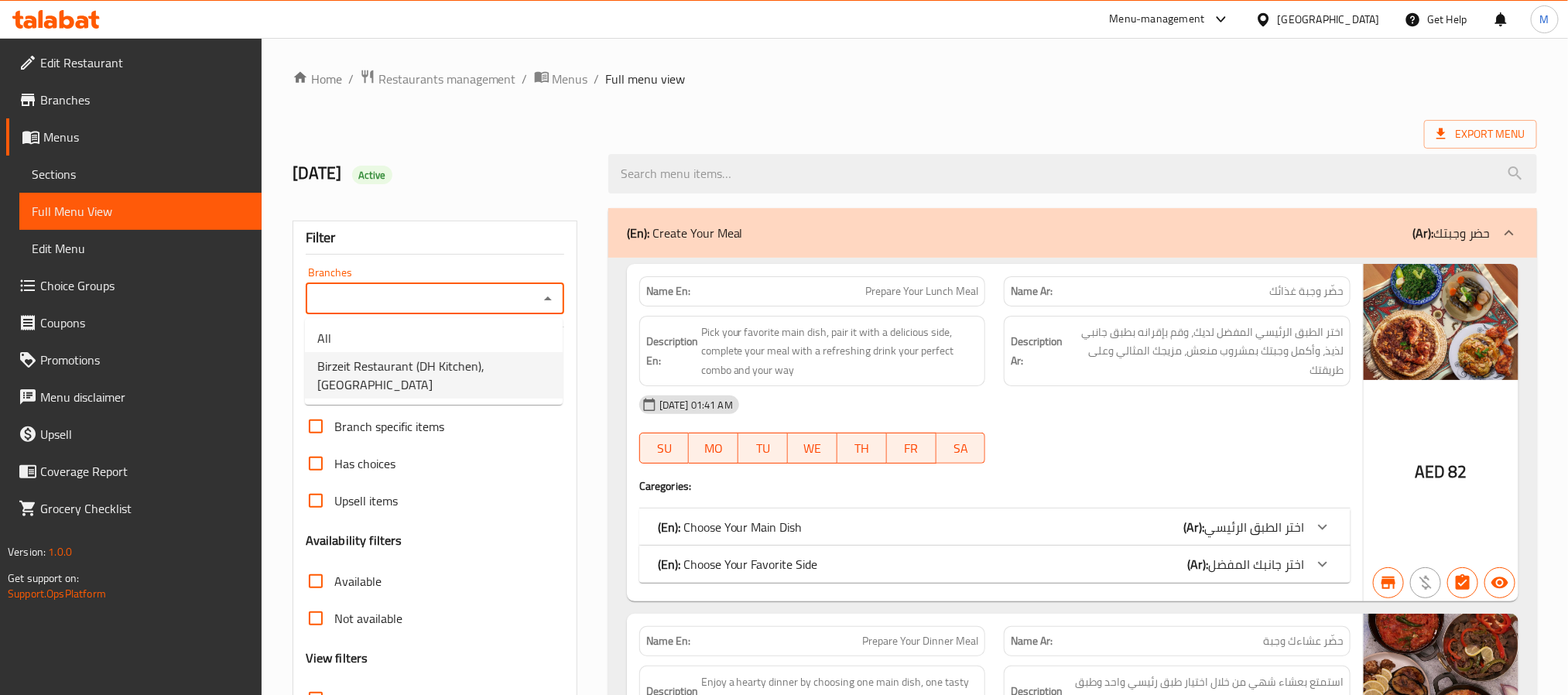
click at [490, 365] on span "Birzeit Restaurant (DH Kitchen), Al Forsan Village" at bounding box center [433, 375] width 233 height 37
type input "Birzeit Restaurant (DH Kitchen), Al Forsan Village"
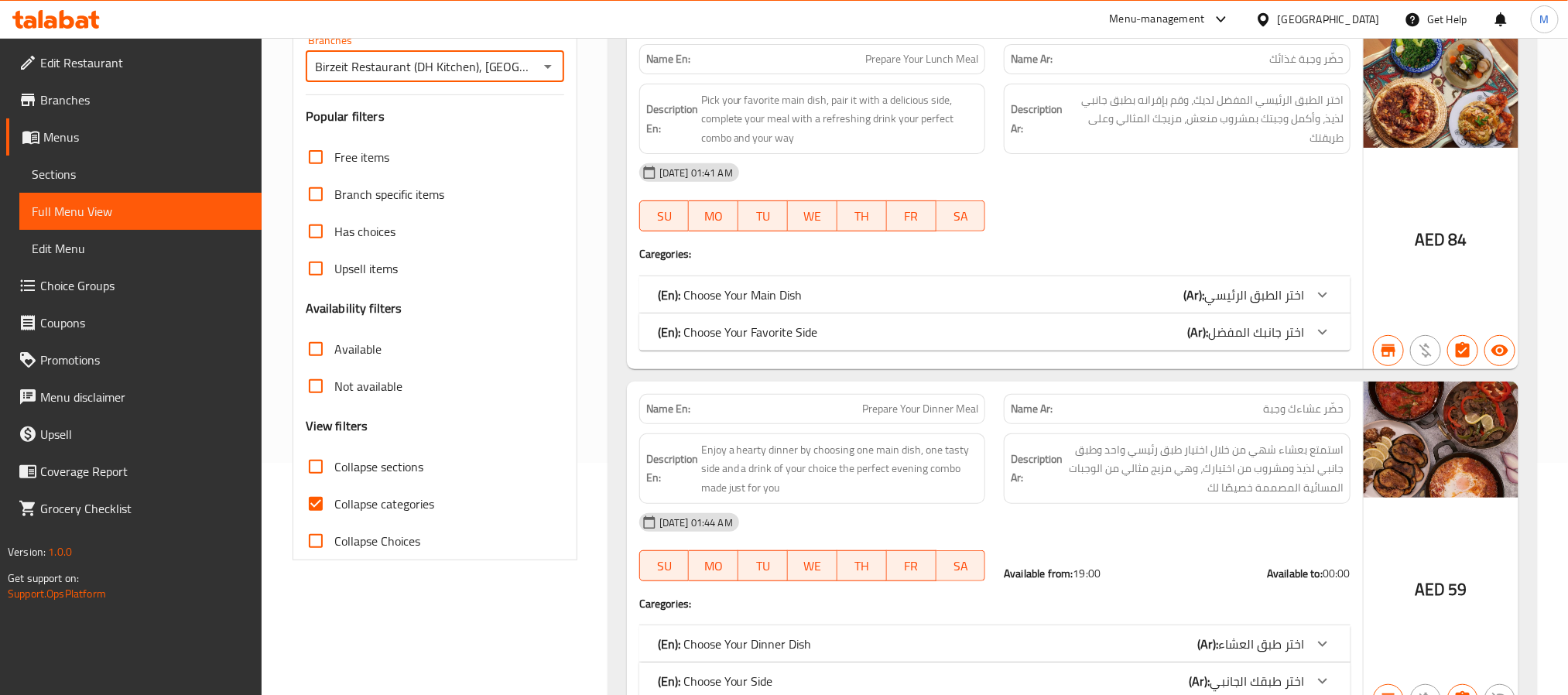
click at [394, 500] on span "Collapse categories" at bounding box center [384, 503] width 99 height 19
click at [334, 500] on input "Collapse categories" at bounding box center [316, 503] width 37 height 37
checkbox input "false"
click at [371, 390] on span "Not available" at bounding box center [368, 385] width 68 height 19
click at [334, 390] on input "Not available" at bounding box center [316, 386] width 37 height 37
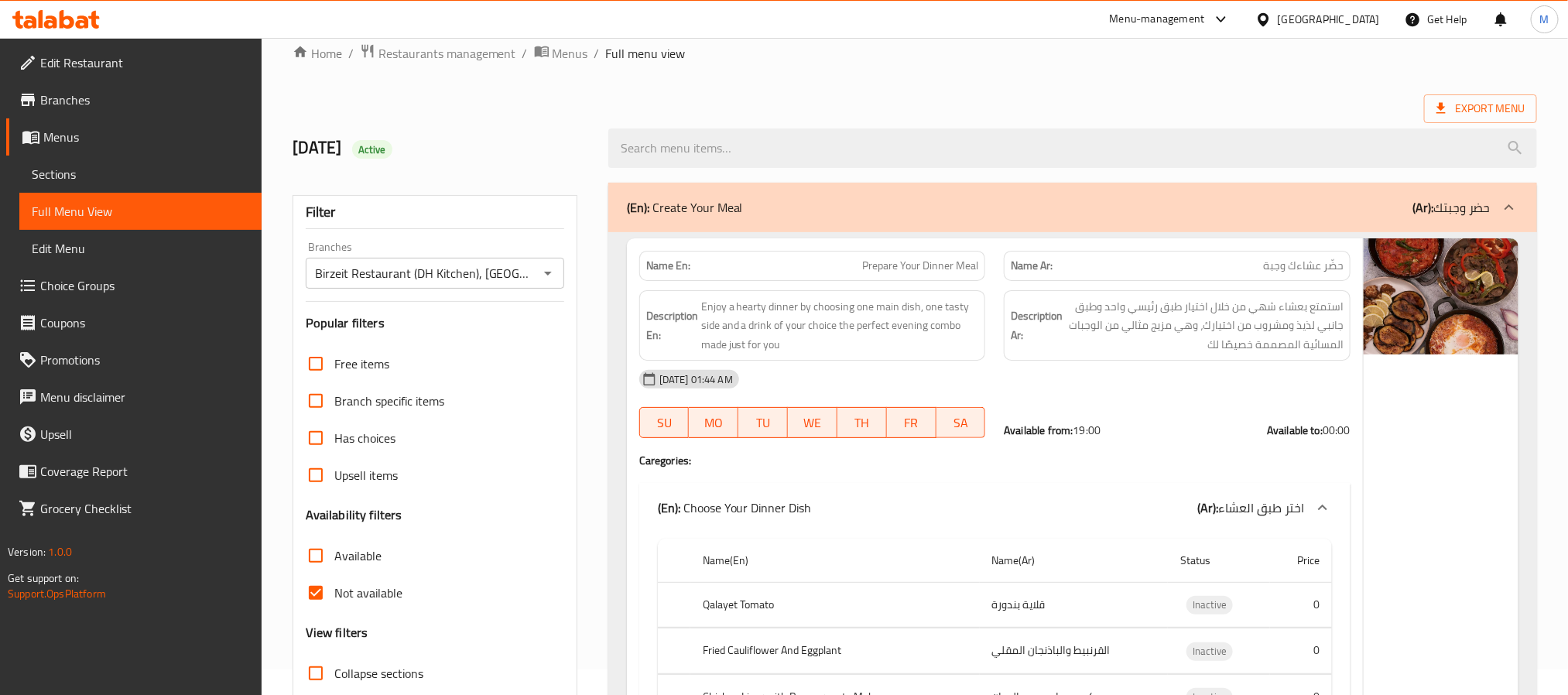
scroll to position [0, 0]
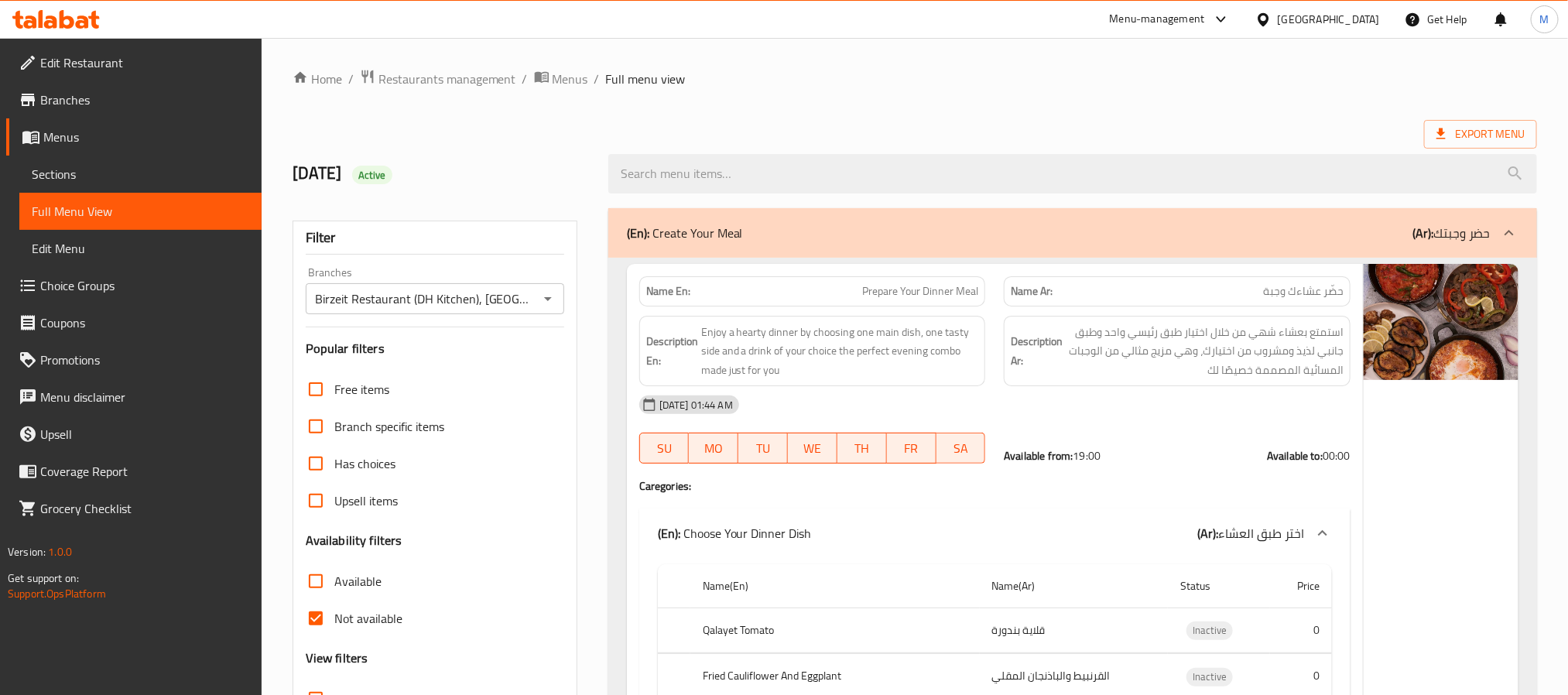
click at [671, 283] on strong "Name En:" at bounding box center [669, 291] width 44 height 16
drag, startPoint x: 371, startPoint y: 620, endPoint x: 411, endPoint y: 3, distance: 618.3
click at [371, 622] on span "Not available" at bounding box center [368, 618] width 68 height 19
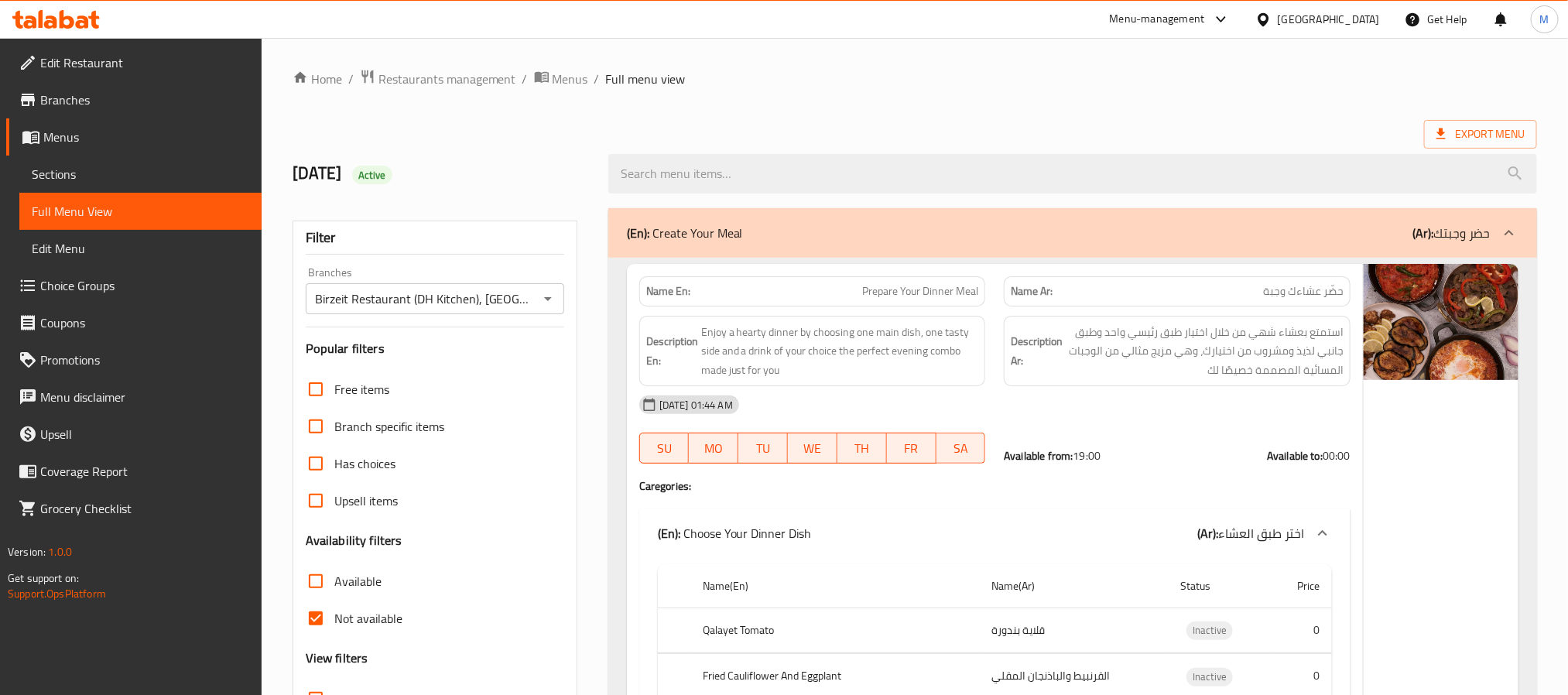
click at [334, 622] on input "Not available" at bounding box center [316, 618] width 37 height 37
checkbox input "false"
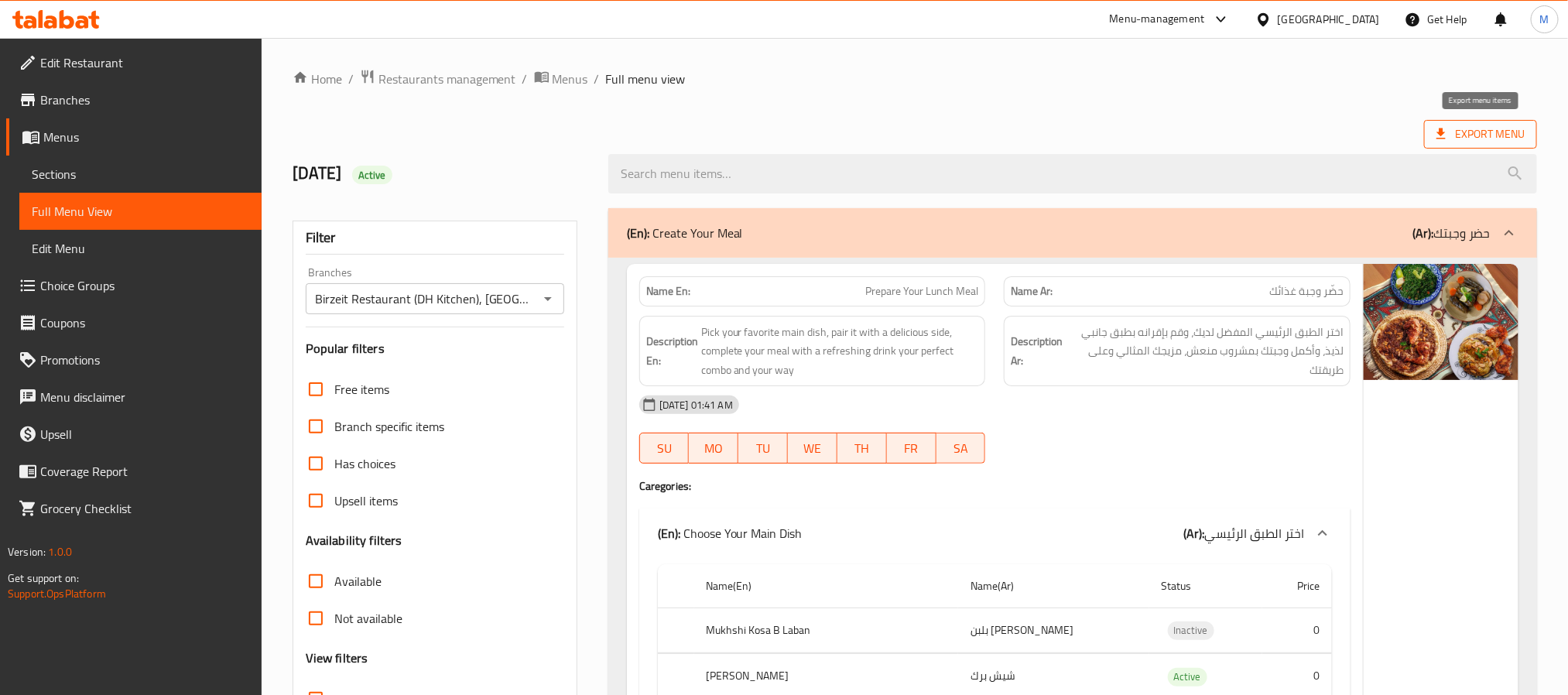
click at [1441, 123] on span "Export Menu" at bounding box center [1479, 134] width 113 height 28
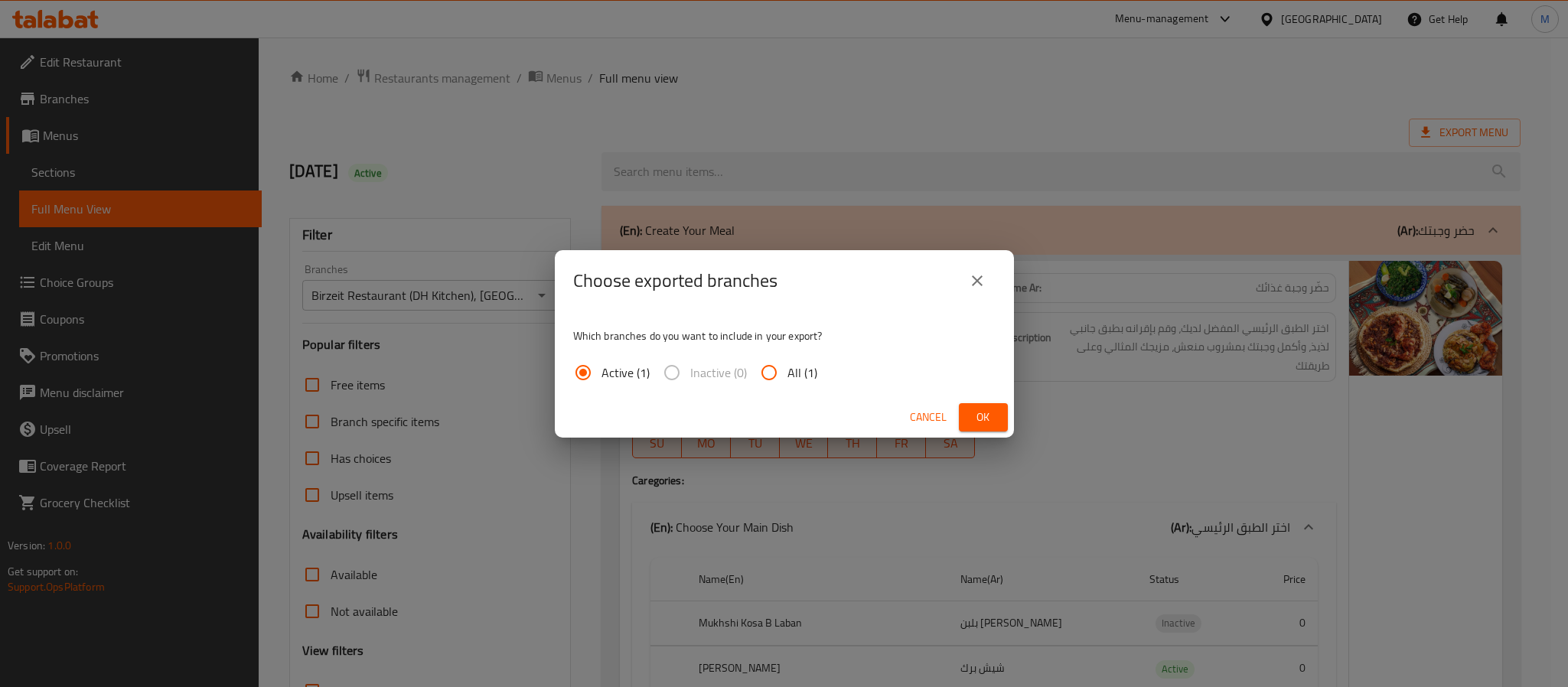
click at [788, 355] on label "All (1)" at bounding box center [784, 372] width 67 height 37
click at [788, 355] on input "All (1)" at bounding box center [769, 372] width 37 height 37
radio input "true"
click at [991, 413] on span "Ok" at bounding box center [983, 417] width 25 height 19
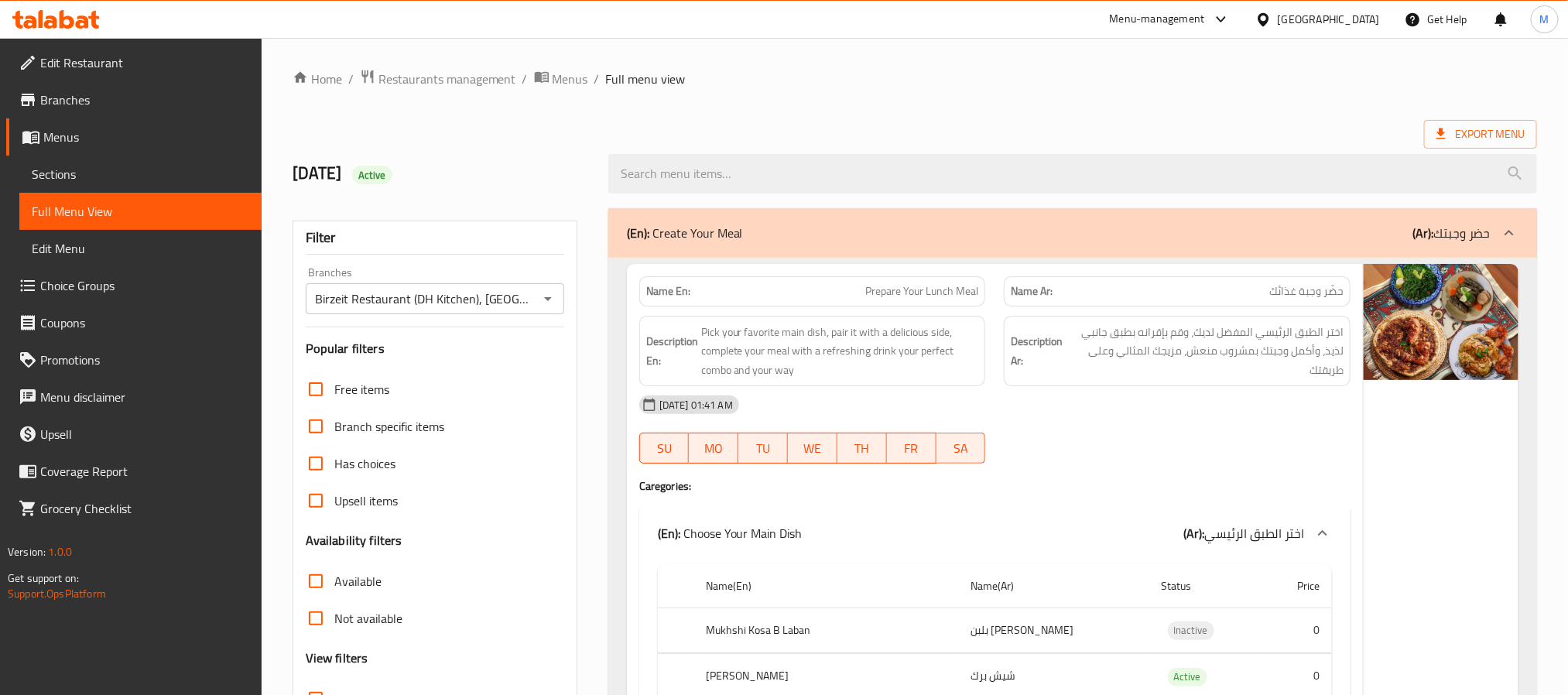
click at [118, 171] on span "Sections" at bounding box center [140, 174] width 218 height 19
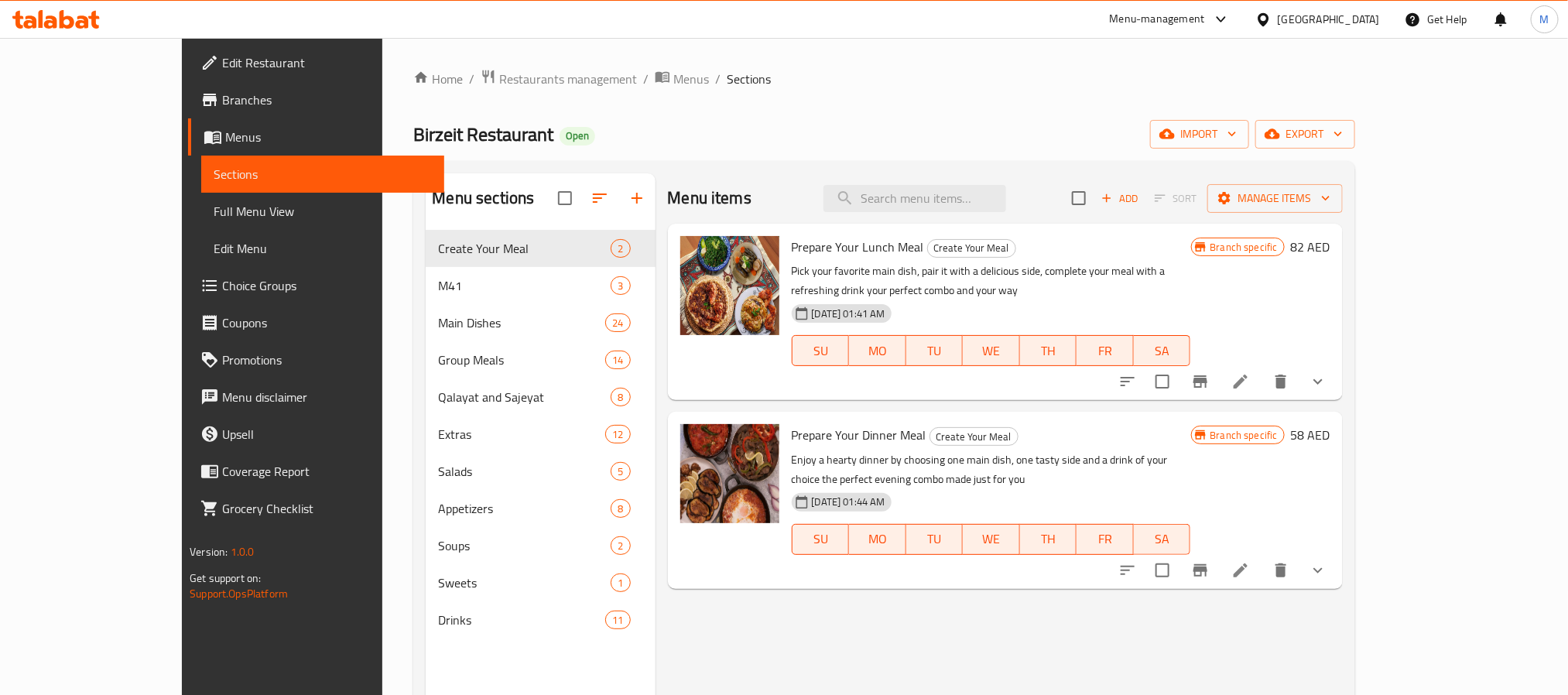
drag, startPoint x: 87, startPoint y: 200, endPoint x: 514, endPoint y: 19, distance: 463.8
click at [214, 201] on span "Full Menu View" at bounding box center [322, 210] width 218 height 19
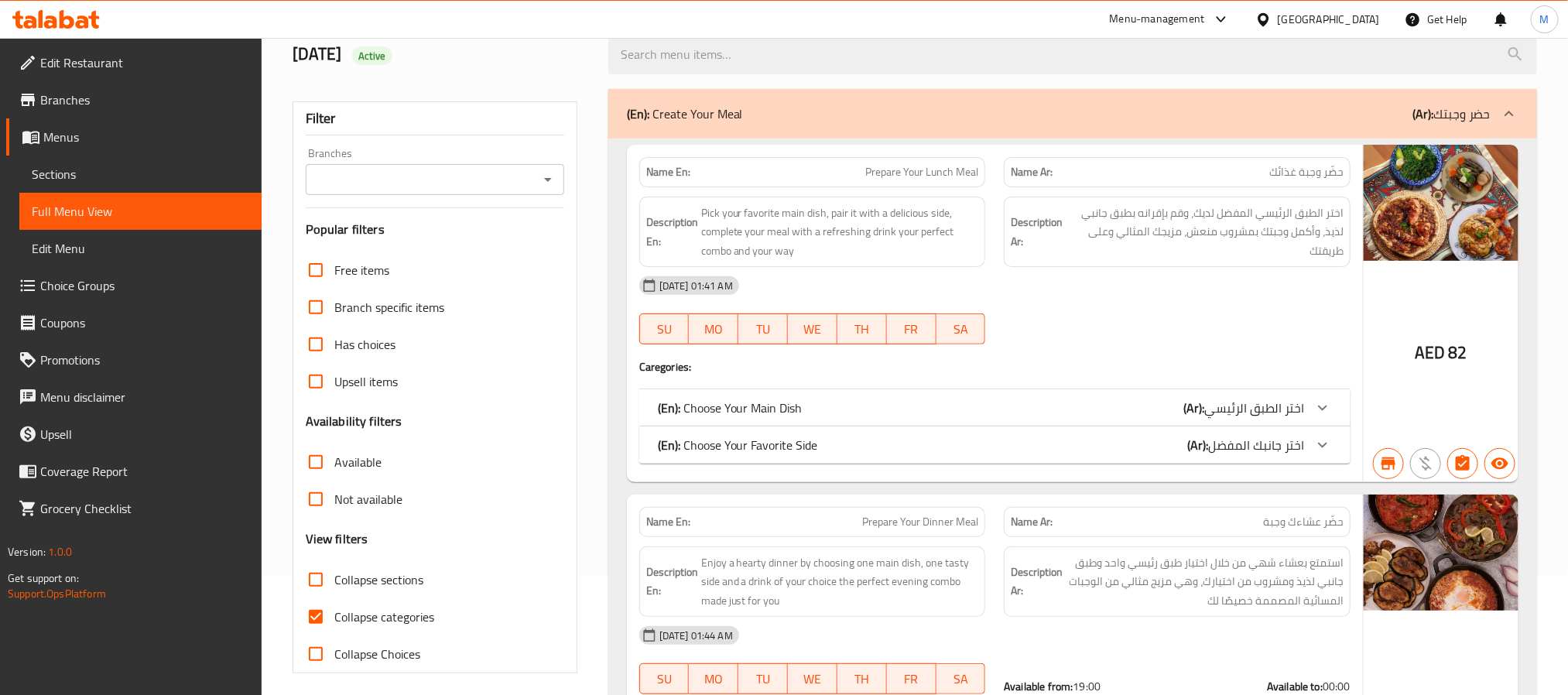
scroll to position [348, 0]
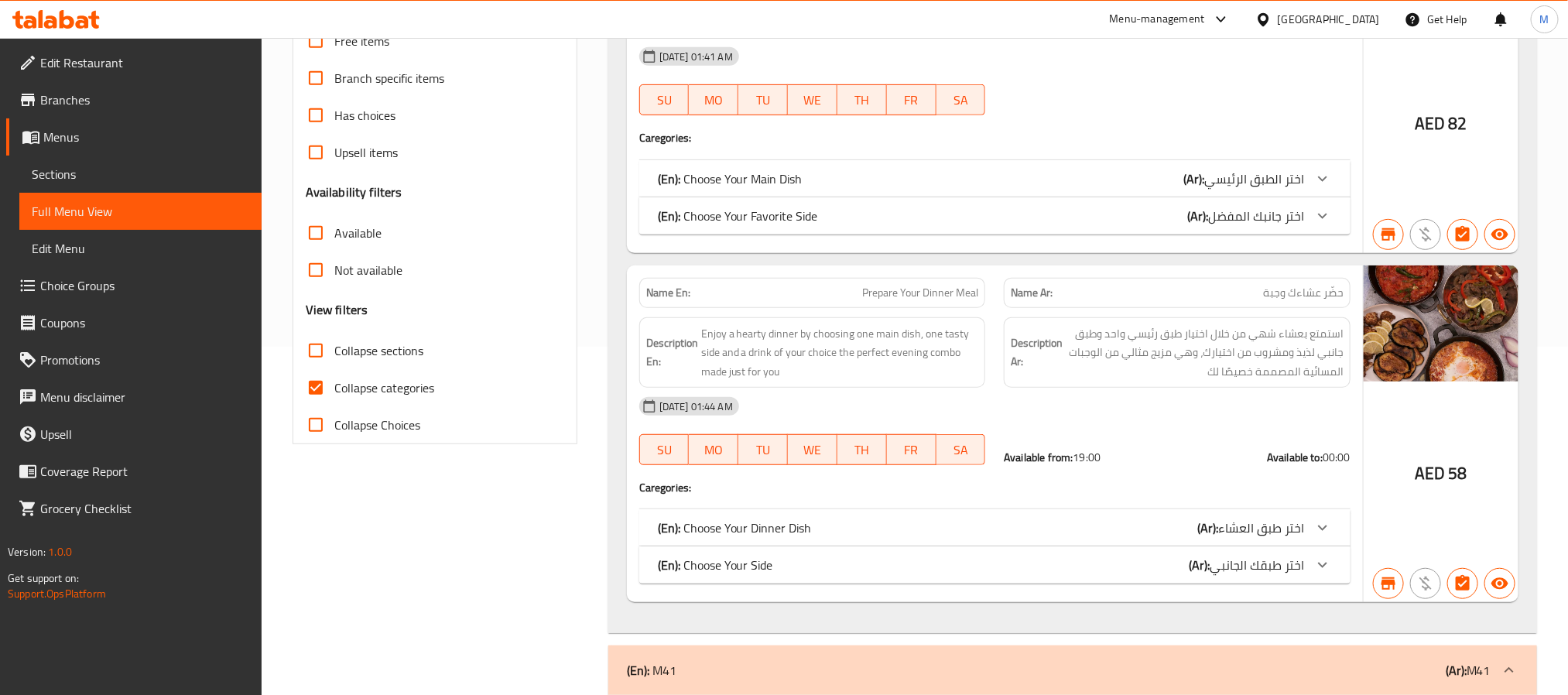
click at [413, 400] on label "Collapse categories" at bounding box center [366, 388] width 137 height 37
click at [334, 400] on input "Collapse categories" at bounding box center [316, 388] width 37 height 37
checkbox input "false"
click at [369, 257] on label "Not available" at bounding box center [350, 270] width 106 height 37
click at [334, 257] on input "Not available" at bounding box center [316, 270] width 37 height 37
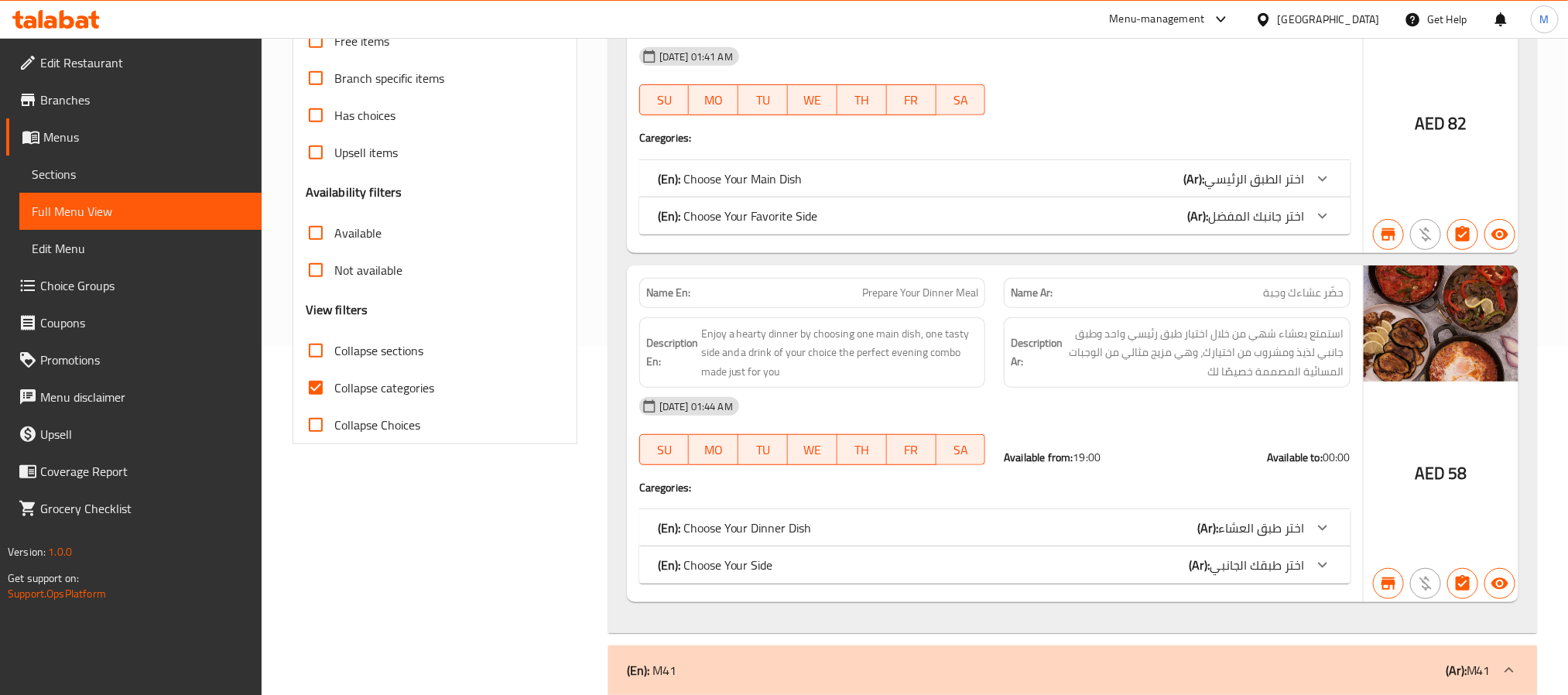
checkbox input "true"
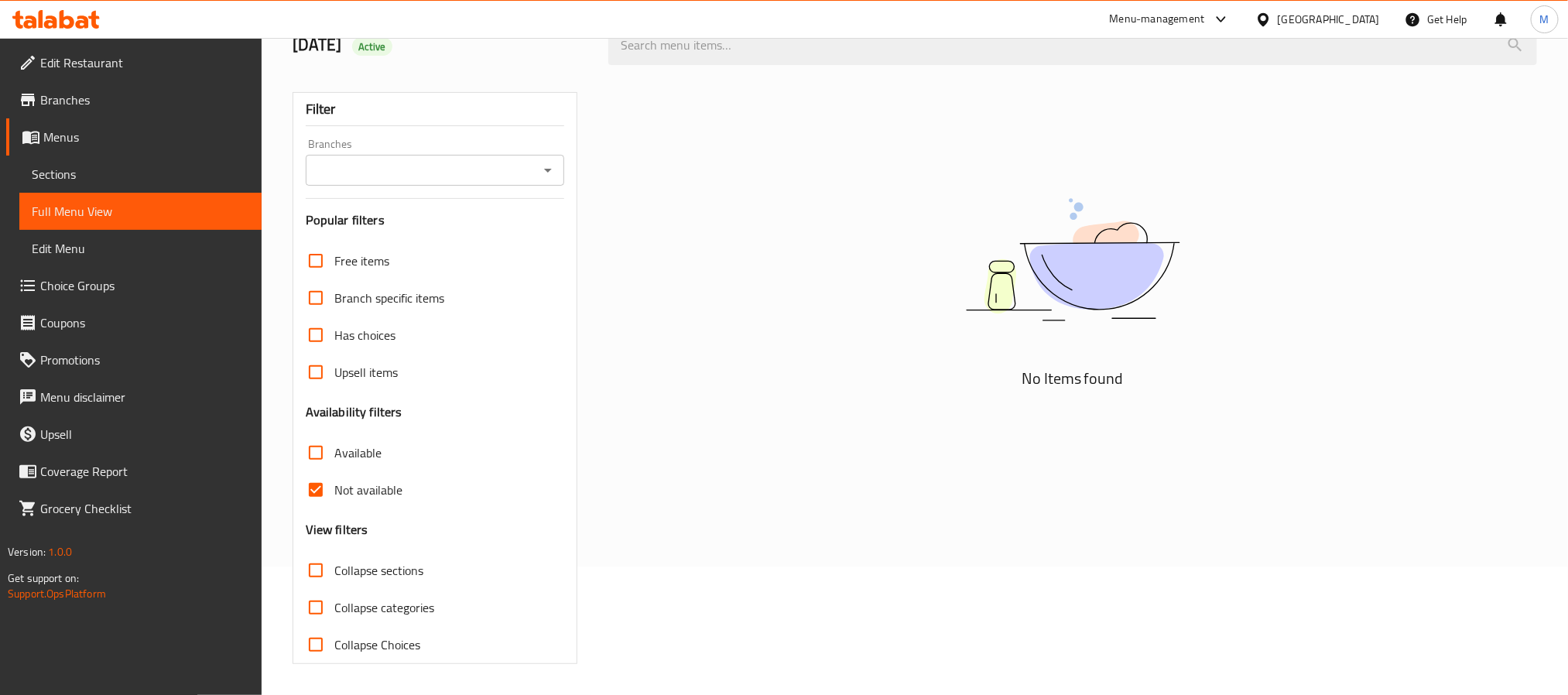
scroll to position [0, 0]
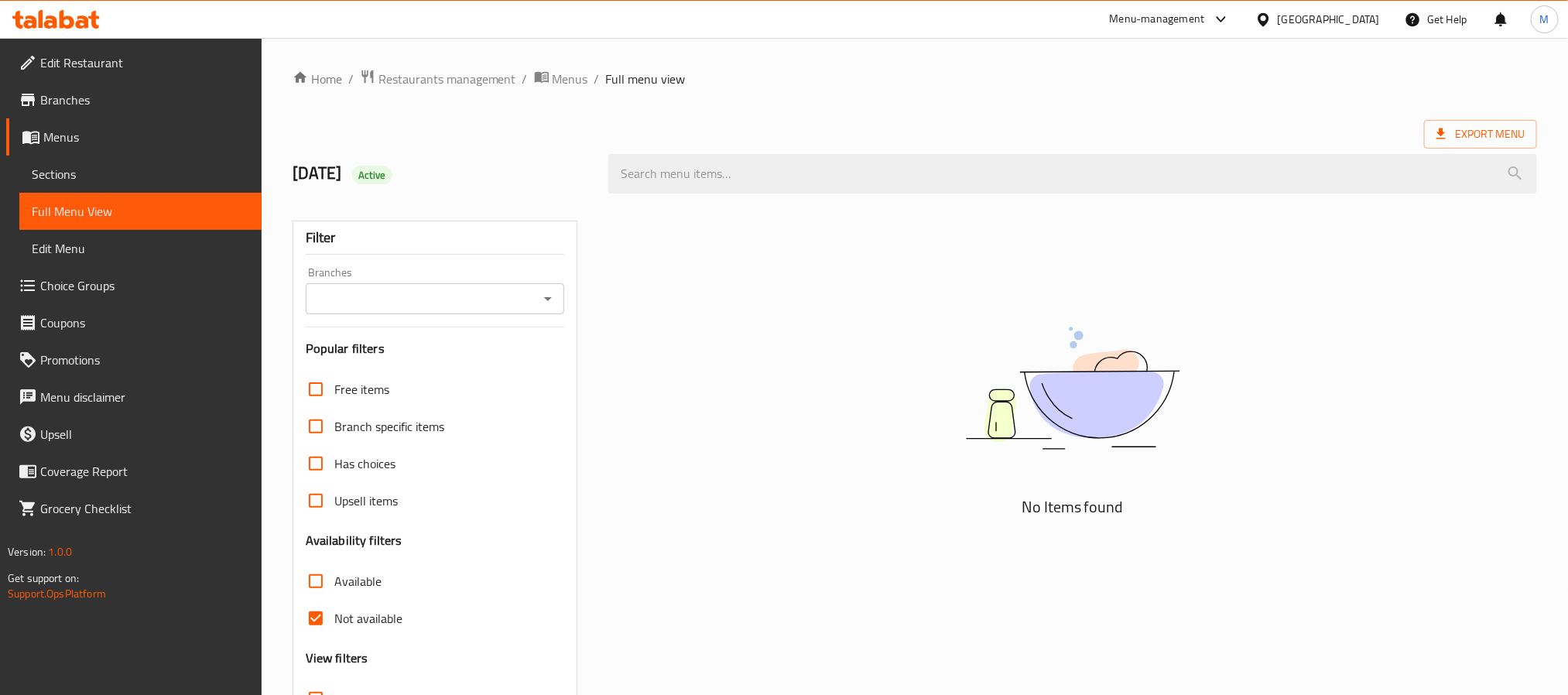
click at [520, 306] on input "Branches" at bounding box center [422, 298] width 224 height 21
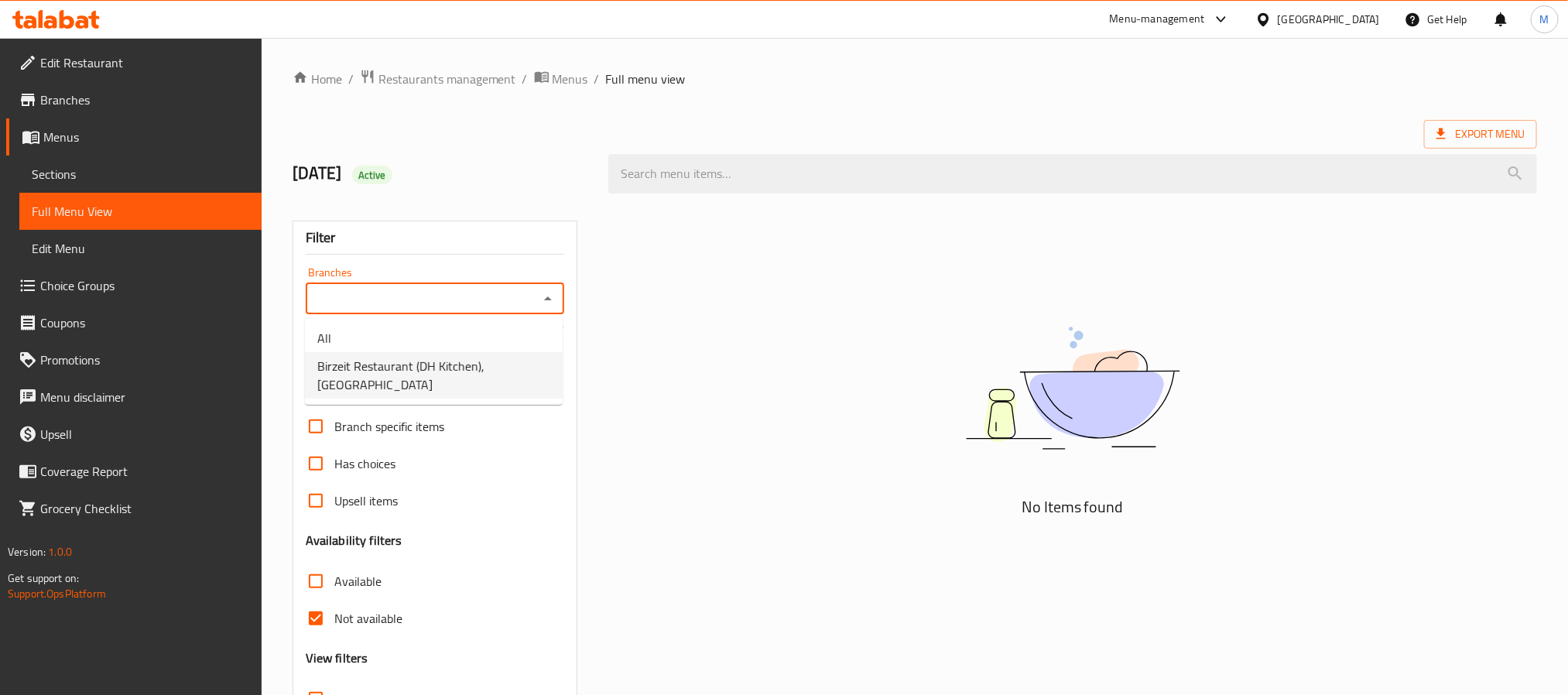
click at [495, 370] on span "Birzeit Restaurant (DH Kitchen), Al Forsan Village" at bounding box center [433, 375] width 233 height 37
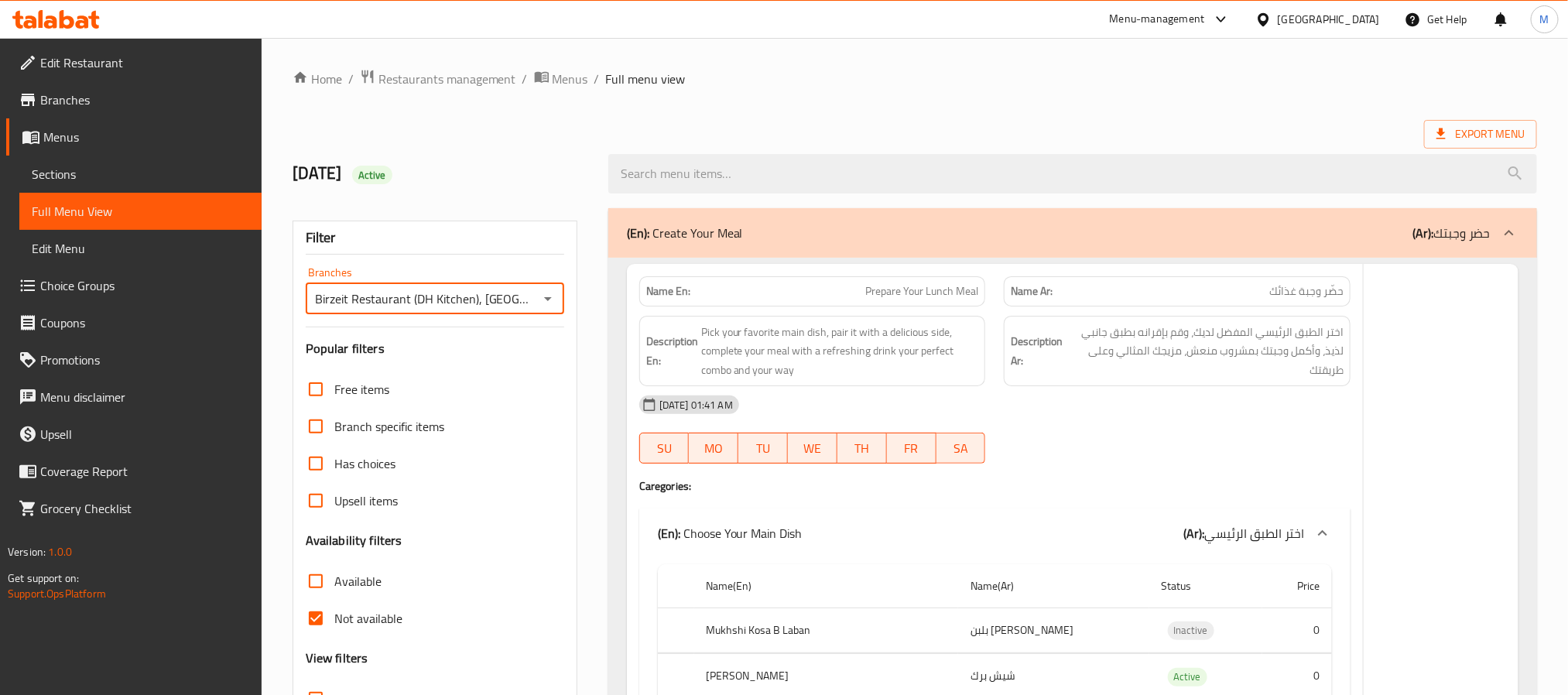
type input "Birzeit Restaurant (DH Kitchen), Al Forsan Village"
click at [383, 609] on span "Not available" at bounding box center [368, 618] width 68 height 19
click at [334, 599] on input "Not available" at bounding box center [316, 618] width 37 height 37
click at [316, 599] on input "Not available" at bounding box center [316, 618] width 37 height 37
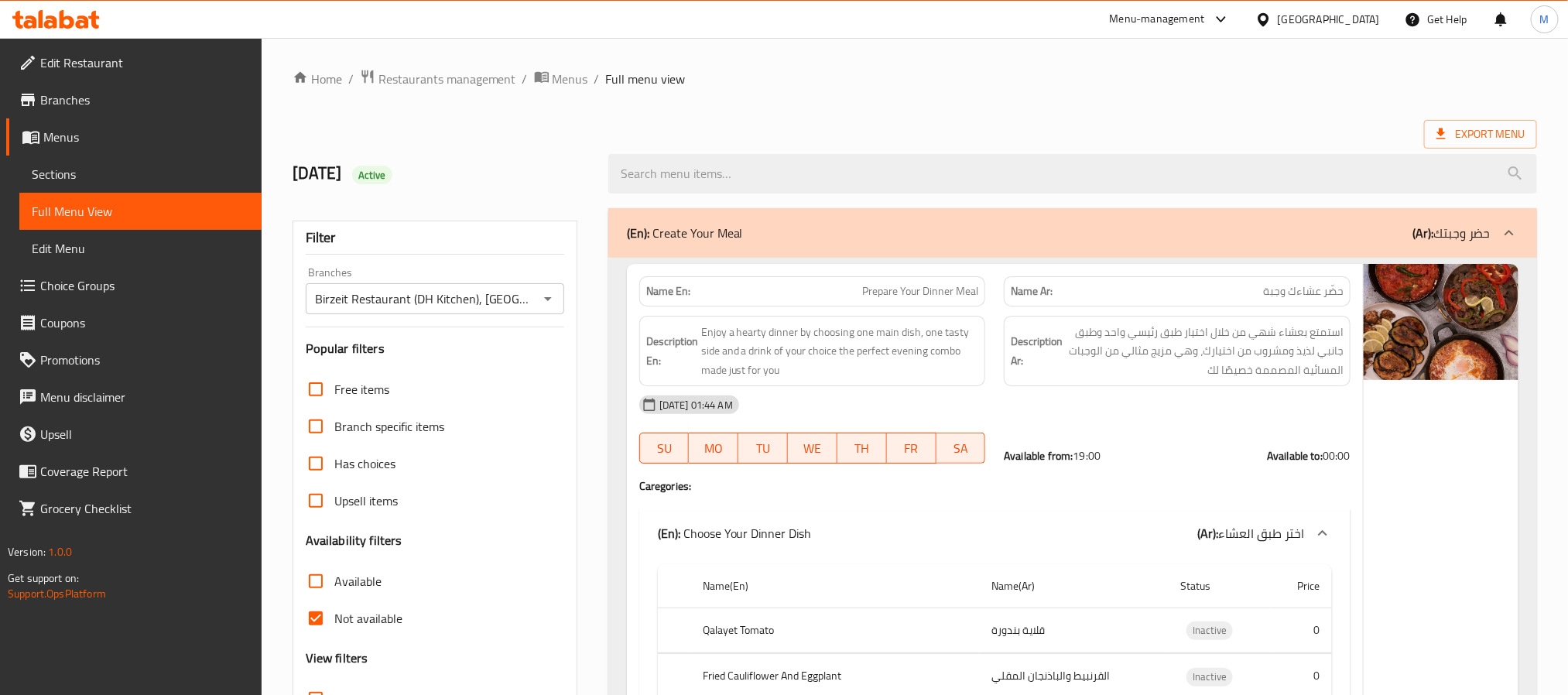
scroll to position [130, 0]
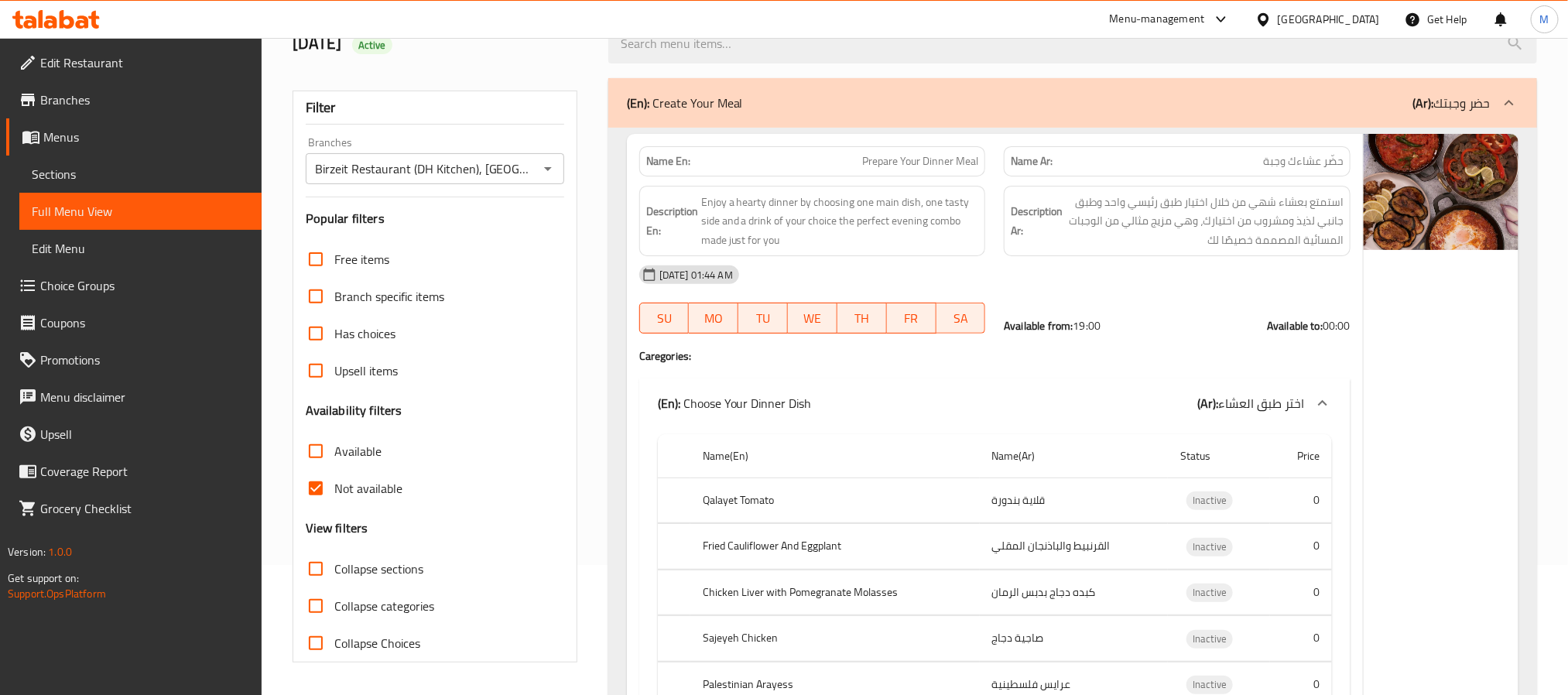
click at [316, 493] on input "Not available" at bounding box center [316, 488] width 37 height 37
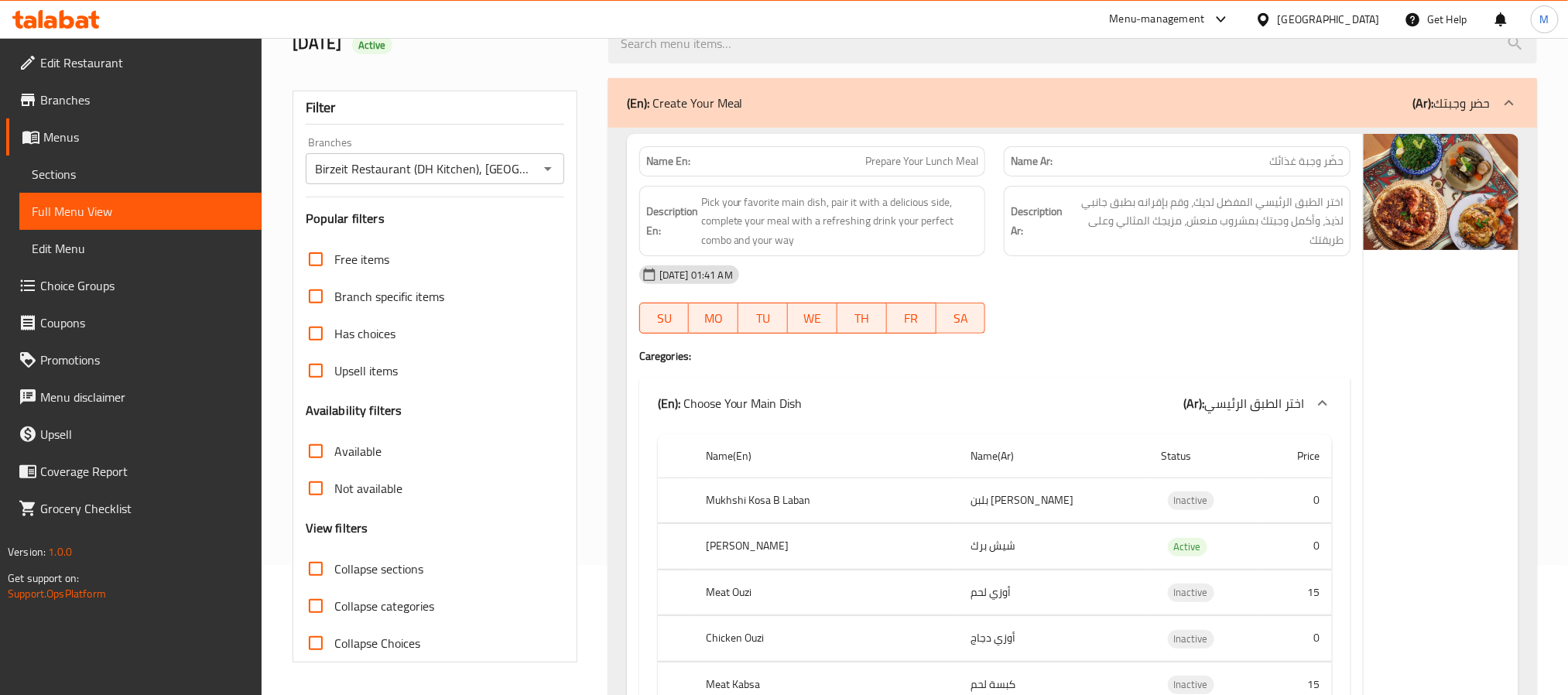
click at [310, 486] on input "Not available" at bounding box center [316, 488] width 37 height 37
checkbox input "true"
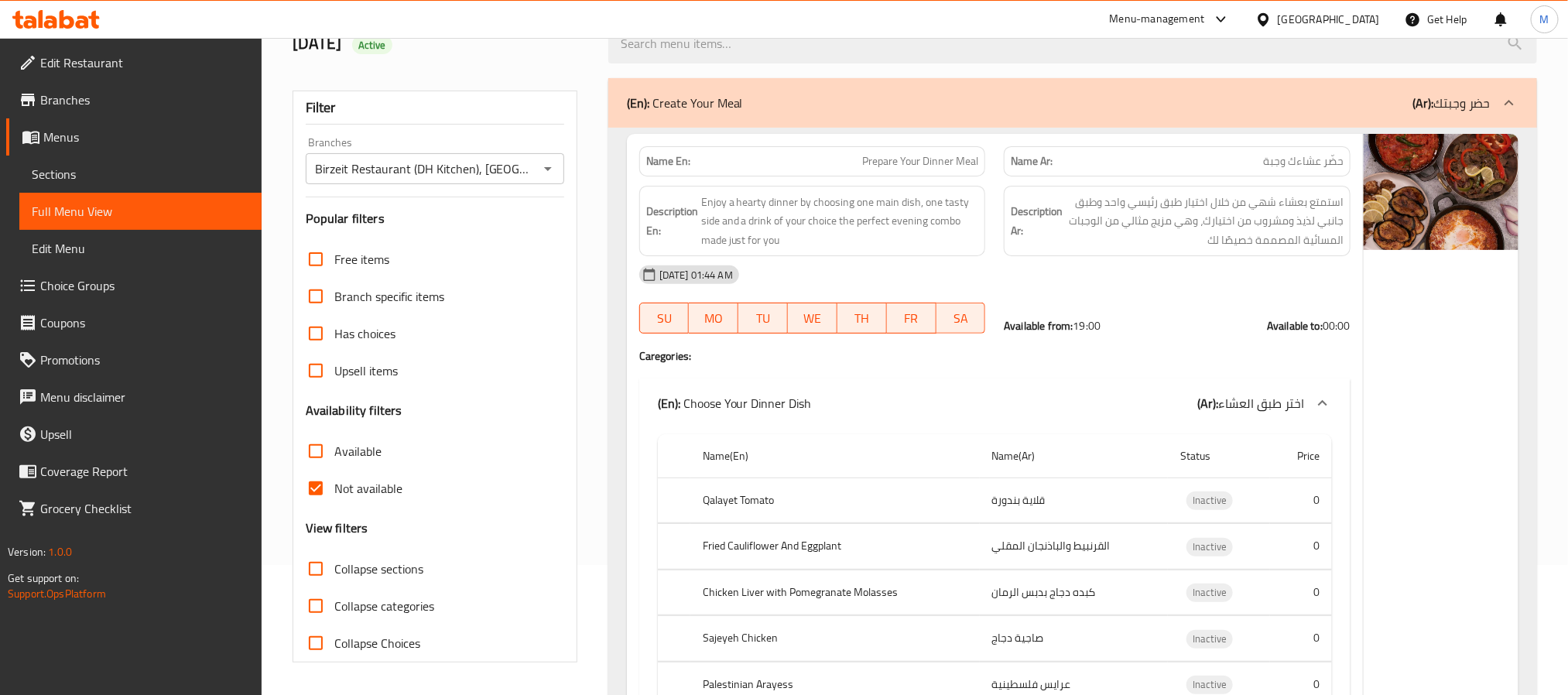
click at [669, 161] on strong "Name En:" at bounding box center [669, 162] width 44 height 16
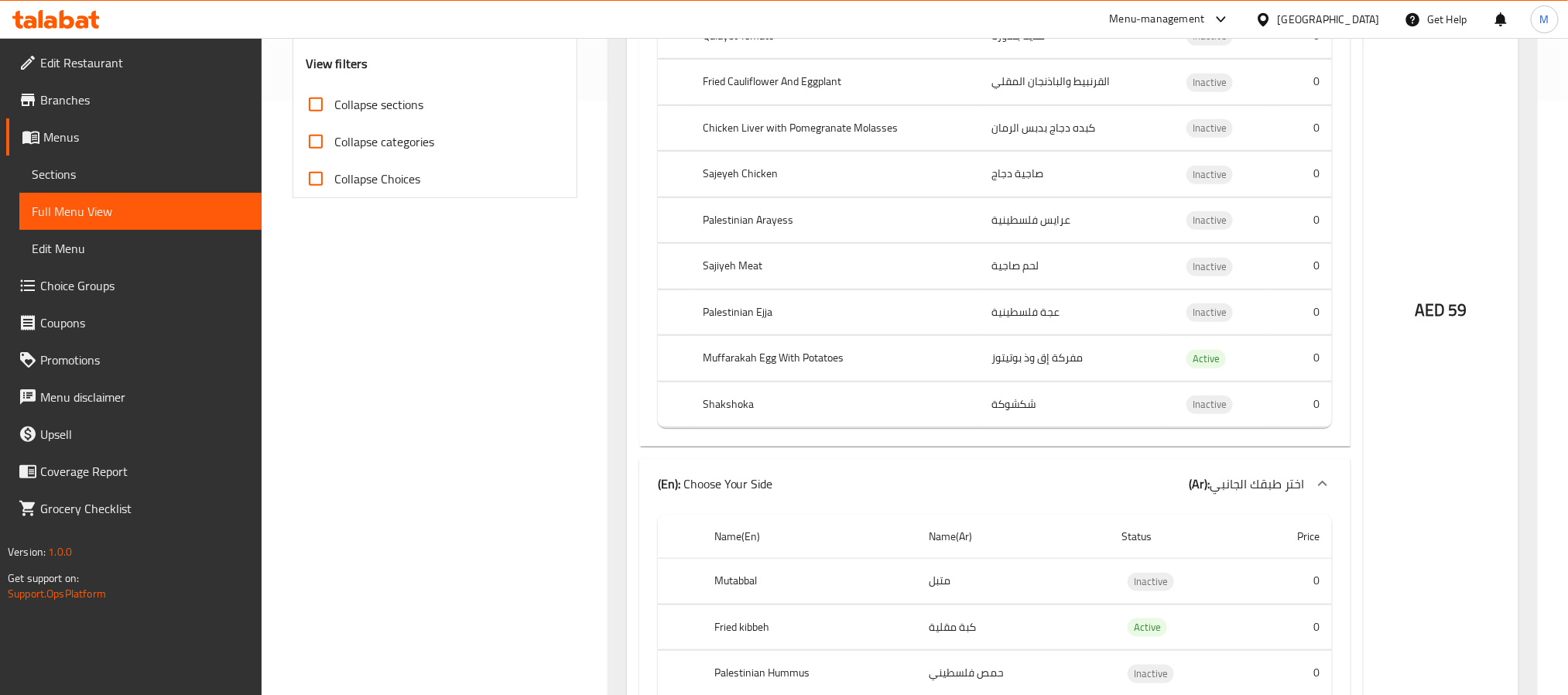
scroll to position [0, 0]
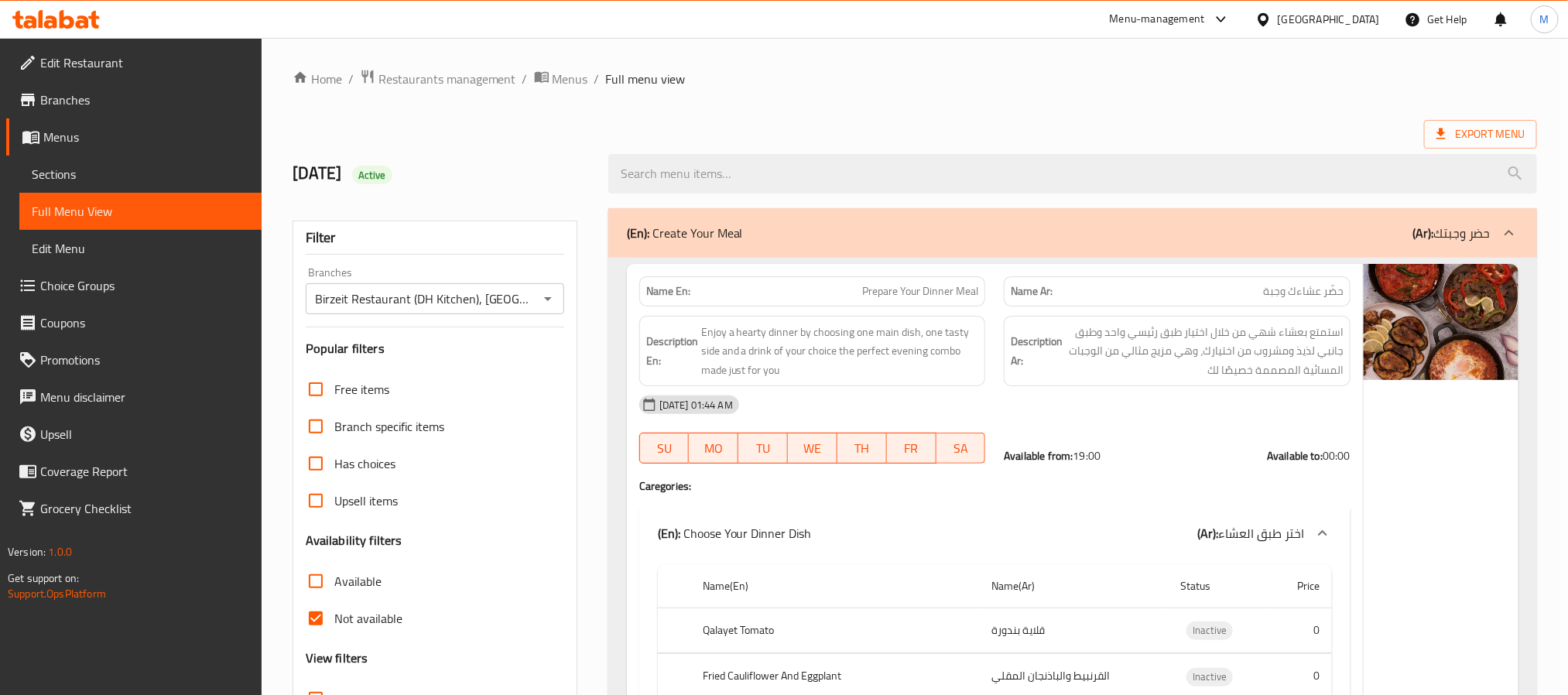
click at [884, 296] on span "Prepare Your Dinner Meal" at bounding box center [920, 291] width 116 height 16
copy span "Prepare Your Dinner Meal"
click at [884, 296] on span "Prepare Your Dinner Meal" at bounding box center [920, 291] width 116 height 16
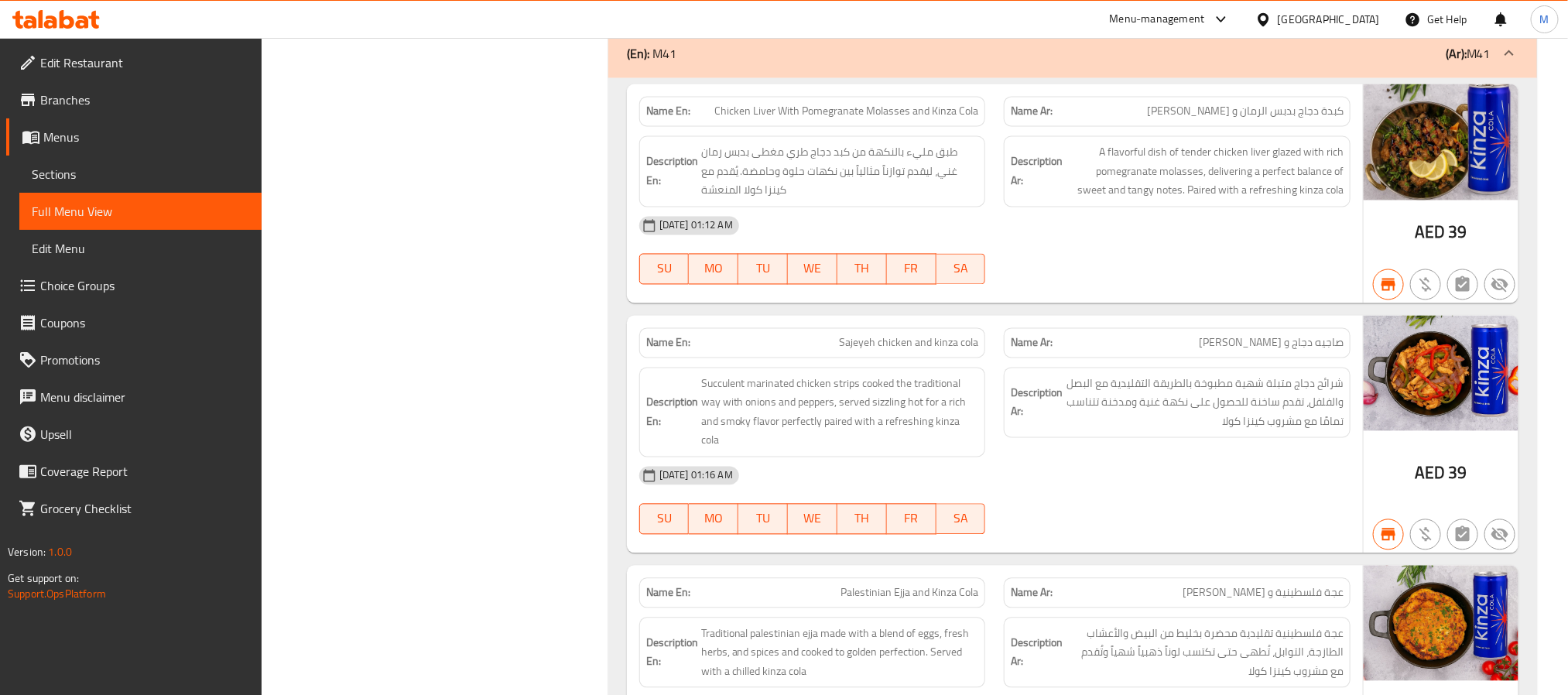
scroll to position [1485, 0]
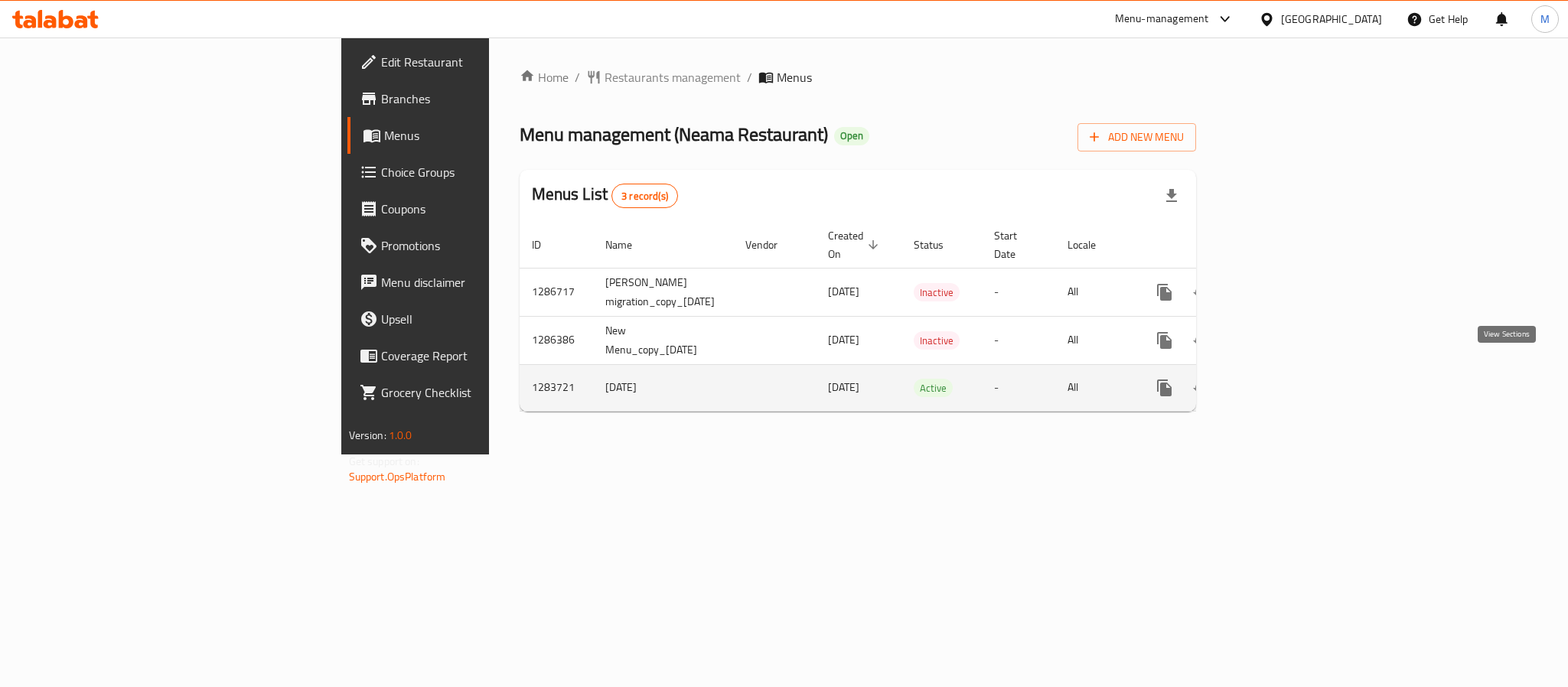
click at [1284, 378] on icon "enhanced table" at bounding box center [1274, 387] width 18 height 18
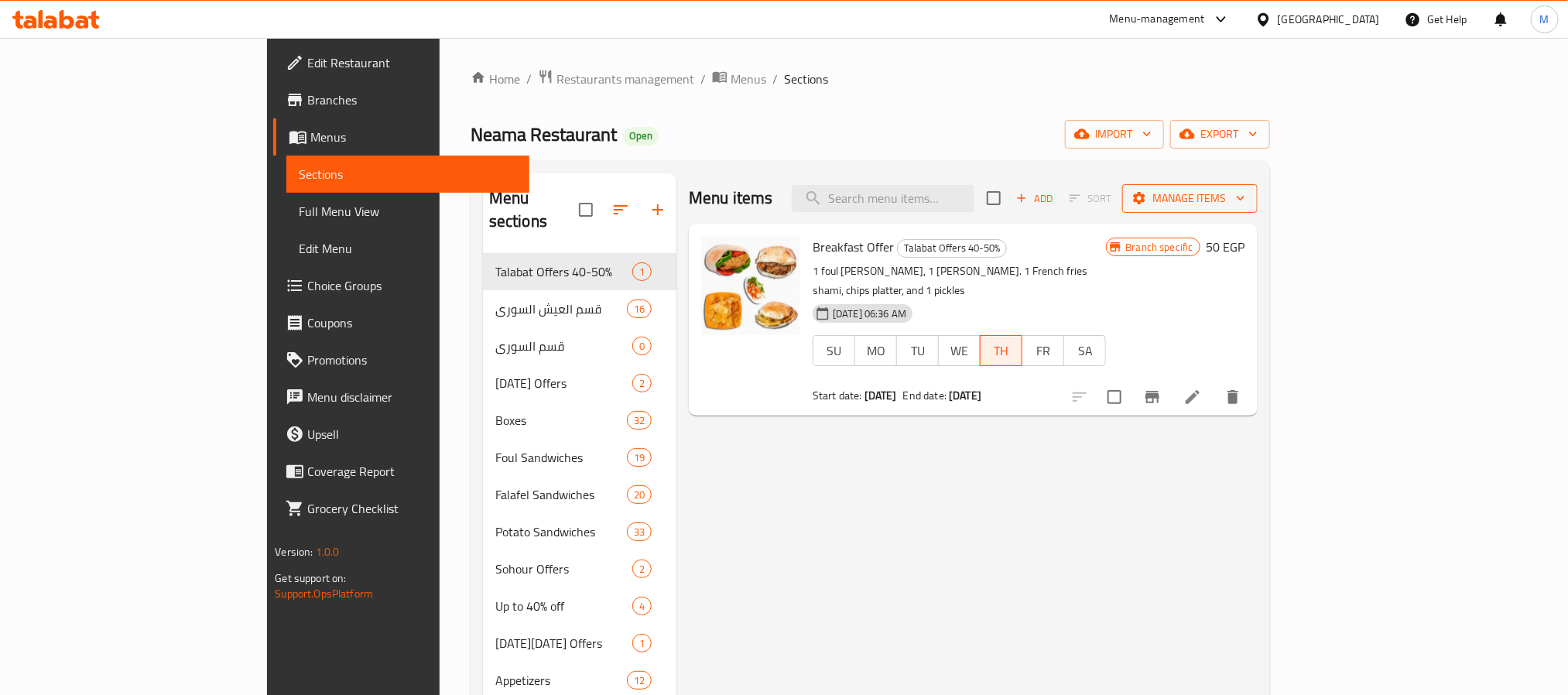
click at [1245, 202] on span "Manage items" at bounding box center [1190, 199] width 111 height 20
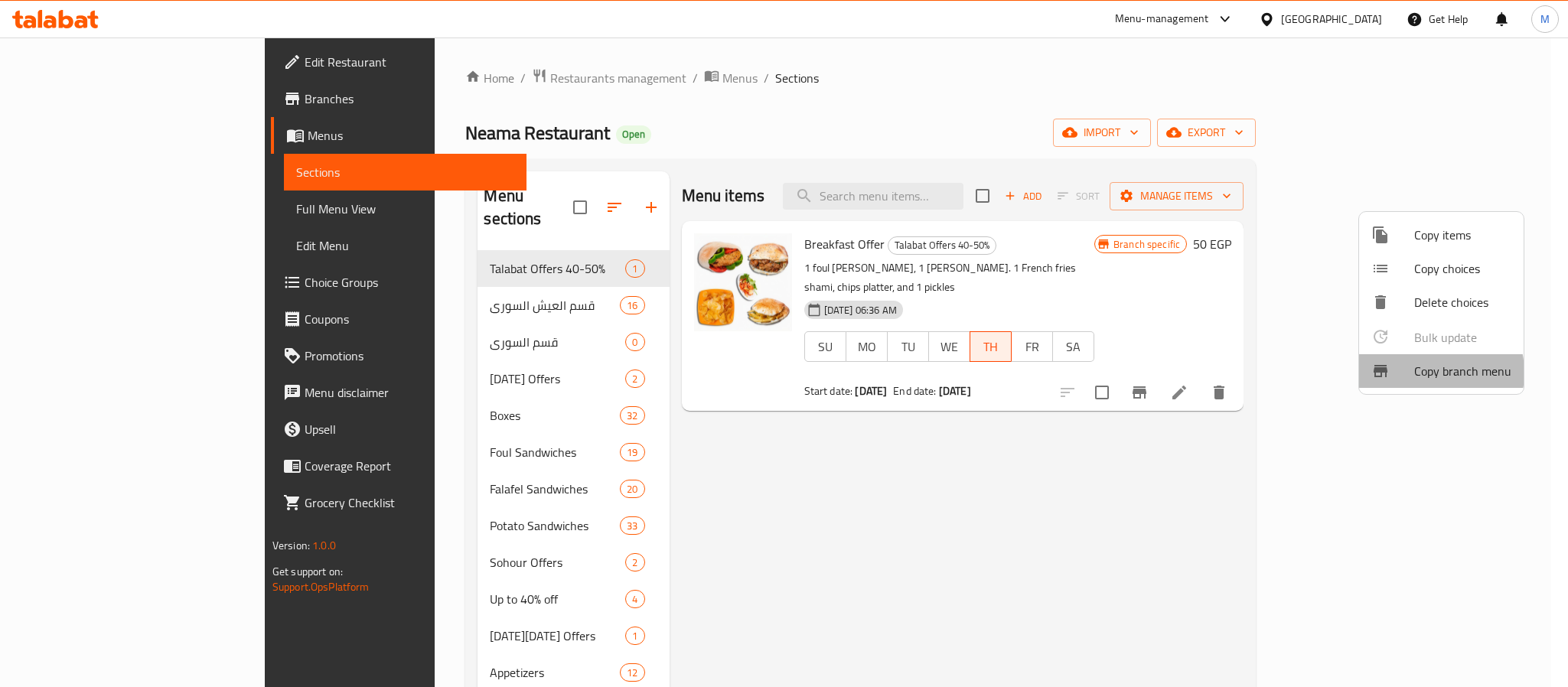
click at [1424, 372] on span "Copy branch menu" at bounding box center [1462, 370] width 97 height 18
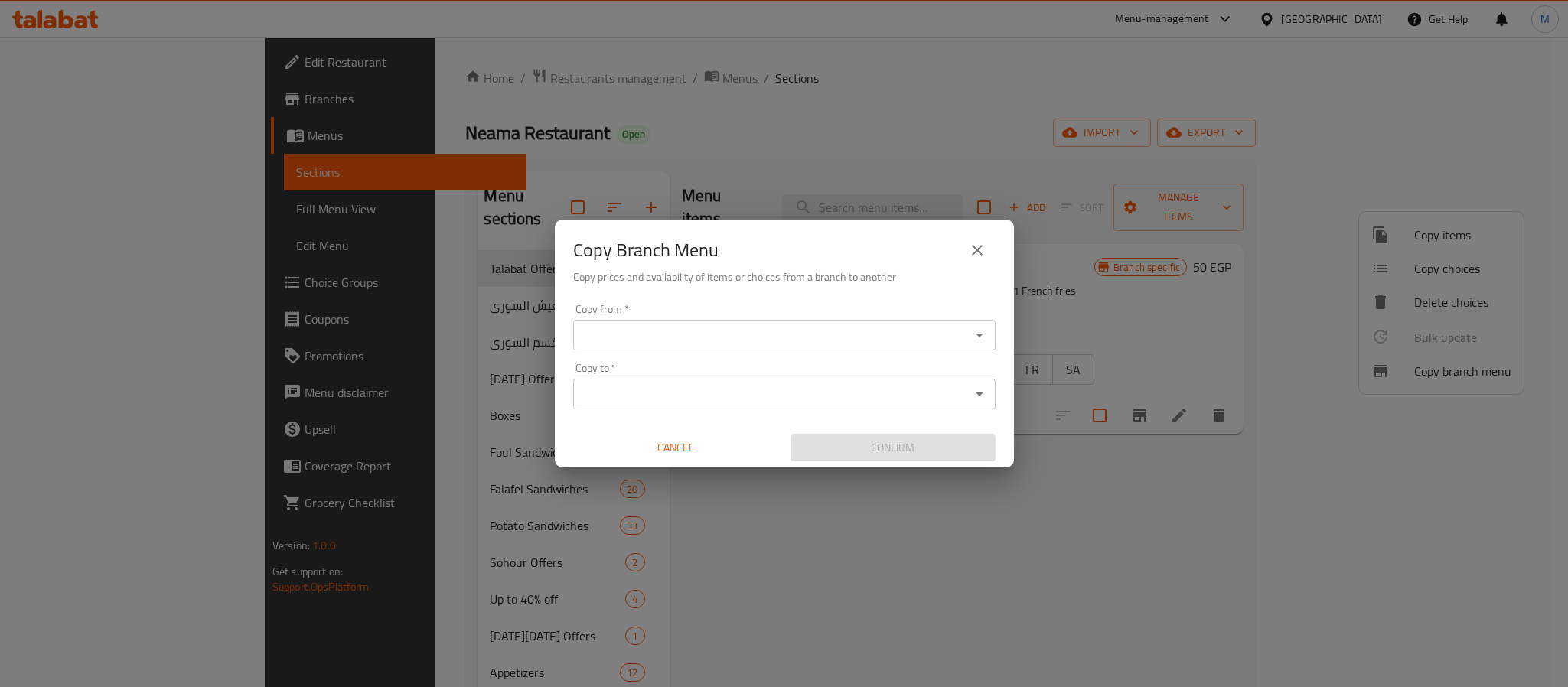
click at [988, 342] on div "Copy from *" at bounding box center [784, 334] width 422 height 31
click at [978, 331] on icon "Open" at bounding box center [979, 334] width 18 height 18
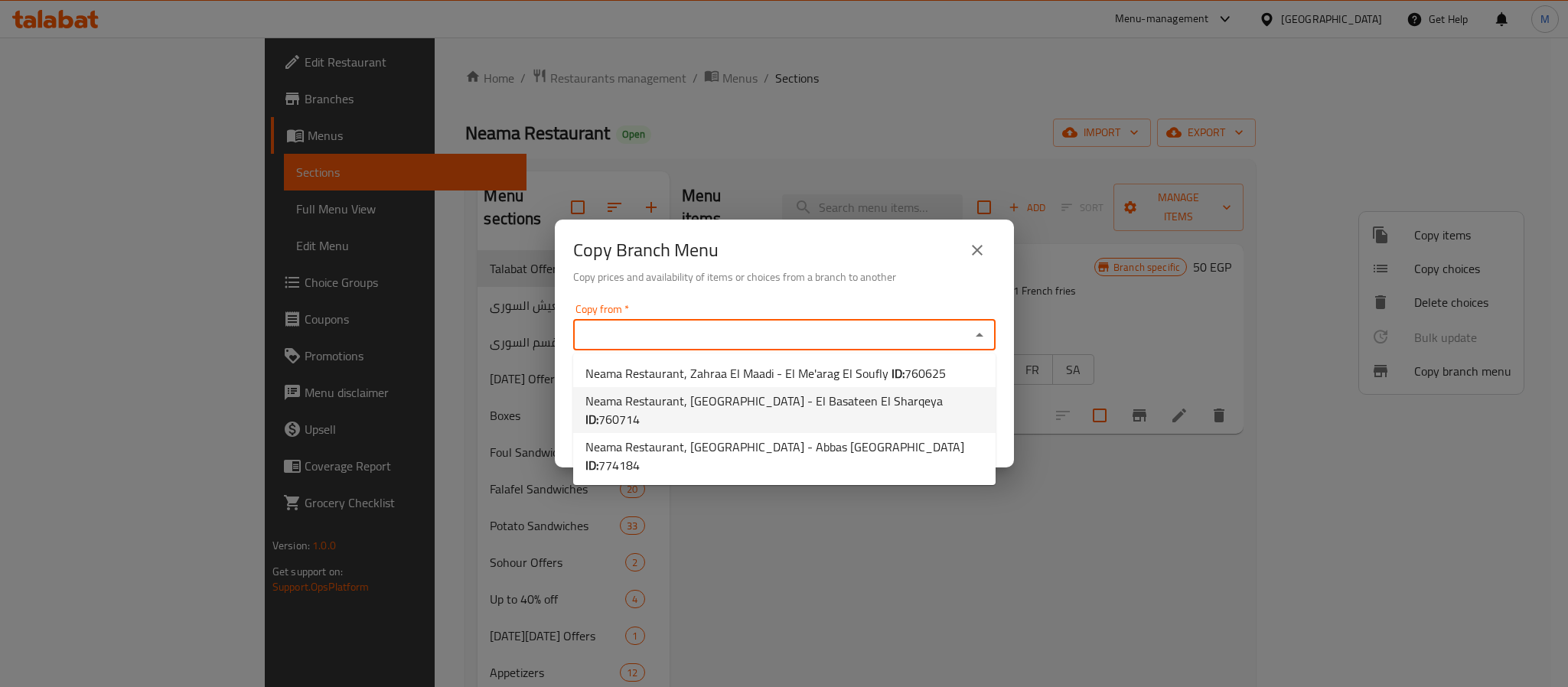
click at [850, 402] on span "Neama Restaurant, [GEOGRAPHIC_DATA] - El Basateen El Sharqeya ID: 760714" at bounding box center [784, 410] width 398 height 37
type input "Neama Restaurant, [GEOGRAPHIC_DATA] - El Basateen El Sharqeya"
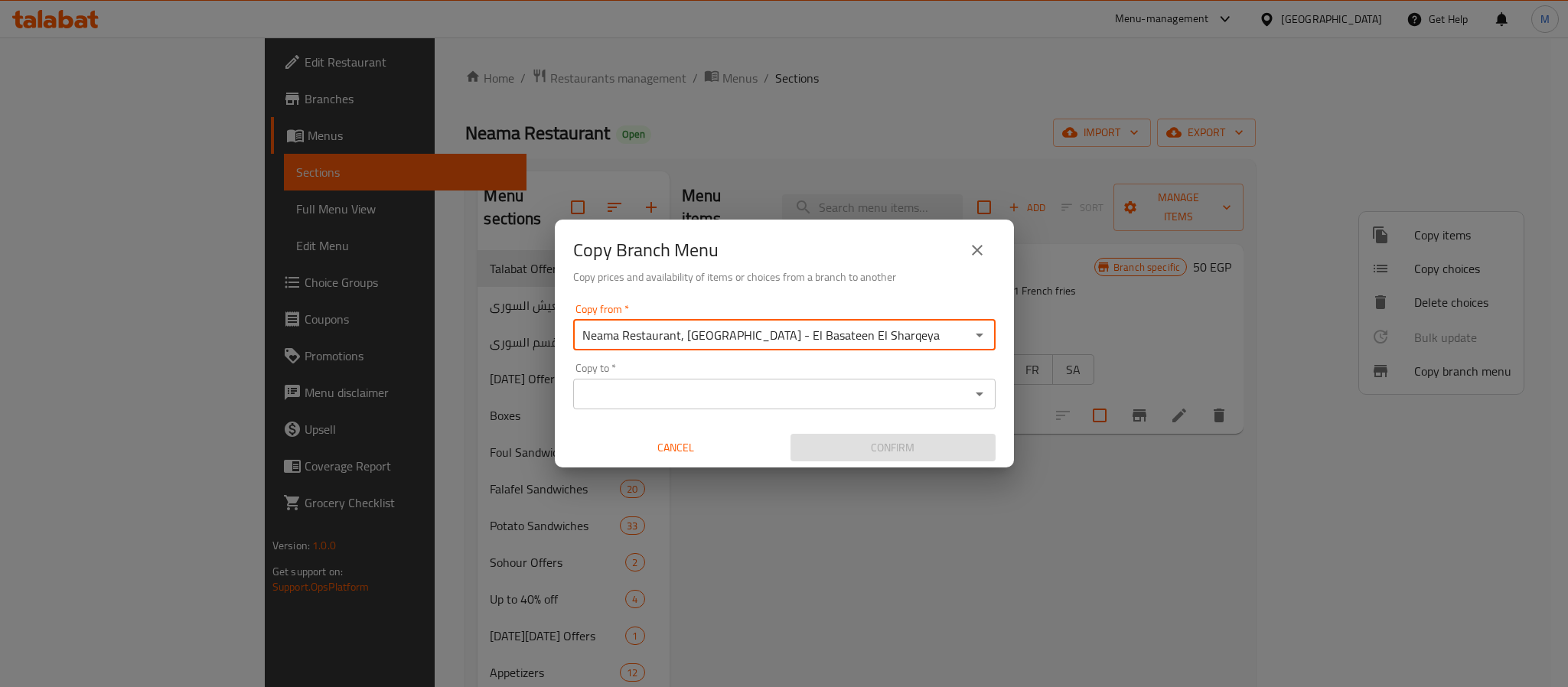
click at [973, 400] on icon "Open" at bounding box center [979, 393] width 18 height 18
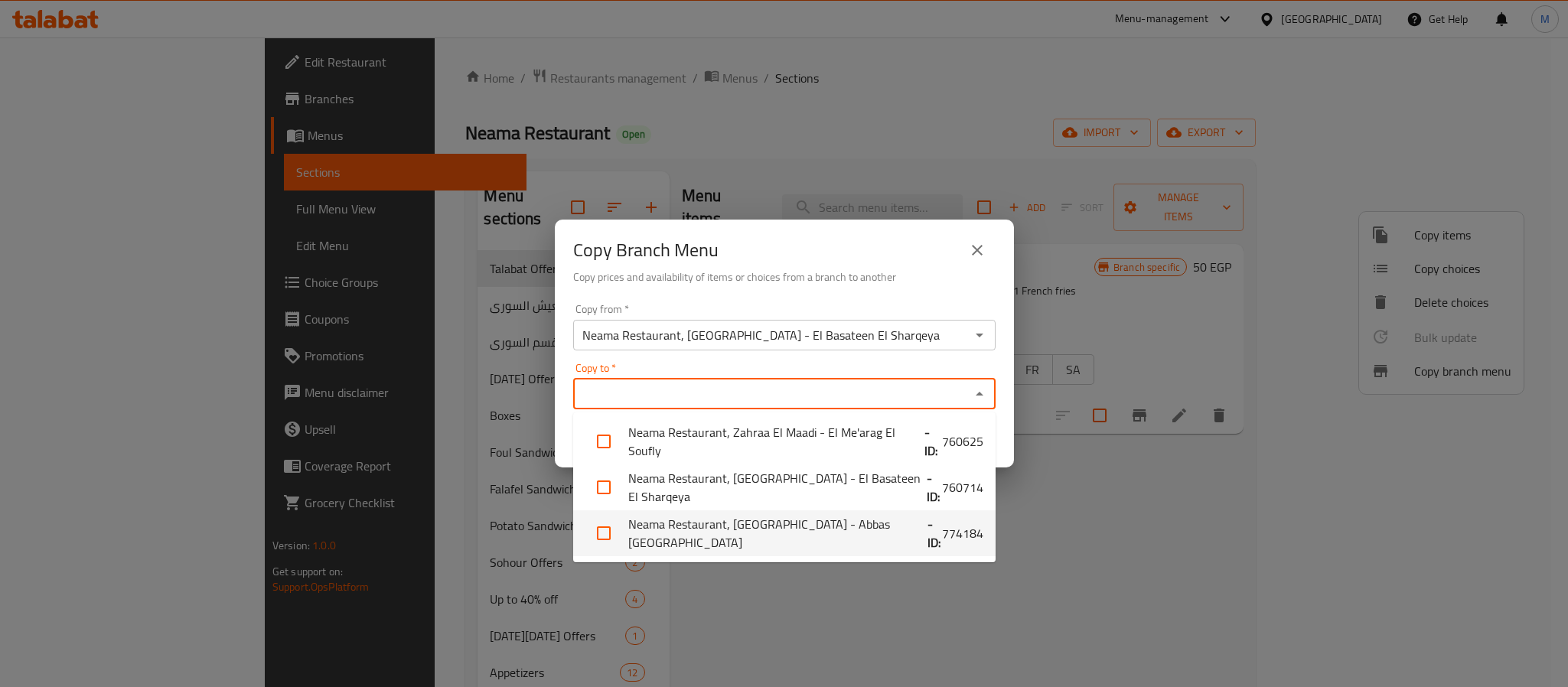
click at [927, 530] on b "- ID:" at bounding box center [934, 533] width 15 height 37
checkbox input "true"
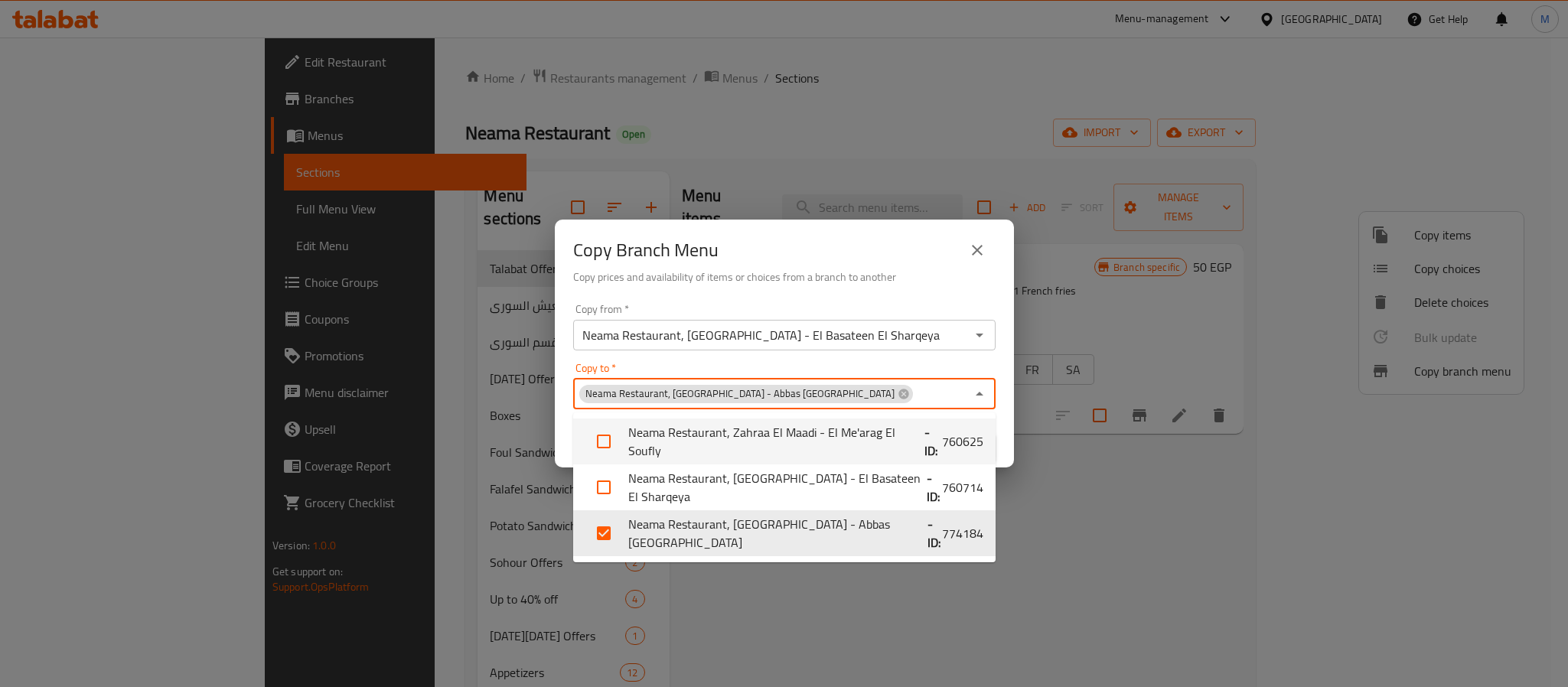
click at [895, 304] on div "Copy from   * Neama Restaurant, [GEOGRAPHIC_DATA] - El Basateen El Sharqeya Cop…" at bounding box center [784, 326] width 422 height 47
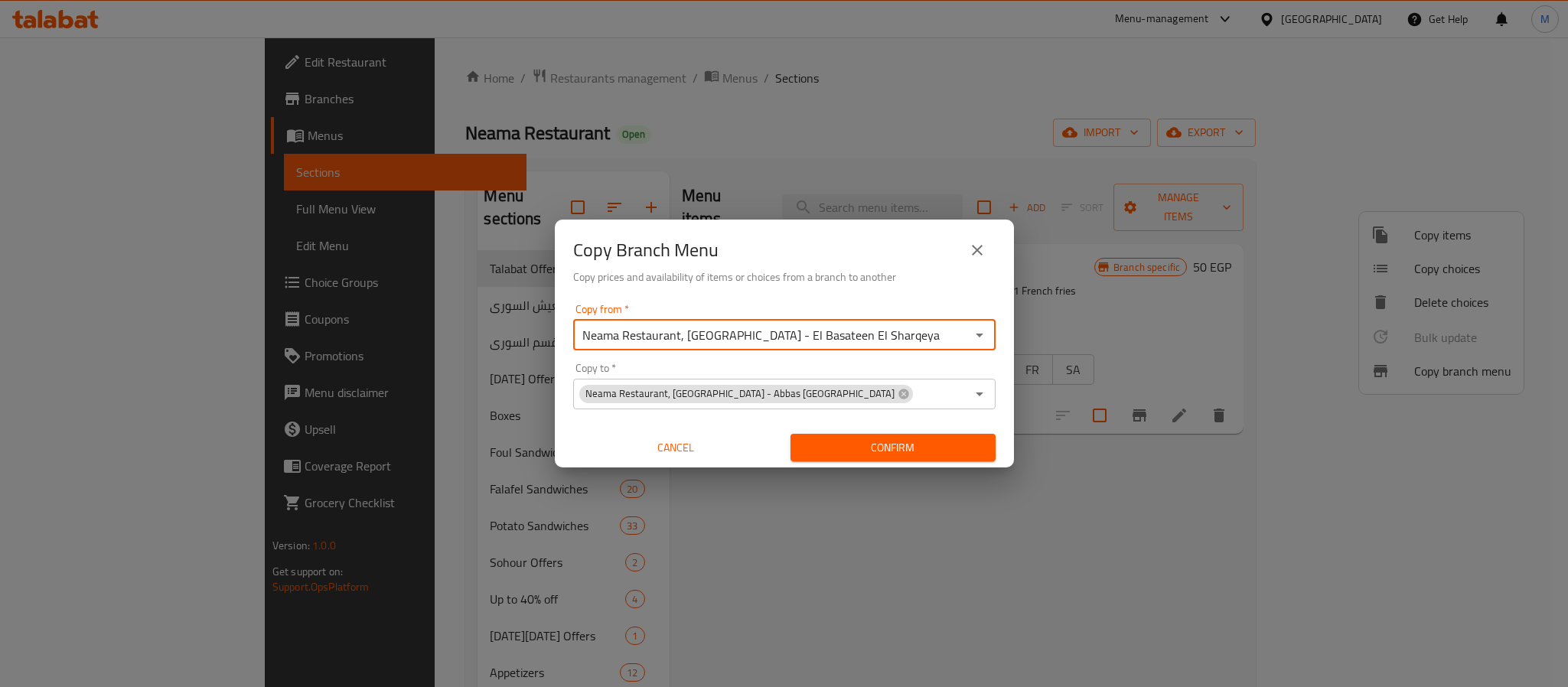
click at [930, 454] on span "Confirm" at bounding box center [893, 447] width 181 height 19
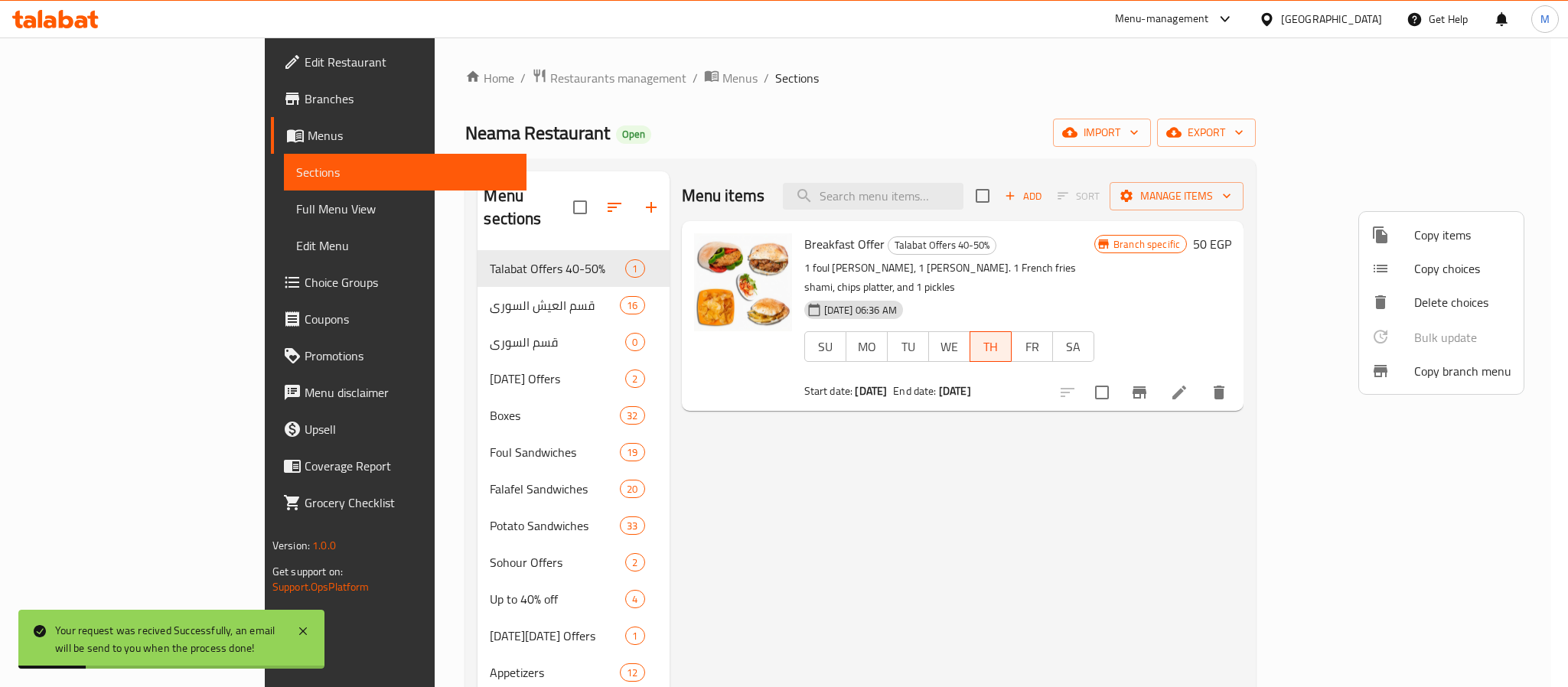
click at [147, 89] on div at bounding box center [784, 343] width 1568 height 687
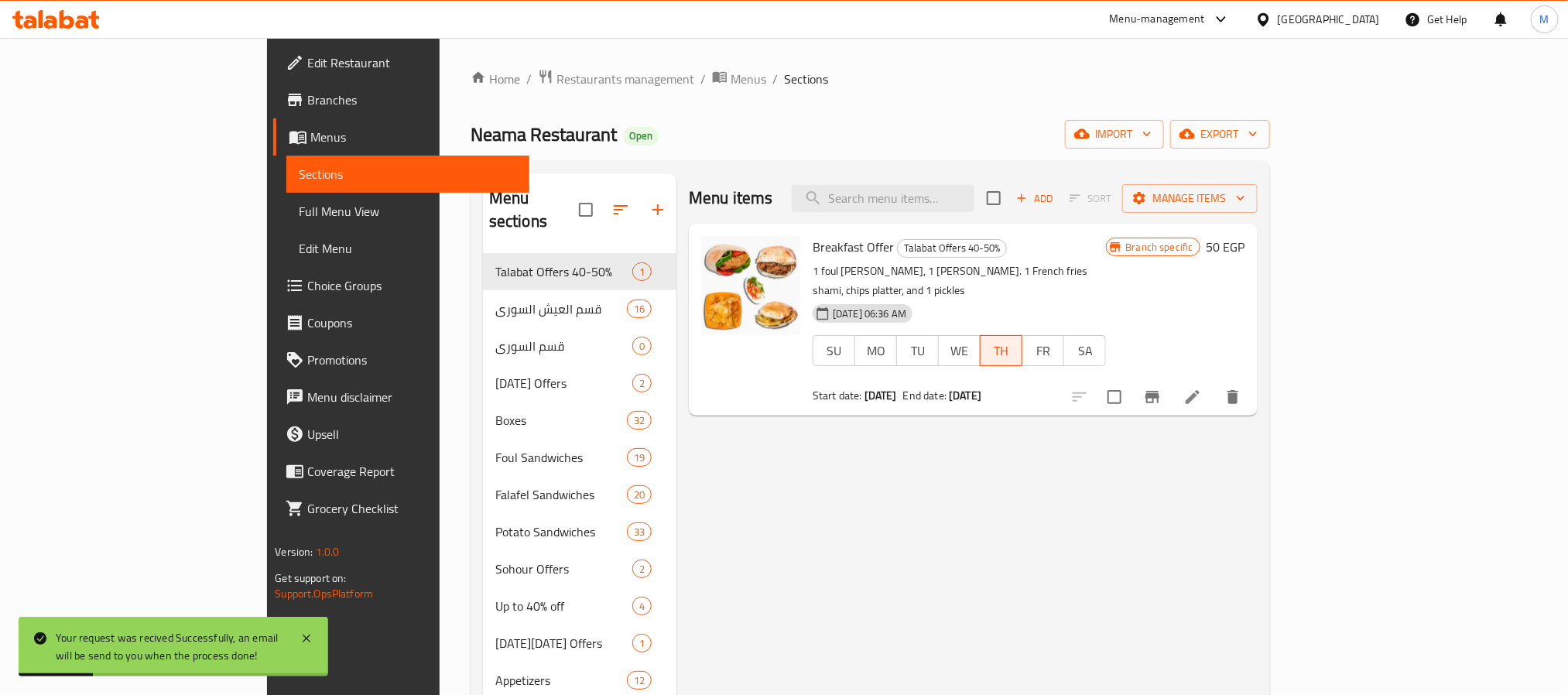
click at [307, 91] on span "Branches" at bounding box center [411, 99] width 209 height 19
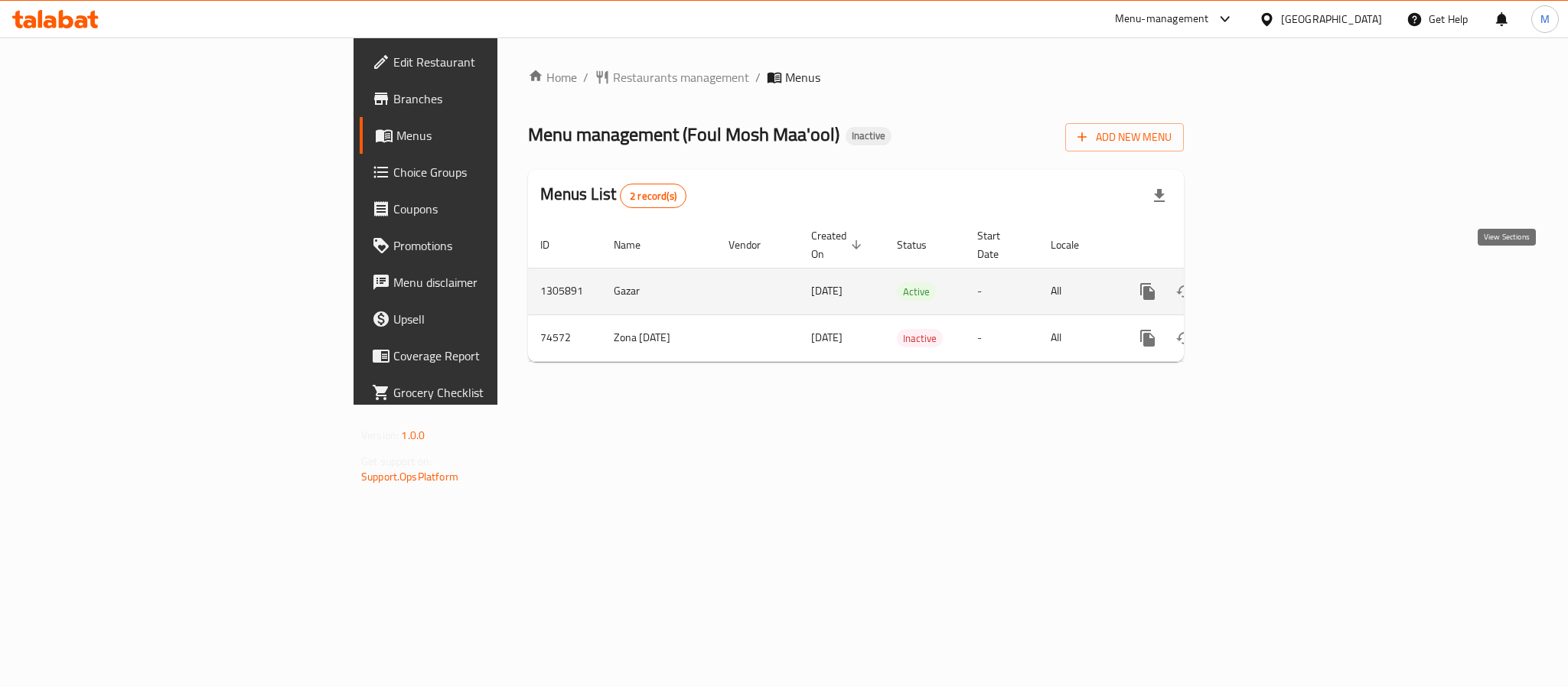
click at [1267, 283] on icon "enhanced table" at bounding box center [1257, 291] width 18 height 18
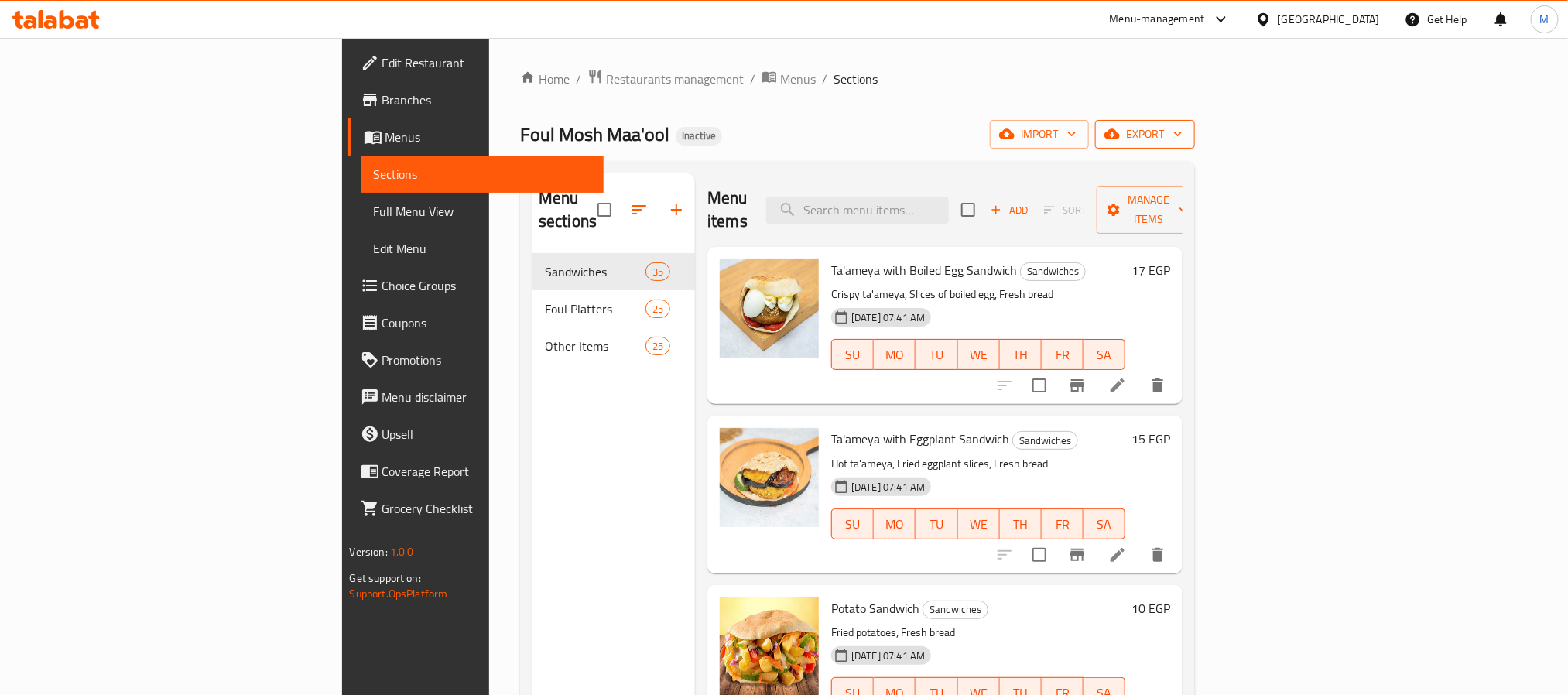
click at [1183, 132] on span "export" at bounding box center [1144, 134] width 75 height 20
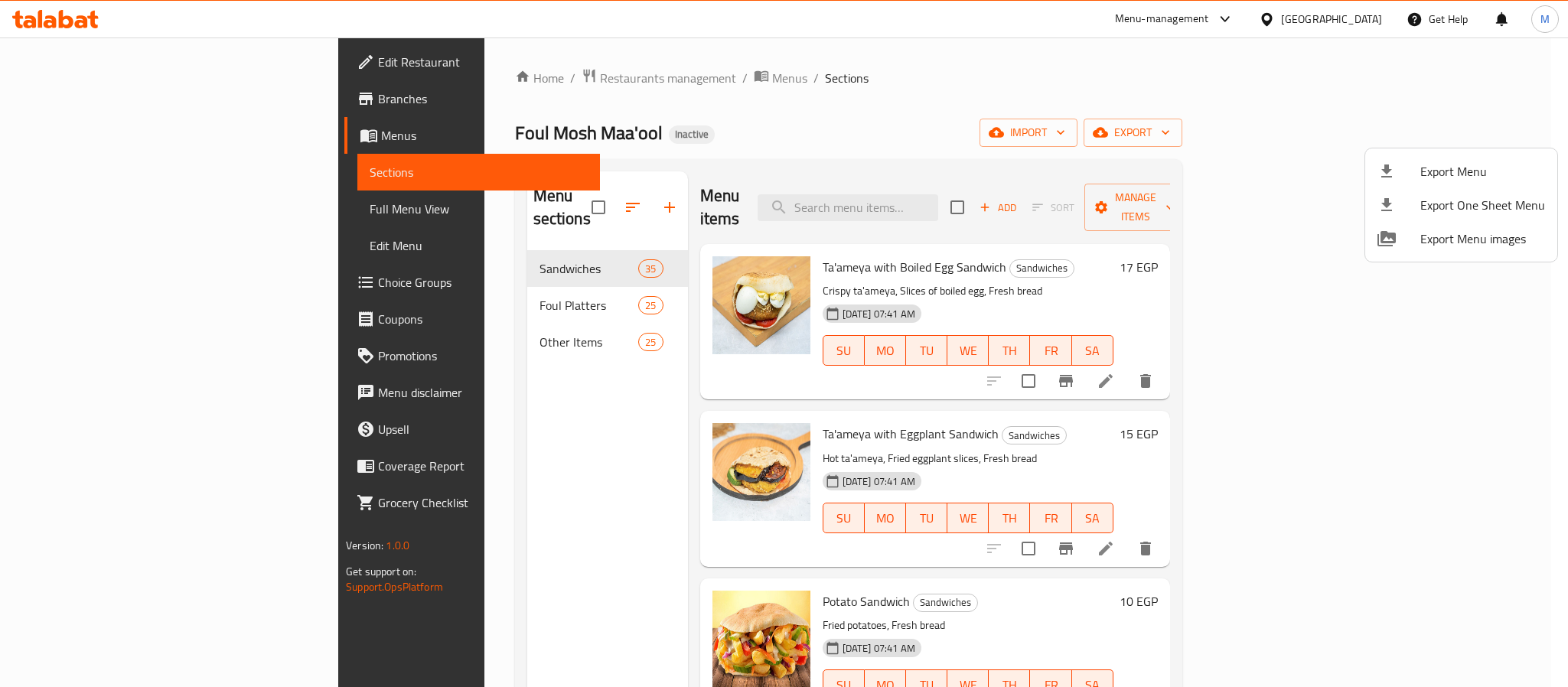
click at [1440, 152] on ul "Export Menu Export One Sheet Menu Export Menu images" at bounding box center [1461, 204] width 192 height 113
click at [1431, 172] on span "Export Menu" at bounding box center [1482, 171] width 125 height 18
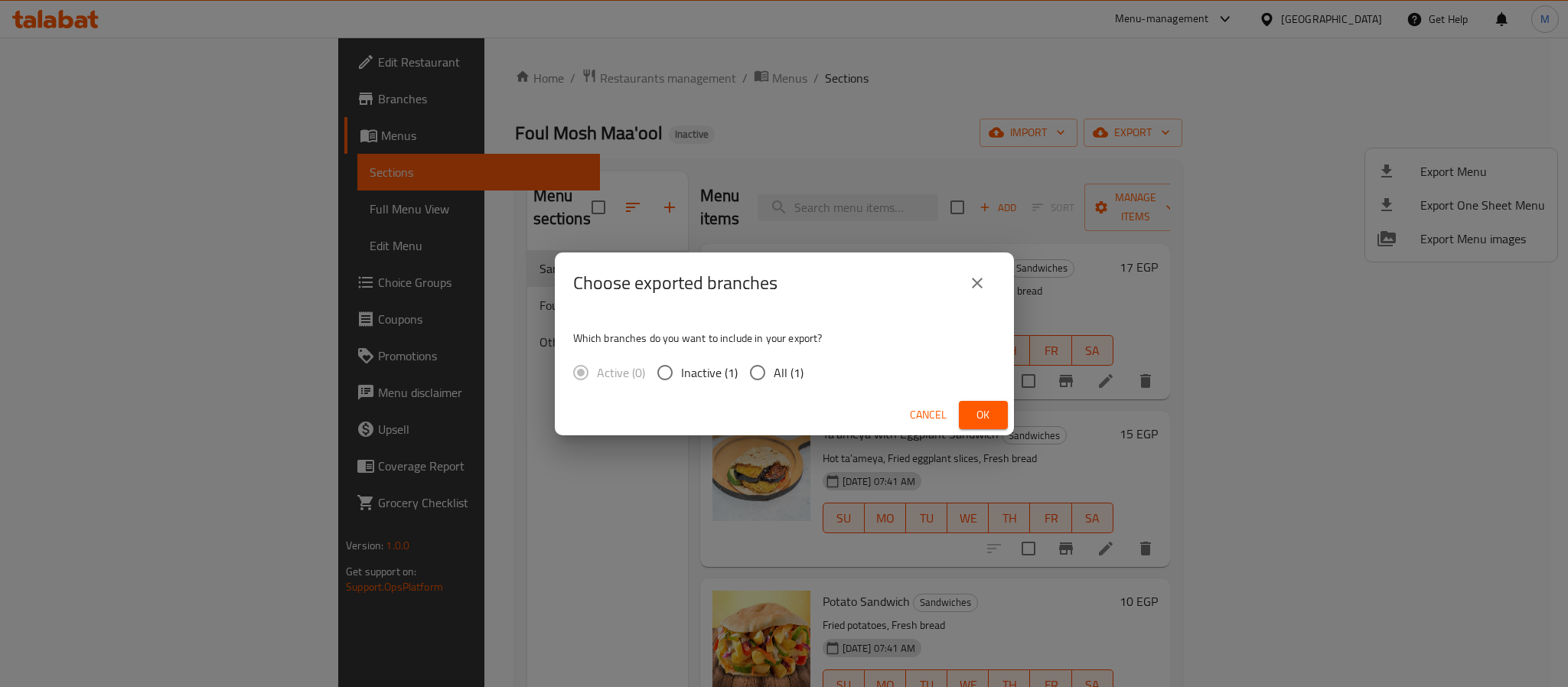
click at [789, 372] on span "All (1)" at bounding box center [788, 372] width 30 height 18
click at [773, 372] on input "All (1)" at bounding box center [757, 372] width 32 height 32
radio input "true"
click at [998, 416] on button "Ok" at bounding box center [983, 415] width 49 height 28
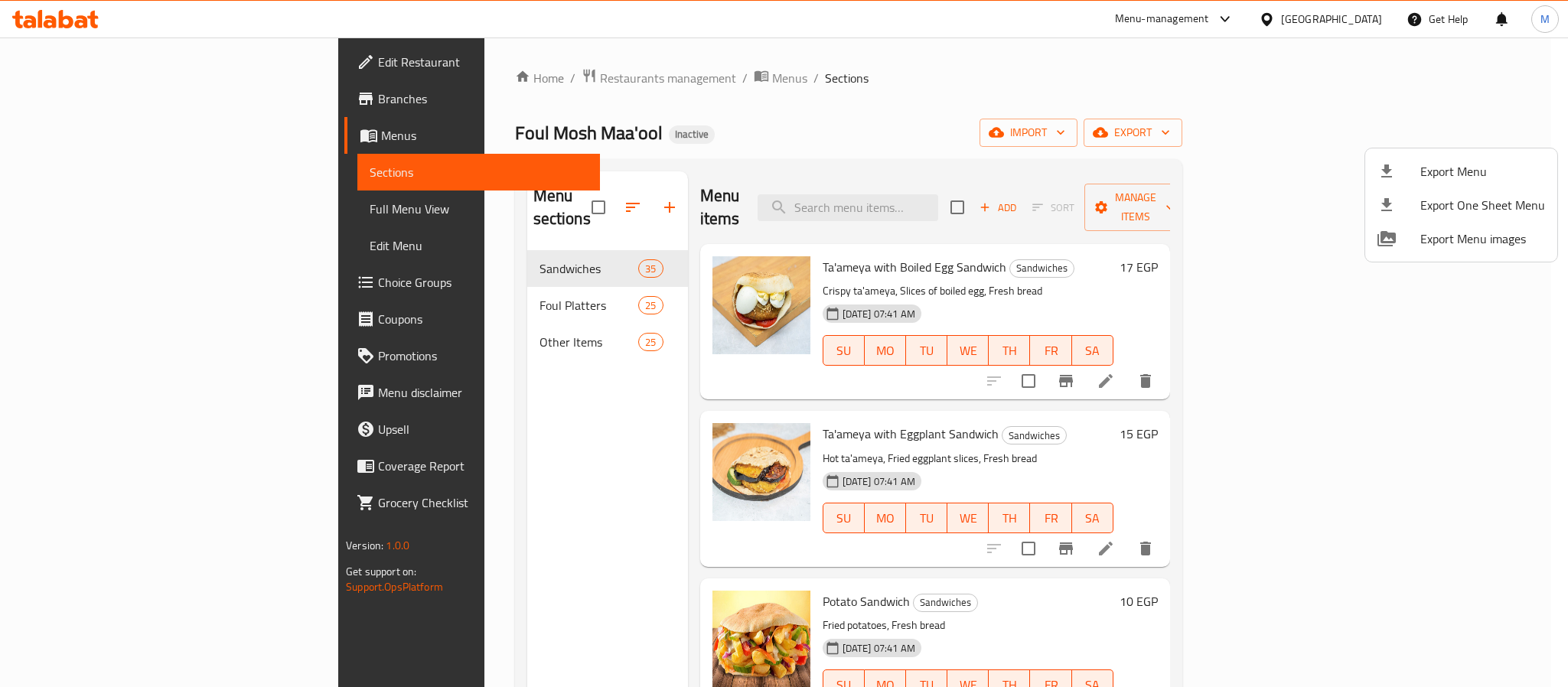
click at [112, 48] on div at bounding box center [784, 343] width 1568 height 687
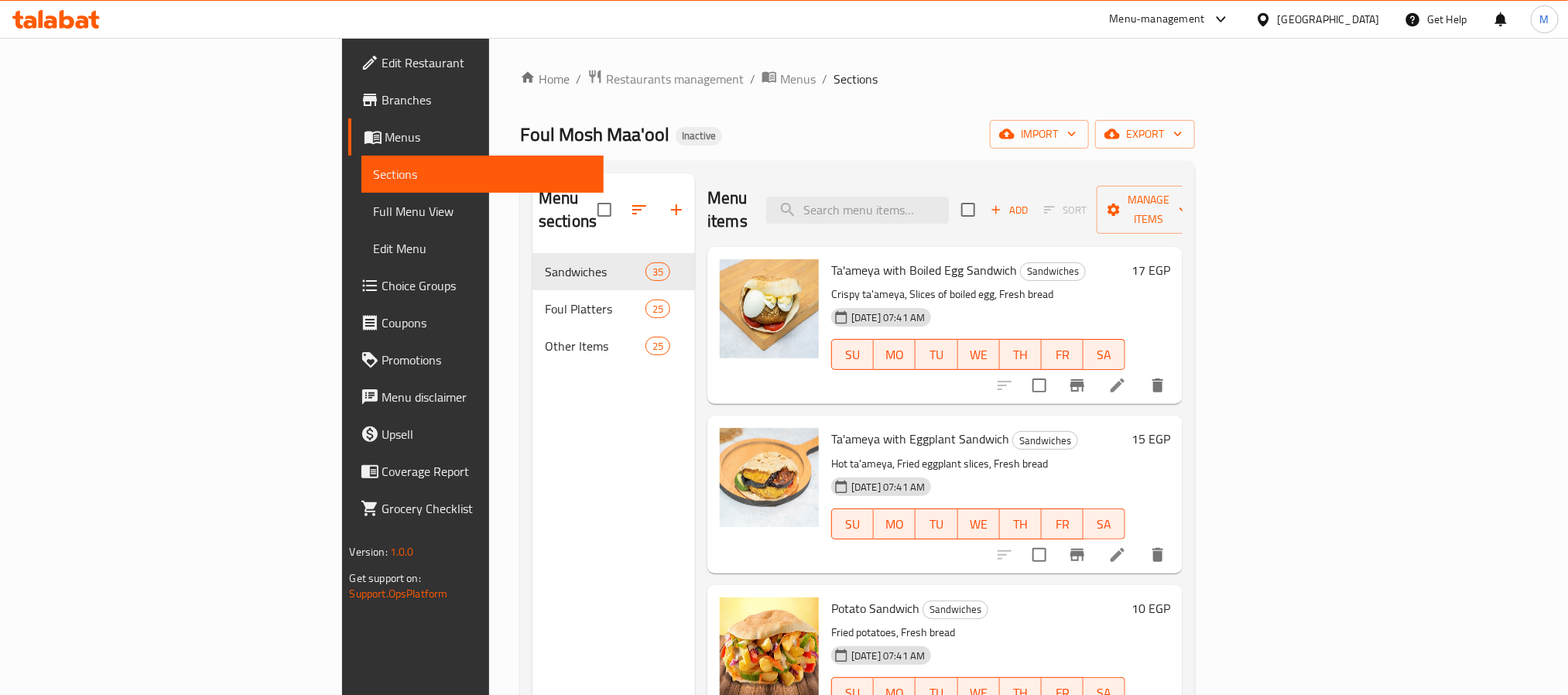
click at [382, 63] on span "Edit Restaurant" at bounding box center [486, 62] width 209 height 19
